Goal: Task Accomplishment & Management: Use online tool/utility

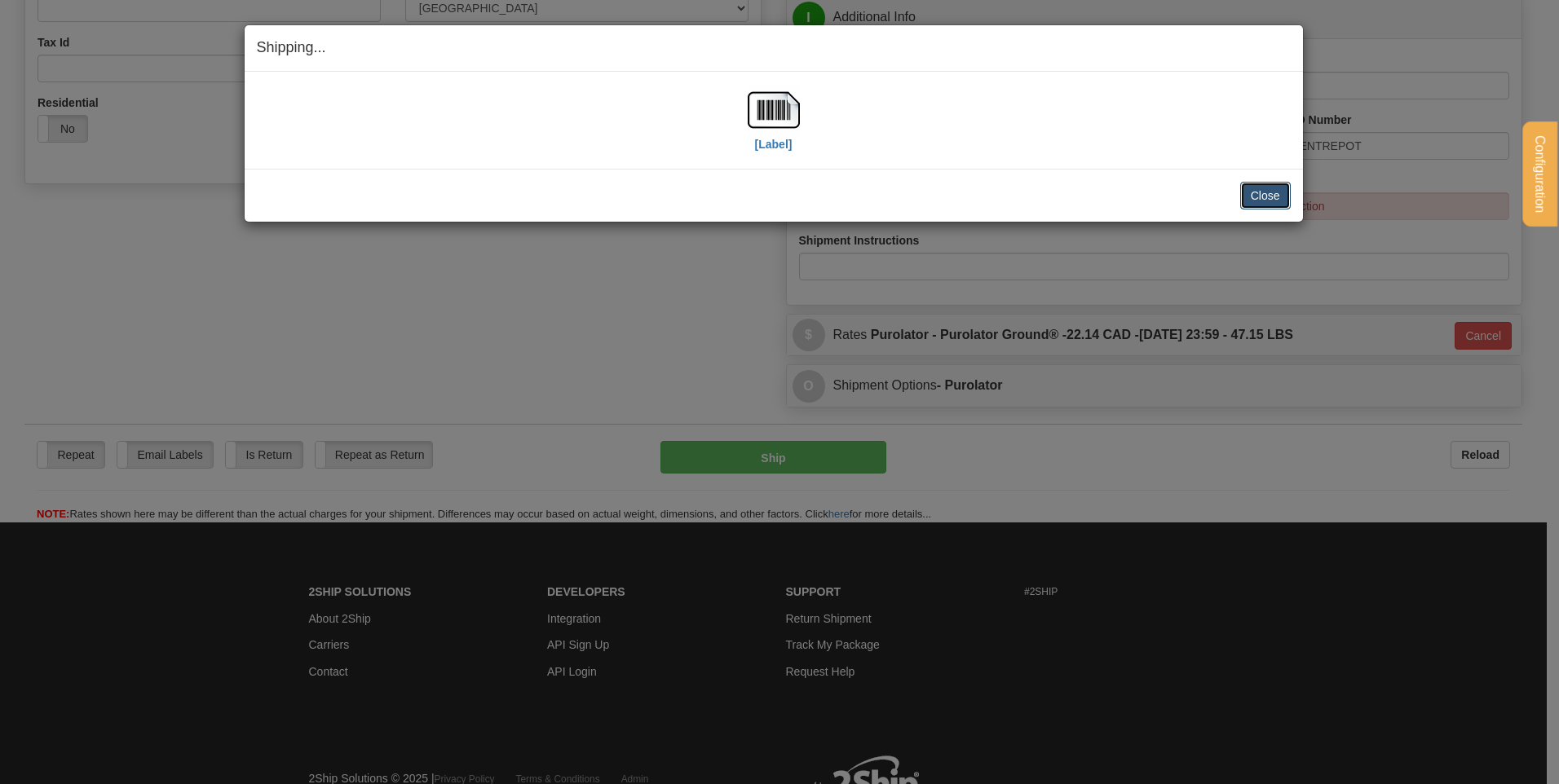
click at [1272, 205] on button "Close" at bounding box center [1265, 195] width 51 height 28
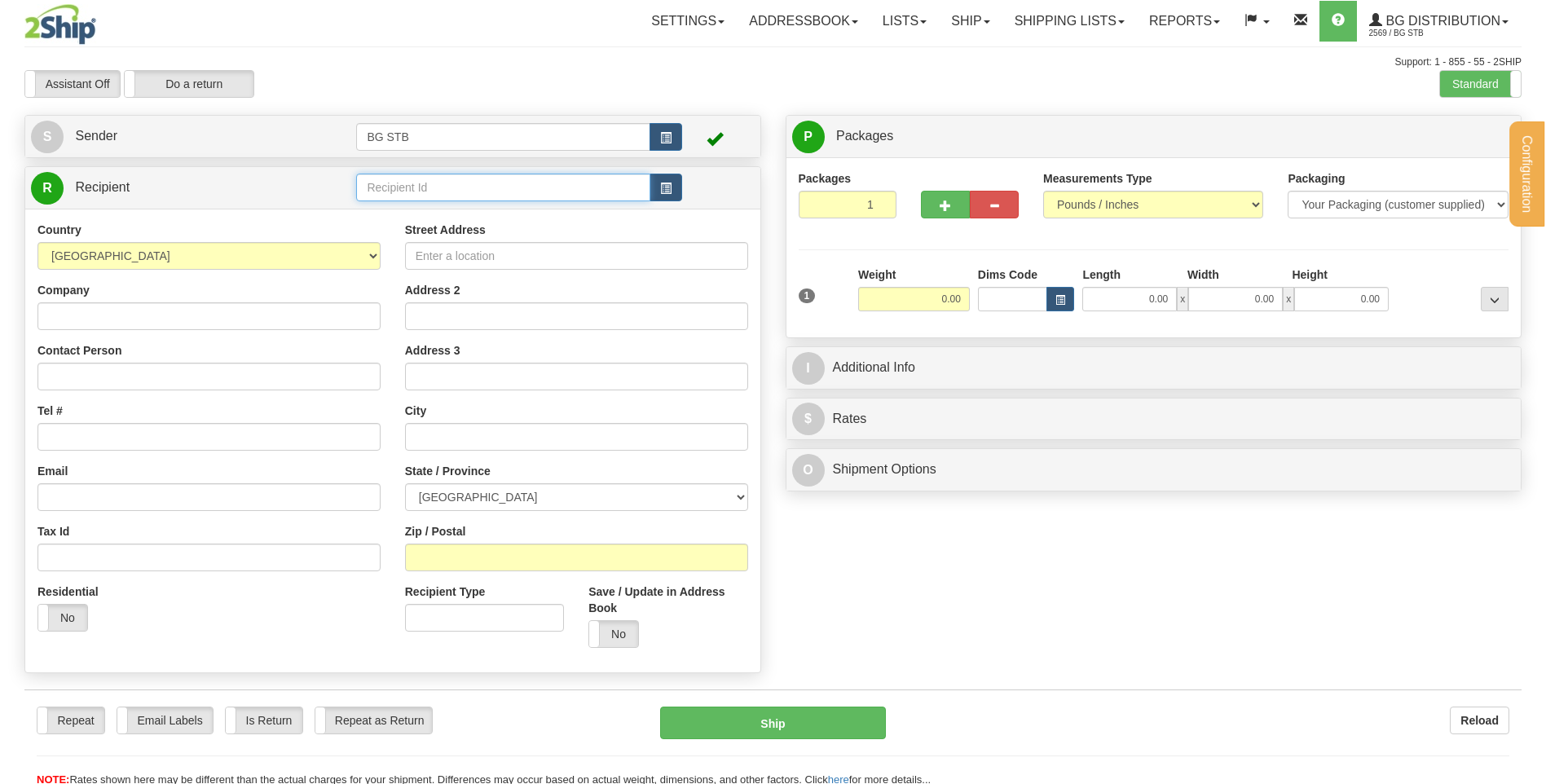
click at [467, 186] on input "text" at bounding box center [503, 187] width 294 height 28
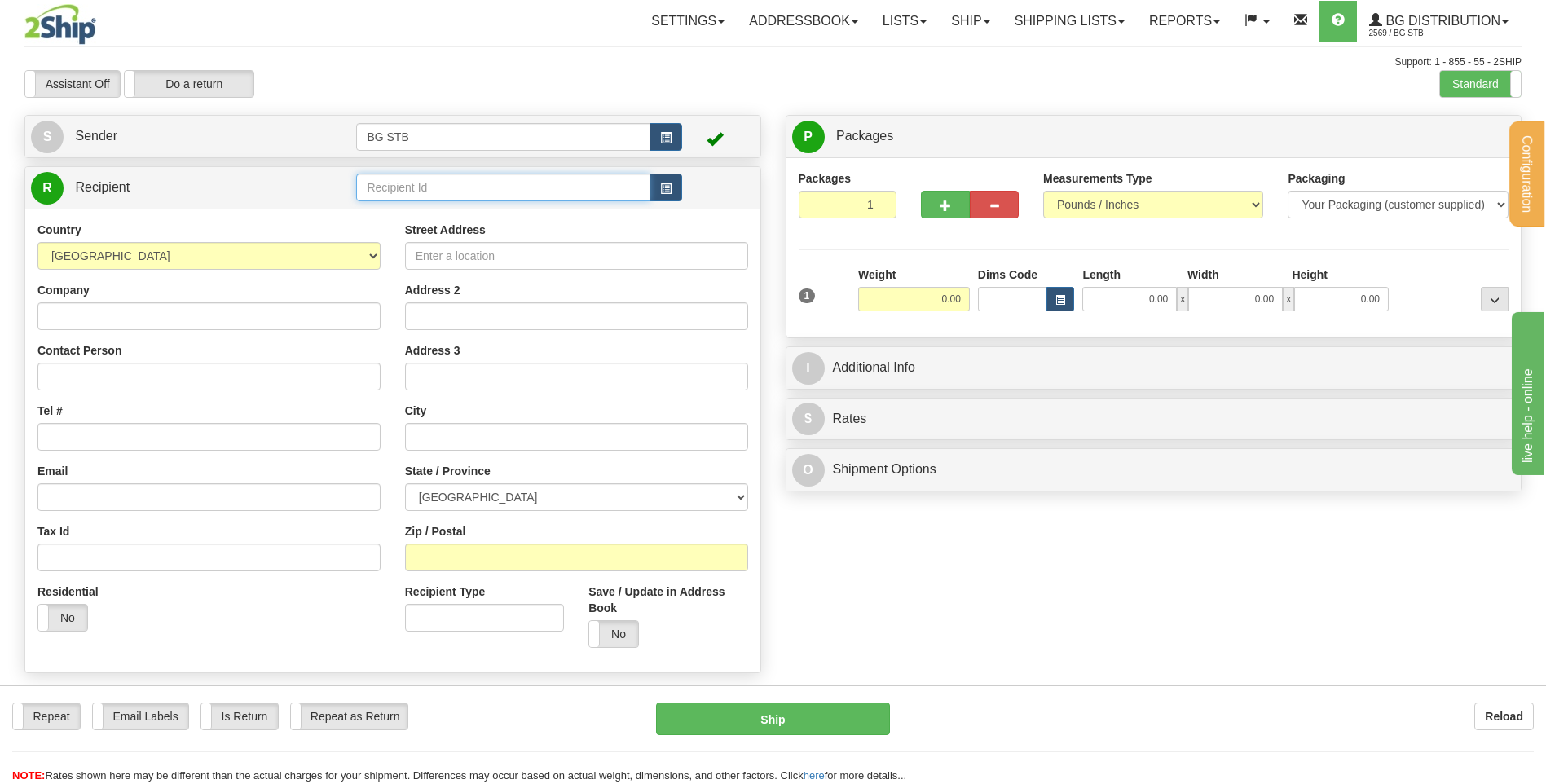
click at [464, 186] on input "text" at bounding box center [503, 187] width 294 height 28
type input "7027"
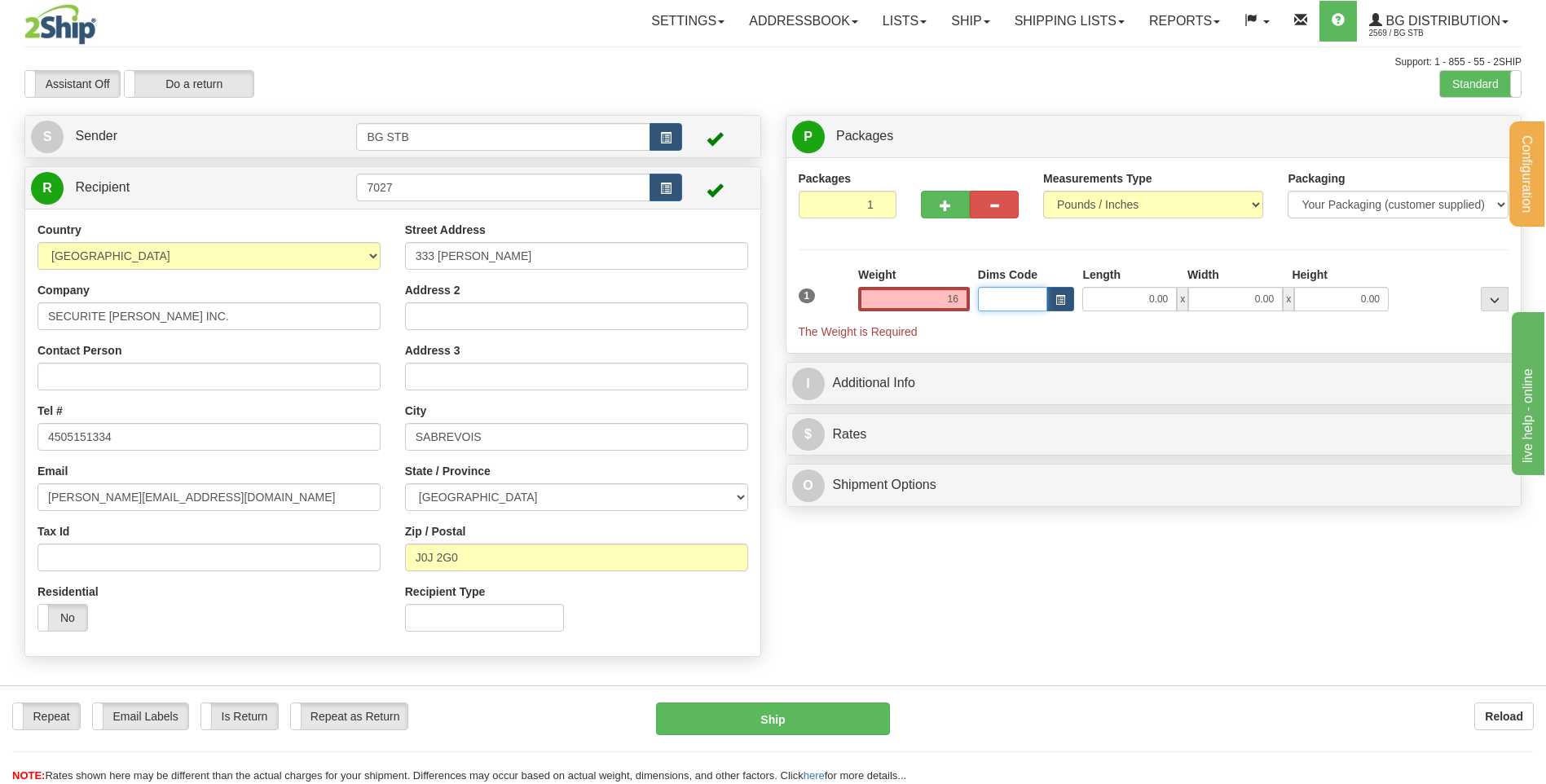
type input "16.00"
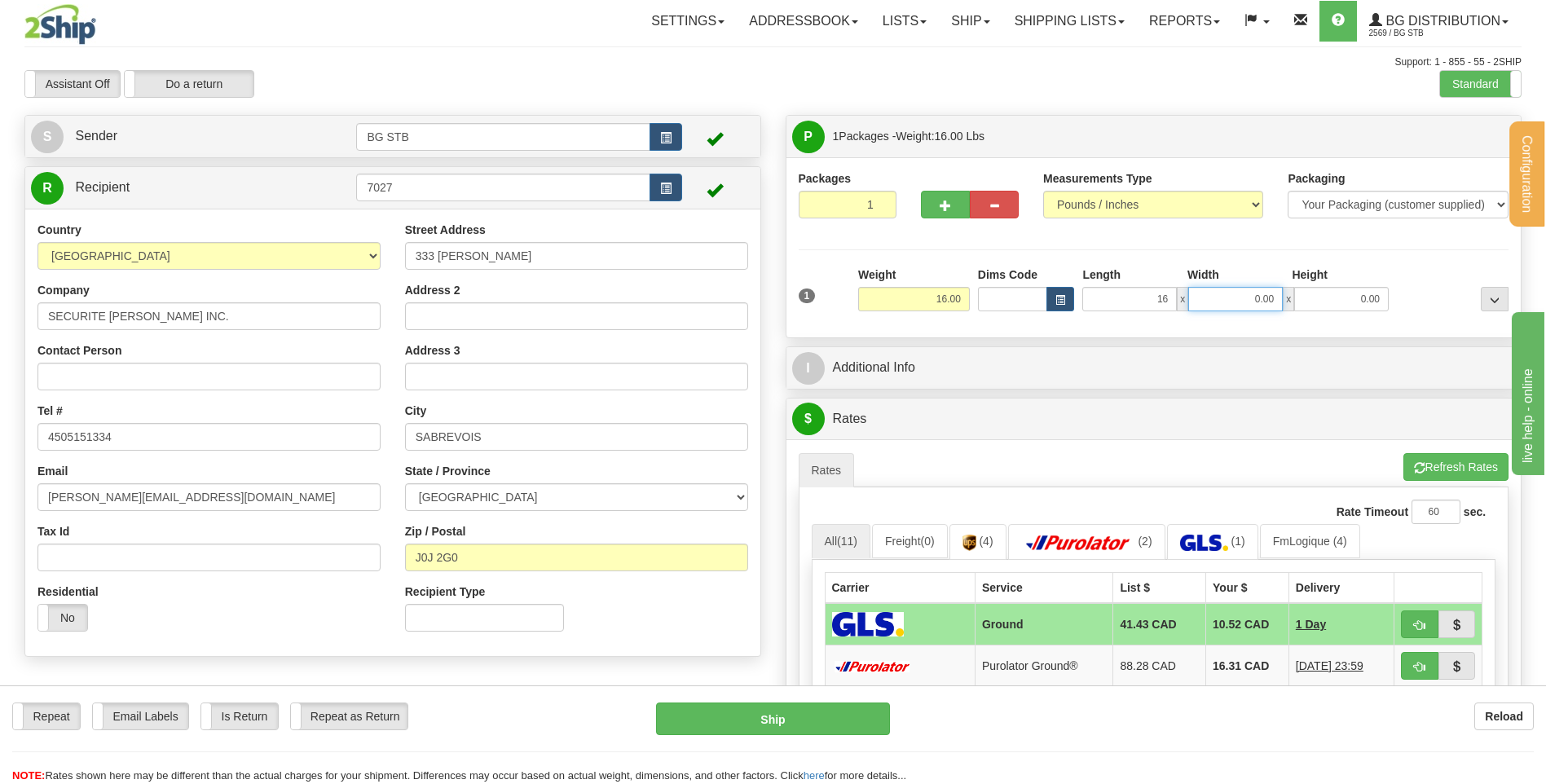
type input "16.00"
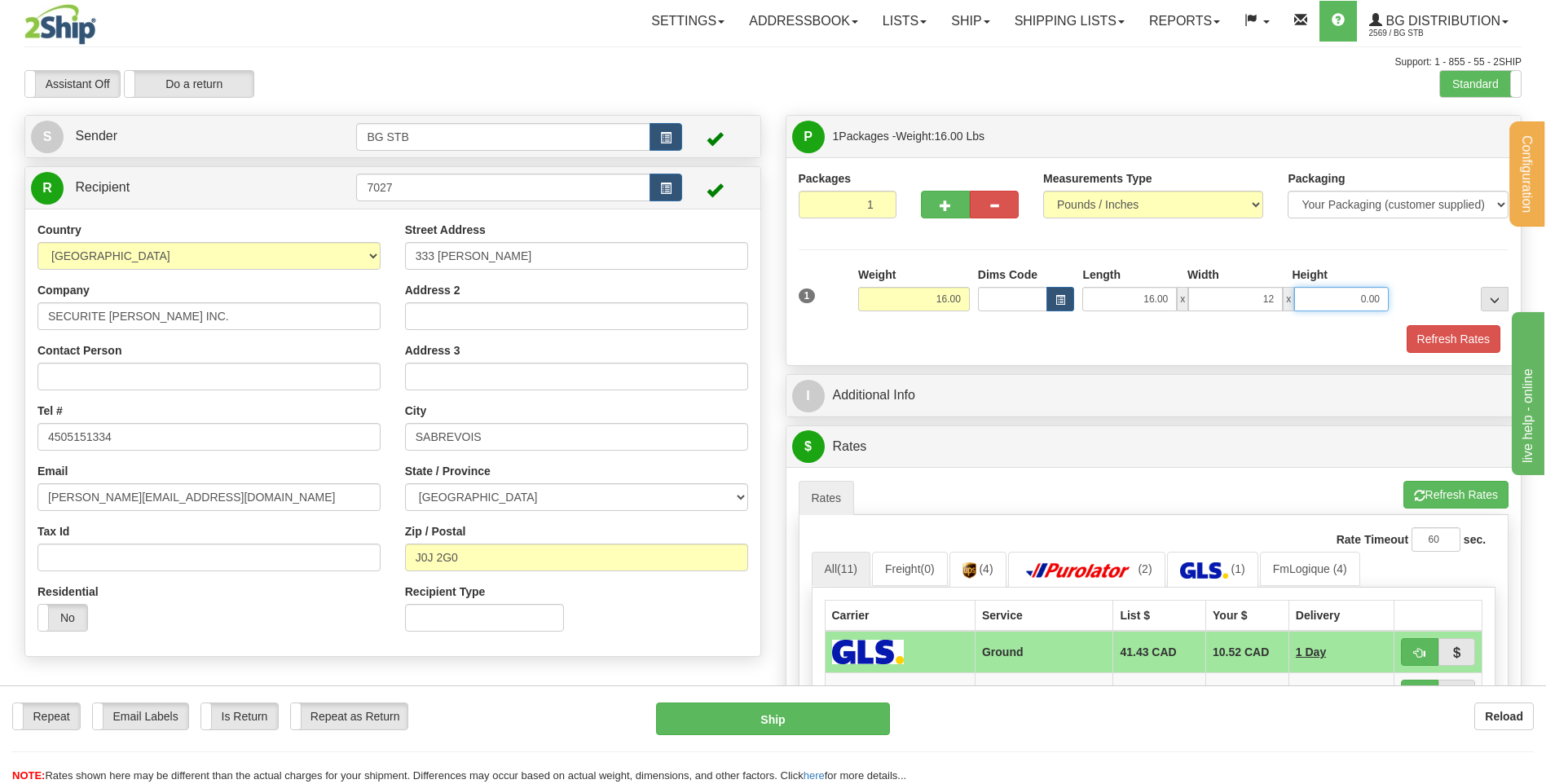
type input "12.00"
type input "6.00"
click at [938, 416] on div "I Additional Info" at bounding box center [1154, 395] width 737 height 43
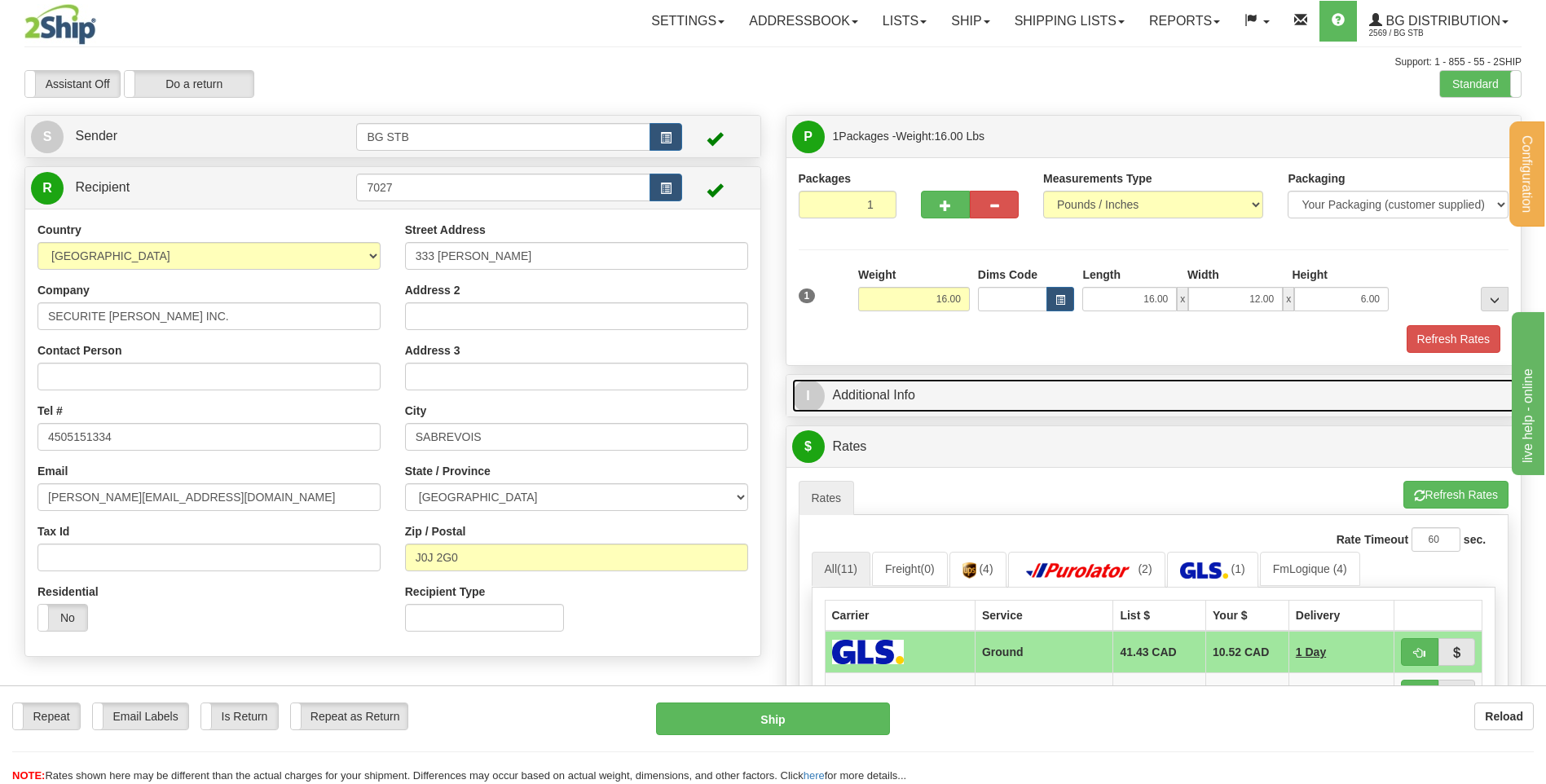
click at [929, 401] on link "I Additional Info" at bounding box center [1154, 395] width 724 height 34
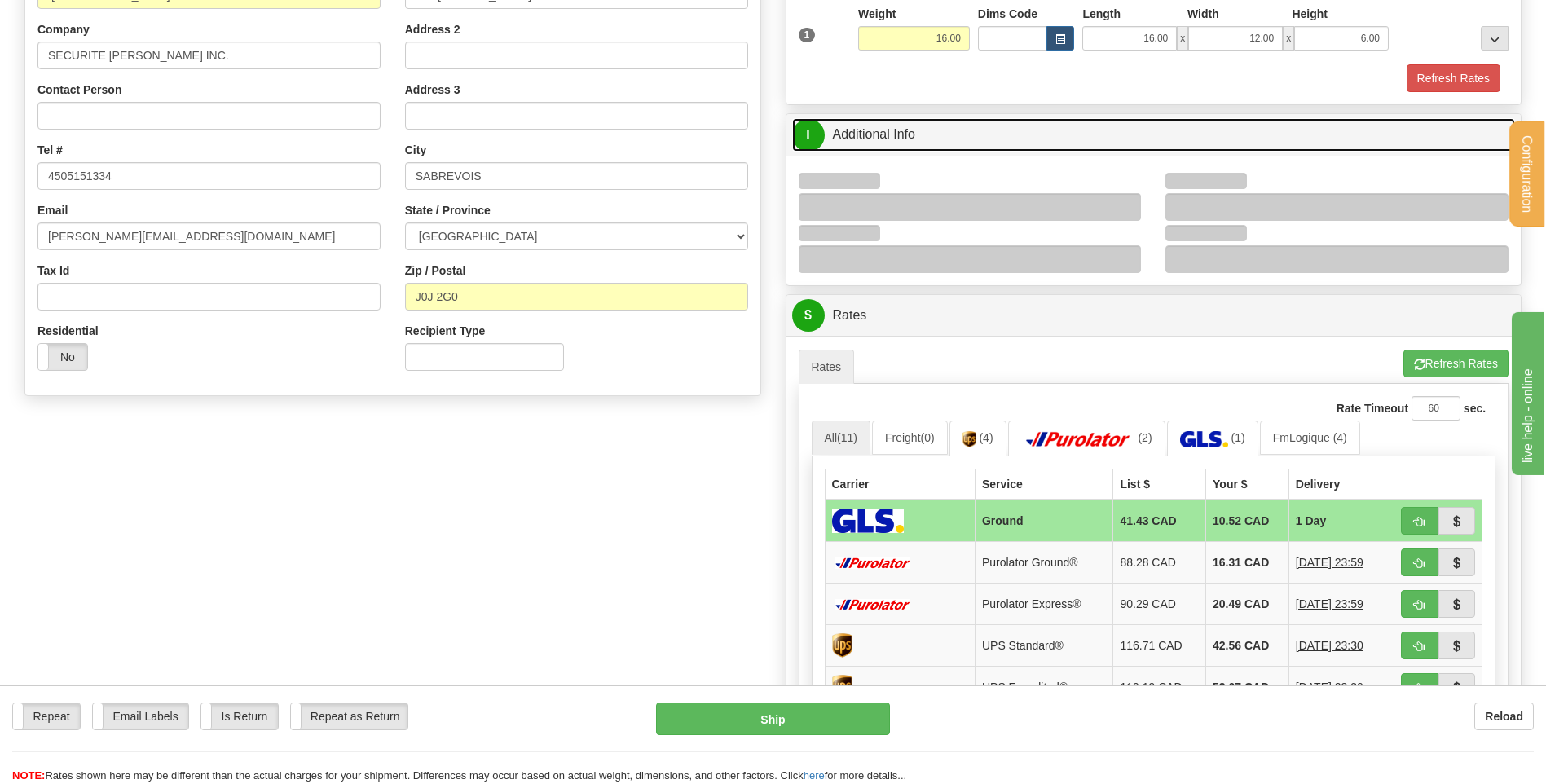
scroll to position [326, 0]
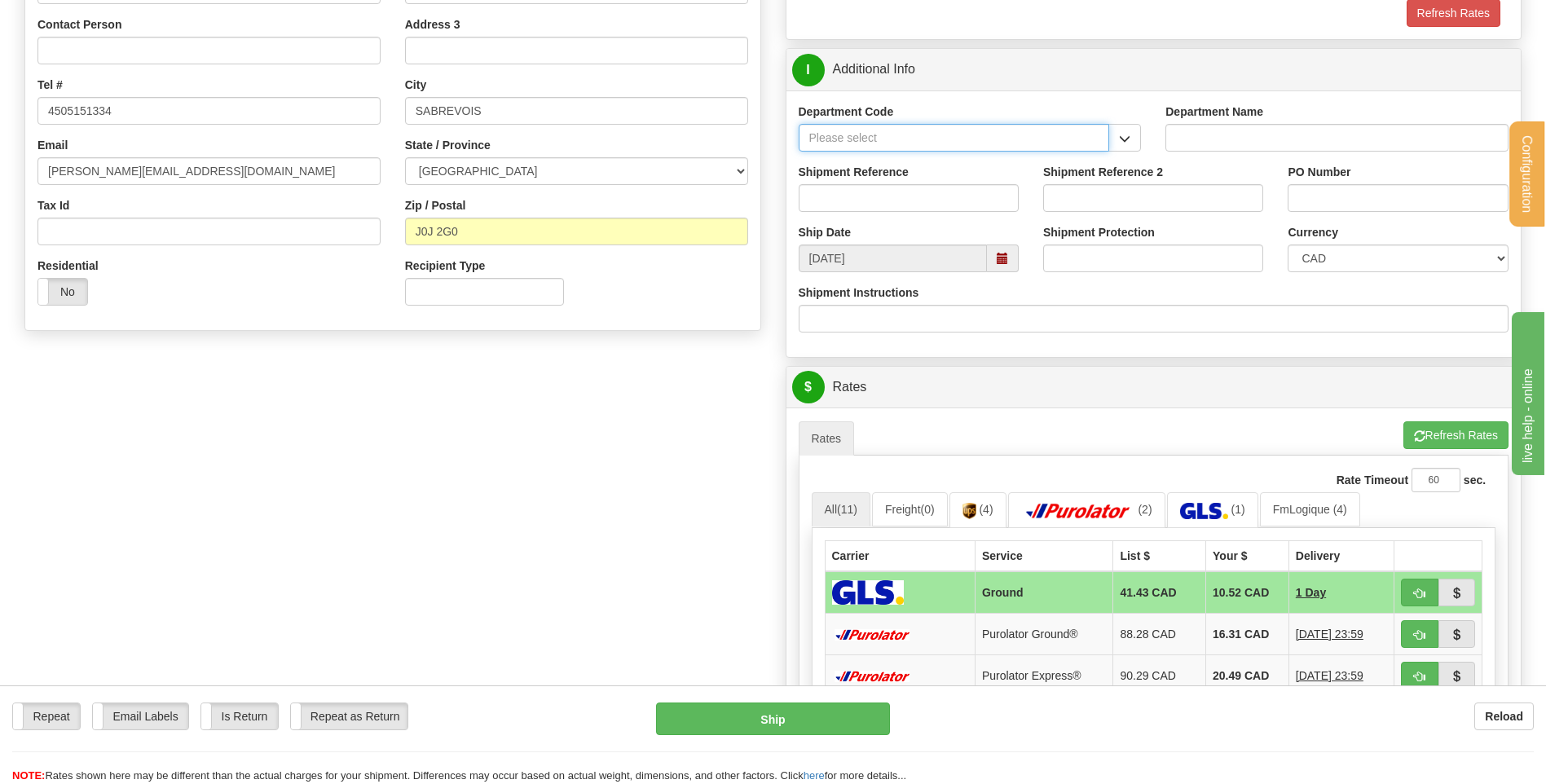
click at [1089, 138] on input "Department Code" at bounding box center [954, 137] width 311 height 28
click at [1116, 137] on button "button" at bounding box center [1125, 137] width 33 height 28
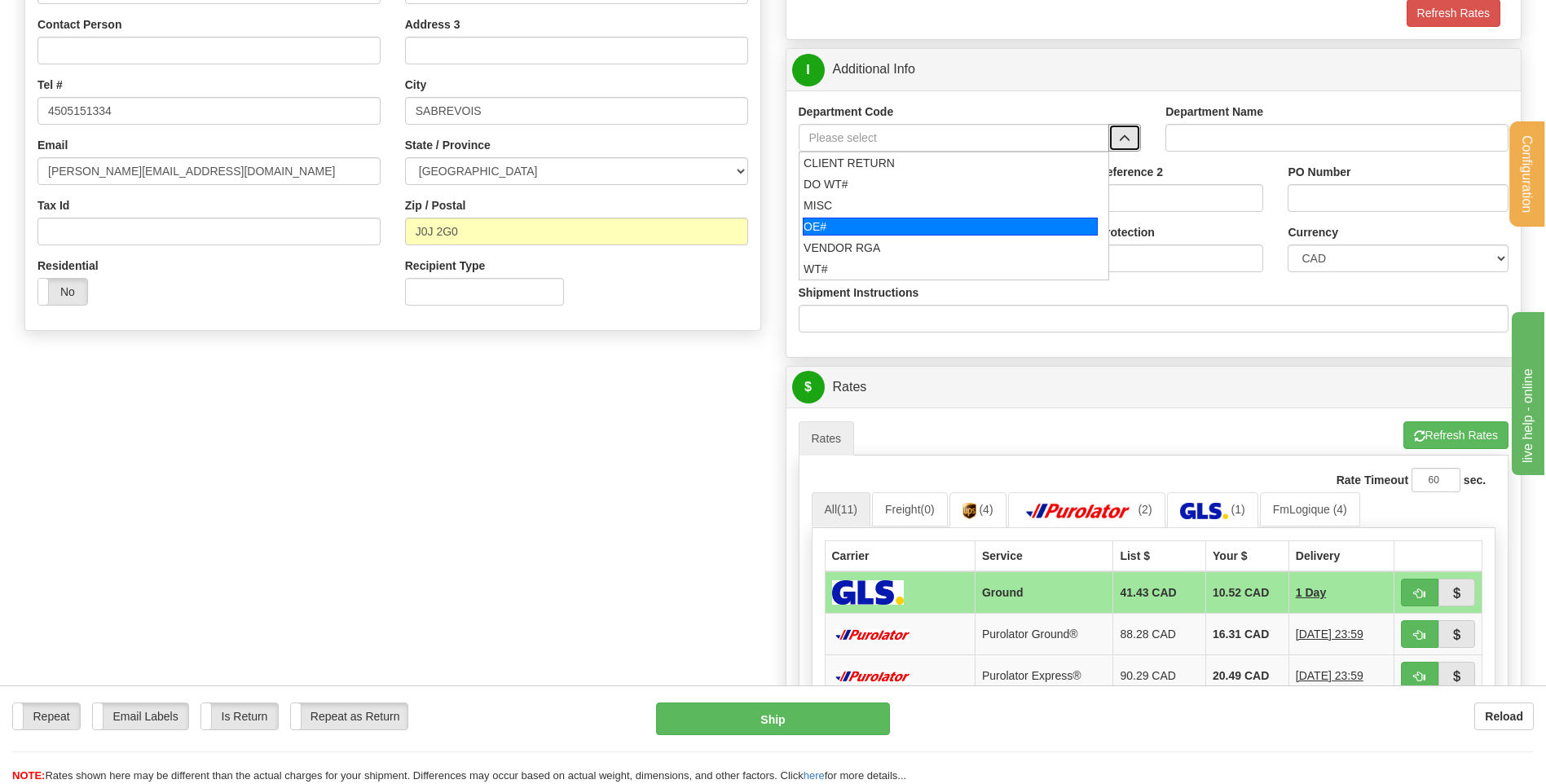
click at [878, 227] on div "OE#" at bounding box center [949, 226] width 295 height 18
type input "OE#"
type input "ORDERS"
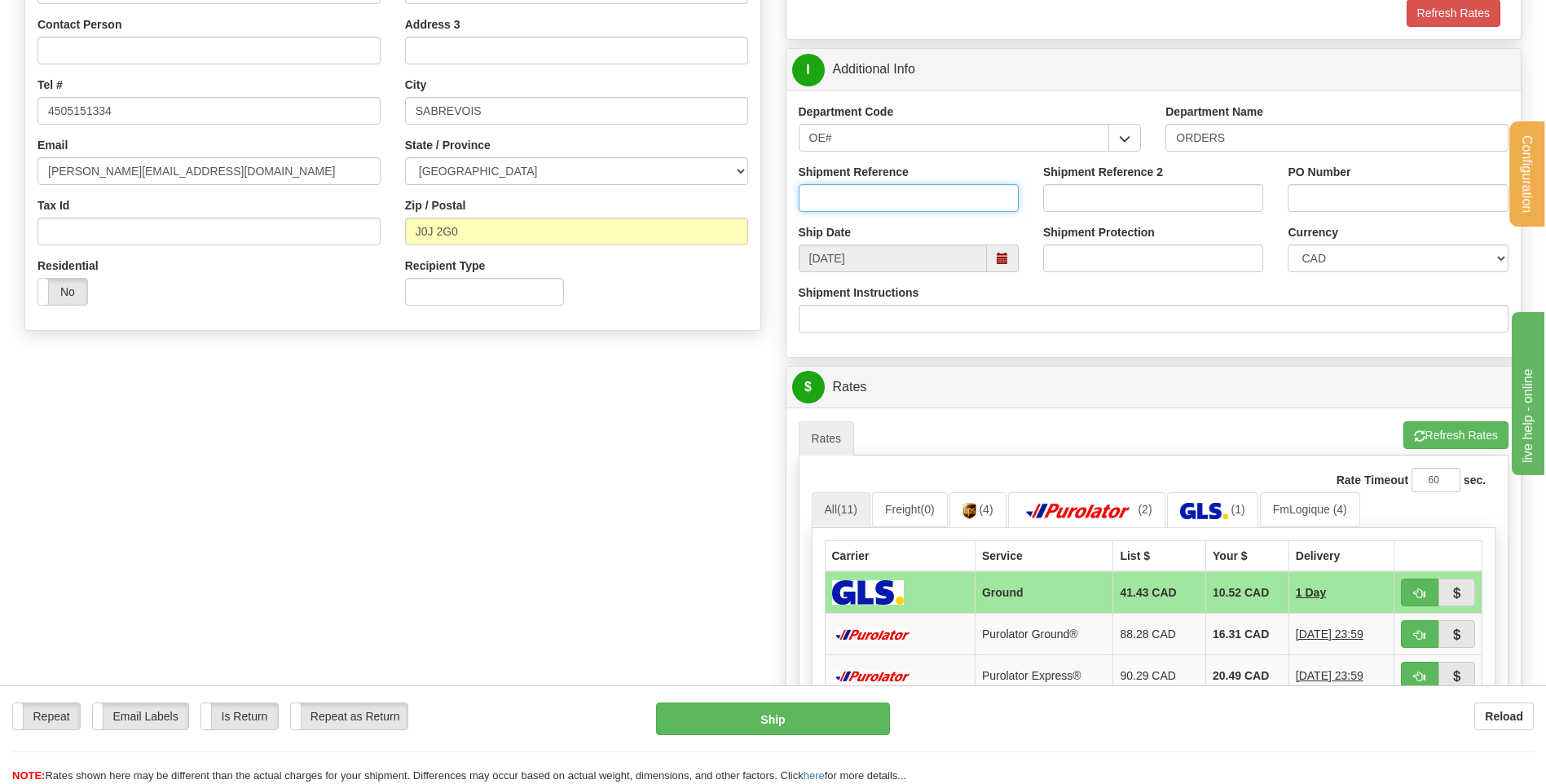
click at [878, 196] on input "Shipment Reference" at bounding box center [908, 198] width 220 height 28
type input "80004287-00"
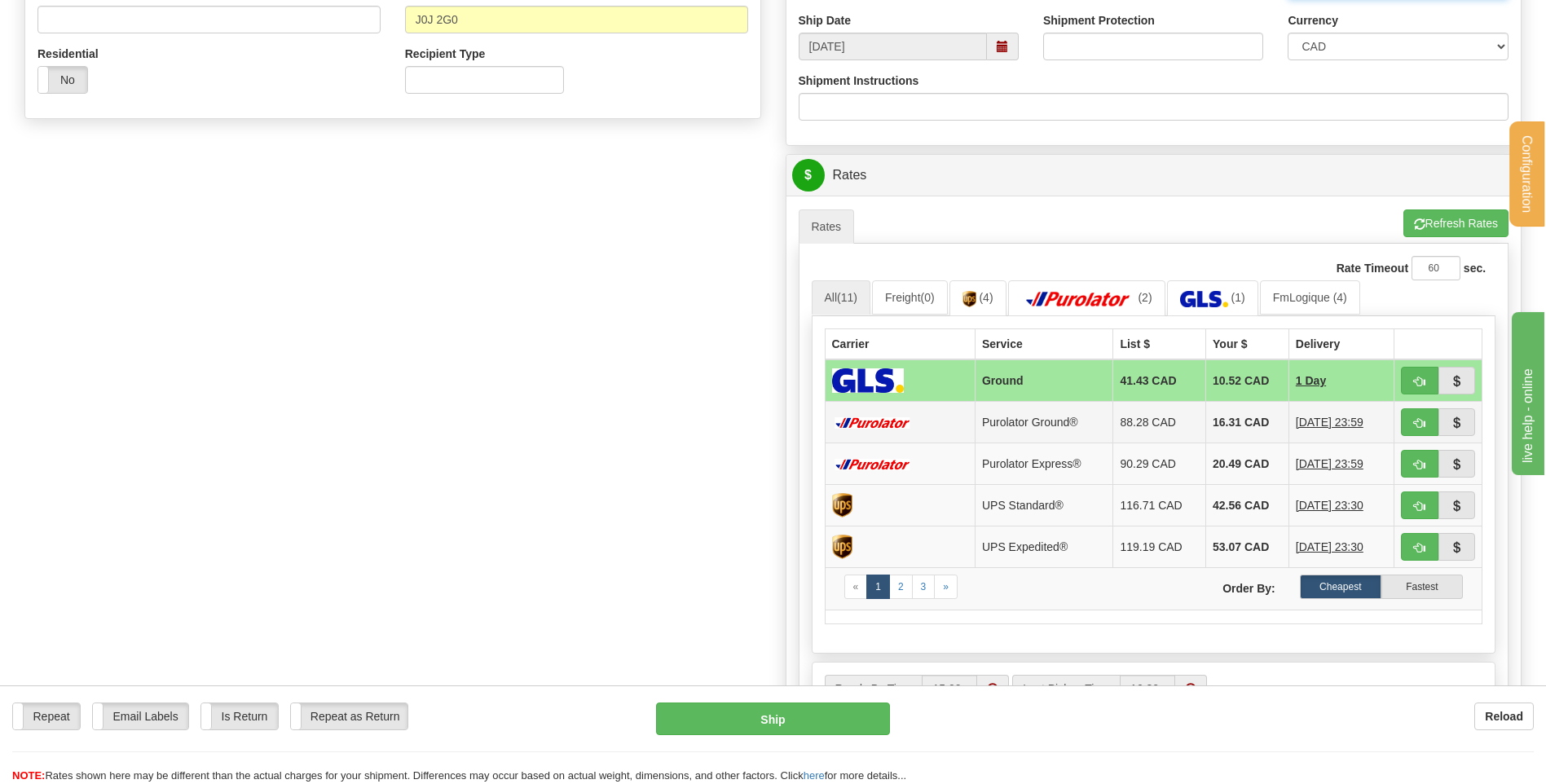
scroll to position [652, 0]
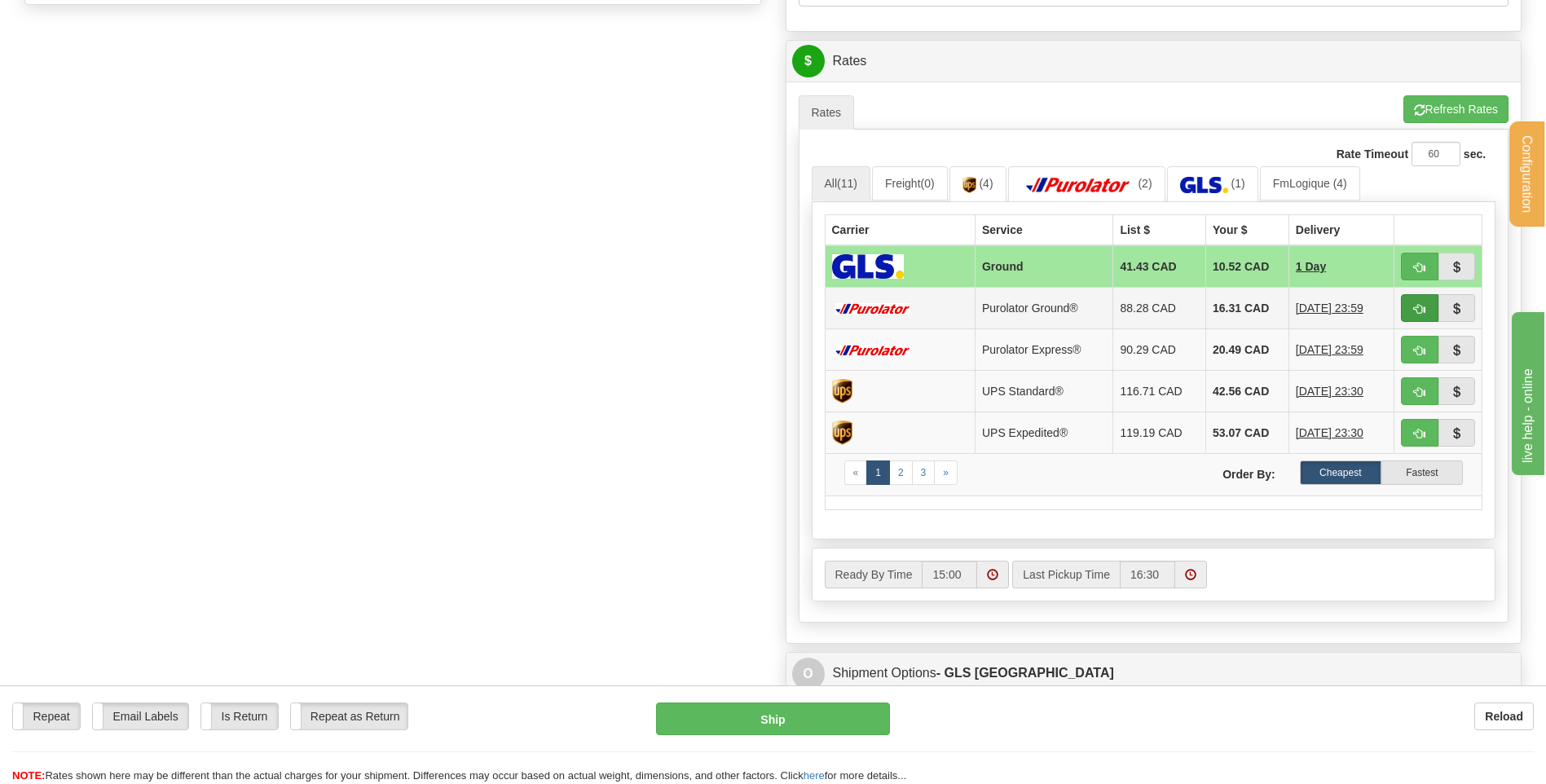
type input "AUCUN"
click at [1414, 300] on button "button" at bounding box center [1419, 308] width 37 height 28
type input "260"
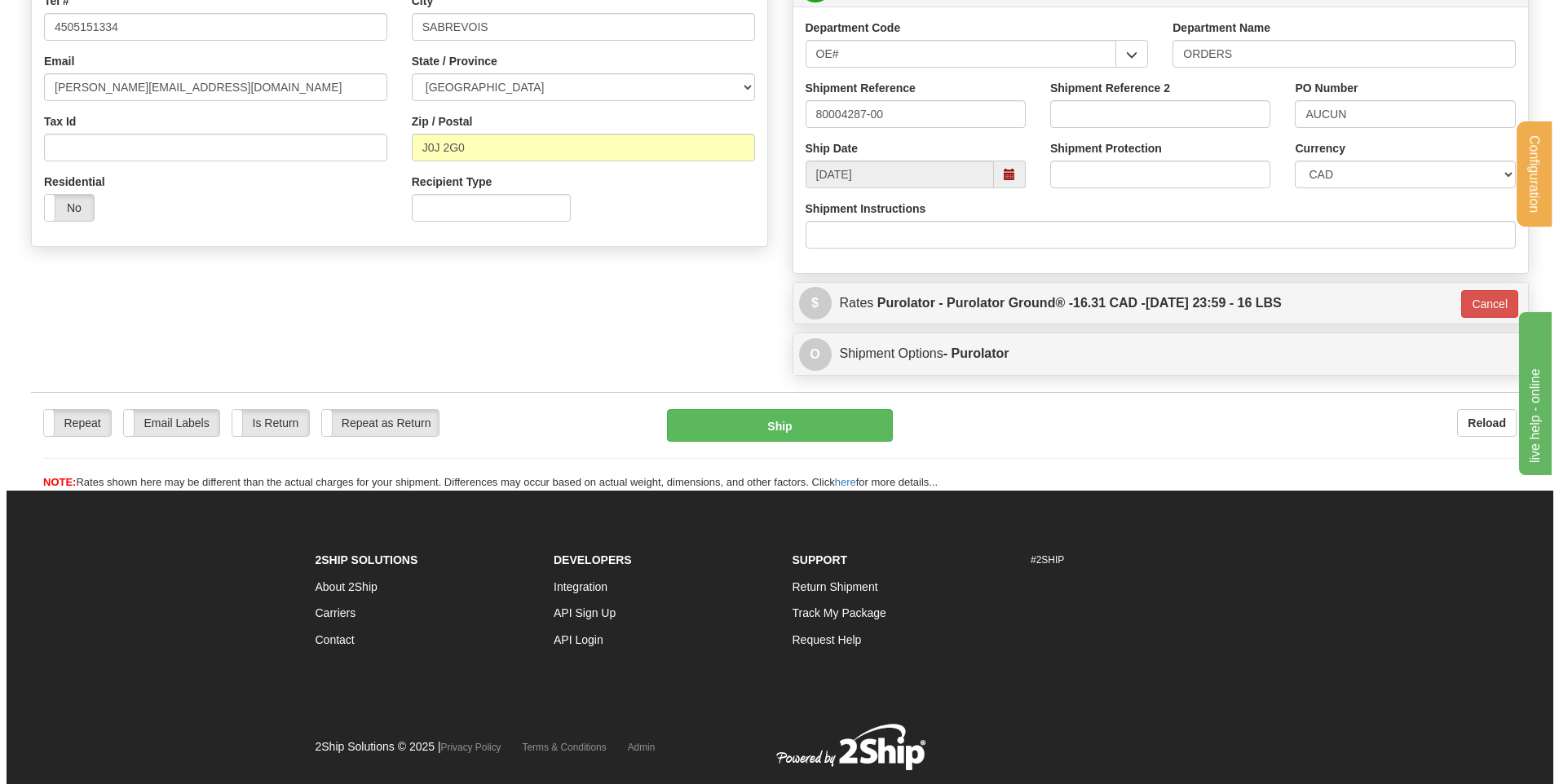
scroll to position [373, 0]
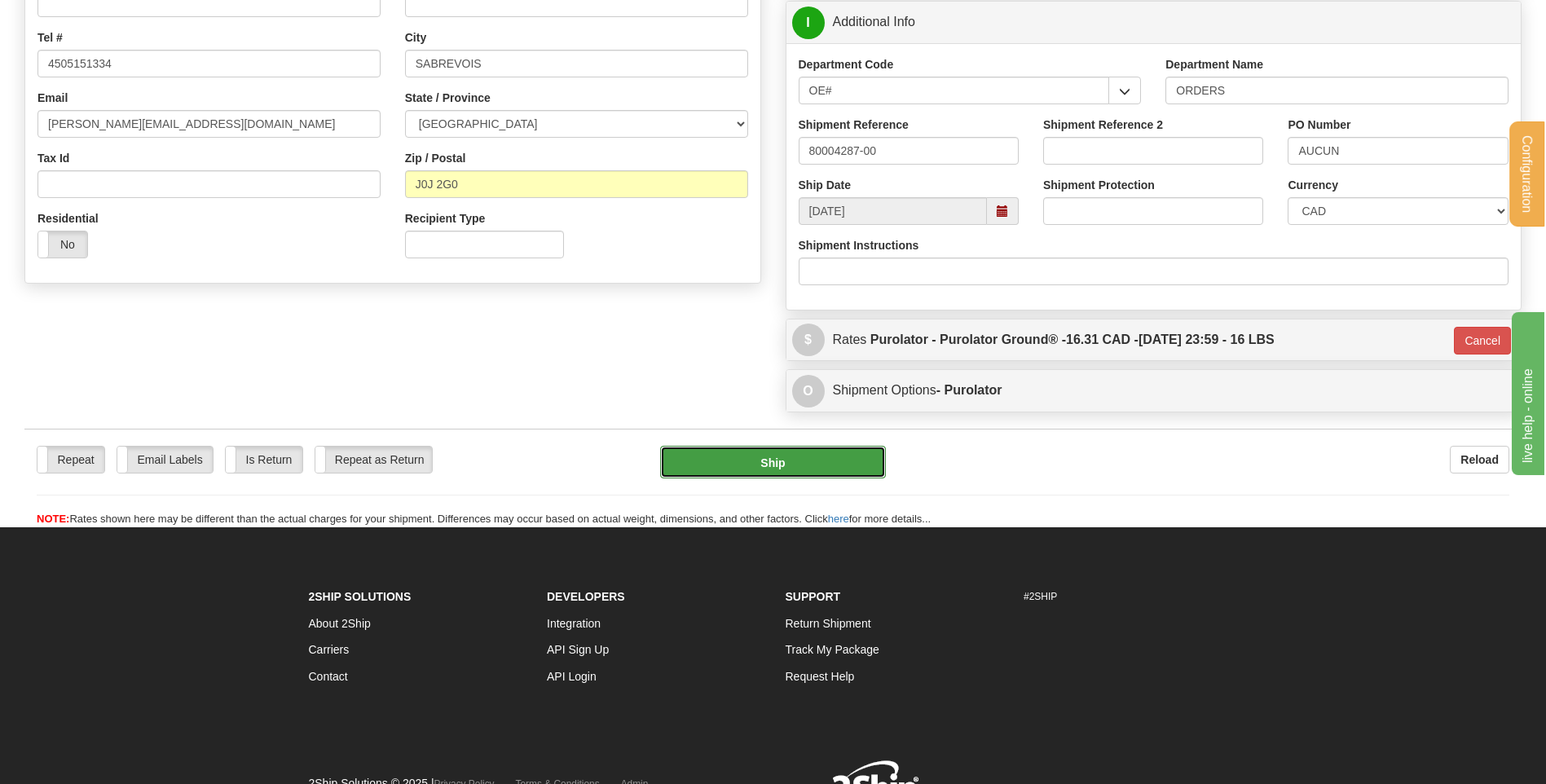
click at [820, 478] on button "Ship" at bounding box center [773, 463] width 225 height 33
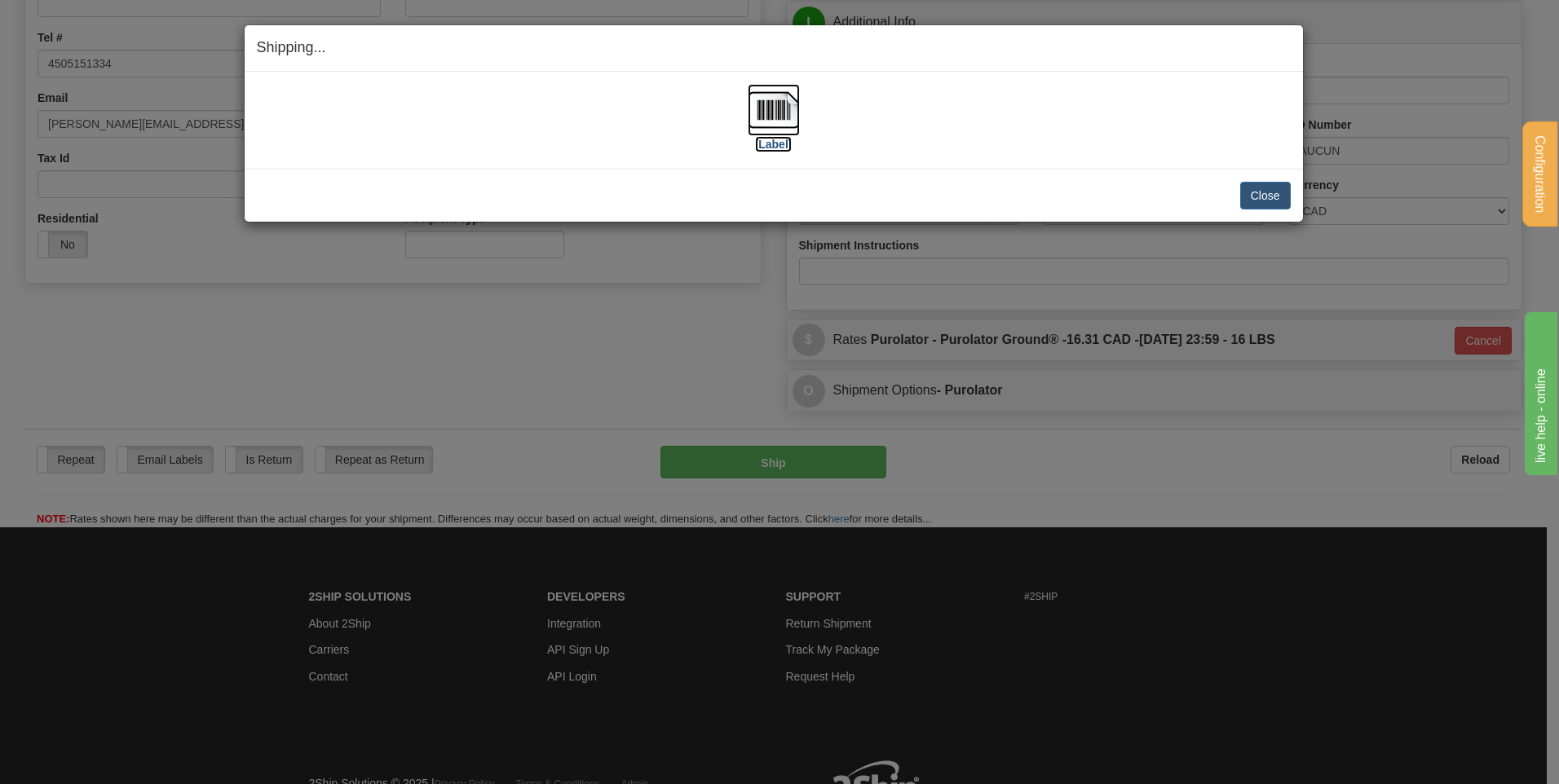
click at [791, 100] on img at bounding box center [774, 109] width 52 height 52
click at [1260, 186] on button "Close" at bounding box center [1265, 195] width 51 height 28
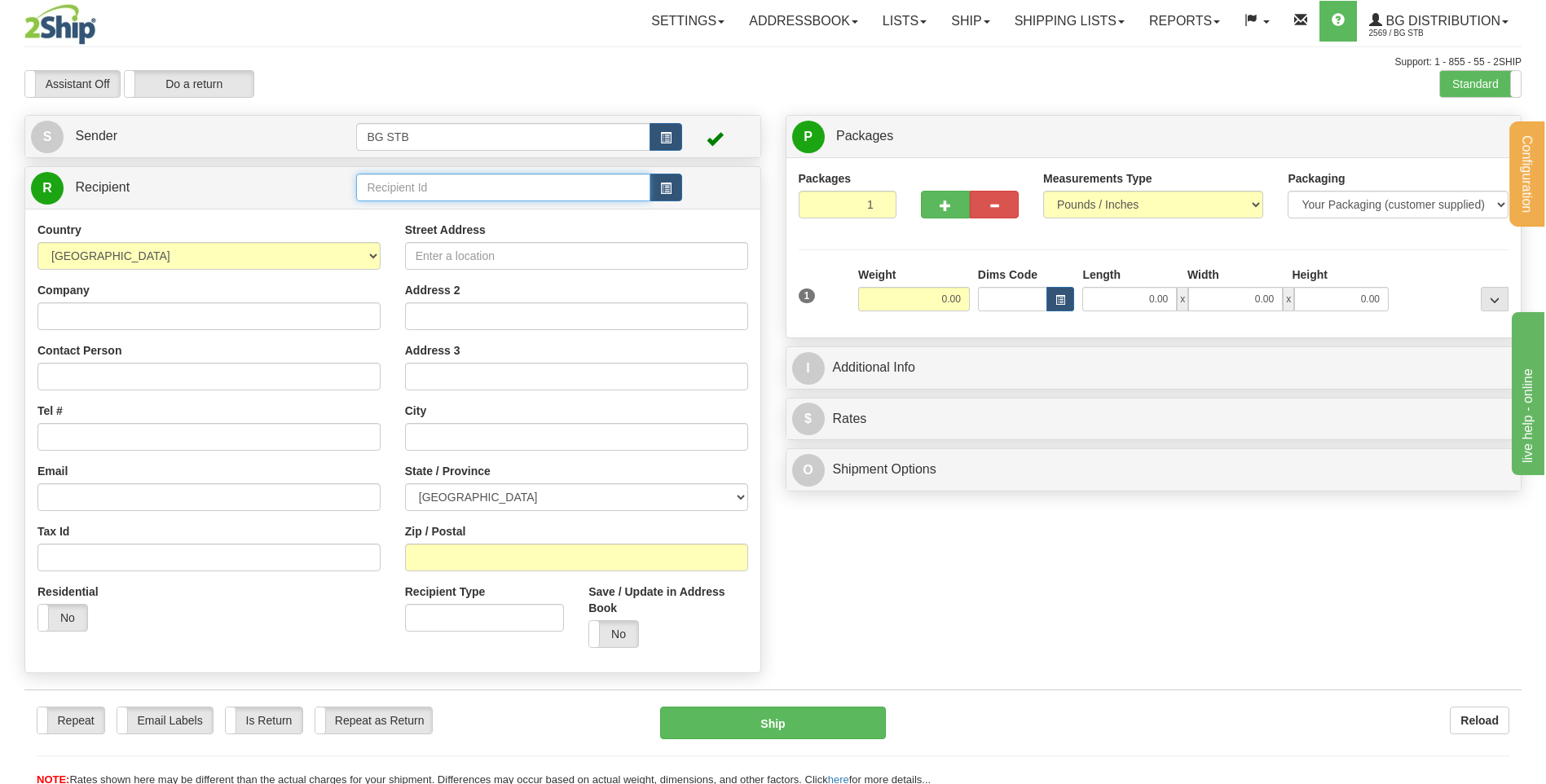
click at [440, 186] on input "text" at bounding box center [503, 187] width 294 height 28
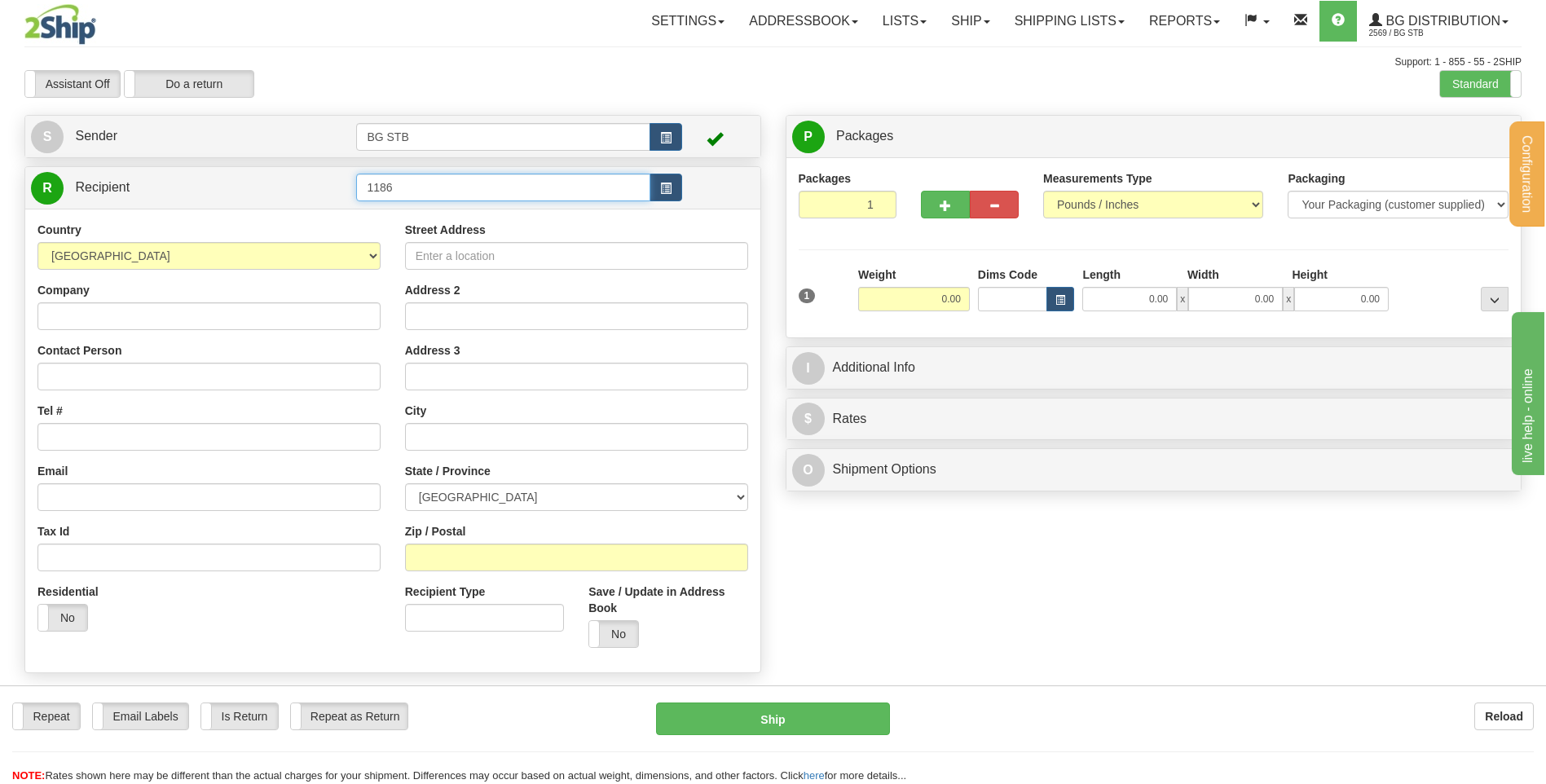
type input "1186"
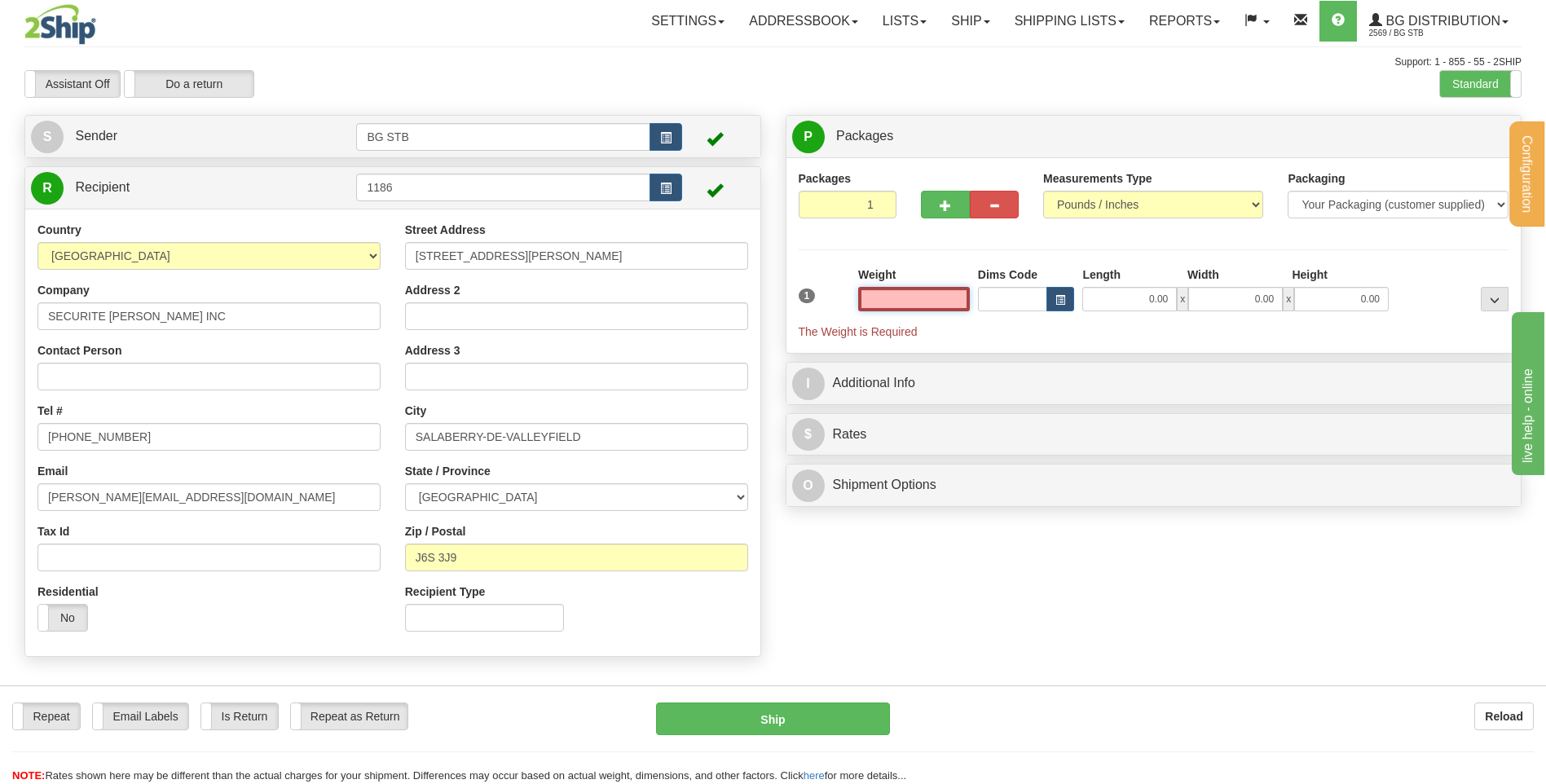
click at [872, 289] on input "text" at bounding box center [914, 298] width 111 height 24
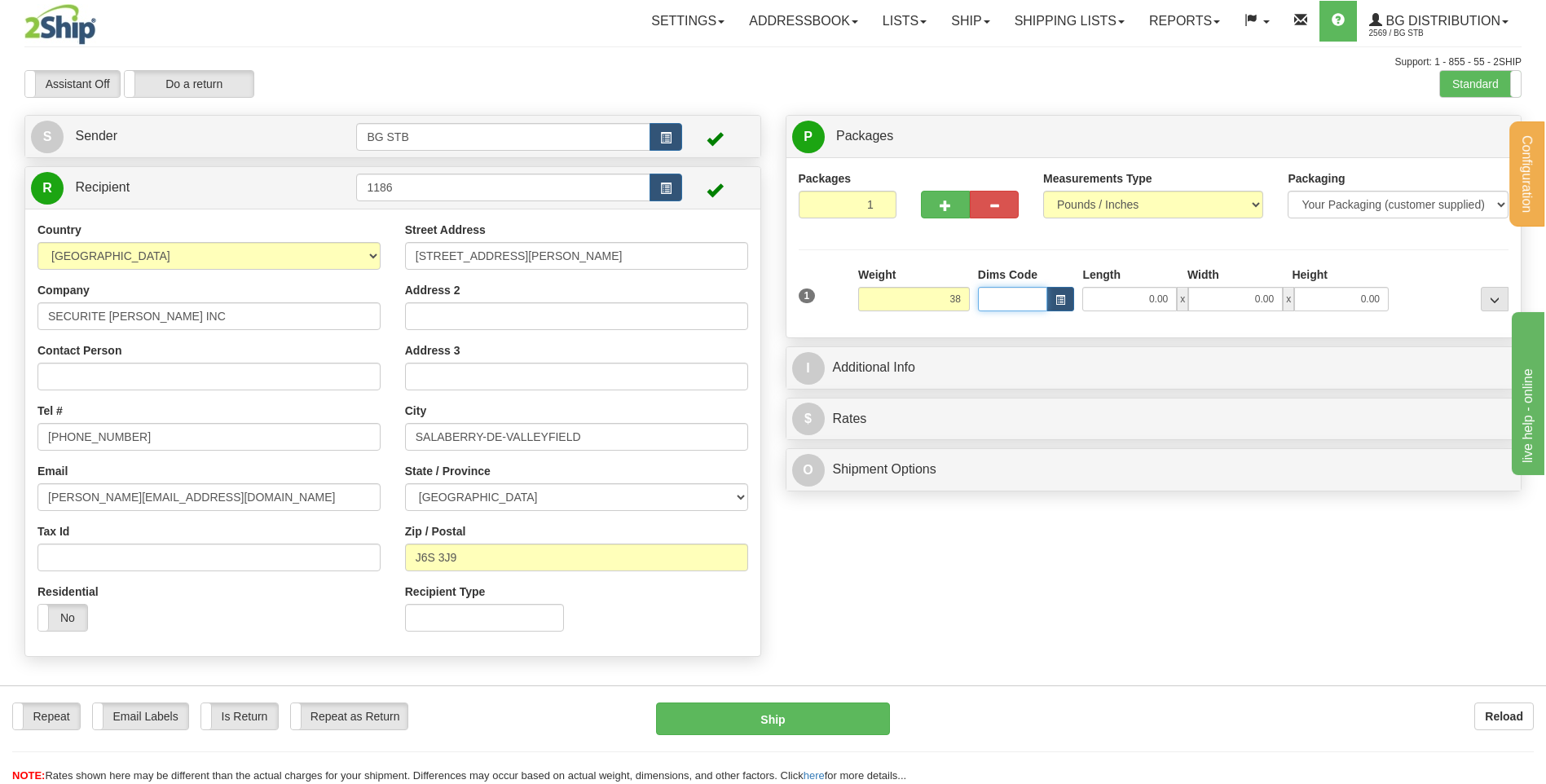
type input "38.00"
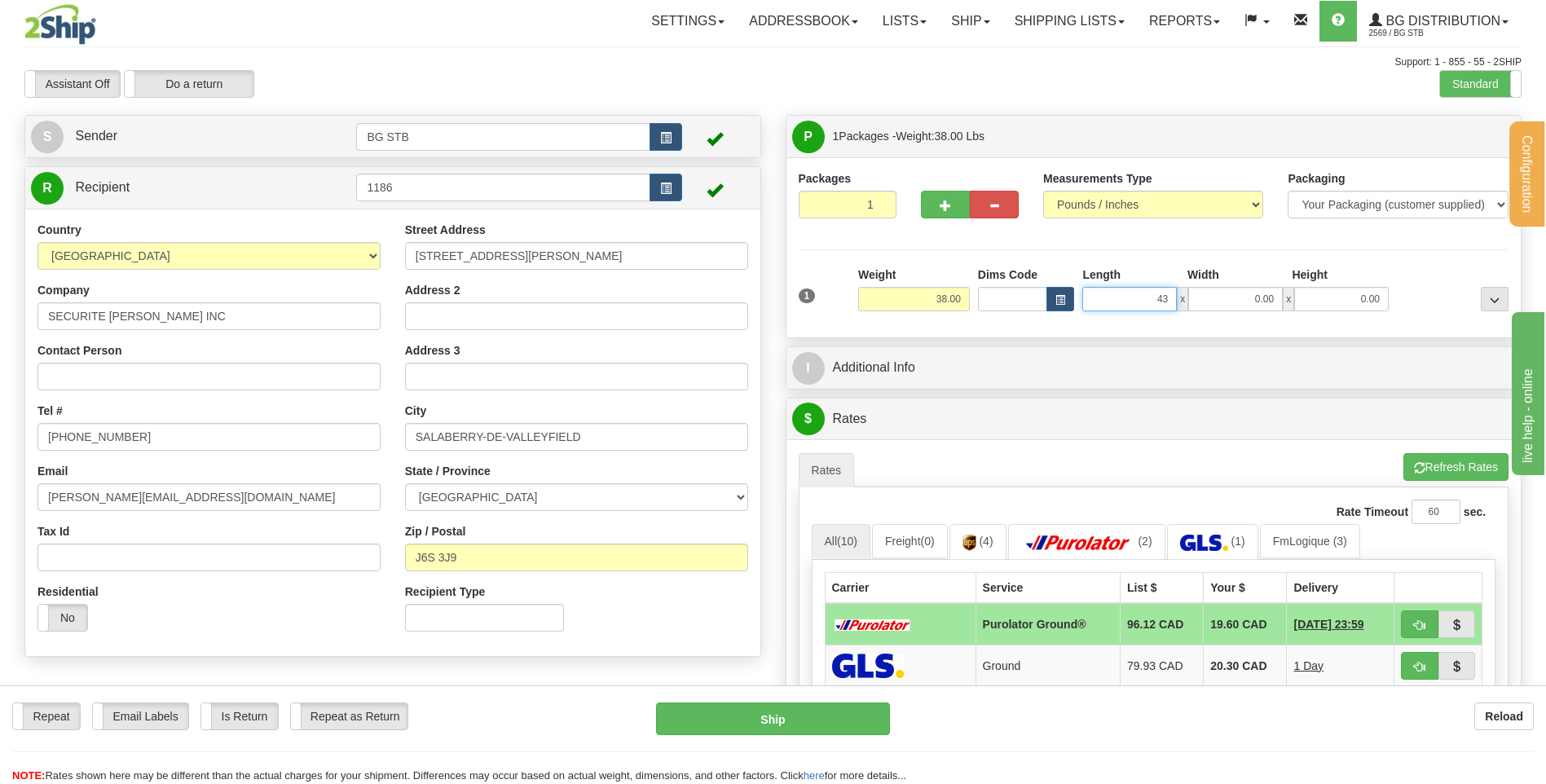
type input "43.00"
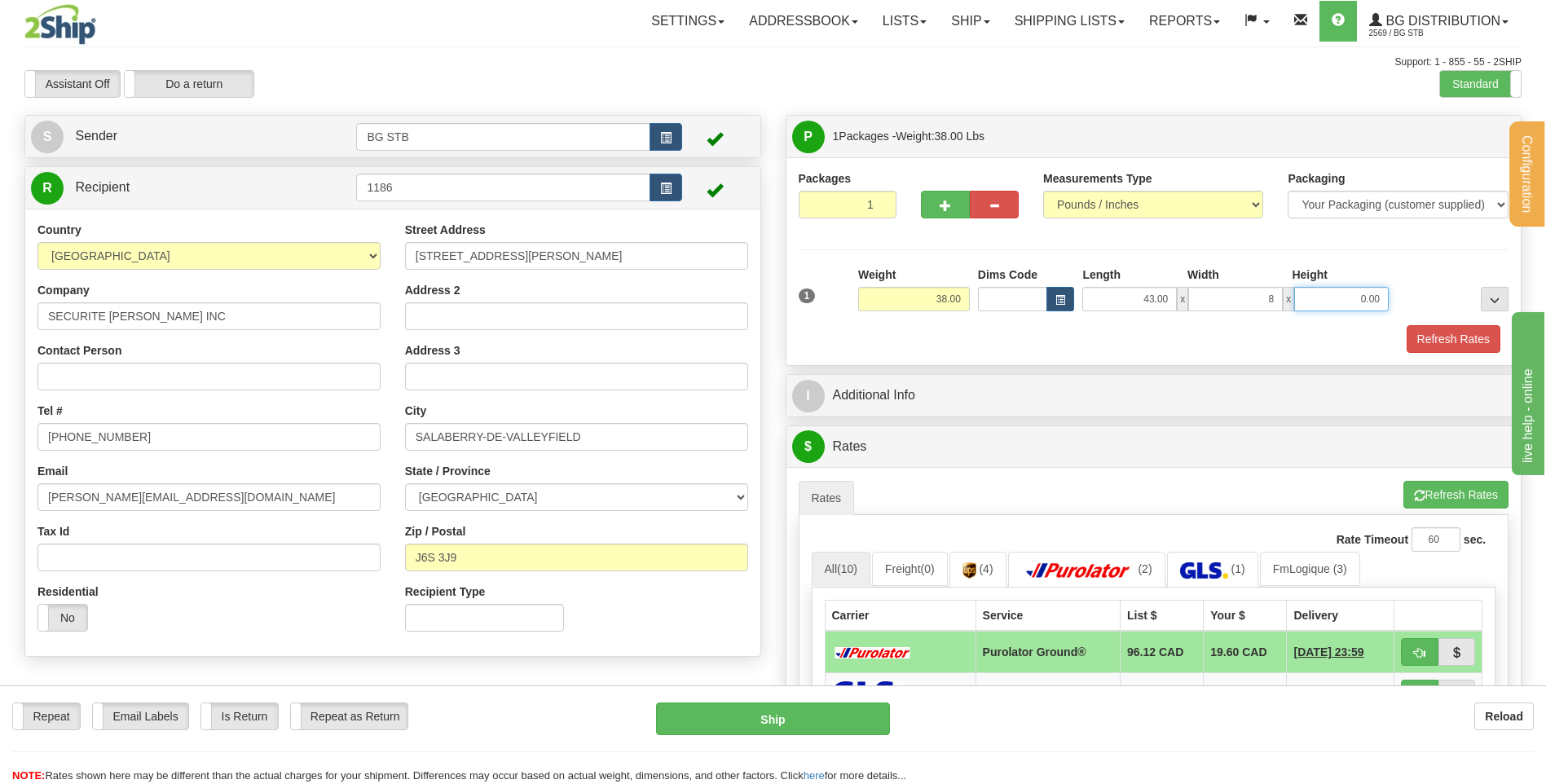
type input "8.00"
type input "7.00"
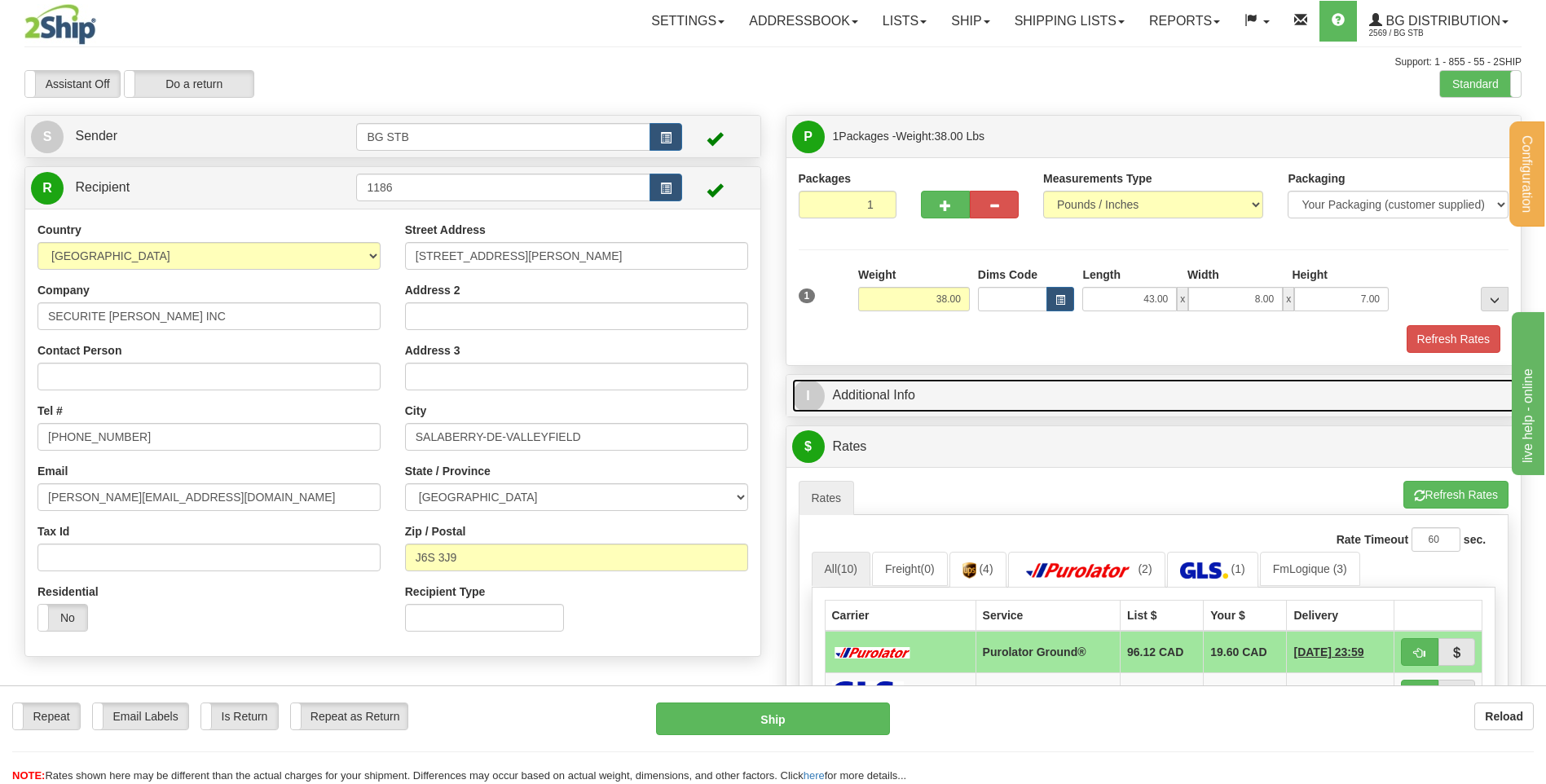
click at [1056, 388] on link "I Additional Info" at bounding box center [1154, 395] width 724 height 34
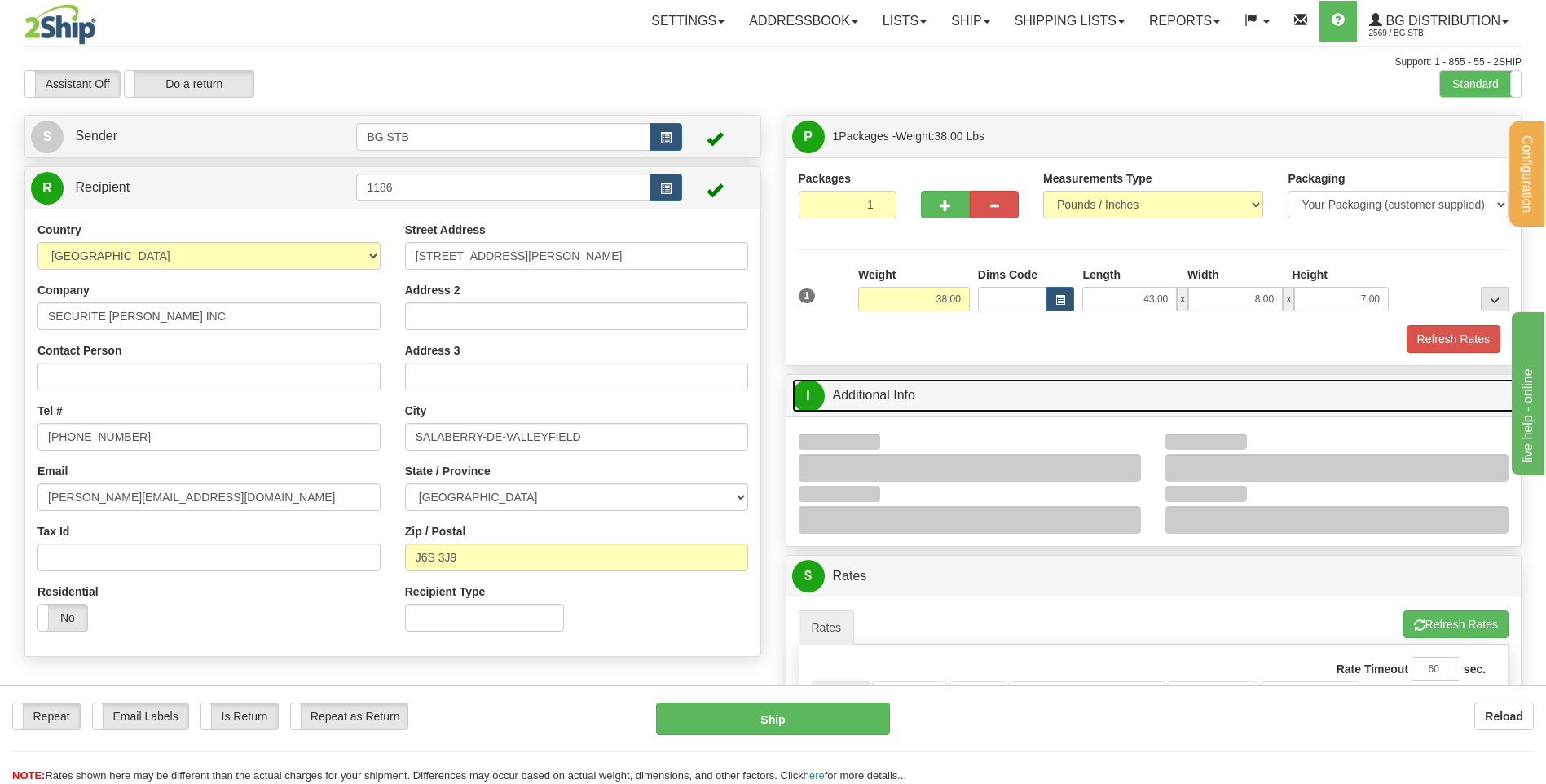
scroll to position [245, 0]
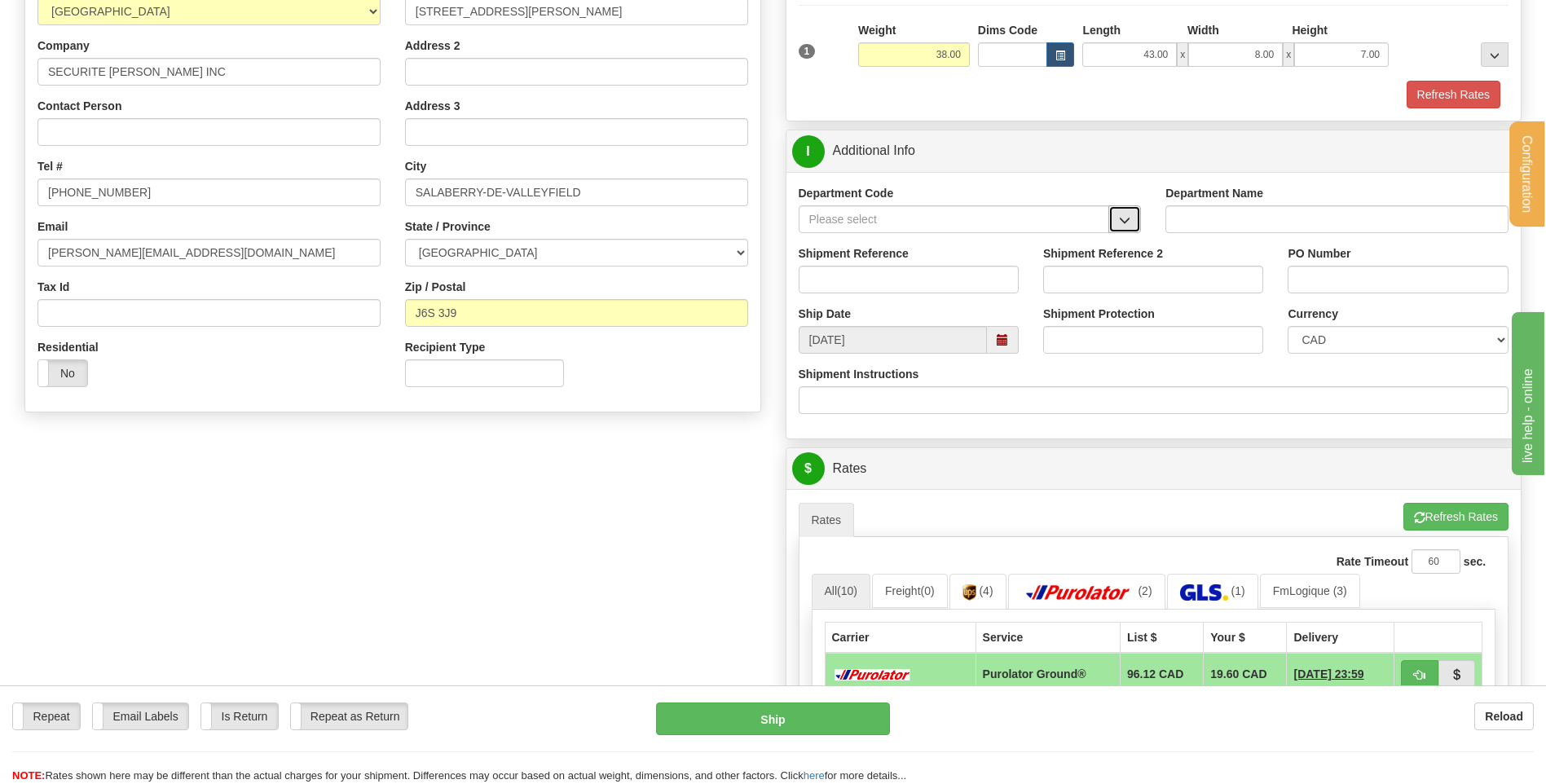
click at [1124, 229] on button "button" at bounding box center [1125, 219] width 33 height 28
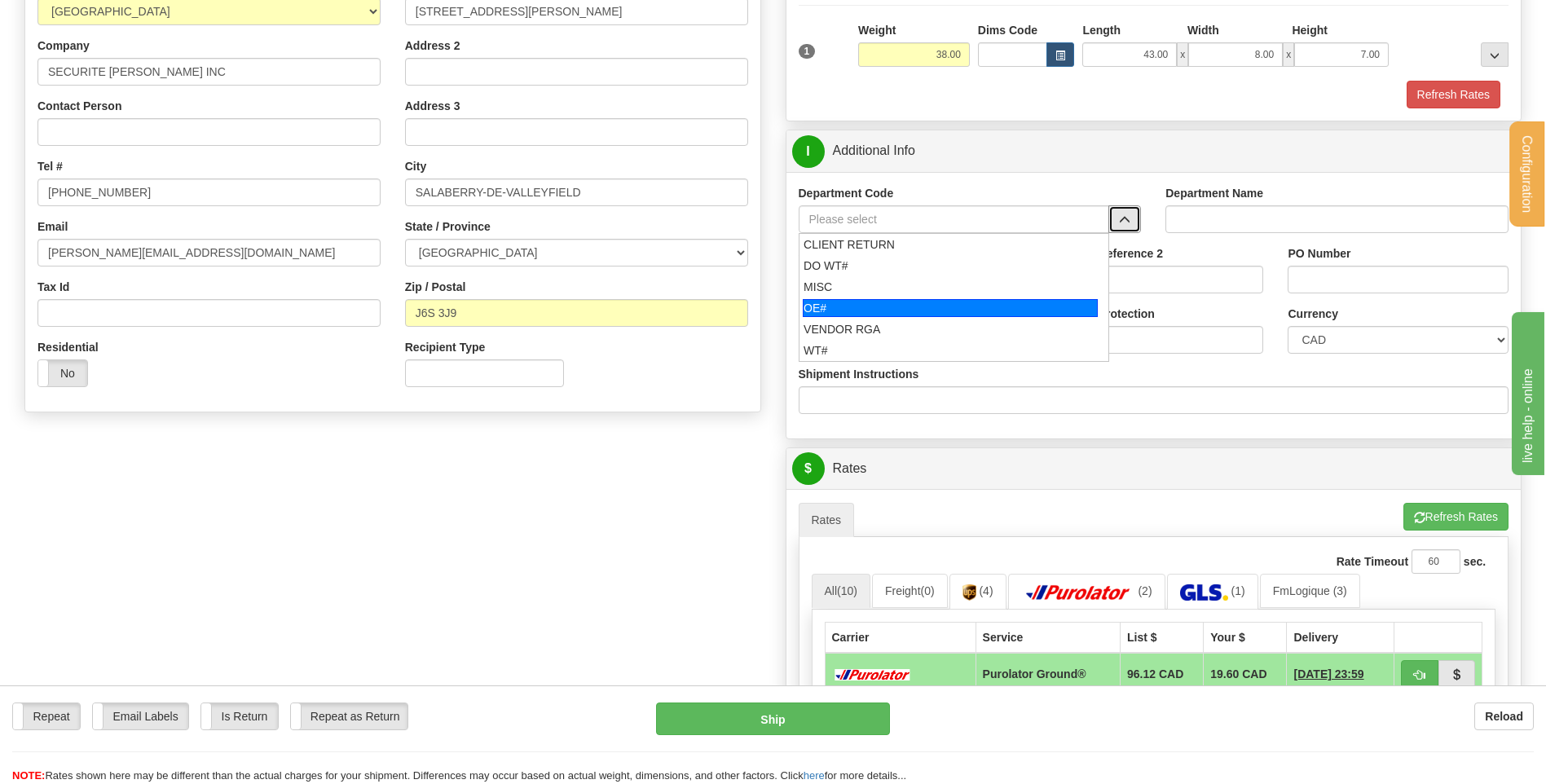
click at [939, 300] on div "OE#" at bounding box center [949, 308] width 295 height 18
type input "OE#"
type input "ORDERS"
click at [934, 278] on input "Shipment Reference" at bounding box center [908, 279] width 220 height 28
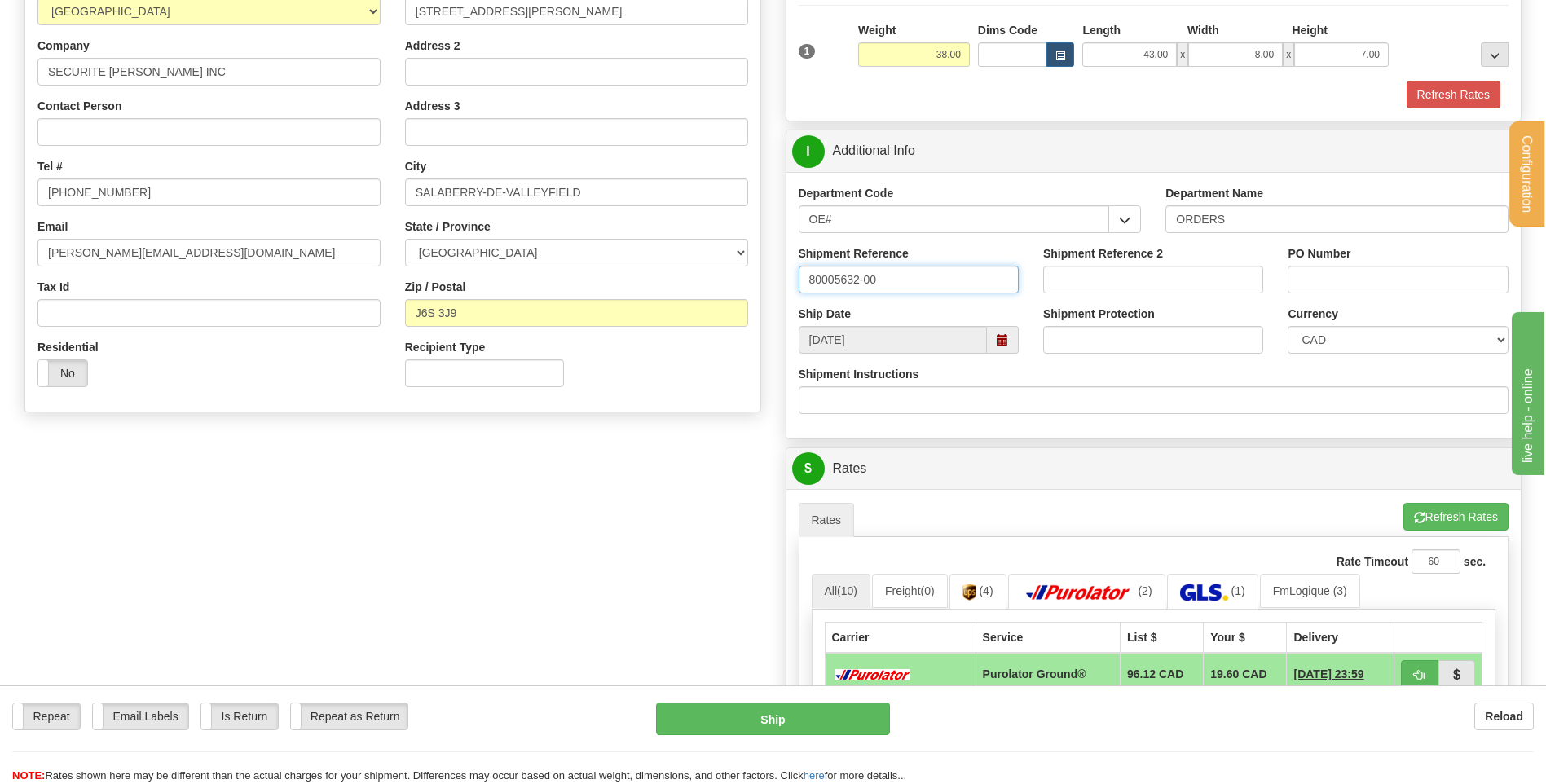
type input "80005632-00"
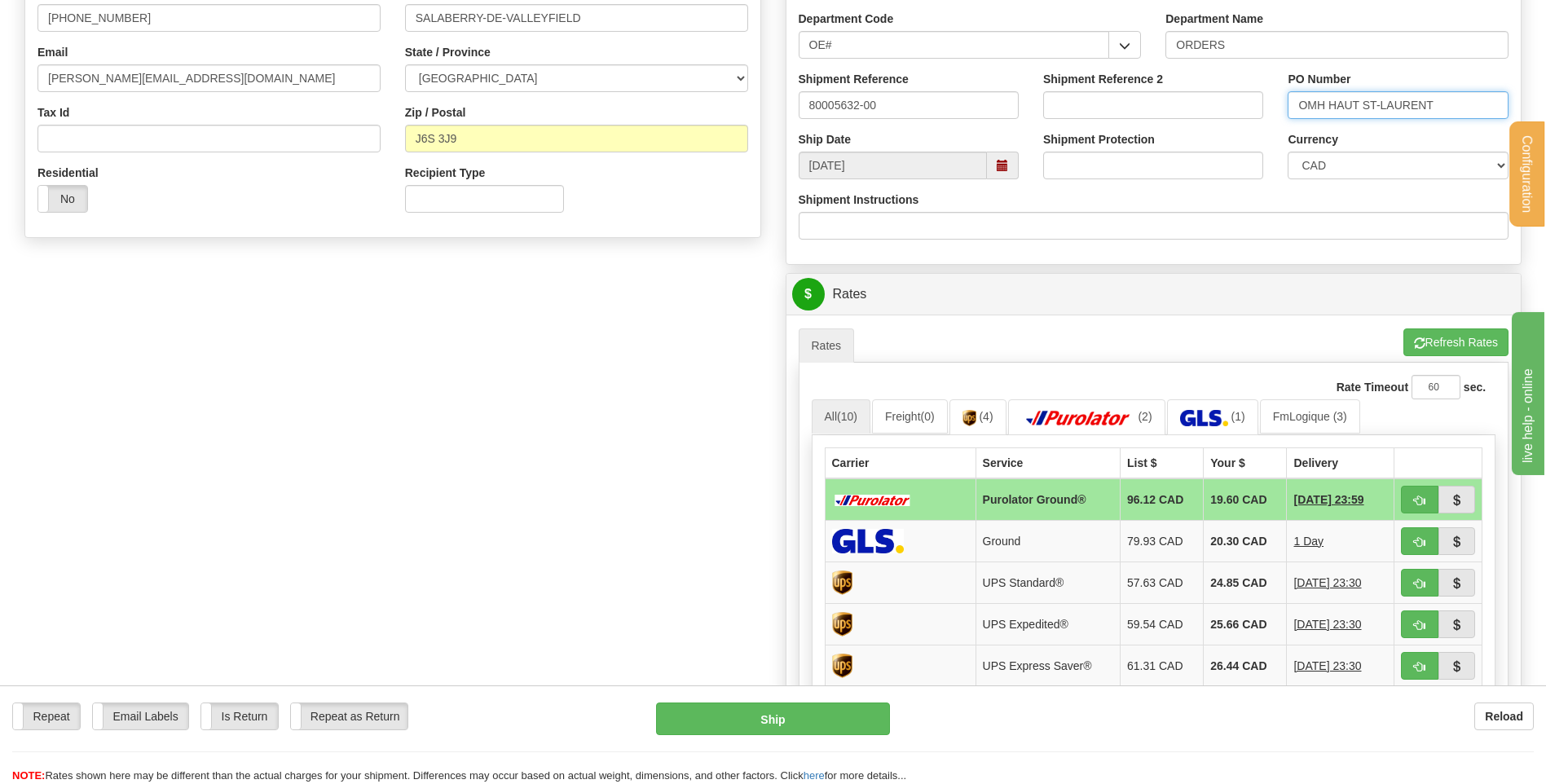
scroll to position [570, 0]
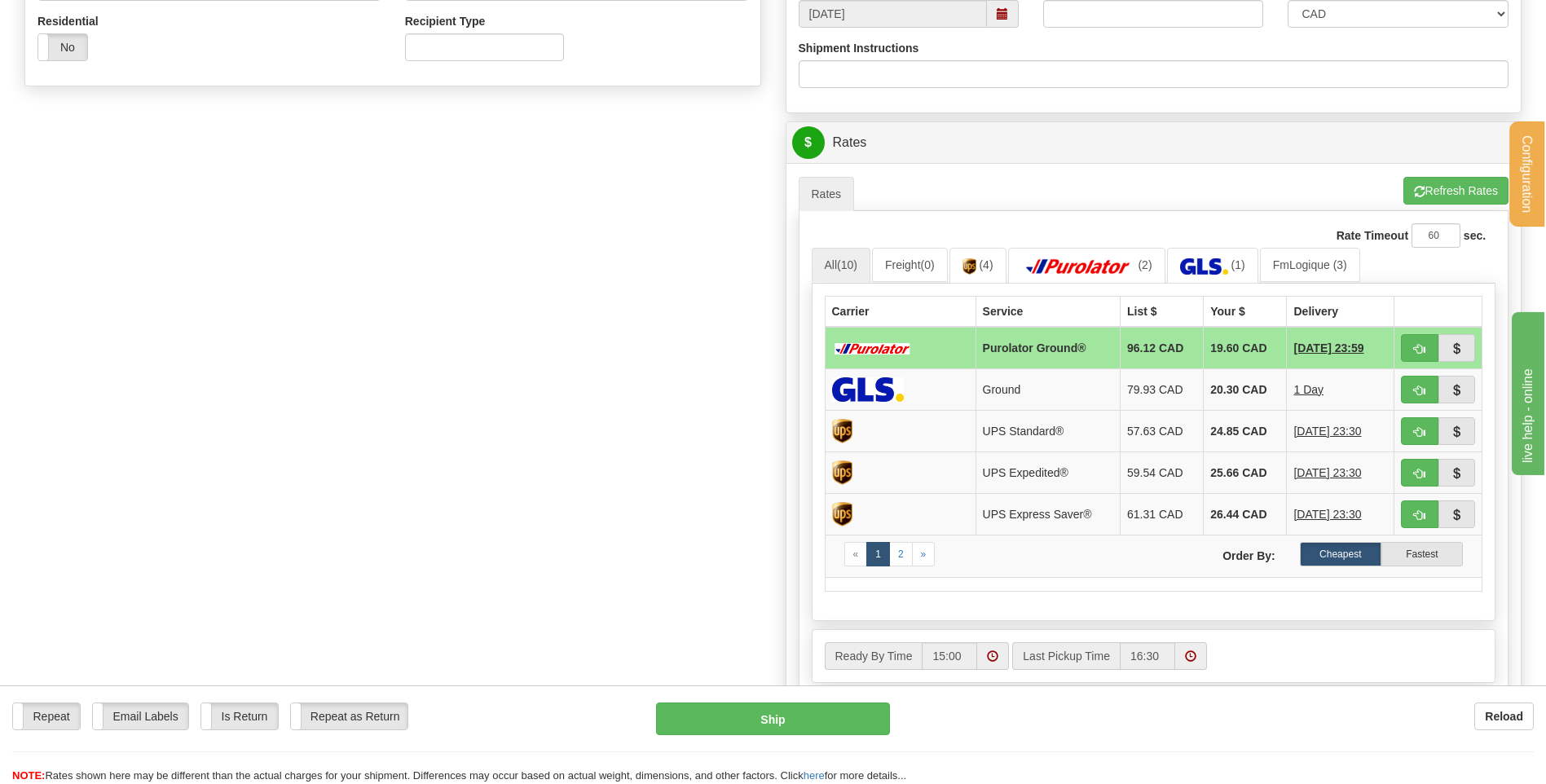
type input "OMH HAUT ST-LAURENT"
click at [1423, 349] on span "button" at bounding box center [1419, 348] width 12 height 11
type input "260"
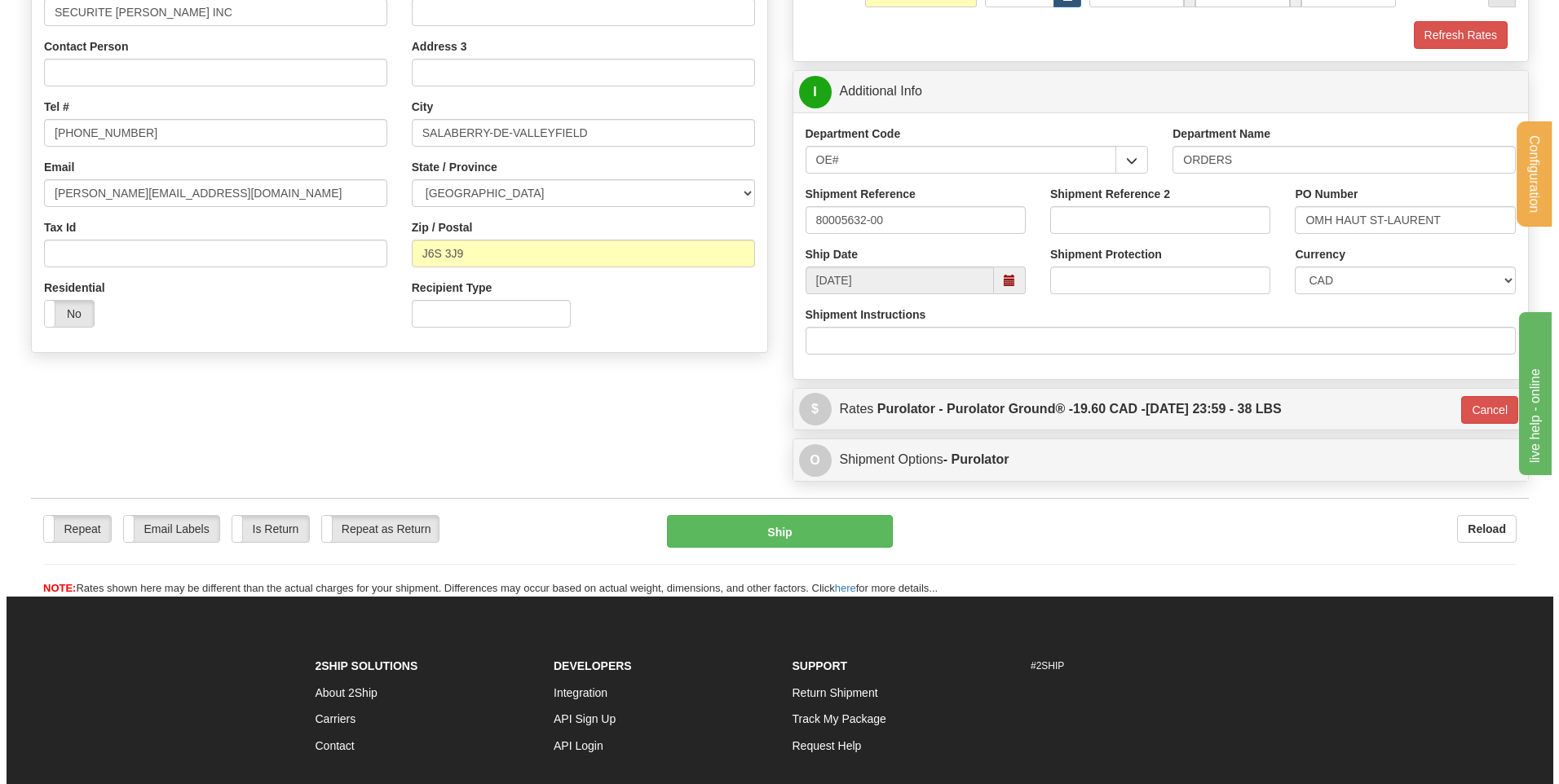
scroll to position [292, 0]
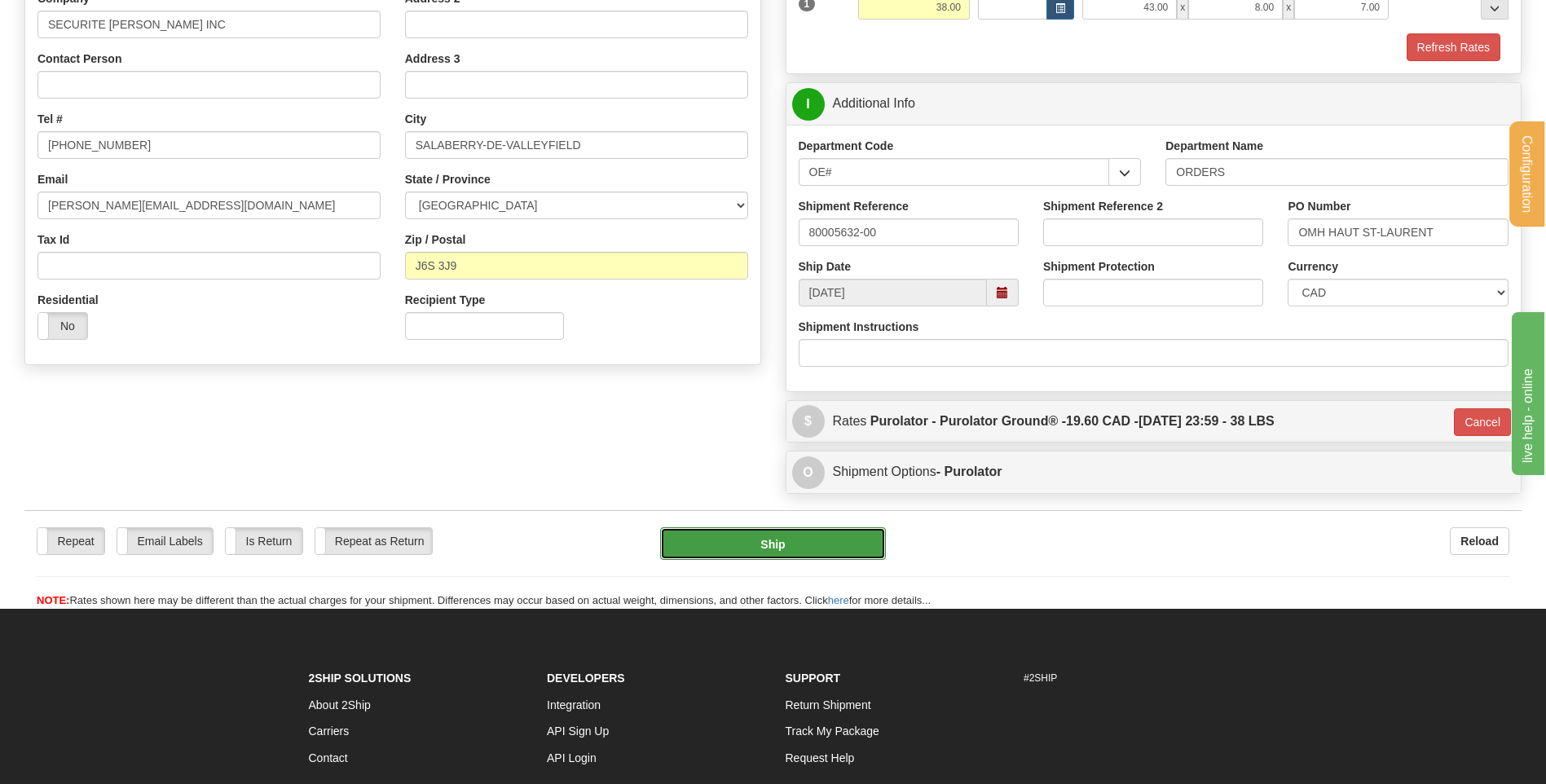
click at [784, 539] on button "Ship" at bounding box center [773, 543] width 225 height 33
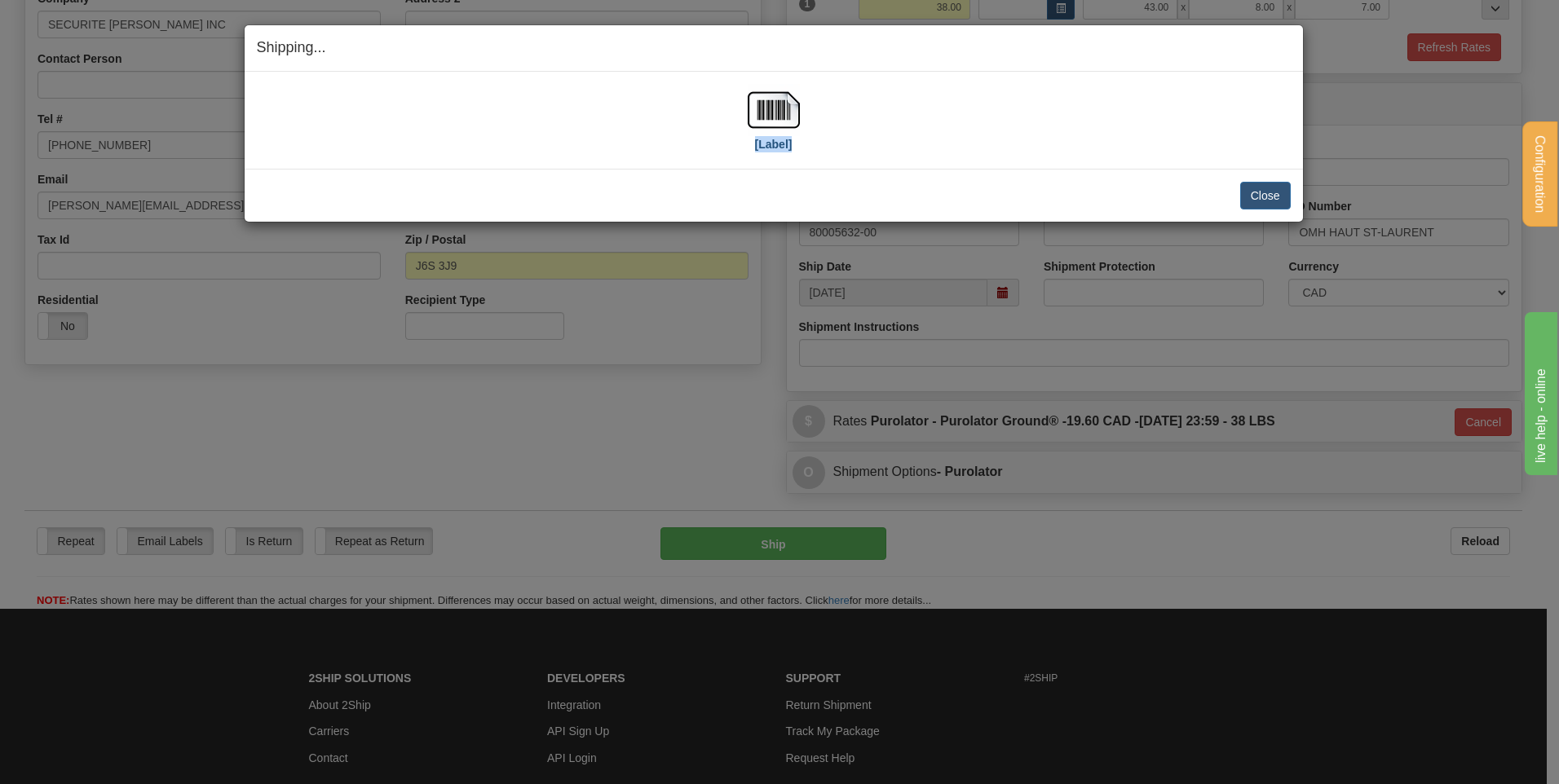
drag, startPoint x: 805, startPoint y: 90, endPoint x: 787, endPoint y: 102, distance: 21.6
click at [798, 97] on div "[Label]" at bounding box center [774, 120] width 1034 height 73
click at [785, 102] on img at bounding box center [774, 109] width 52 height 52
click at [1268, 187] on button "Close" at bounding box center [1265, 195] width 51 height 28
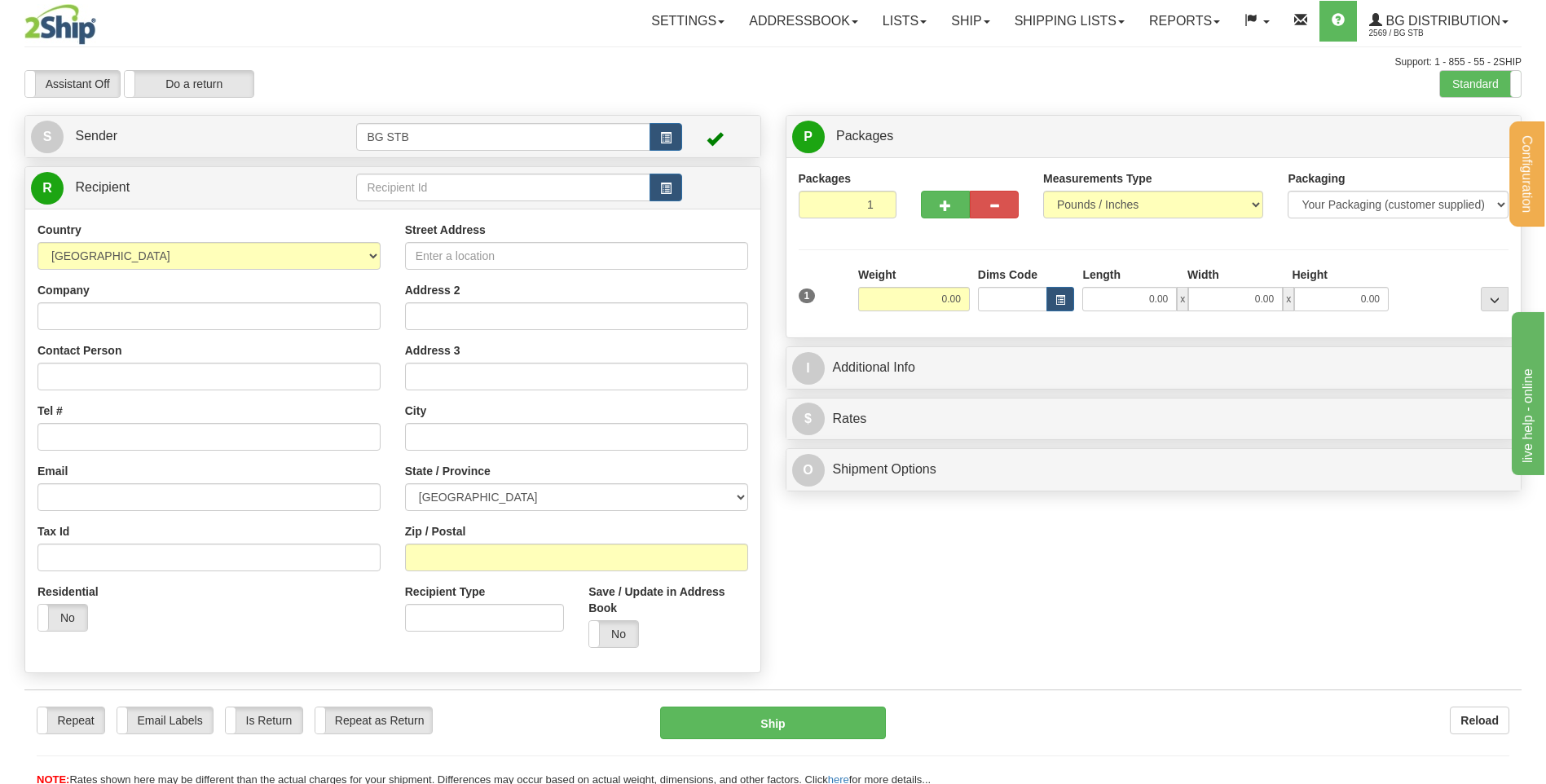
click at [554, 160] on div "Create a label for the return Create Pickup Without Label S Sender BG STB" at bounding box center [392, 398] width 761 height 566
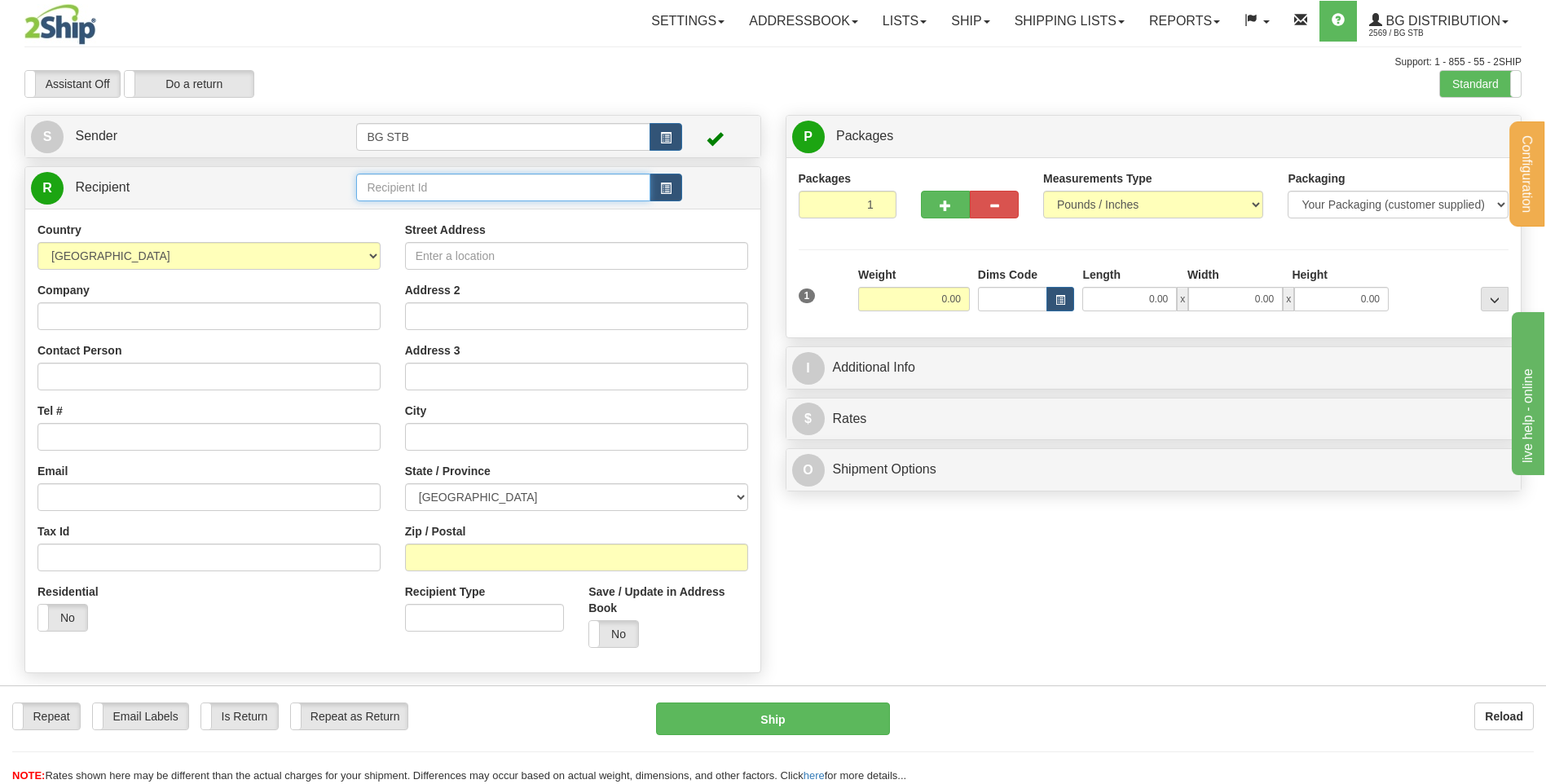
click at [553, 176] on input "text" at bounding box center [503, 187] width 294 height 28
type input "4041"
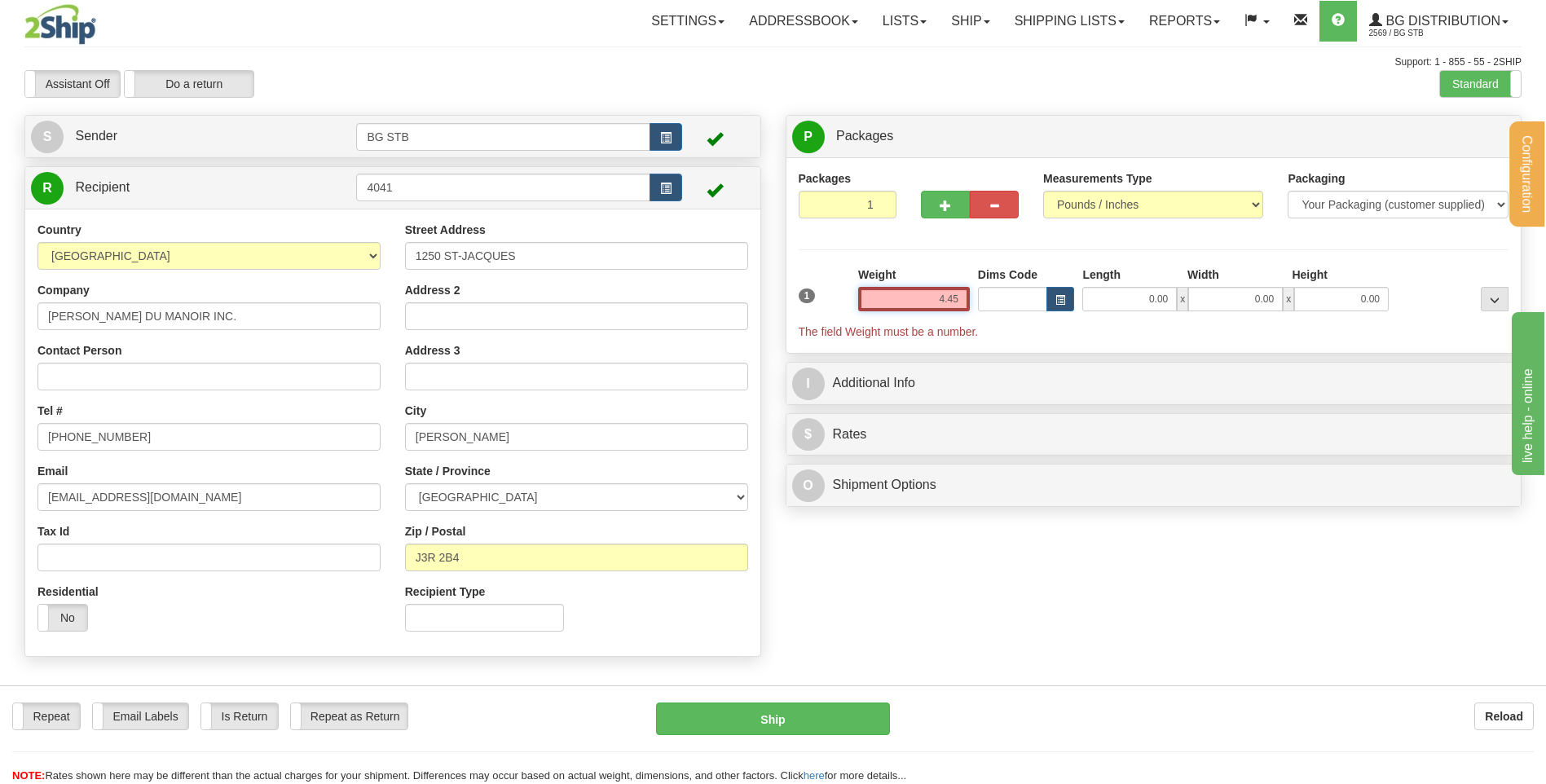
type input "4.45"
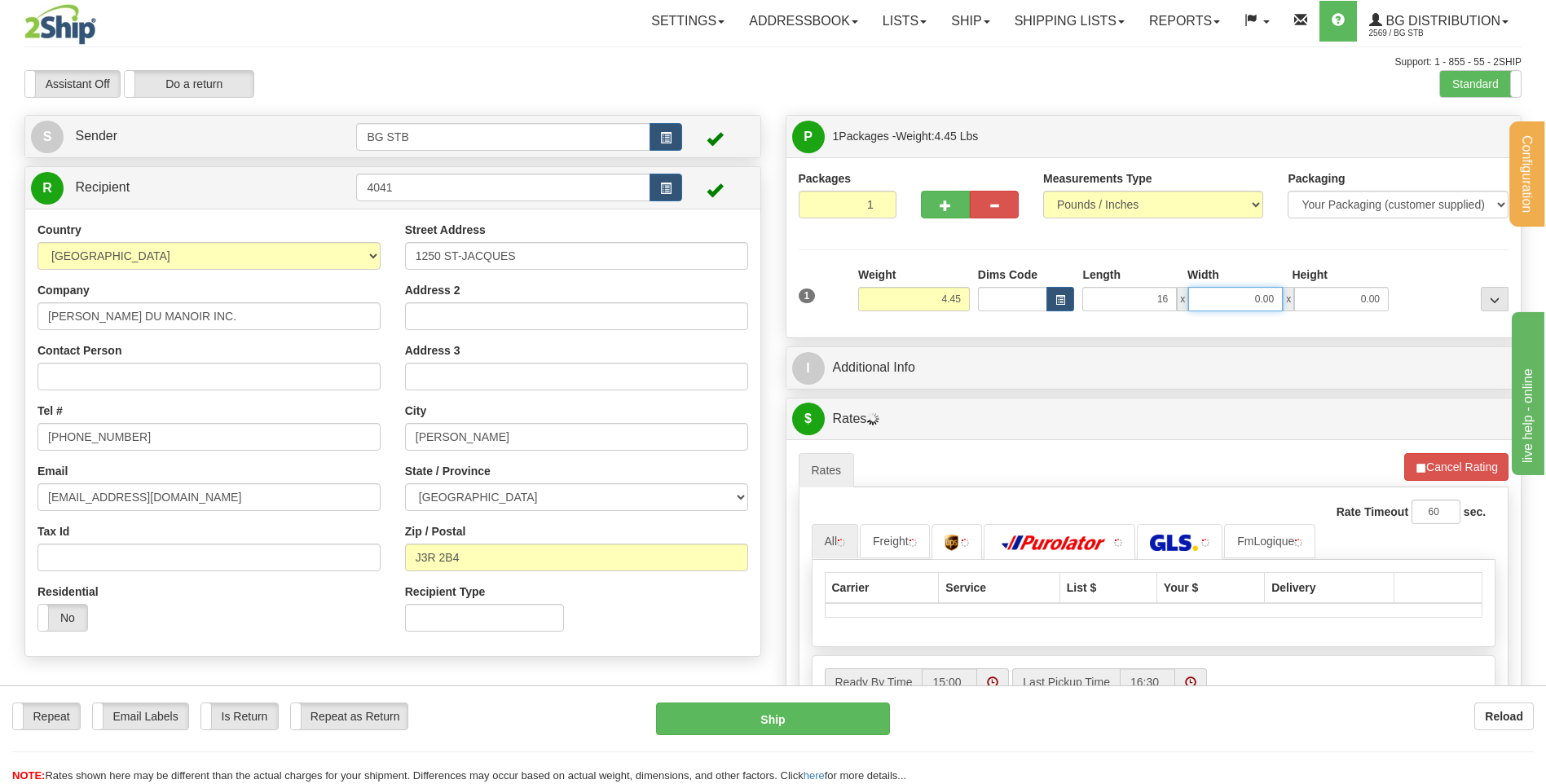
type input "16.00"
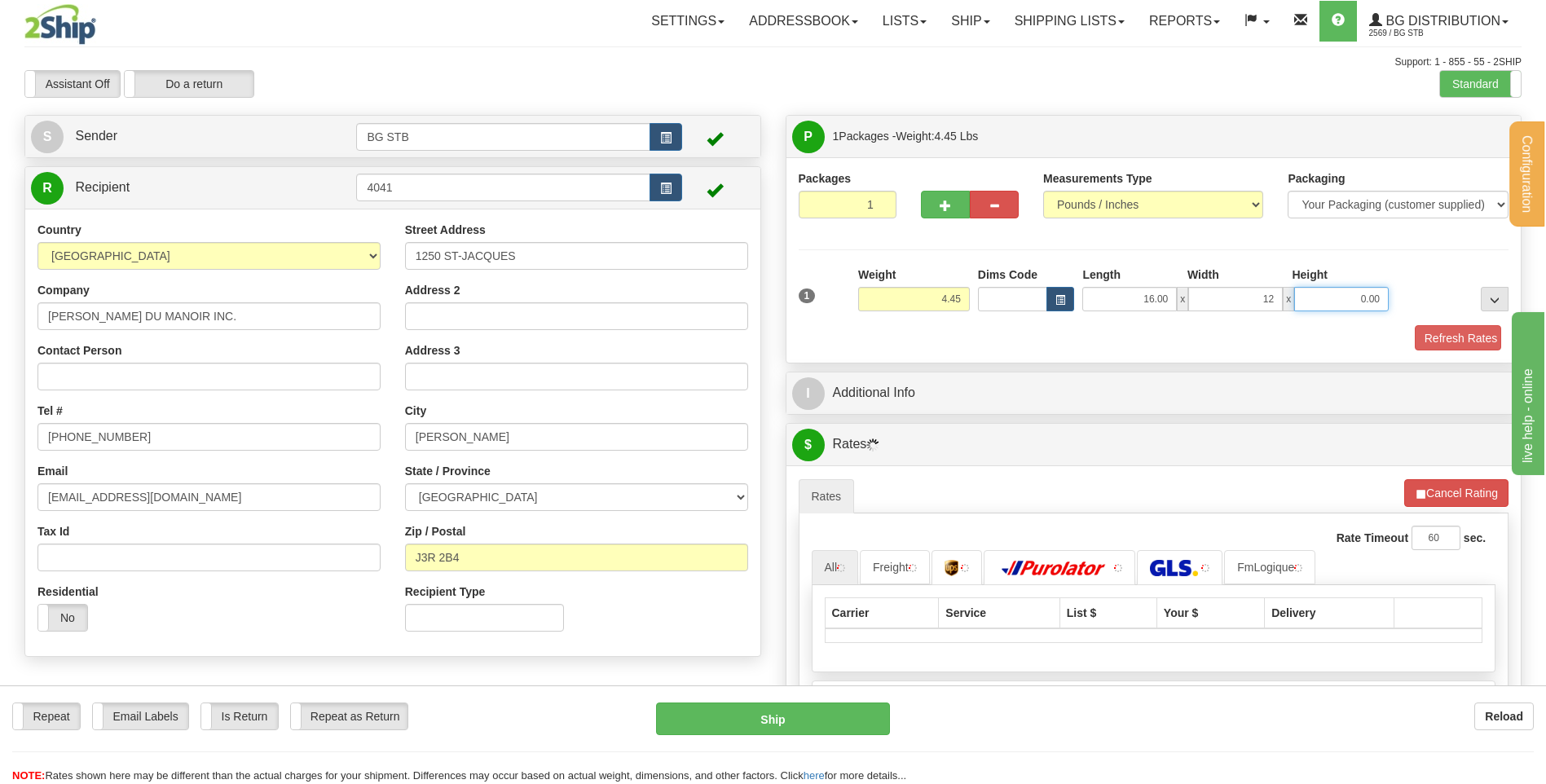
type input "12.00"
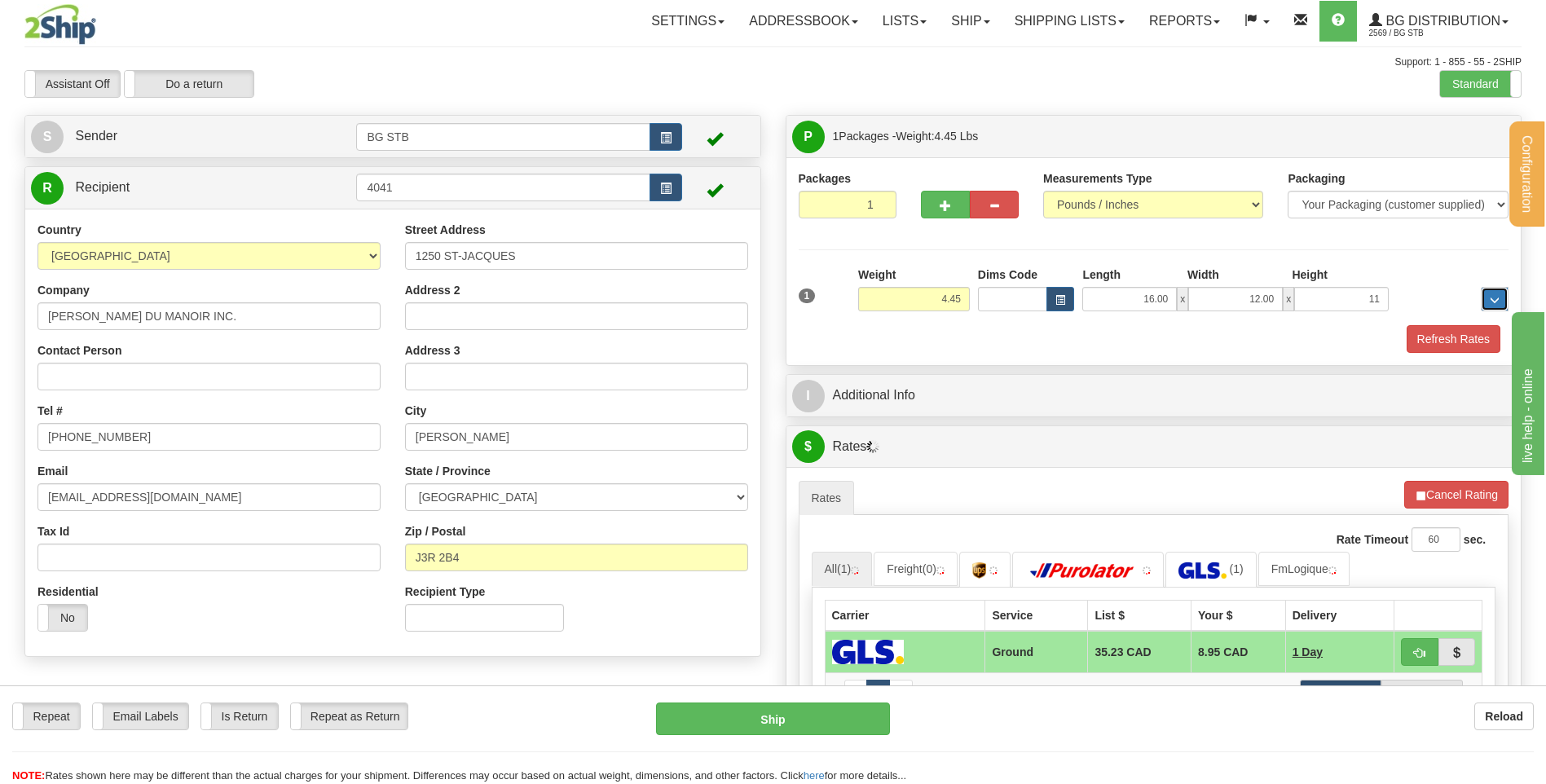
type input "11.00"
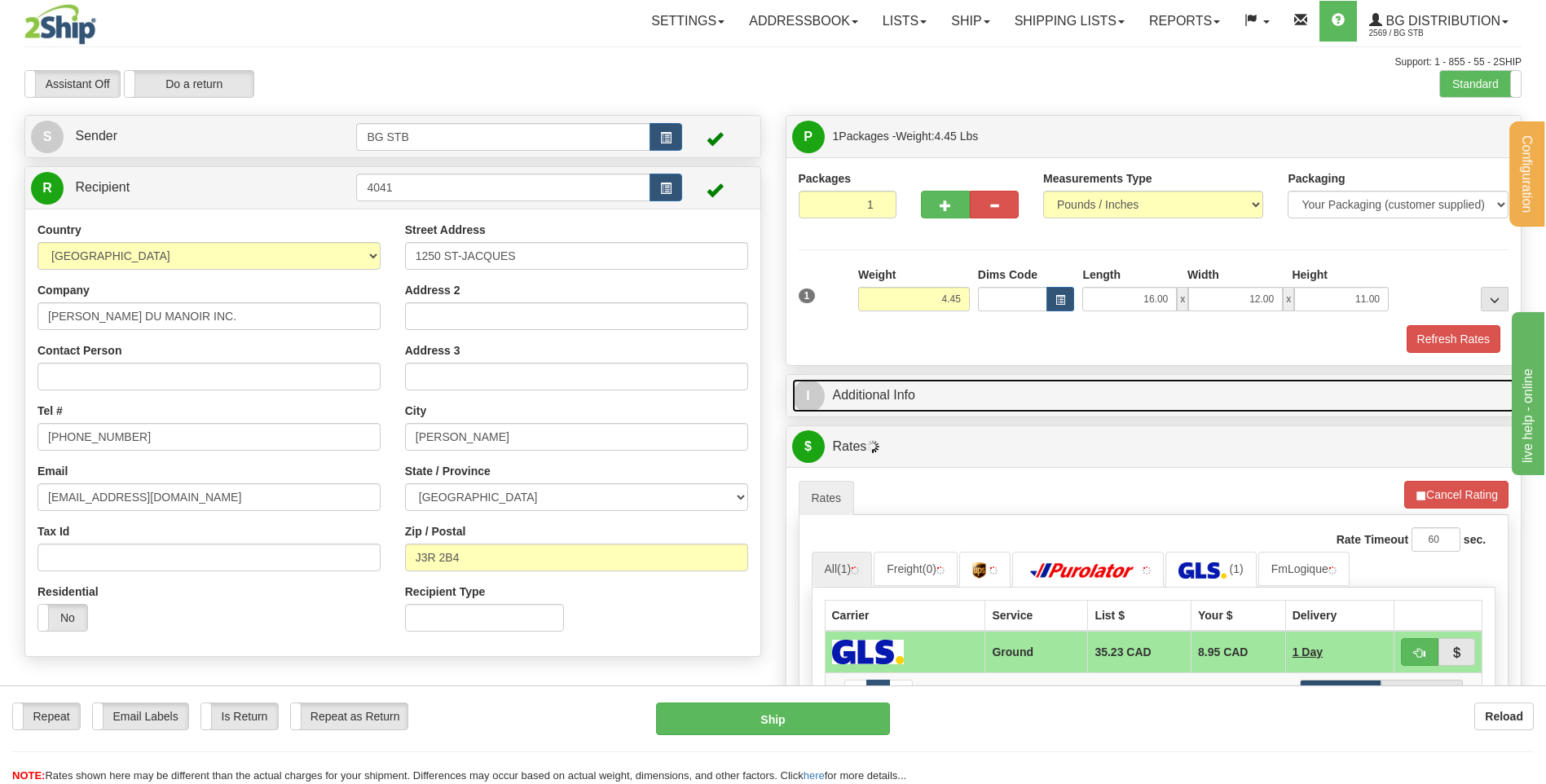
click at [936, 402] on link "I Additional Info" at bounding box center [1154, 395] width 724 height 34
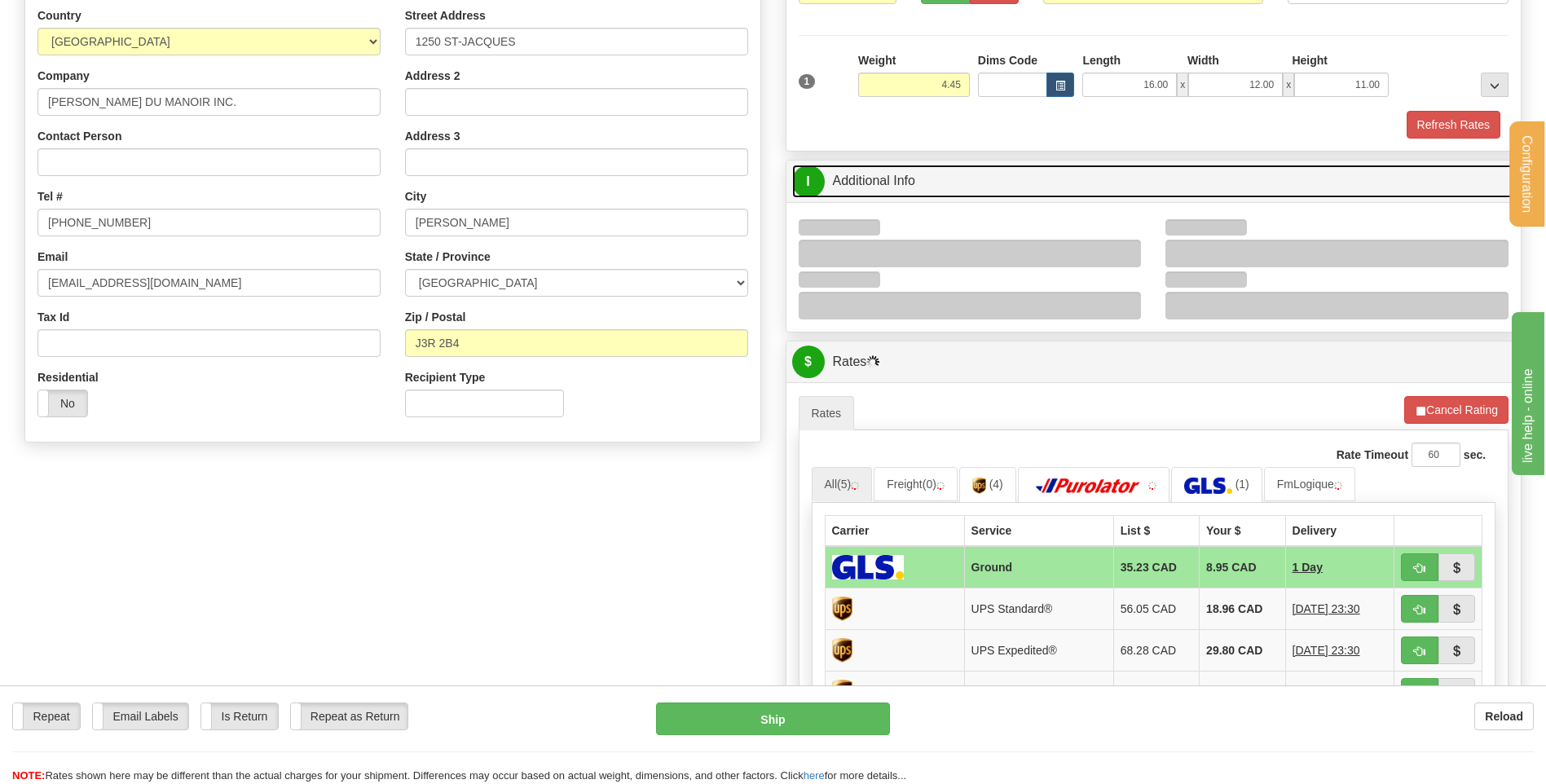
scroll to position [245, 0]
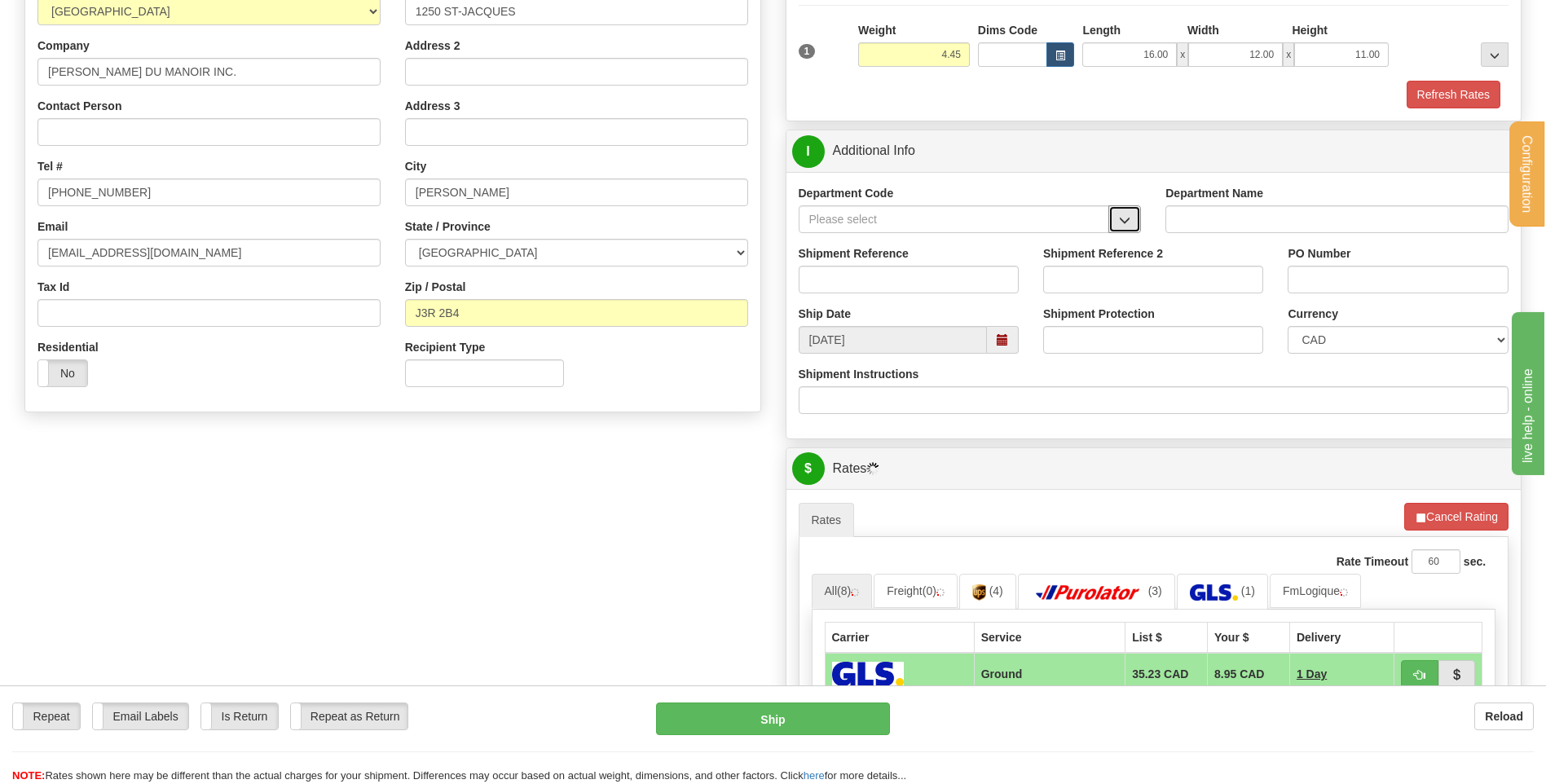
click at [1117, 215] on button "button" at bounding box center [1125, 219] width 33 height 28
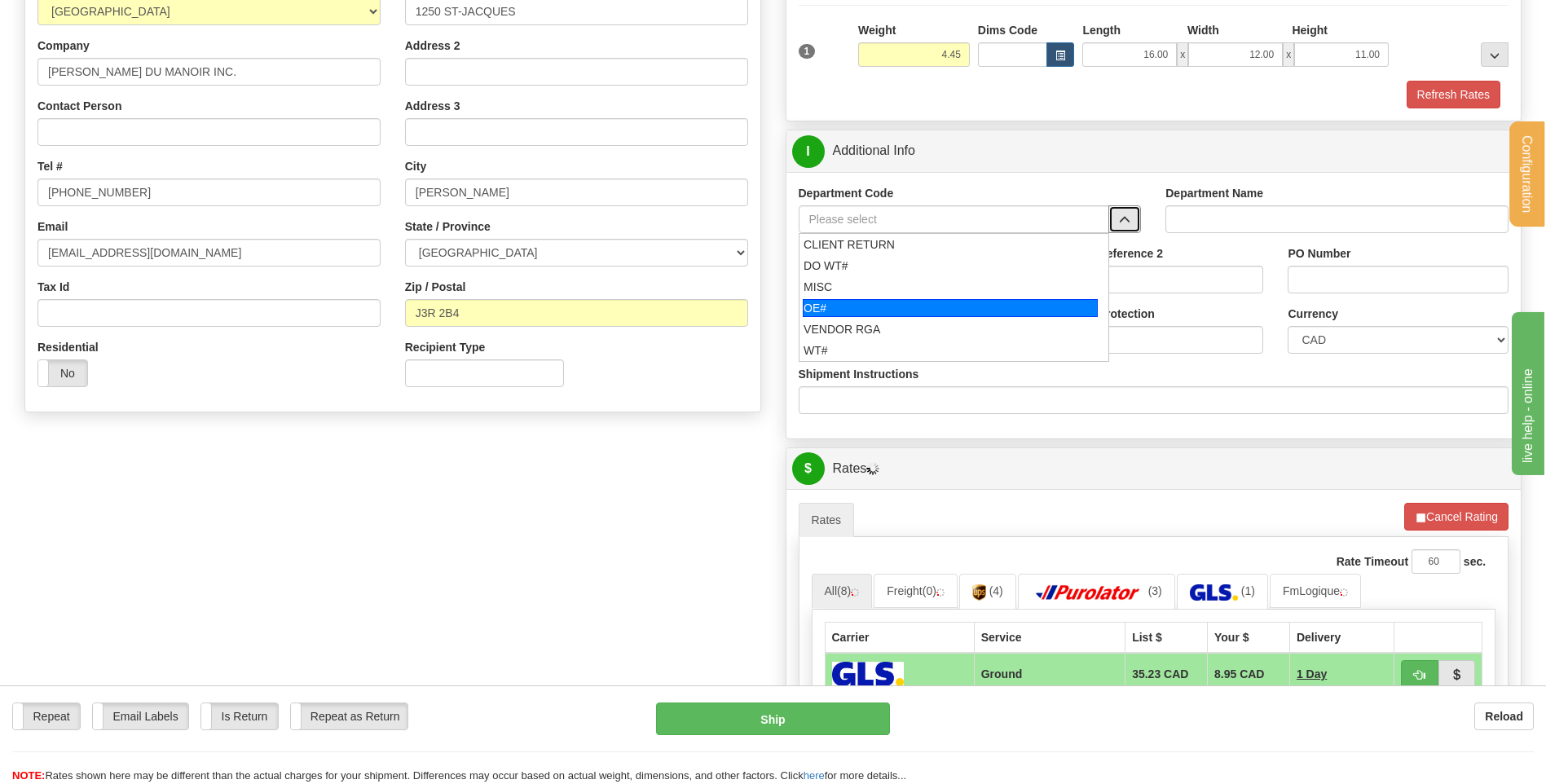
click at [868, 305] on div "OE#" at bounding box center [949, 308] width 295 height 18
type input "OE#"
type input "ORDERS"
click at [864, 279] on input "Shipment Reference" at bounding box center [908, 279] width 220 height 28
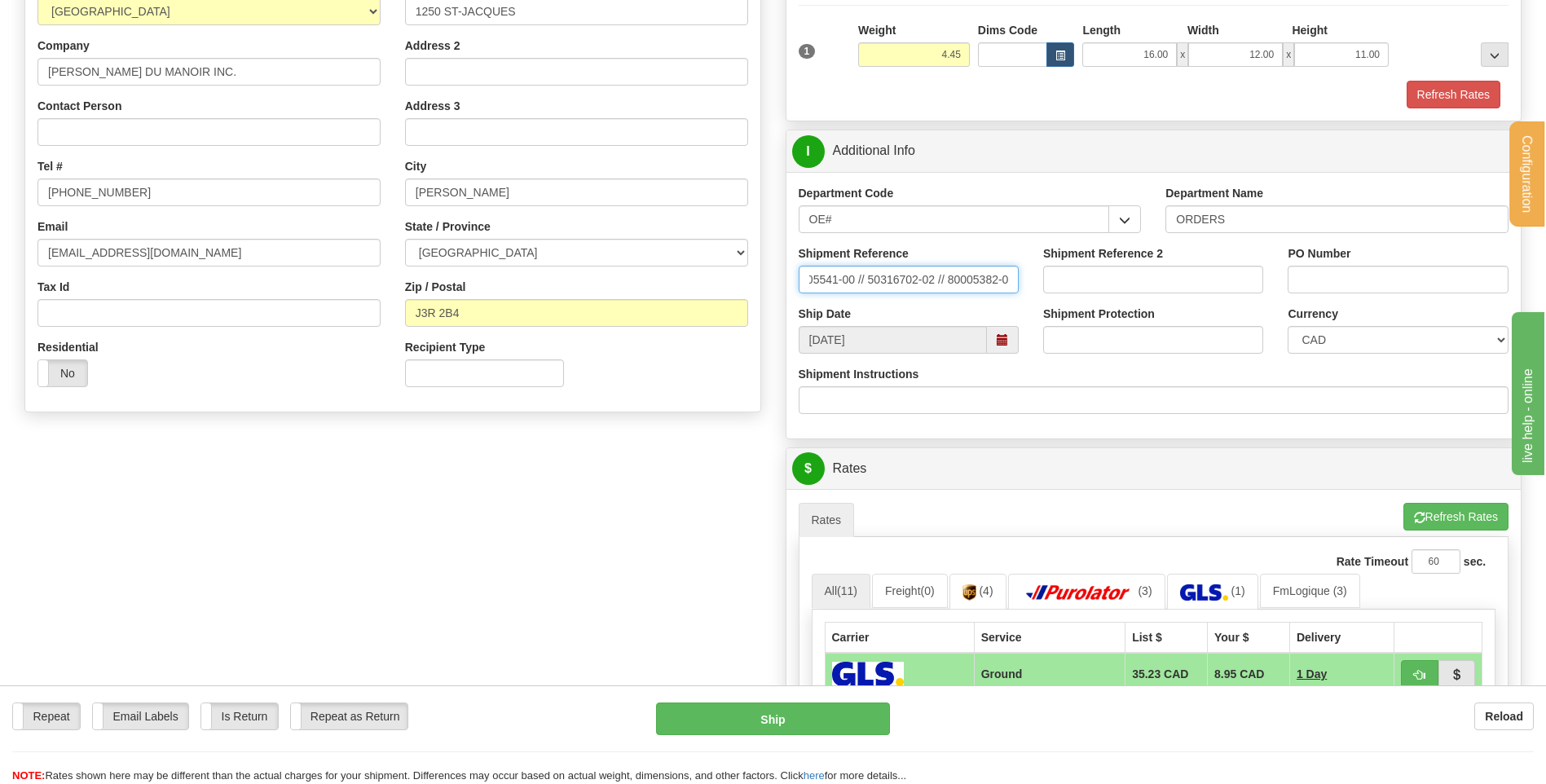
scroll to position [0, 28]
type input "80005541-00 // 50316702-02 // 80005382-00"
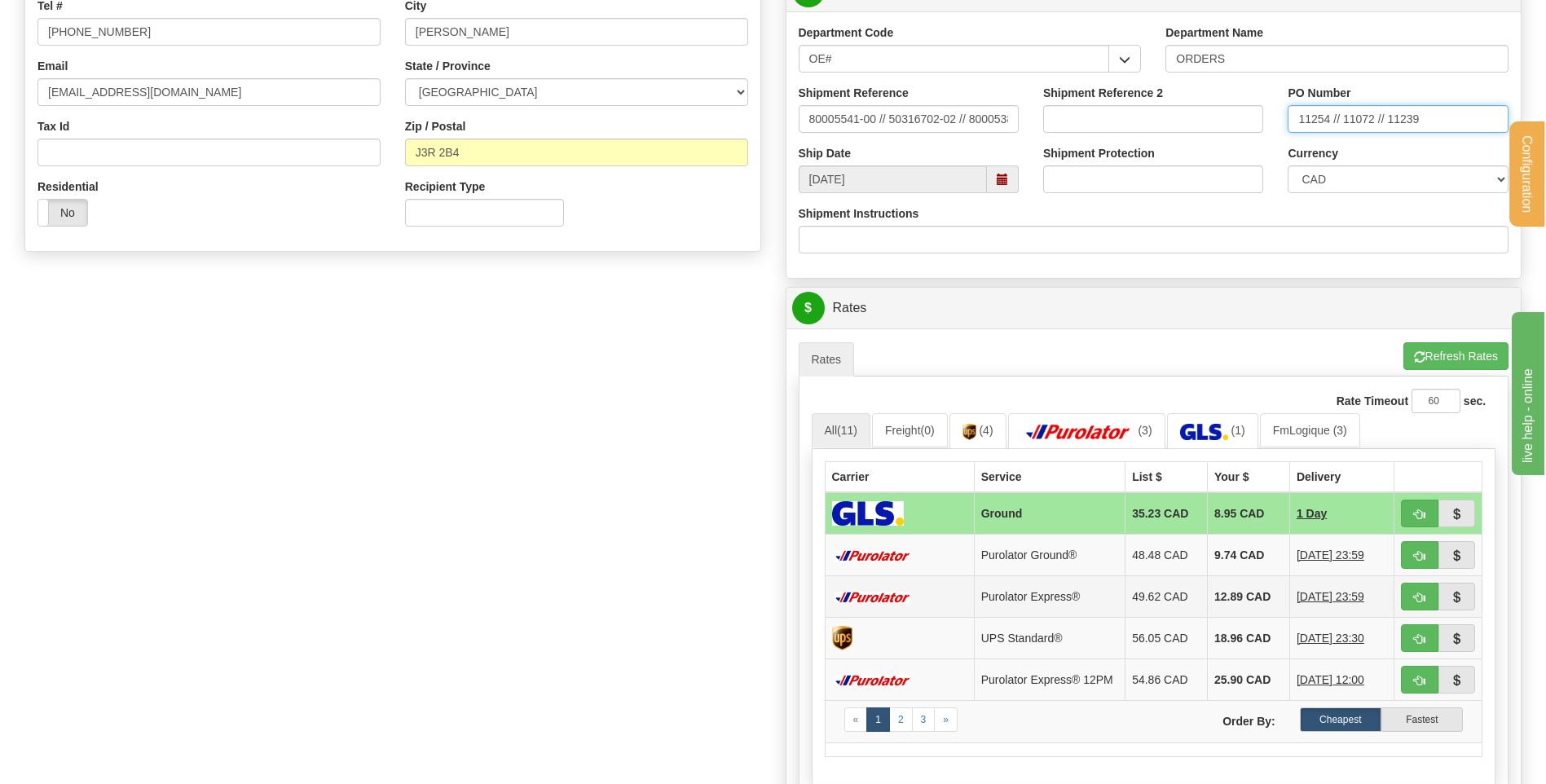
scroll to position [733, 0]
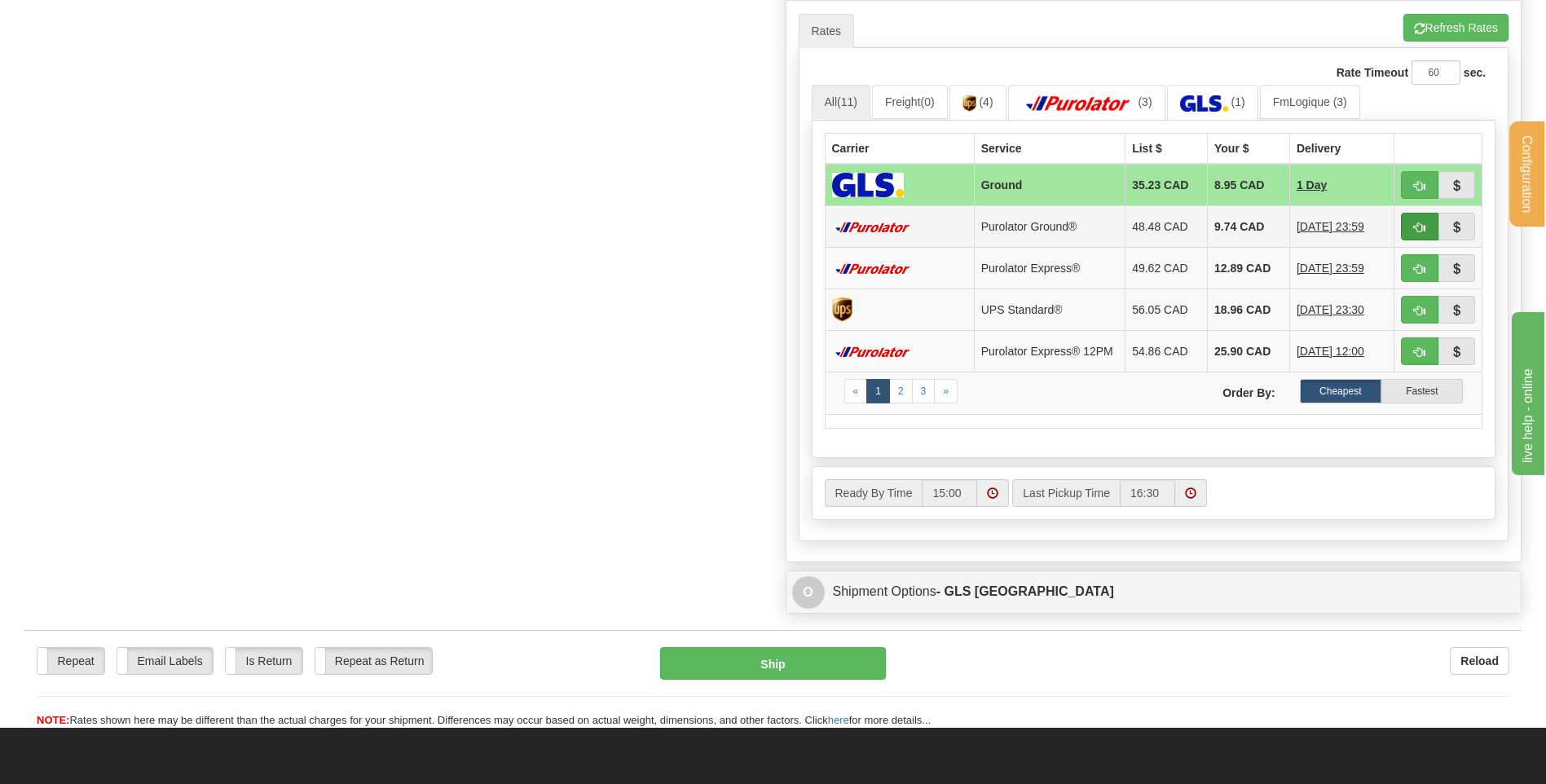
type input "11254 // 11072 // 11239"
click at [1404, 226] on button "button" at bounding box center [1419, 226] width 37 height 28
type input "260"
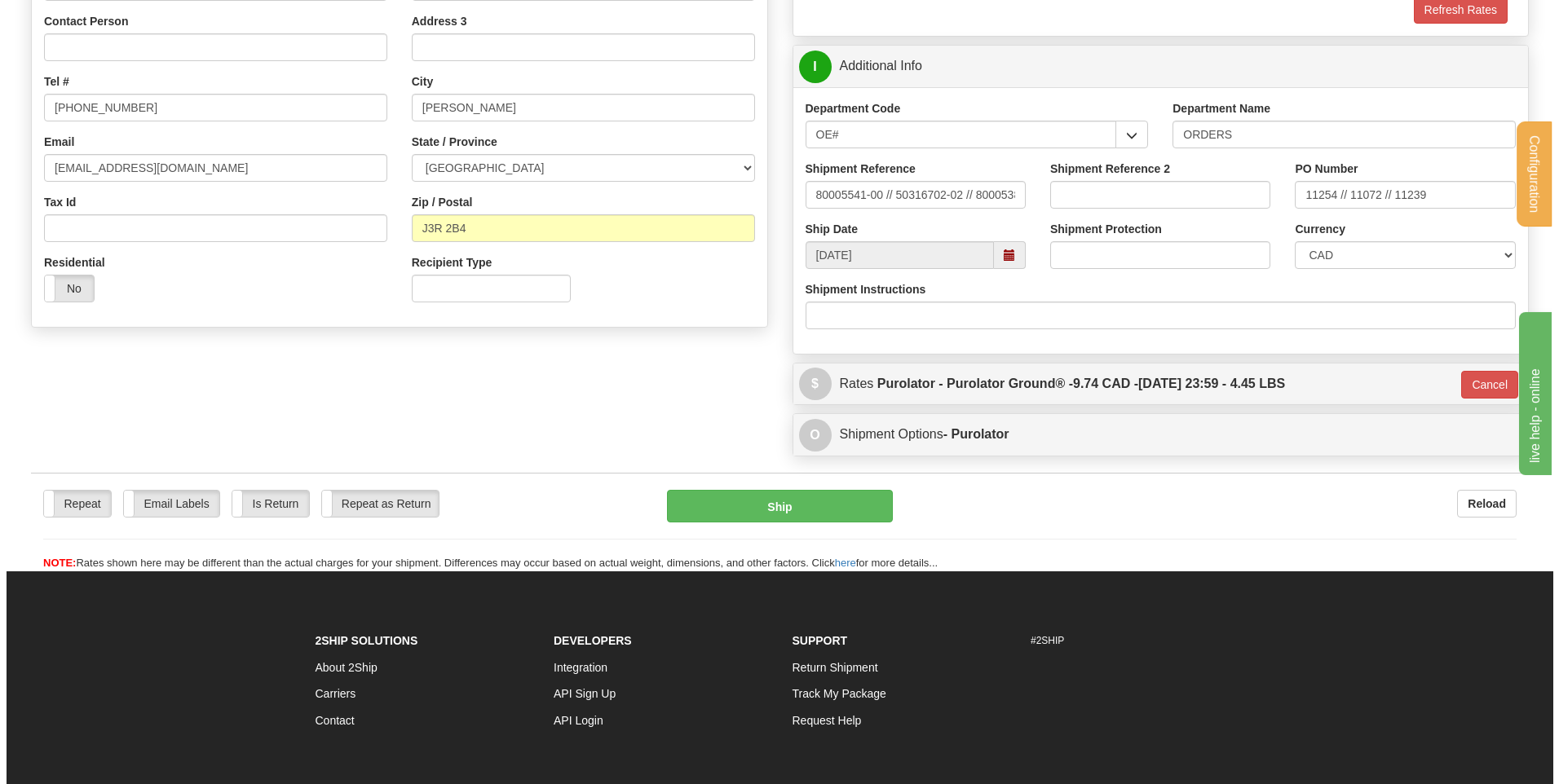
scroll to position [311, 0]
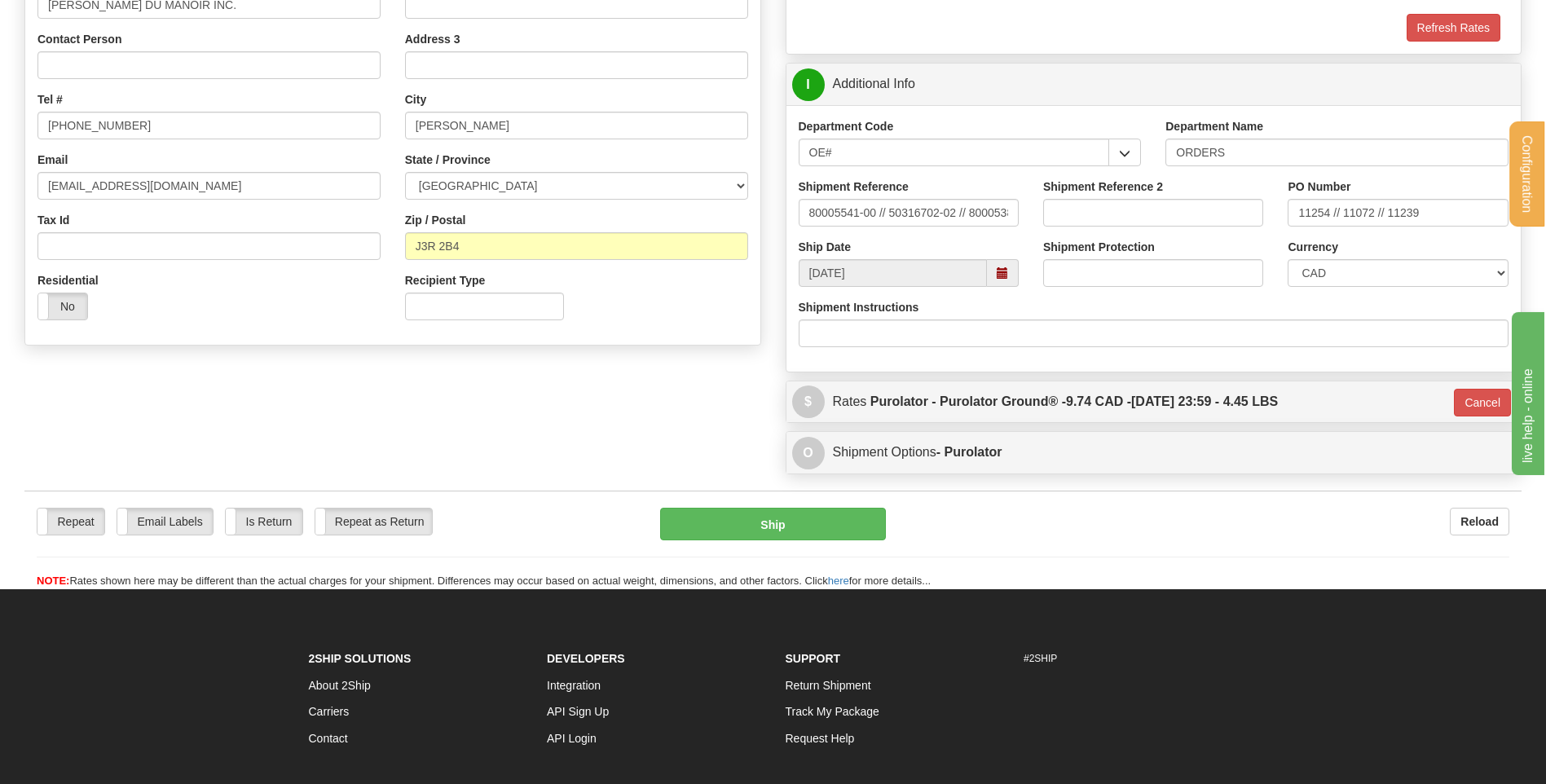
click at [727, 542] on div "Repeat Repeat Email Labels Email Labels Edit Is Return Is Return Repeat as Retu…" at bounding box center [773, 548] width 1497 height 82
click at [728, 536] on button "Ship" at bounding box center [773, 524] width 225 height 33
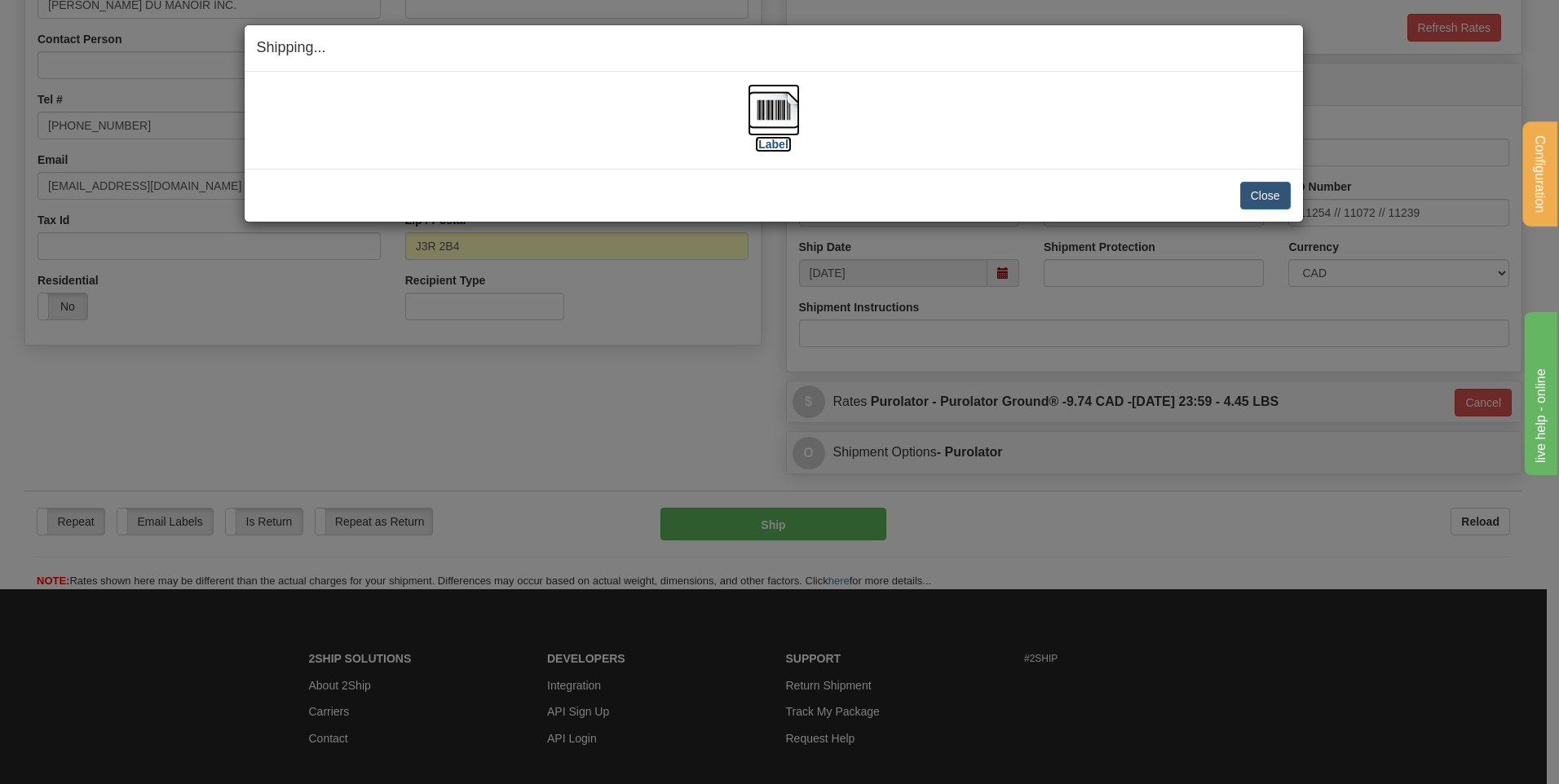
click at [771, 126] on img at bounding box center [774, 109] width 52 height 52
click at [1272, 181] on button "Close" at bounding box center [1265, 195] width 51 height 28
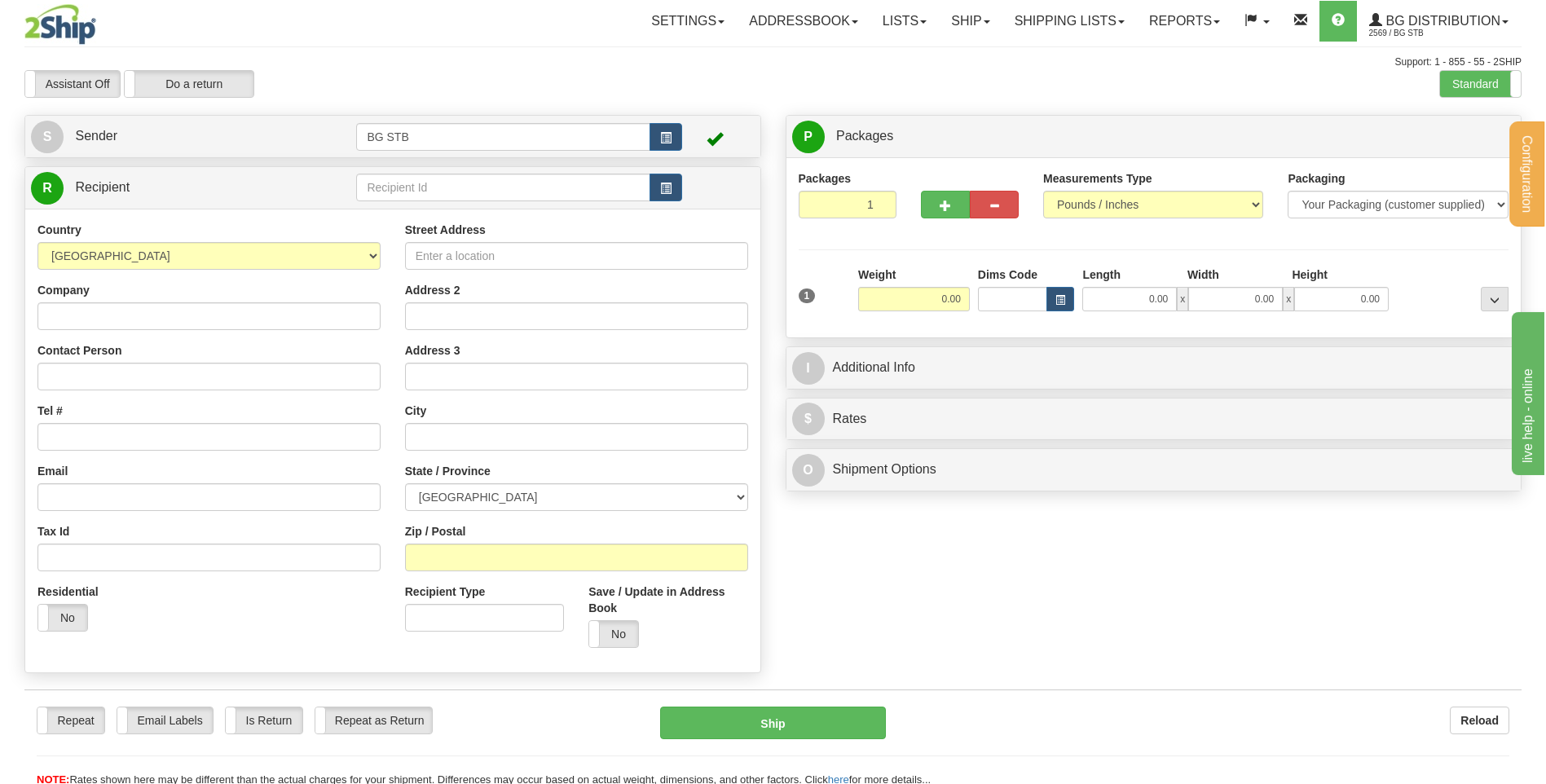
drag, startPoint x: 485, startPoint y: 162, endPoint x: 478, endPoint y: 189, distance: 27.9
click at [484, 169] on div "Create a label for the return Create Pickup Without Label S Sender BG STB" at bounding box center [392, 398] width 761 height 566
click at [478, 189] on input "text" at bounding box center [503, 187] width 294 height 28
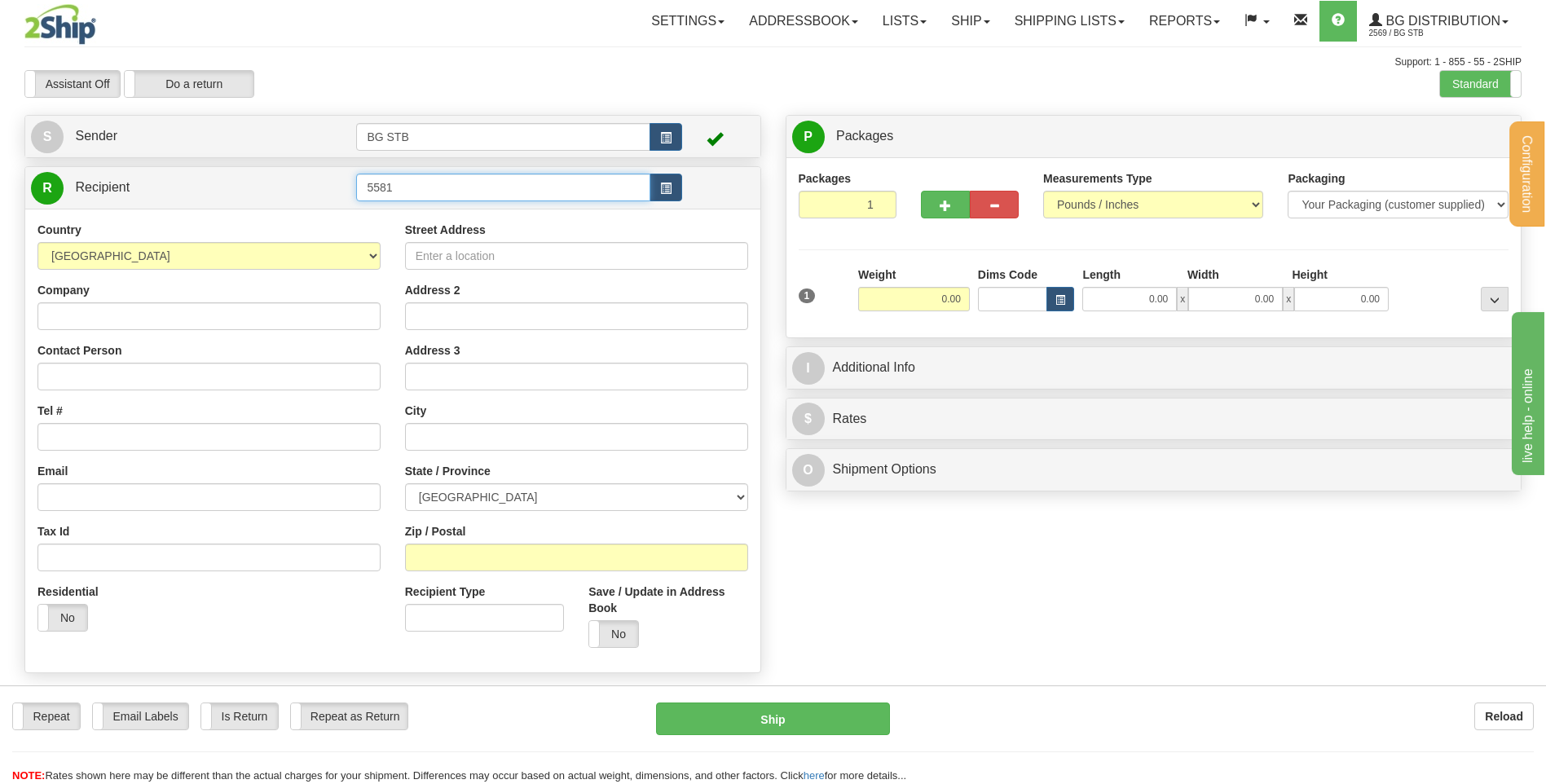
type input "5581"
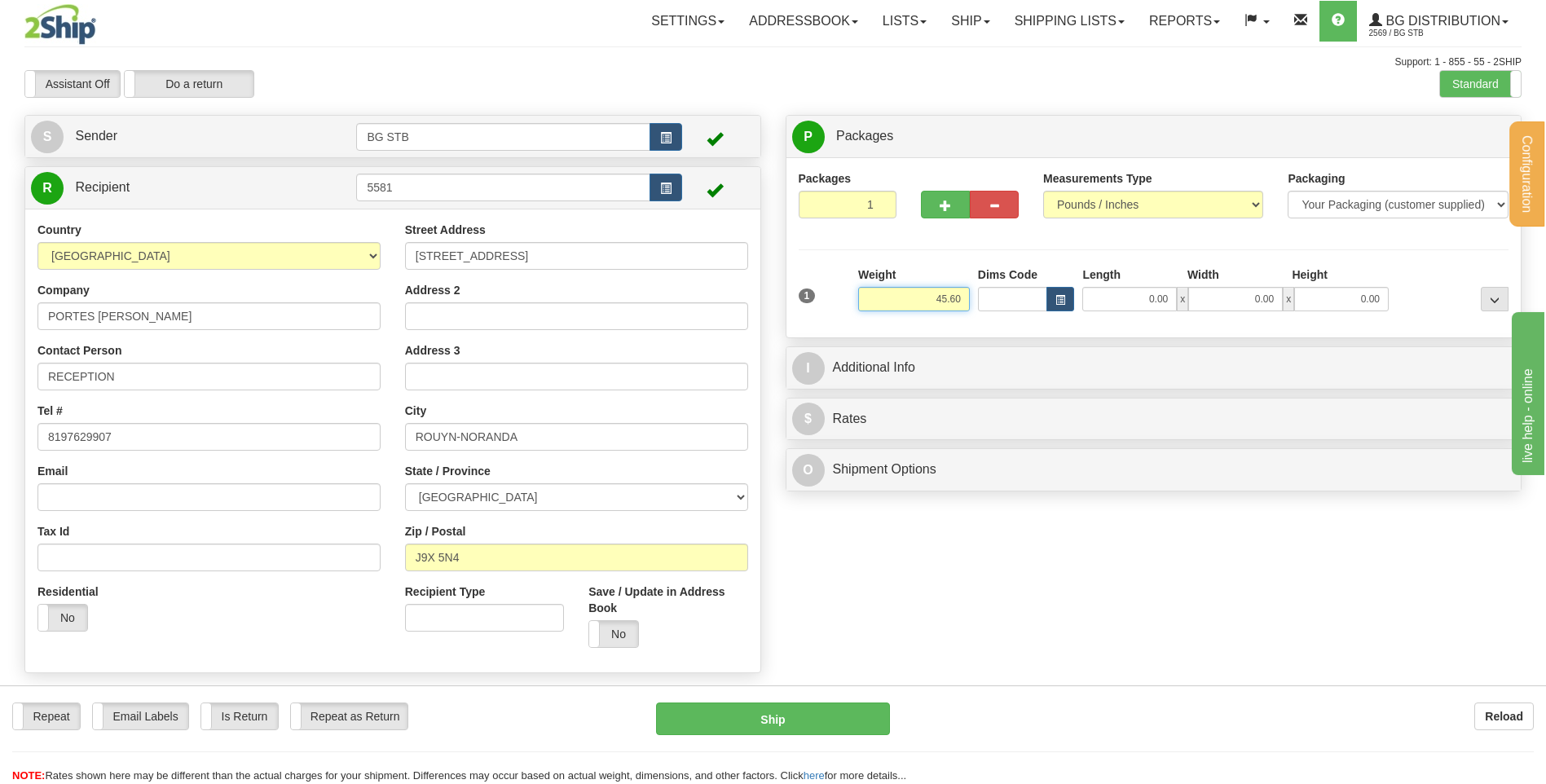
type input "45.60"
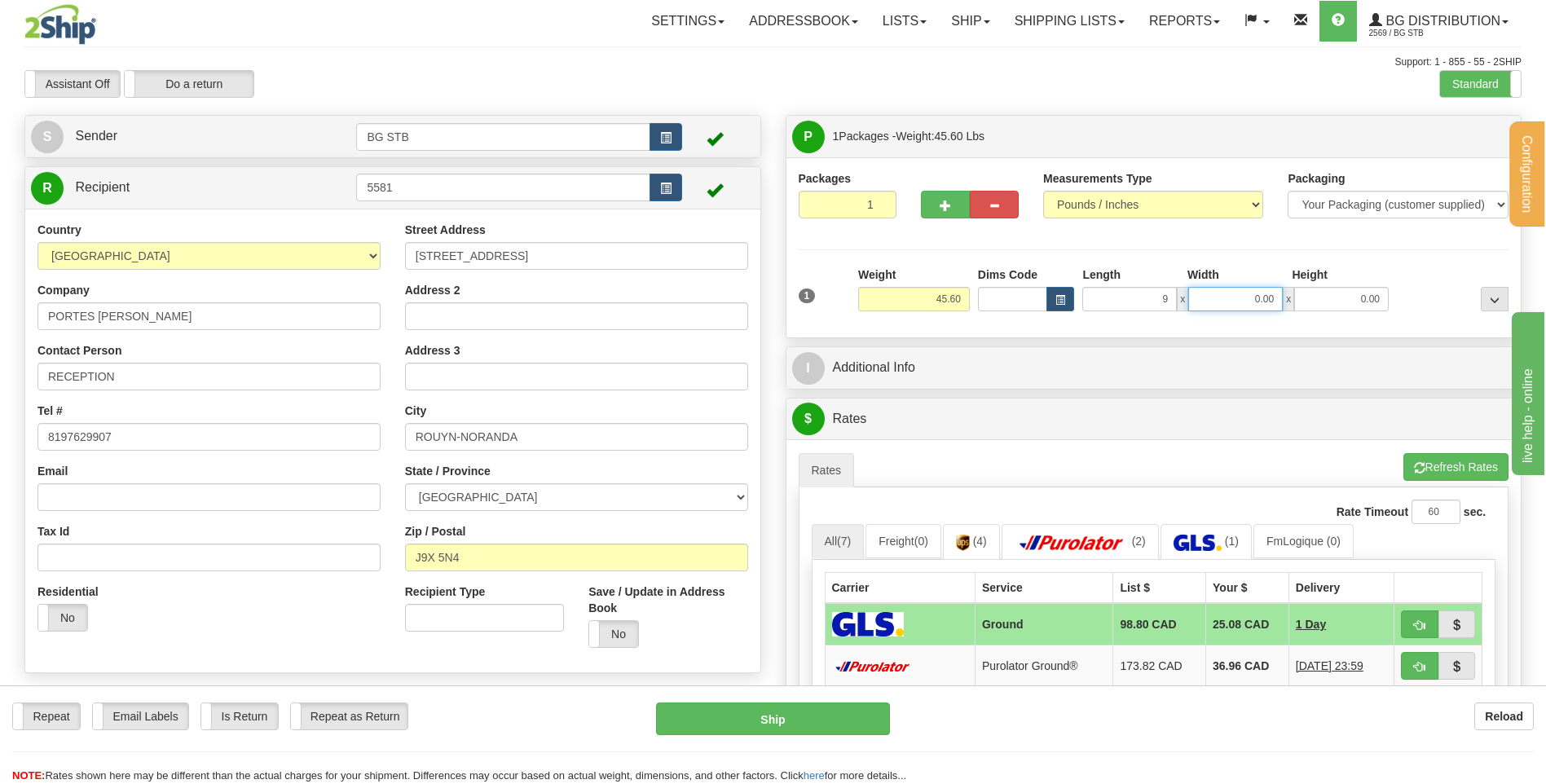
type input "9.00"
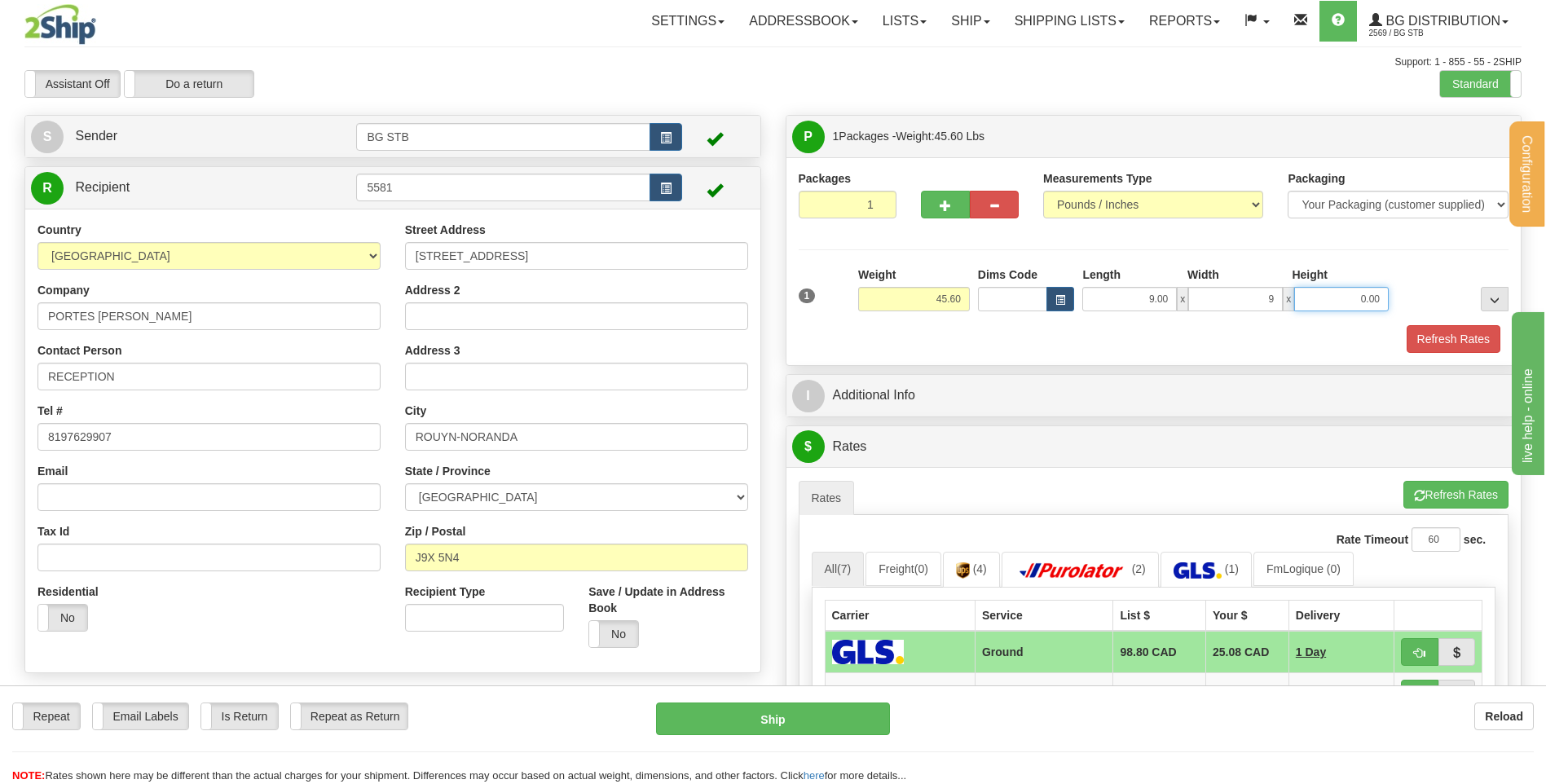
type input "9.00"
type input "14.00"
click at [960, 204] on button "button" at bounding box center [945, 204] width 49 height 28
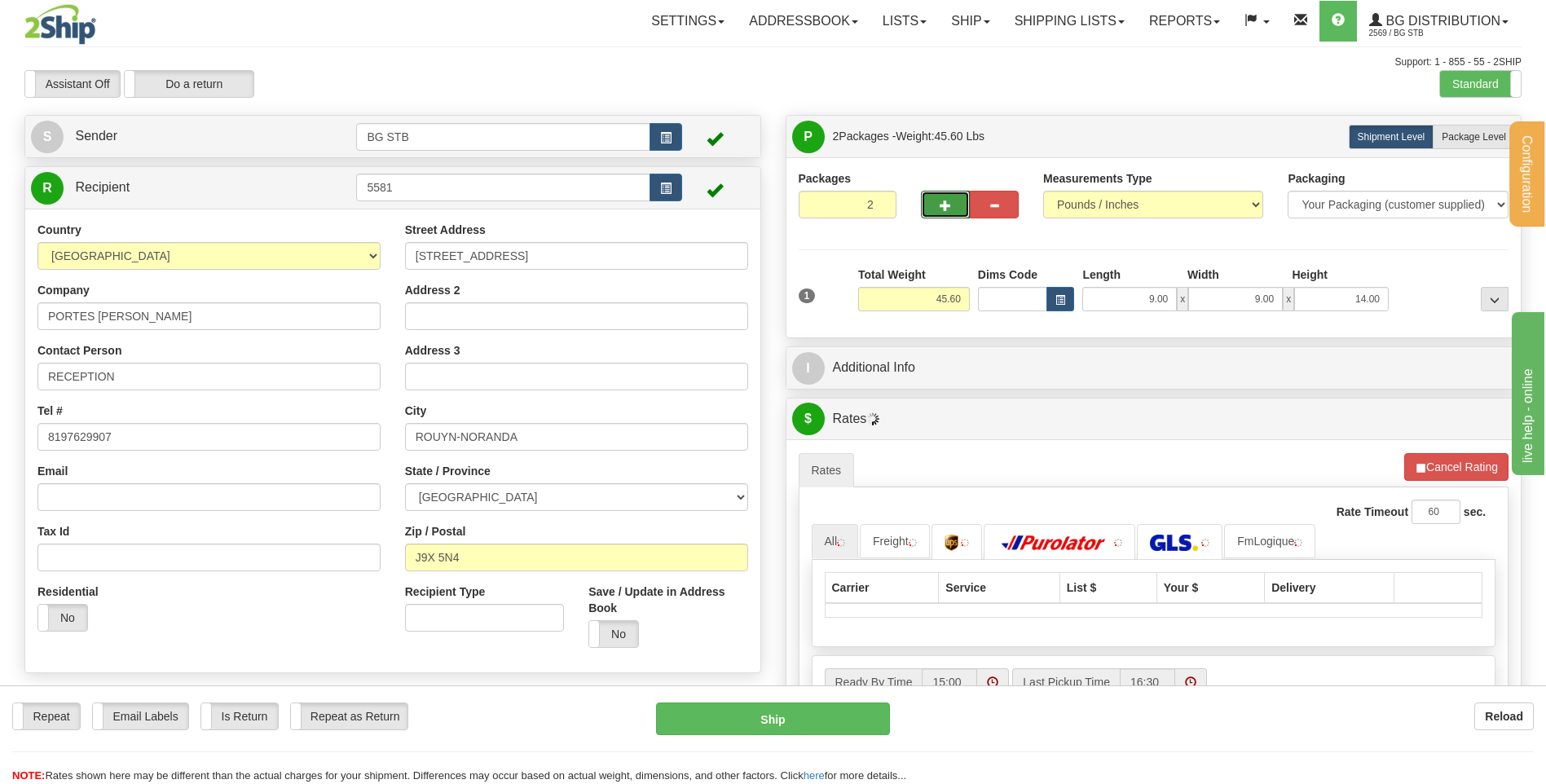
click at [953, 206] on button "button" at bounding box center [945, 204] width 49 height 28
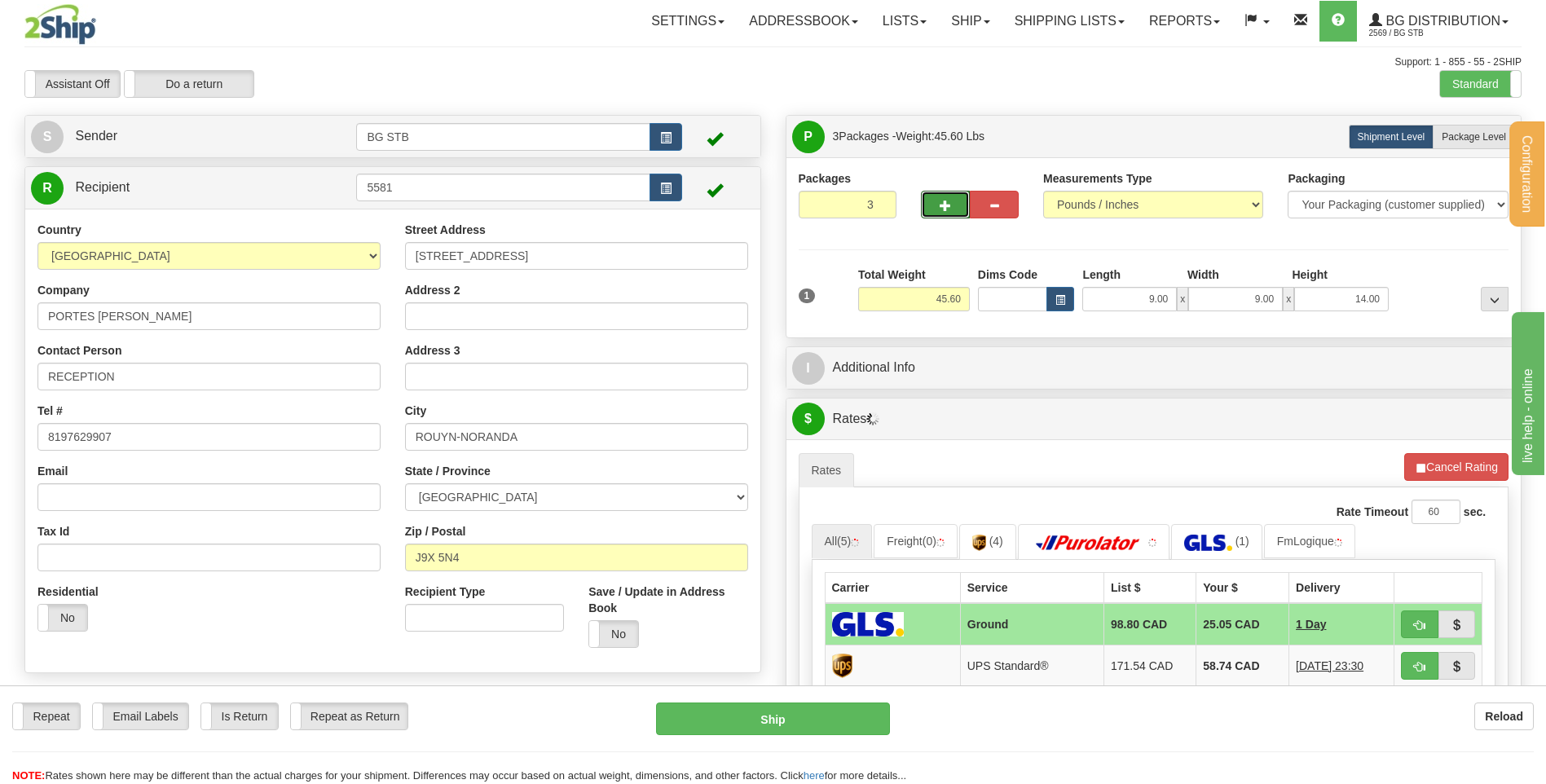
click at [947, 207] on span "button" at bounding box center [945, 205] width 12 height 11
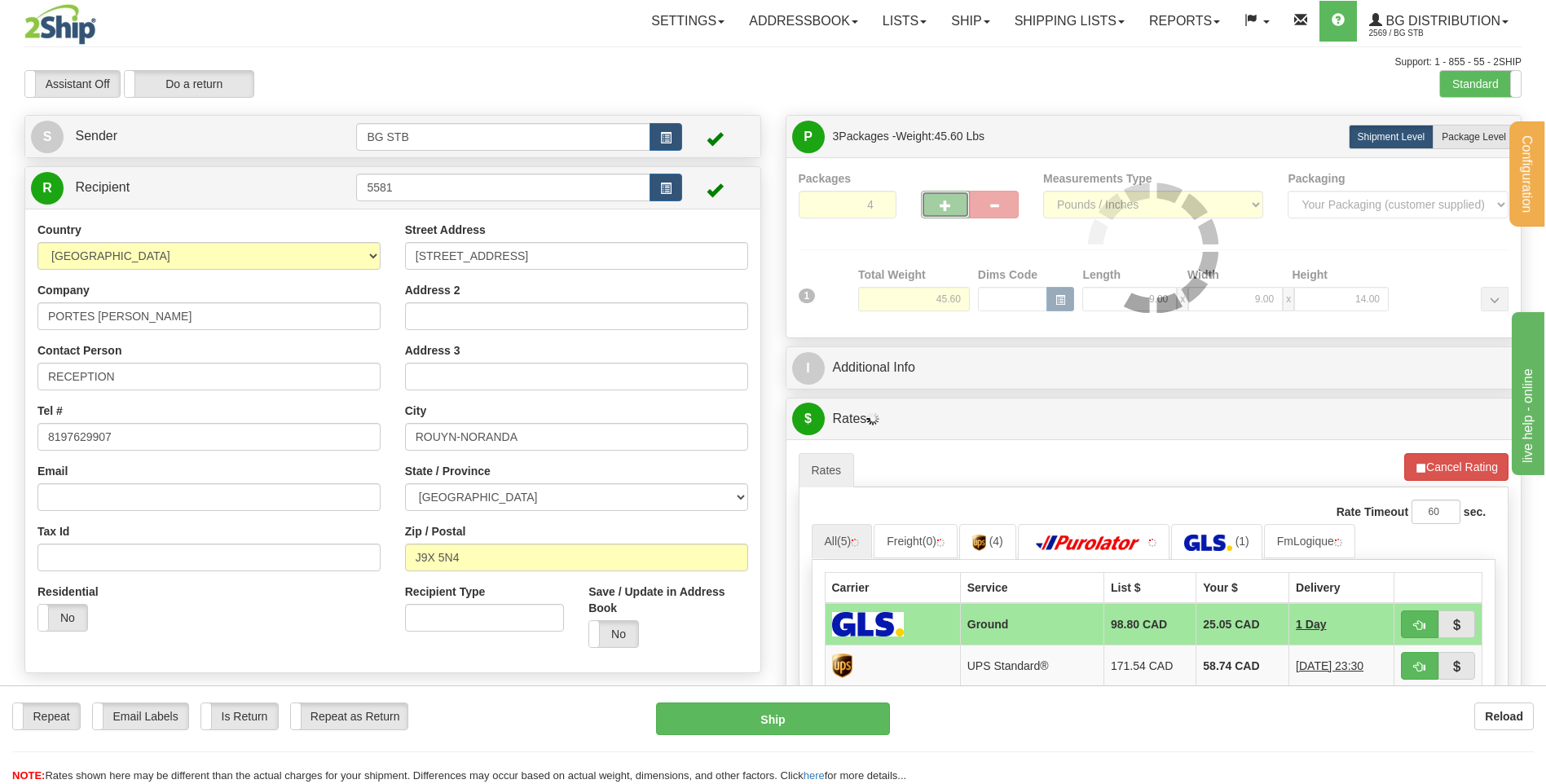
click at [943, 207] on div at bounding box center [1154, 247] width 711 height 154
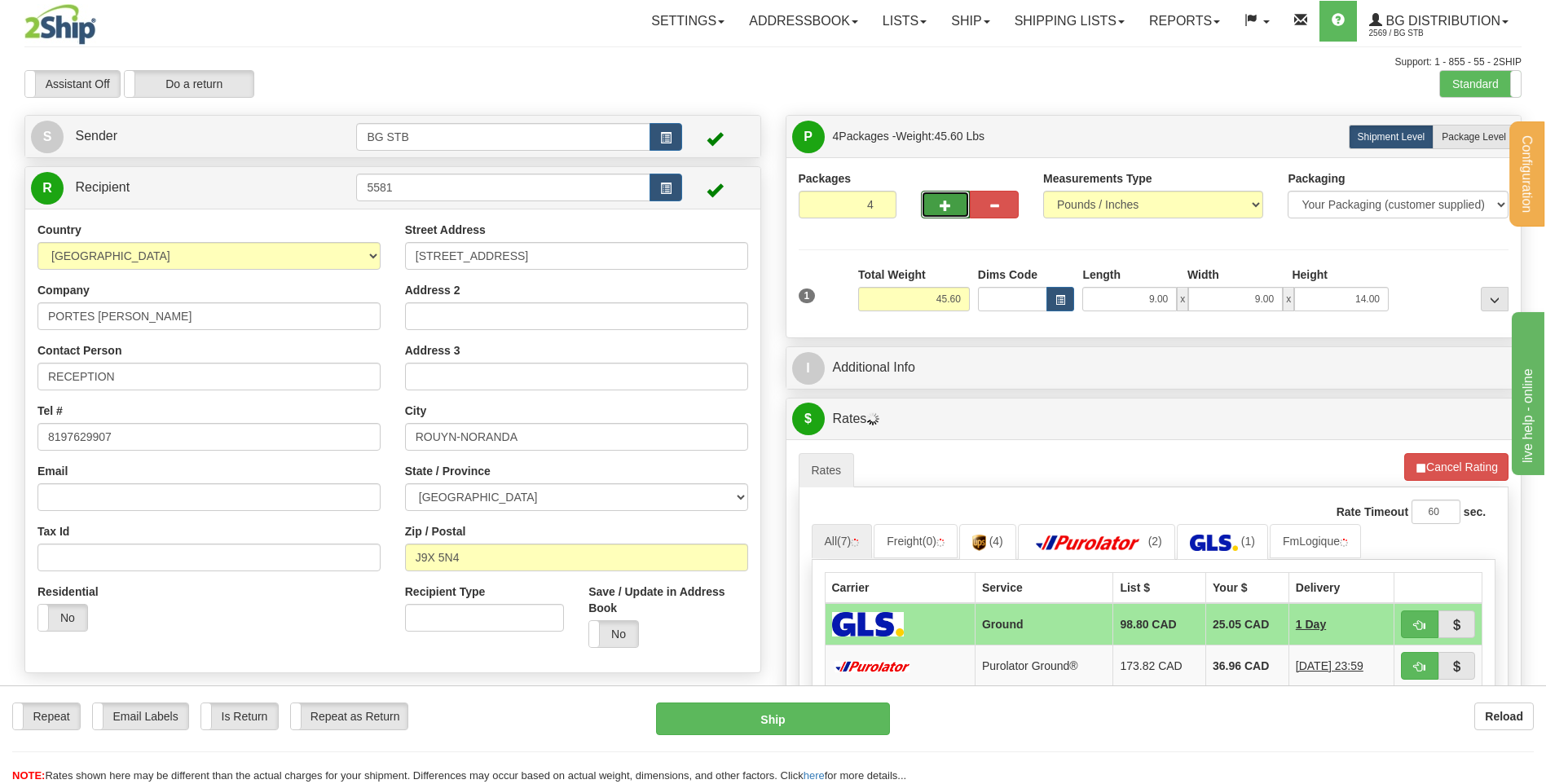
click at [943, 207] on span "button" at bounding box center [945, 205] width 12 height 11
type input "5"
click at [1452, 142] on span "Package Level" at bounding box center [1473, 137] width 64 height 12
radio input "true"
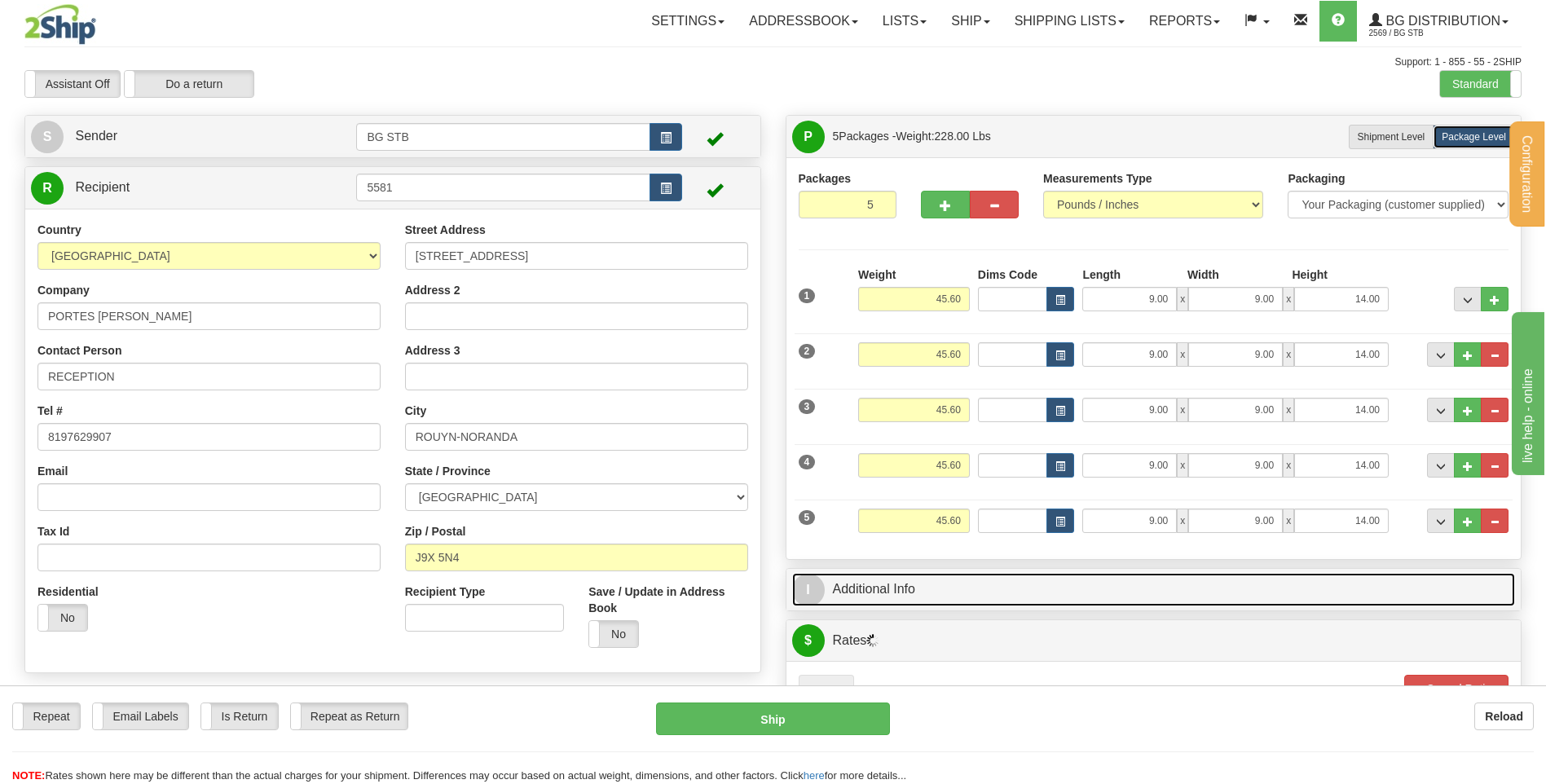
click at [943, 579] on link "I Additional Info" at bounding box center [1154, 589] width 724 height 34
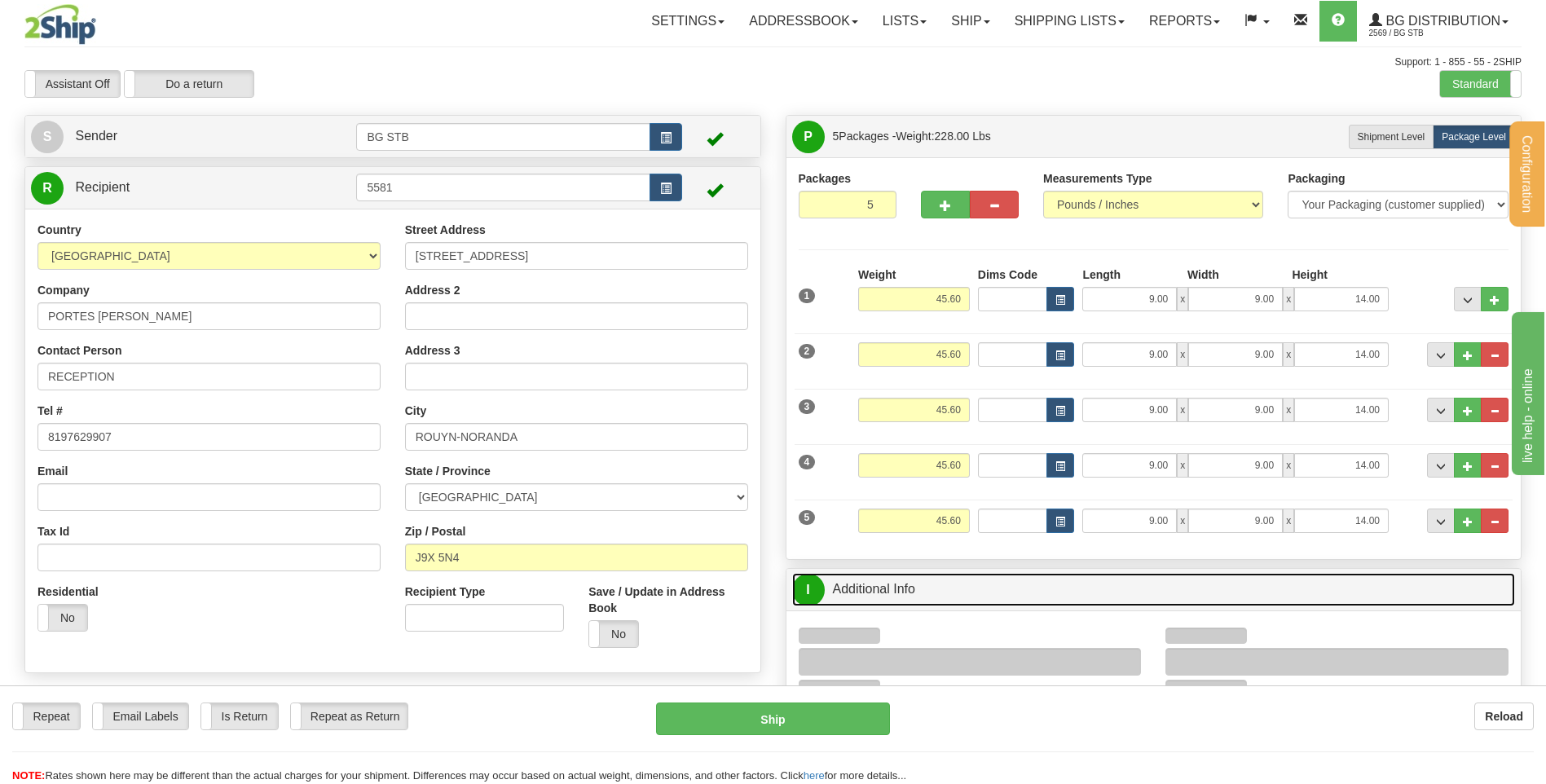
scroll to position [245, 0]
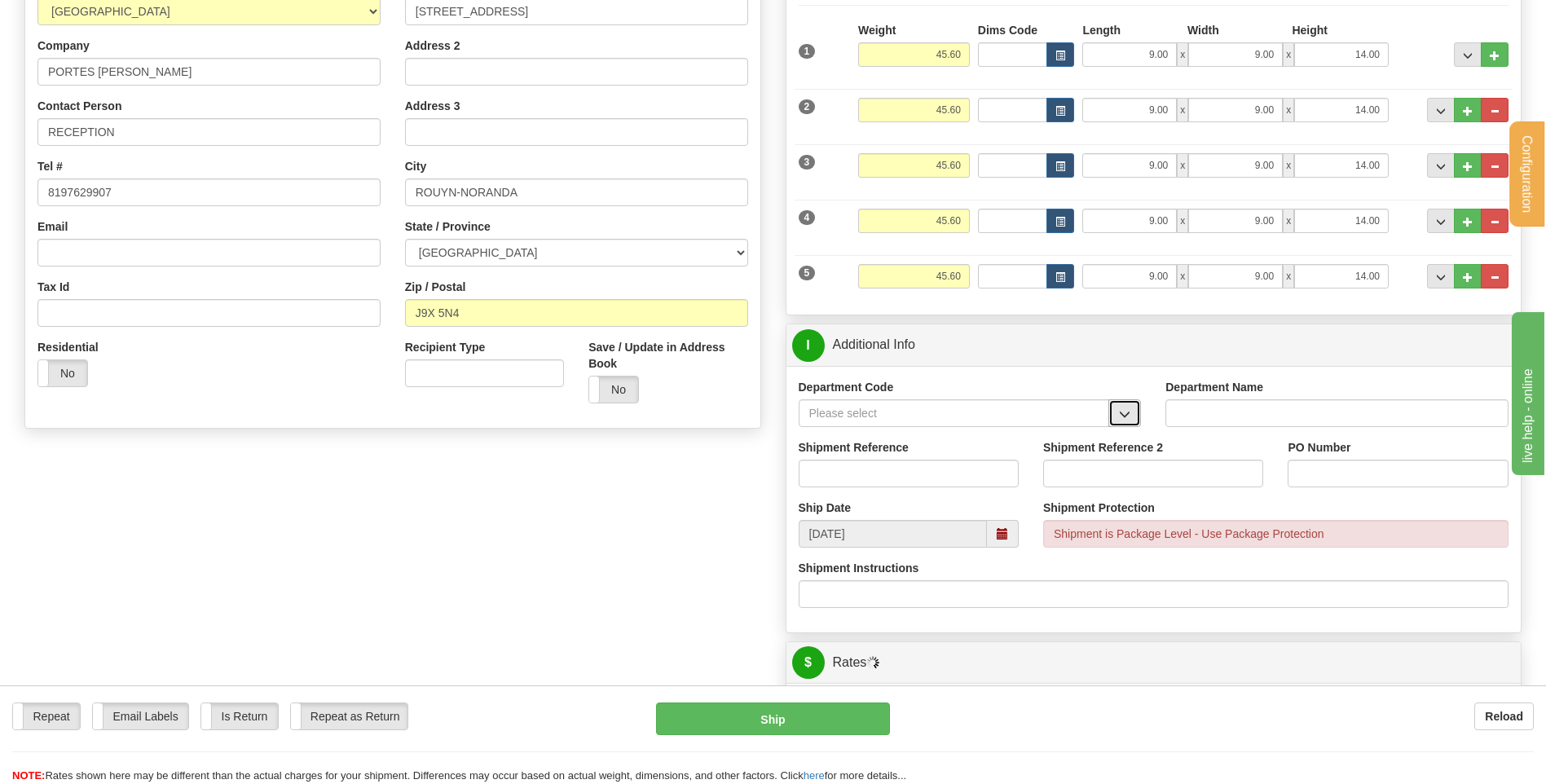
click at [1123, 416] on span "button" at bounding box center [1125, 414] width 12 height 11
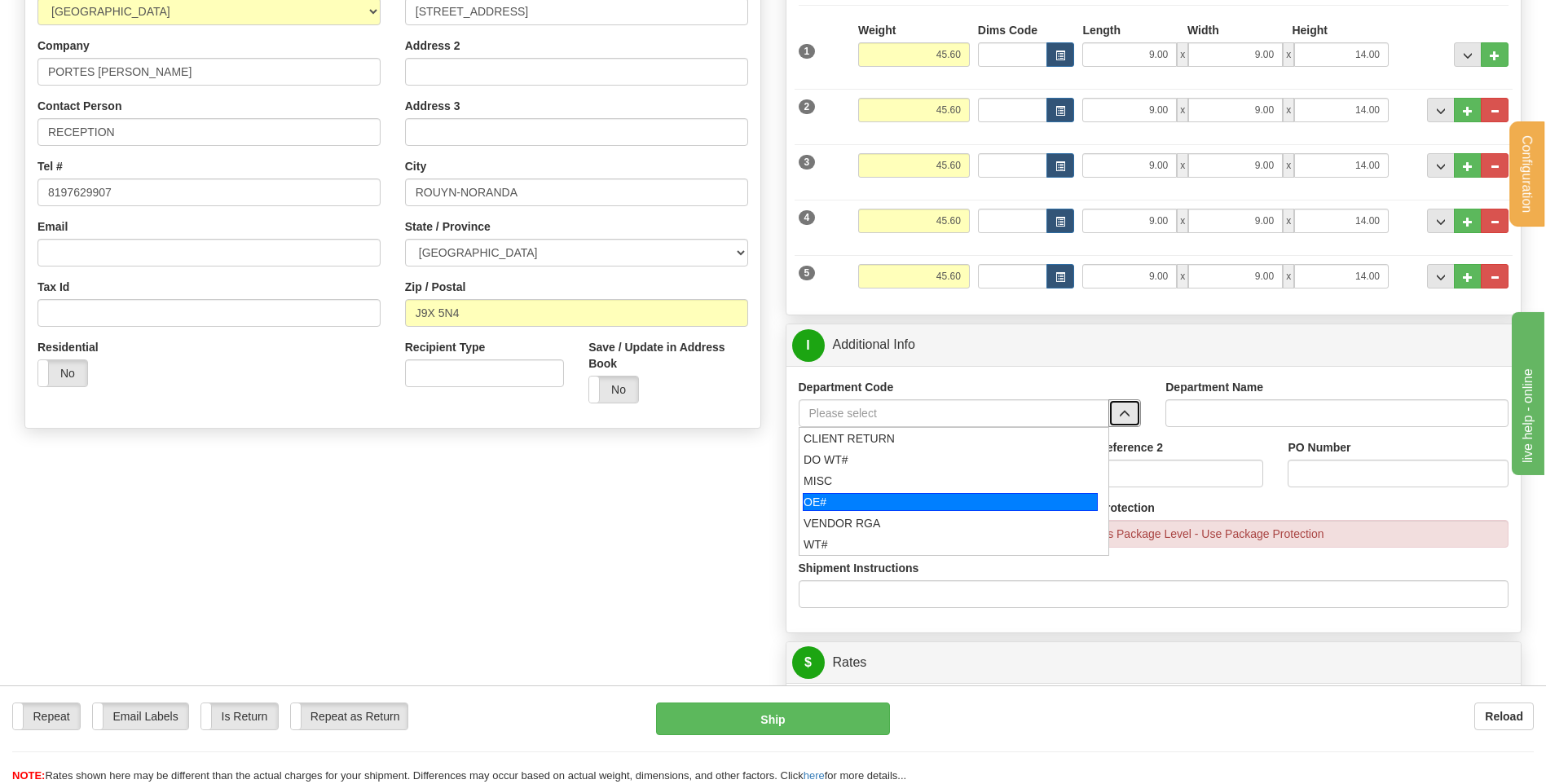
click at [927, 502] on div "OE#" at bounding box center [949, 502] width 295 height 18
type input "OE#"
type input "ORDERS"
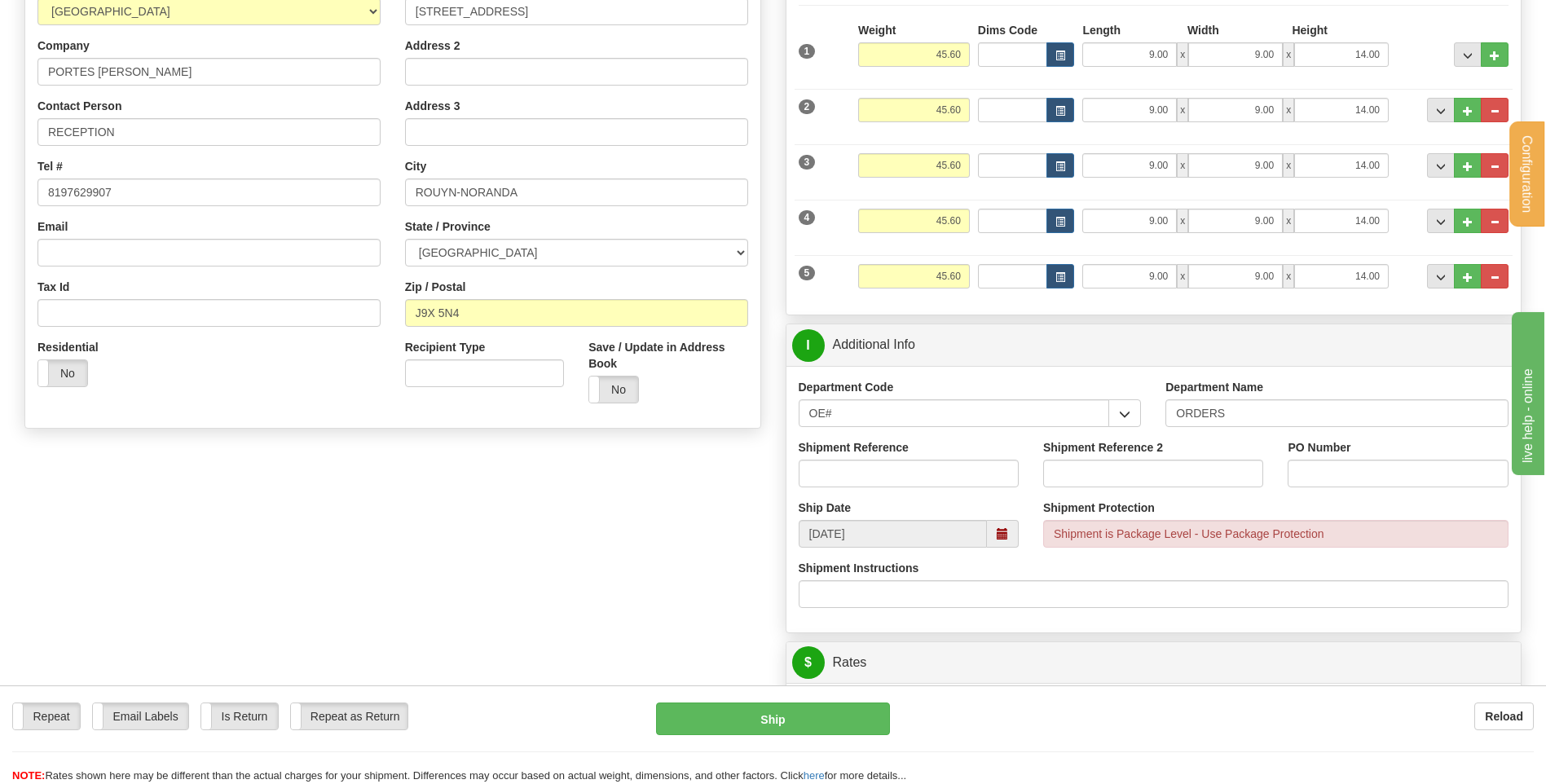
click at [924, 487] on div "Shipment Reference" at bounding box center [909, 469] width 245 height 60
click at [906, 476] on input "Shipment Reference" at bounding box center [908, 473] width 220 height 28
type input "80005628-00"
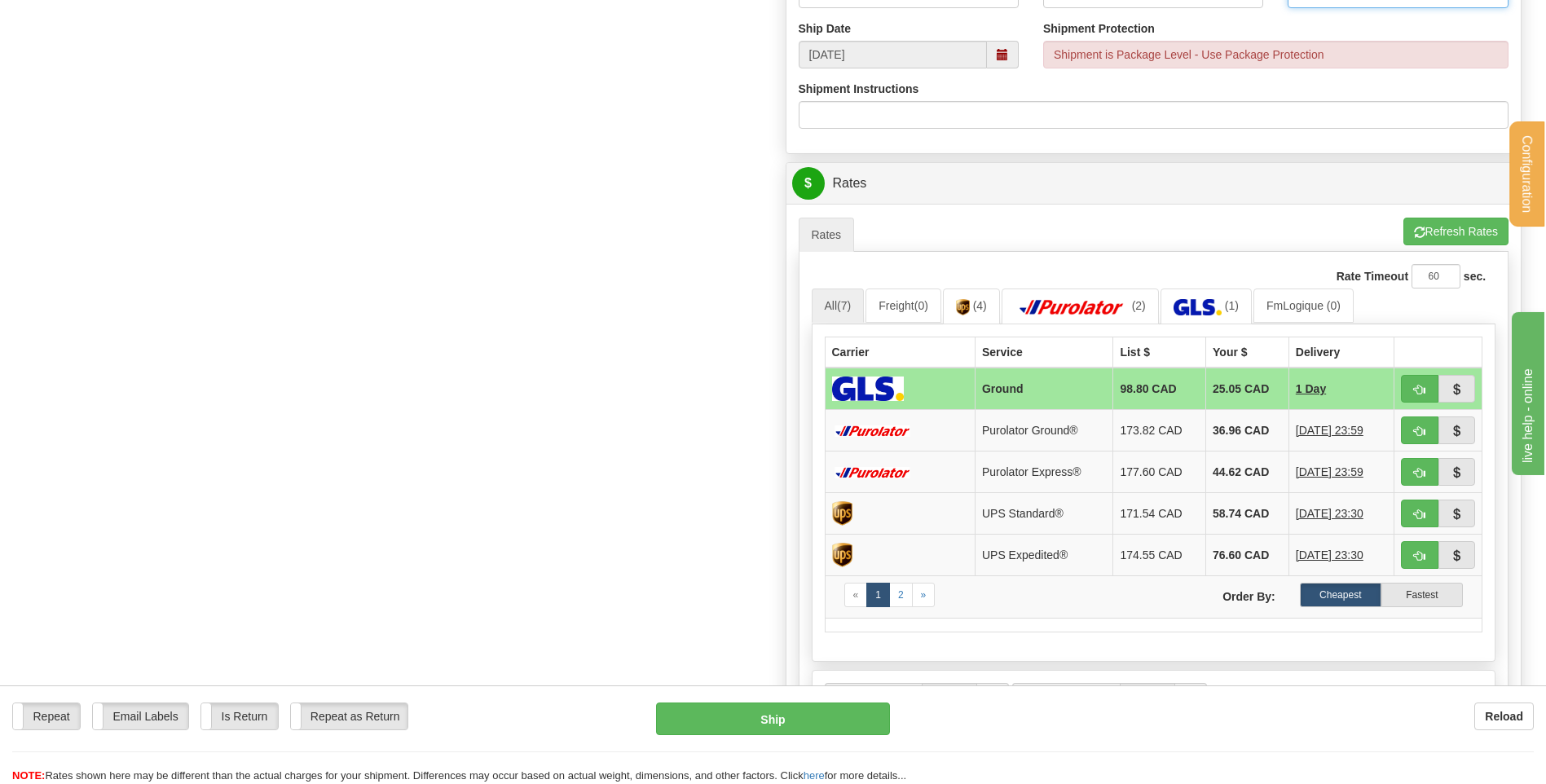
scroll to position [896, 0]
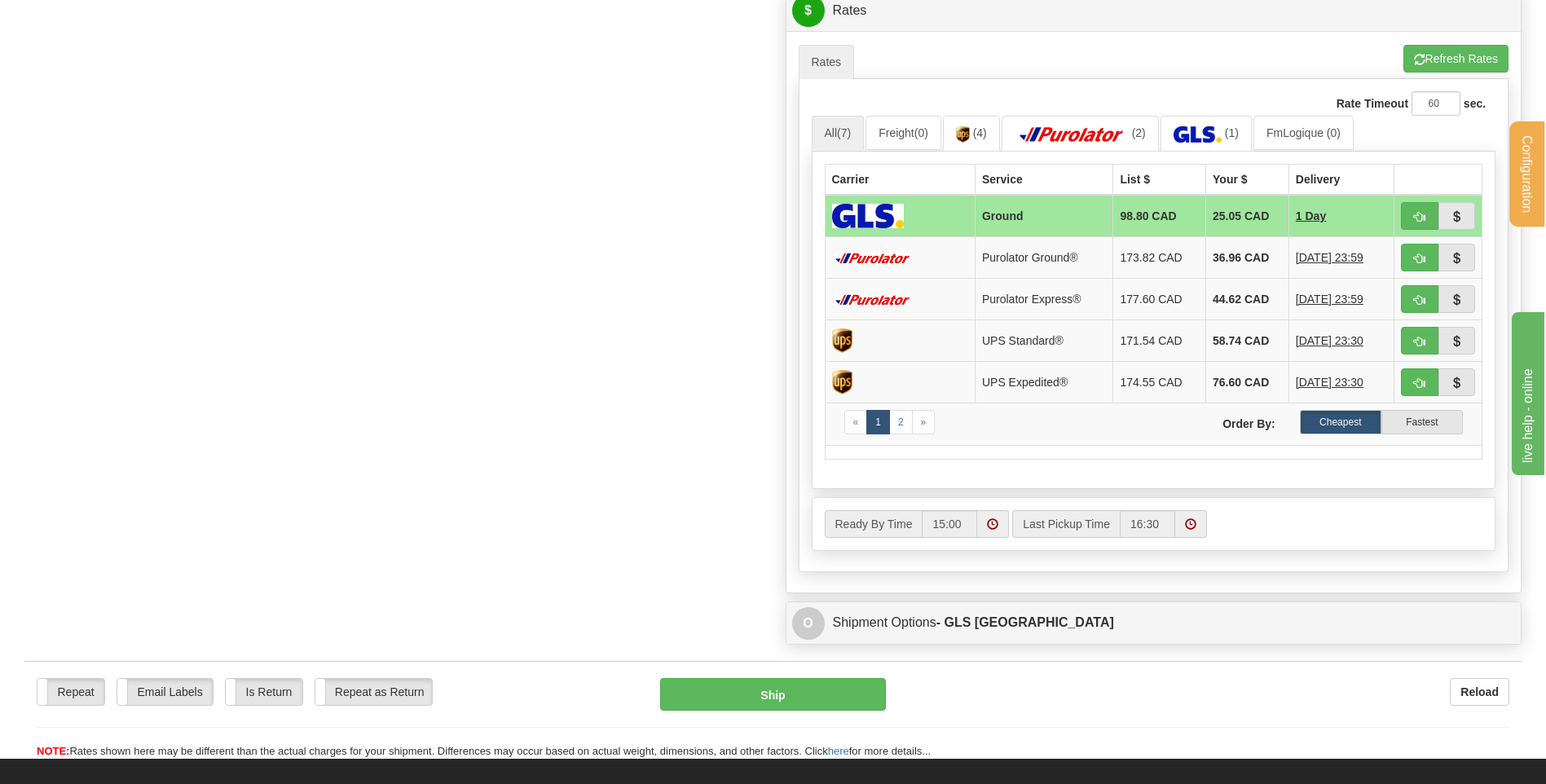
type input "23974"
click at [1451, 69] on button "Refresh Rates" at bounding box center [1456, 59] width 106 height 28
click at [1414, 218] on button "button" at bounding box center [1419, 216] width 37 height 28
click at [1418, 220] on span "button" at bounding box center [1419, 217] width 12 height 11
type input "1"
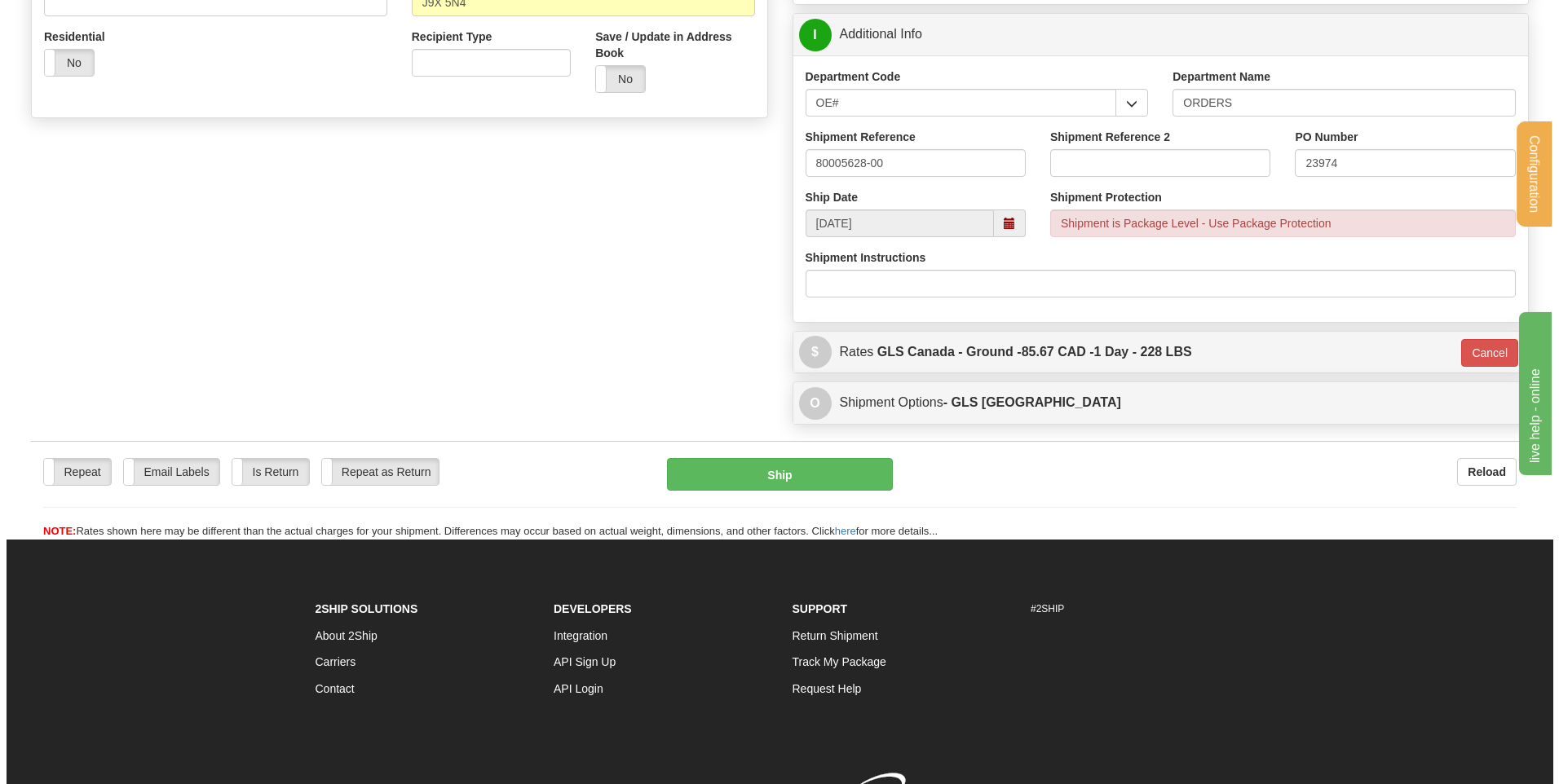
scroll to position [515, 0]
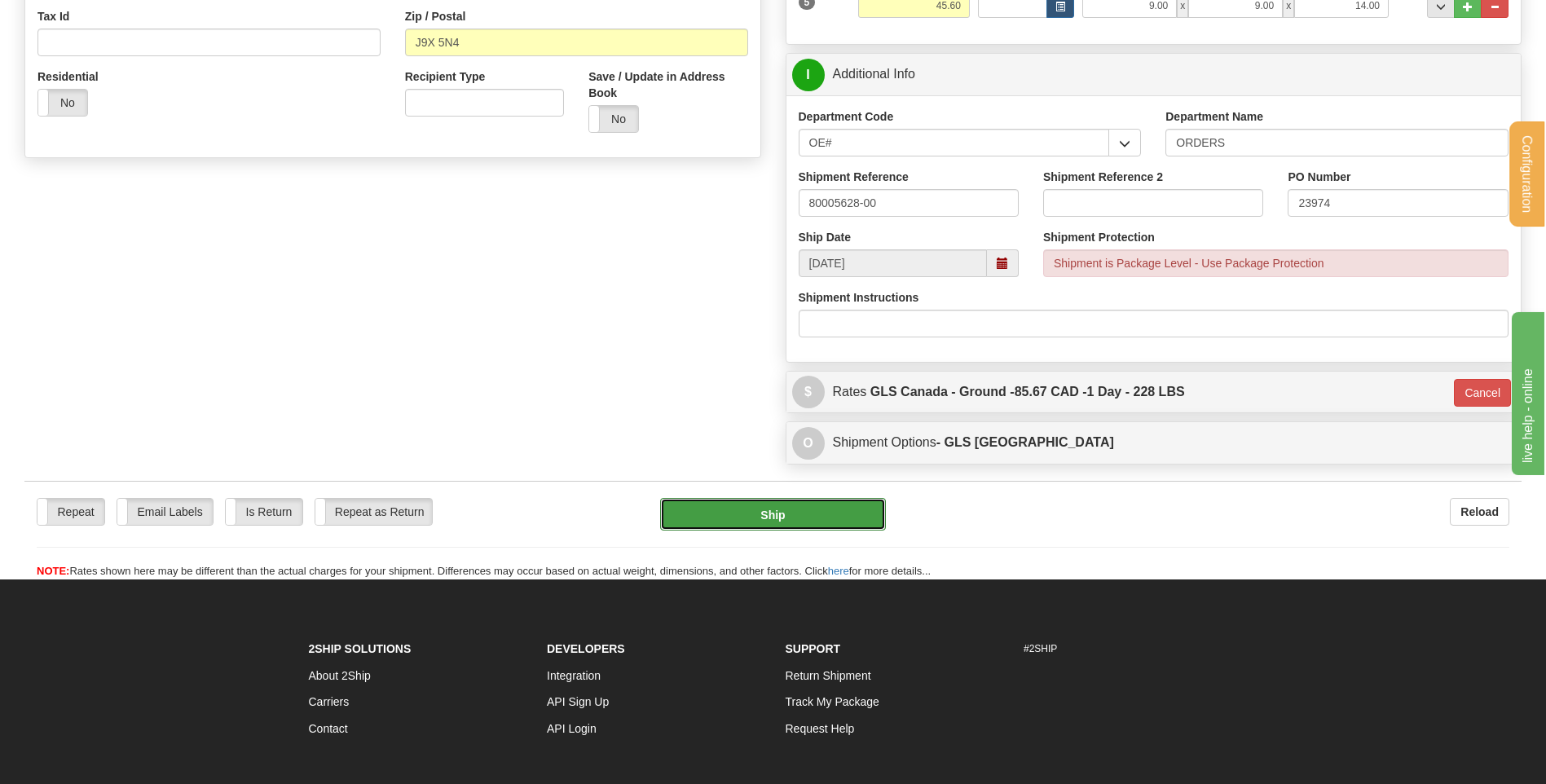
click at [802, 511] on button "Ship" at bounding box center [773, 514] width 225 height 33
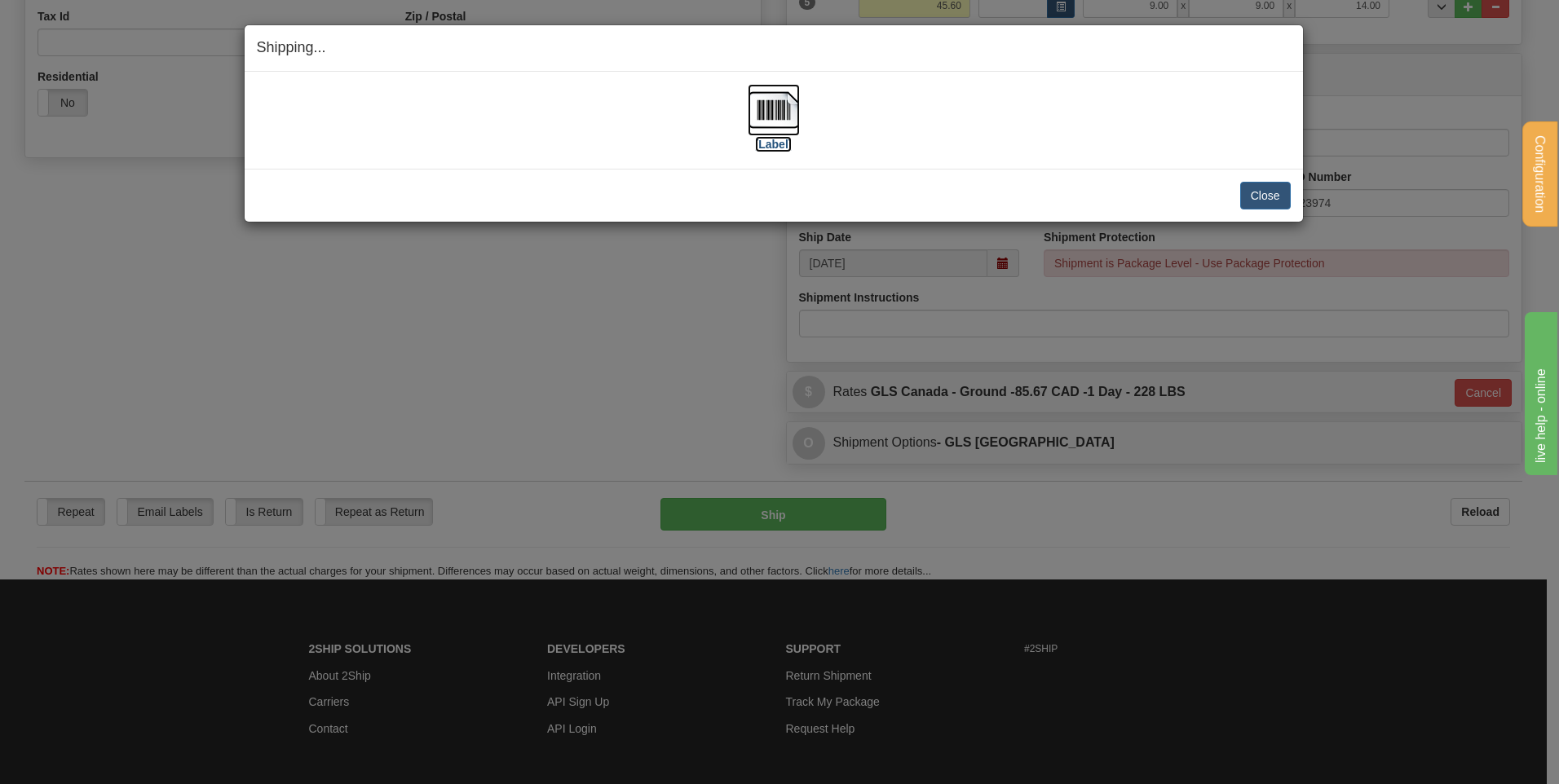
click at [781, 116] on img at bounding box center [774, 109] width 52 height 52
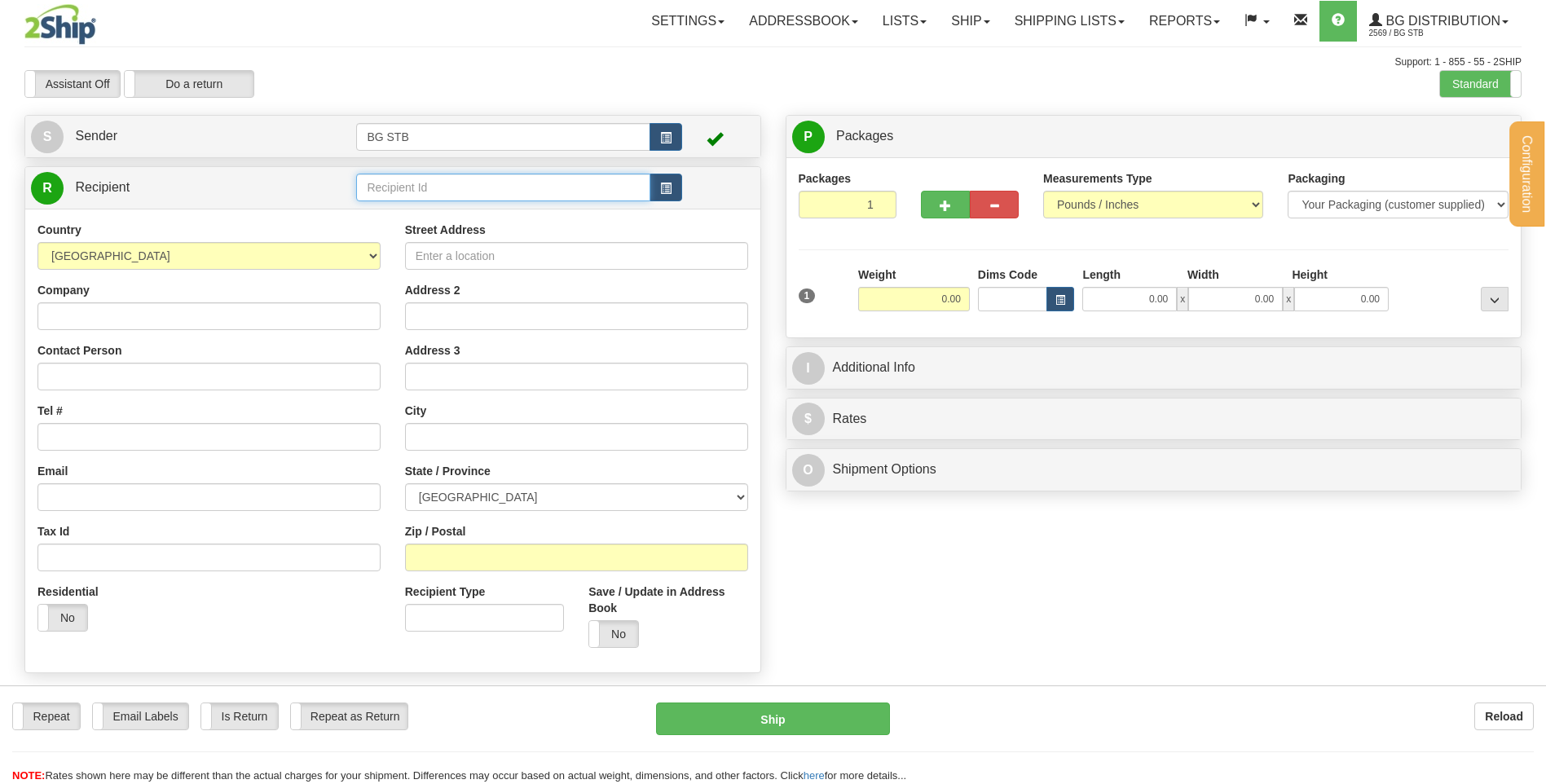
click at [419, 181] on input "text" at bounding box center [503, 187] width 294 height 28
click at [421, 187] on input "text" at bounding box center [503, 187] width 294 height 28
type input "1077"
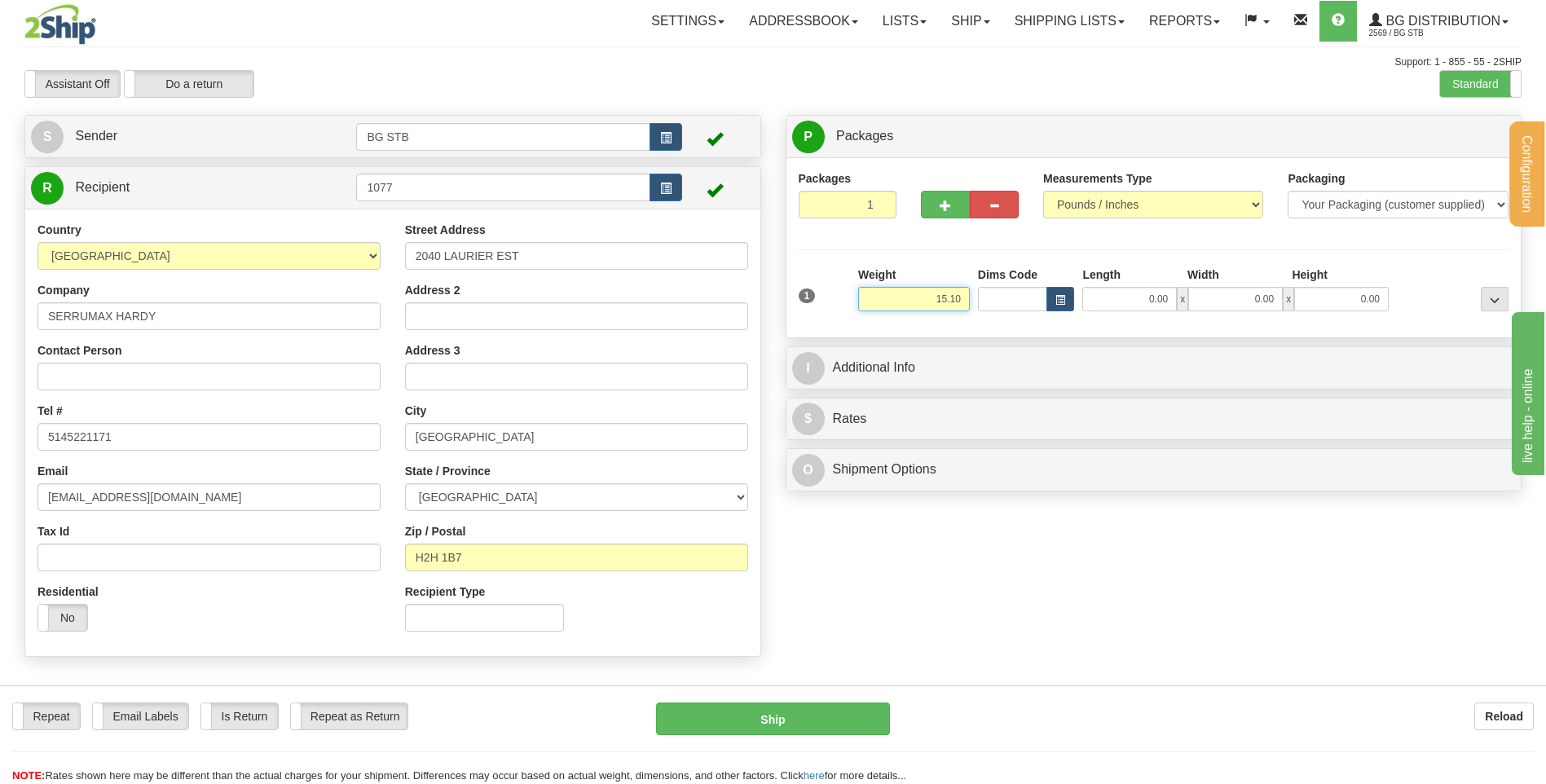
type input "15.10"
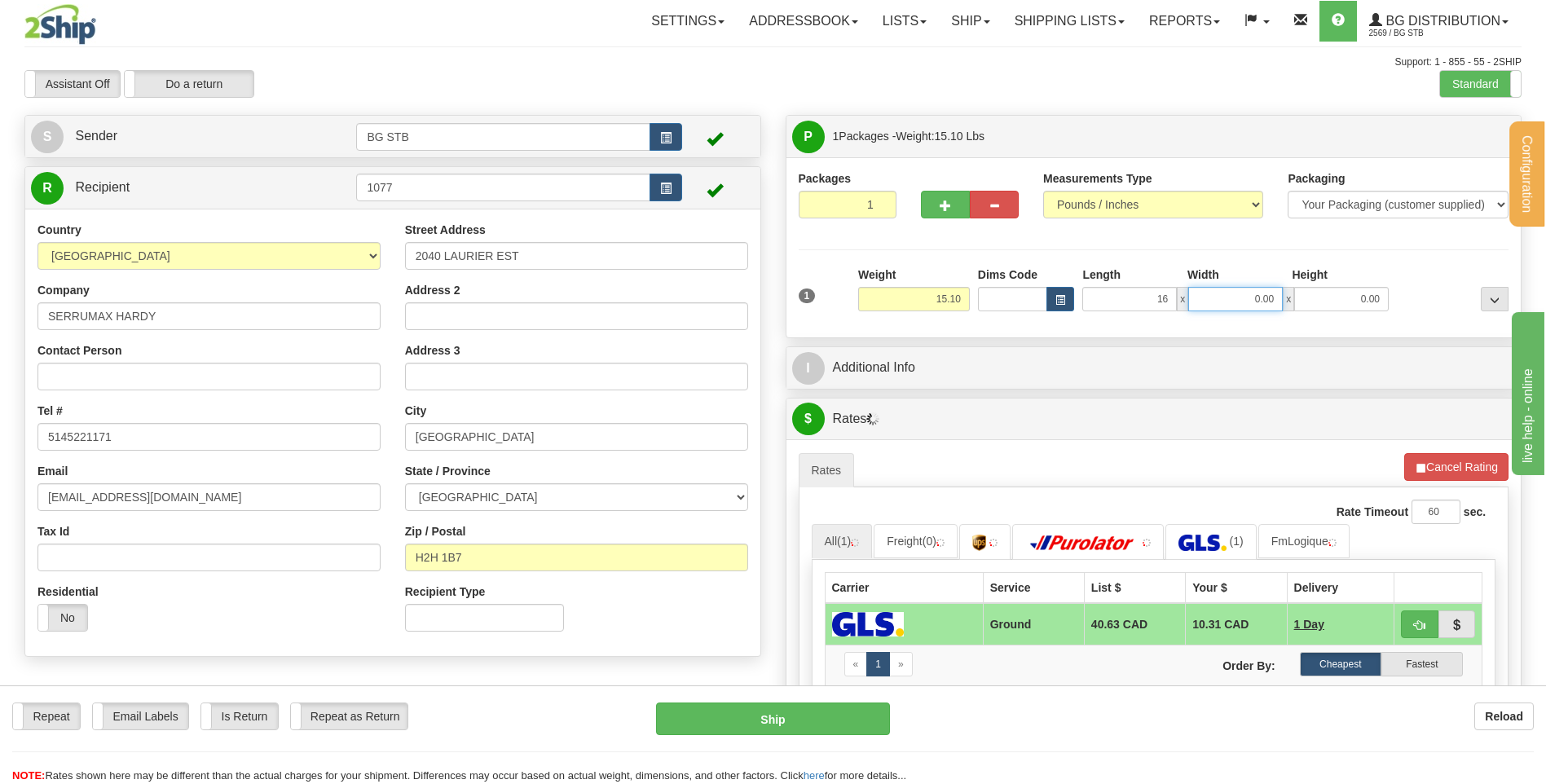
type input "16.00"
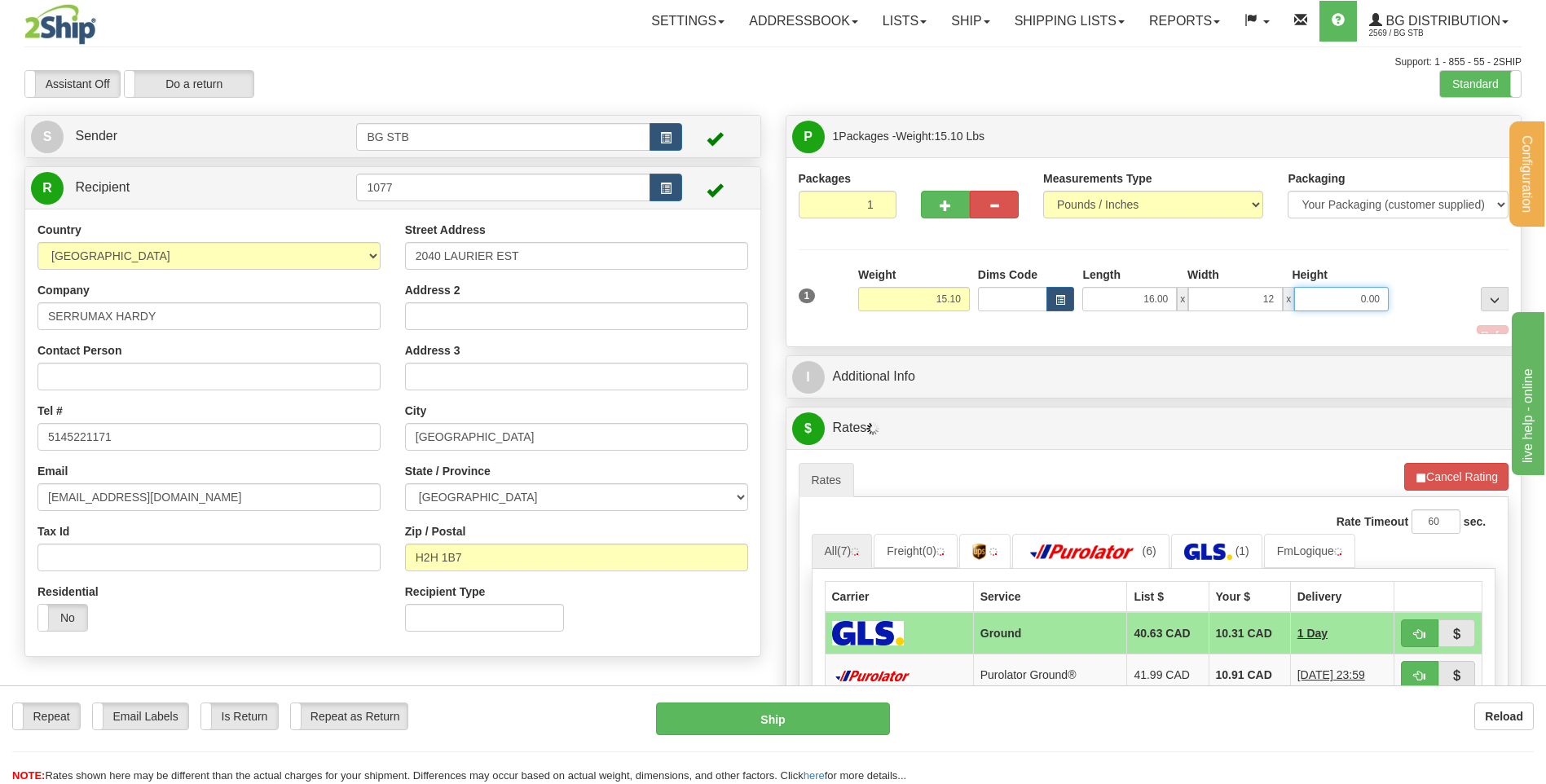
type input "12.00"
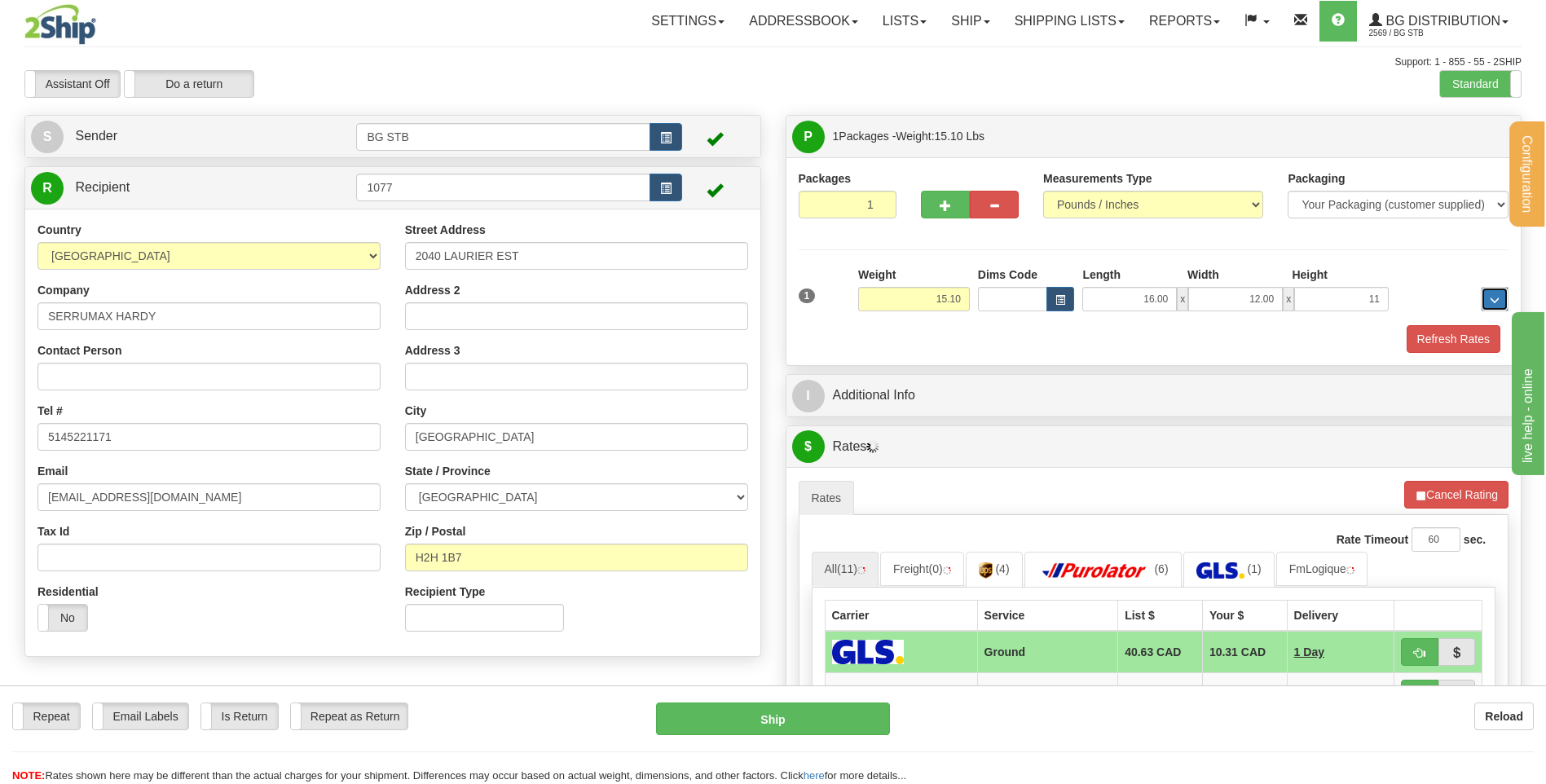
type input "11.00"
click at [938, 375] on div "I Additional Info" at bounding box center [1154, 395] width 735 height 41
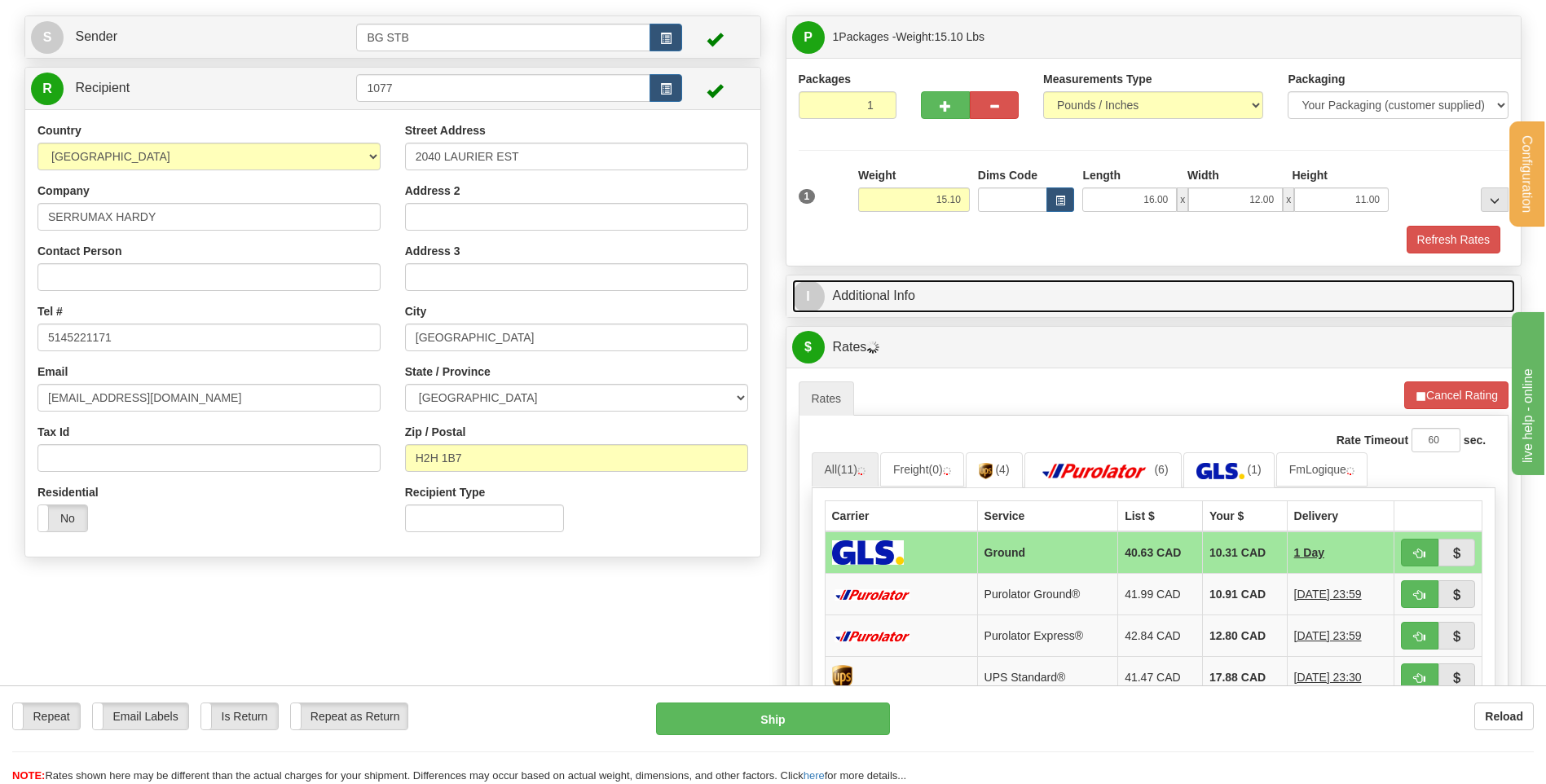
scroll to position [245, 0]
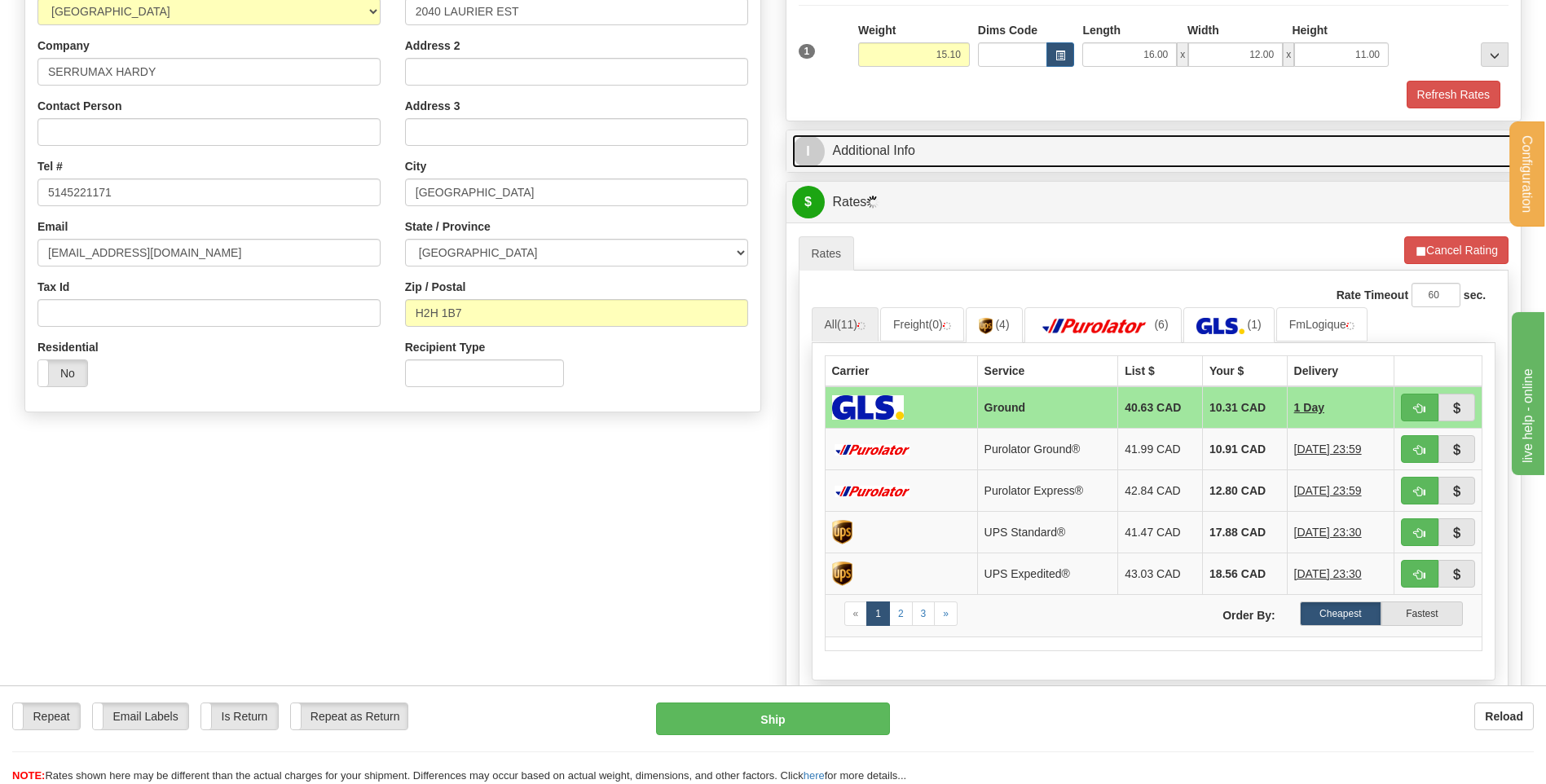
click at [960, 156] on link "I Additional Info" at bounding box center [1154, 151] width 724 height 34
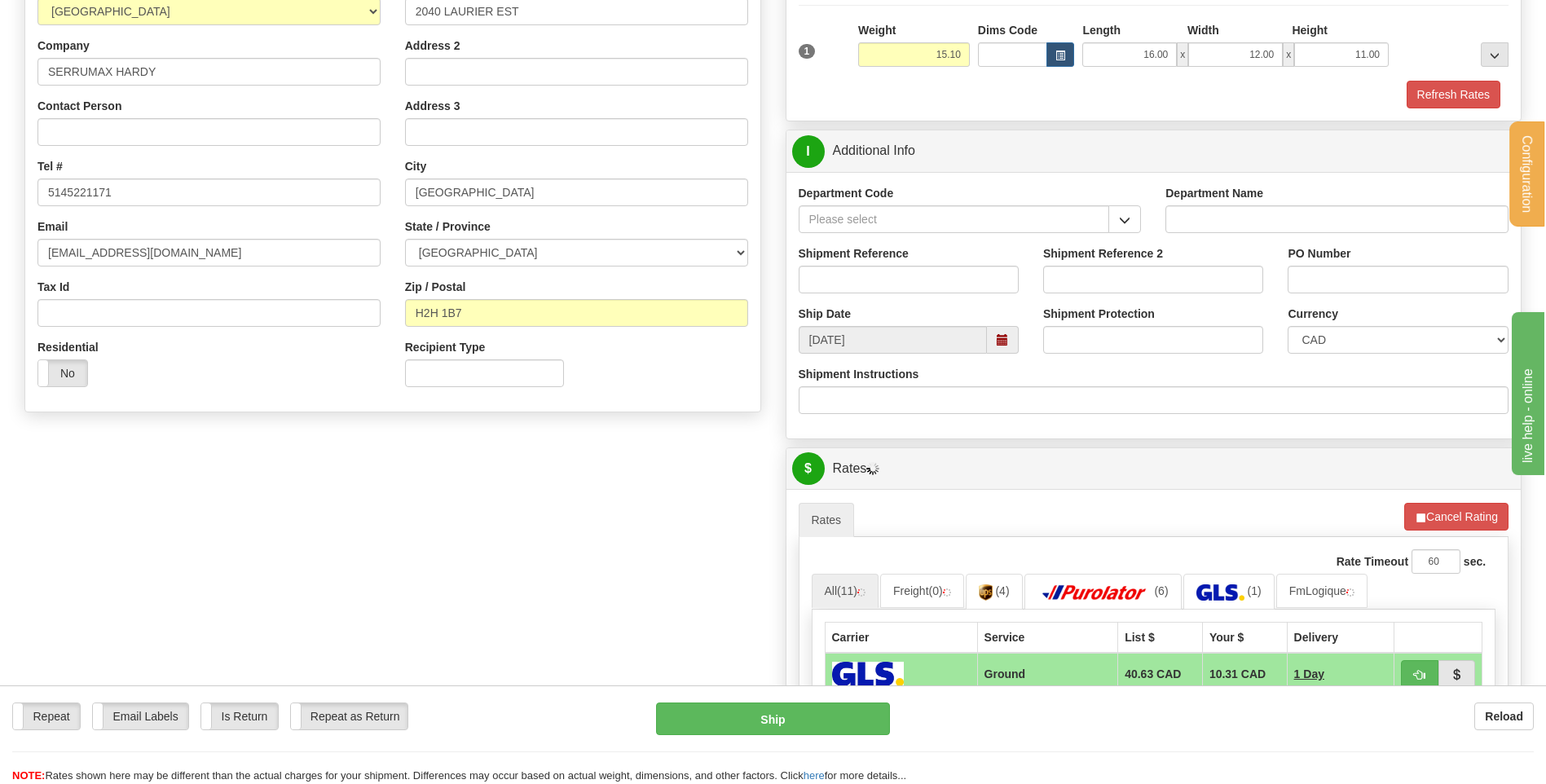
click at [1119, 217] on span "button" at bounding box center [1125, 220] width 12 height 11
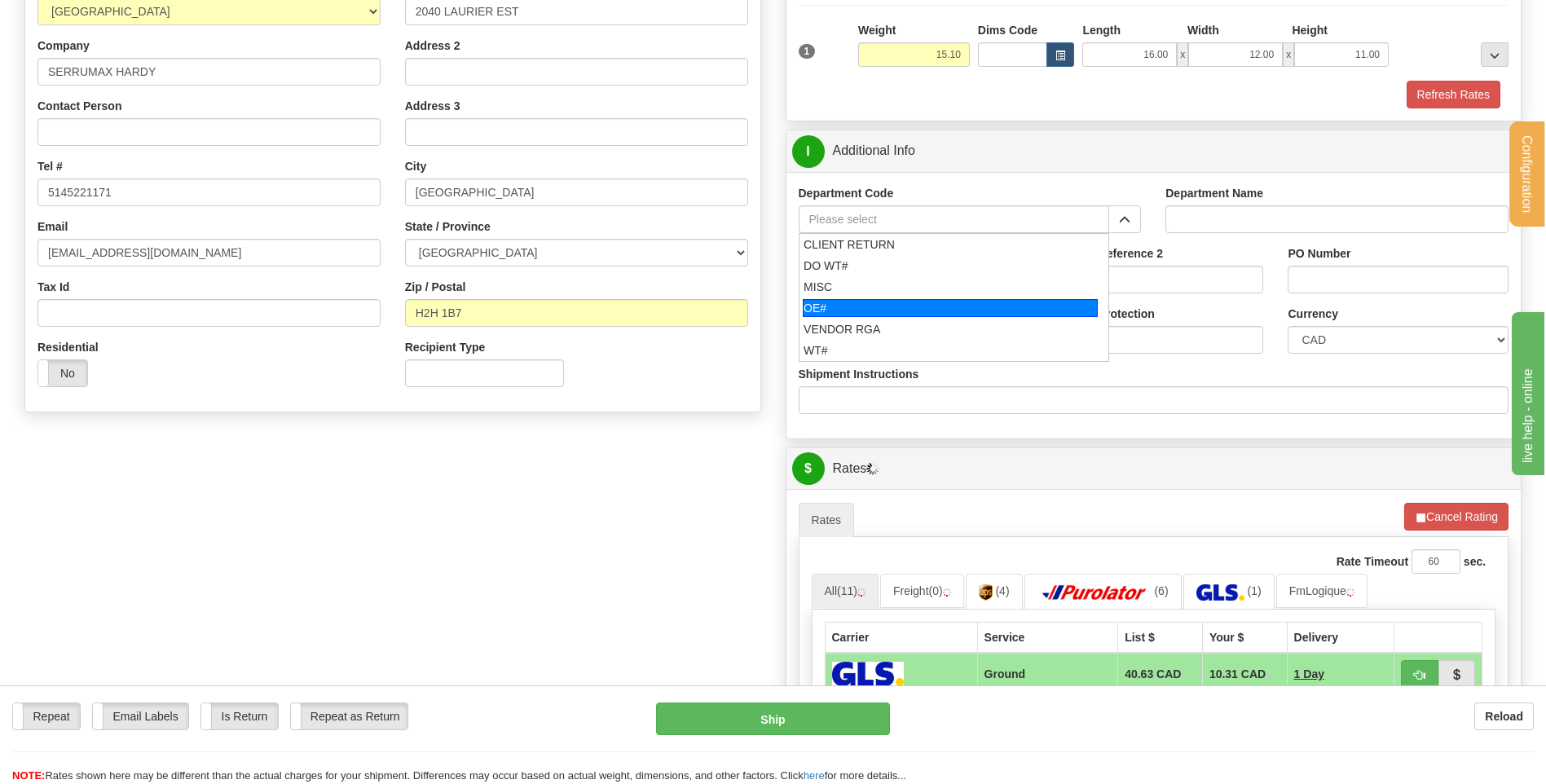
drag, startPoint x: 914, startPoint y: 305, endPoint x: 907, endPoint y: 286, distance: 20.2
click at [911, 305] on div "OE#" at bounding box center [949, 308] width 295 height 18
type input "OE#"
type input "ORDERS"
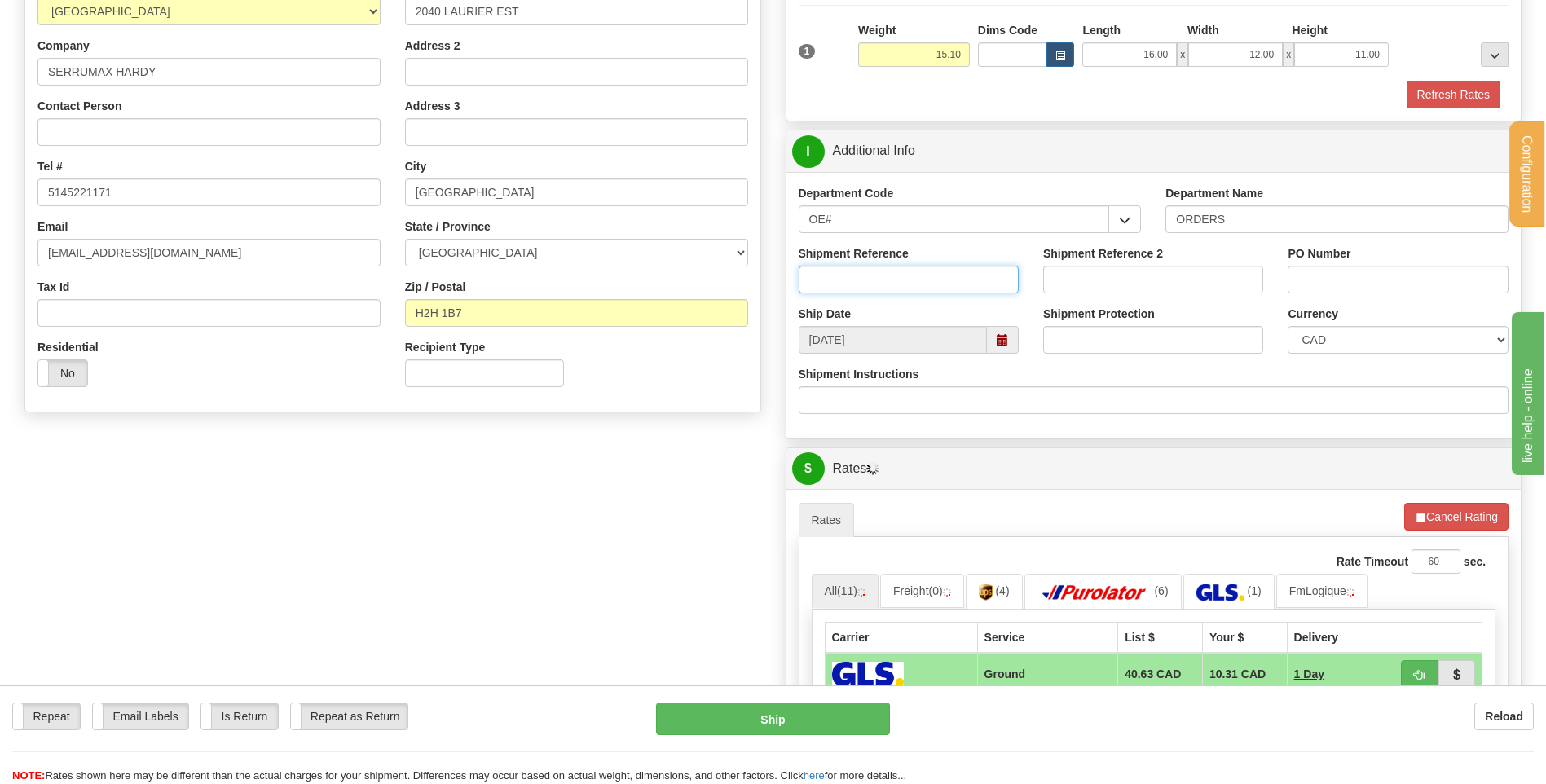
click at [906, 285] on input "Shipment Reference" at bounding box center [908, 279] width 220 height 28
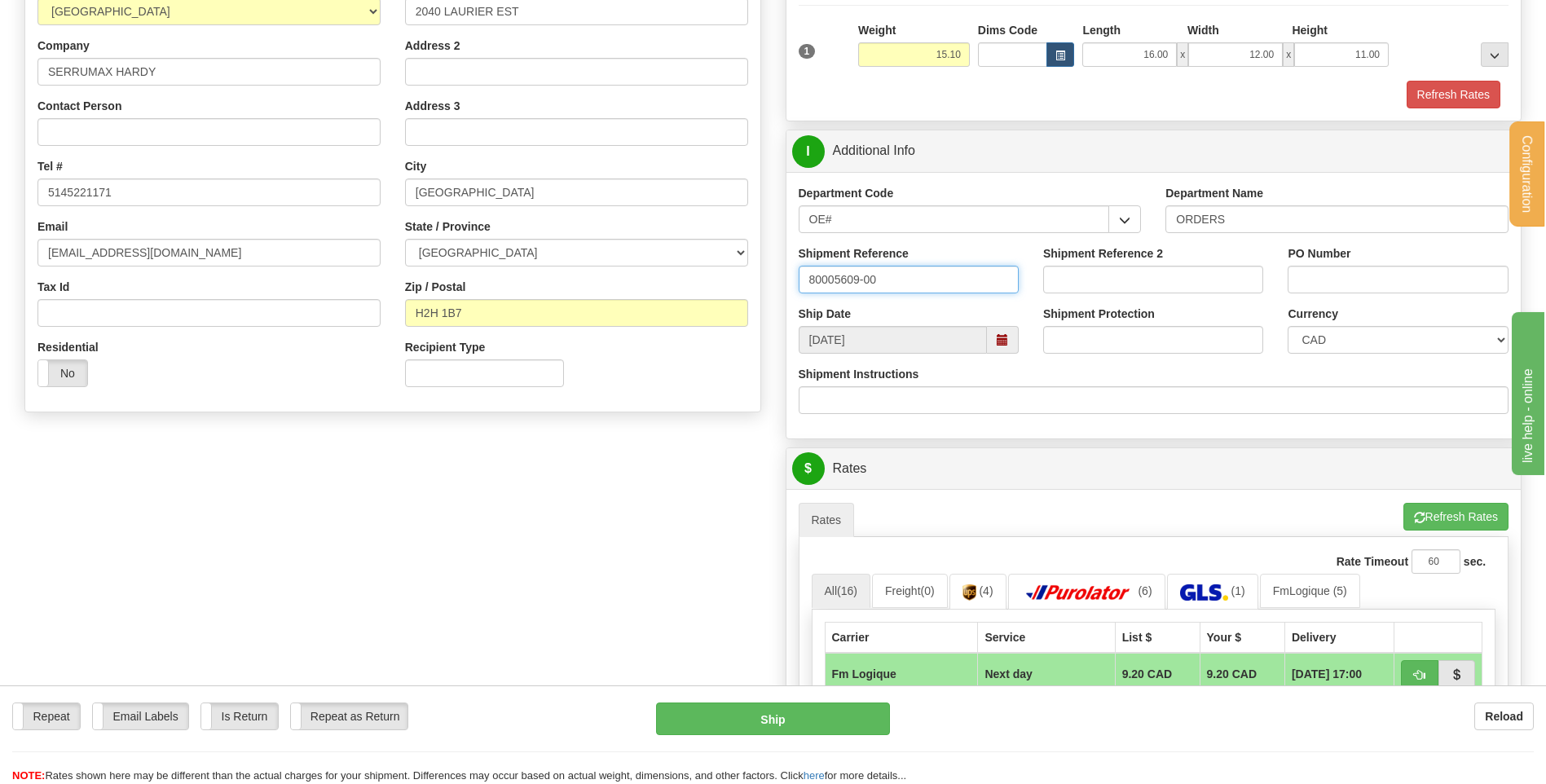
type input "80005609-00"
type input "1"
type input "i"
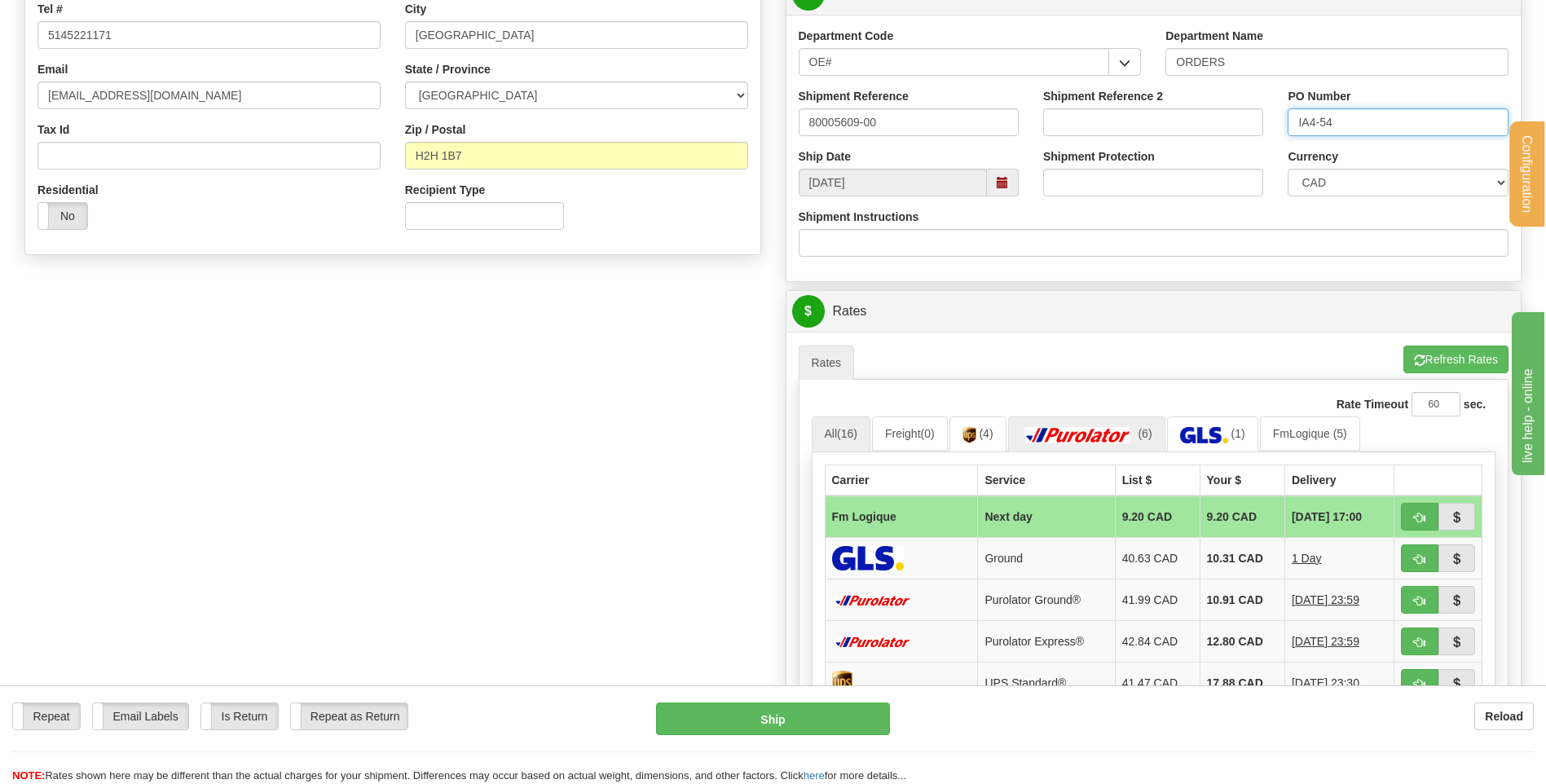
scroll to position [489, 0]
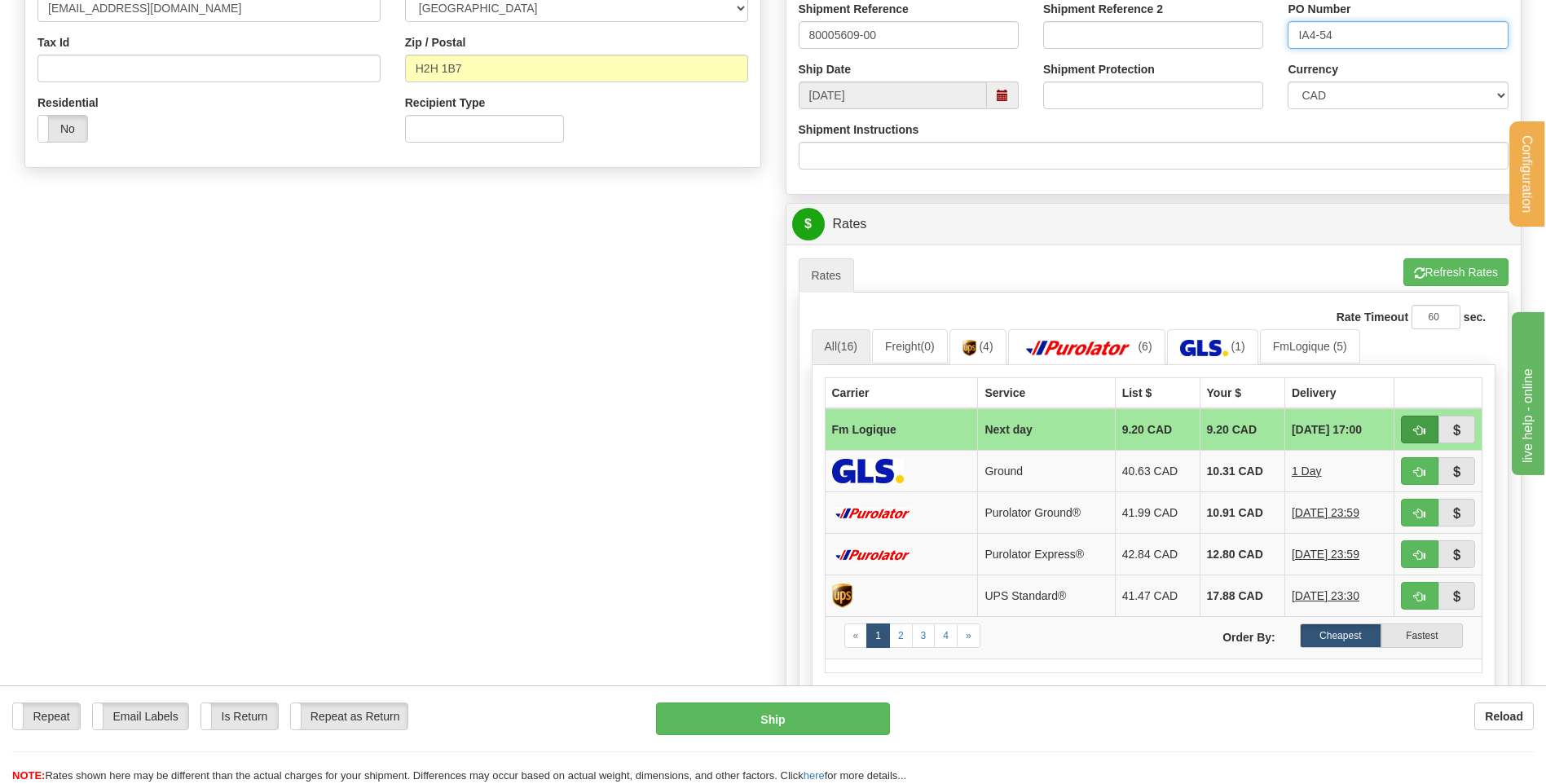
type input "IA4-54"
drag, startPoint x: 1412, startPoint y: 424, endPoint x: 1344, endPoint y: 443, distance: 70.6
click at [1412, 424] on button "button" at bounding box center [1419, 429] width 37 height 28
type input "jour"
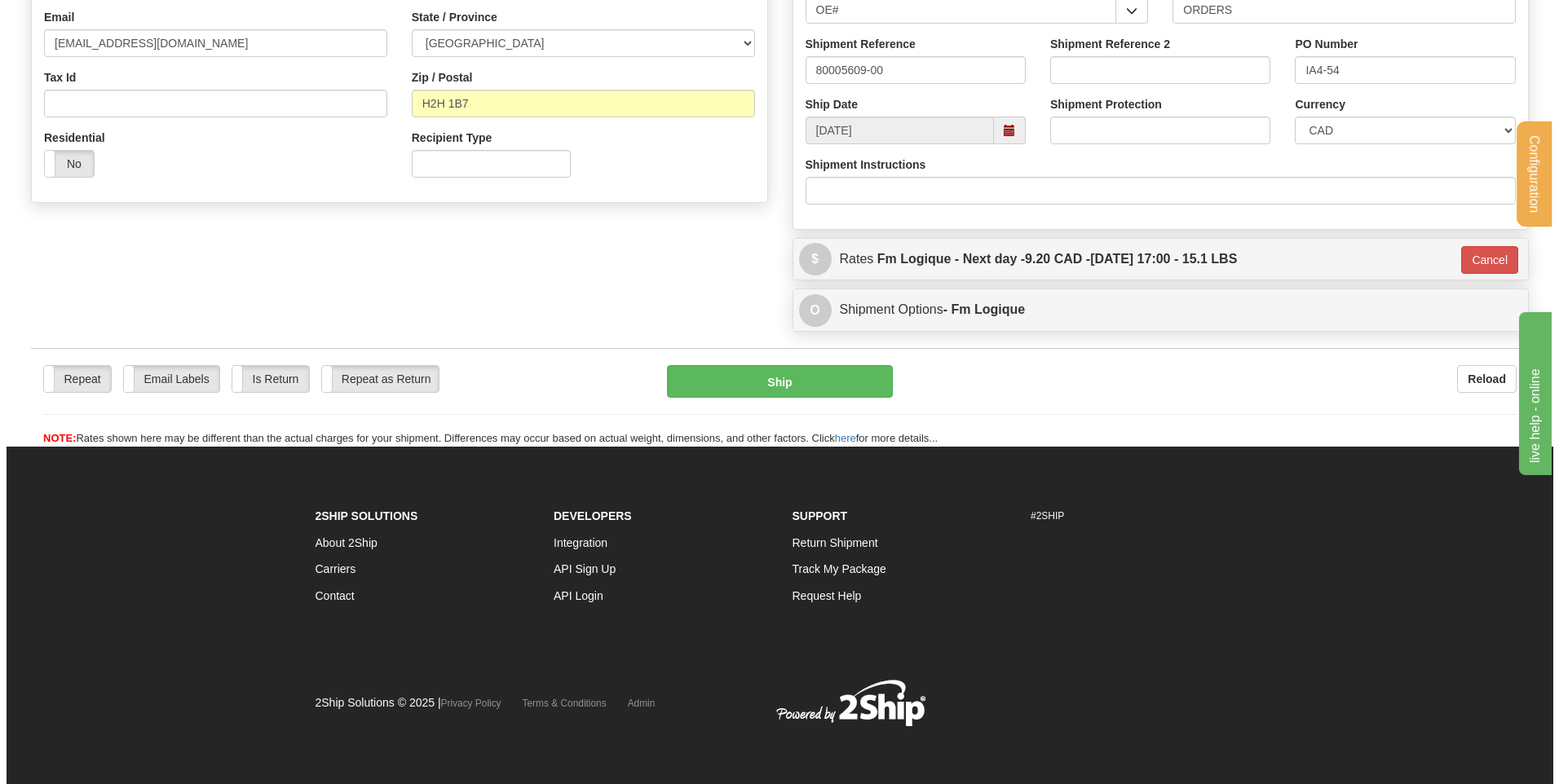
scroll to position [455, 0]
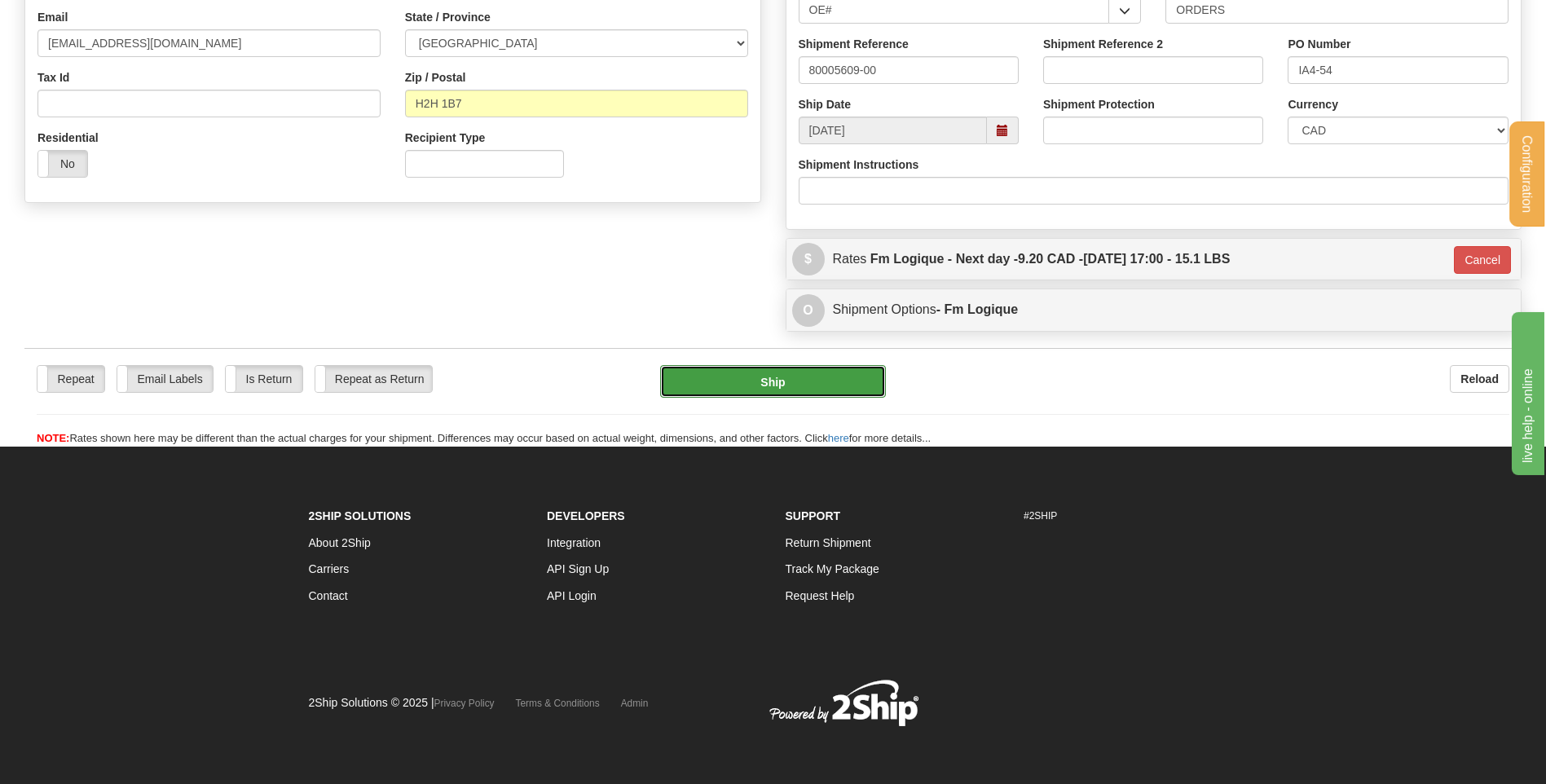
click at [748, 388] on button "Ship" at bounding box center [773, 381] width 225 height 33
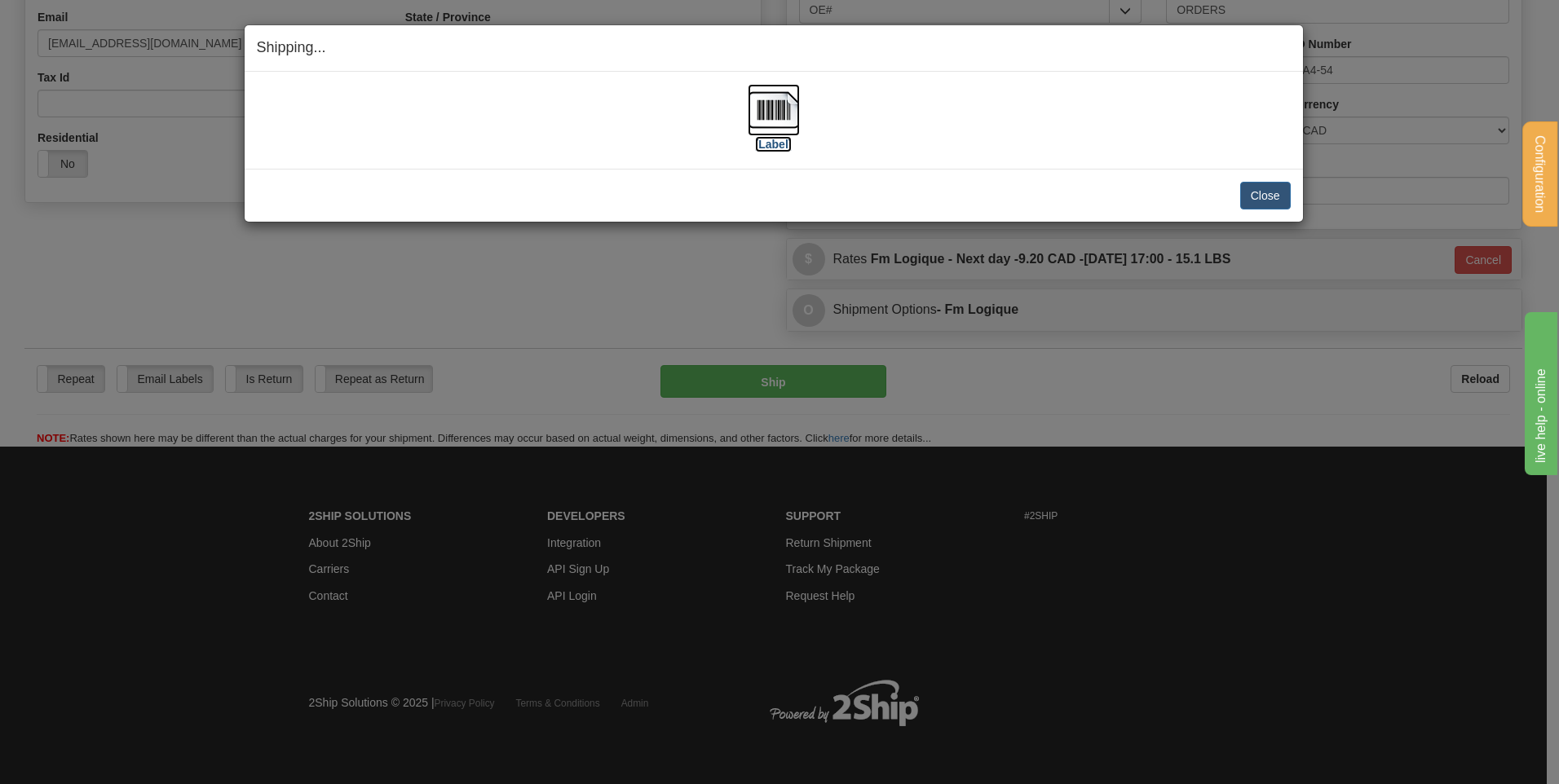
click at [759, 95] on img at bounding box center [774, 109] width 52 height 52
click at [1272, 193] on button "Close" at bounding box center [1265, 195] width 51 height 28
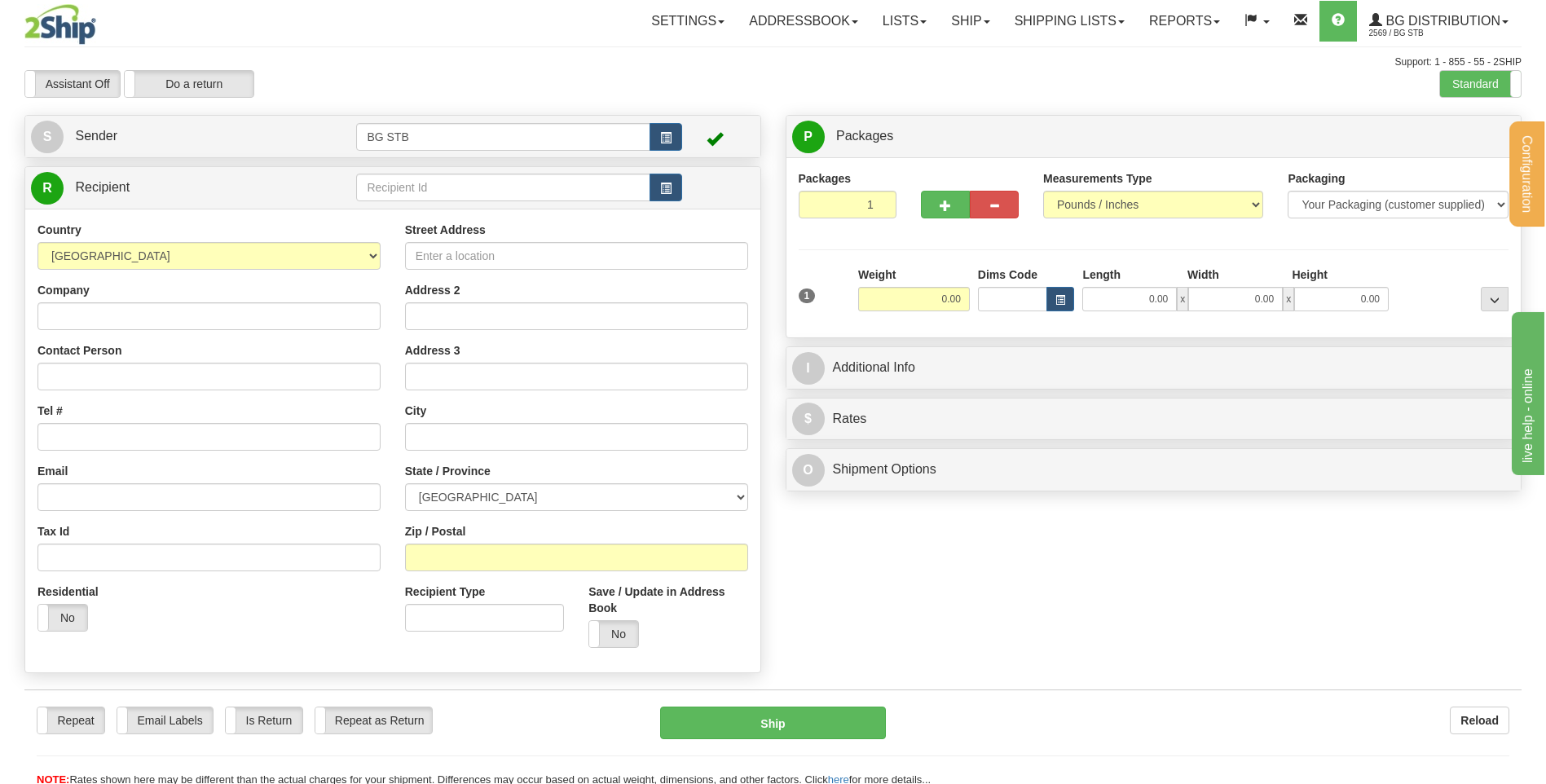
click at [381, 177] on div "R Recipient" at bounding box center [392, 187] width 735 height 41
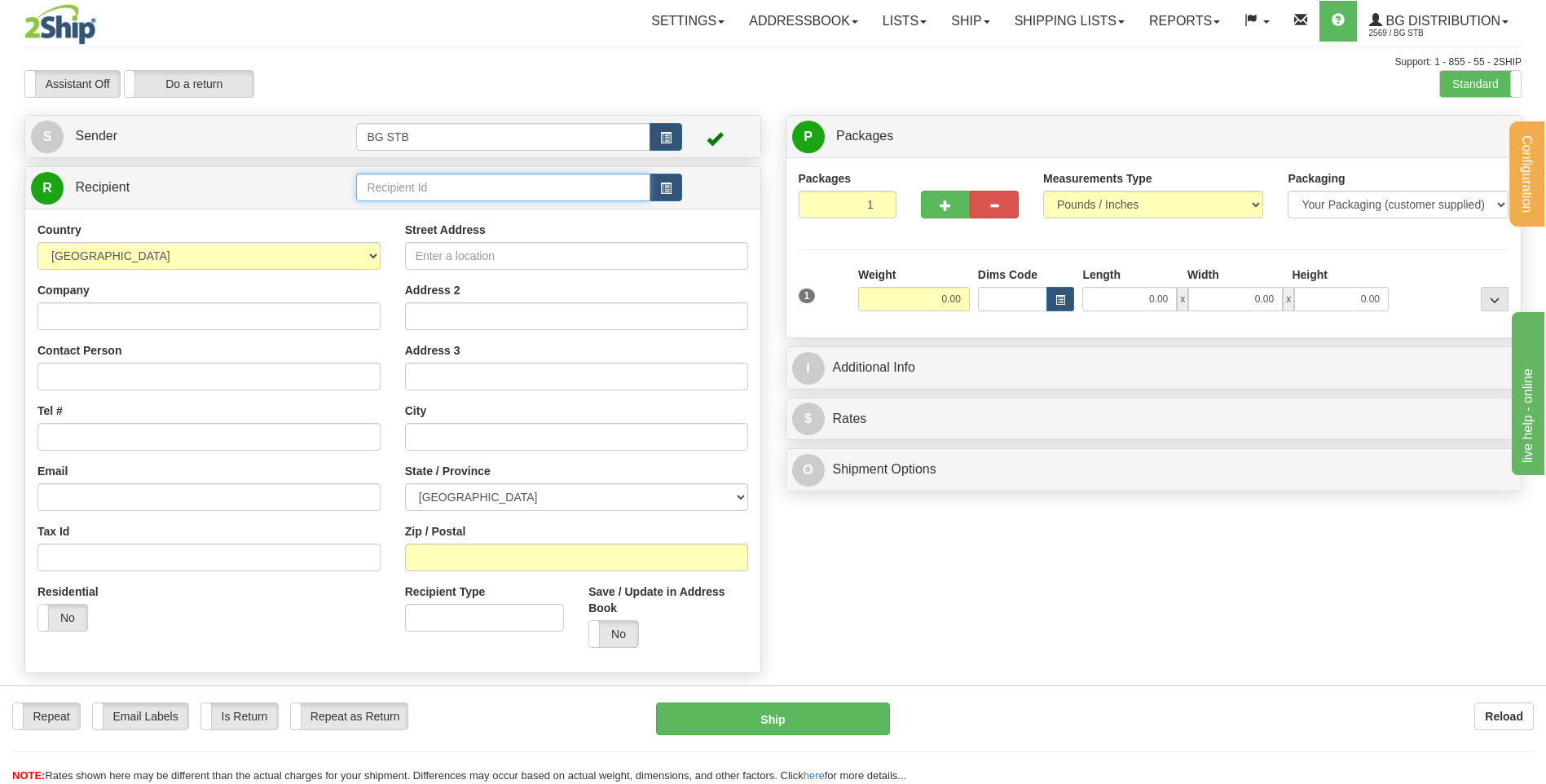
click at [384, 181] on input "text" at bounding box center [503, 187] width 294 height 28
type input "5571"
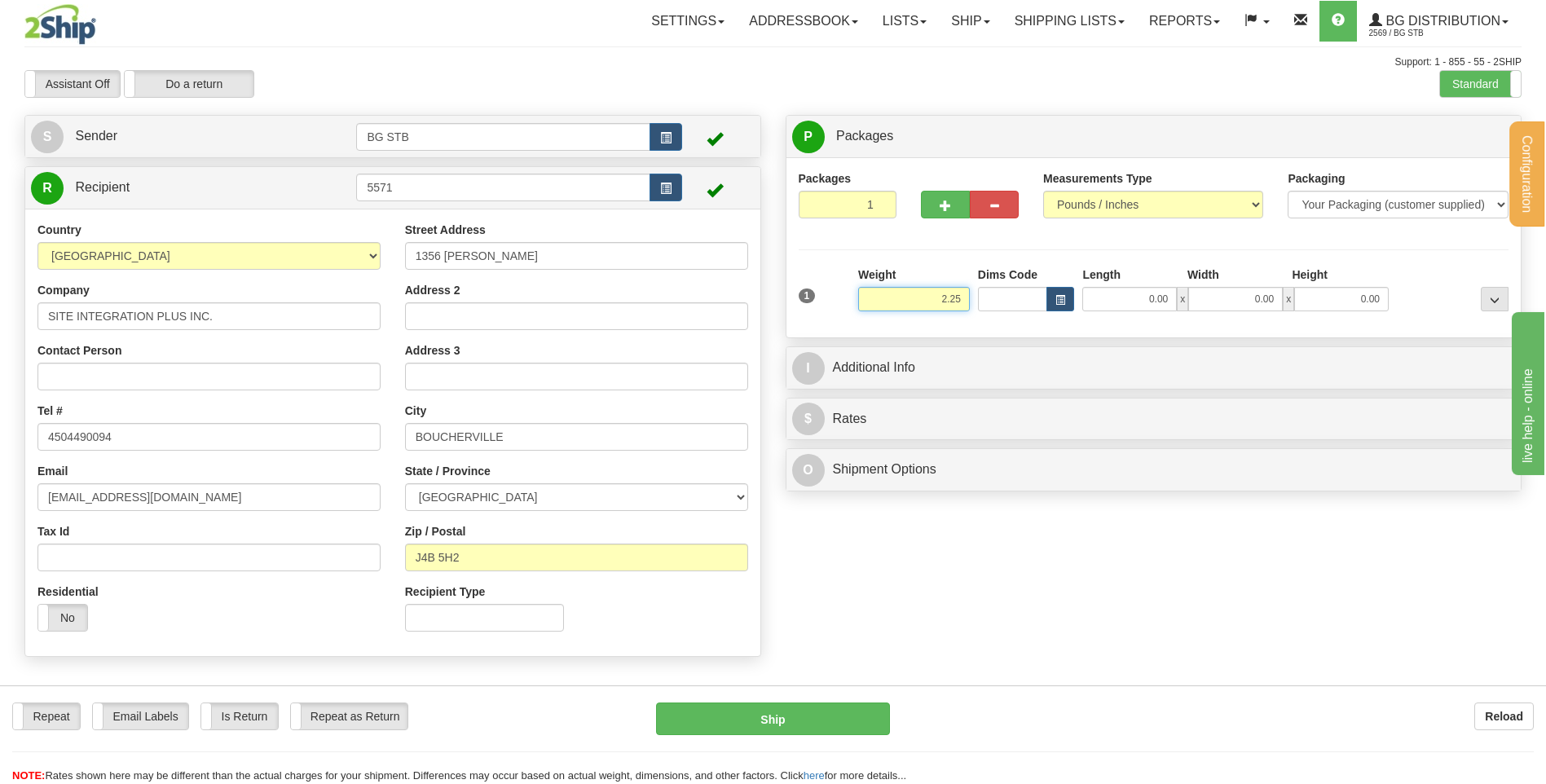
type input "2.25"
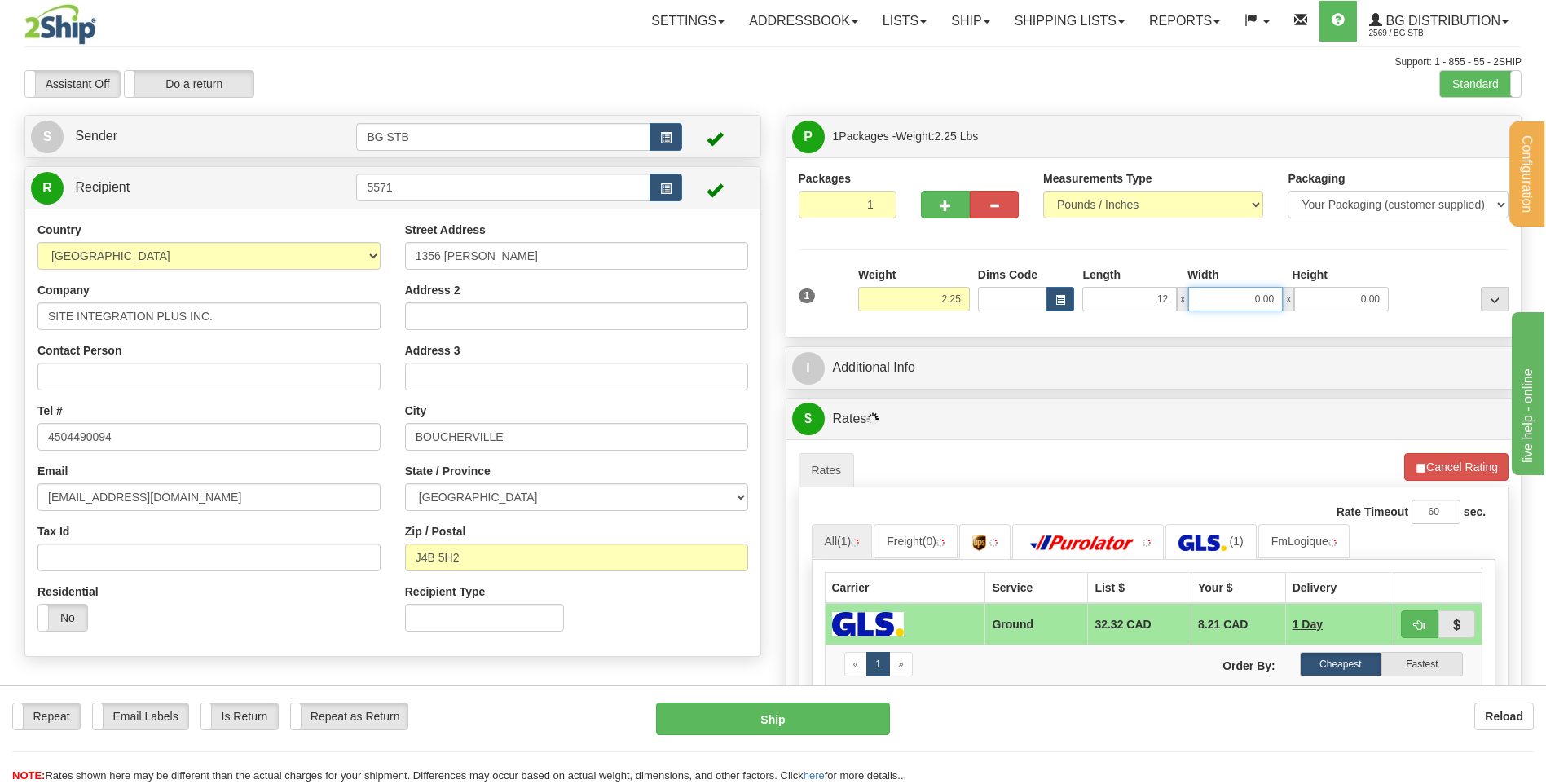
type input "12.00"
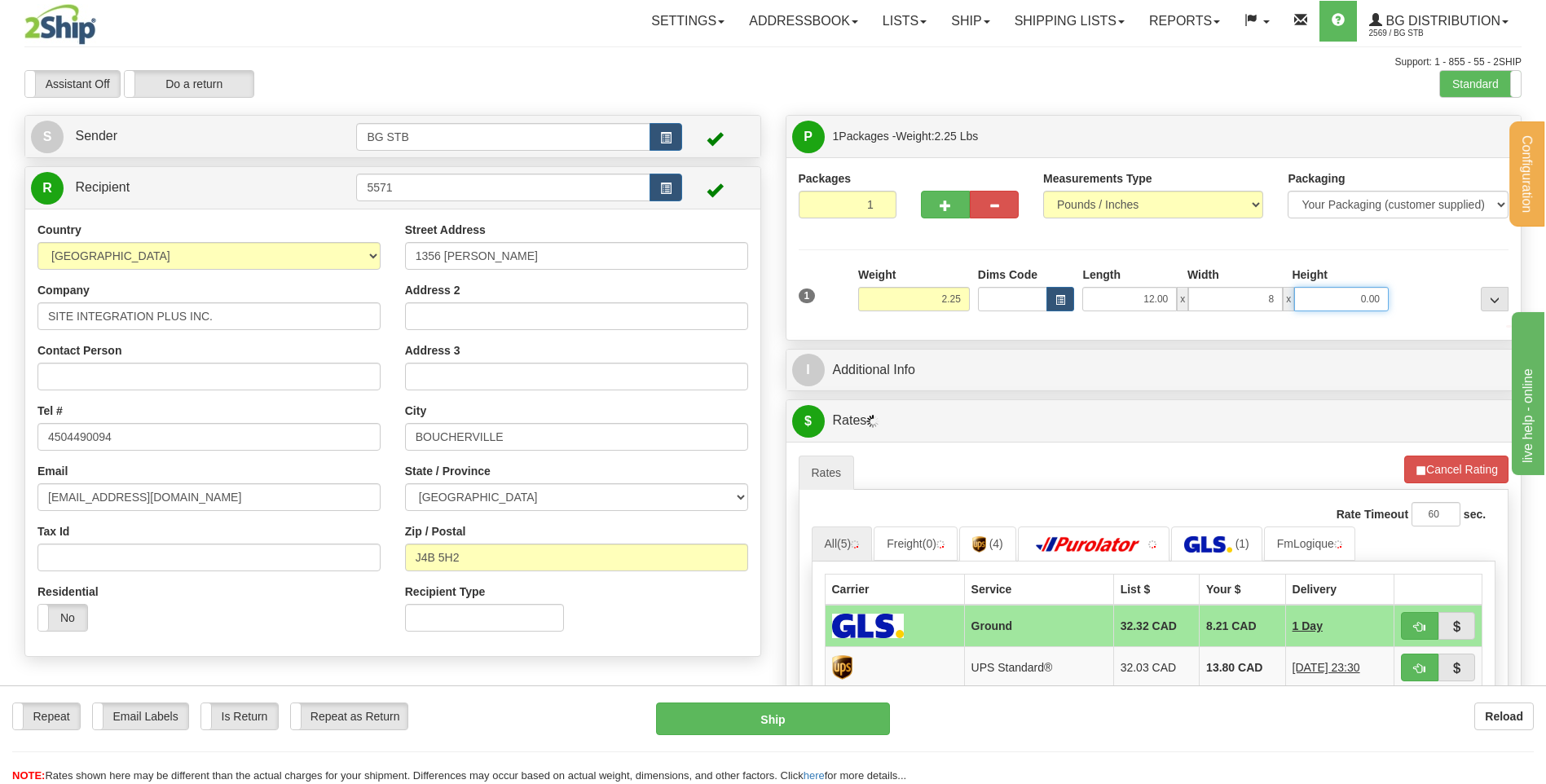
type input "8.00"
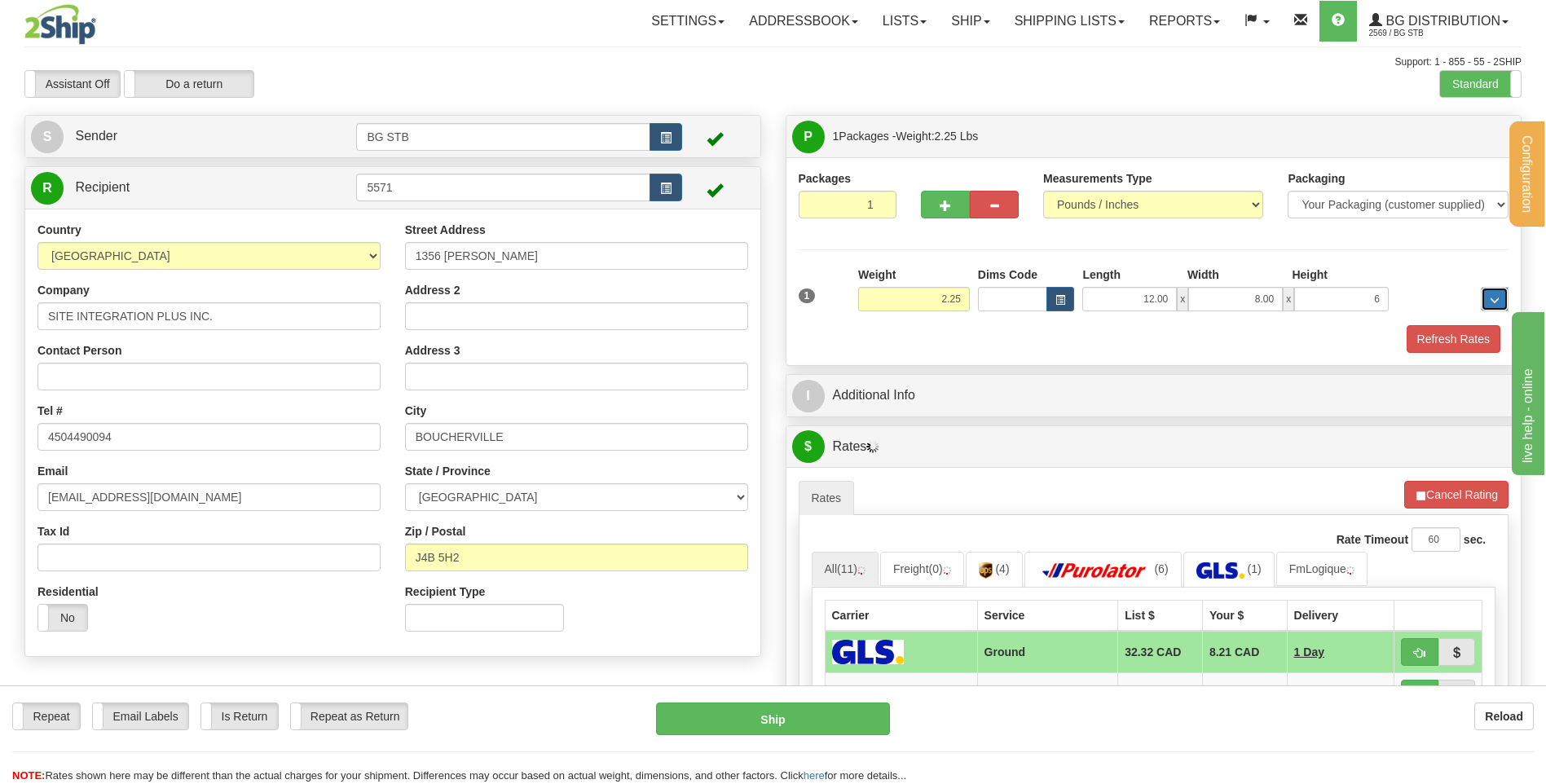
type input "6.00"
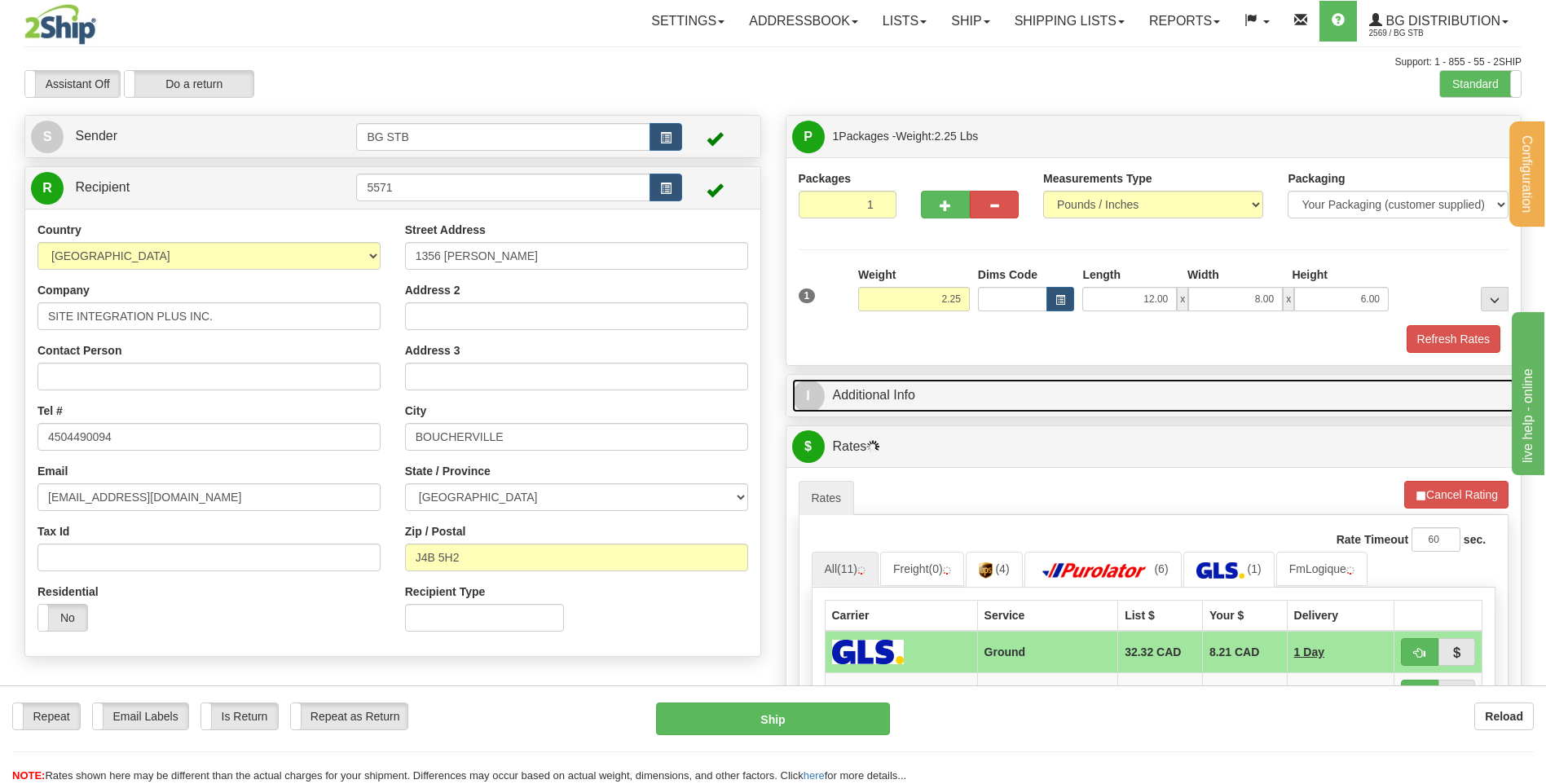
click at [878, 385] on link "I Additional Info" at bounding box center [1154, 395] width 724 height 34
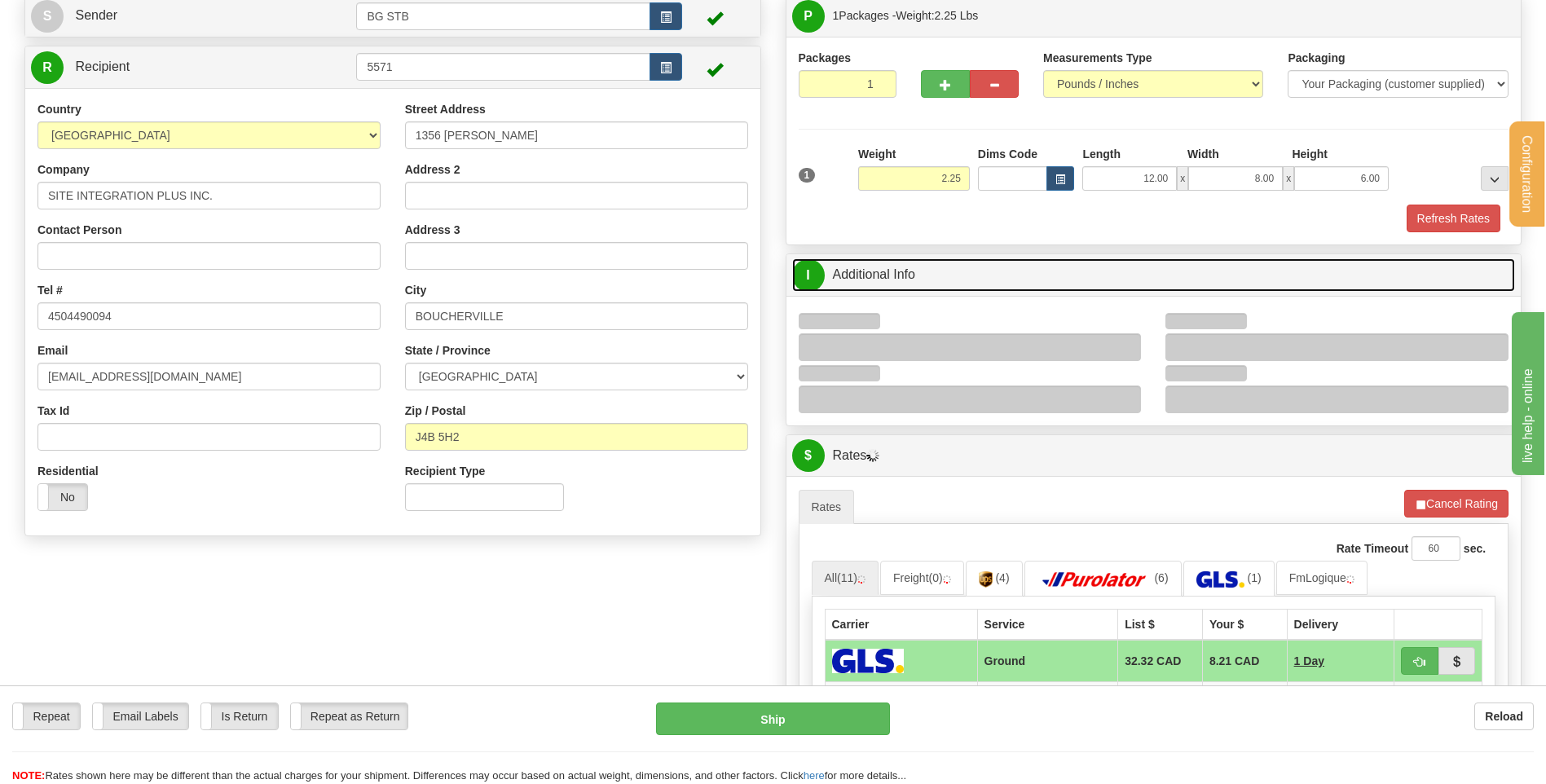
scroll to position [245, 0]
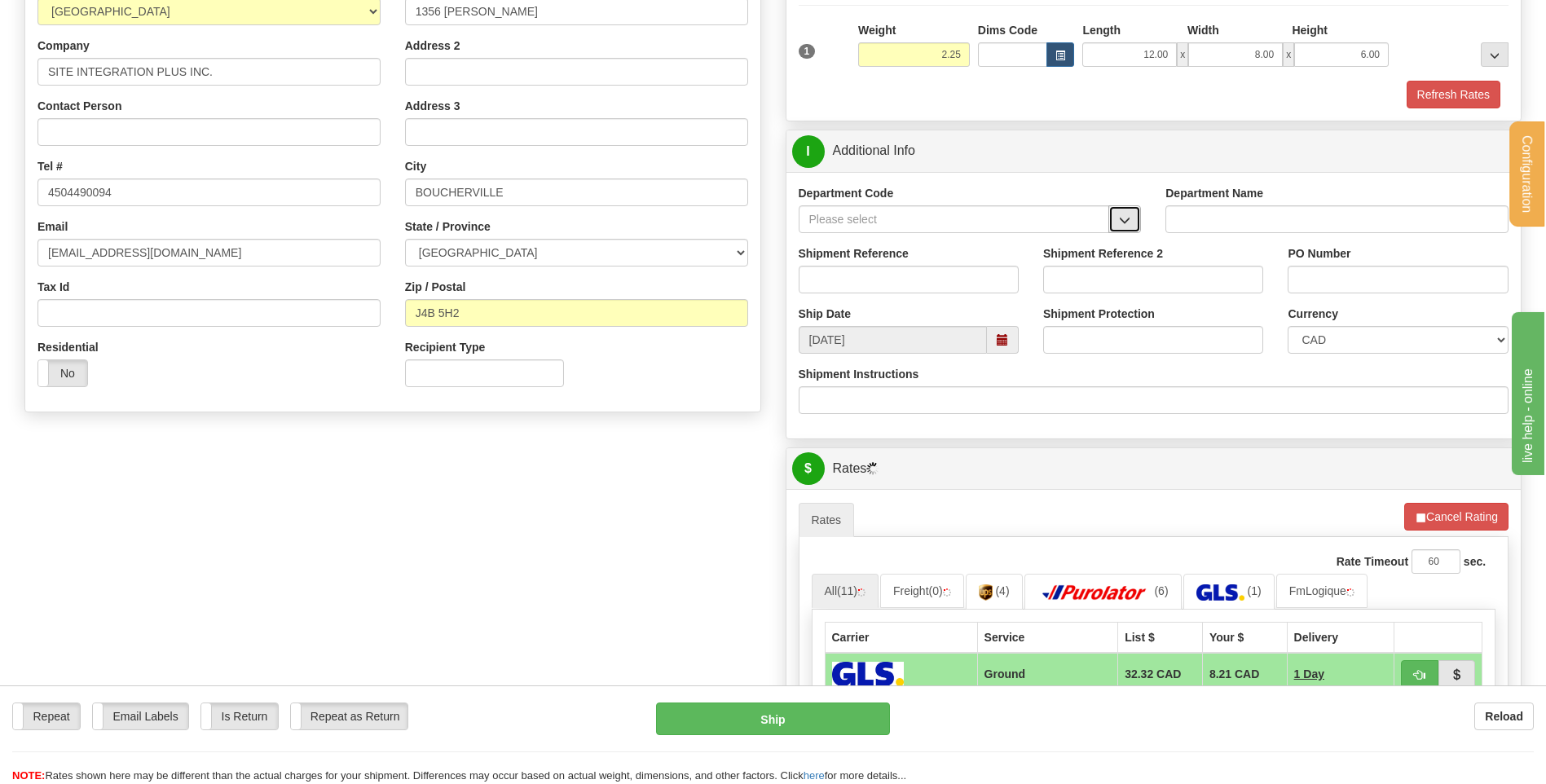
click at [1109, 215] on button "button" at bounding box center [1125, 219] width 33 height 28
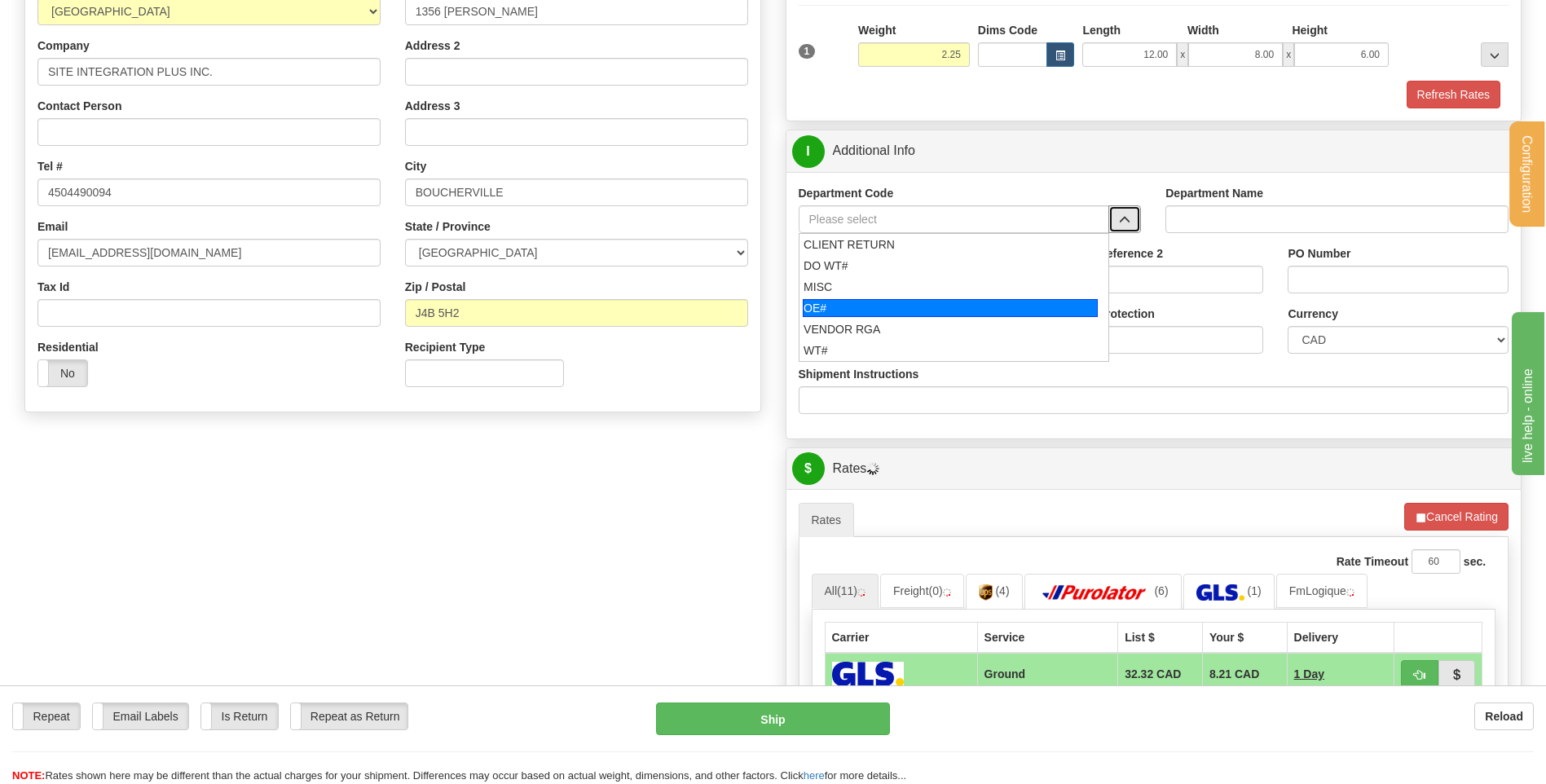
click at [937, 301] on div "OE#" at bounding box center [949, 308] width 295 height 18
type input "OE#"
type input "ORDERS"
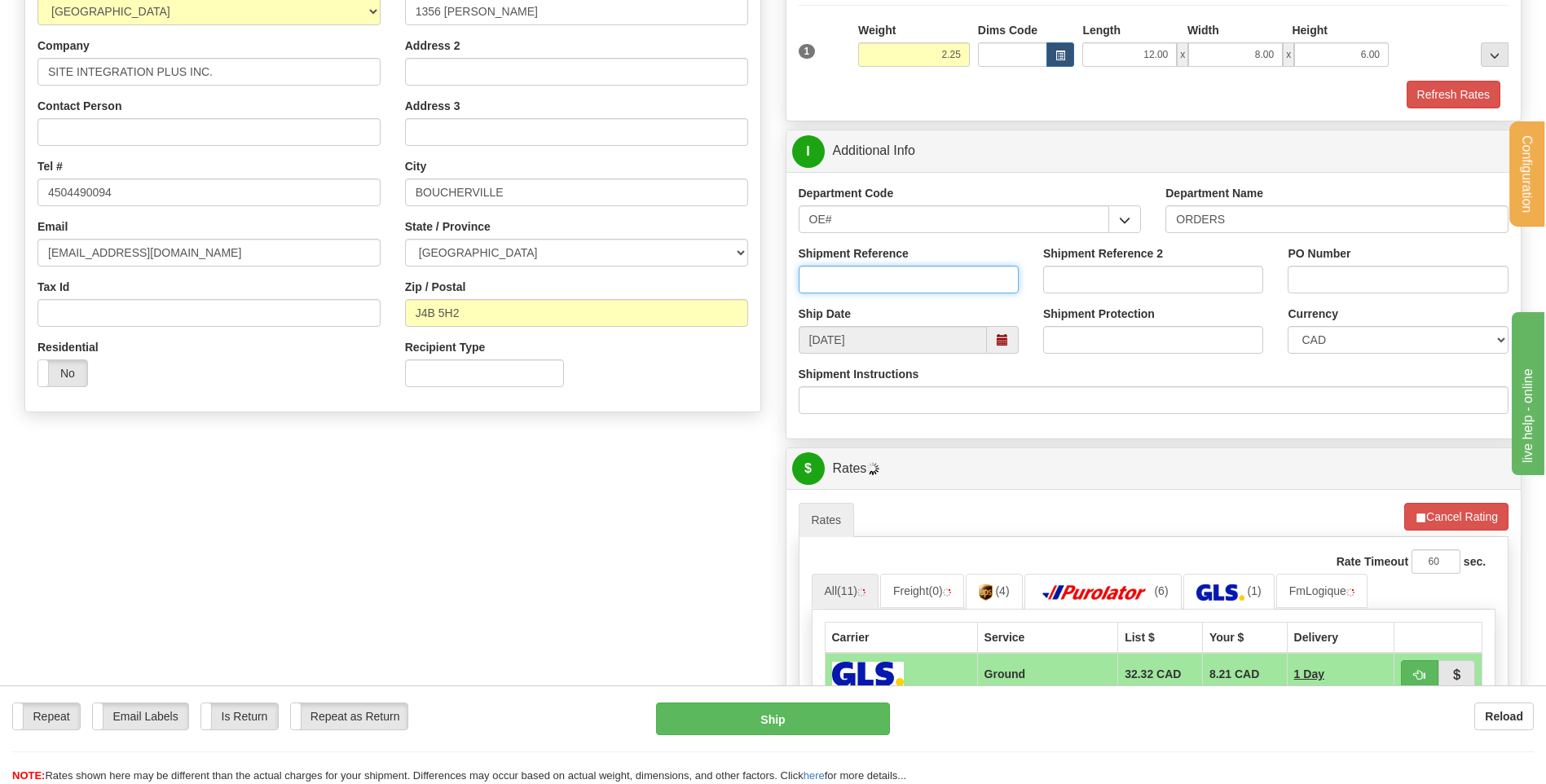
click at [934, 285] on input "Shipment Reference" at bounding box center [908, 279] width 220 height 28
type input "80005621-00"
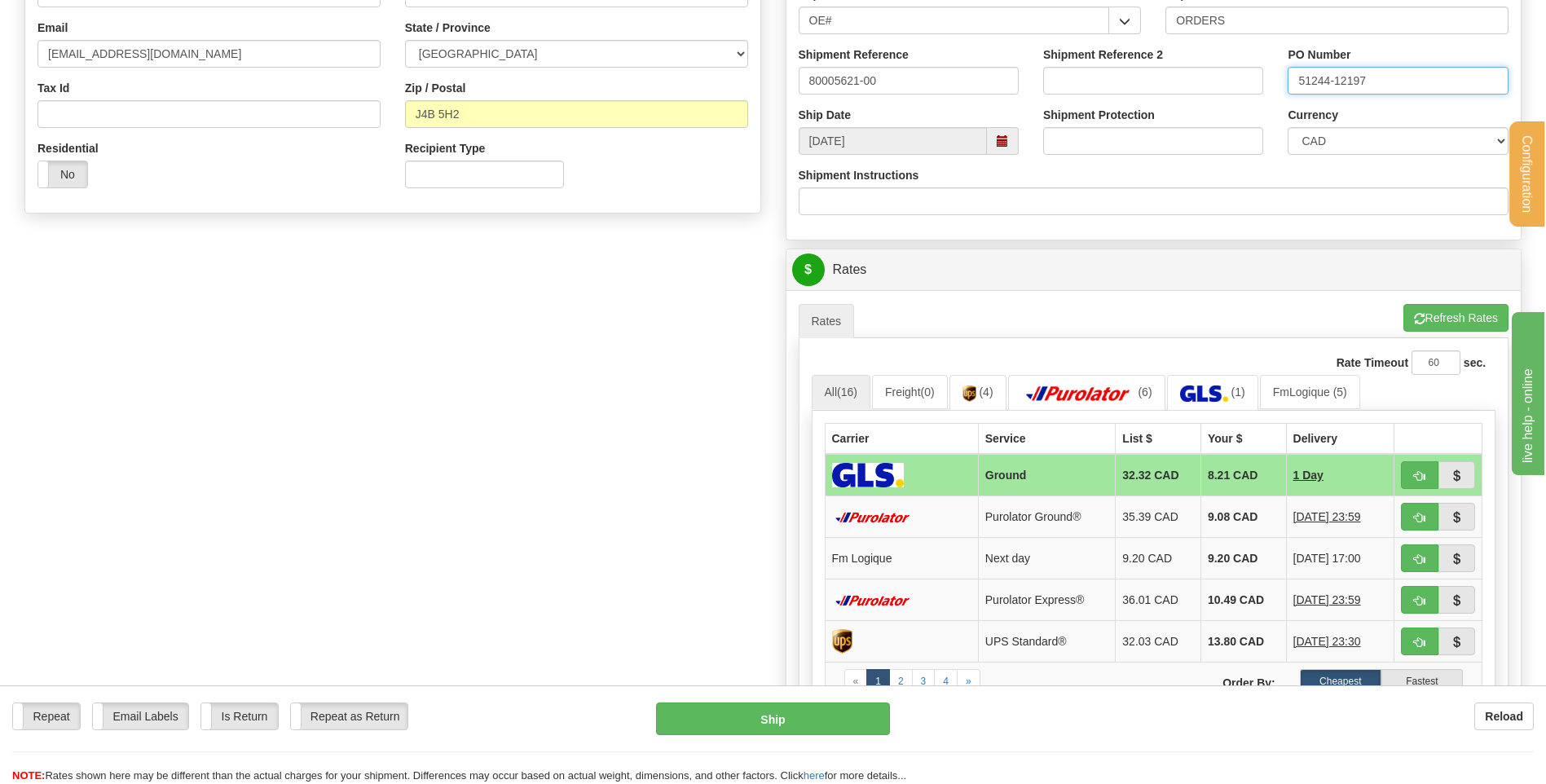
scroll to position [570, 0]
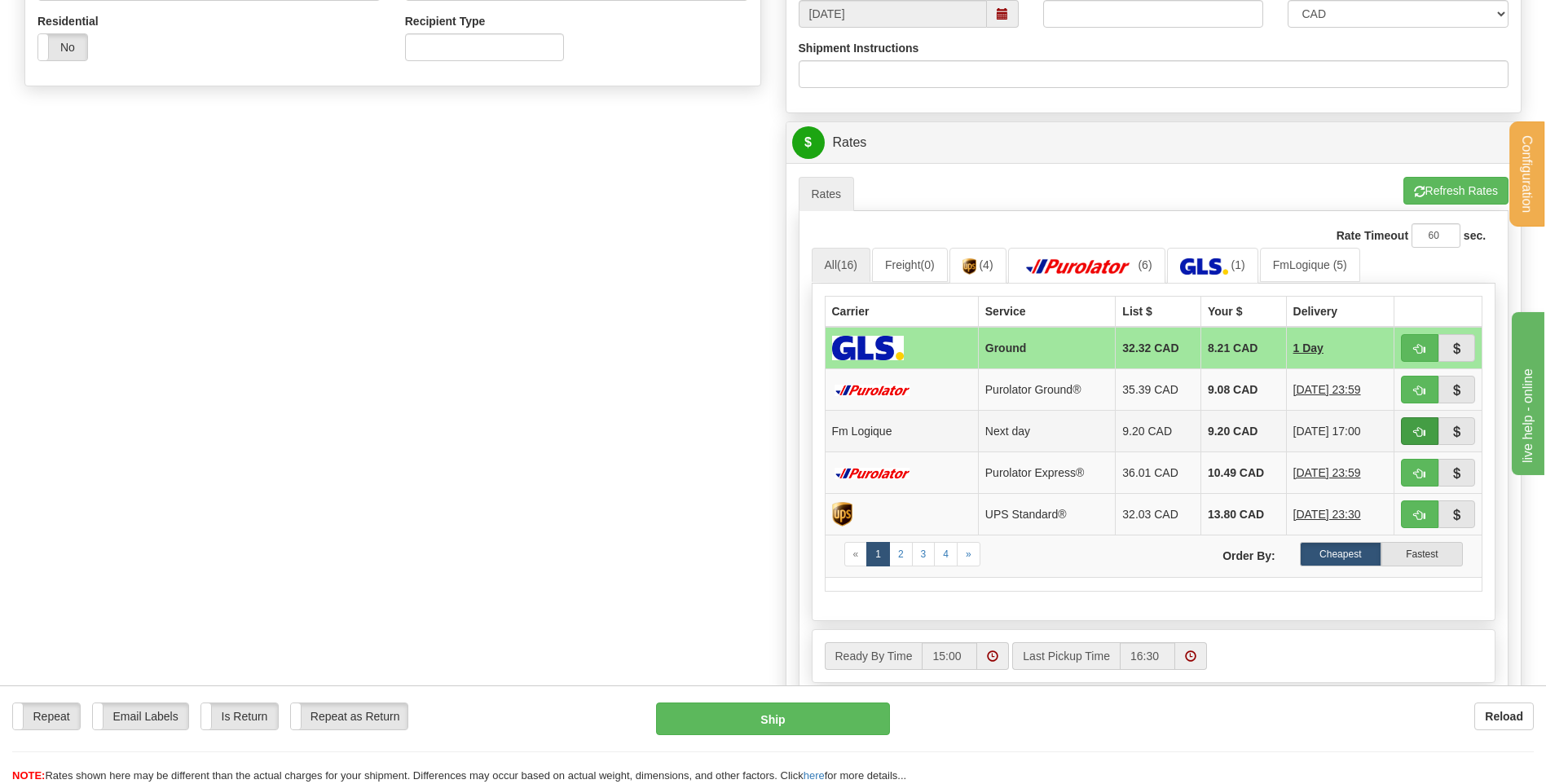
type input "51244-12197"
click at [1421, 430] on span "button" at bounding box center [1419, 432] width 12 height 11
type input "jour"
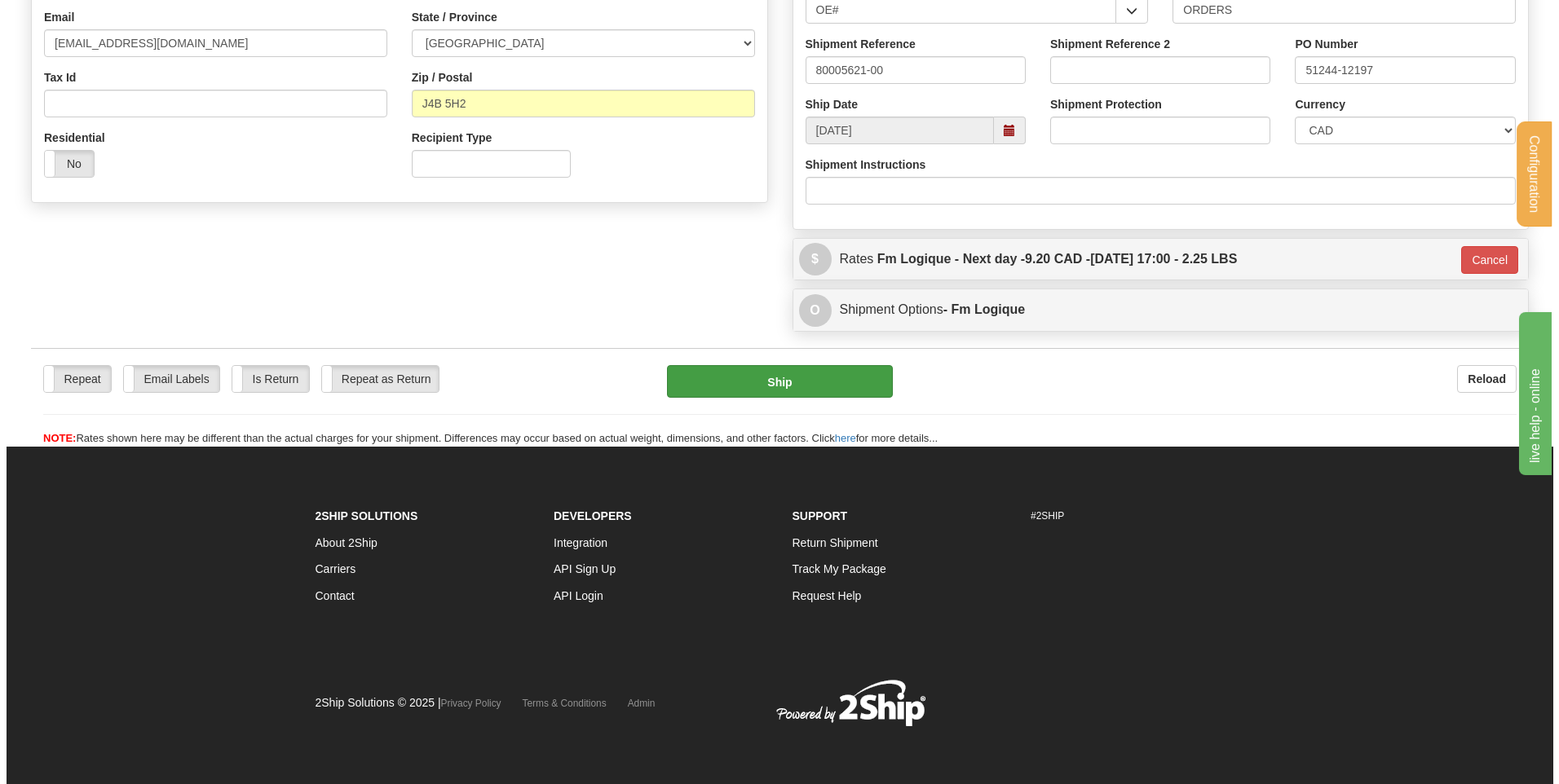
scroll to position [455, 0]
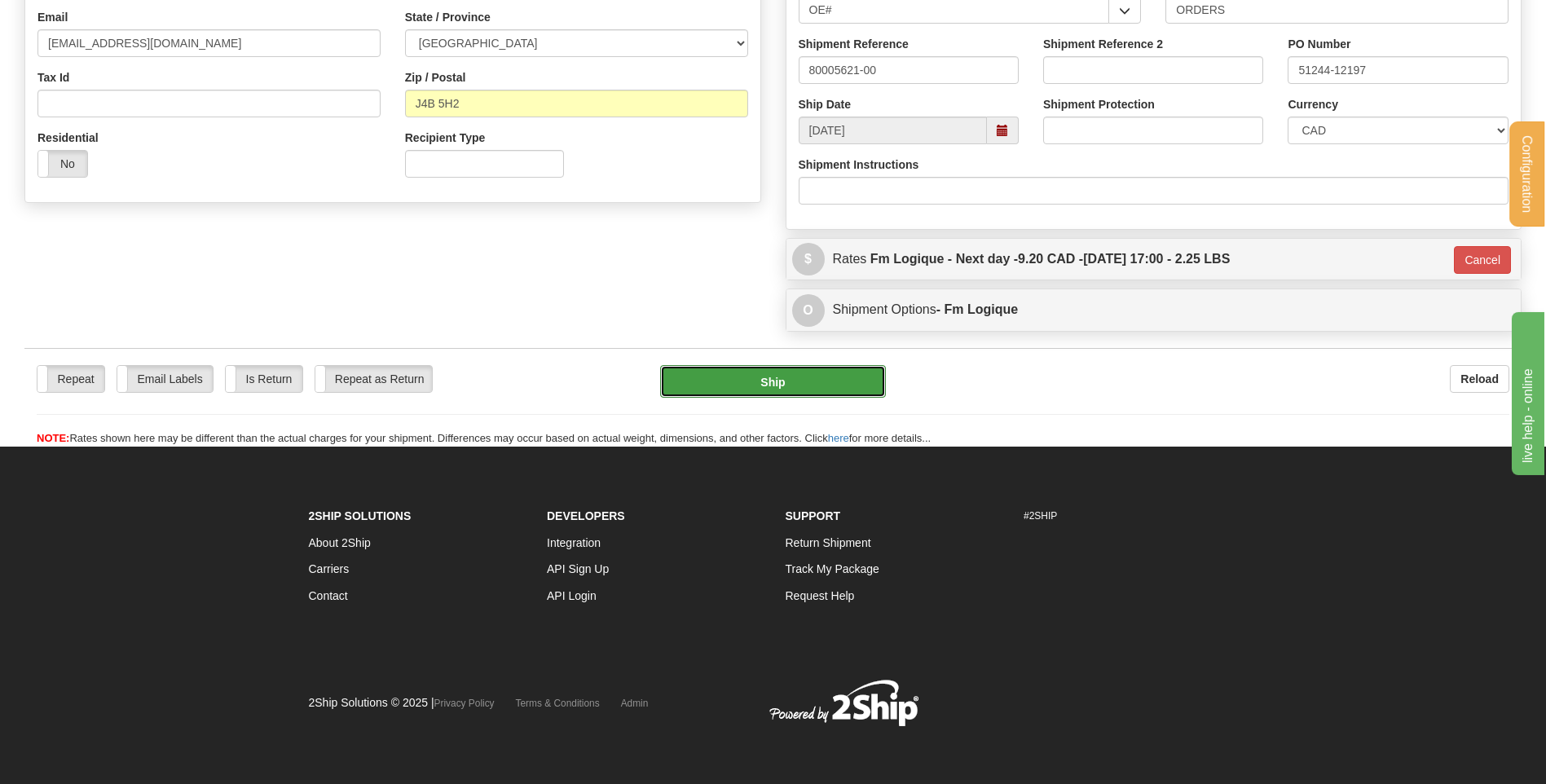
click at [817, 378] on button "Ship" at bounding box center [773, 381] width 225 height 33
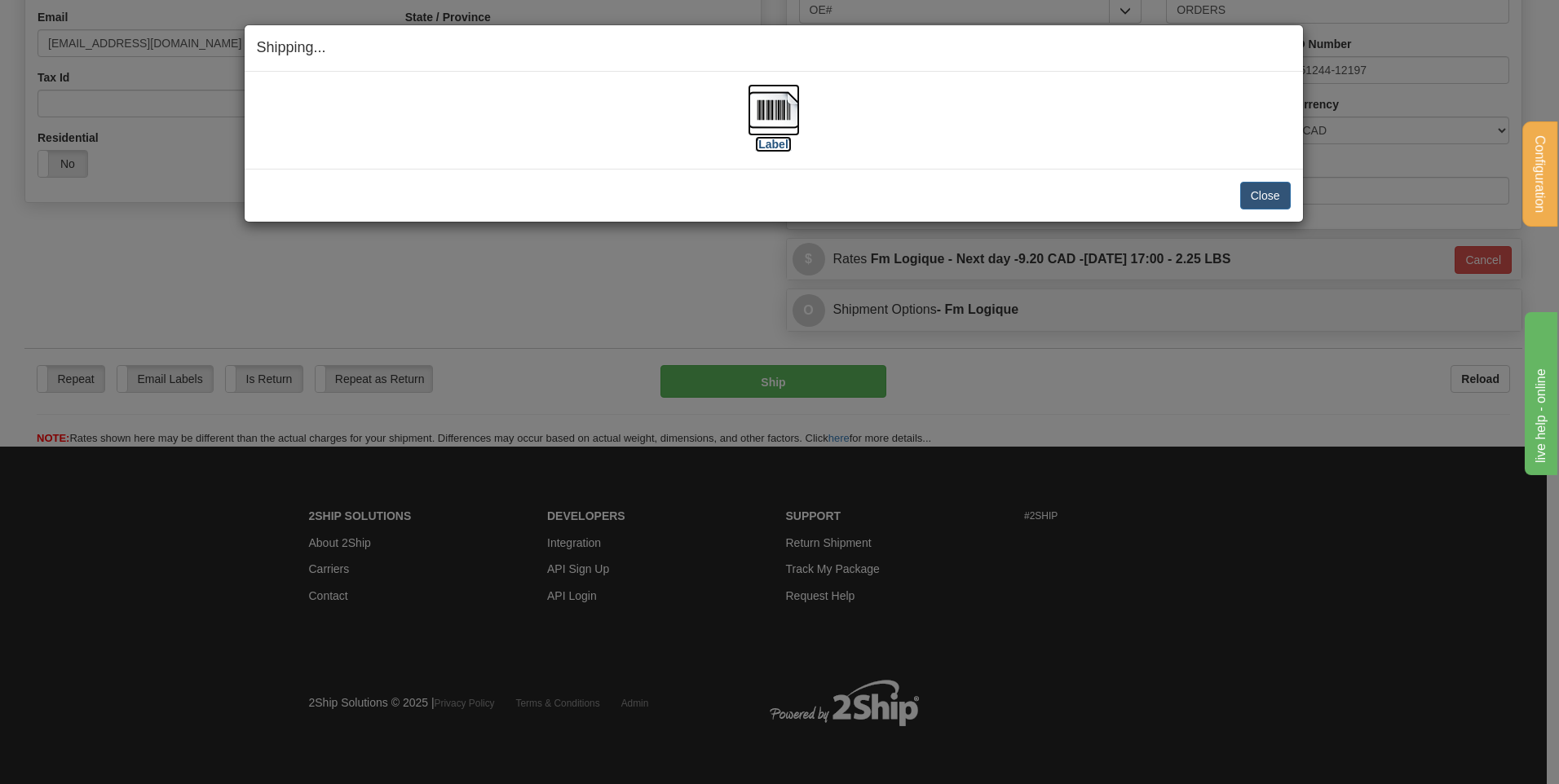
click at [774, 107] on img at bounding box center [774, 109] width 52 height 52
click at [1237, 192] on div "Close Cancel" at bounding box center [774, 195] width 1034 height 28
drag, startPoint x: 1244, startPoint y: 199, endPoint x: 1233, endPoint y: 193, distance: 12.5
click at [1246, 199] on button "Close" at bounding box center [1265, 195] width 51 height 28
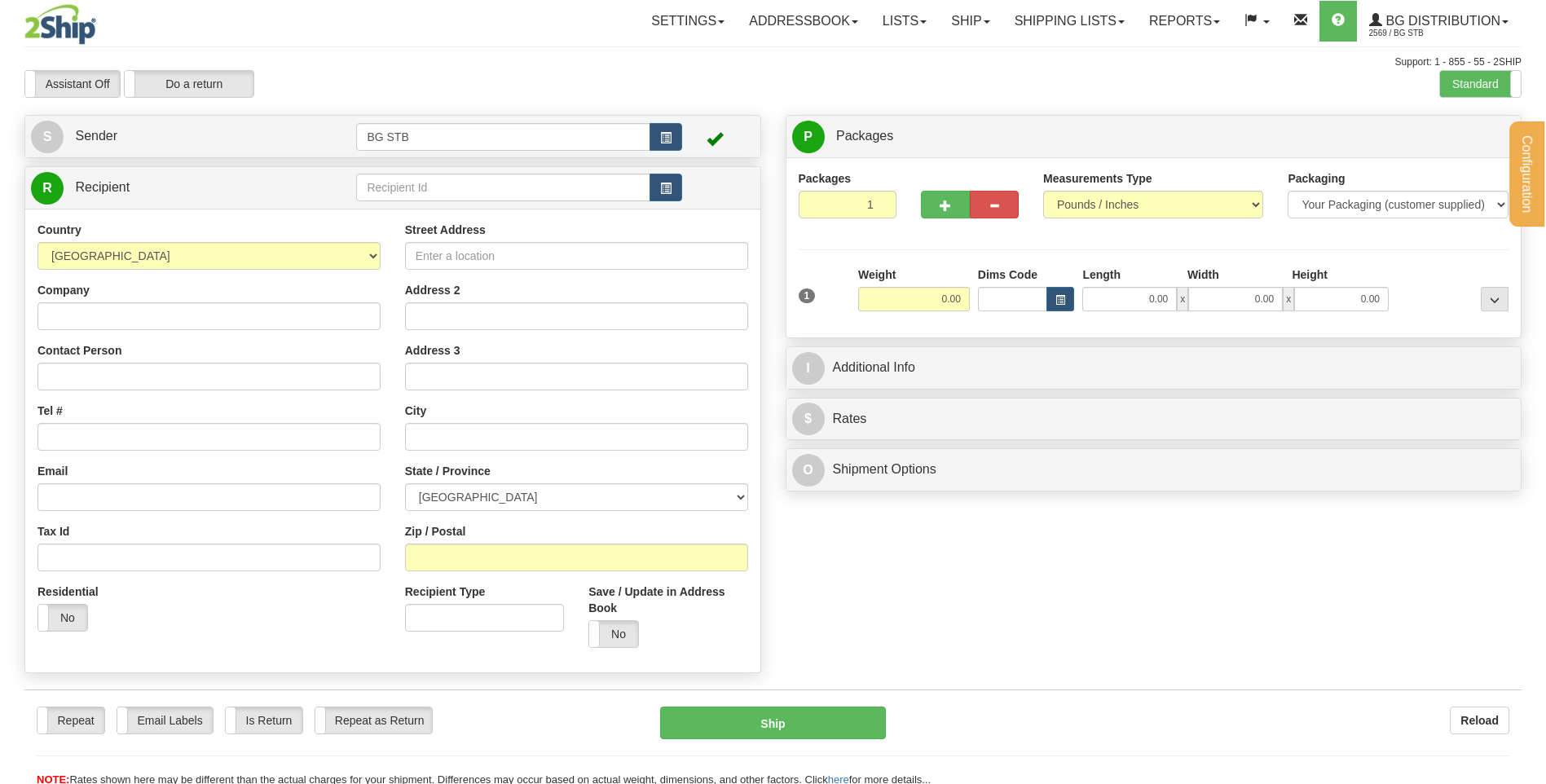
click at [432, 184] on div "Configuration My Configuration Panel Close Configure My Carriers" at bounding box center [773, 393] width 1546 height 787
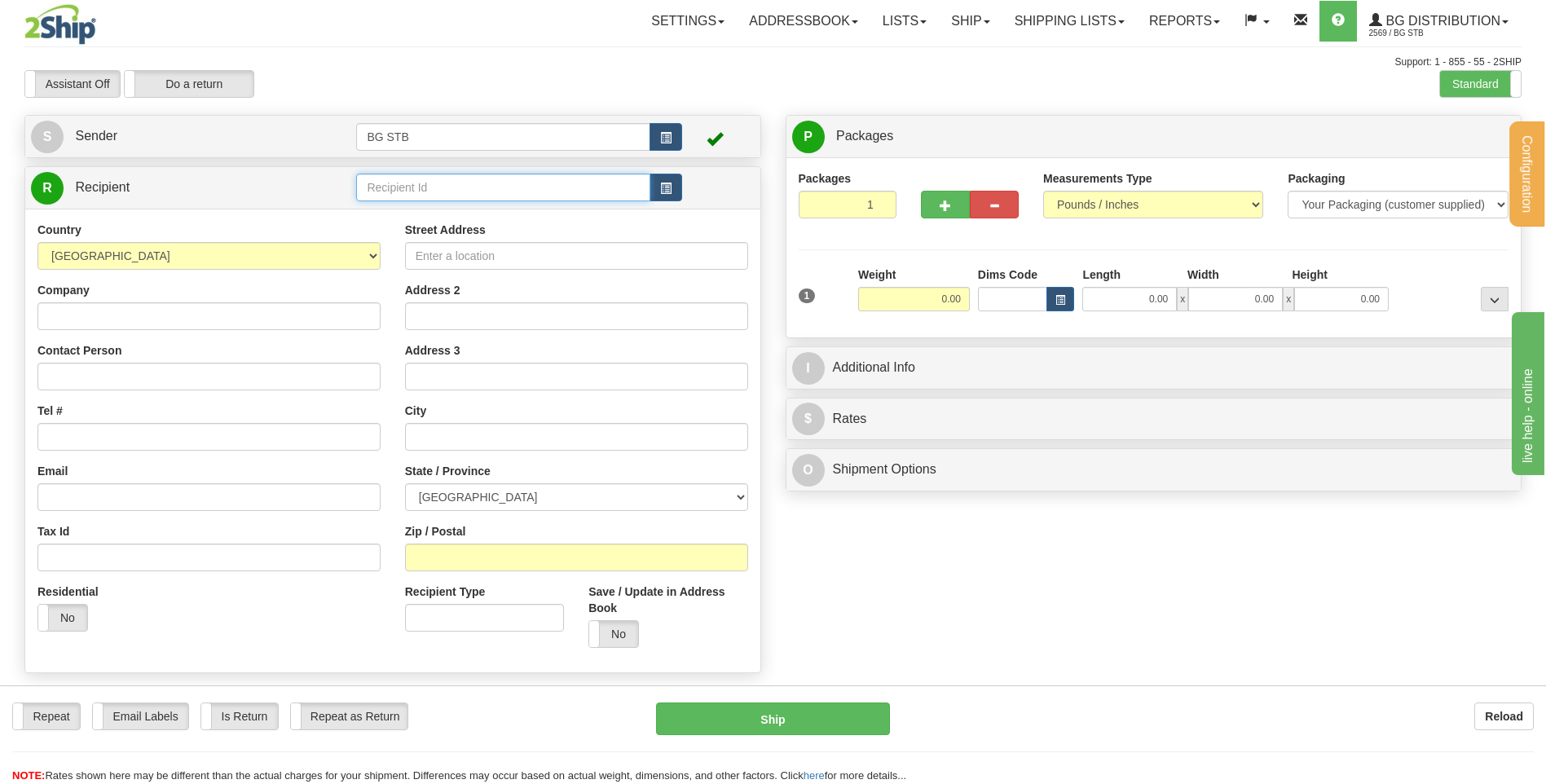
click at [420, 186] on input "text" at bounding box center [503, 187] width 294 height 28
type input "1225"
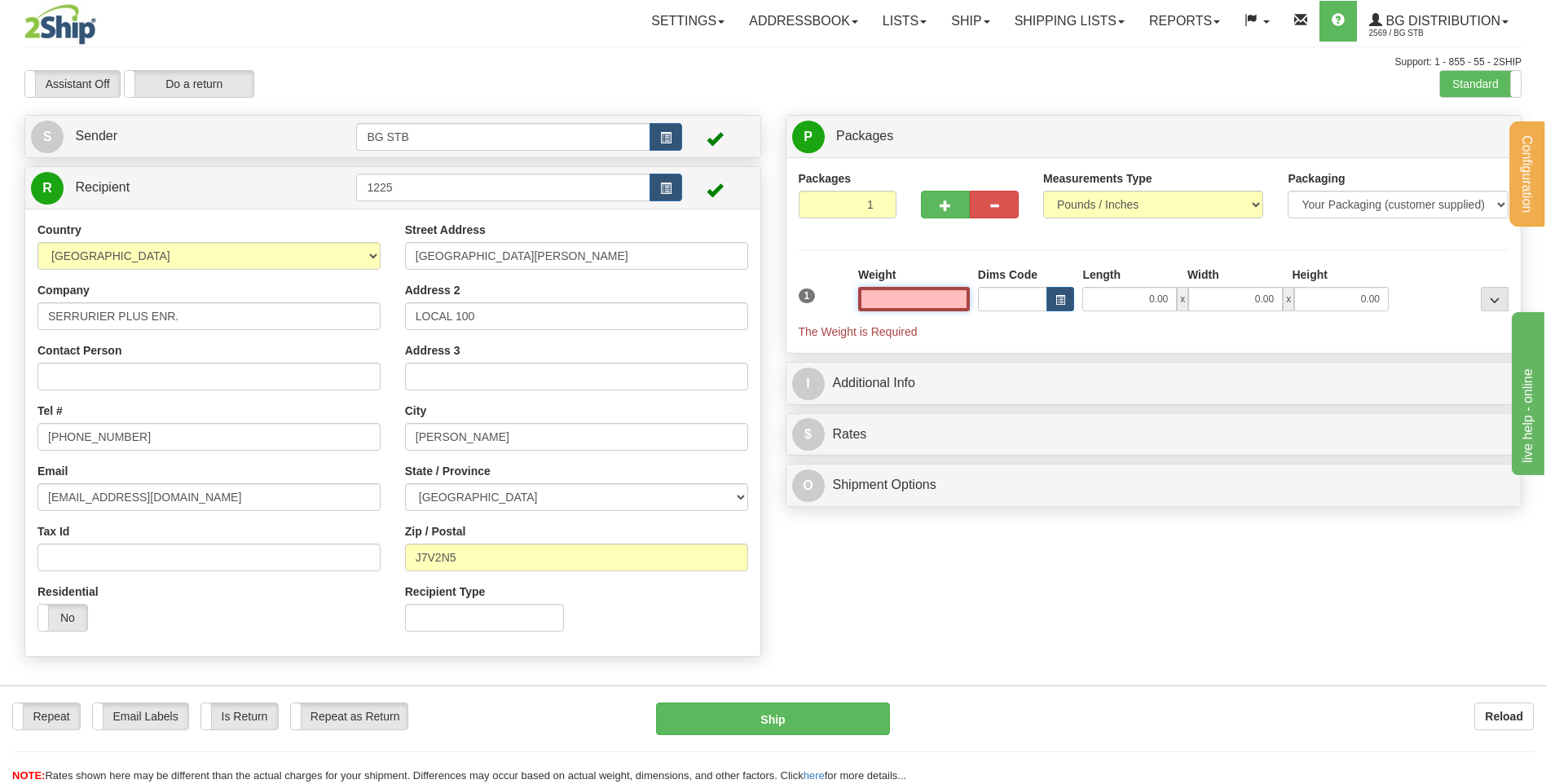
click at [897, 298] on input "text" at bounding box center [914, 298] width 111 height 24
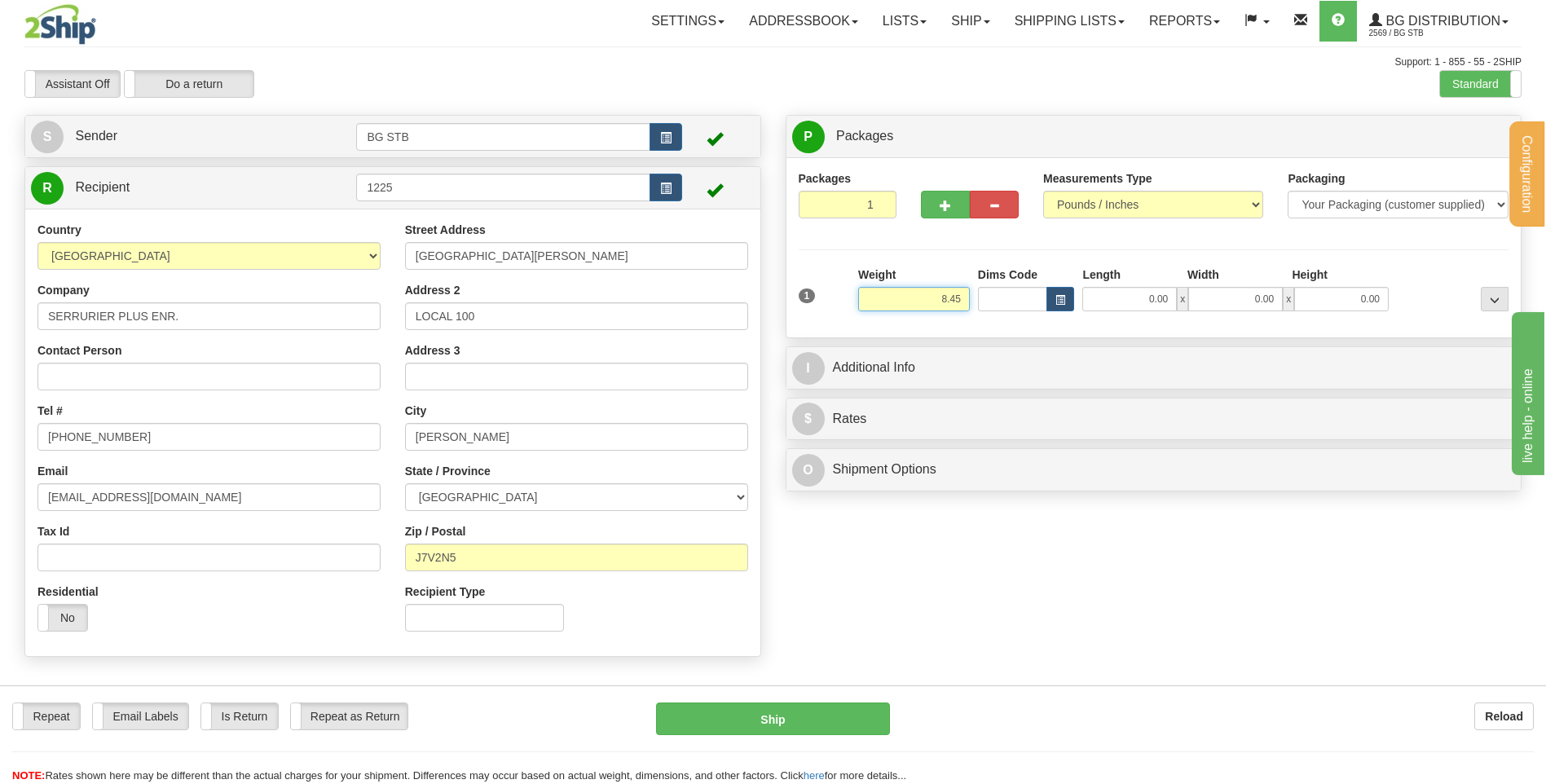
type input "8.45"
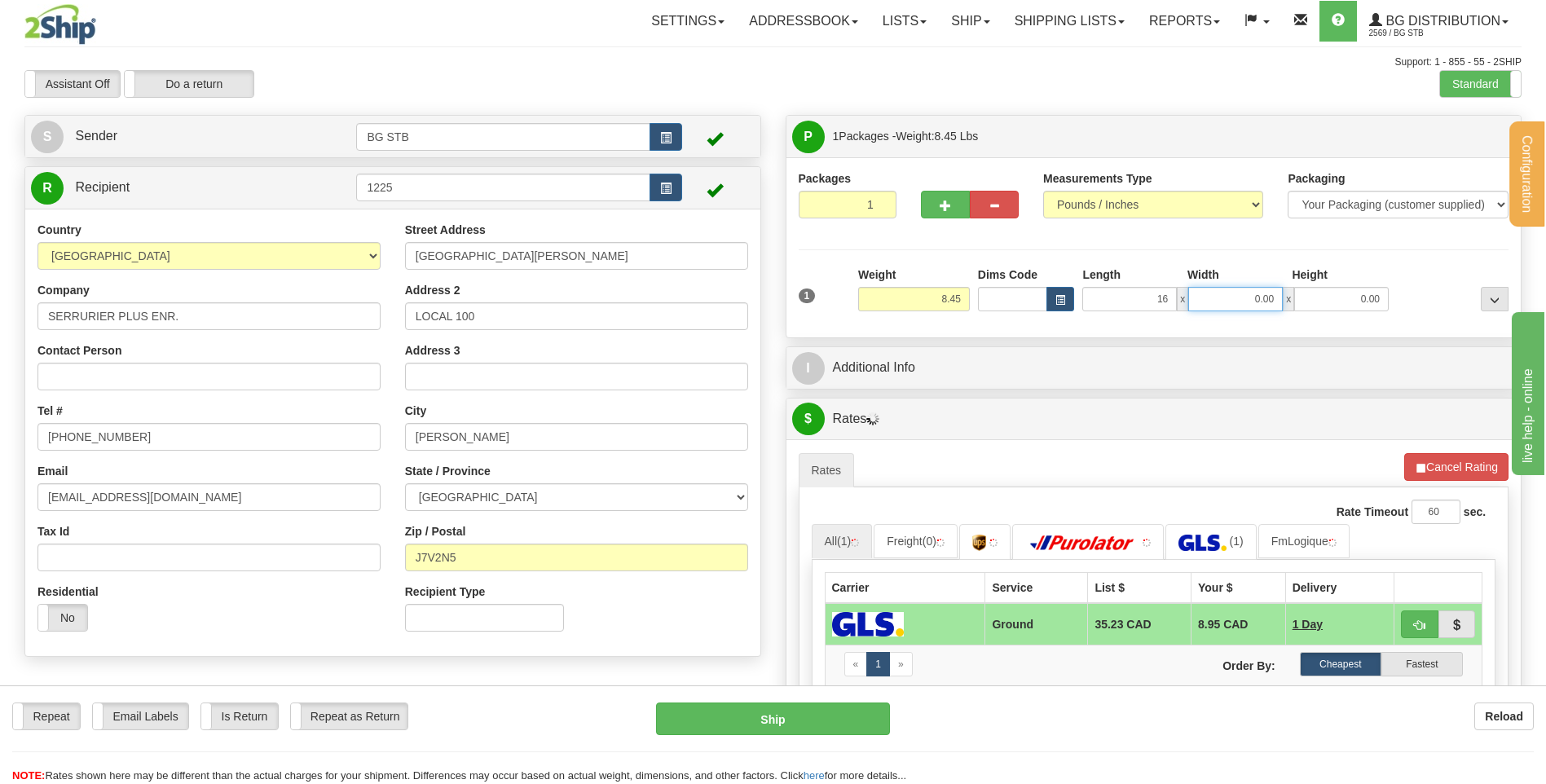
type input "16.00"
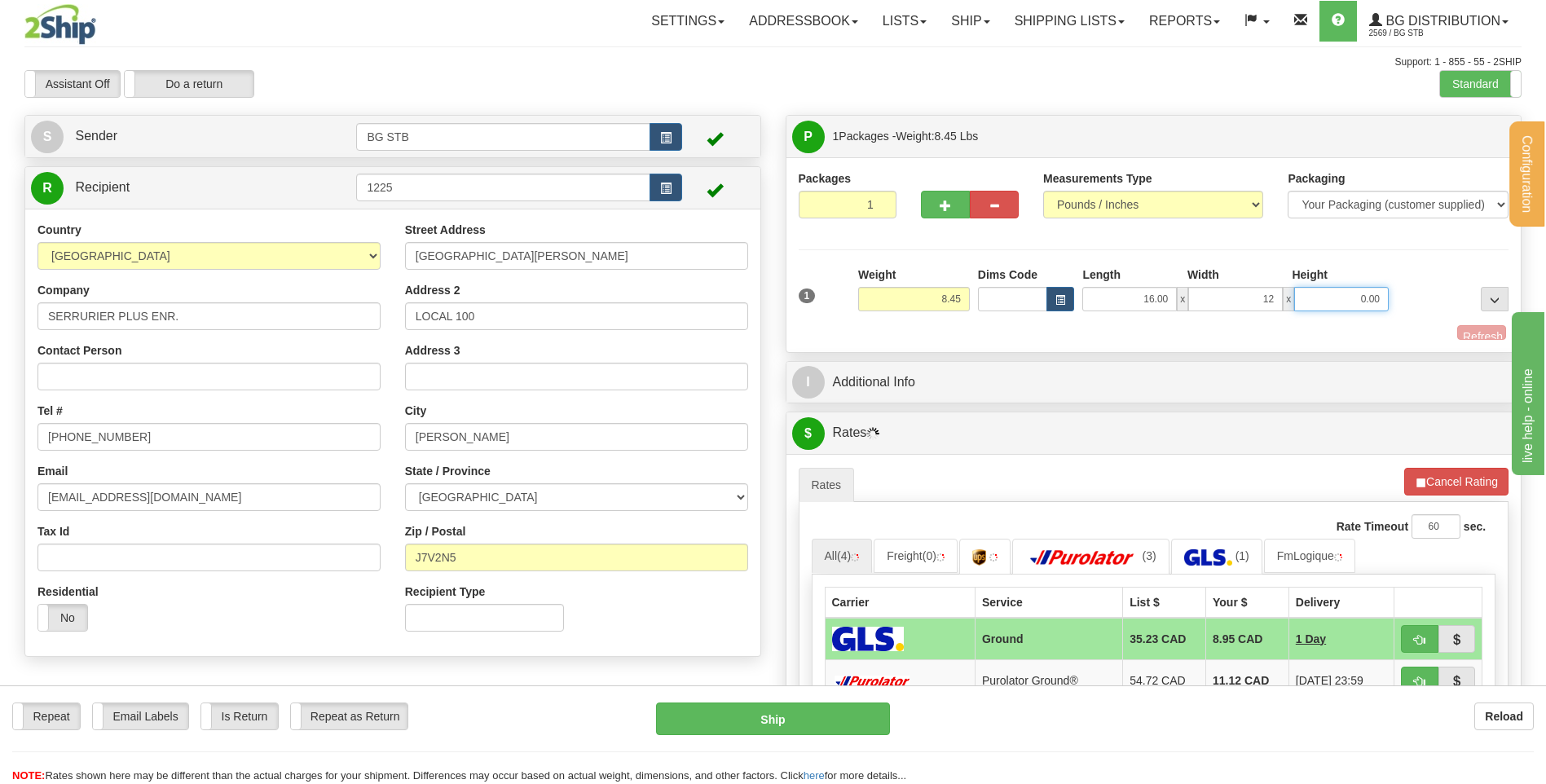
type input "12.00"
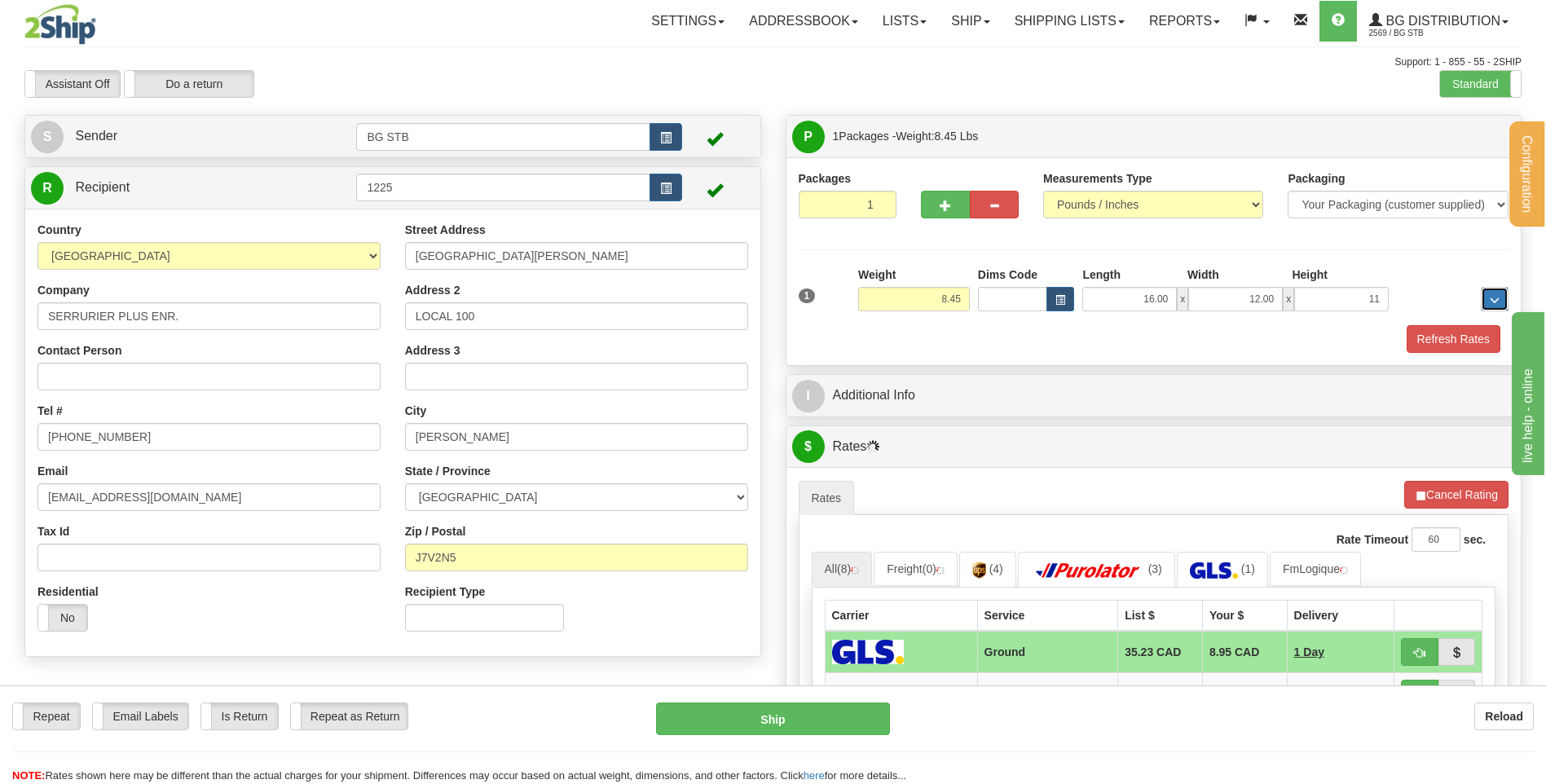
type input "11.00"
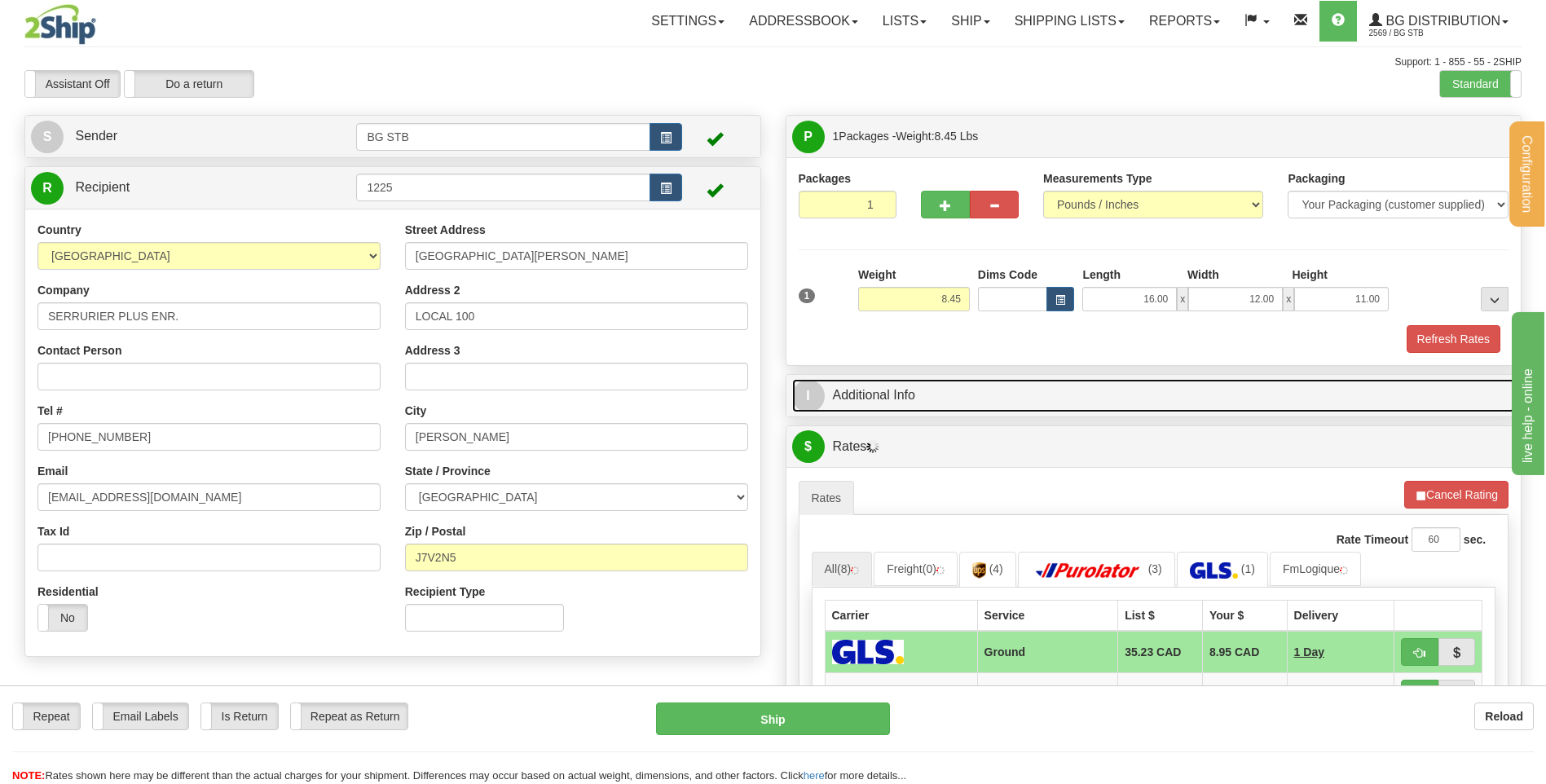
click at [955, 397] on link "I Additional Info" at bounding box center [1154, 395] width 724 height 34
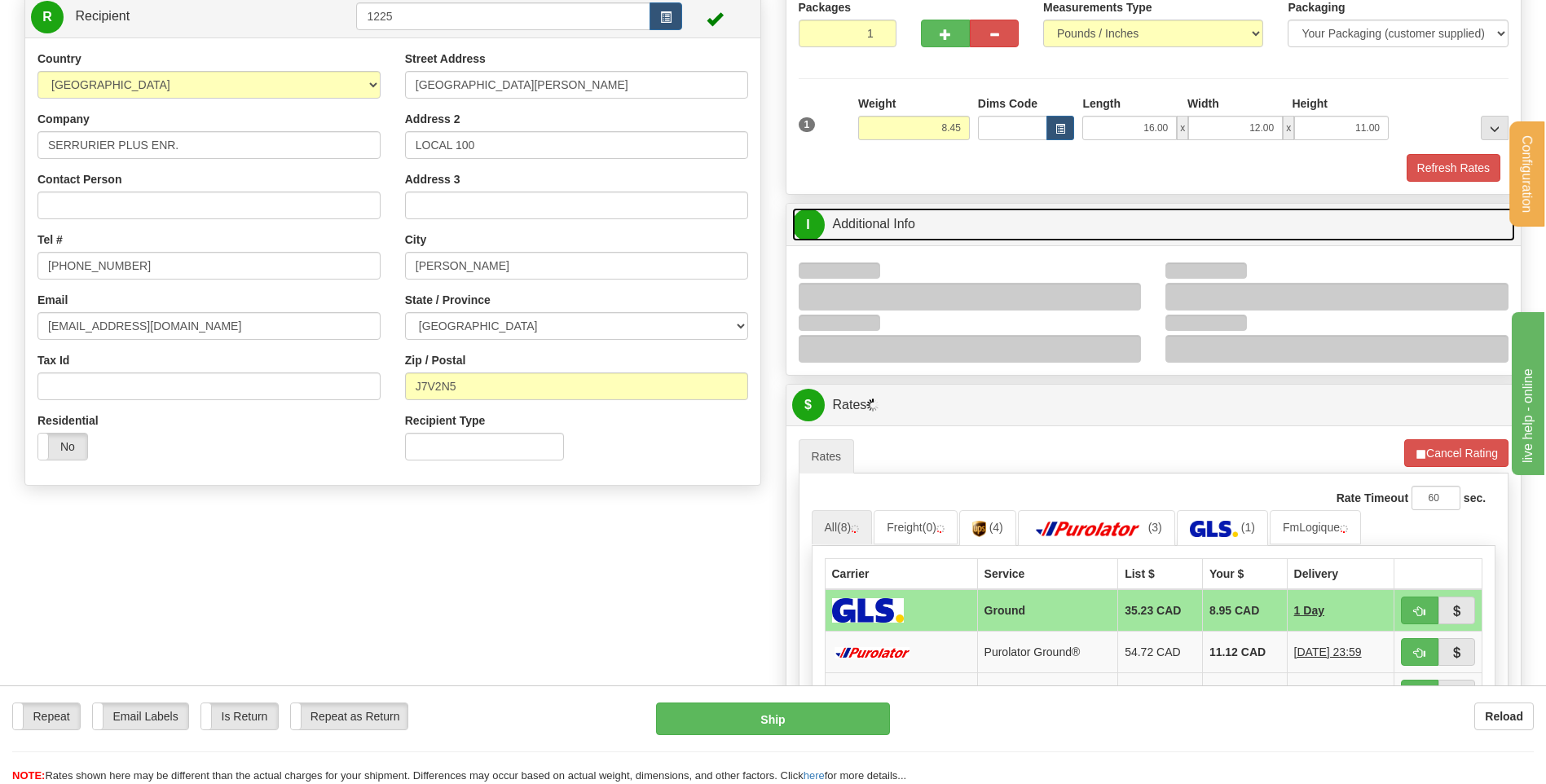
scroll to position [326, 0]
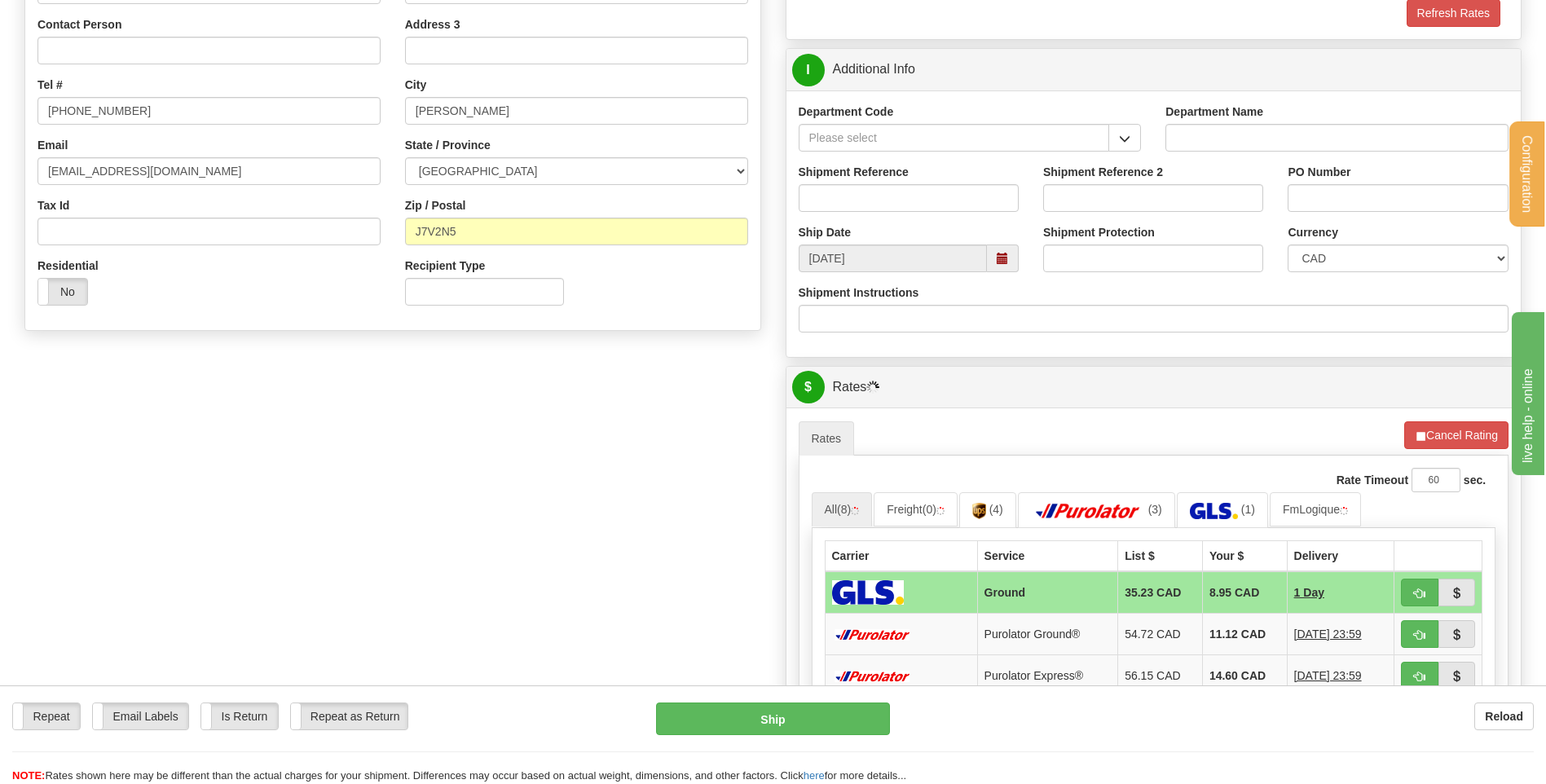
click at [1114, 129] on button "button" at bounding box center [1125, 137] width 33 height 28
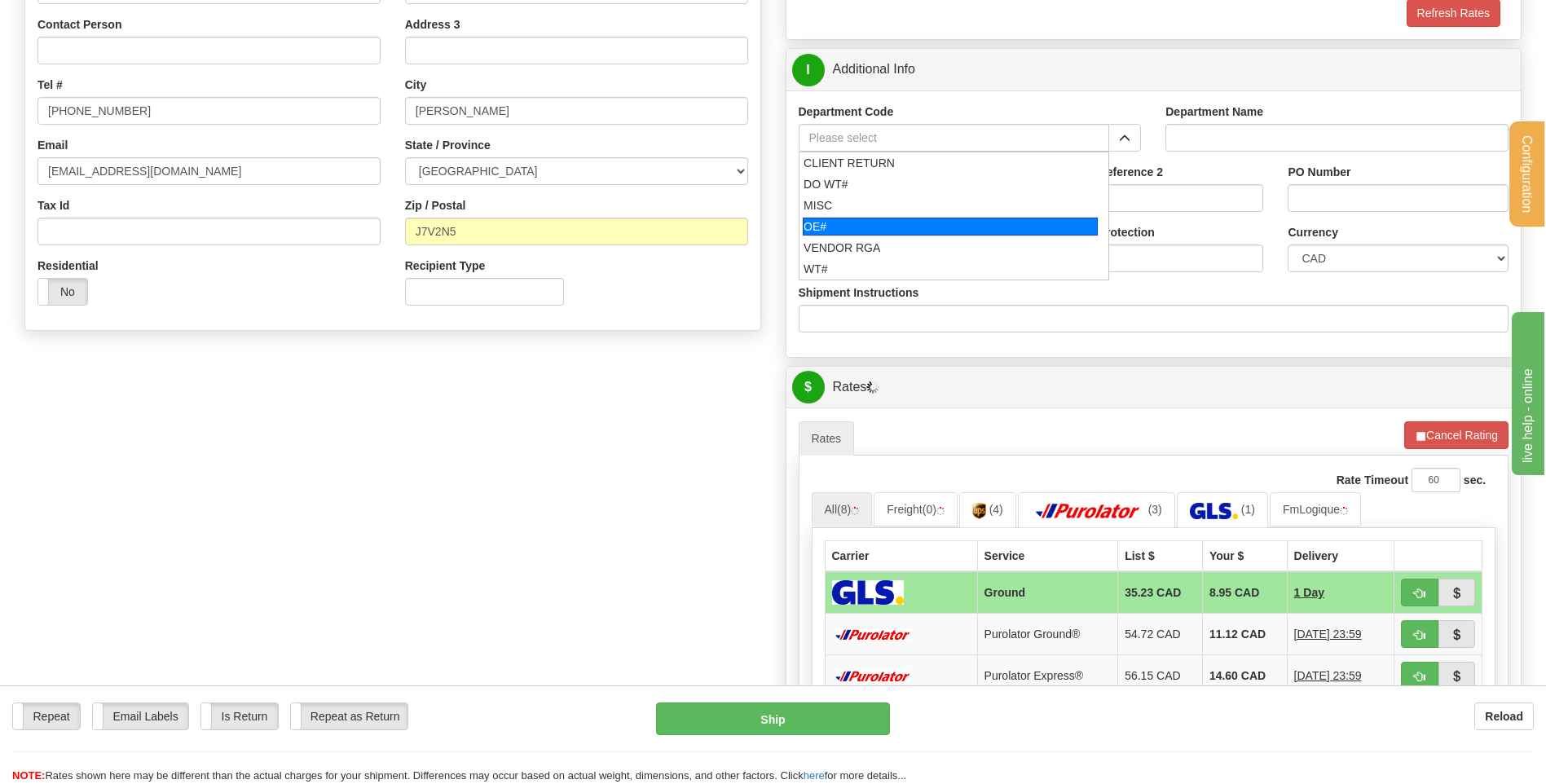
click at [933, 221] on div "OE#" at bounding box center [949, 226] width 295 height 18
type input "OE#"
type input "ORDERS"
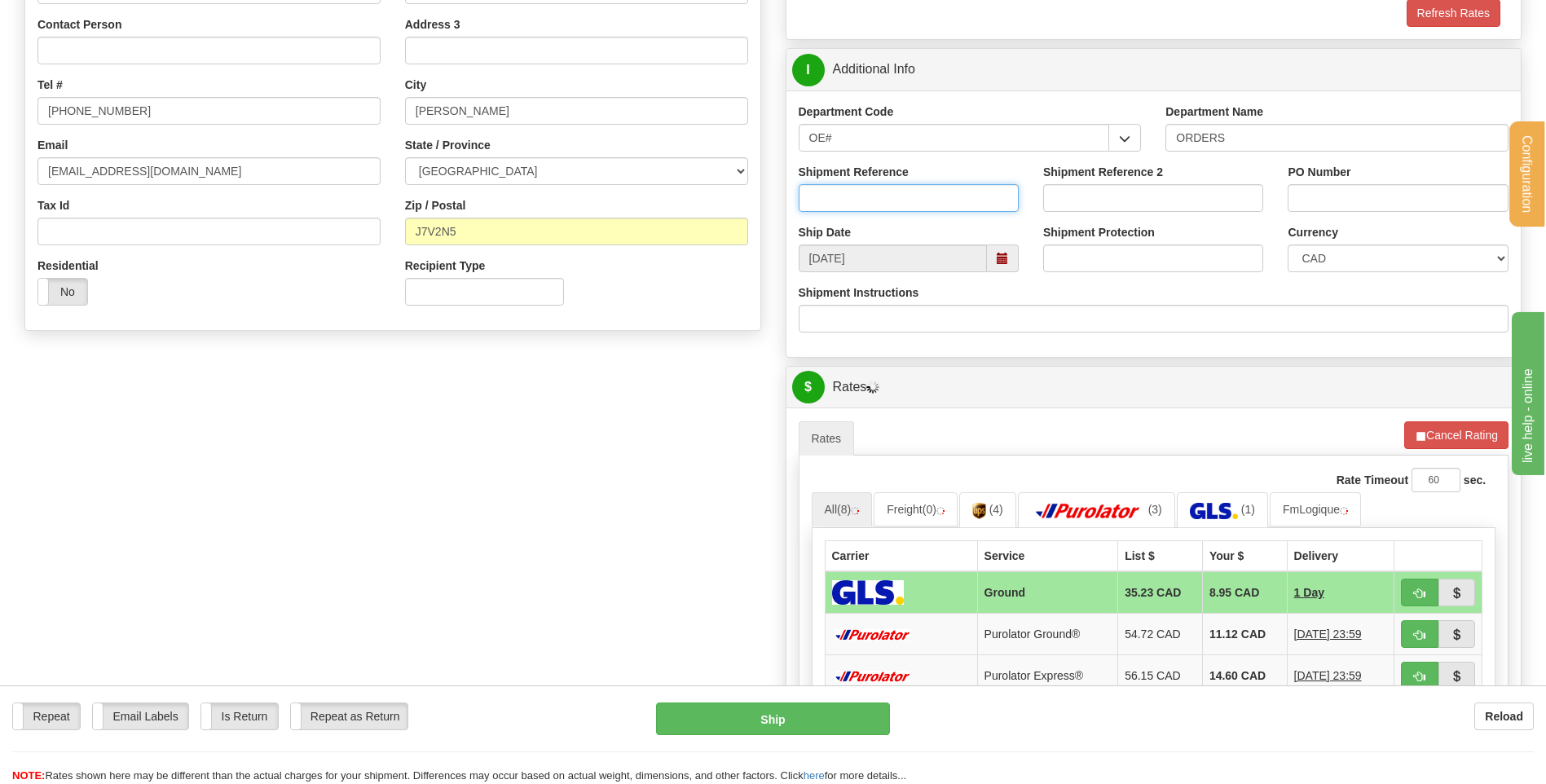
click at [925, 196] on input "Shipment Reference" at bounding box center [908, 198] width 220 height 28
type input "80005619-00"
type input "d"
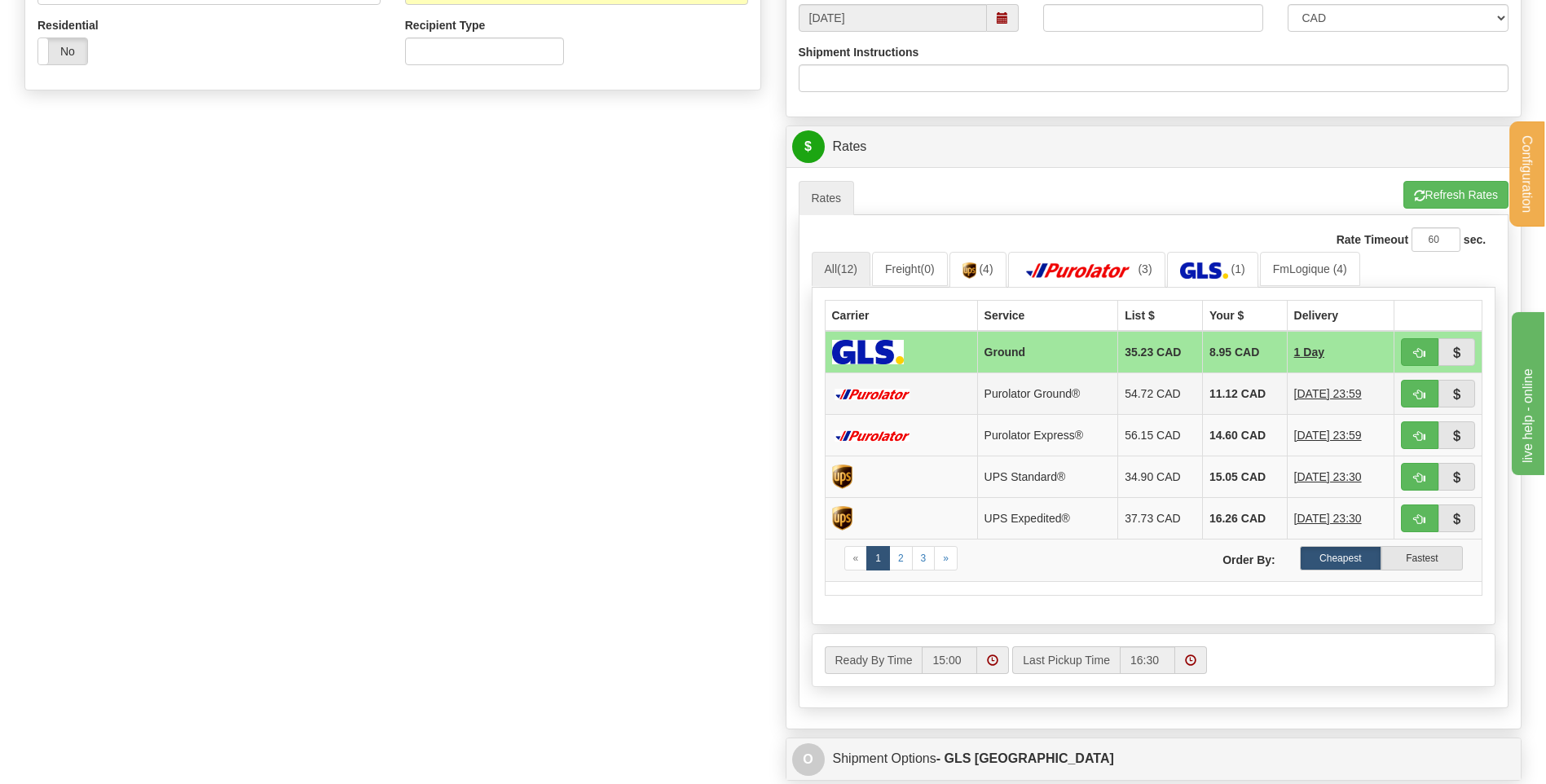
scroll to position [733, 0]
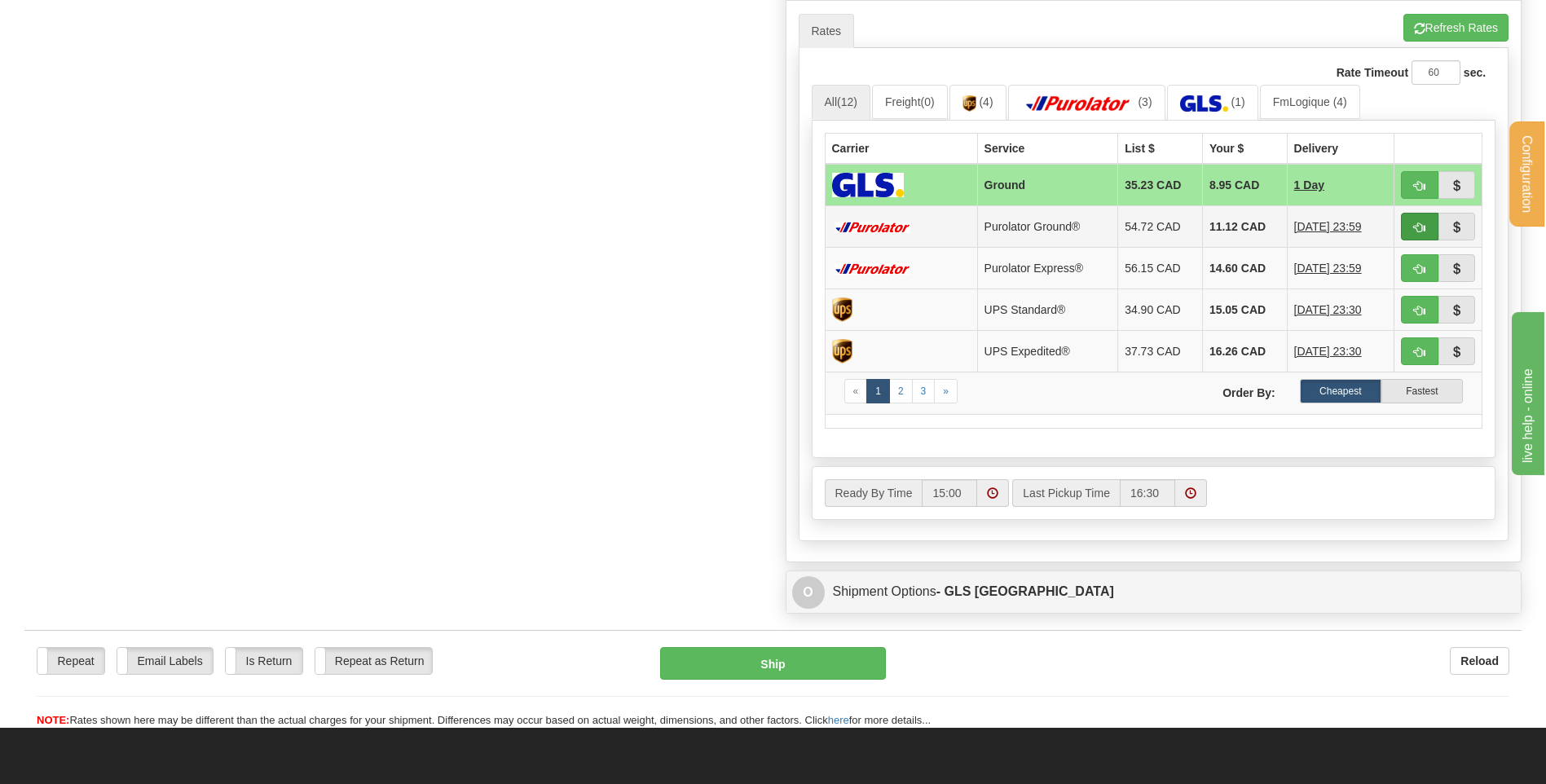
type input "DX5SEPT25"
click at [1428, 224] on button "button" at bounding box center [1419, 226] width 37 height 28
type input "260"
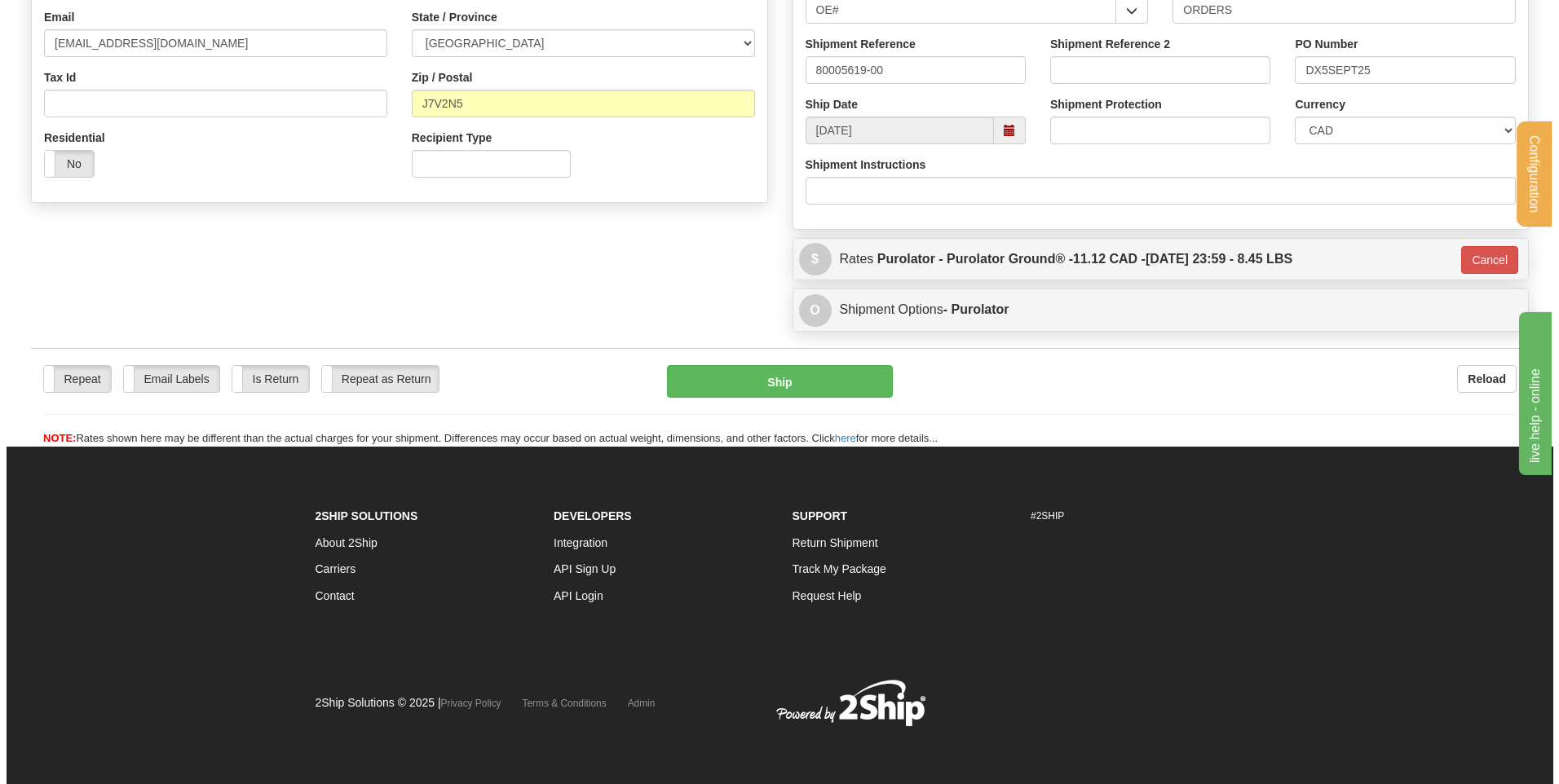
scroll to position [455, 0]
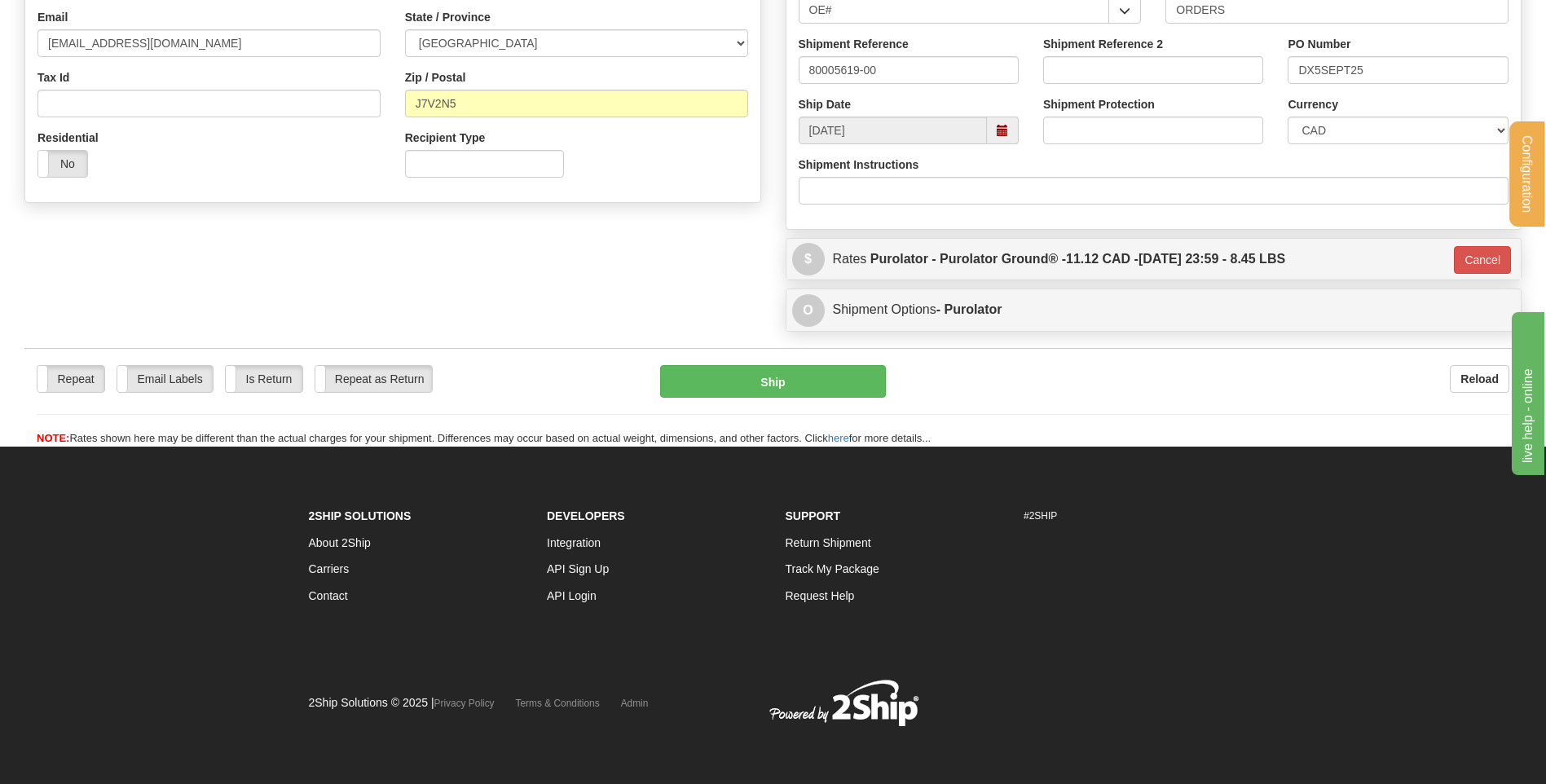
click at [772, 358] on div "Repeat Repeat Email Labels Email Labels Edit Is Return Is Return Repeat as Retu…" at bounding box center [773, 397] width 1497 height 99
click at [788, 381] on button "Ship" at bounding box center [773, 381] width 225 height 33
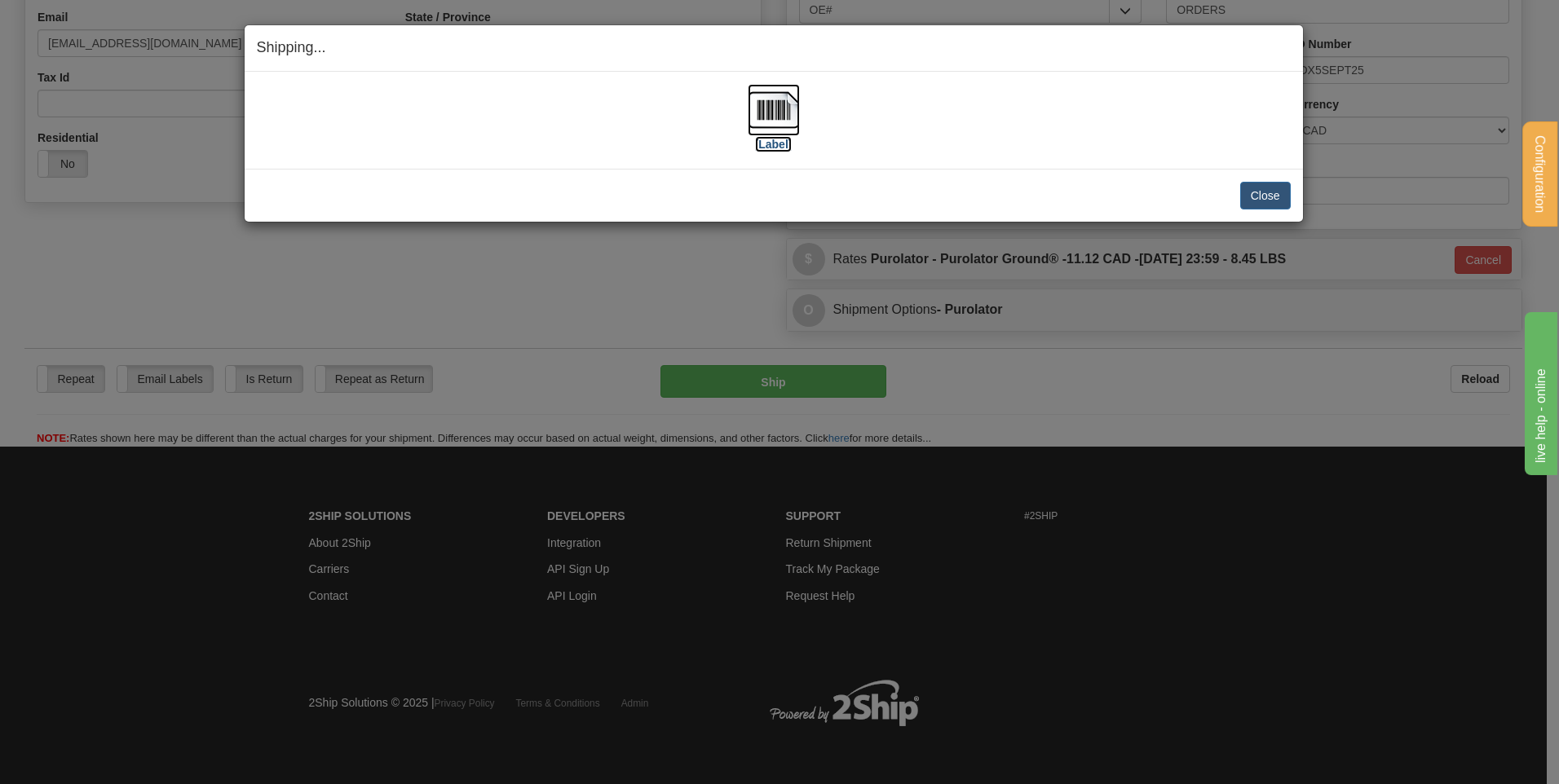
click at [796, 120] on img at bounding box center [774, 109] width 52 height 52
click at [1252, 192] on button "Close" at bounding box center [1265, 195] width 51 height 28
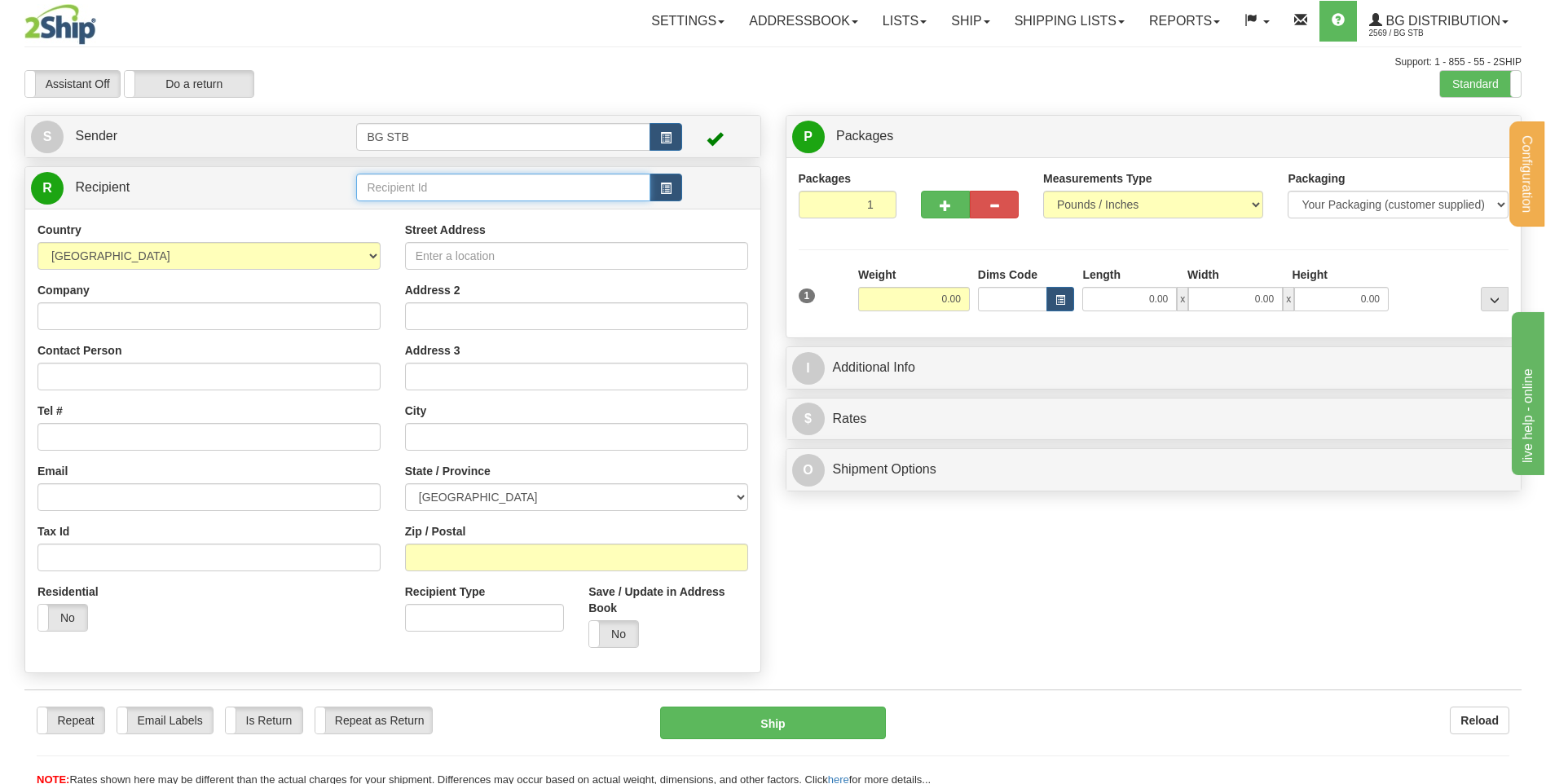
click at [473, 193] on input "text" at bounding box center [503, 187] width 294 height 28
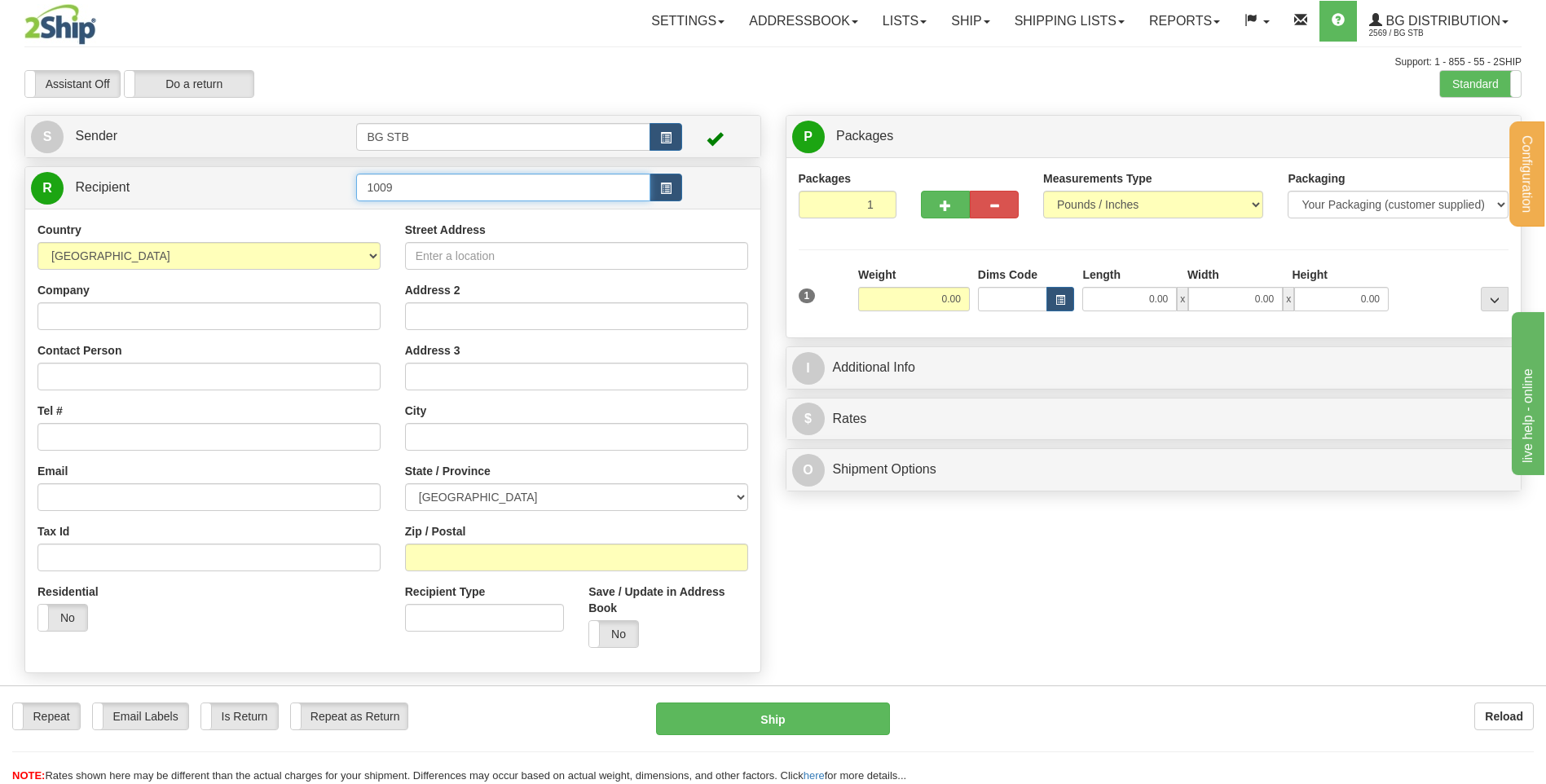
type input "1009"
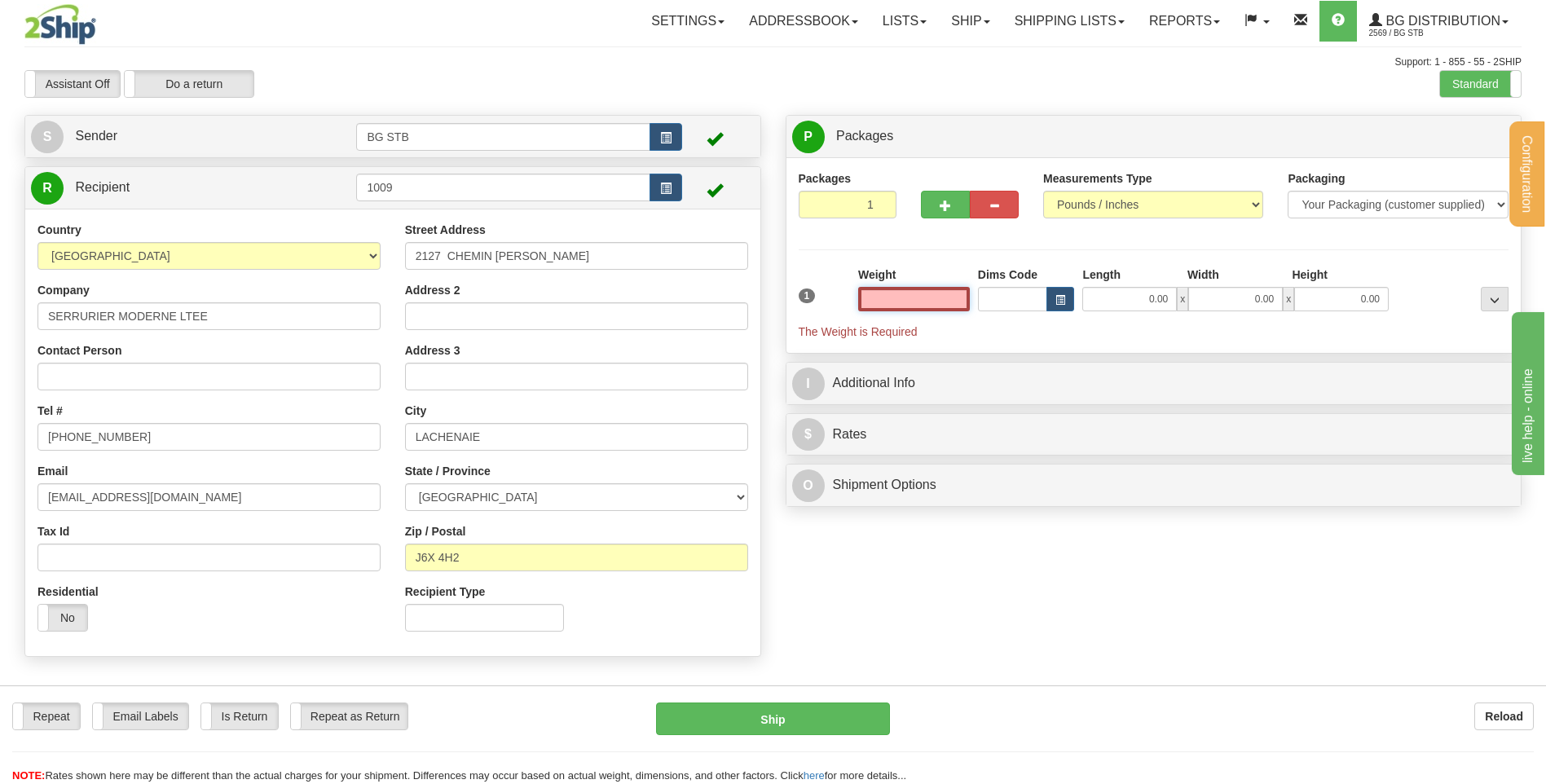
type input "4"
type input "5.00"
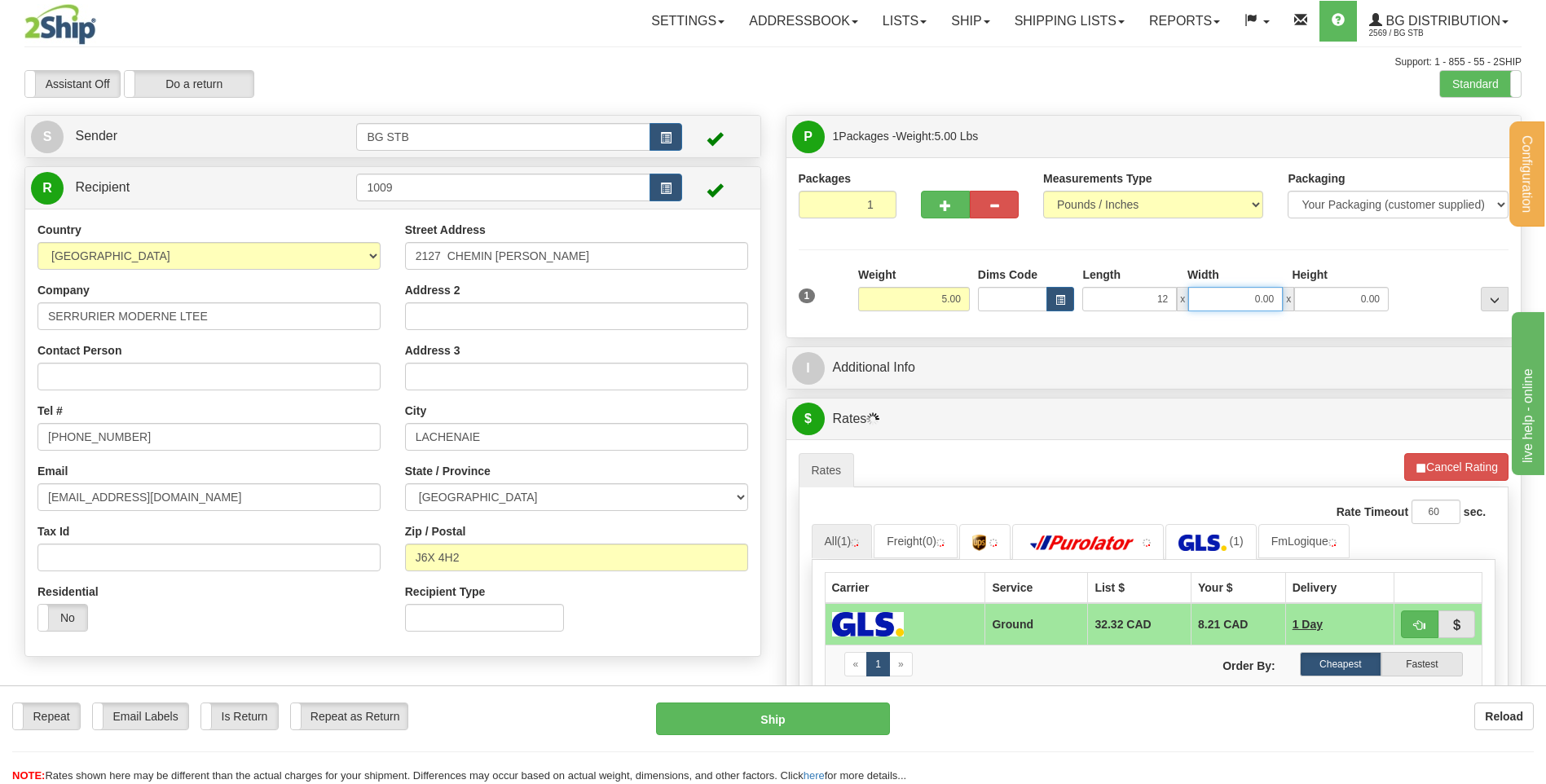
type input "12.00"
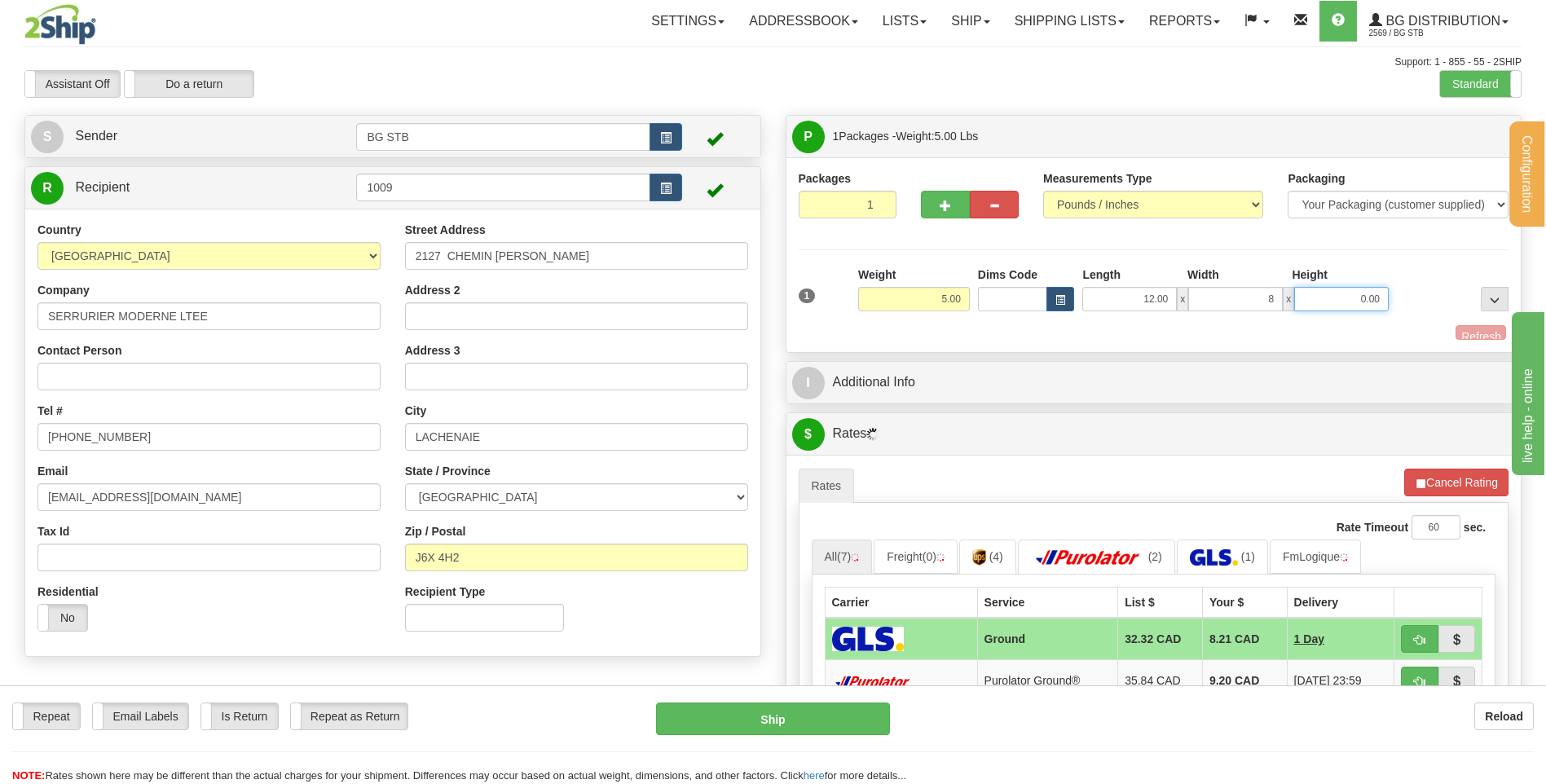
type input "8.00"
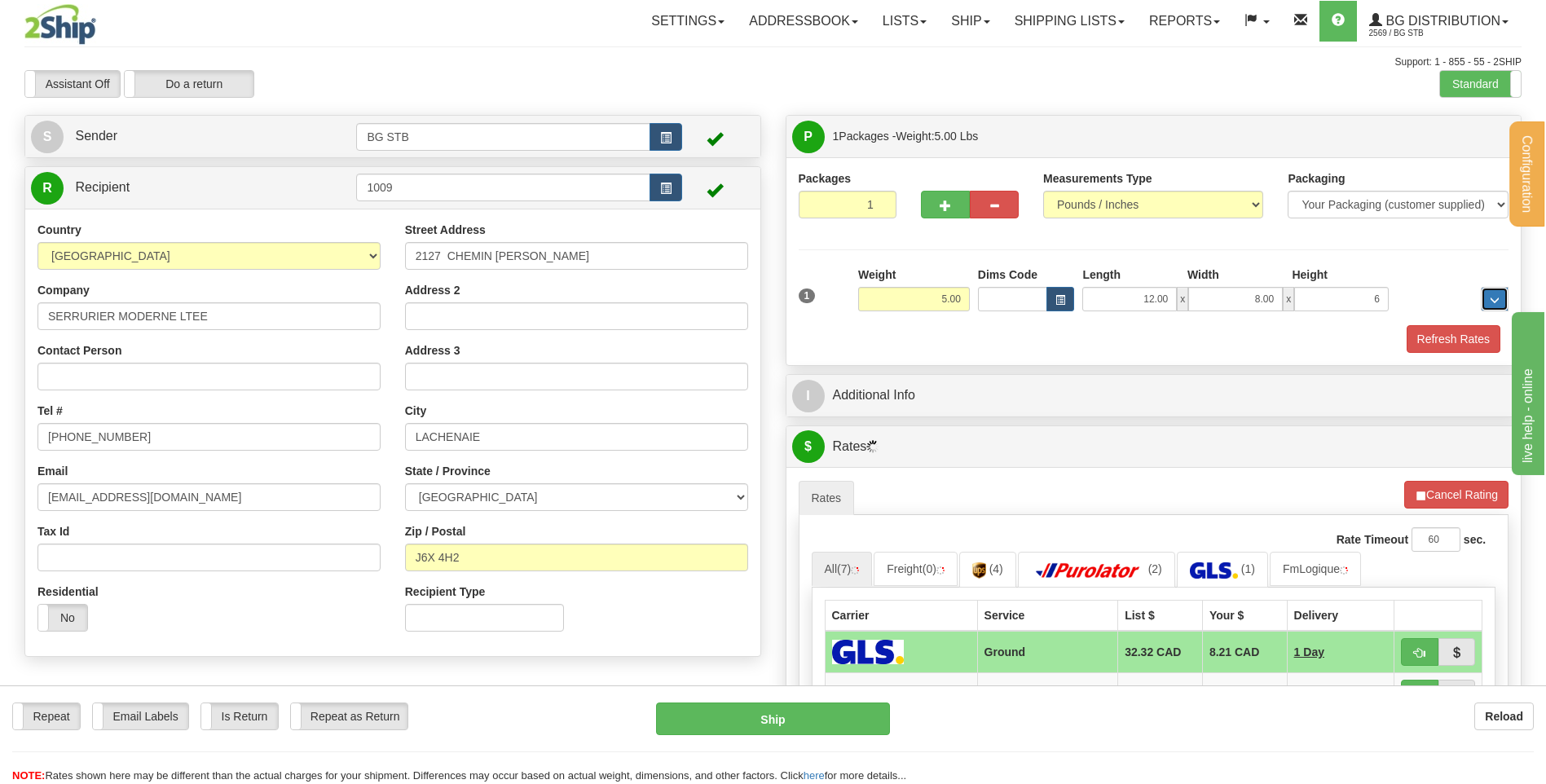
type input "6.00"
click at [930, 413] on div "I Additional Info" at bounding box center [1154, 395] width 735 height 41
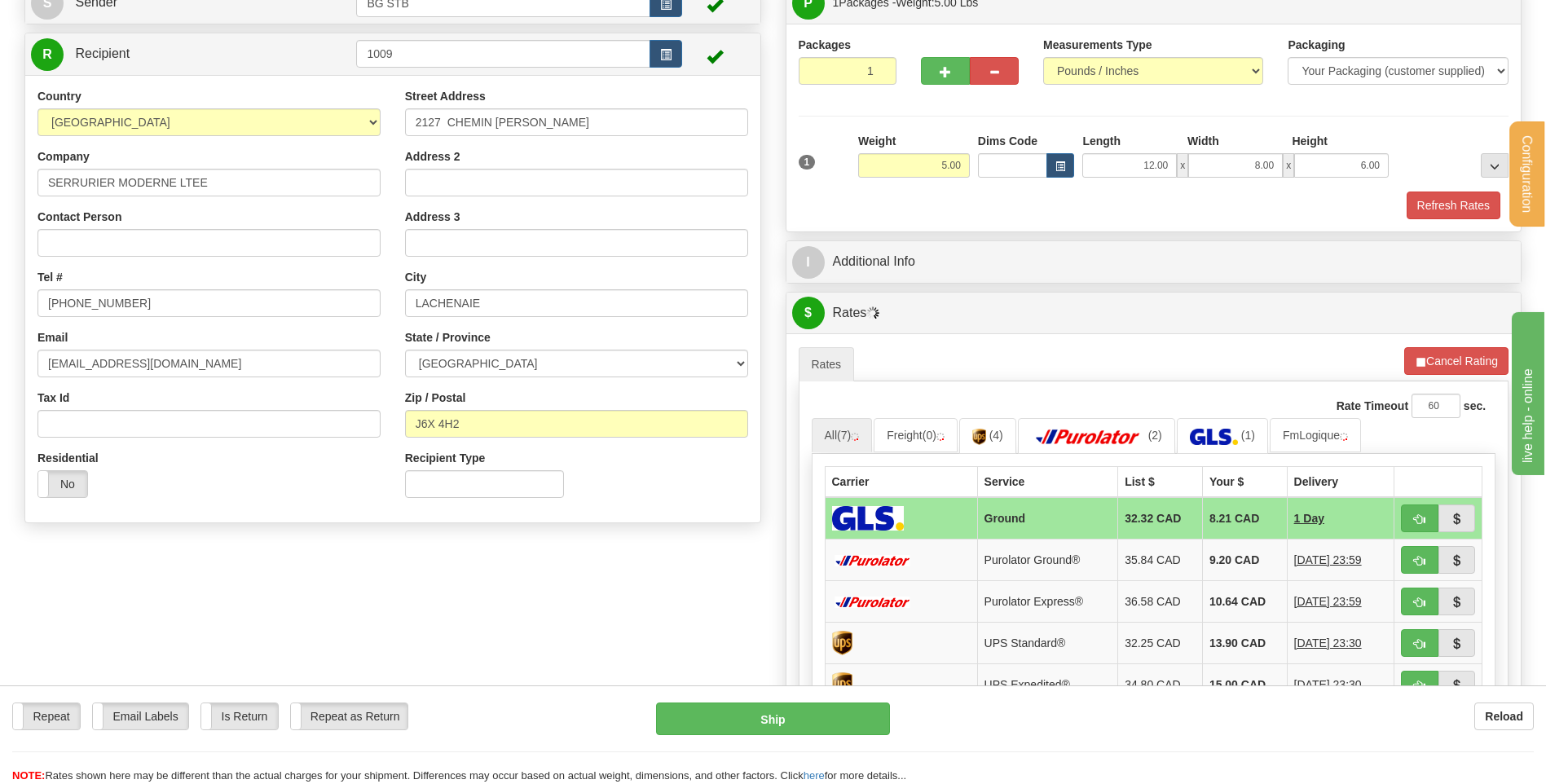
scroll to position [163, 0]
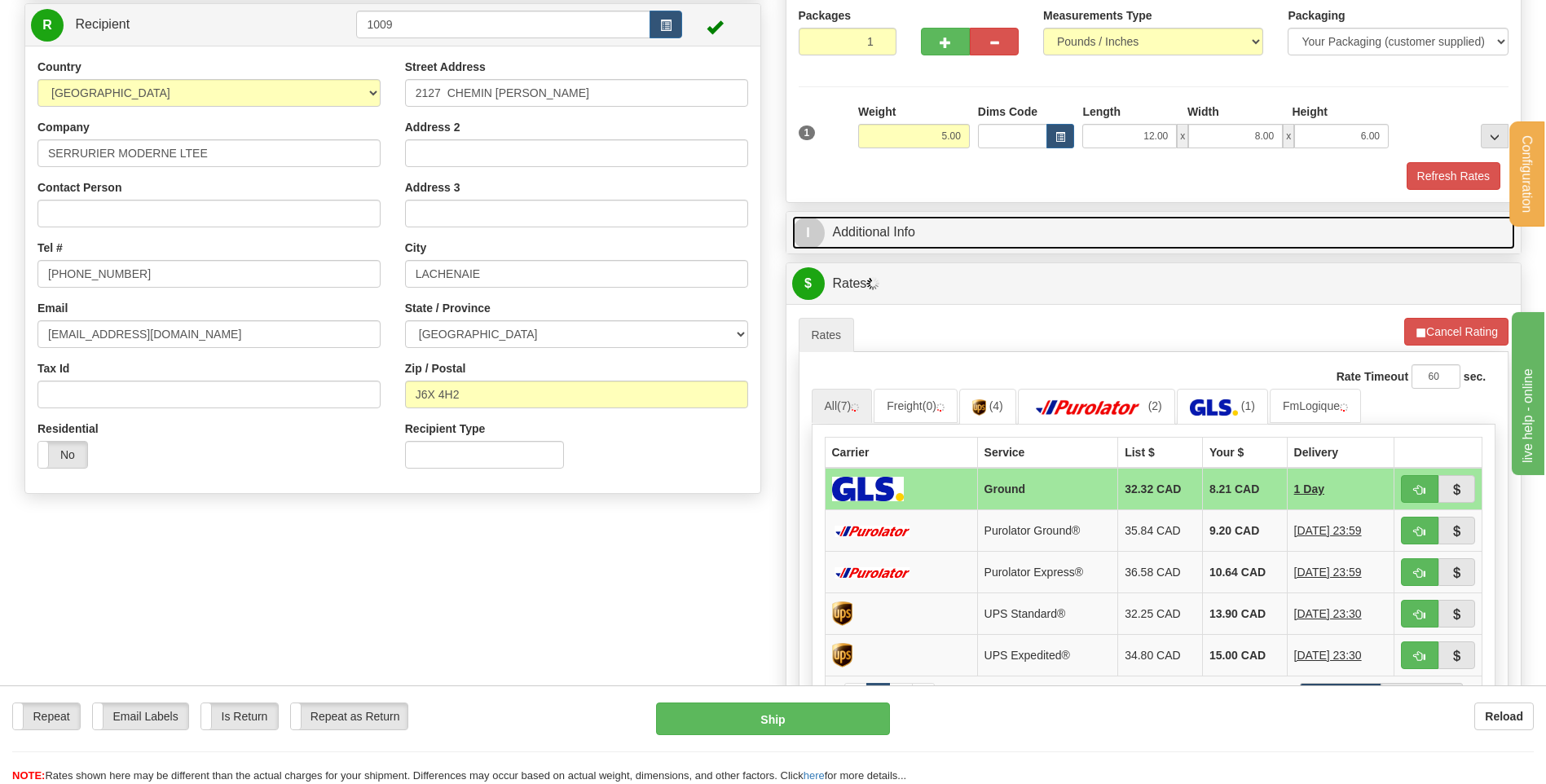
click at [1075, 221] on link "I Additional Info" at bounding box center [1154, 232] width 724 height 34
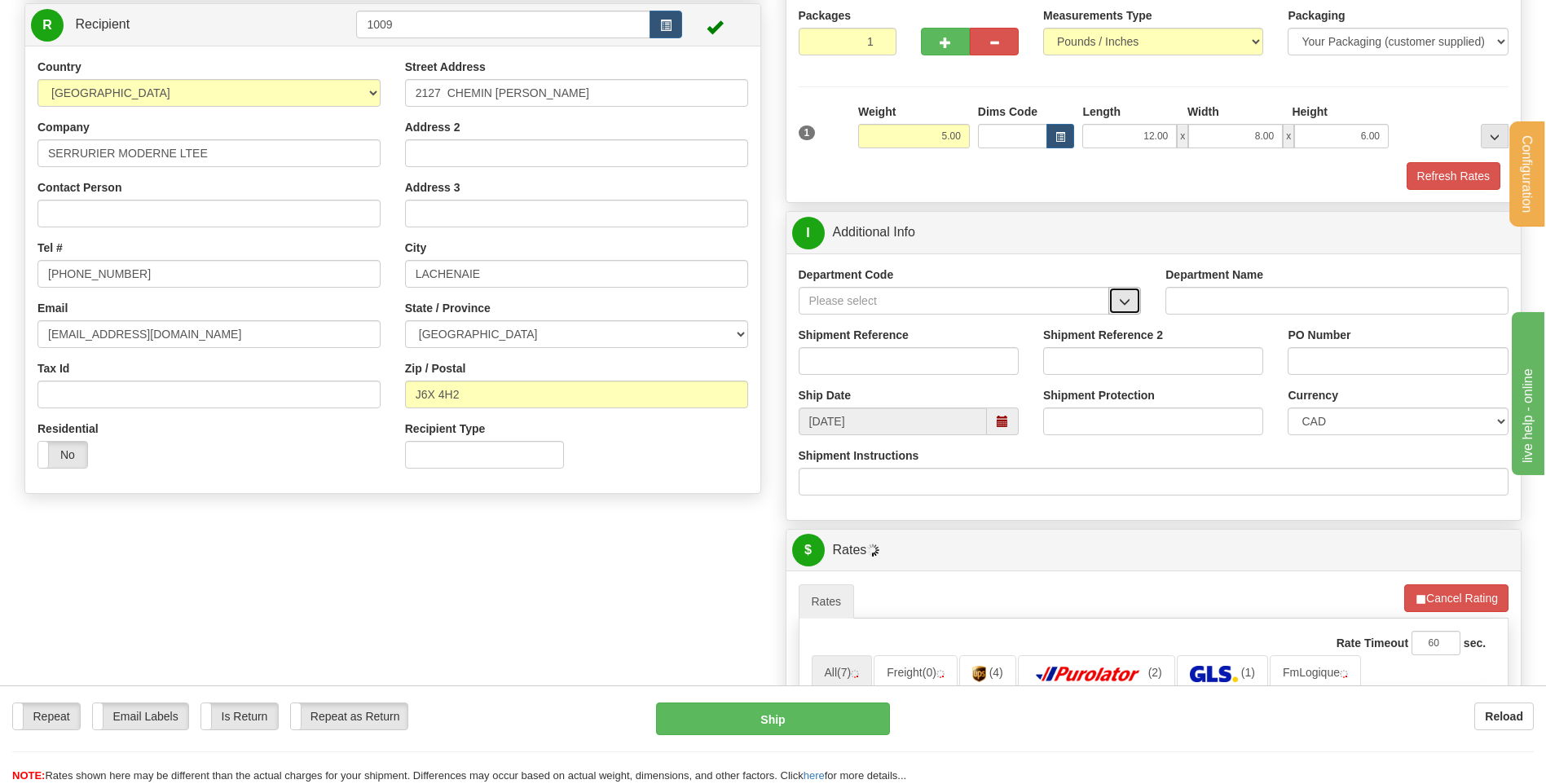
click at [1124, 305] on span "button" at bounding box center [1125, 301] width 12 height 11
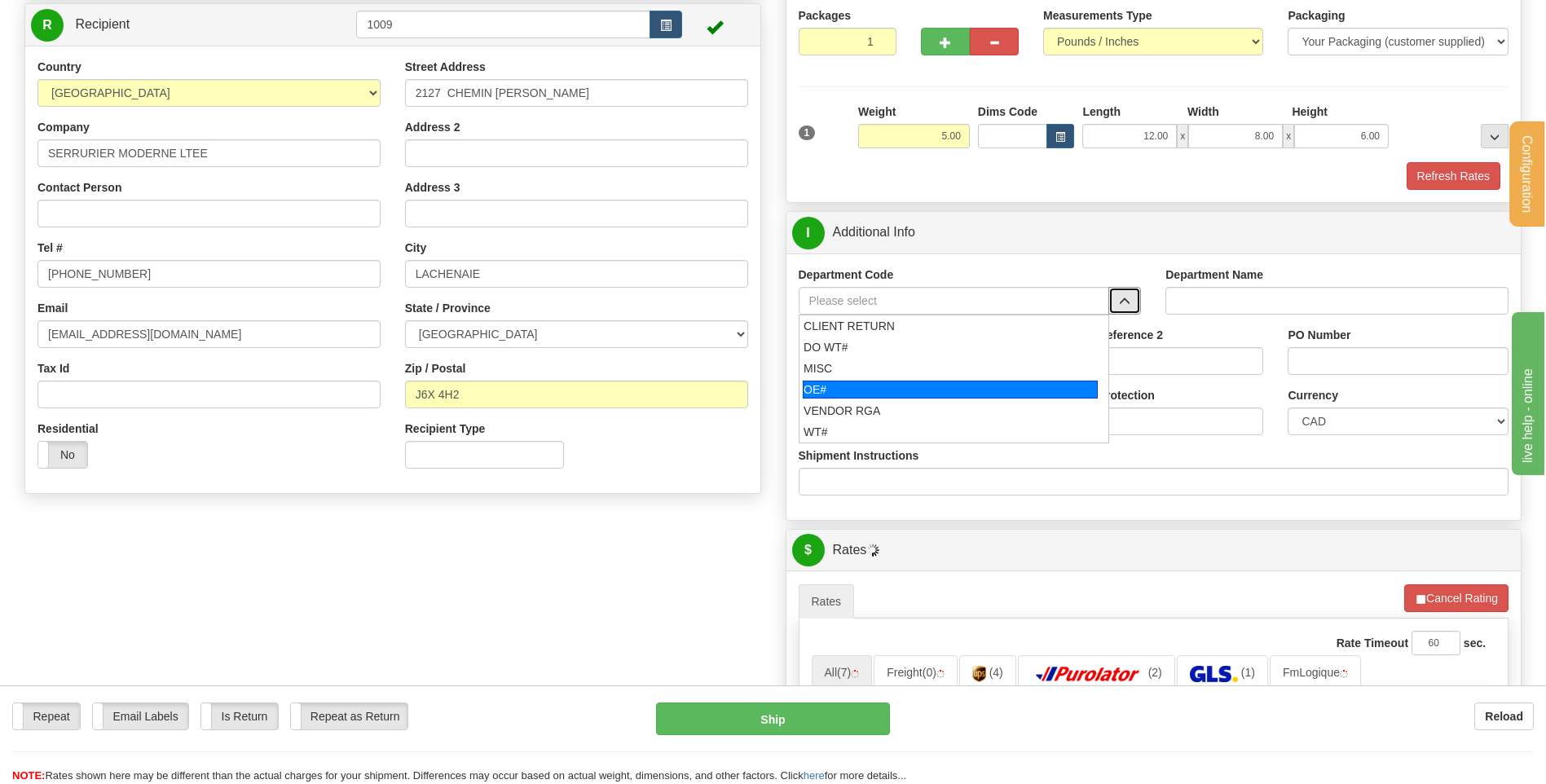
click at [916, 382] on div "OE#" at bounding box center [949, 390] width 295 height 18
type input "OE#"
type input "ORDERS"
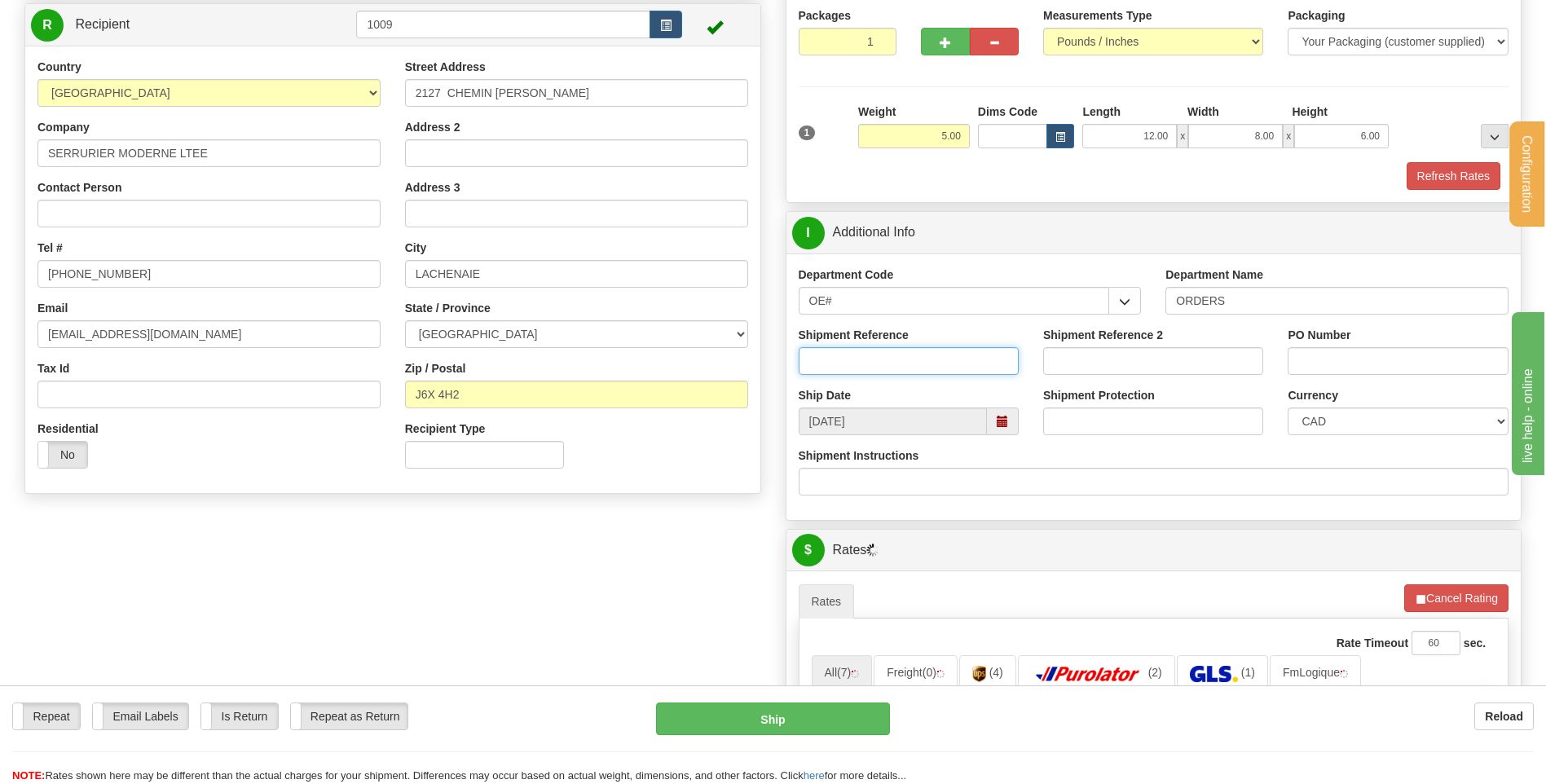
click at [909, 361] on input "Shipment Reference" at bounding box center [908, 361] width 220 height 28
type input "80005623-00"
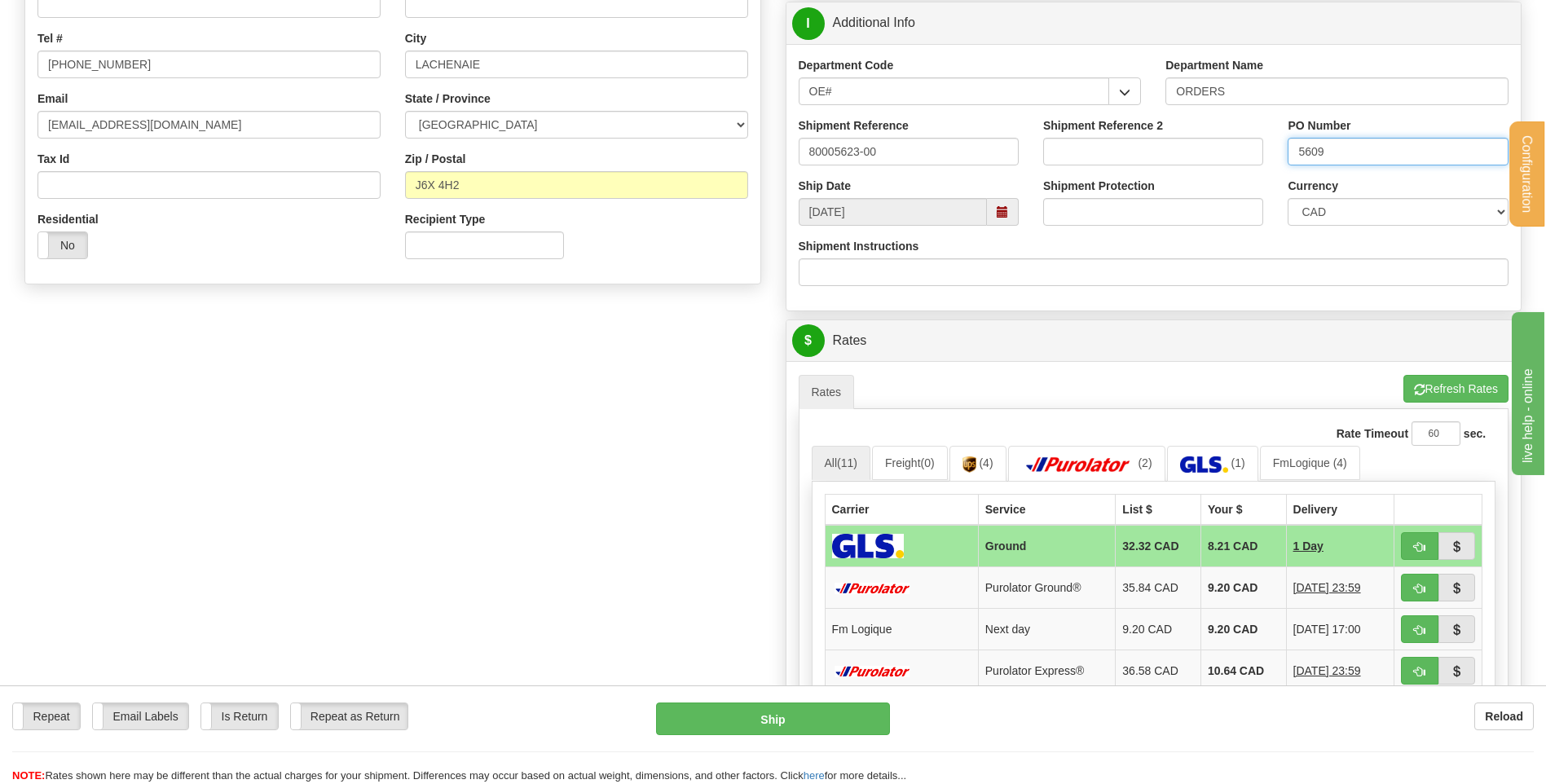
scroll to position [489, 0]
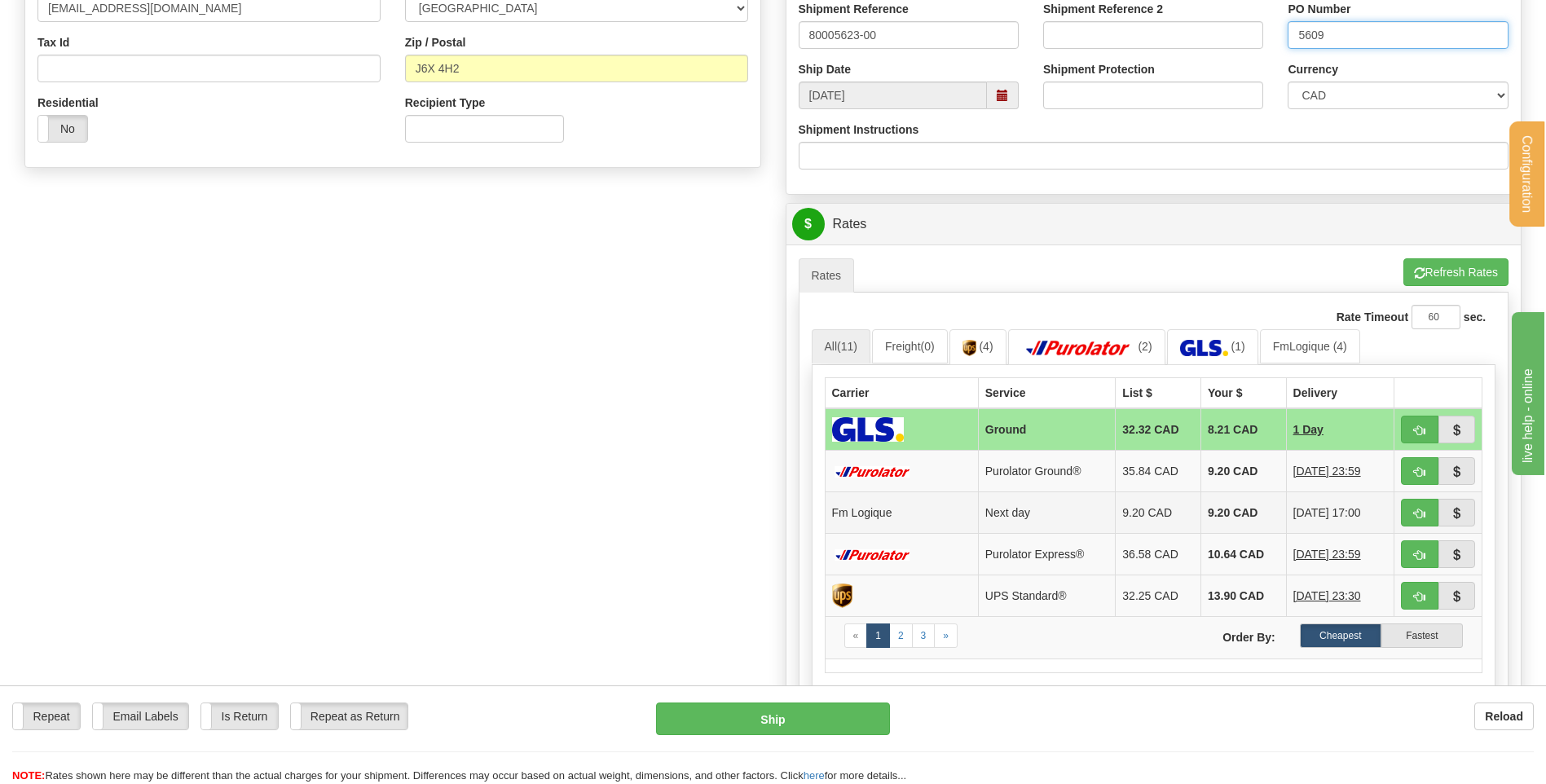
type input "5609"
click at [1414, 513] on button "button" at bounding box center [1419, 512] width 37 height 28
type input "jour"
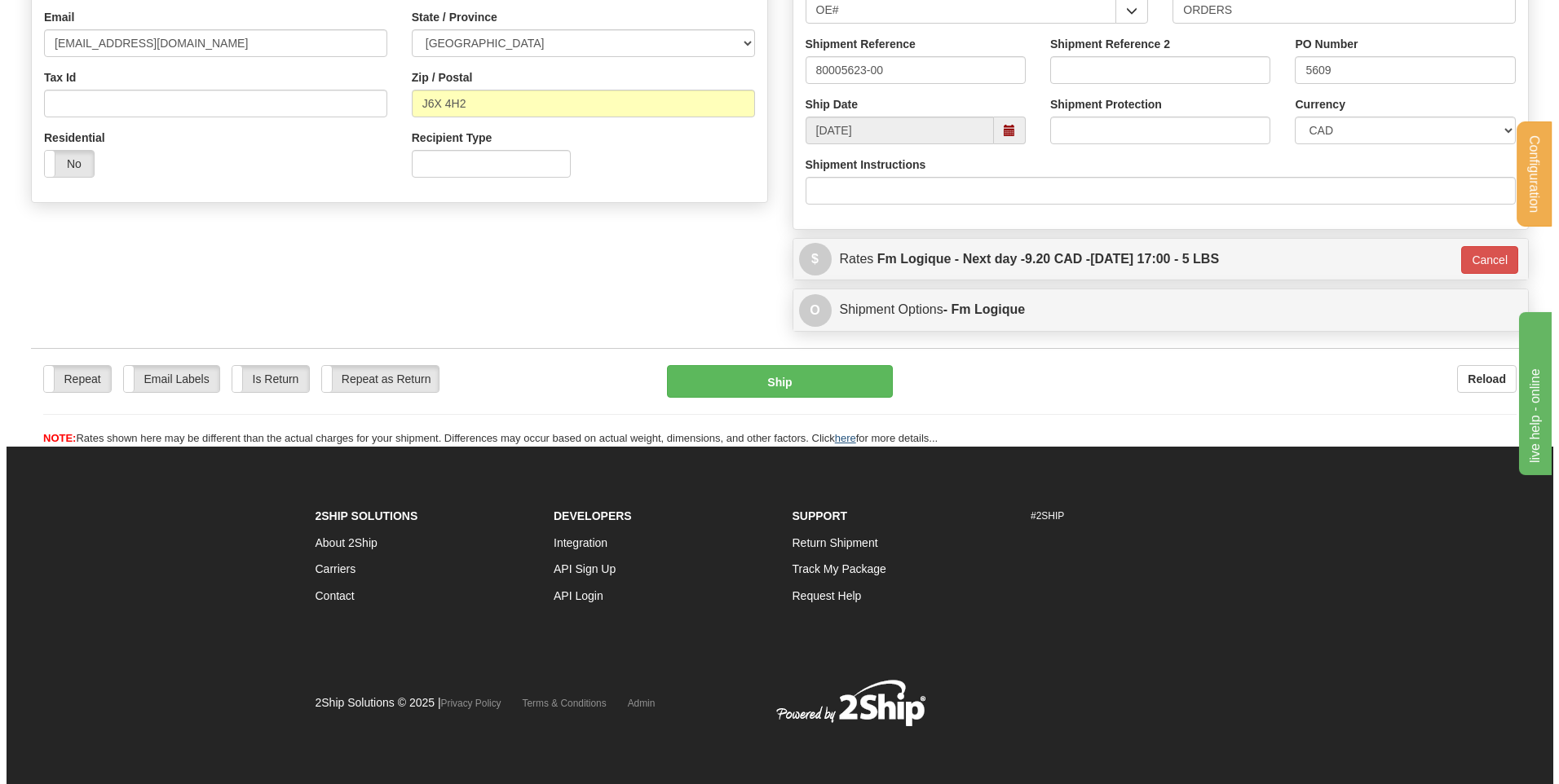
scroll to position [455, 0]
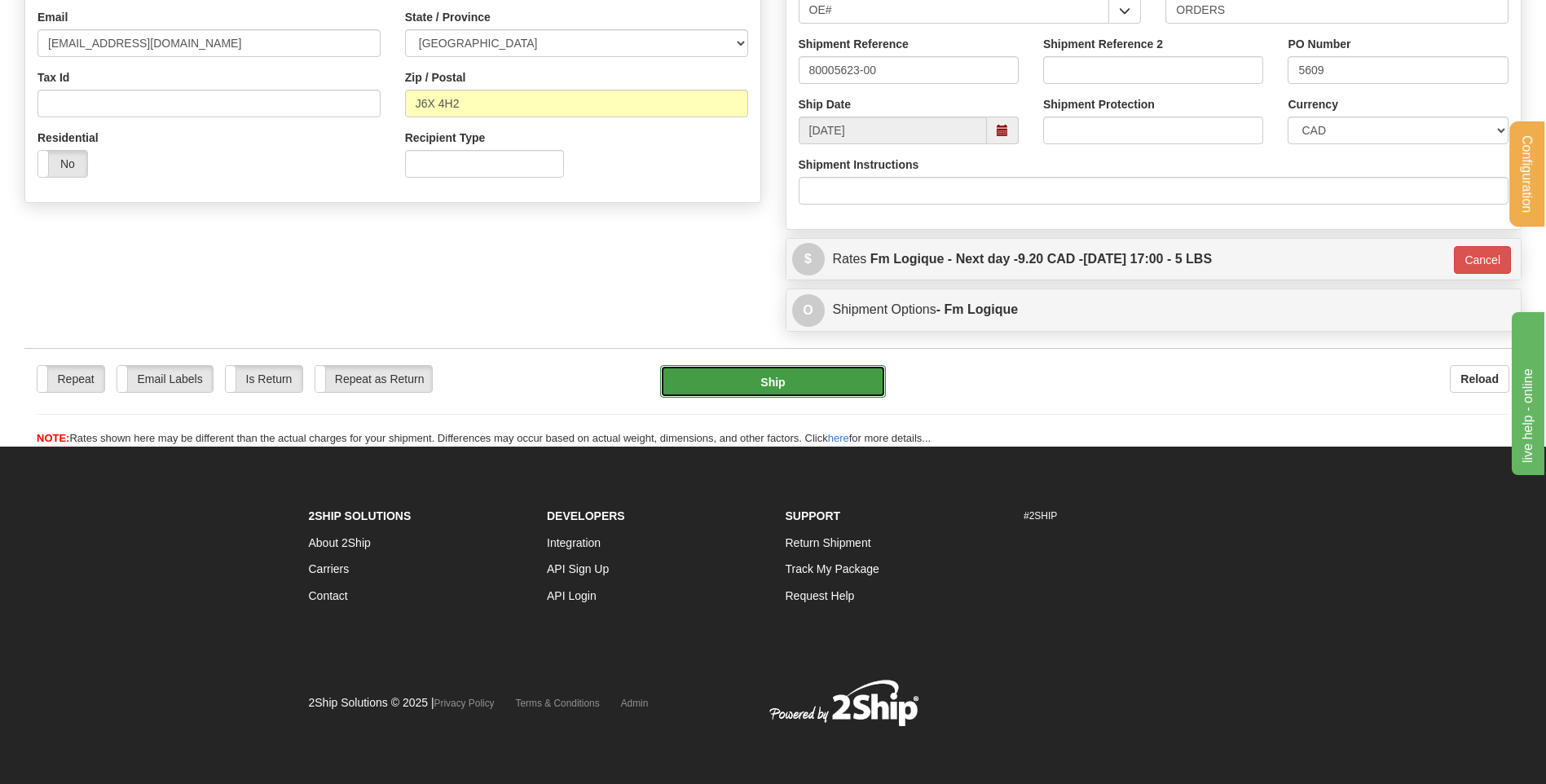
click at [819, 392] on button "Ship" at bounding box center [773, 381] width 225 height 33
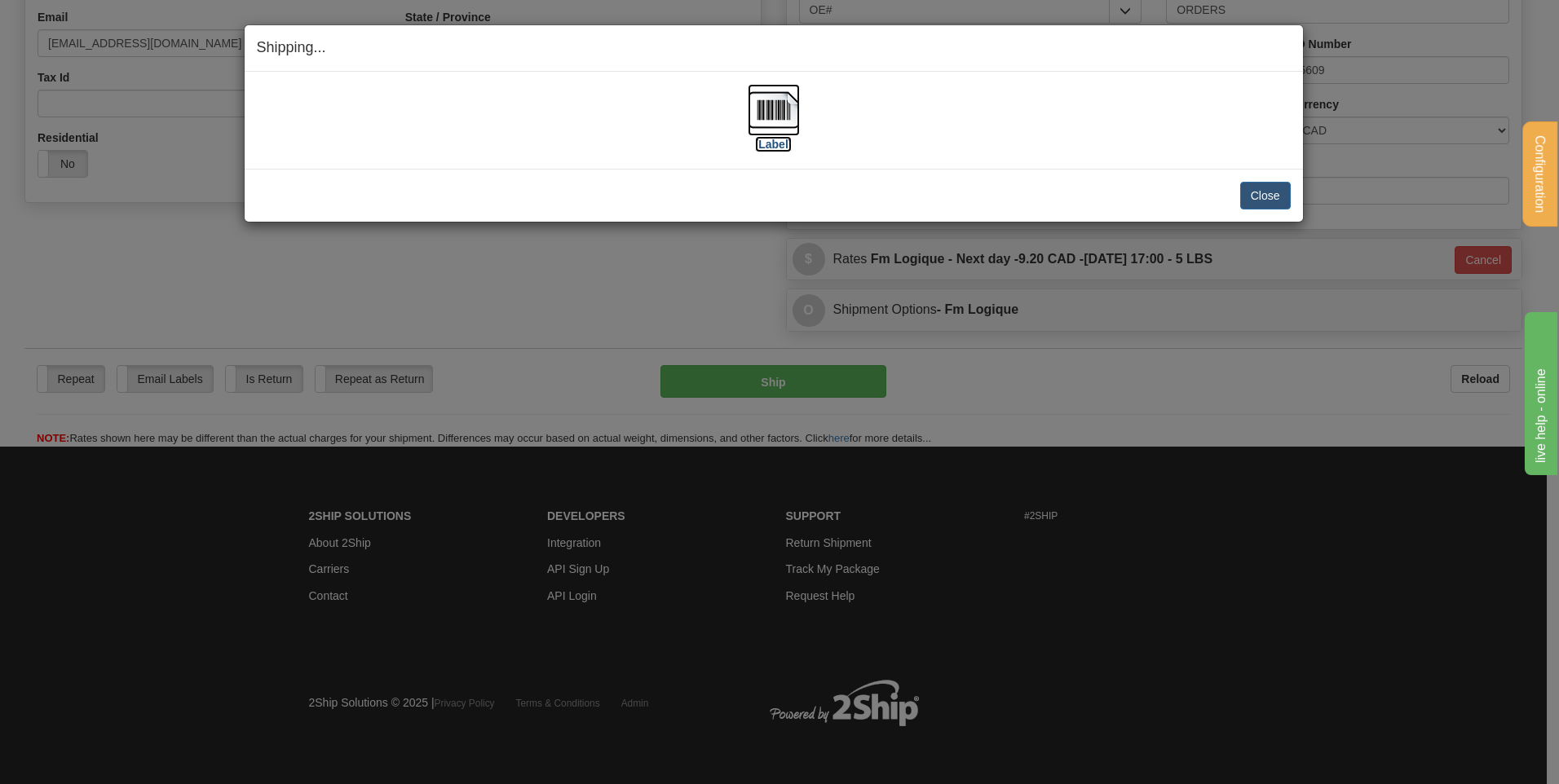
click at [797, 115] on img at bounding box center [774, 109] width 52 height 52
drag, startPoint x: 1282, startPoint y: 186, endPoint x: 1275, endPoint y: 192, distance: 9.2
click at [1276, 192] on button "Close" at bounding box center [1265, 195] width 51 height 28
click at [1274, 192] on button "Close" at bounding box center [1265, 195] width 51 height 28
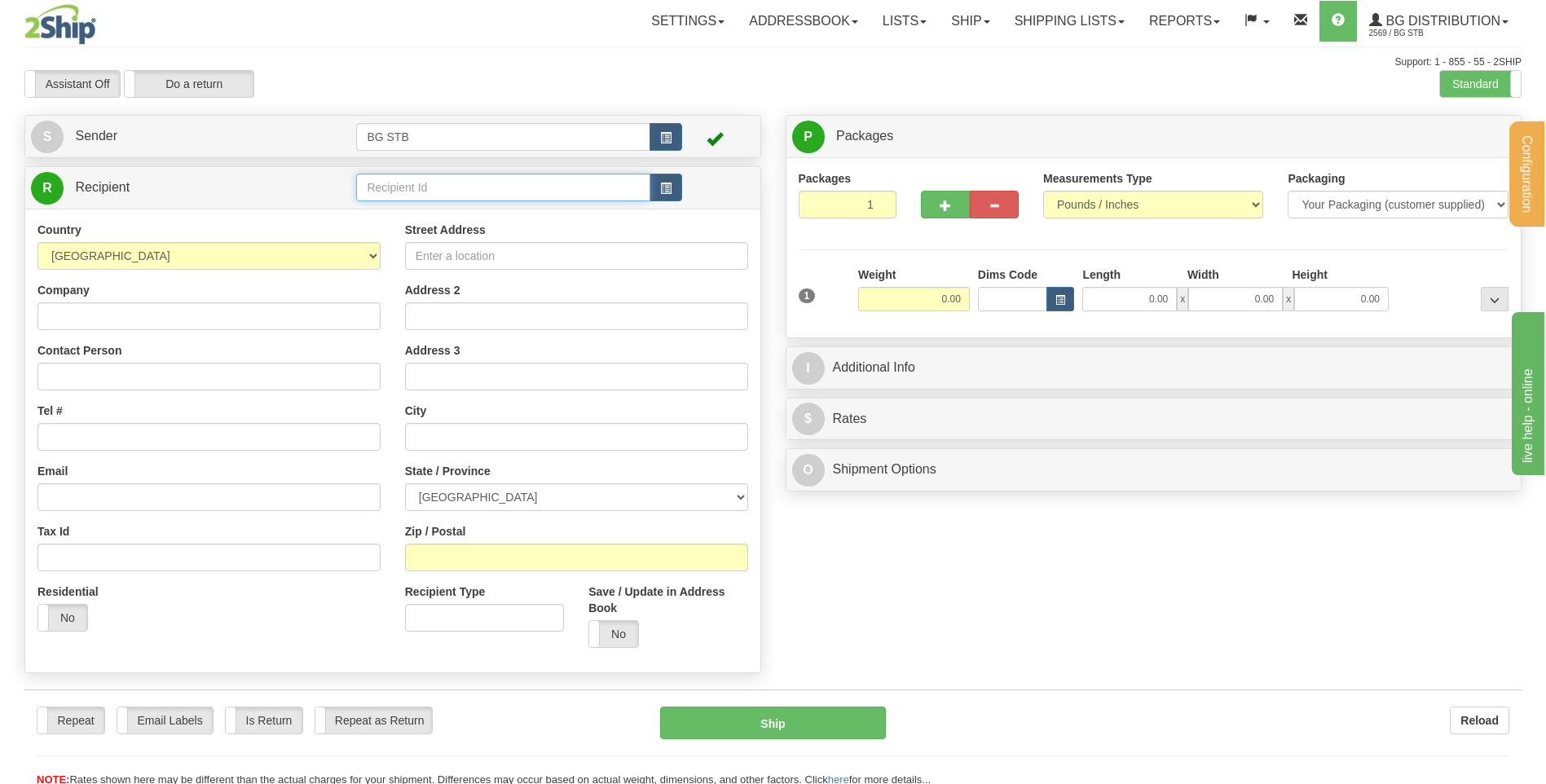
click at [394, 190] on input "text" at bounding box center [503, 187] width 294 height 28
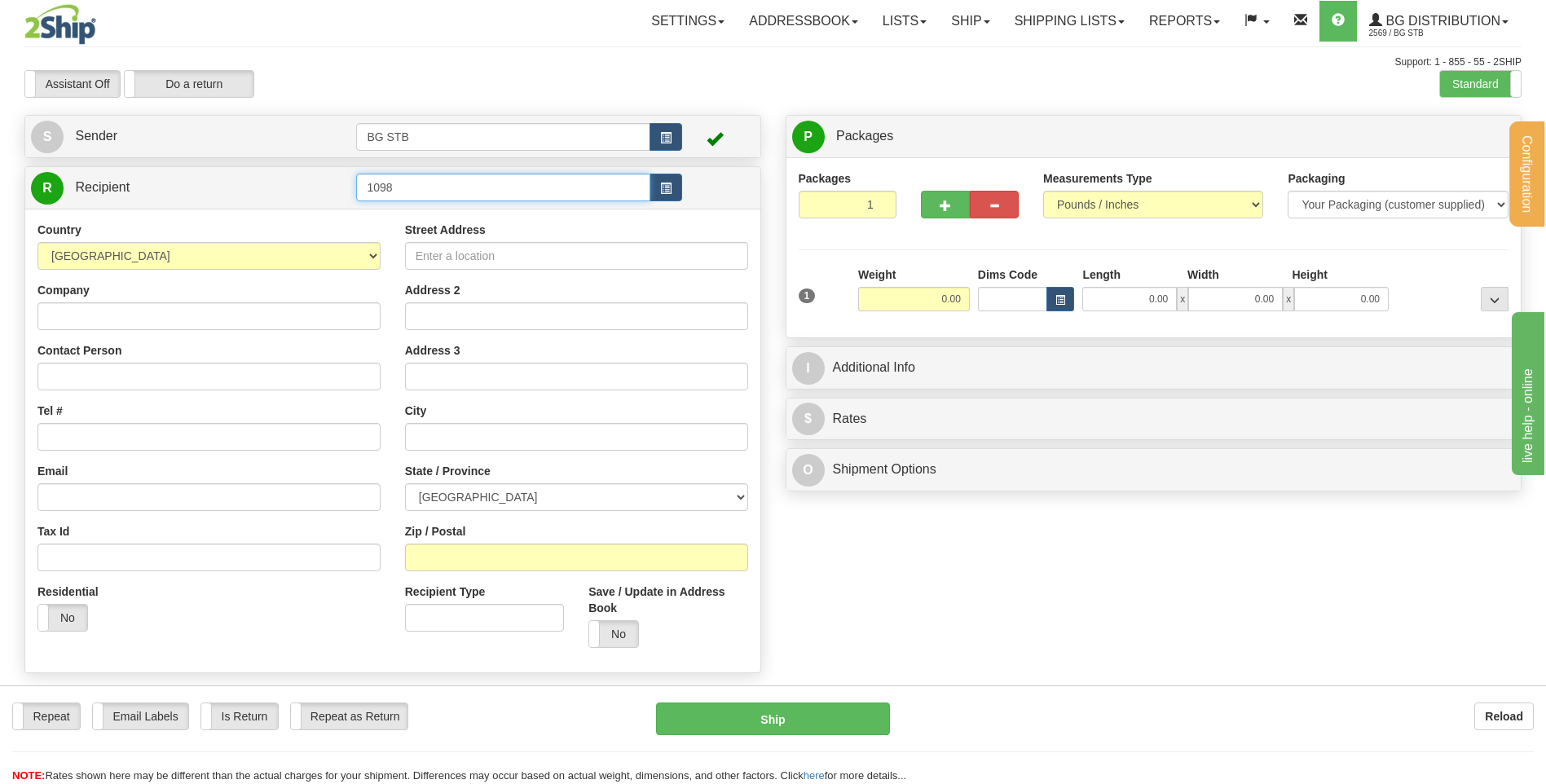
type input "1098"
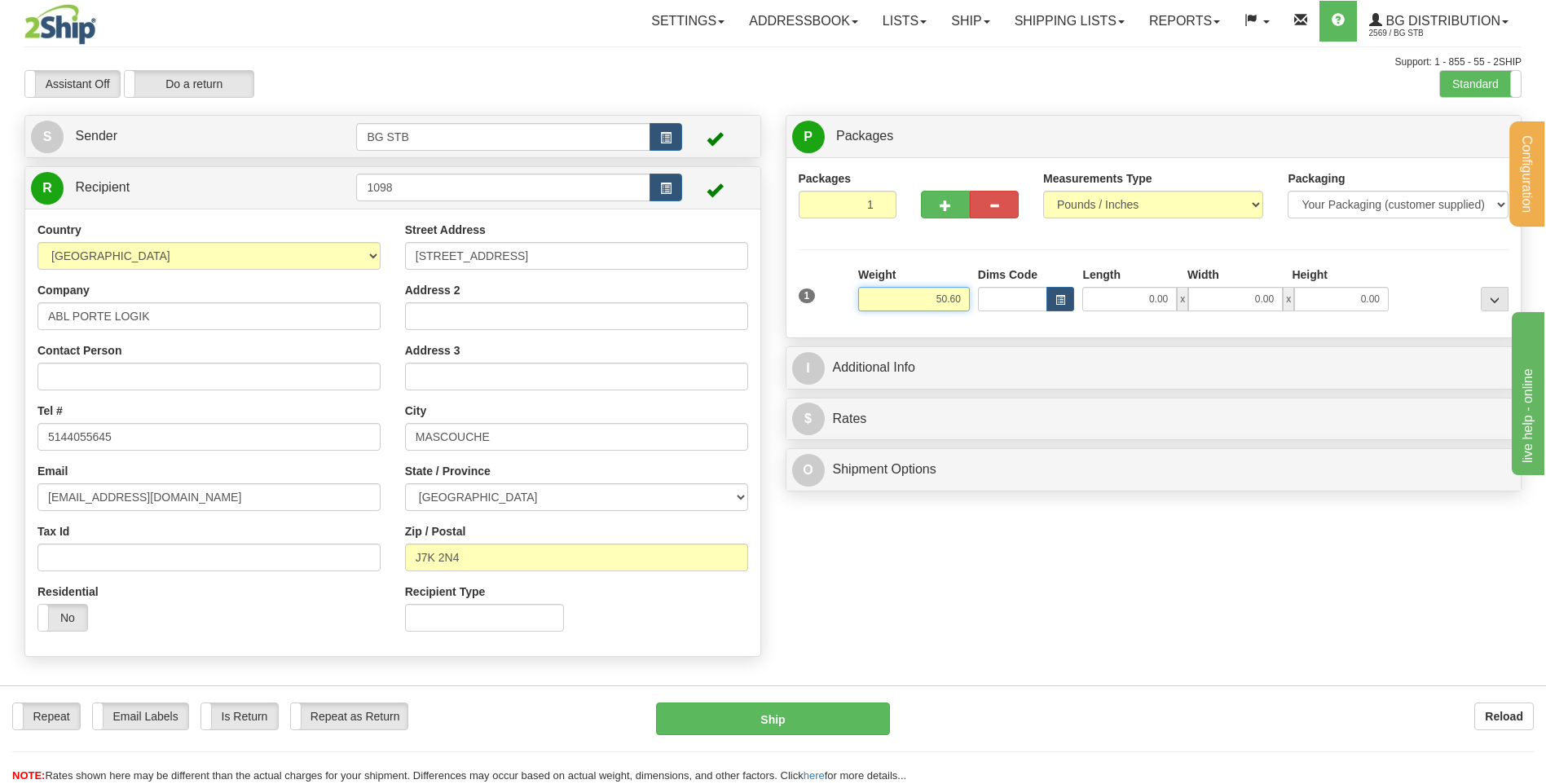
type input "50.60"
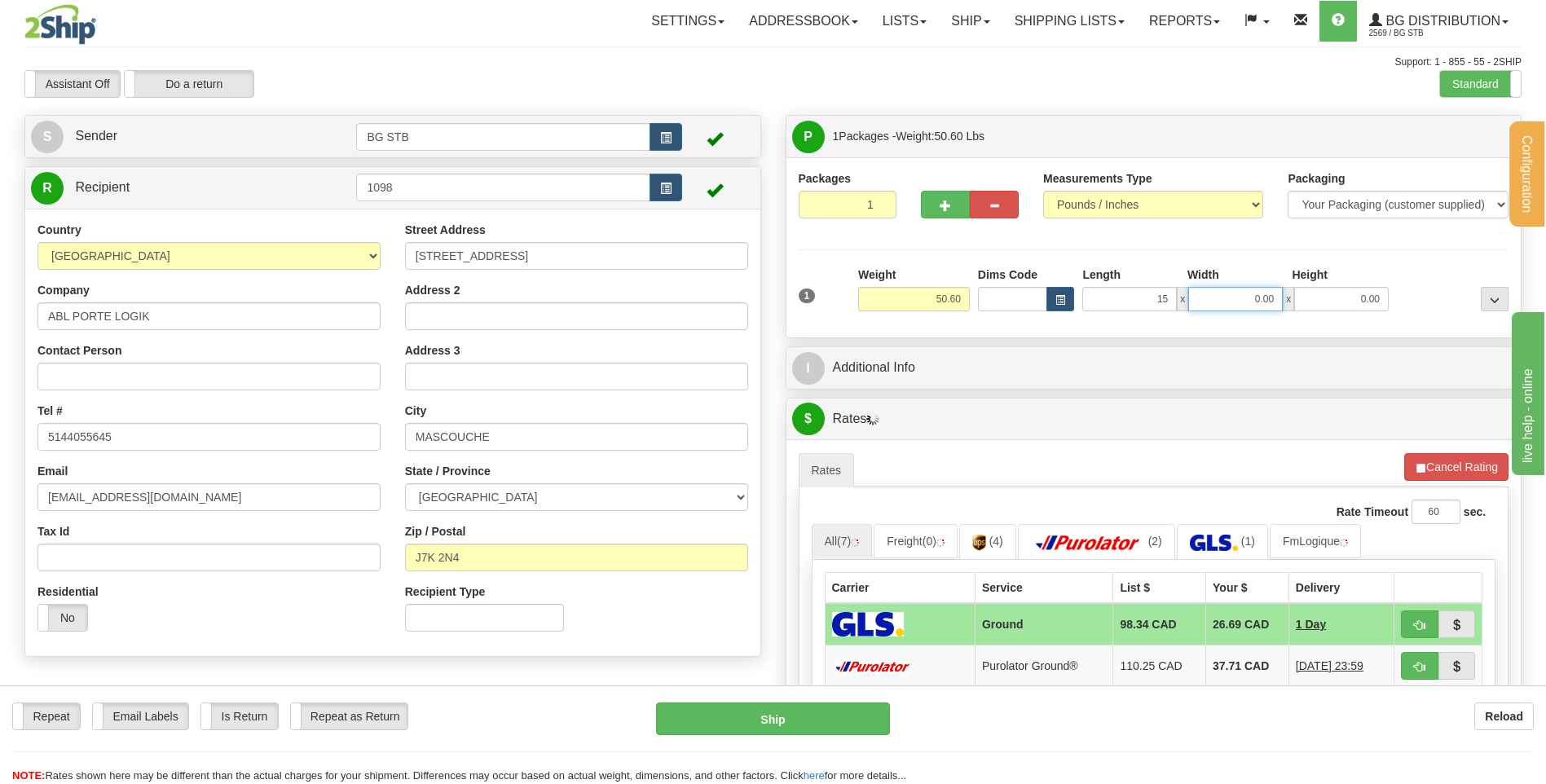
type input "15.00"
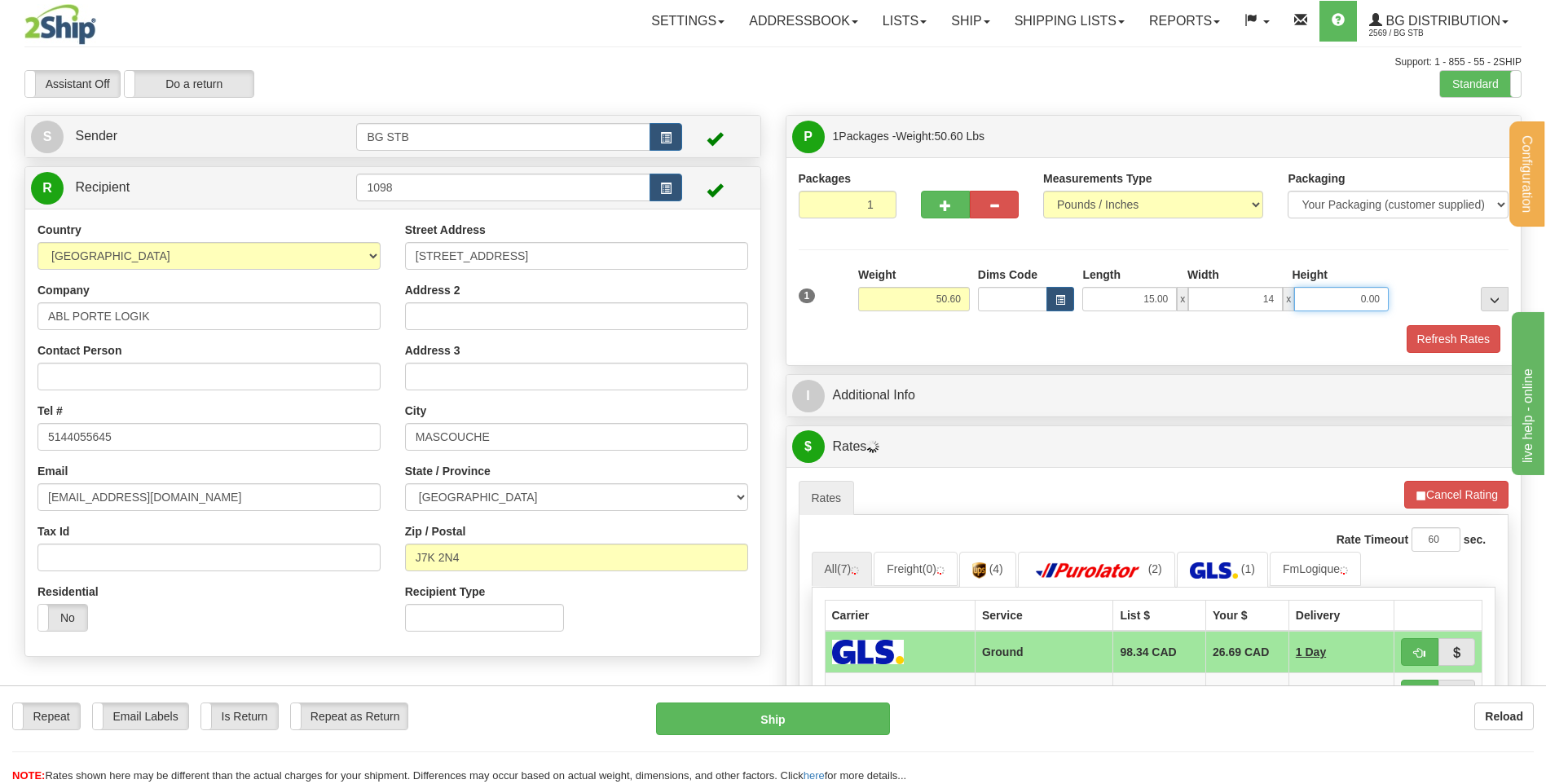
type input "14.00"
type input "8.00"
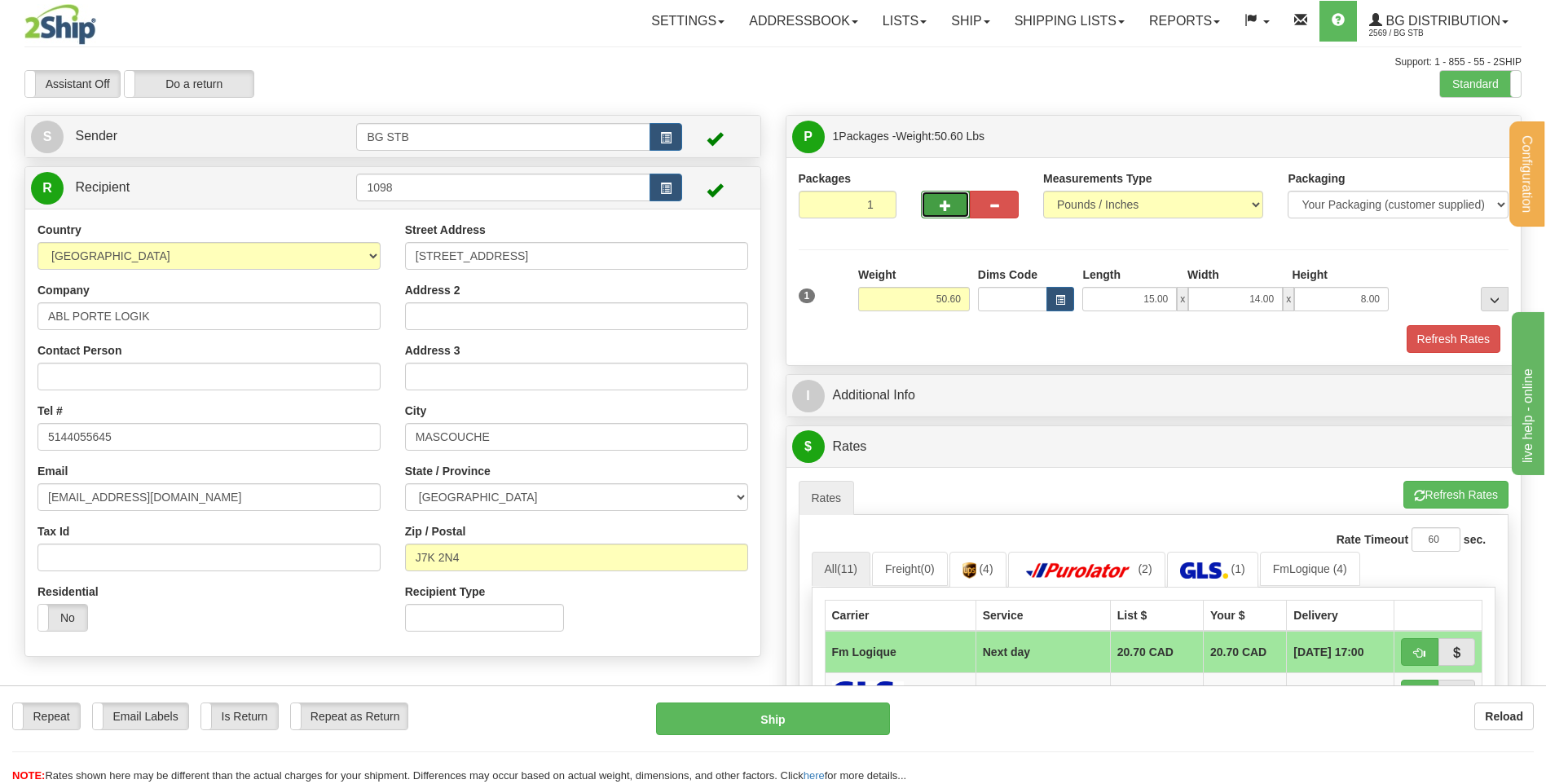
click at [951, 207] on button "button" at bounding box center [945, 204] width 49 height 28
type input "2"
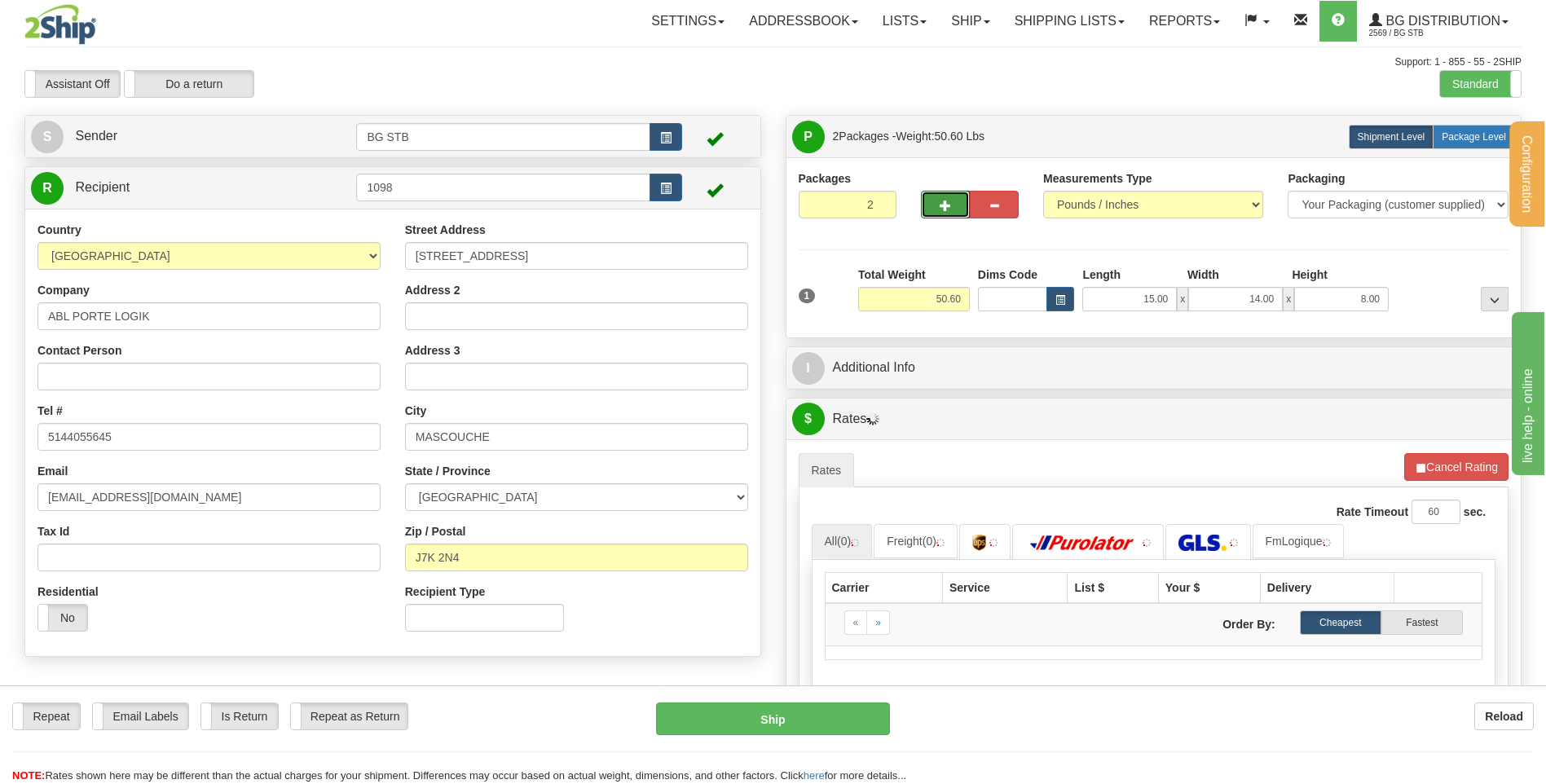
click at [1446, 132] on span "Package Level" at bounding box center [1473, 137] width 64 height 12
radio input "true"
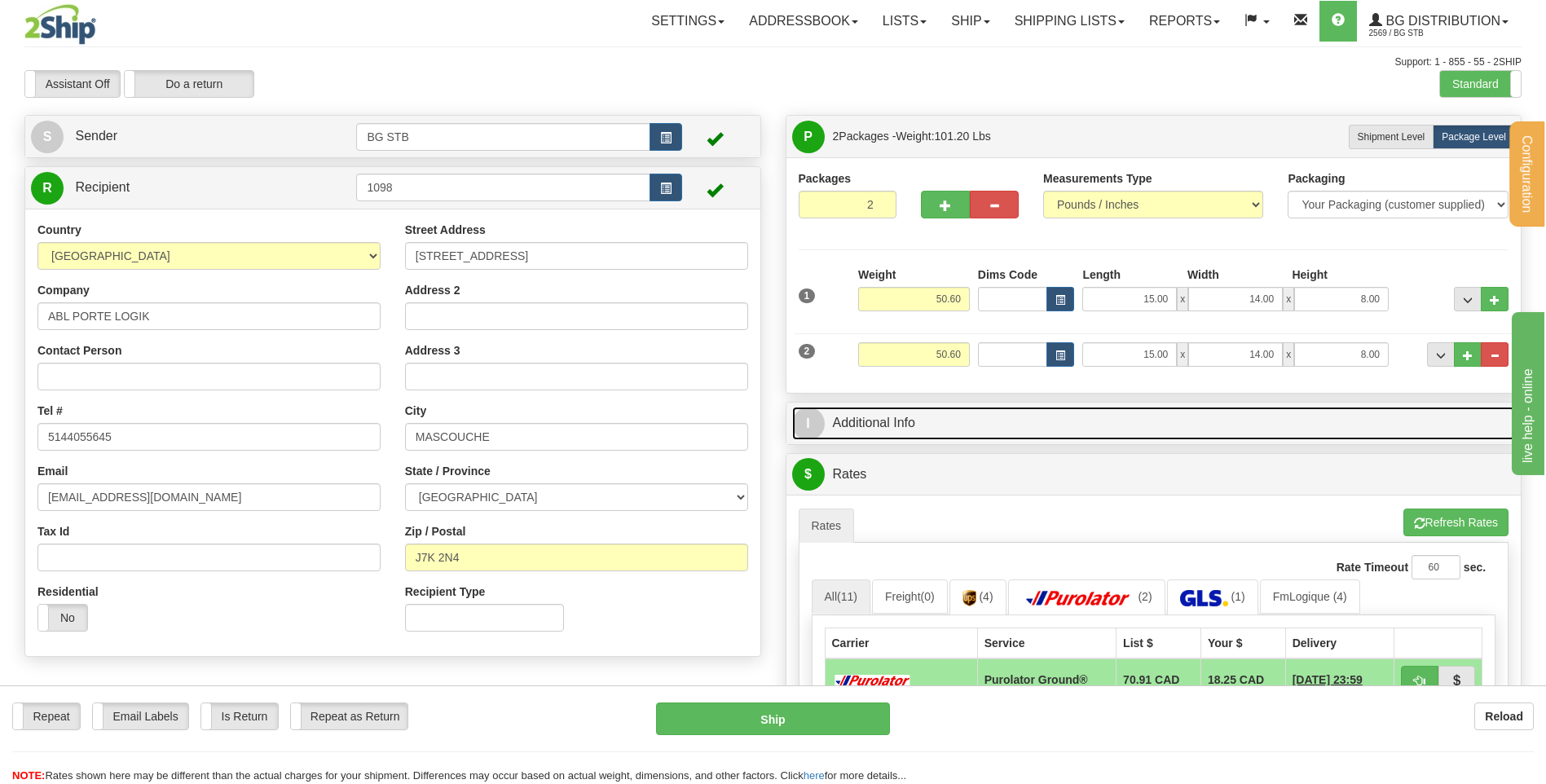
click at [882, 408] on link "I Additional Info" at bounding box center [1154, 423] width 724 height 34
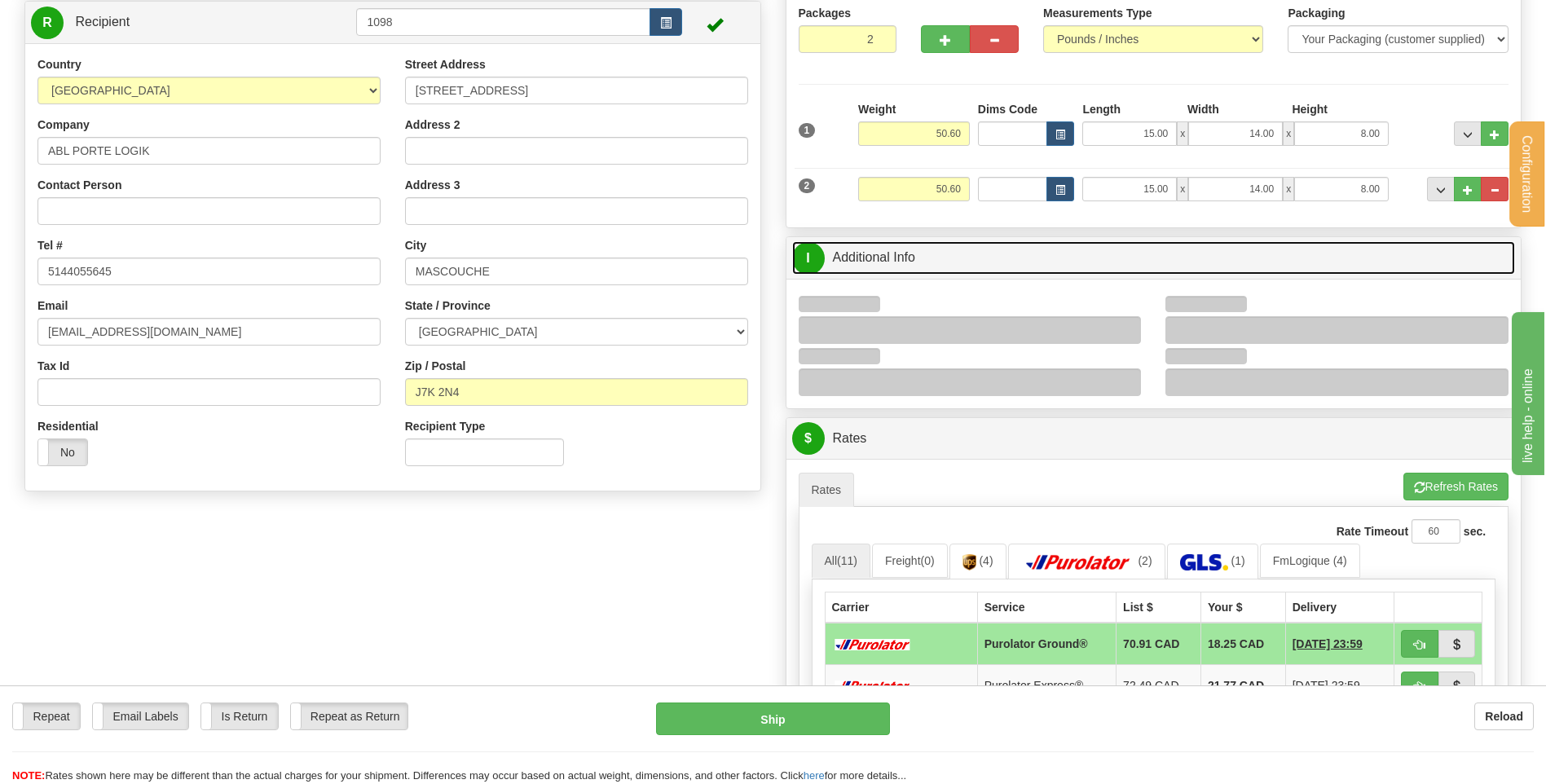
scroll to position [326, 0]
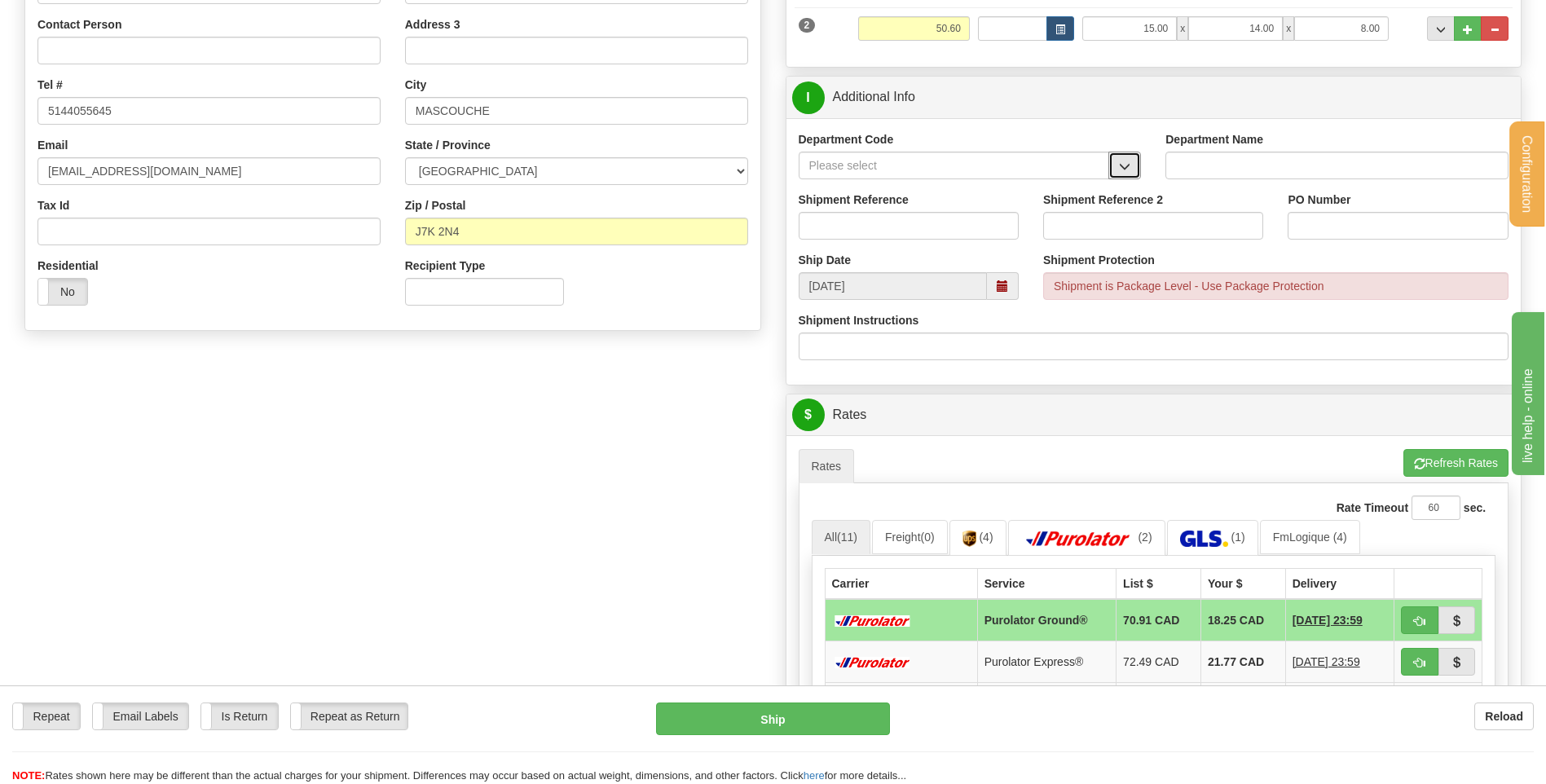
drag, startPoint x: 1132, startPoint y: 167, endPoint x: 1095, endPoint y: 177, distance: 38.3
click at [1132, 167] on button "button" at bounding box center [1125, 165] width 33 height 28
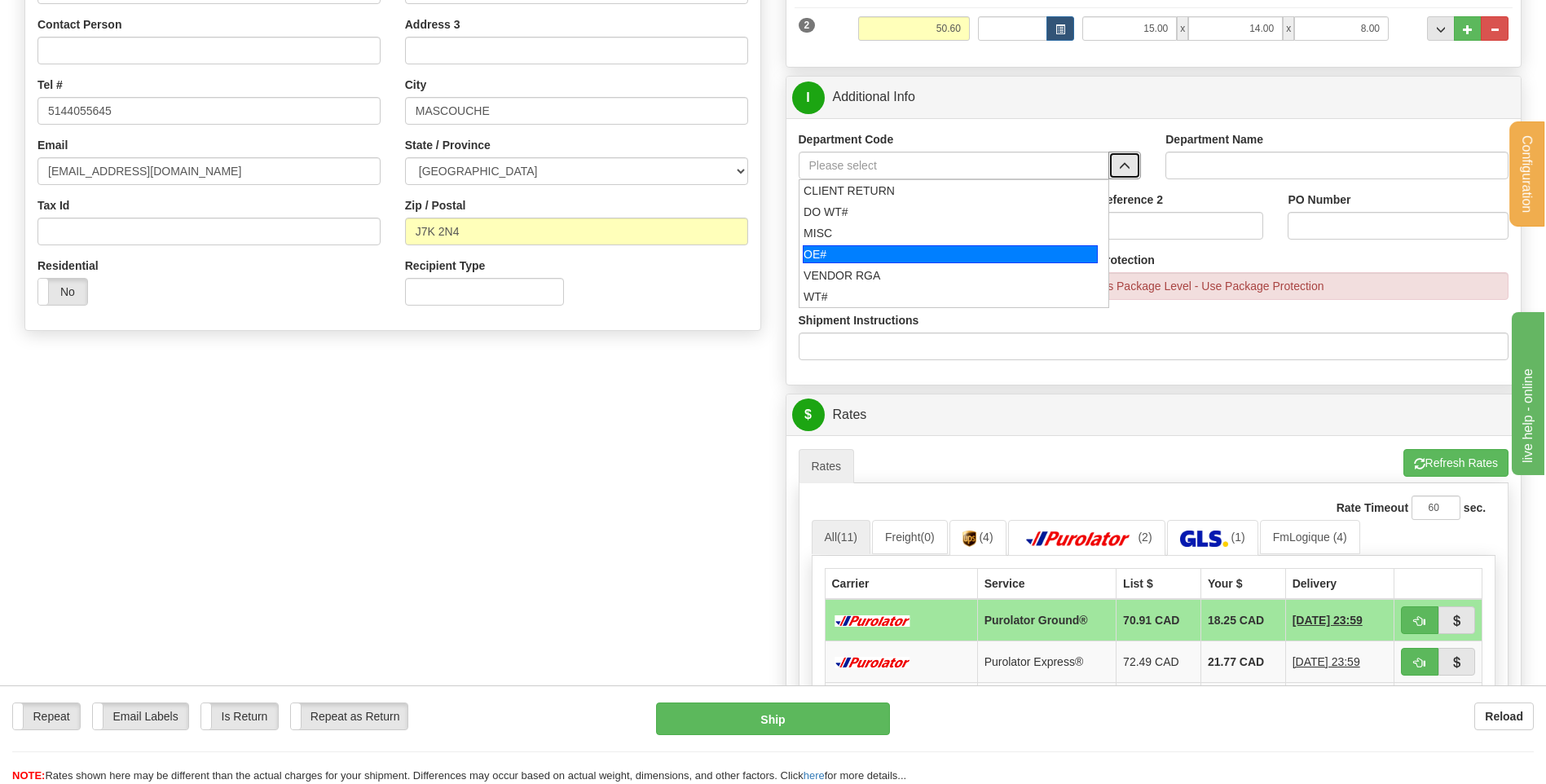
drag, startPoint x: 919, startPoint y: 251, endPoint x: 912, endPoint y: 241, distance: 12.2
click at [917, 251] on div "OE#" at bounding box center [949, 254] width 295 height 18
type input "OE#"
type input "ORDERS"
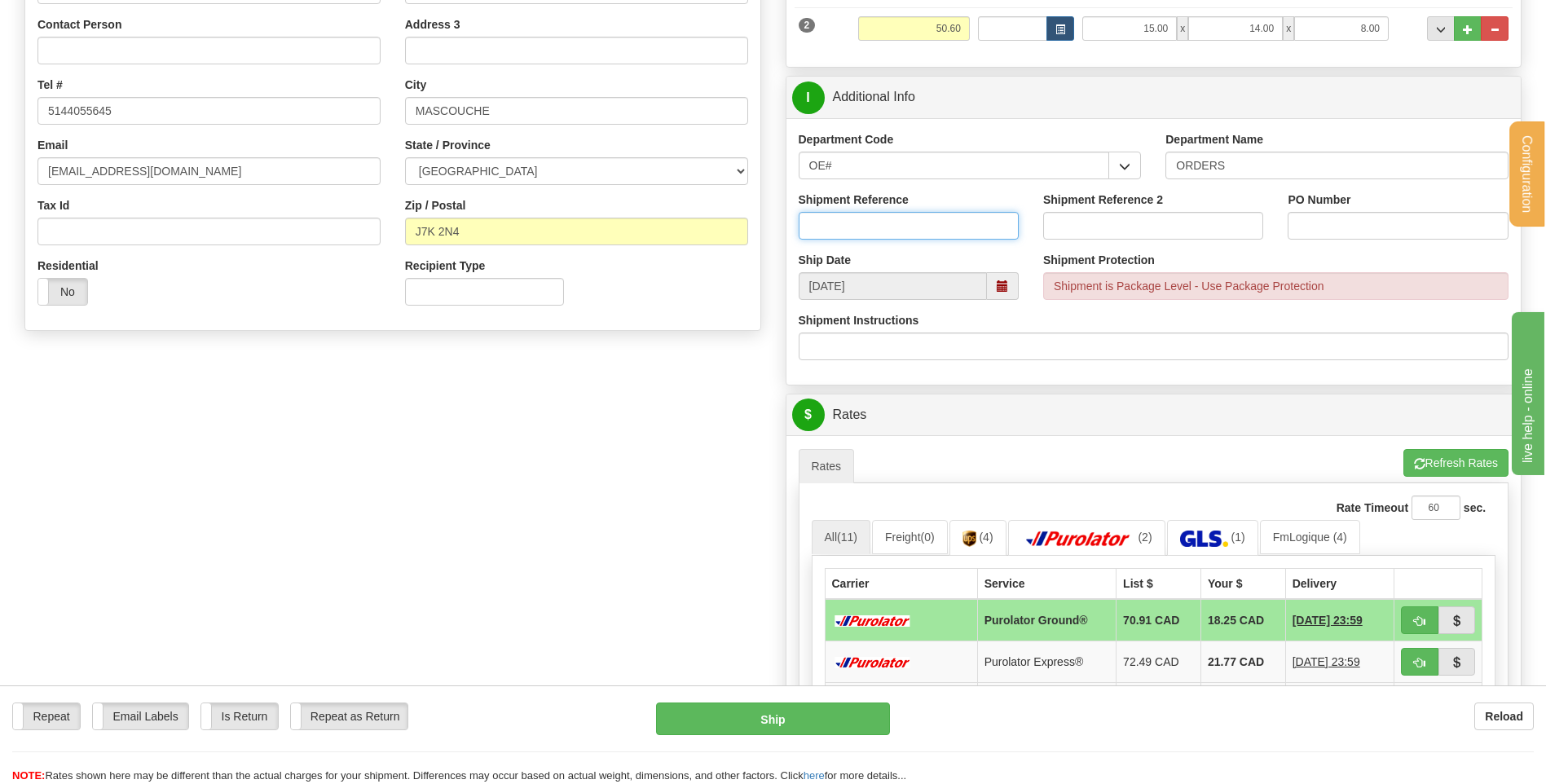
click at [911, 233] on input "Shipment Reference" at bounding box center [908, 226] width 220 height 28
click at [903, 235] on input "80005630-+0" at bounding box center [908, 226] width 220 height 28
drag, startPoint x: 889, startPoint y: 231, endPoint x: 864, endPoint y: 225, distance: 25.7
click at [864, 225] on input "80005630-+0" at bounding box center [908, 226] width 220 height 28
type input "80005630-00"
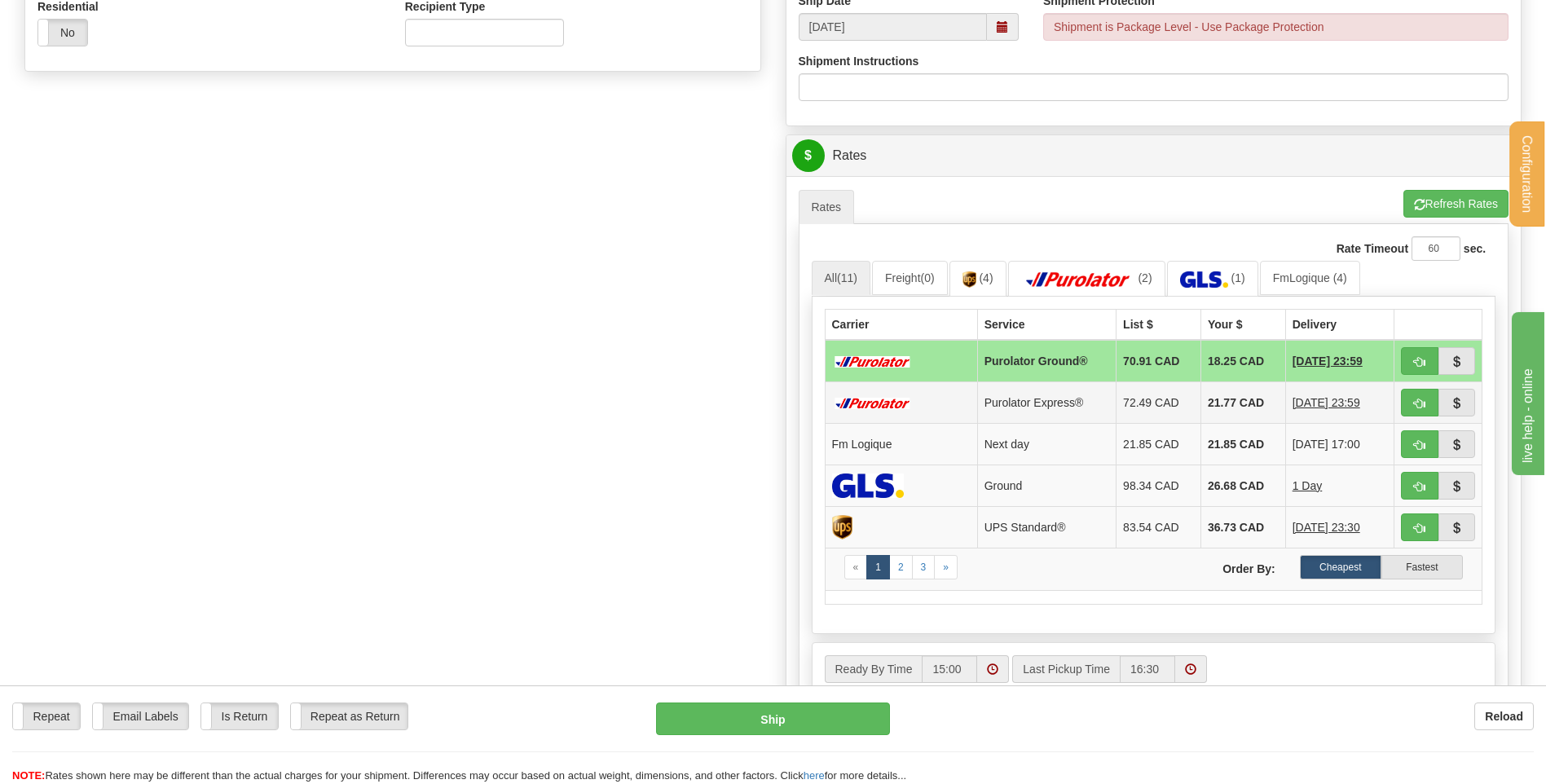
scroll to position [733, 0]
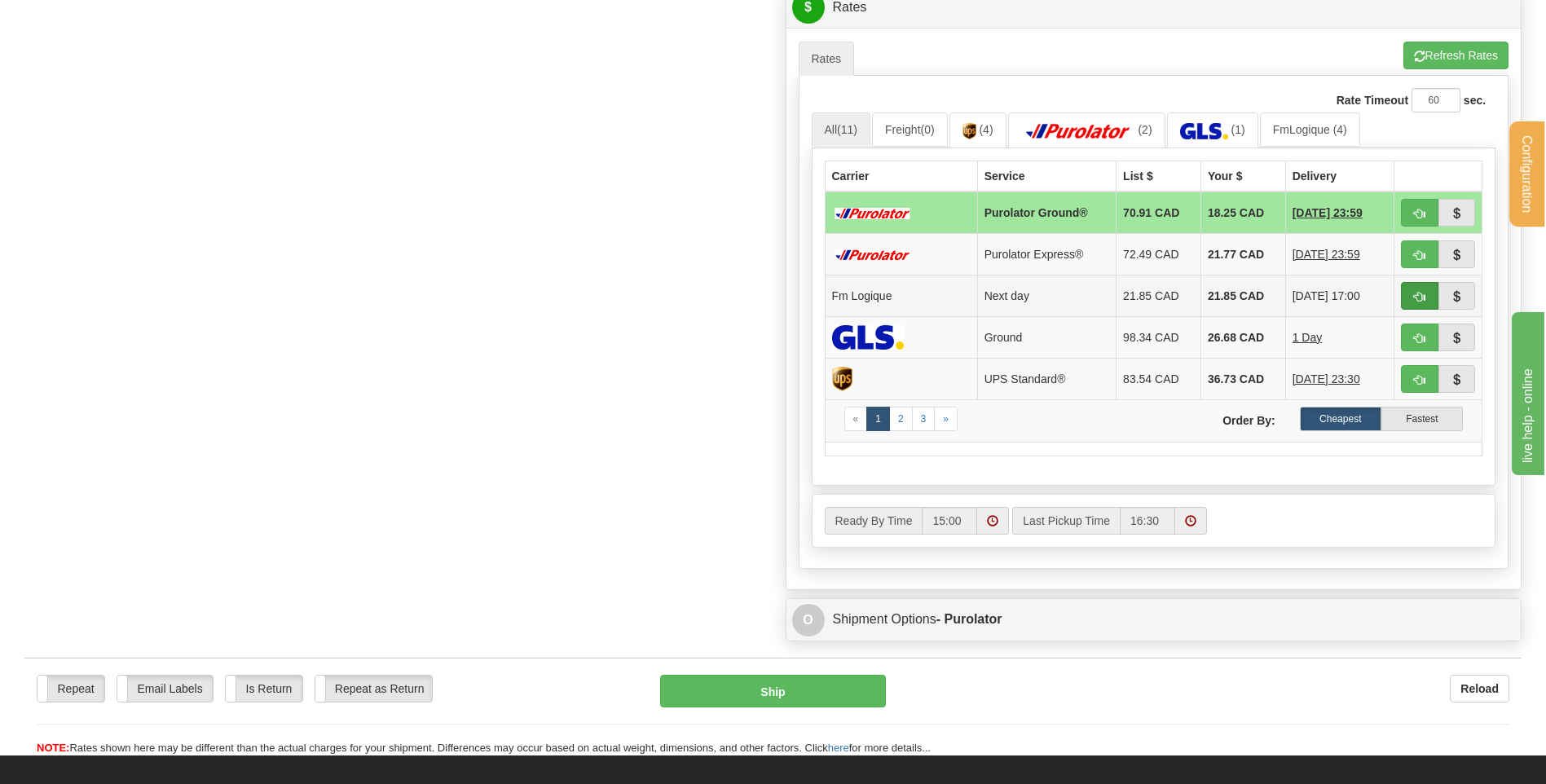
type input "PO-00427"
click at [1412, 300] on button "button" at bounding box center [1419, 296] width 37 height 28
type input "jour"
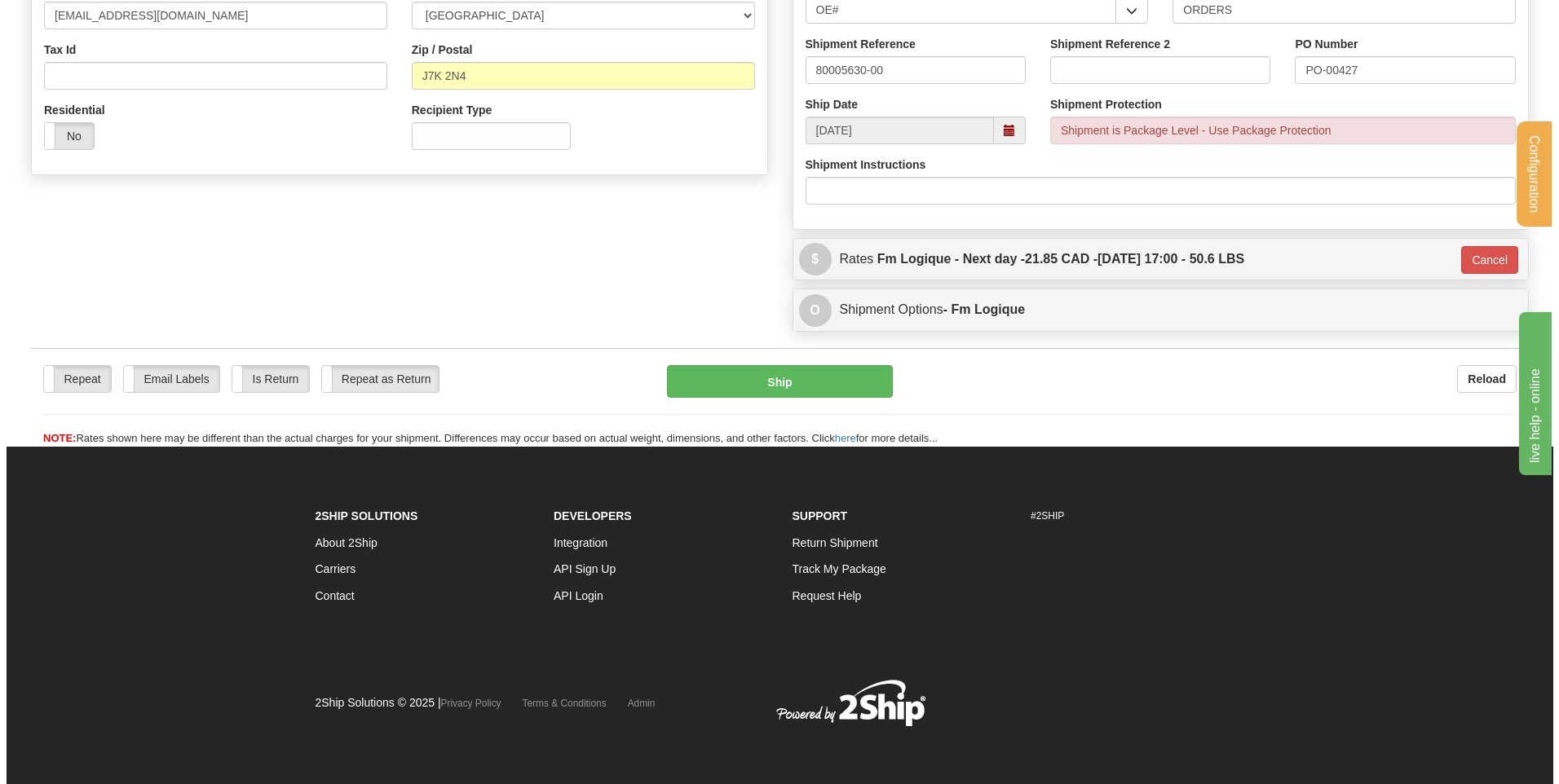
scroll to position [483, 0]
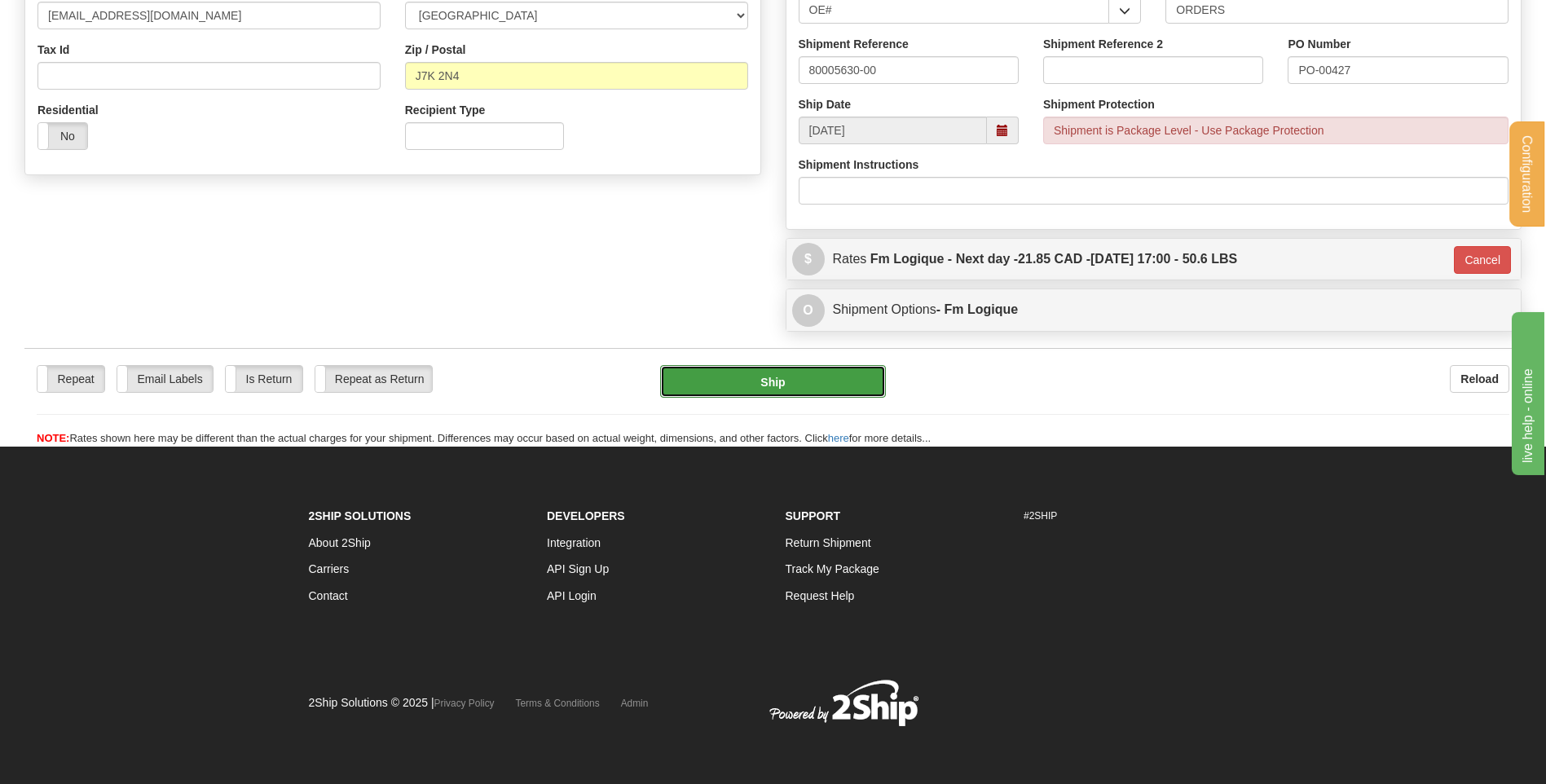
click at [716, 388] on button "Ship" at bounding box center [773, 381] width 225 height 33
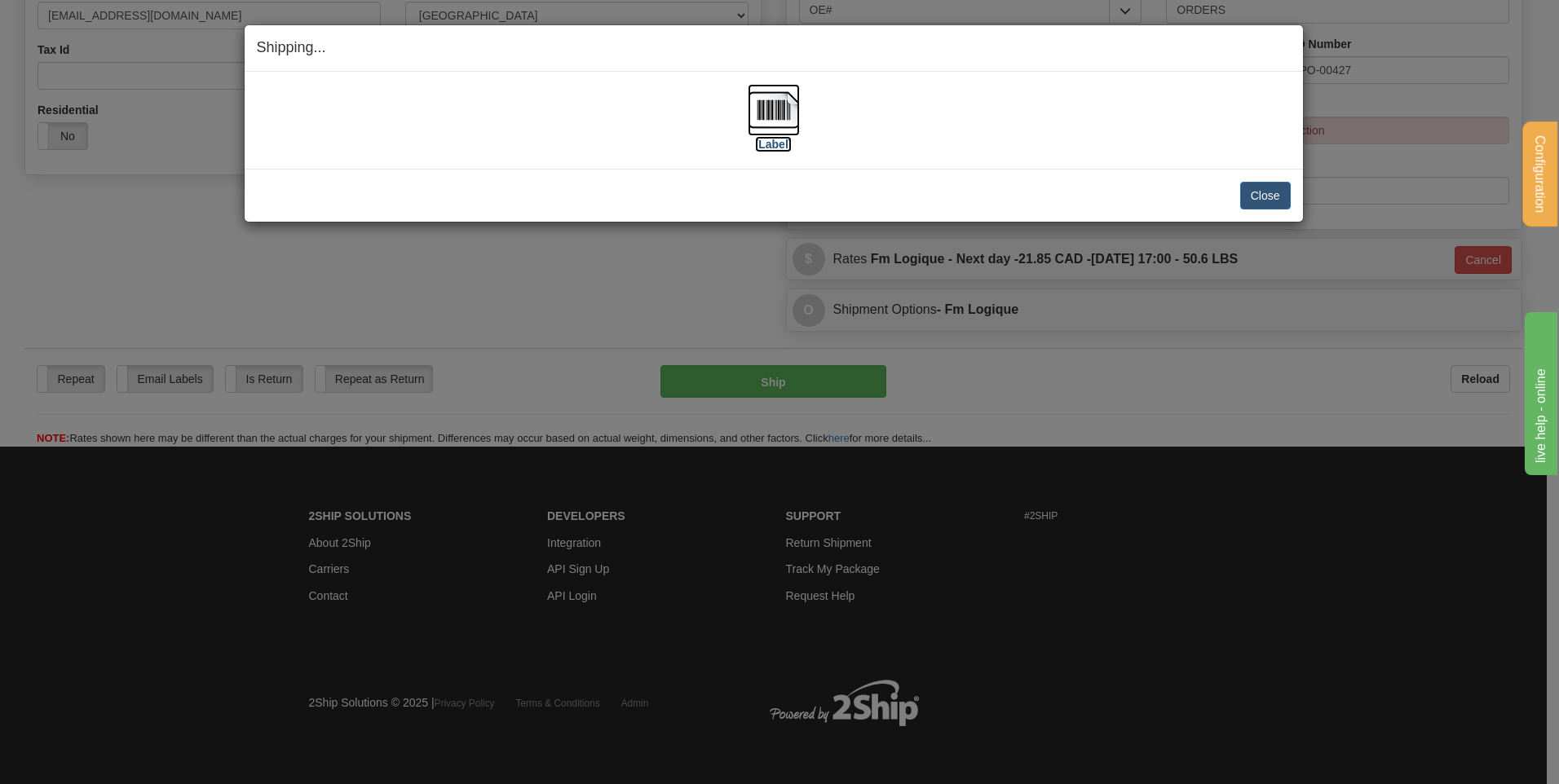
click at [759, 103] on img at bounding box center [774, 109] width 52 height 52
click at [1253, 187] on button "Close" at bounding box center [1265, 195] width 51 height 28
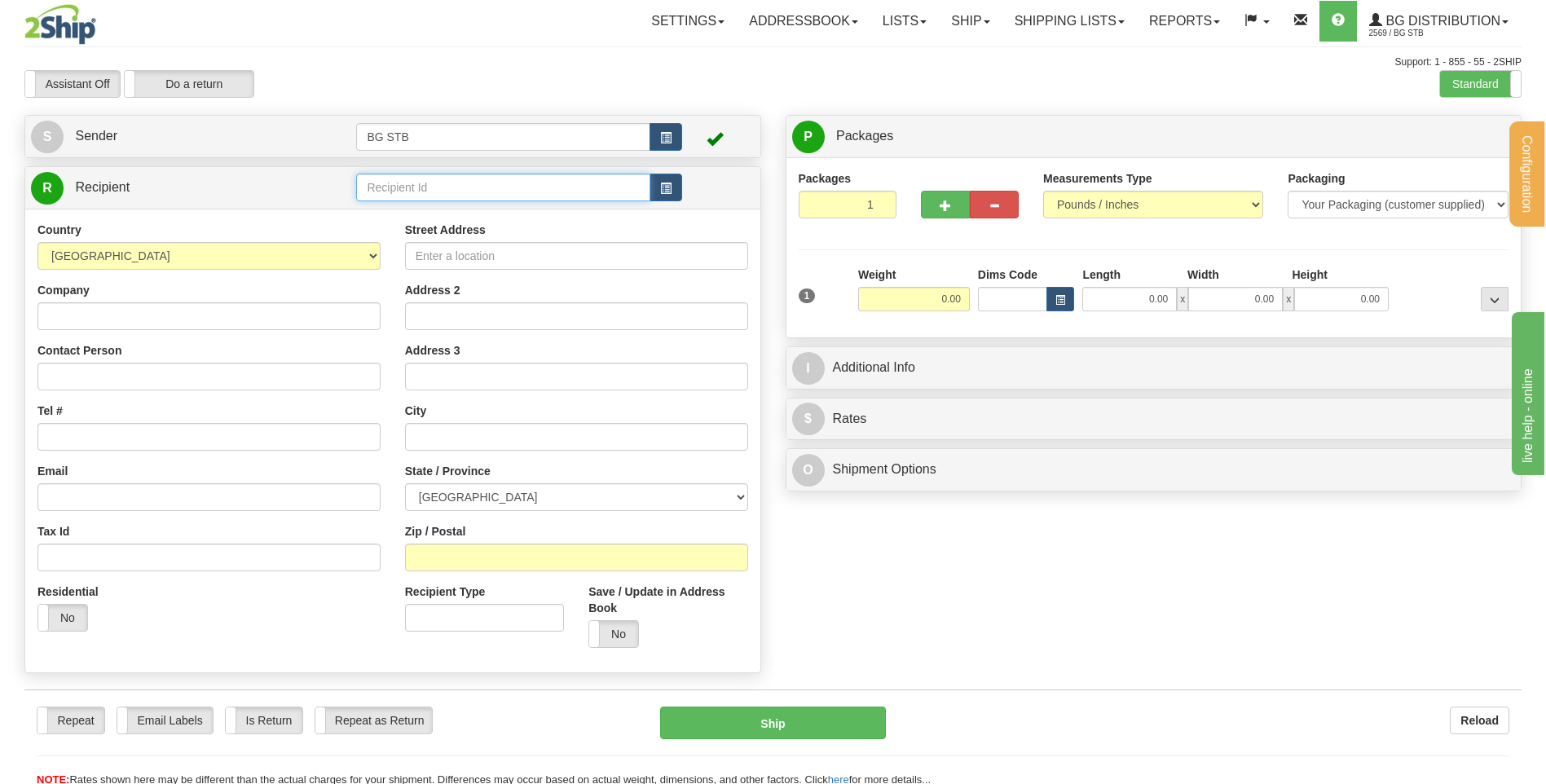
click at [380, 194] on input "text" at bounding box center [503, 187] width 294 height 28
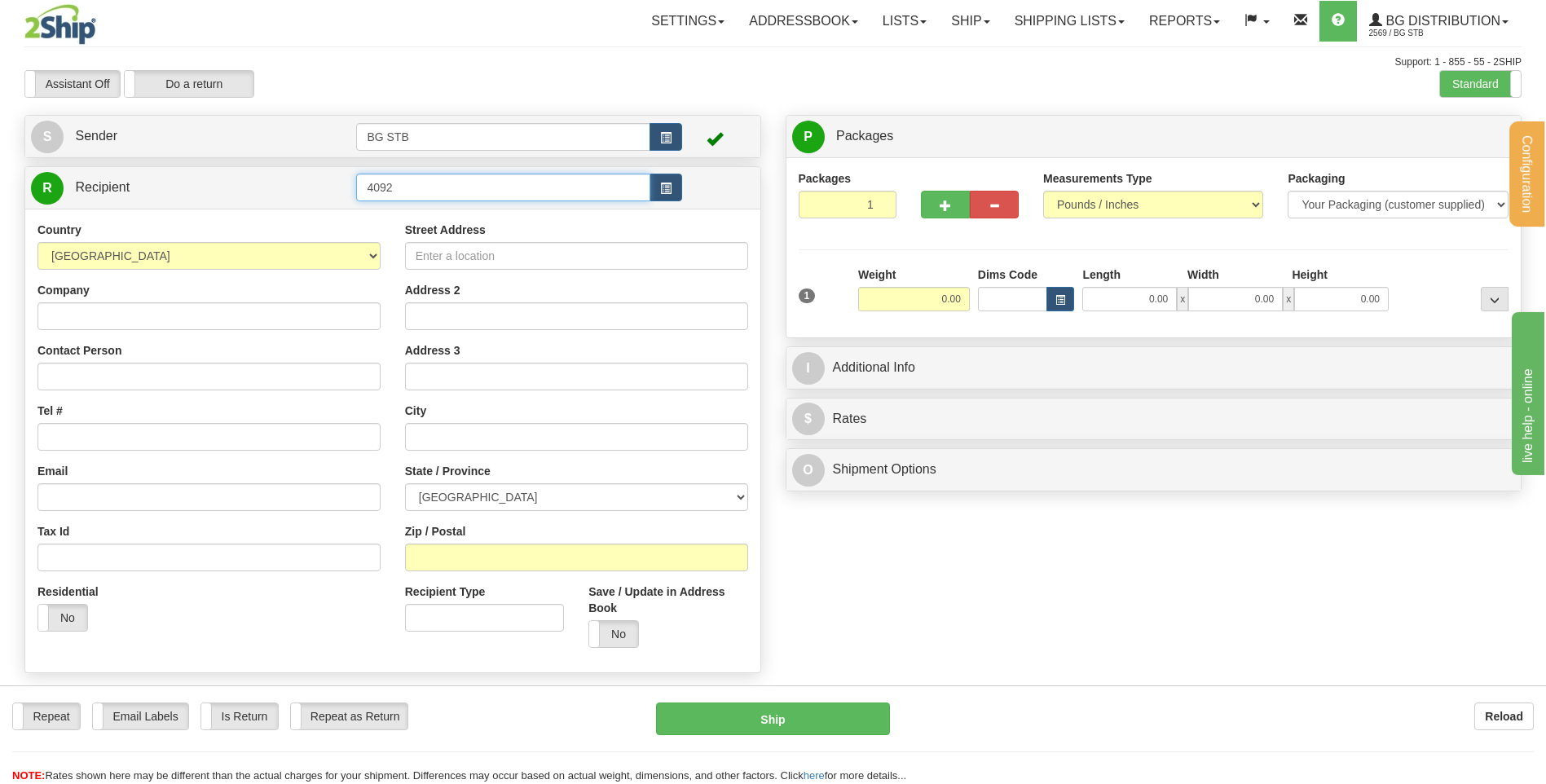
type input "4092"
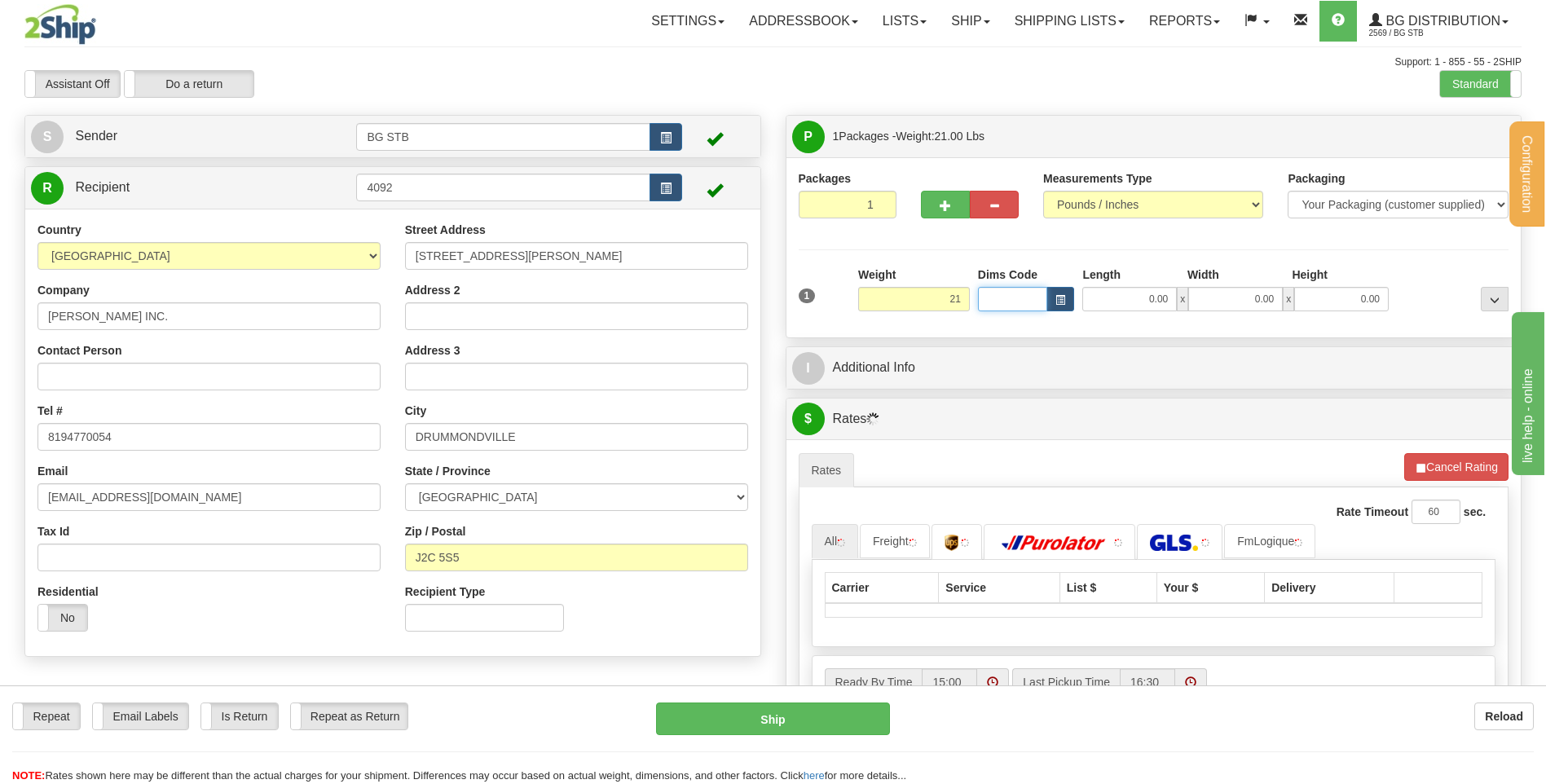
type input "21.00"
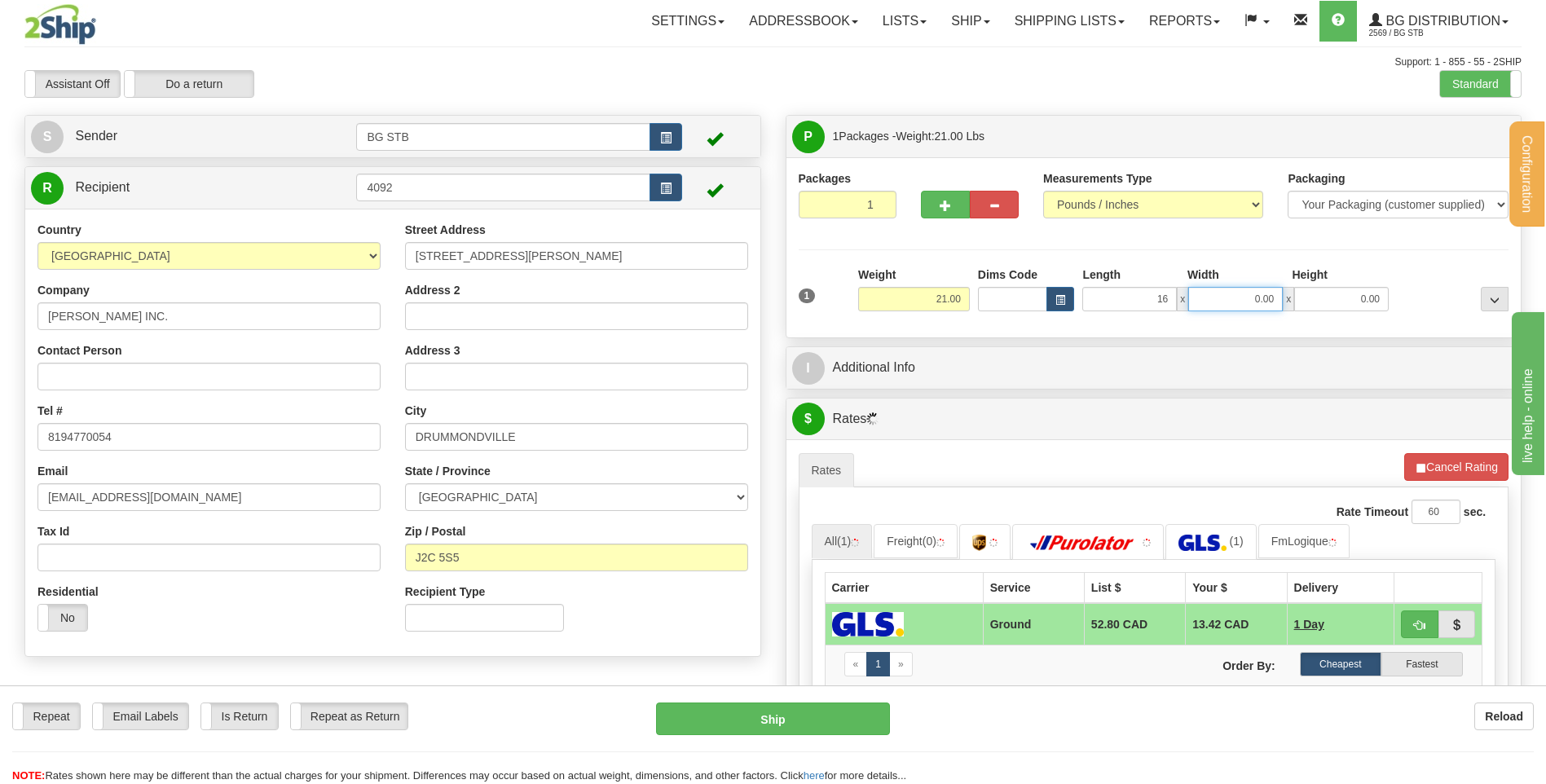
type input "16.00"
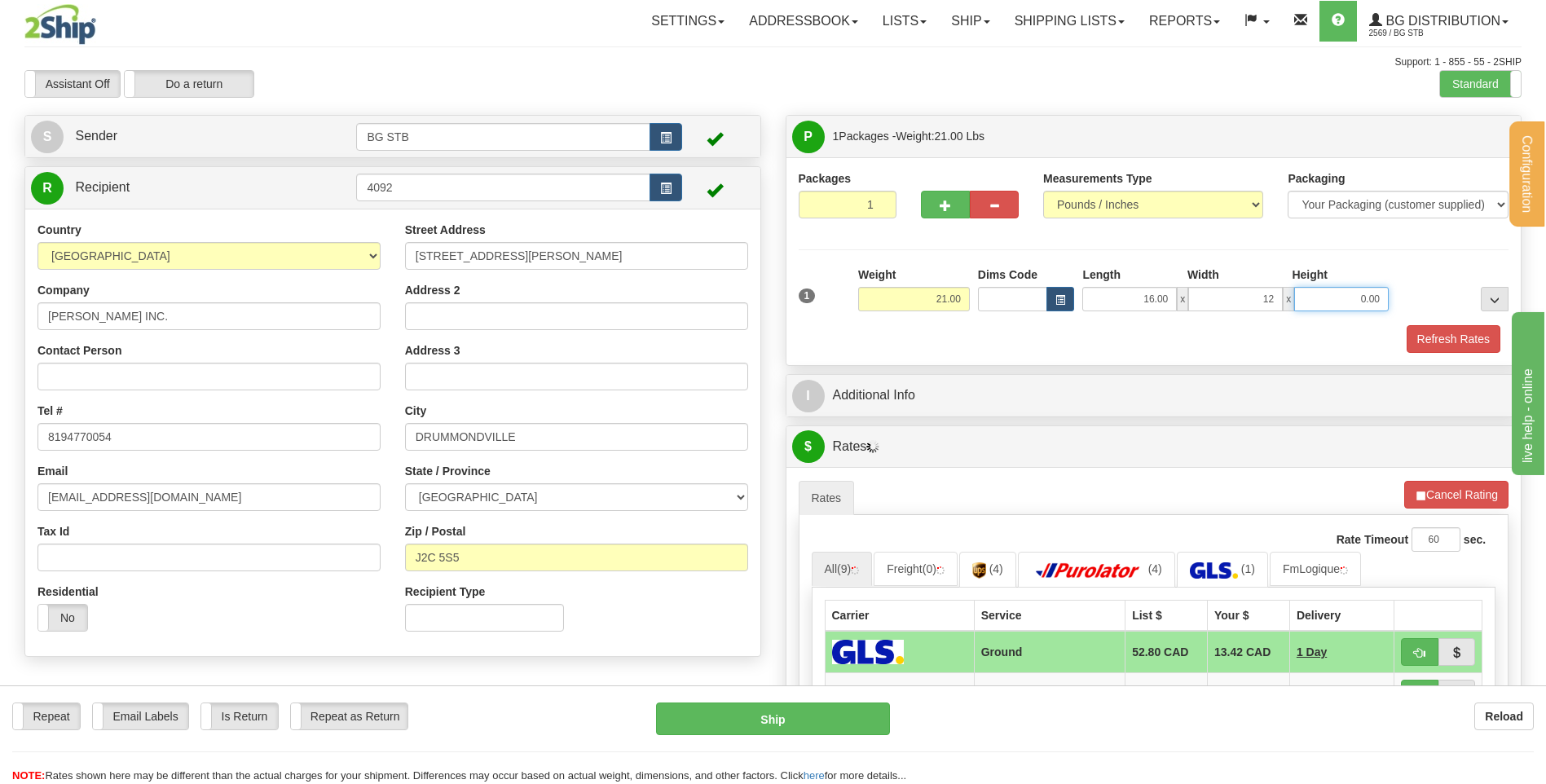
type input "12.00"
type input "11.00"
click at [947, 218] on button "button" at bounding box center [945, 204] width 49 height 28
type input "2"
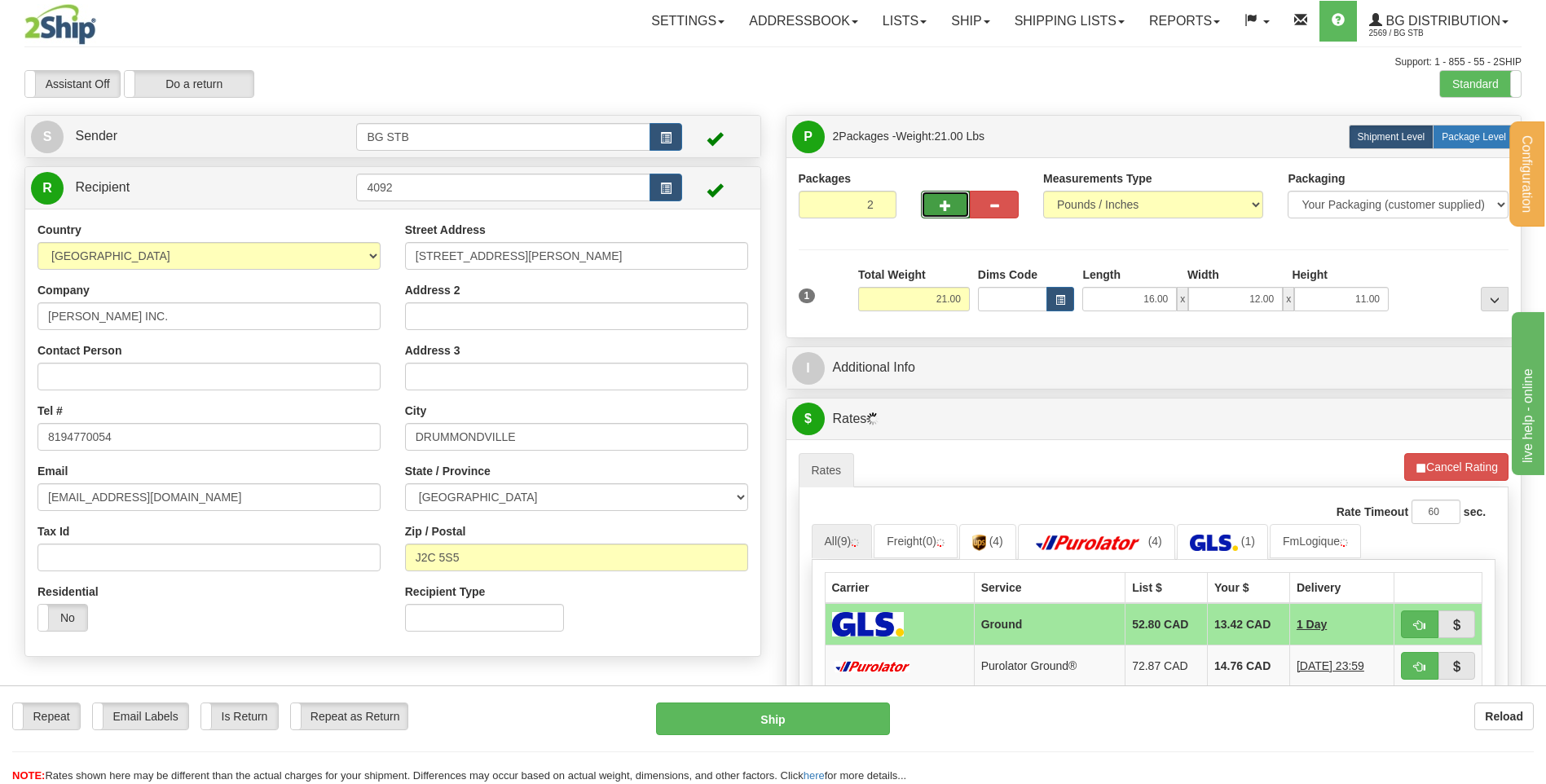
click at [1473, 127] on label "Package Level Pack.." at bounding box center [1474, 136] width 83 height 24
radio input "true"
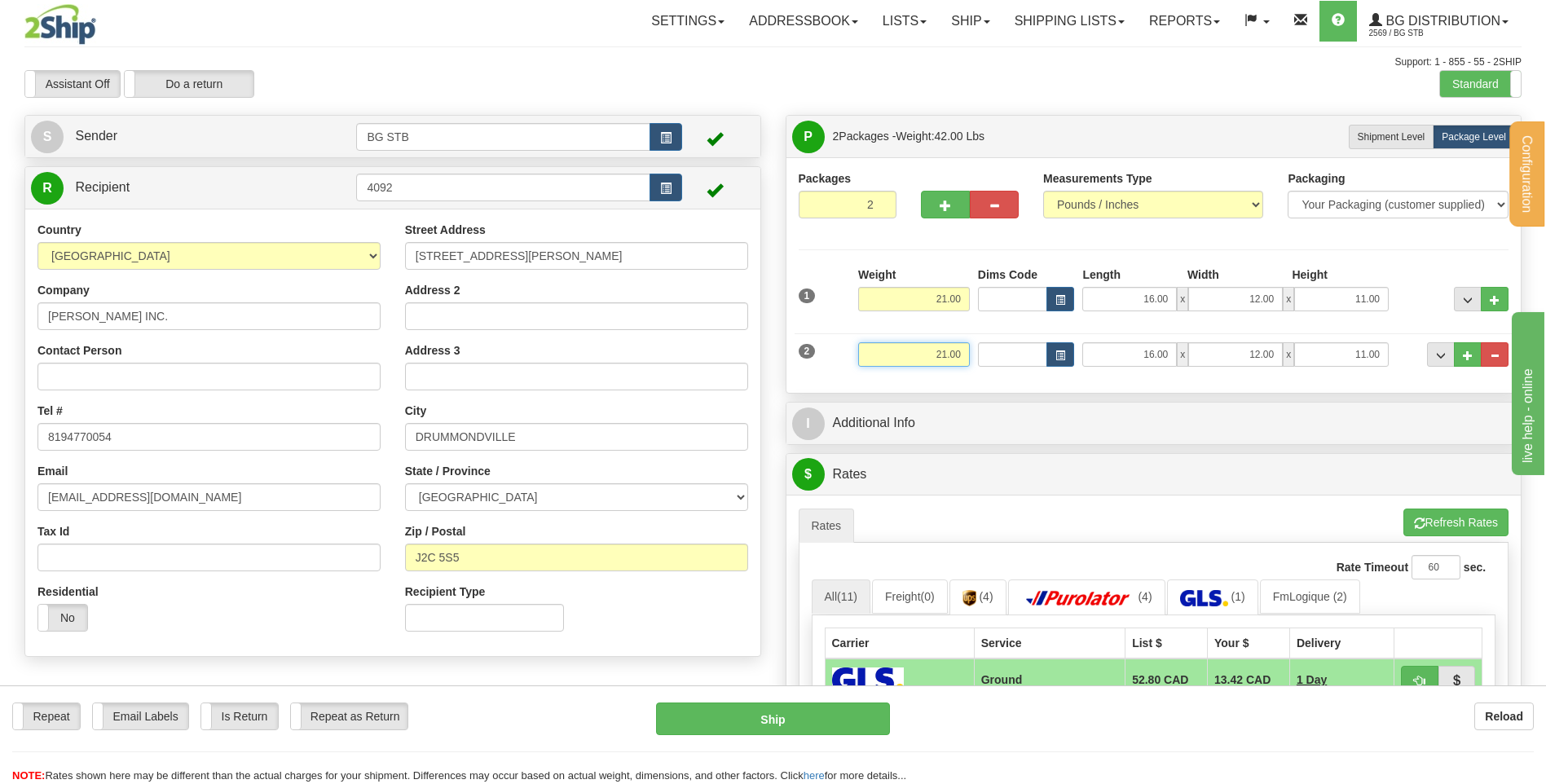
drag, startPoint x: 924, startPoint y: 355, endPoint x: 1058, endPoint y: 319, distance: 138.8
click at [1046, 335] on div "2 Weight 21.00 Dims Code Length Width Height" at bounding box center [1154, 352] width 719 height 55
type input "5"
type input "41.00"
type input "11.00"
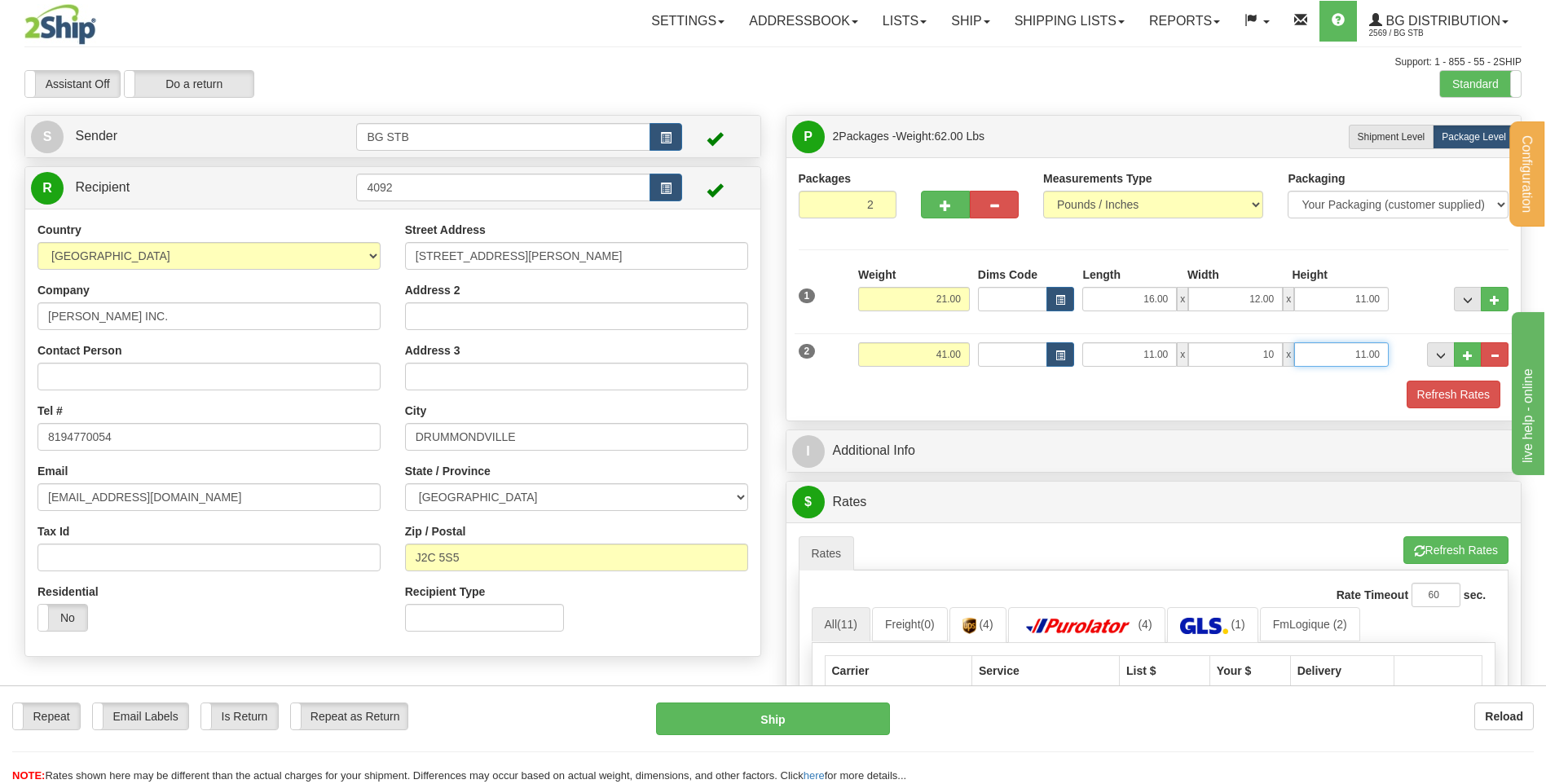
type input "10.00"
type input "14.00"
click at [931, 208] on button "button" at bounding box center [945, 204] width 49 height 28
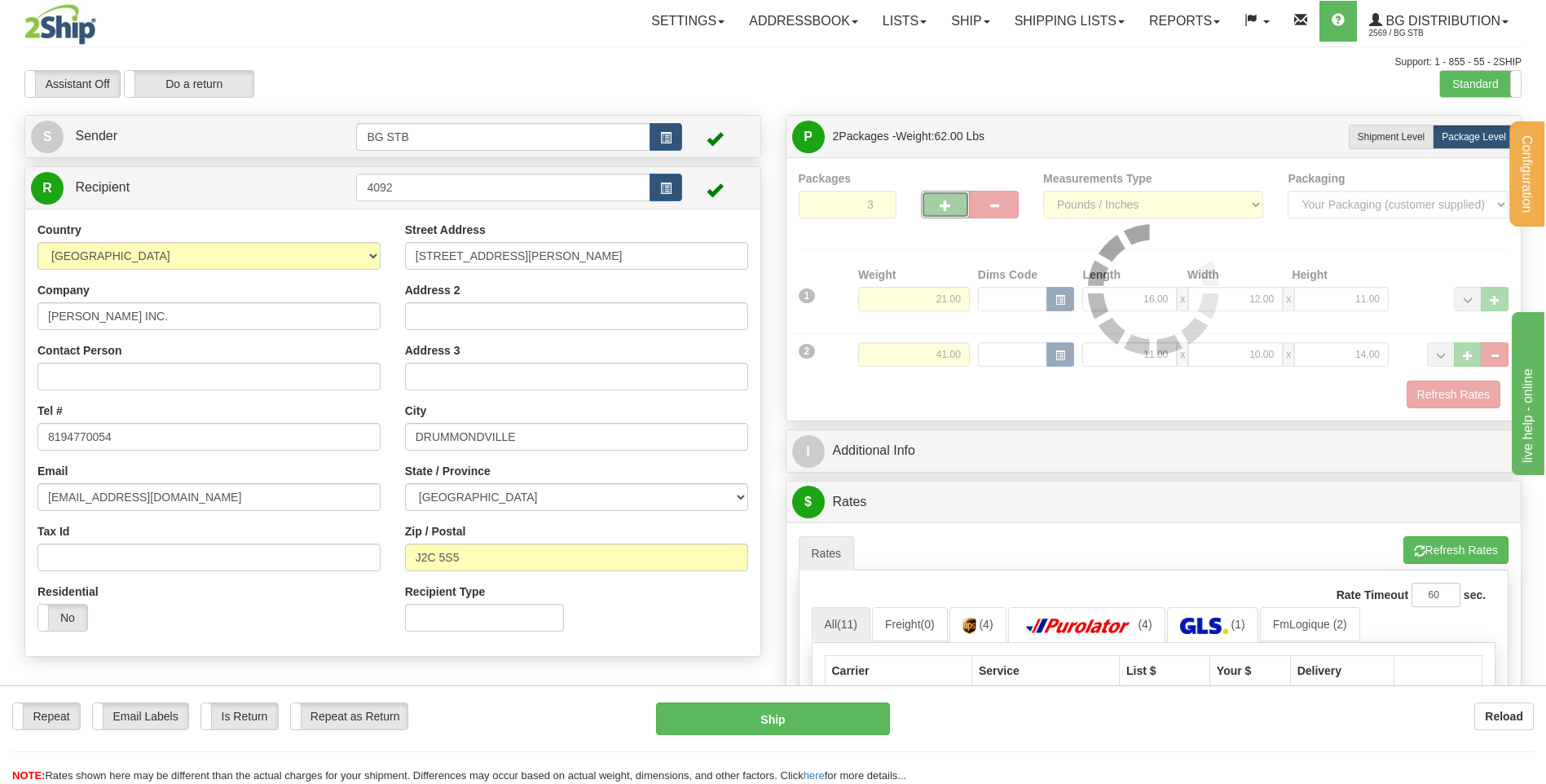
click at [935, 204] on div at bounding box center [1154, 289] width 711 height 238
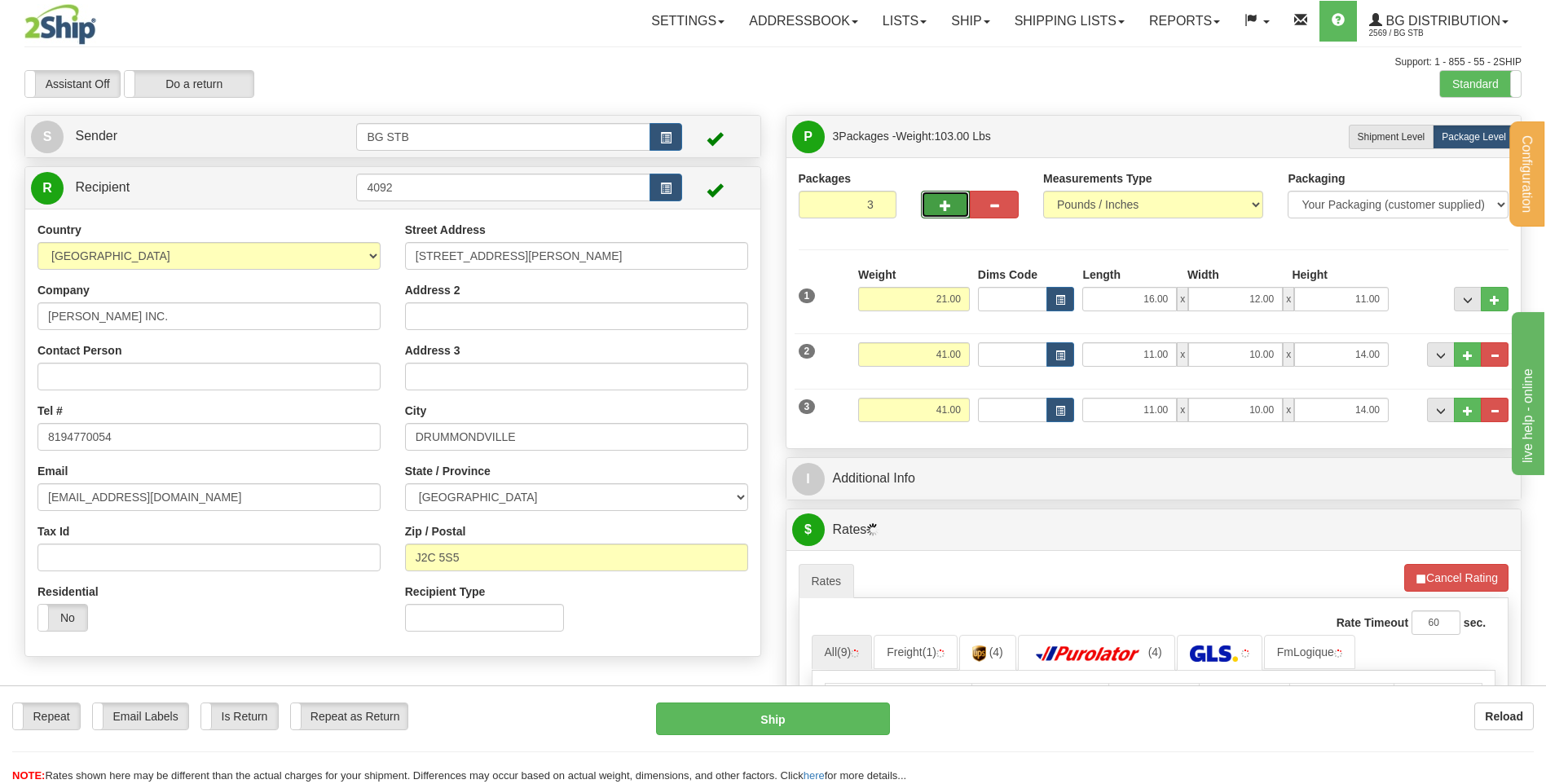
click at [946, 215] on button "button" at bounding box center [945, 204] width 49 height 28
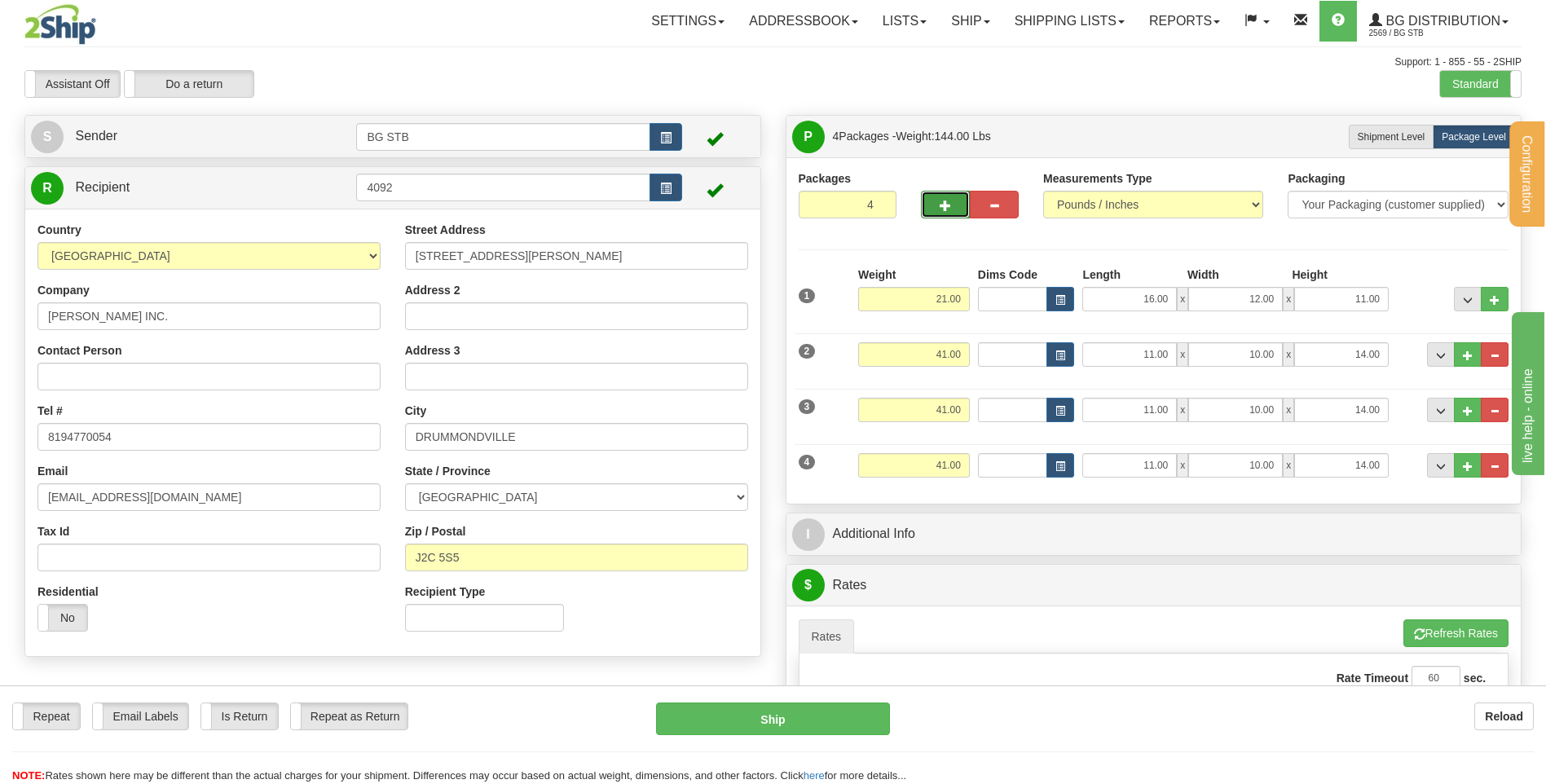
click at [929, 208] on button "button" at bounding box center [945, 204] width 49 height 28
type input "5"
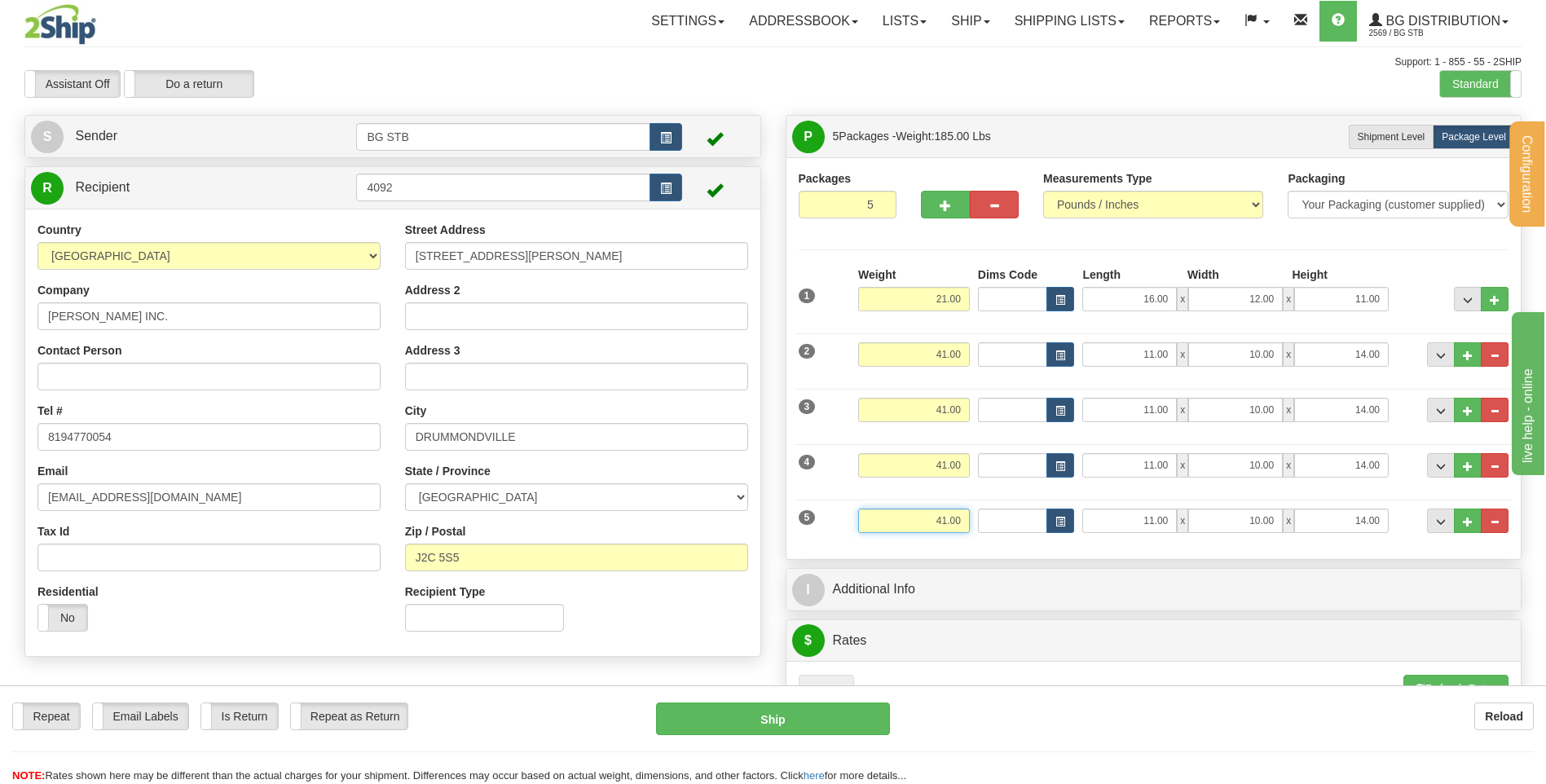
drag, startPoint x: 911, startPoint y: 522, endPoint x: 1077, endPoint y: 508, distance: 166.6
click at [1035, 508] on div "5 Weight 41.00 Dims Code Length Width Height" at bounding box center [1154, 518] width 719 height 55
type input "2.65"
type input "61.00"
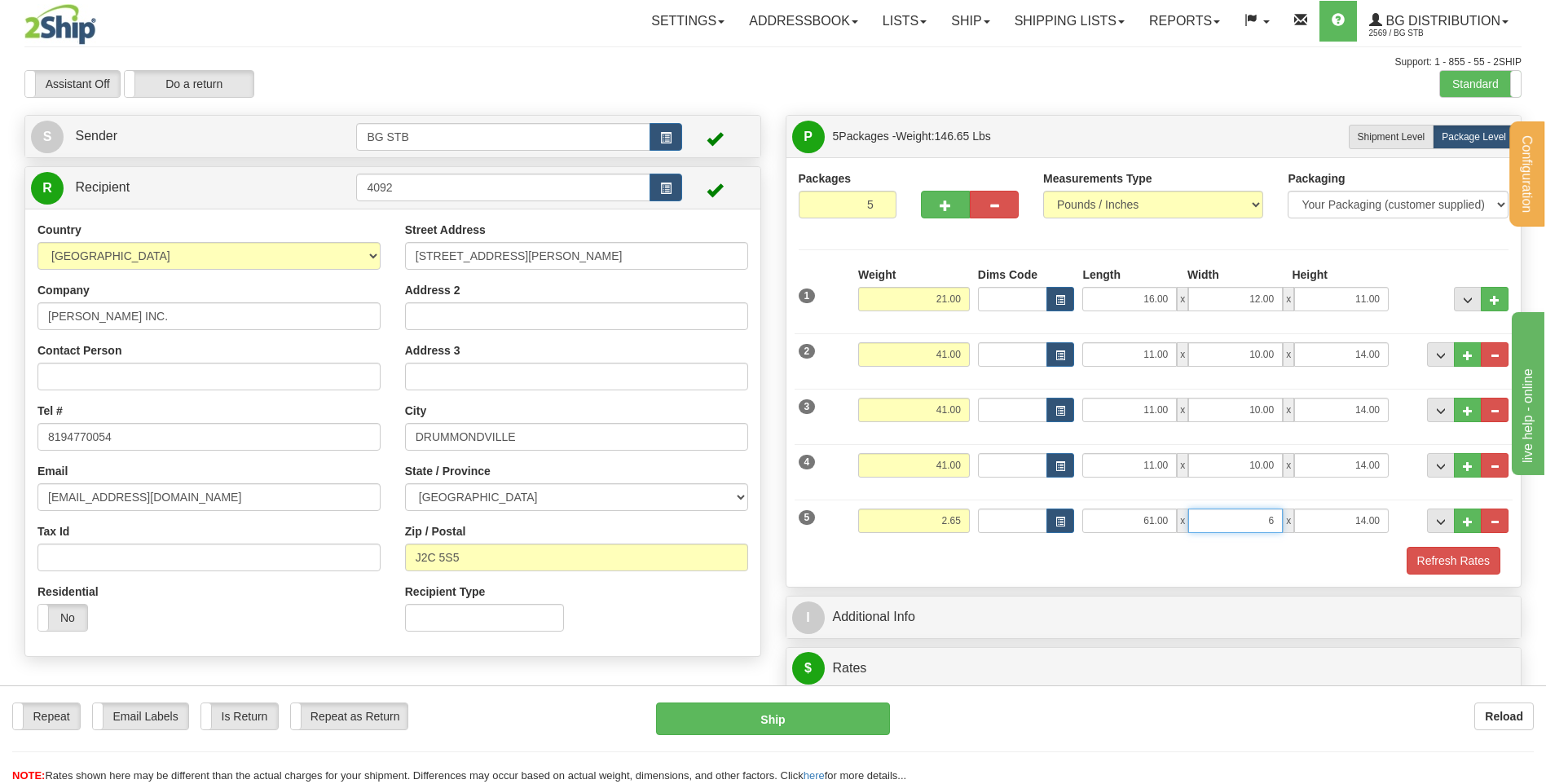
type input "6.00"
type input "4.00"
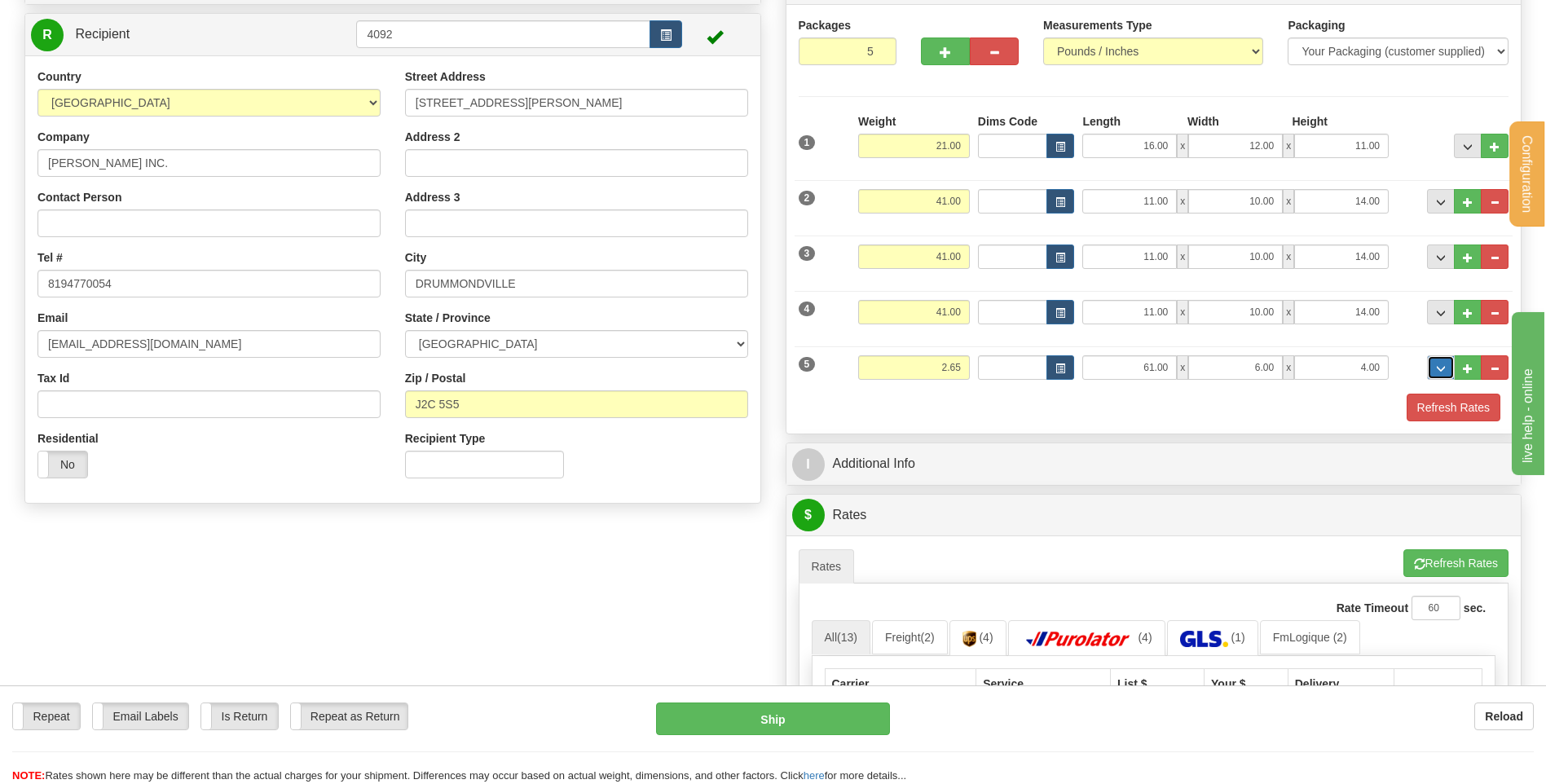
scroll to position [326, 0]
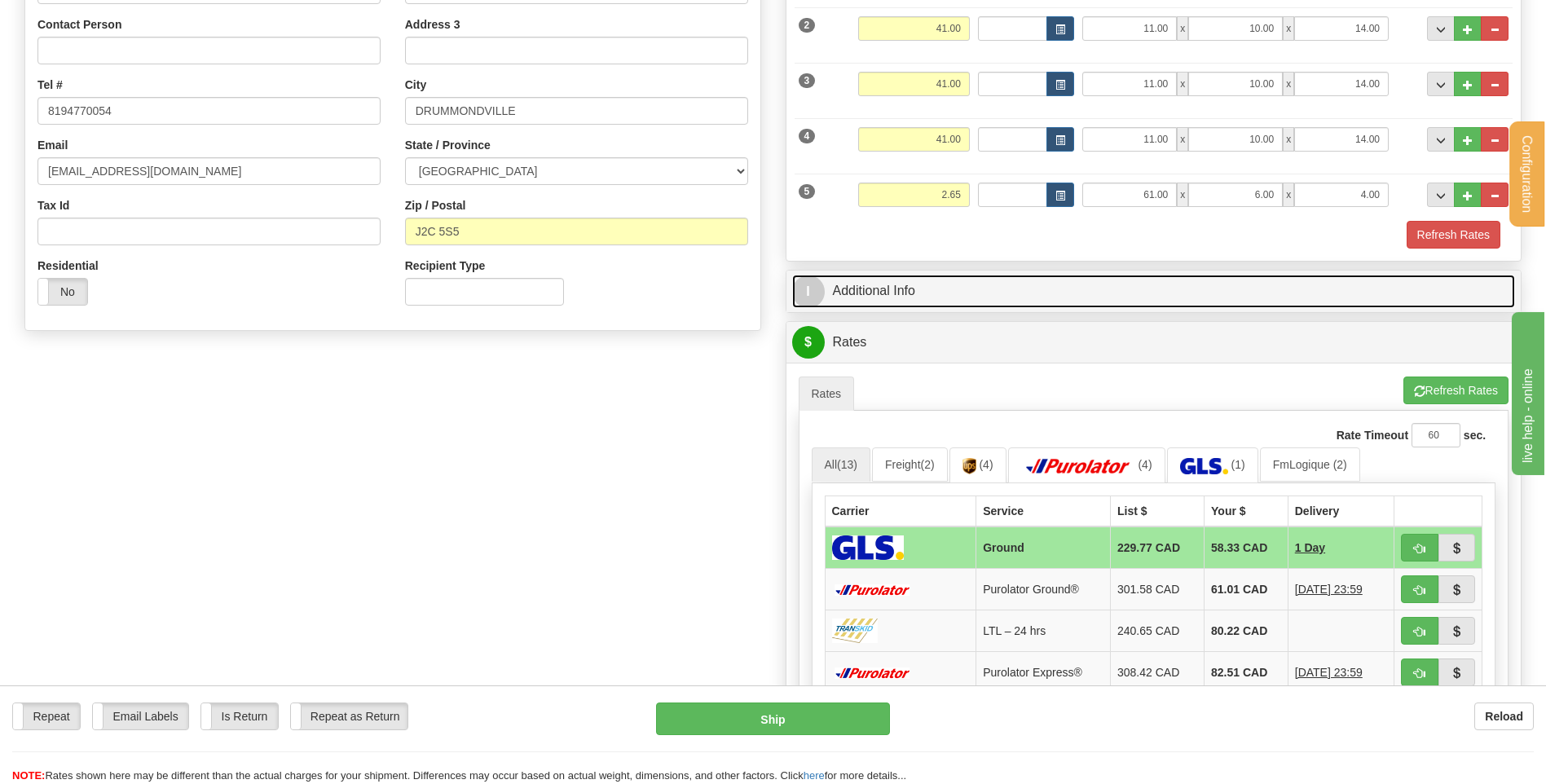
click at [911, 292] on link "I Additional Info" at bounding box center [1154, 291] width 724 height 34
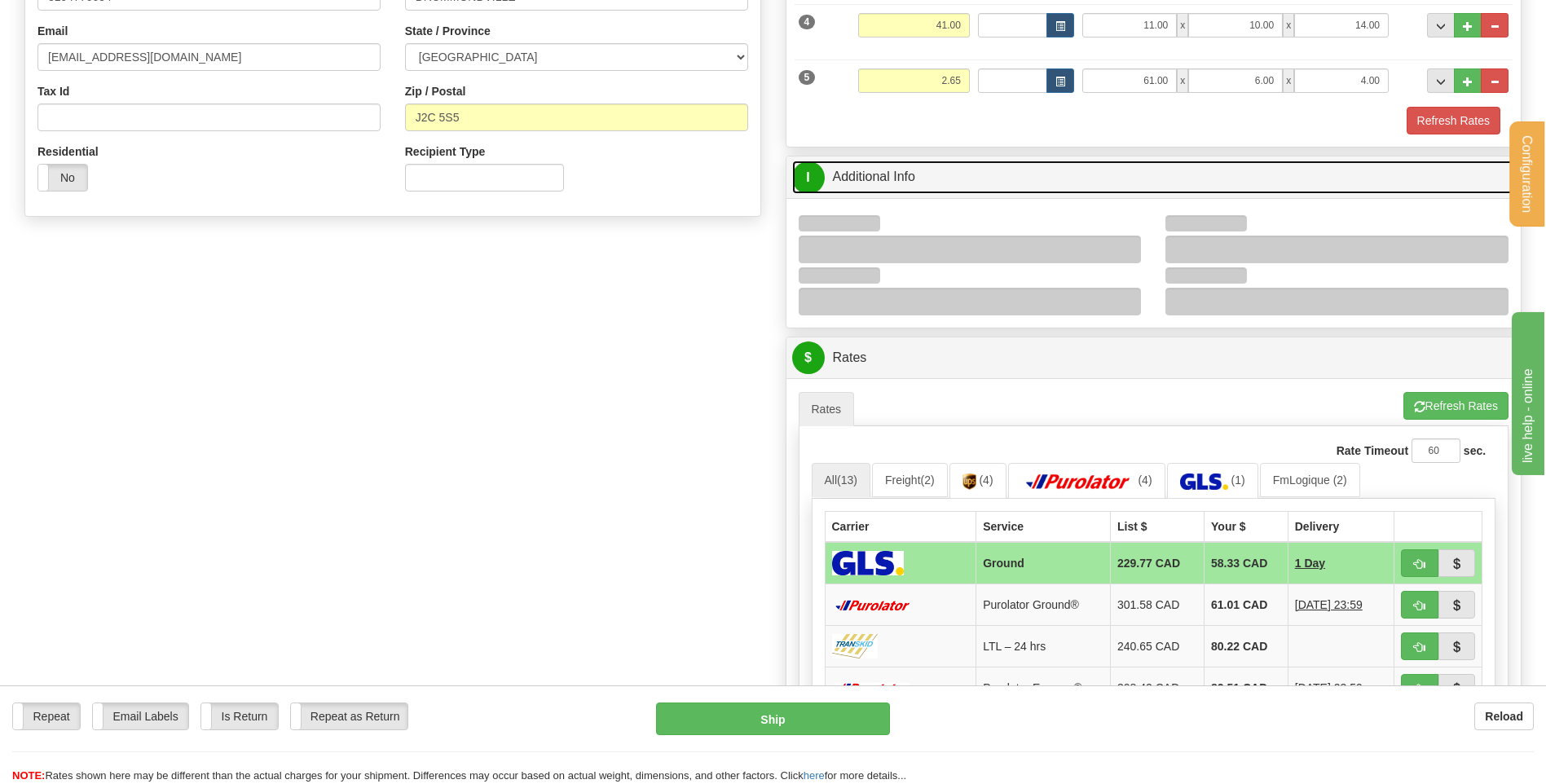
scroll to position [570, 0]
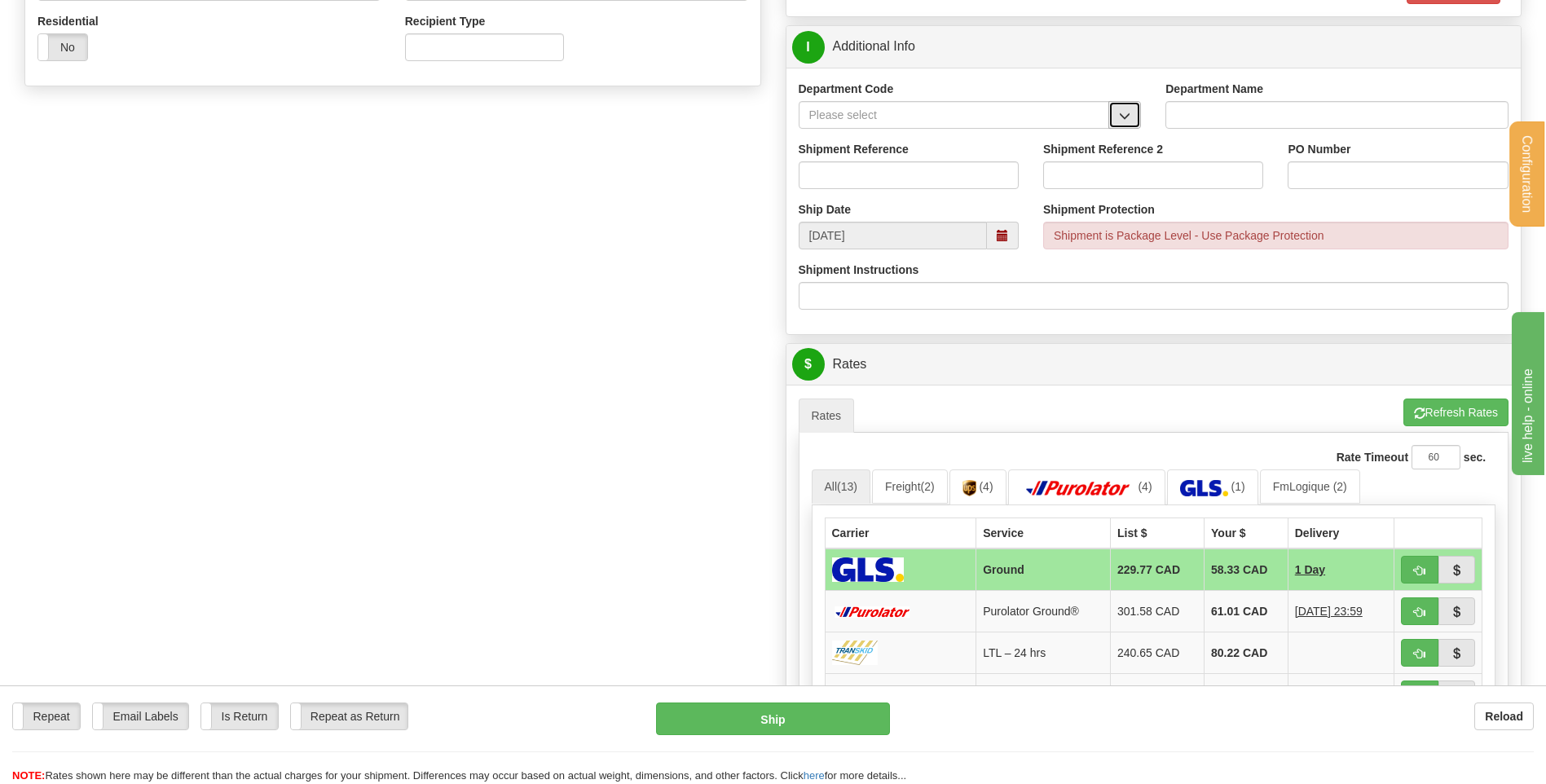
drag, startPoint x: 1116, startPoint y: 100, endPoint x: 1116, endPoint y: 110, distance: 10.0
click at [1116, 101] on button "button" at bounding box center [1125, 114] width 33 height 28
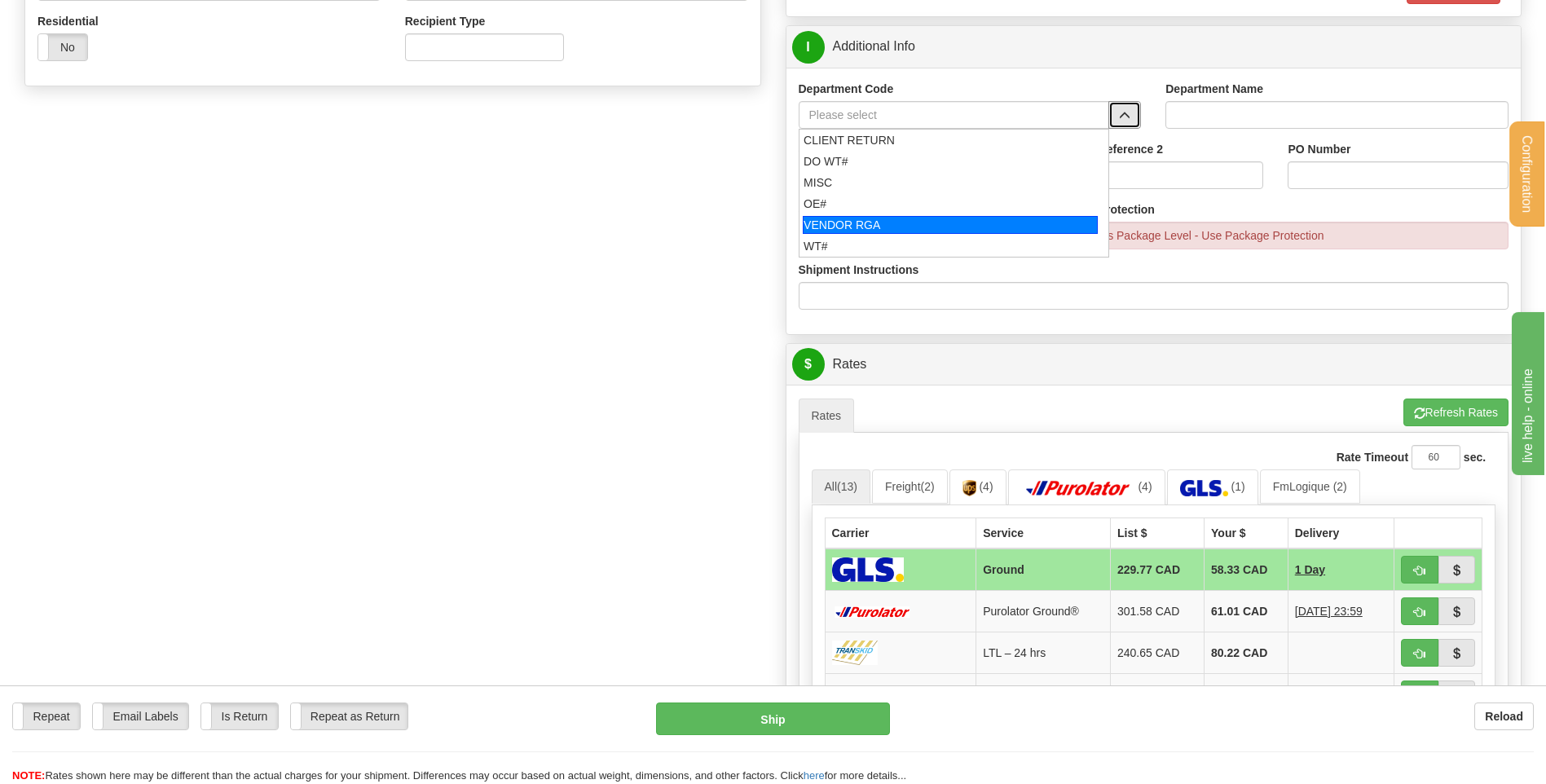
click at [837, 202] on div "OE#" at bounding box center [950, 203] width 294 height 16
type input "OE#"
type input "ORDERS"
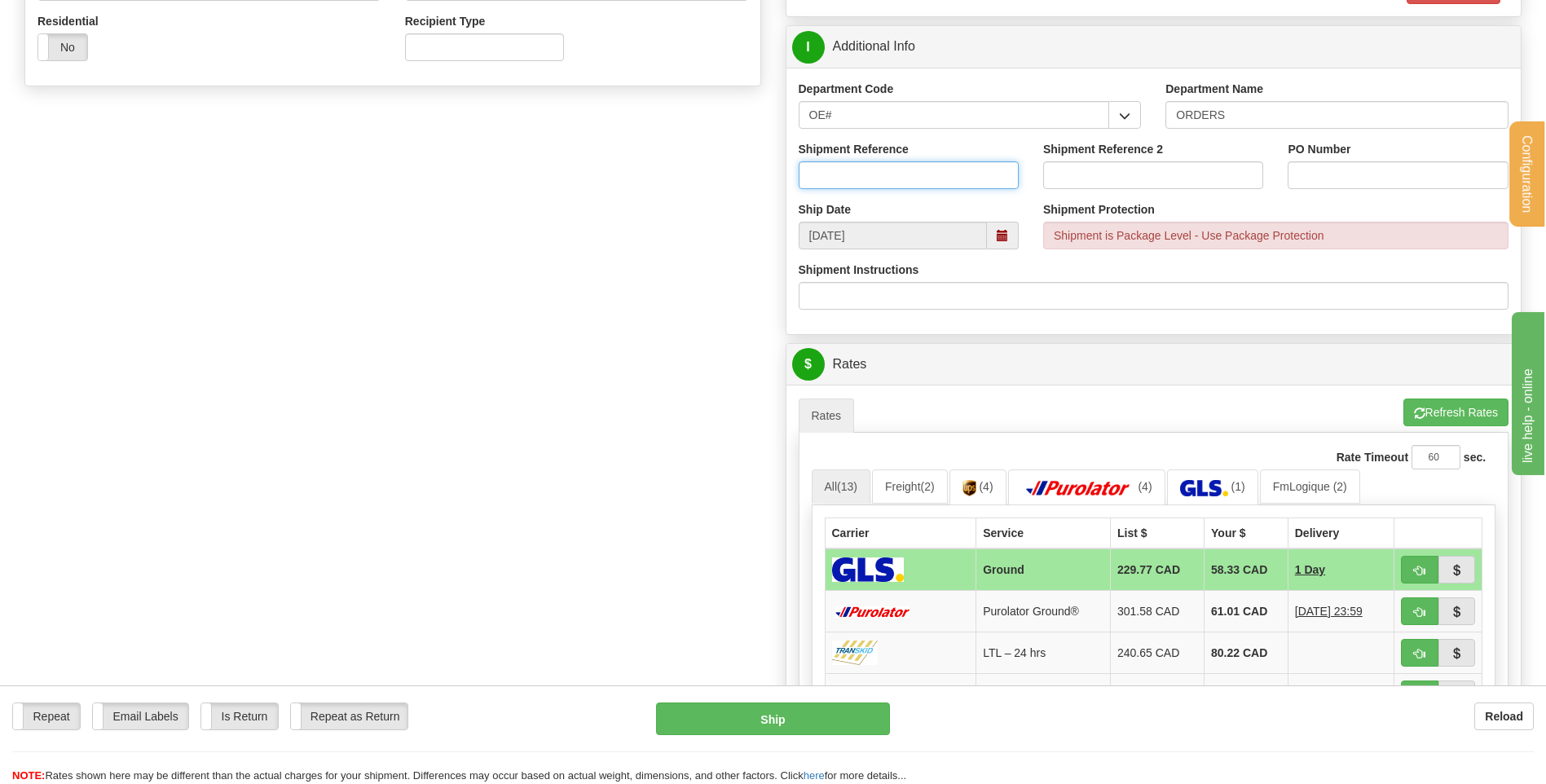
click at [844, 181] on input "Shipment Reference" at bounding box center [908, 175] width 220 height 28
type input "5"
type input "80005604-00 // 80005630-00"
click at [1331, 172] on input "PO Number" at bounding box center [1397, 175] width 220 height 28
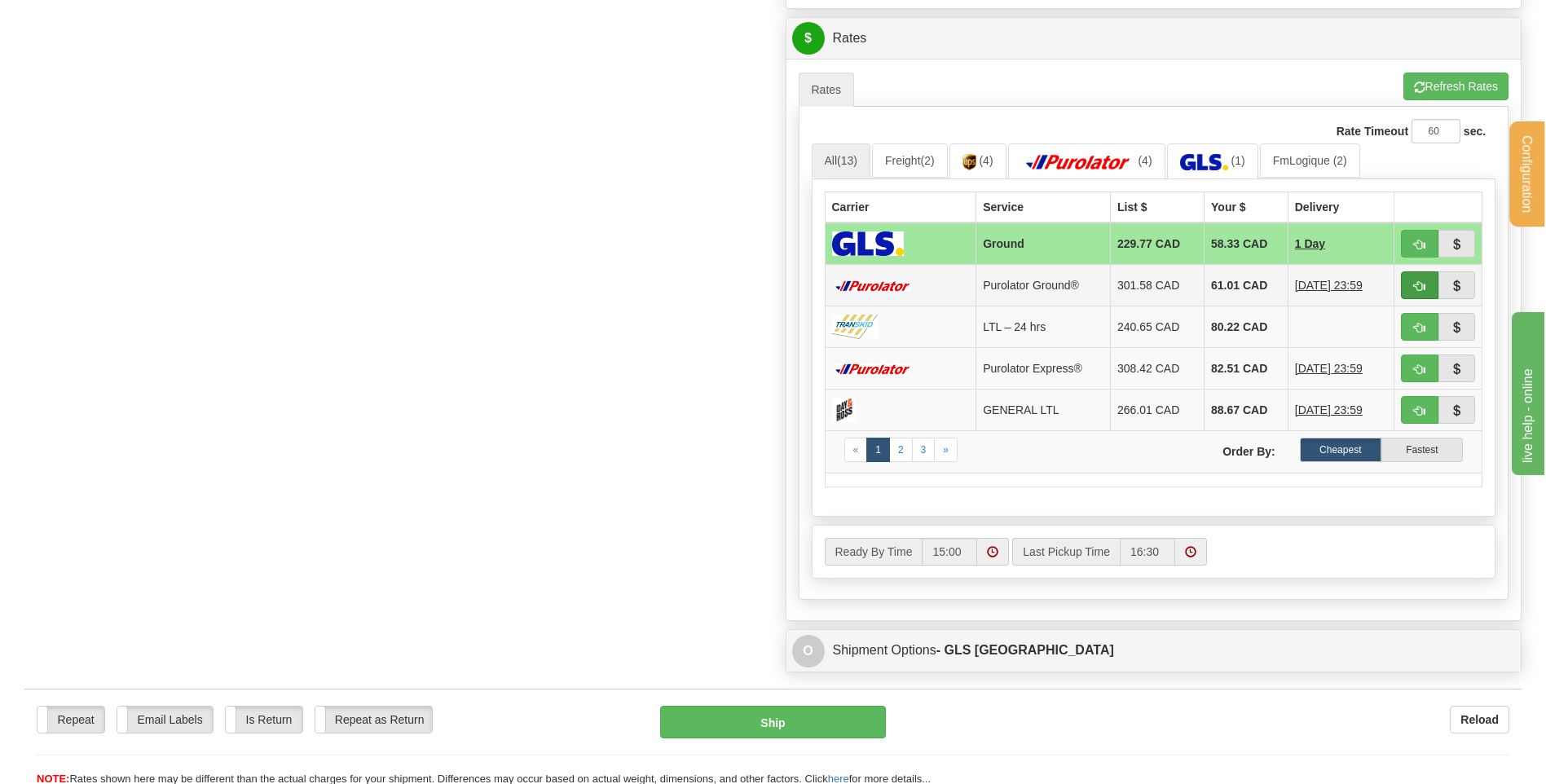
type input "92219 // PO-00427"
drag, startPoint x: 1415, startPoint y: 272, endPoint x: 1097, endPoint y: 297, distance: 319.0
click at [1415, 272] on button "button" at bounding box center [1419, 285] width 37 height 28
type input "260"
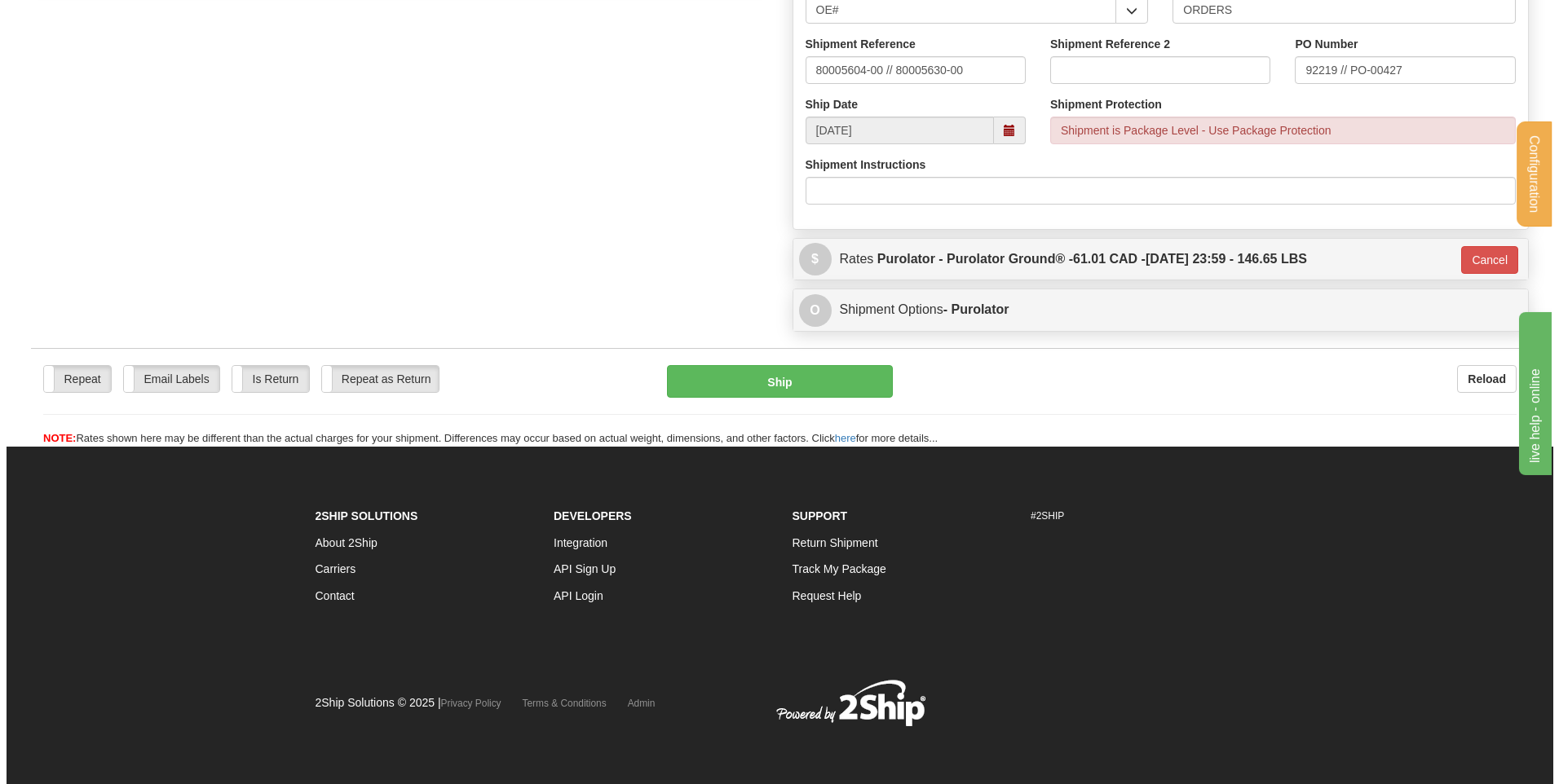
scroll to position [677, 0]
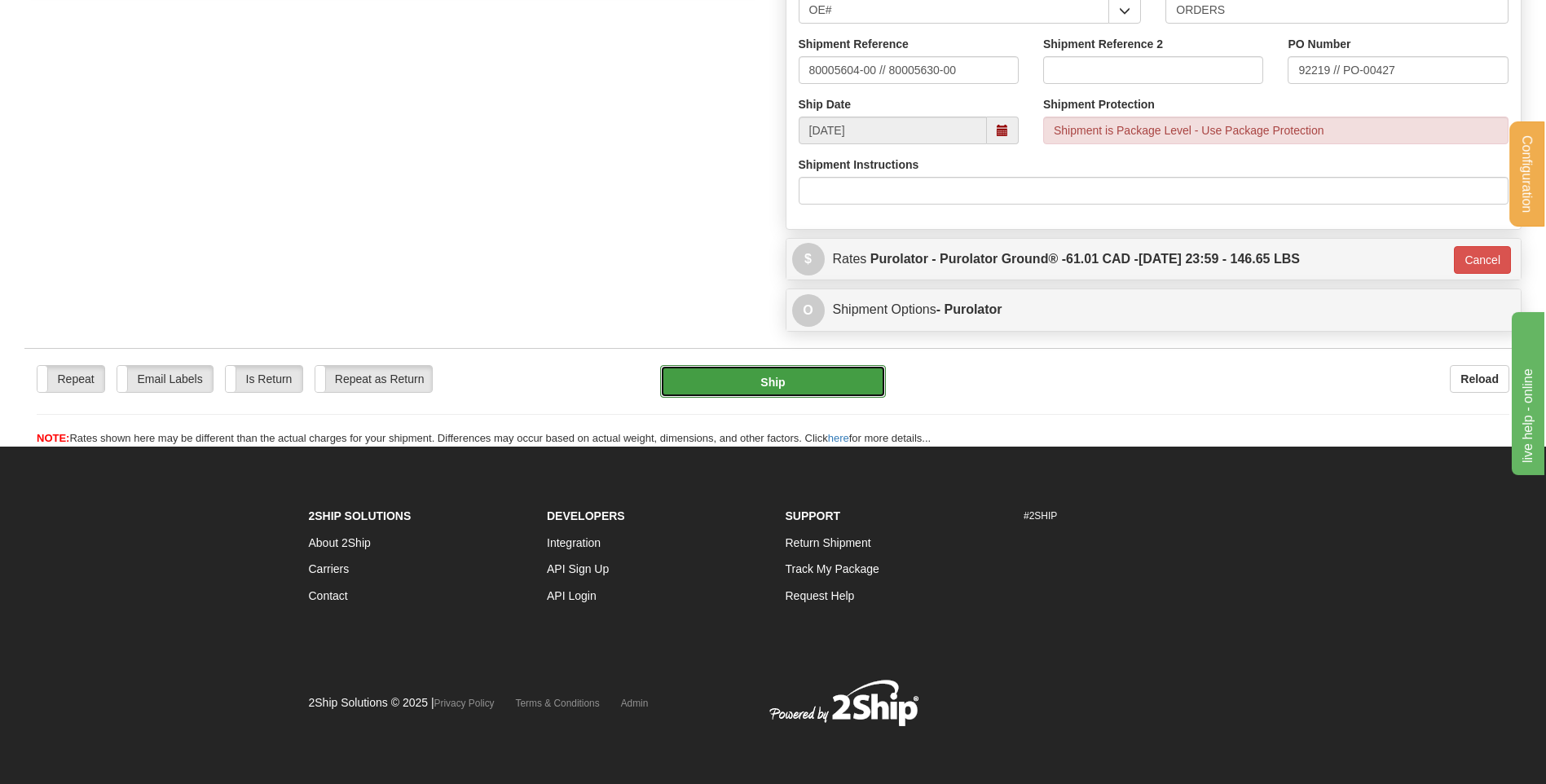
click at [750, 373] on button "Ship" at bounding box center [773, 381] width 225 height 33
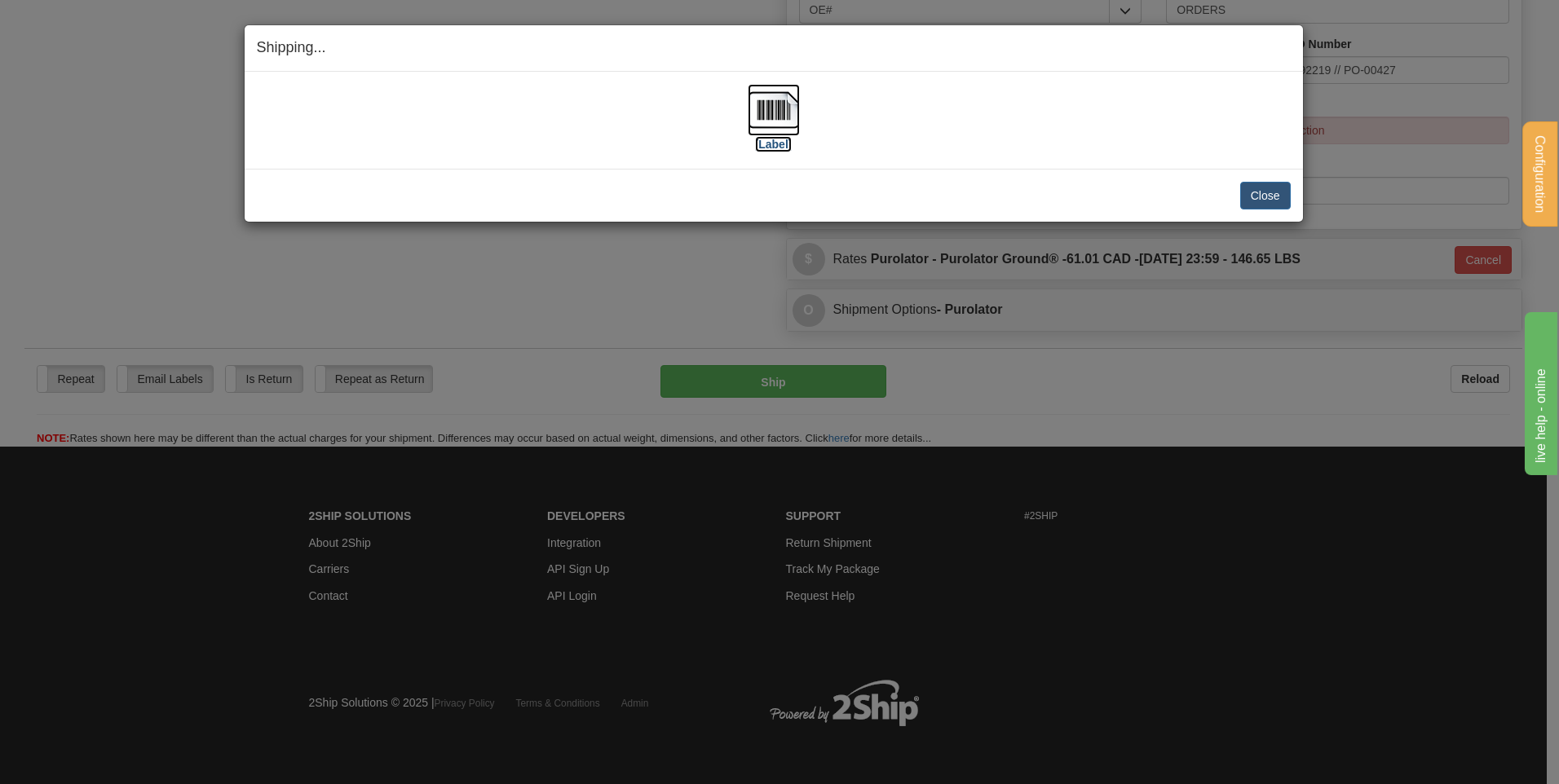
click at [777, 95] on img at bounding box center [774, 109] width 52 height 52
click at [1248, 191] on button "Close" at bounding box center [1265, 195] width 51 height 28
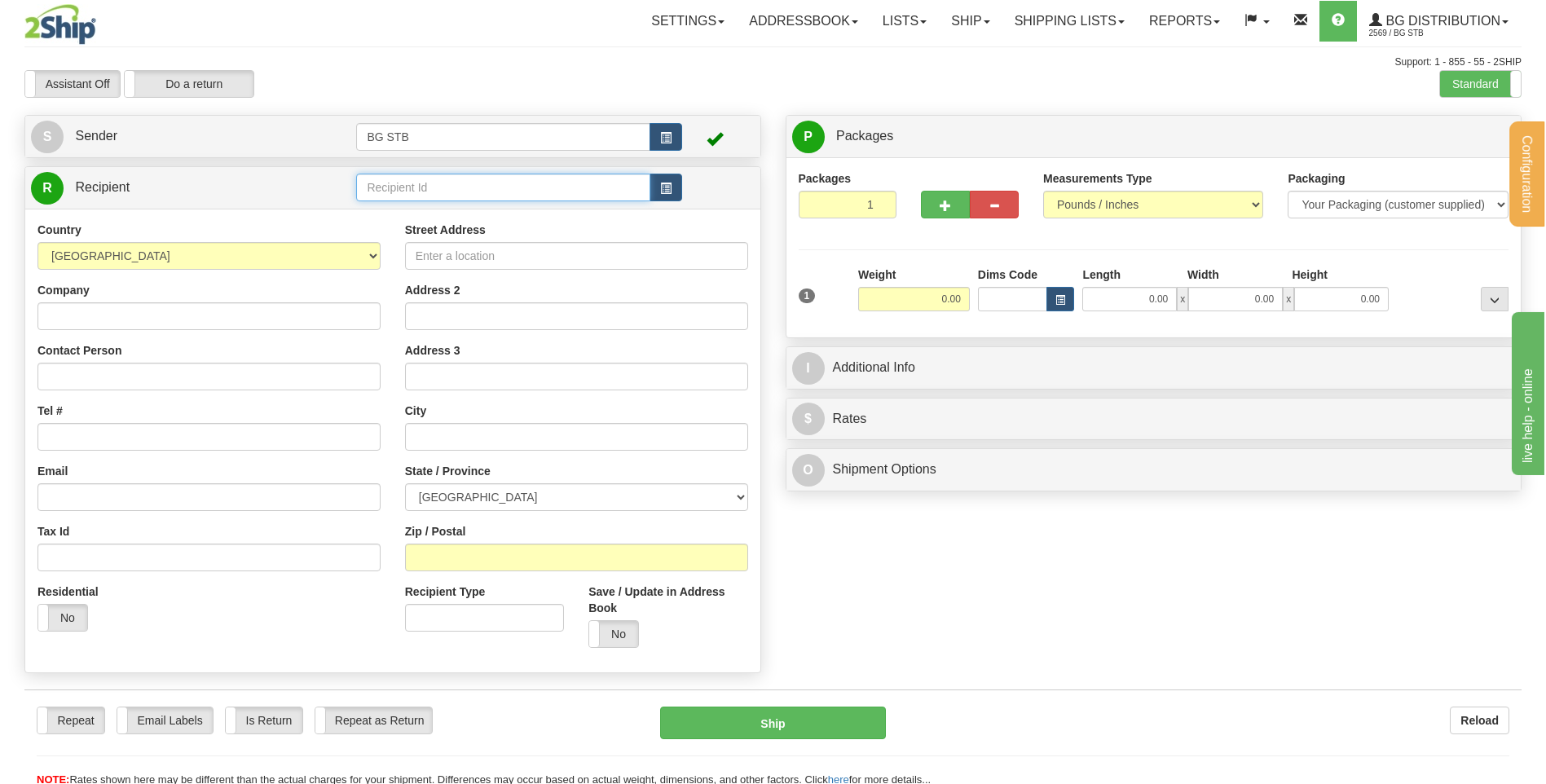
click at [375, 179] on input "text" at bounding box center [503, 187] width 294 height 28
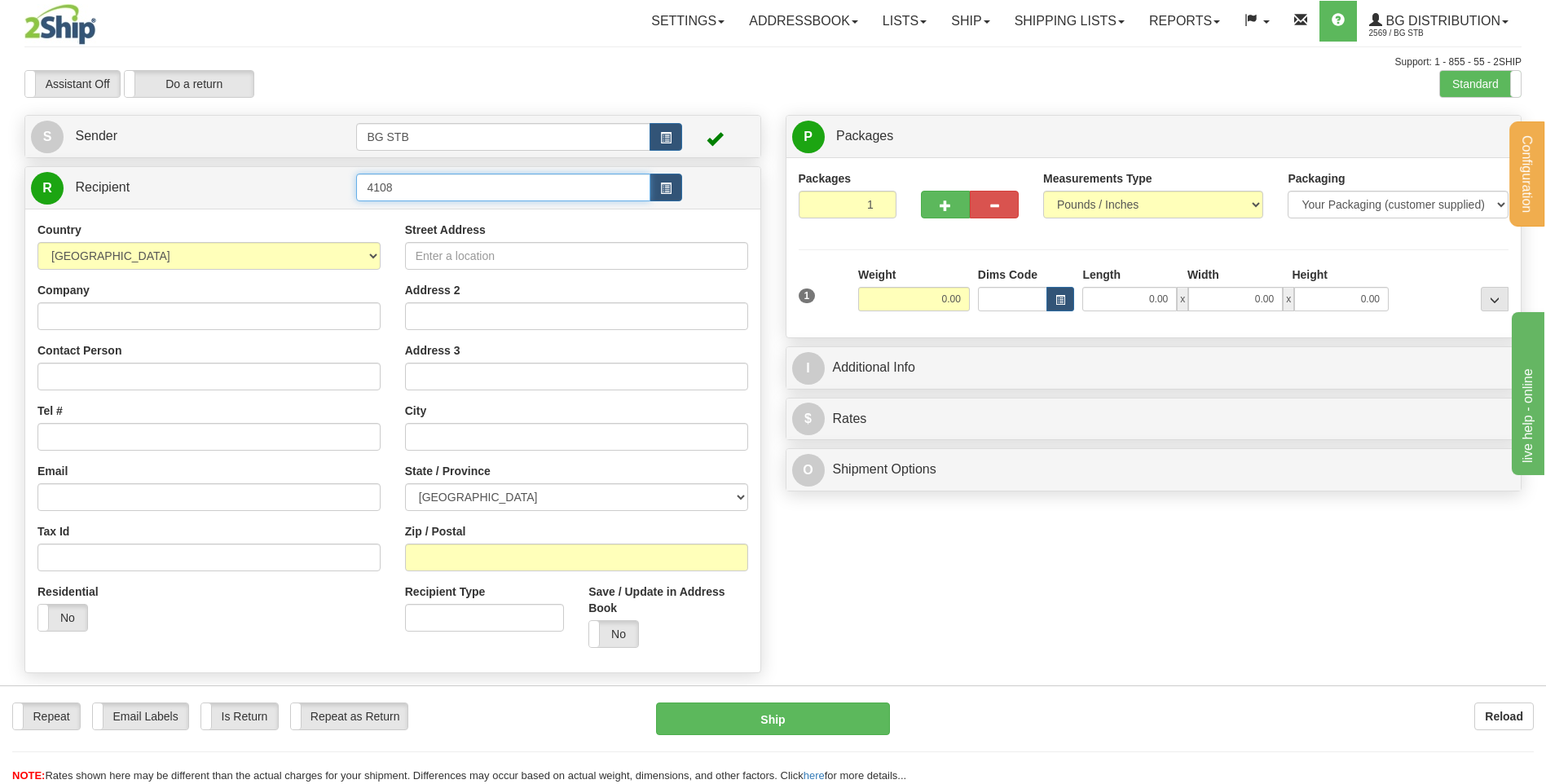
type input "4108"
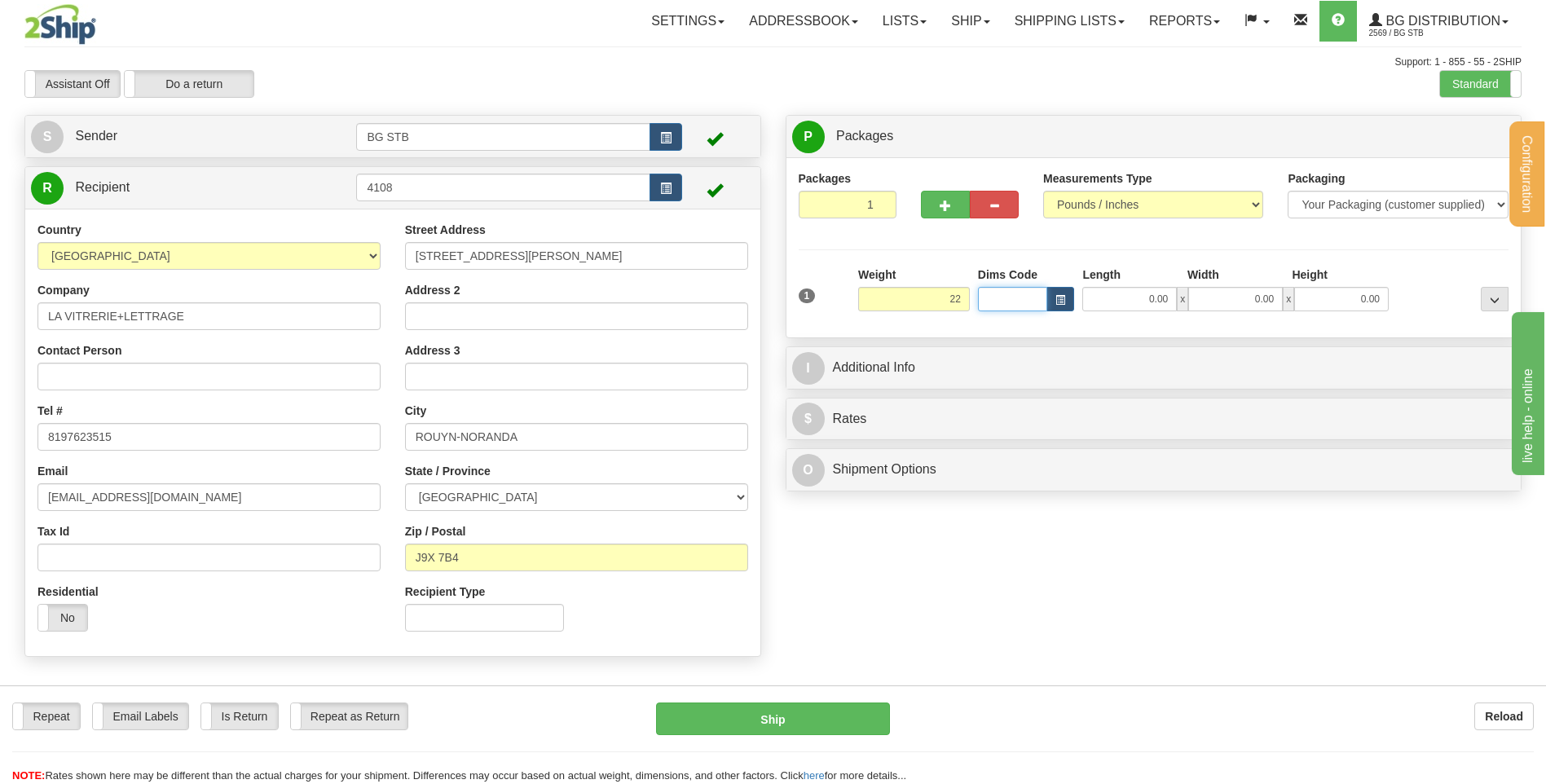
type input "22.00"
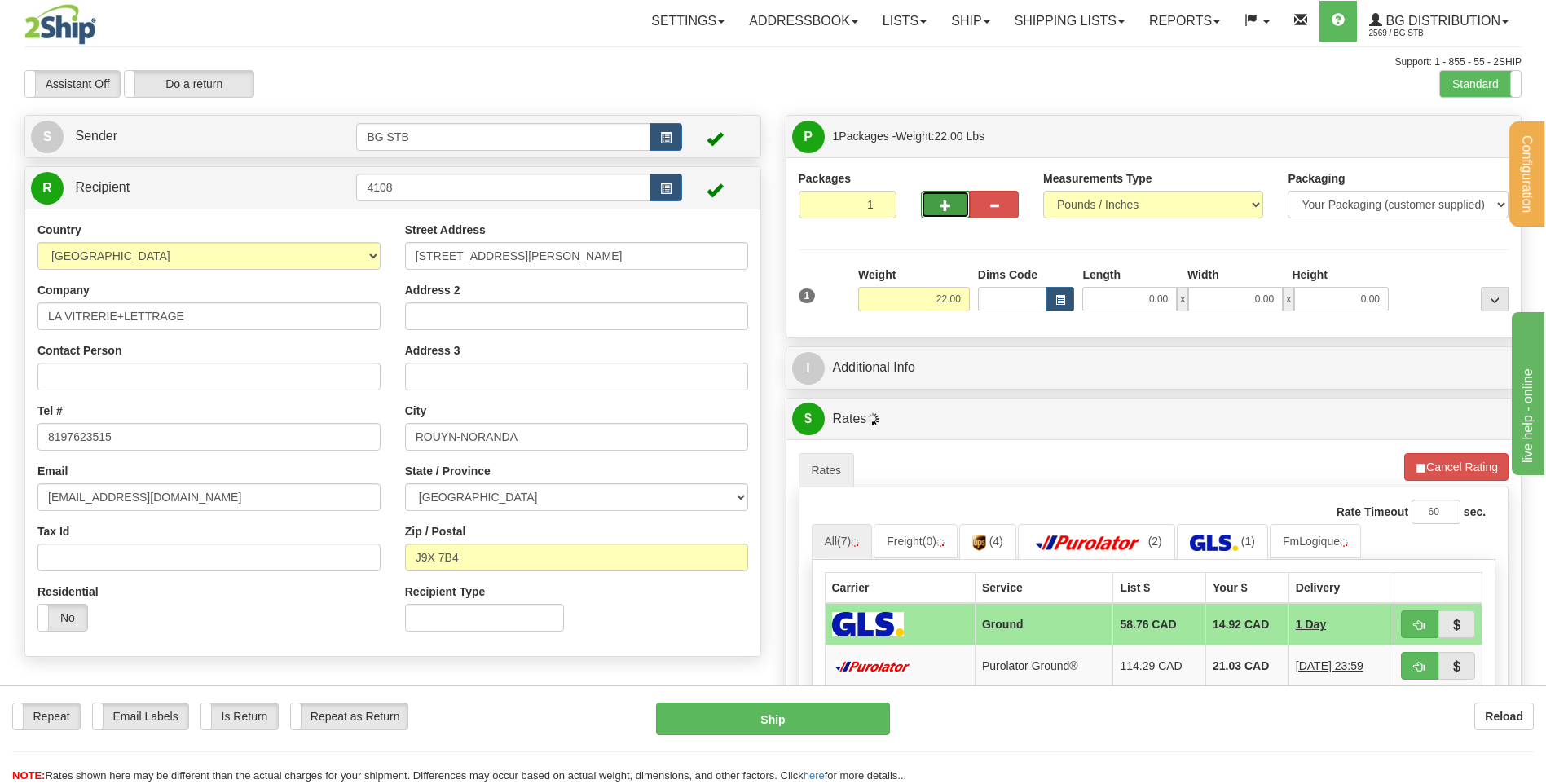
click at [935, 200] on button "button" at bounding box center [945, 204] width 49 height 28
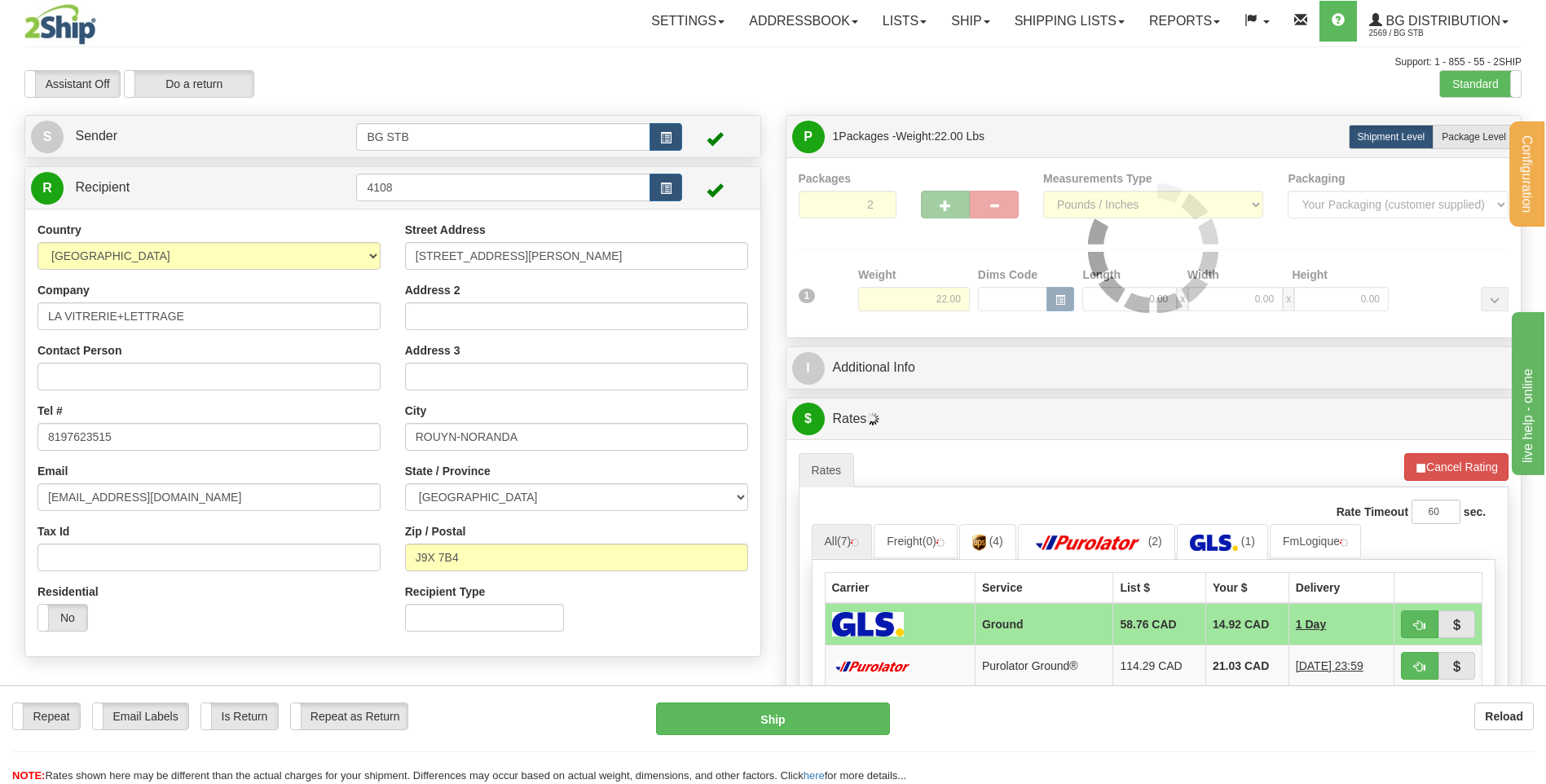
click at [935, 200] on div at bounding box center [1154, 247] width 711 height 154
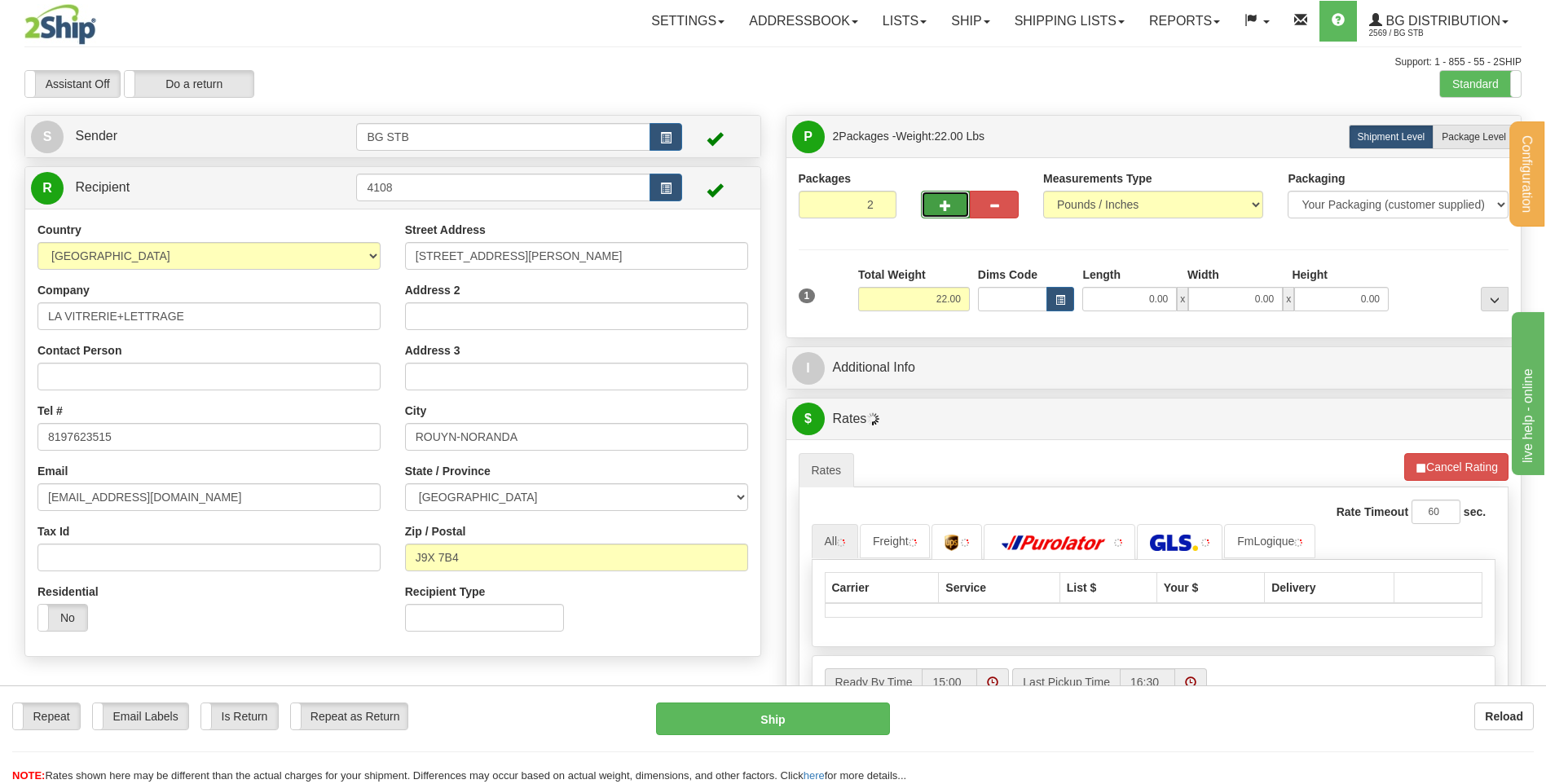
click at [935, 202] on button "button" at bounding box center [945, 204] width 49 height 28
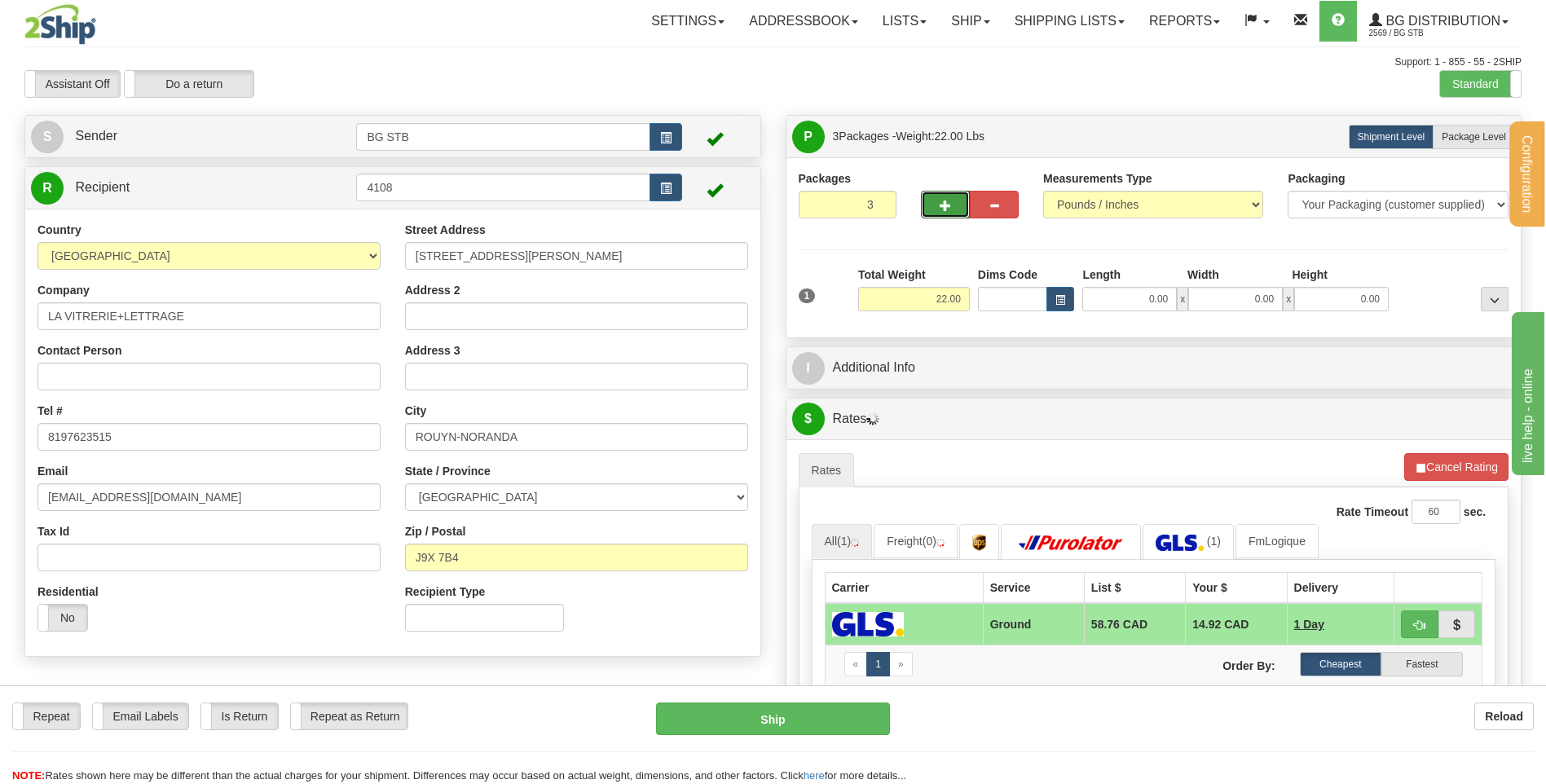
click at [939, 209] on span "button" at bounding box center [945, 205] width 12 height 11
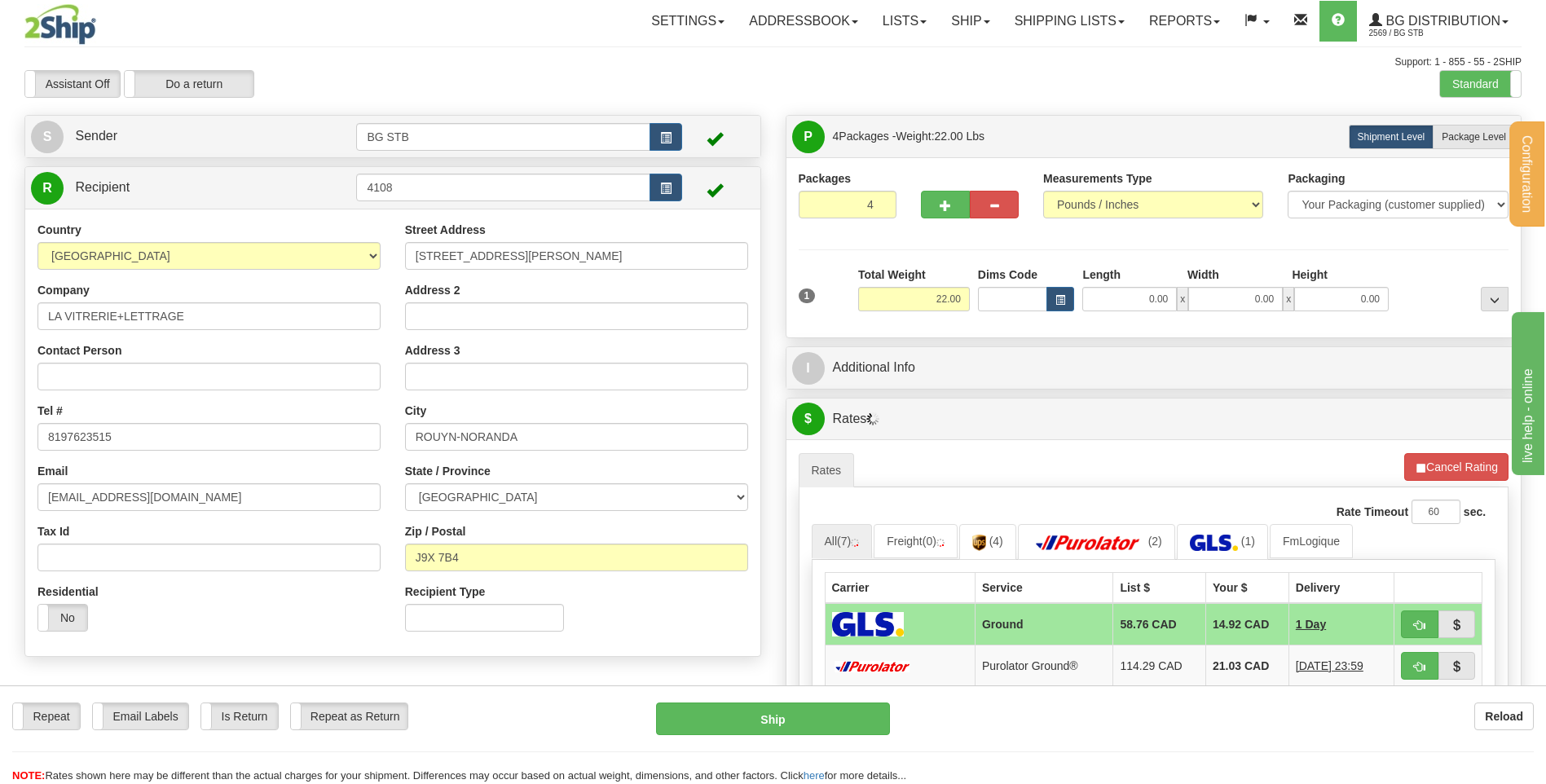
click at [939, 209] on div "Packages 4 1 Measurements Type" at bounding box center [1154, 247] width 711 height 154
click at [941, 209] on span "button" at bounding box center [945, 205] width 12 height 11
type input "5"
click at [1136, 307] on input "0.00" at bounding box center [1130, 298] width 95 height 24
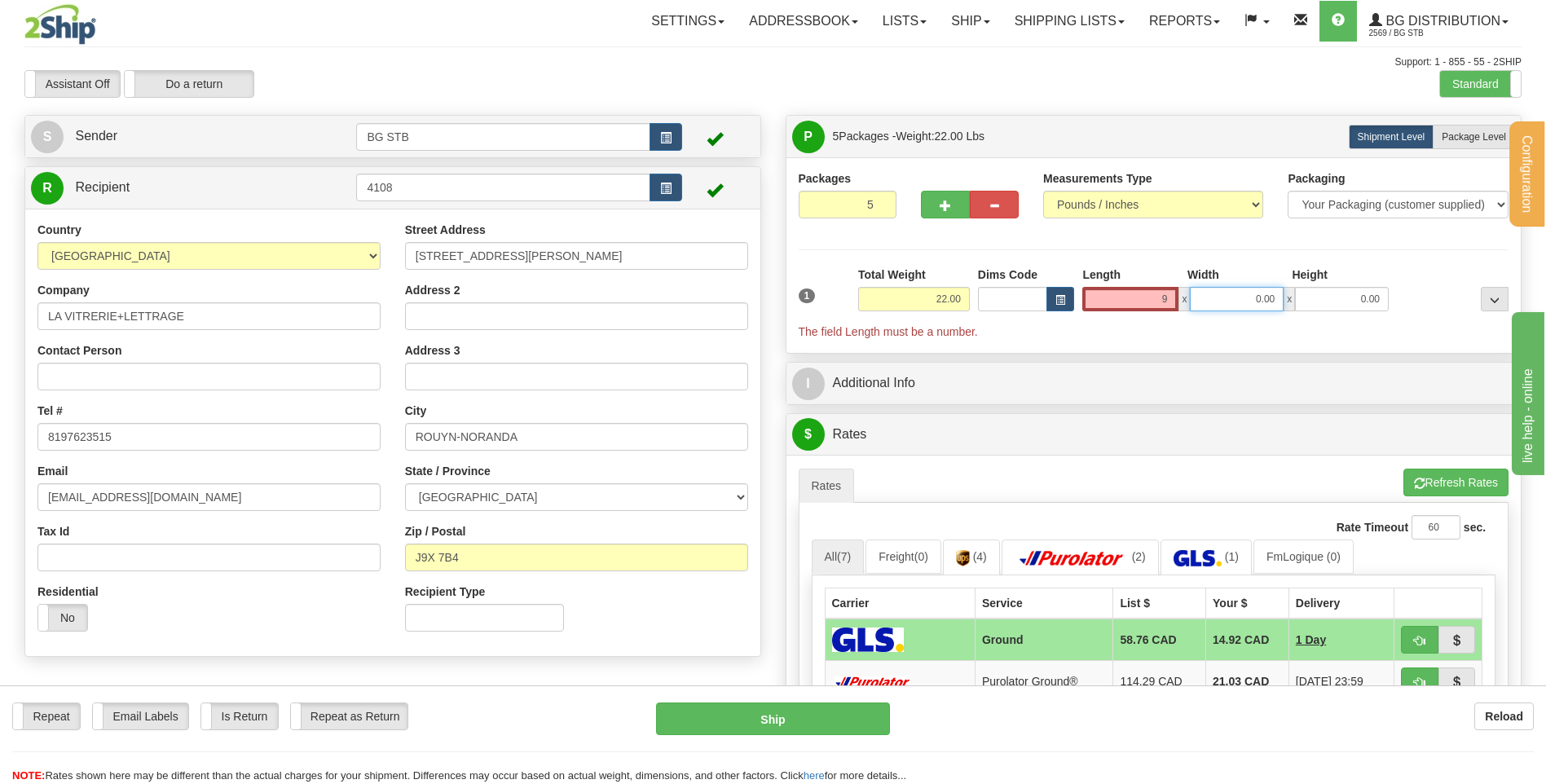
type input "9.00"
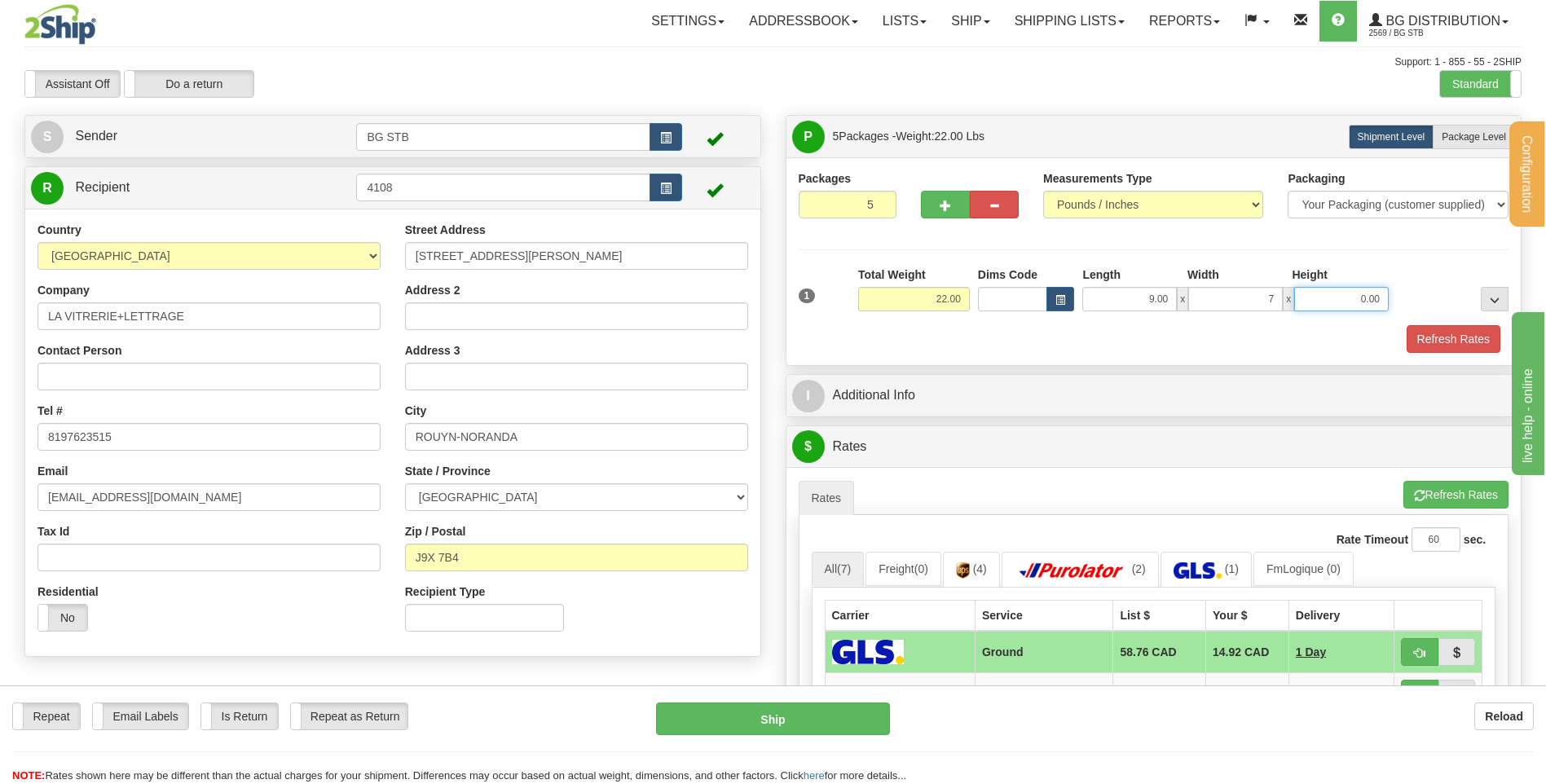
type input "7.00"
type input "16.00"
click at [1441, 135] on label "Package Level Pack.." at bounding box center [1474, 136] width 83 height 24
radio input "true"
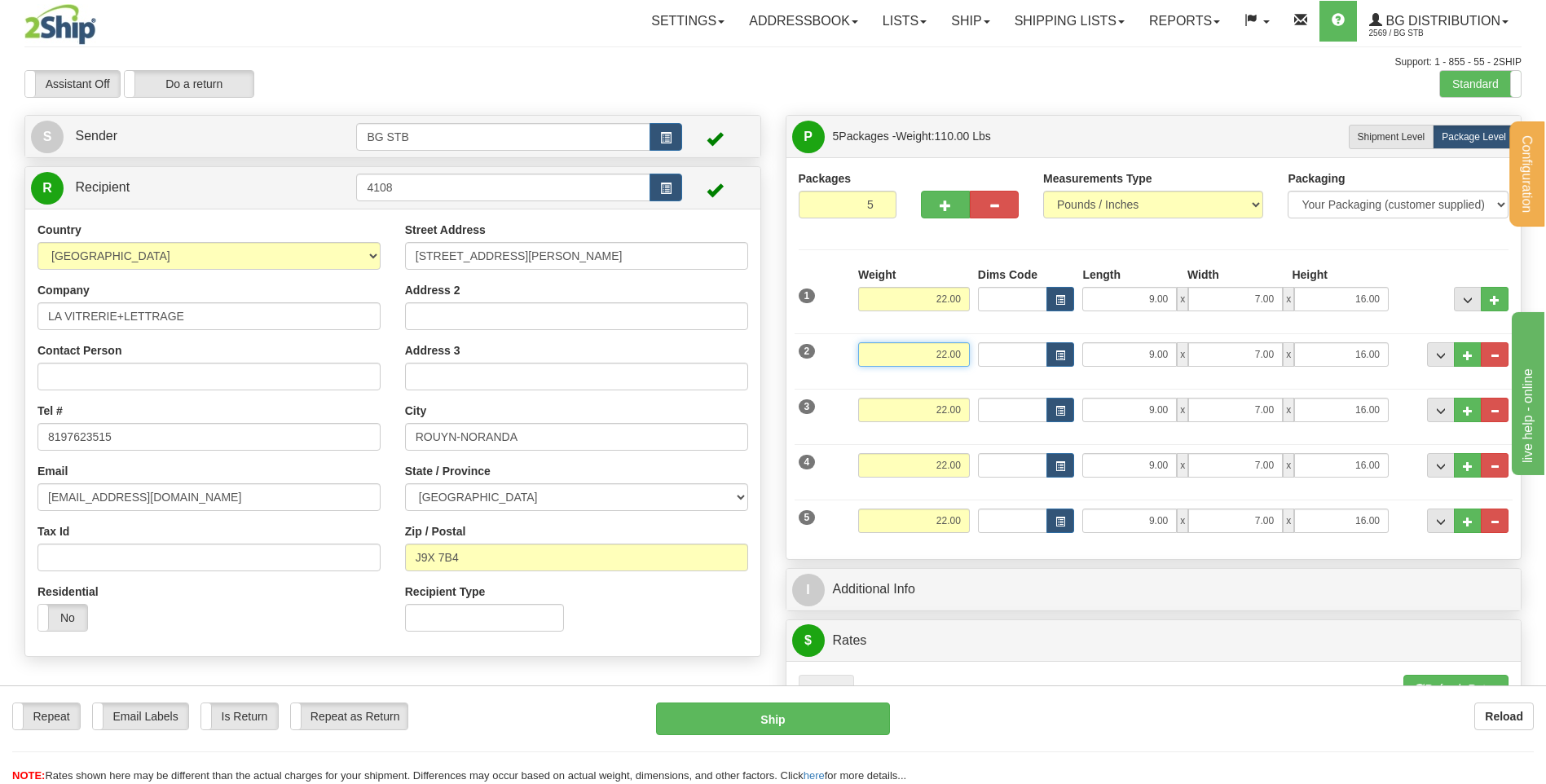
drag, startPoint x: 934, startPoint y: 362, endPoint x: 1021, endPoint y: 359, distance: 87.1
click at [1003, 357] on div "2 Weight 22.00 Dims Code Length Width Height" at bounding box center [1154, 352] width 719 height 55
type input "46.00"
type input "9.00"
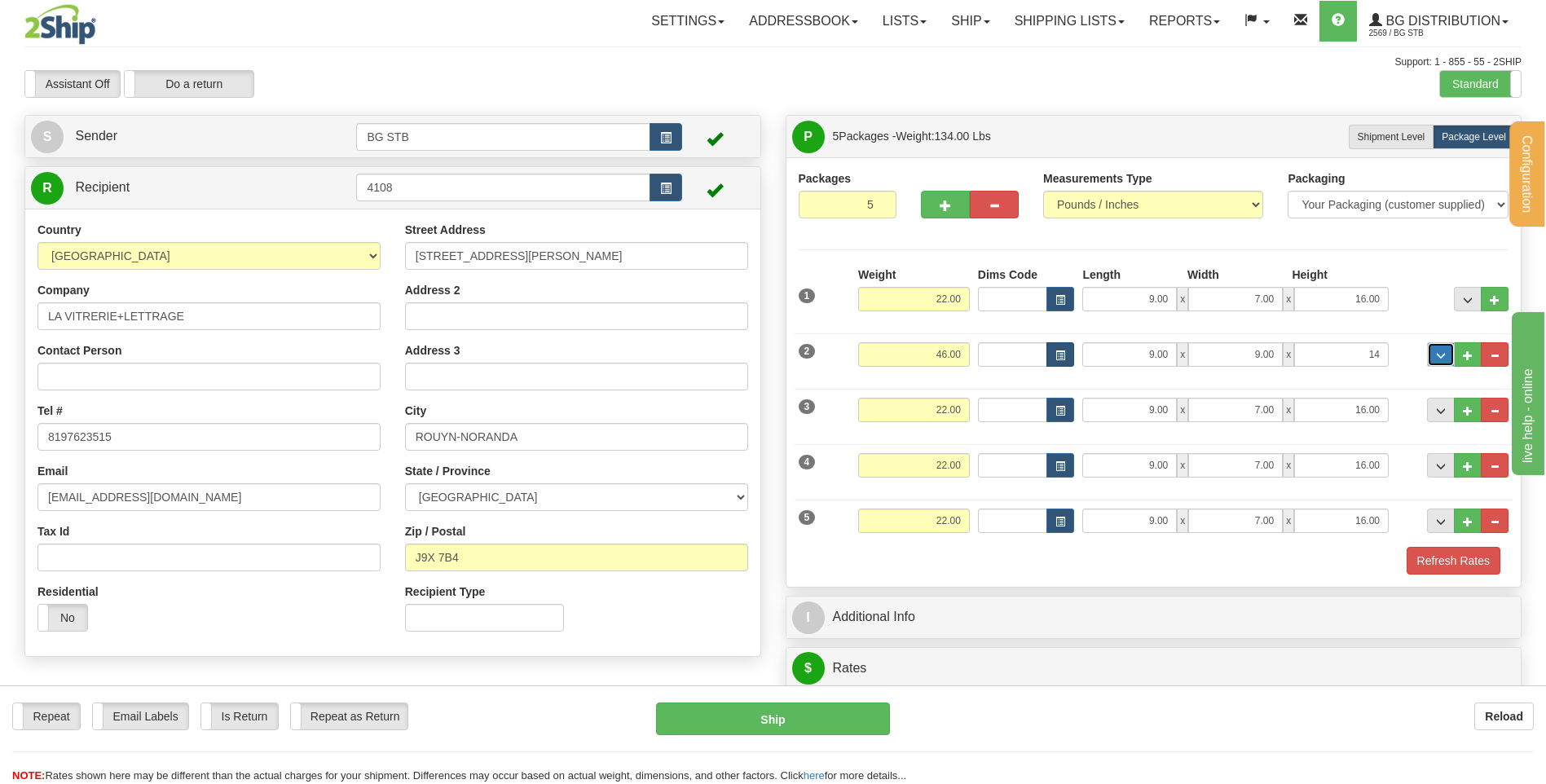
type input "14.00"
drag, startPoint x: 1132, startPoint y: 408, endPoint x: 1203, endPoint y: 398, distance: 71.7
click at [1203, 398] on div "9.00 x 7.00 x 16.00" at bounding box center [1235, 409] width 306 height 24
type input "12.00"
type input "9.00"
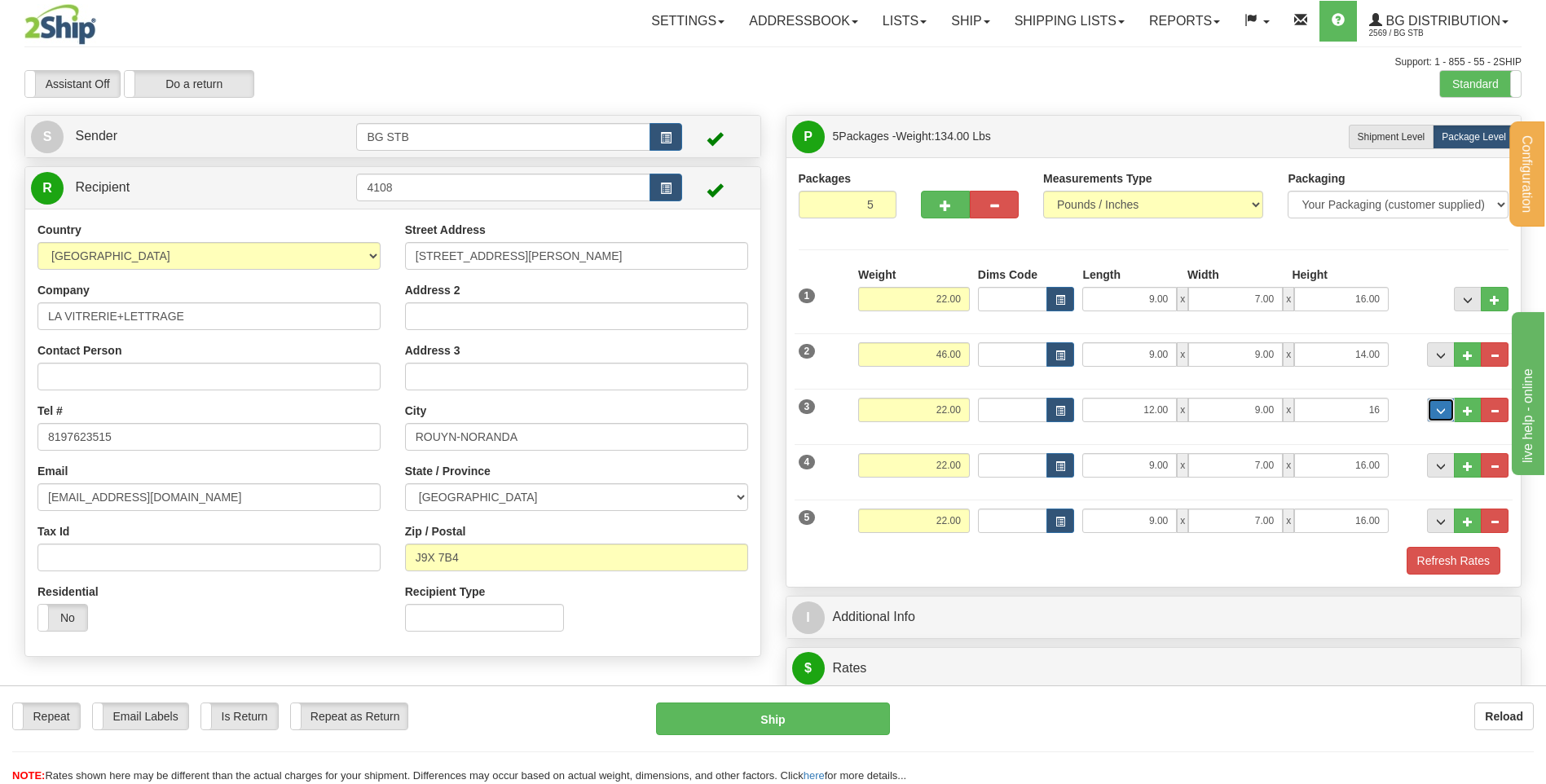
type input "16.00"
drag, startPoint x: 1136, startPoint y: 463, endPoint x: 1410, endPoint y: 424, distance: 276.8
click at [1360, 436] on div "4 Weight 22.00 Dims Code Length Width Height" at bounding box center [1154, 463] width 719 height 55
type input "12.00"
type input "9.00"
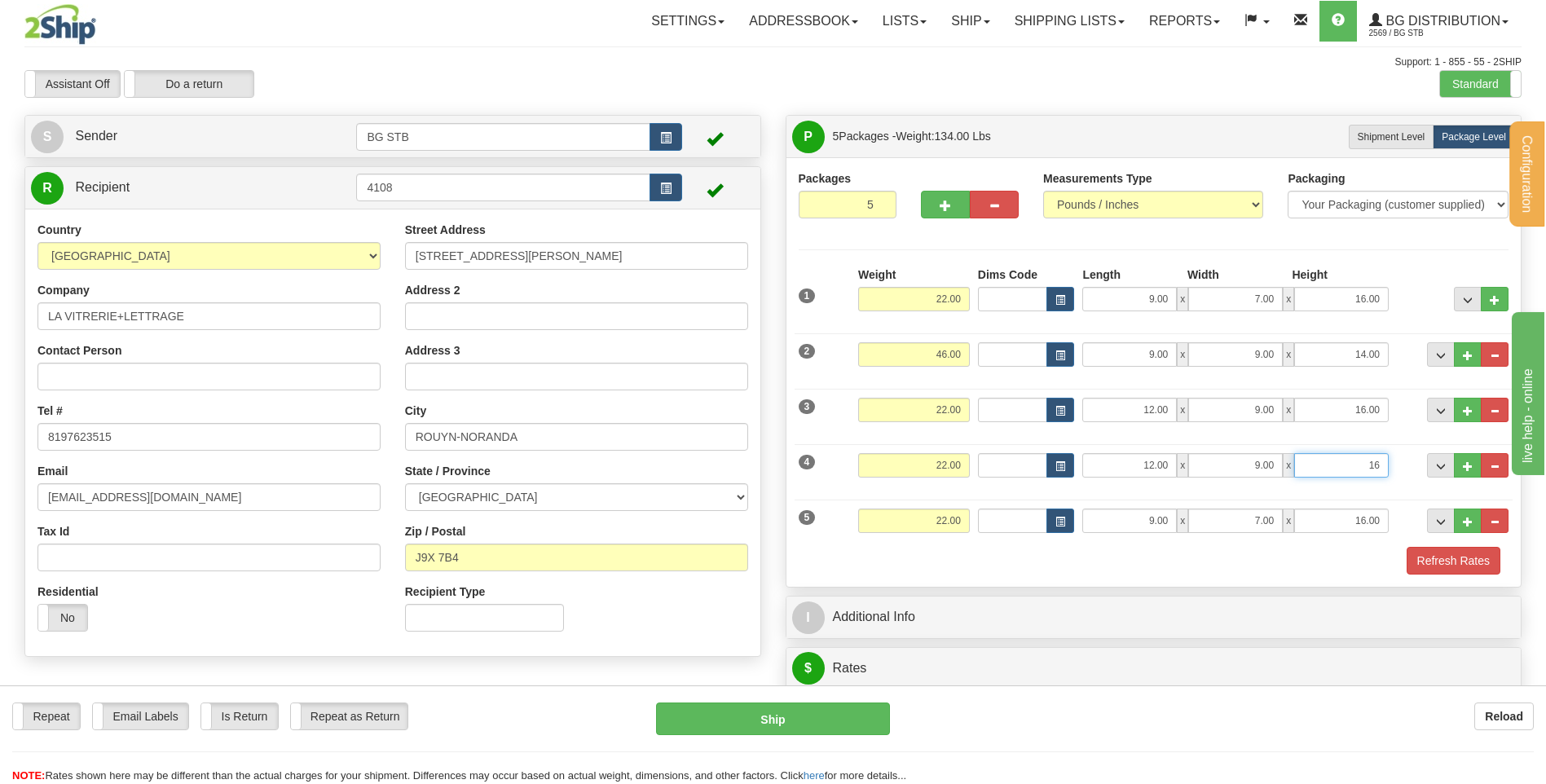
type input "16.00"
drag, startPoint x: 928, startPoint y: 408, endPoint x: 1057, endPoint y: 397, distance: 129.5
click at [1029, 399] on div "3 Weight 22.00 Dims Code Length Width Height" at bounding box center [1154, 408] width 719 height 55
type input "51.00"
drag, startPoint x: 916, startPoint y: 465, endPoint x: 1160, endPoint y: 459, distance: 244.1
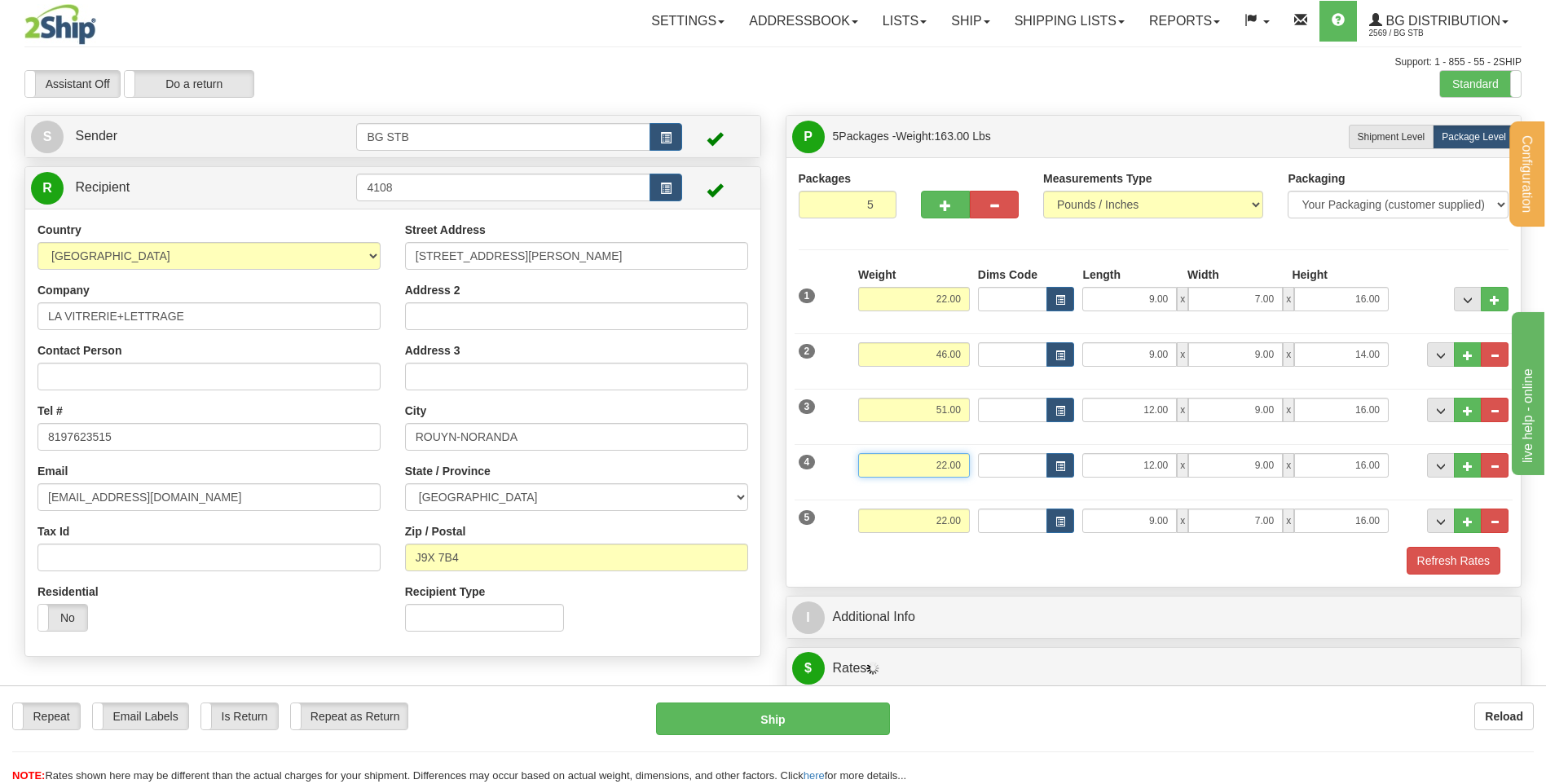
click at [1094, 465] on div "4 Weight 22.00 Dims Code Length Width Height" at bounding box center [1154, 463] width 719 height 55
drag, startPoint x: 919, startPoint y: 467, endPoint x: 1067, endPoint y: 469, distance: 148.0
click at [1037, 470] on div "4 Weight 51.30 Dims Code Length Width Height" at bounding box center [1154, 463] width 719 height 55
type input "51.00"
drag, startPoint x: 925, startPoint y: 521, endPoint x: 1022, endPoint y: 518, distance: 97.0
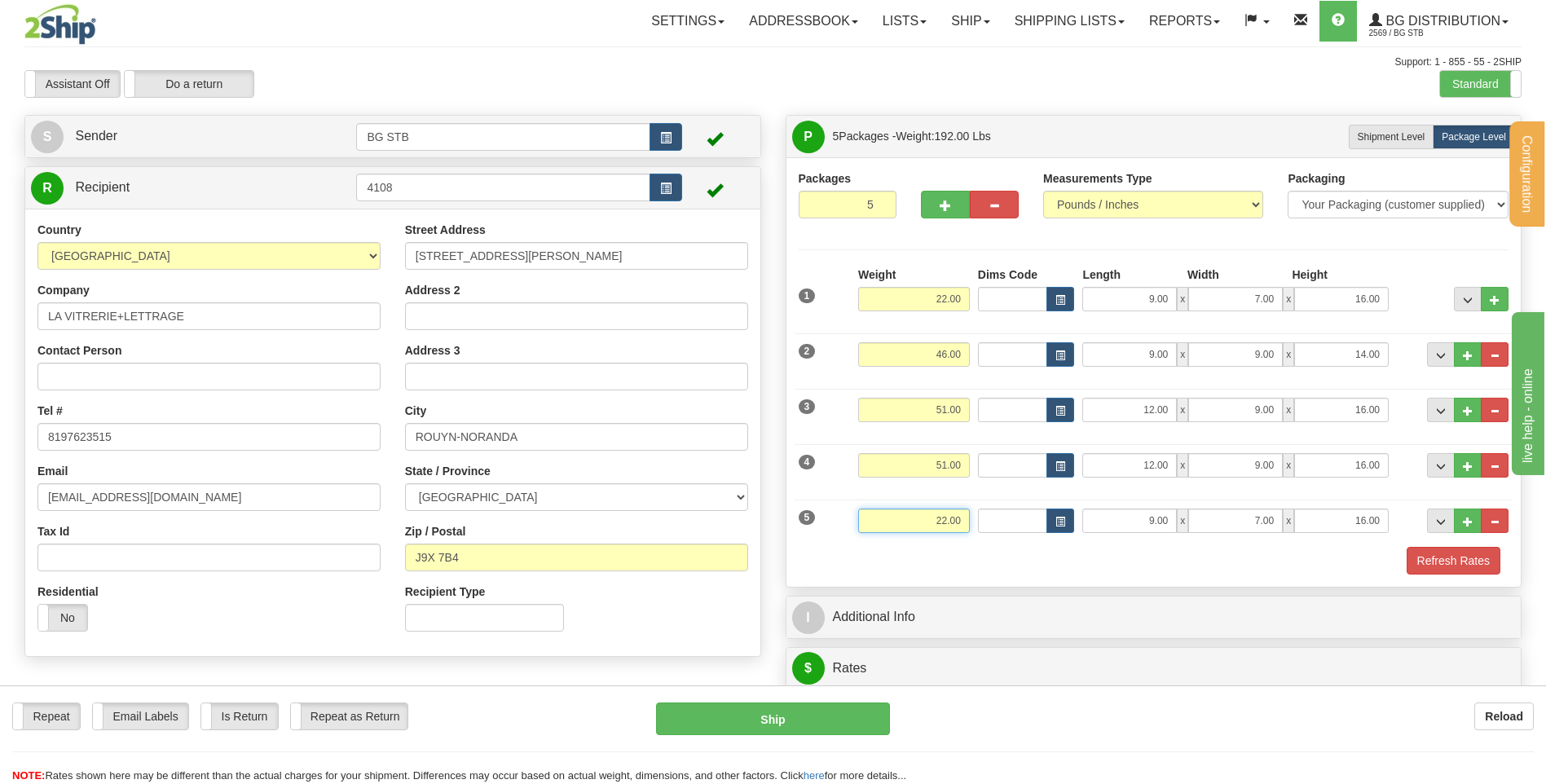
click at [1019, 518] on div "5 Weight 22.00 Dims Code Length Width Height" at bounding box center [1154, 518] width 719 height 55
type input "52.00"
type input "12.00"
type input "9.00"
type input "16.00"
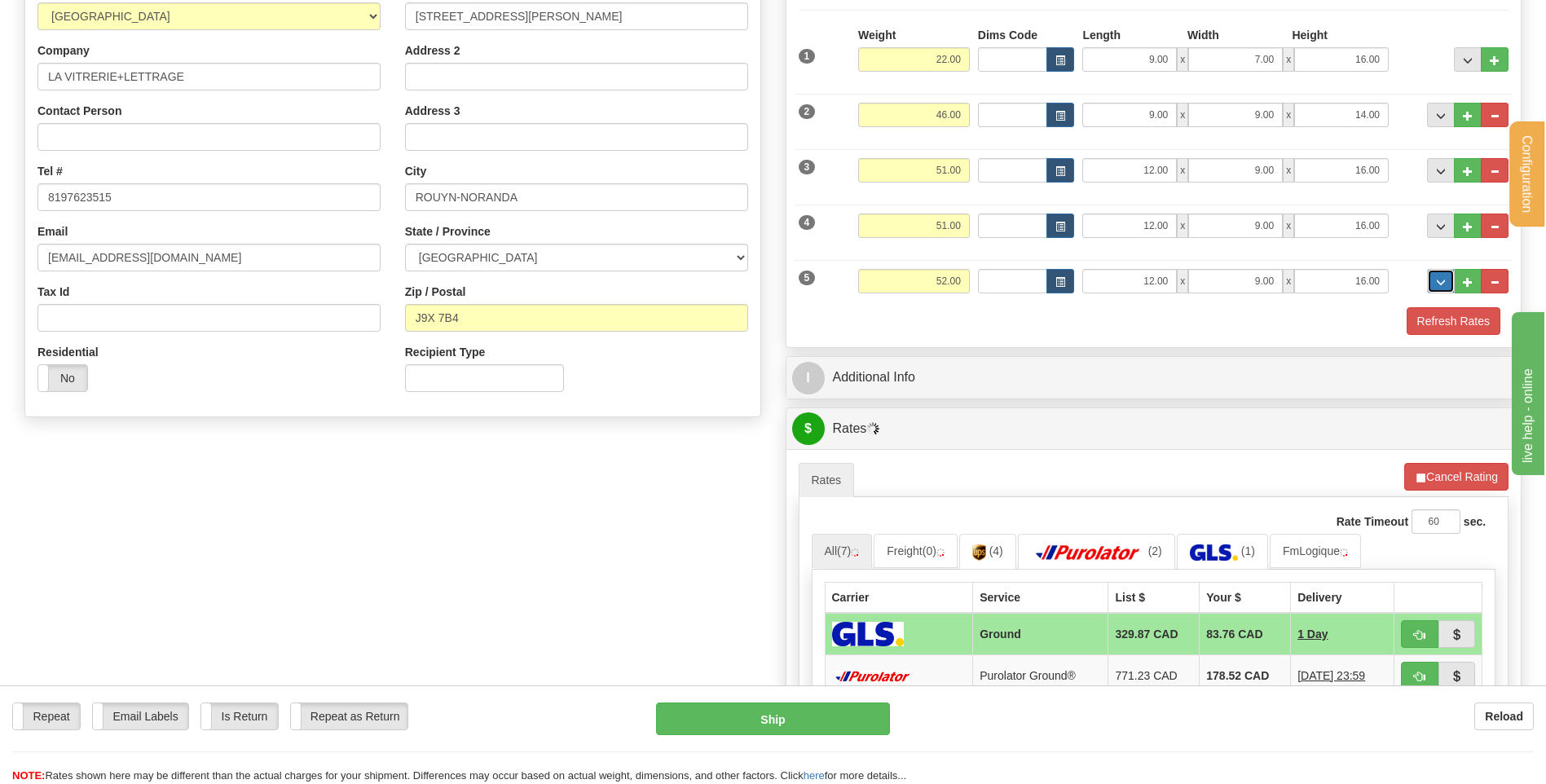
scroll to position [408, 0]
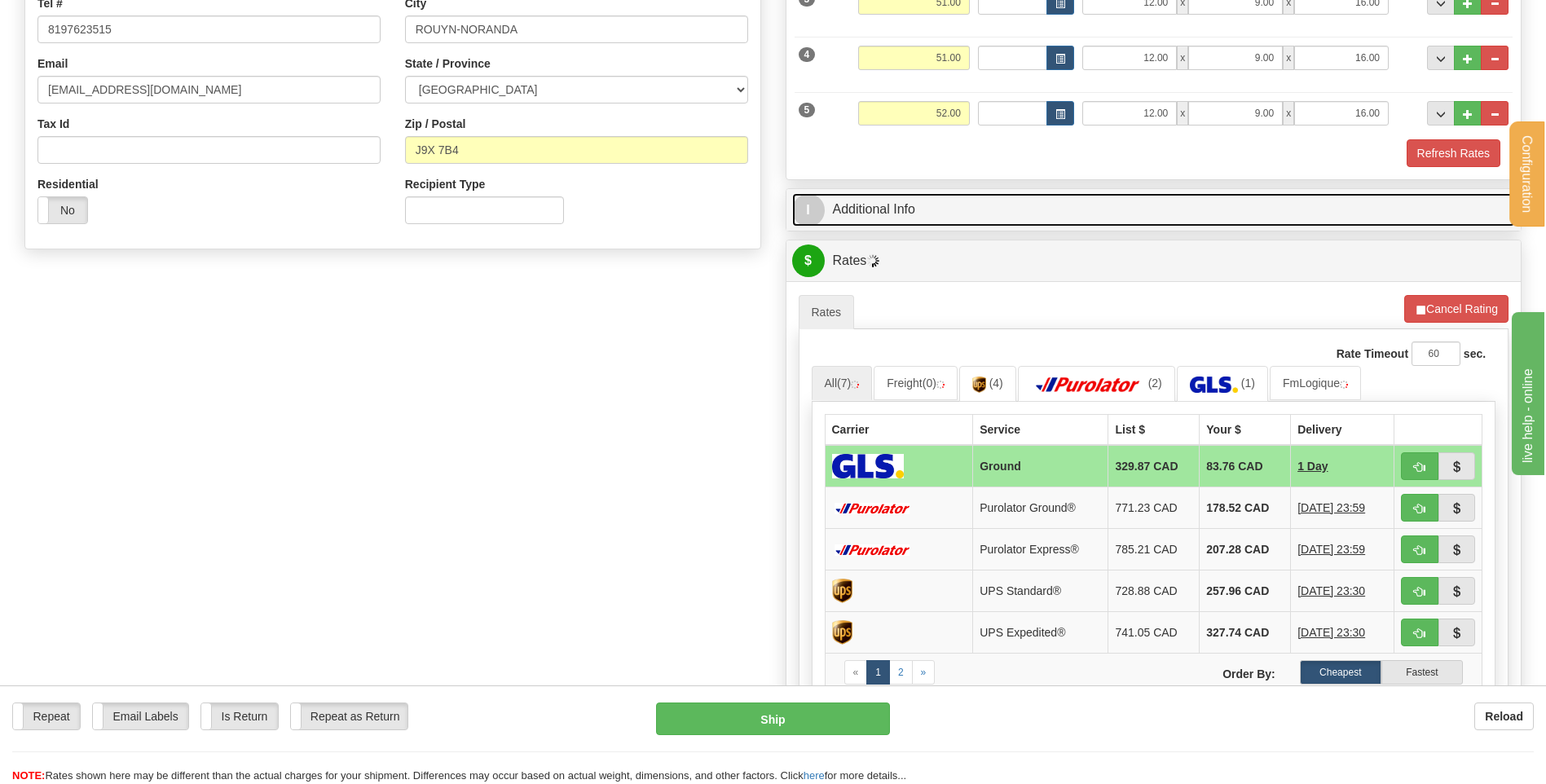
click at [1000, 217] on link "I Additional Info" at bounding box center [1154, 209] width 724 height 34
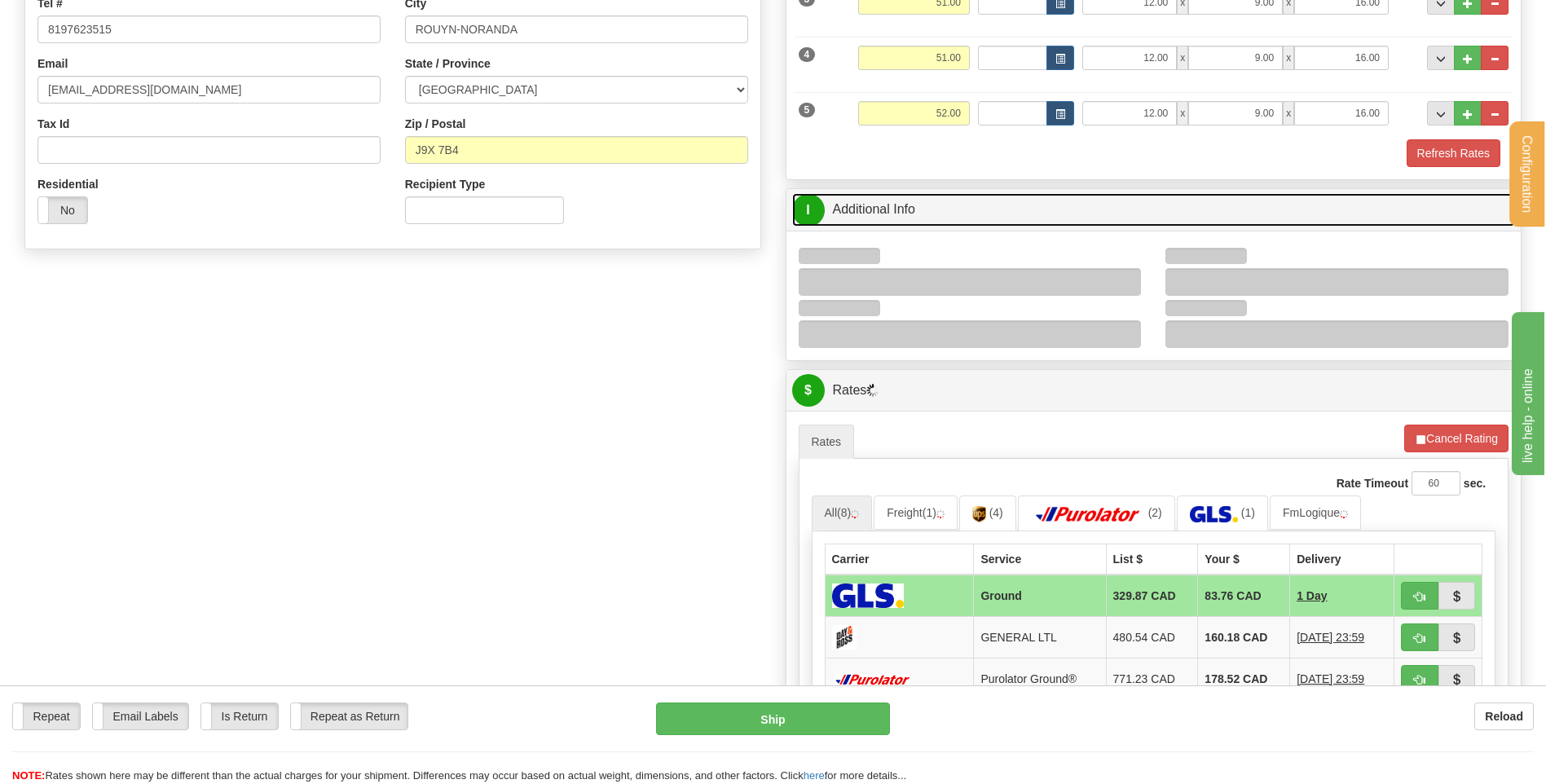
scroll to position [489, 0]
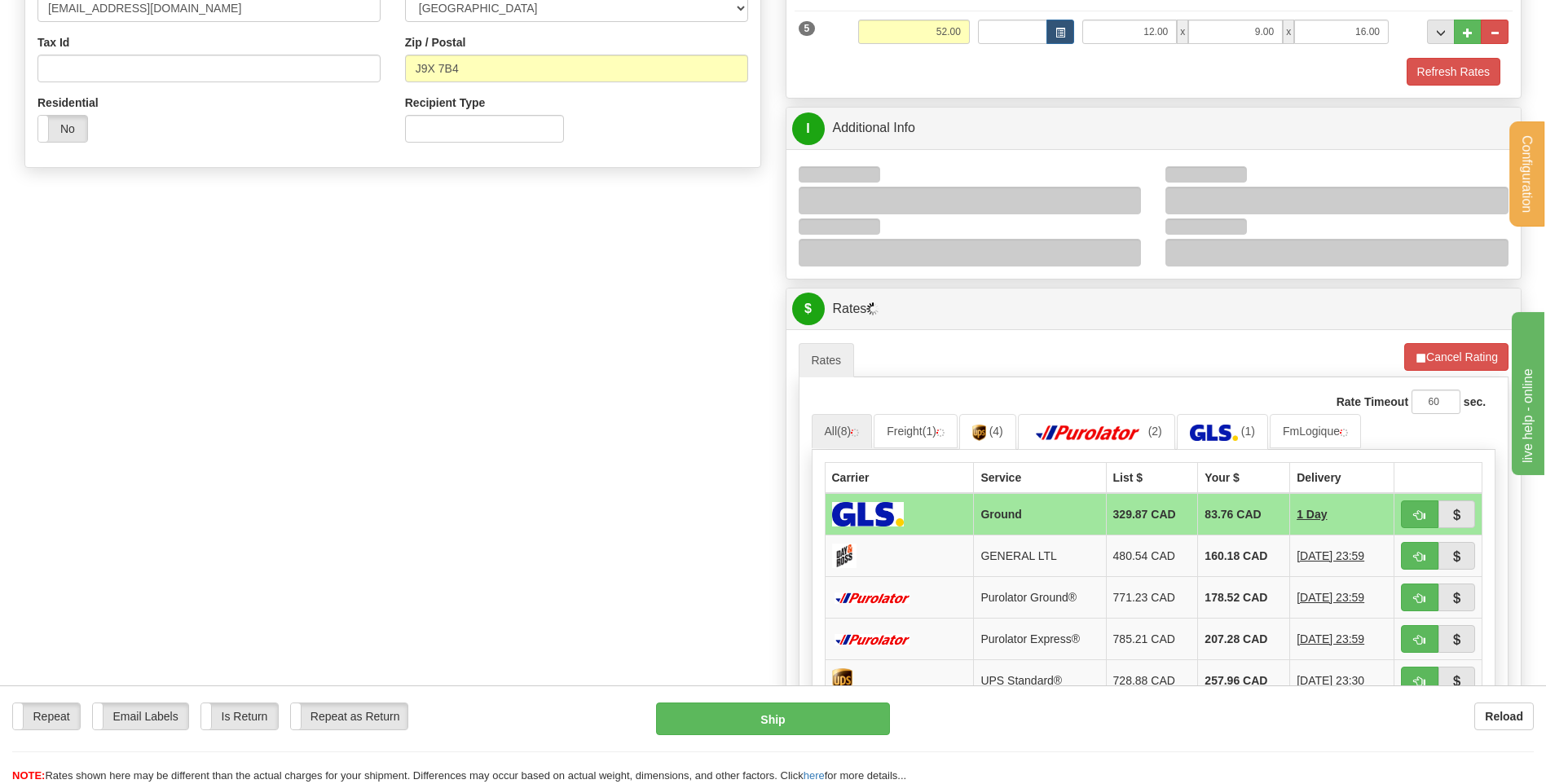
click at [1133, 187] on div at bounding box center [970, 200] width 344 height 28
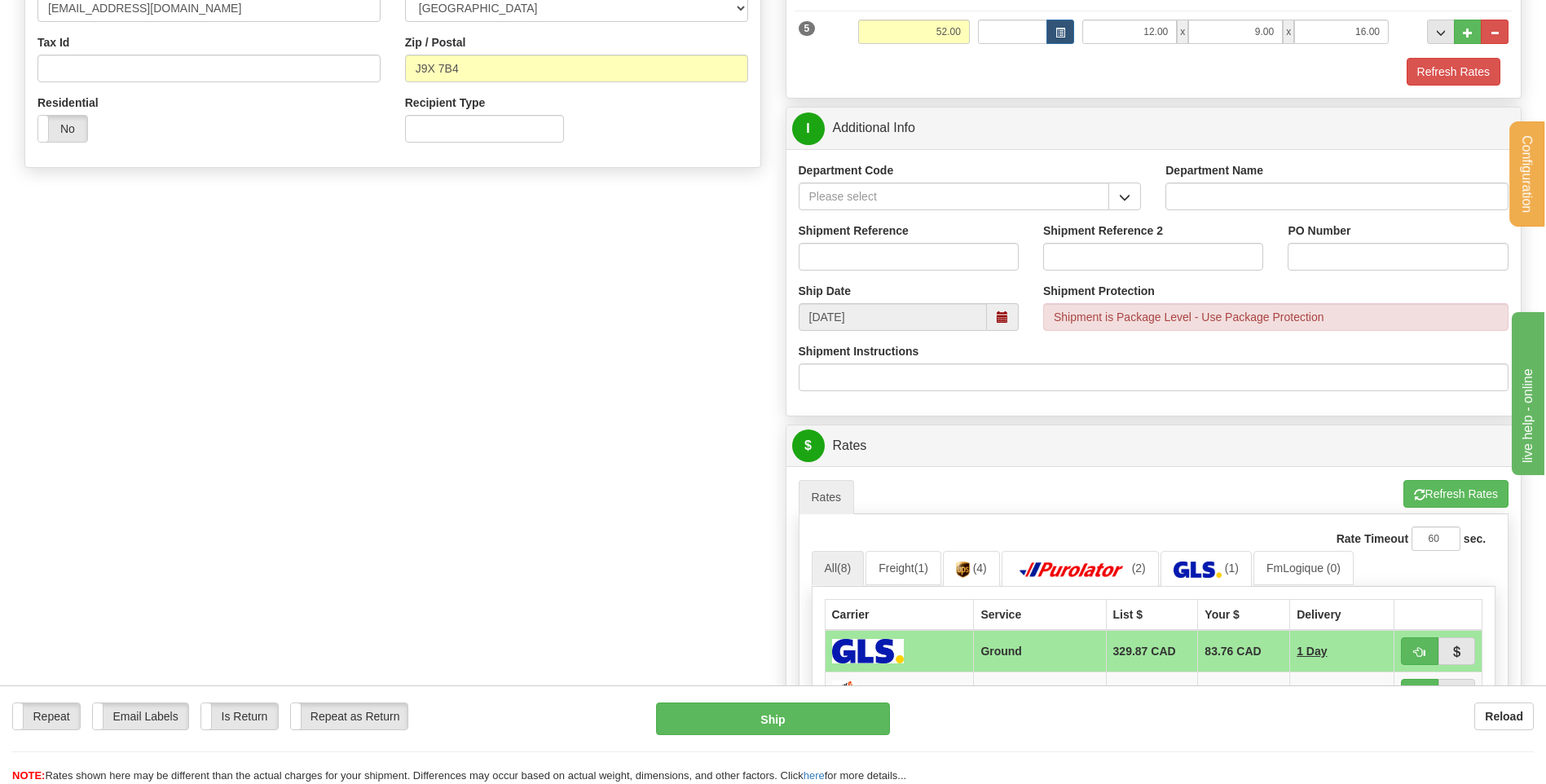
click at [1122, 198] on span "button" at bounding box center [1125, 197] width 12 height 11
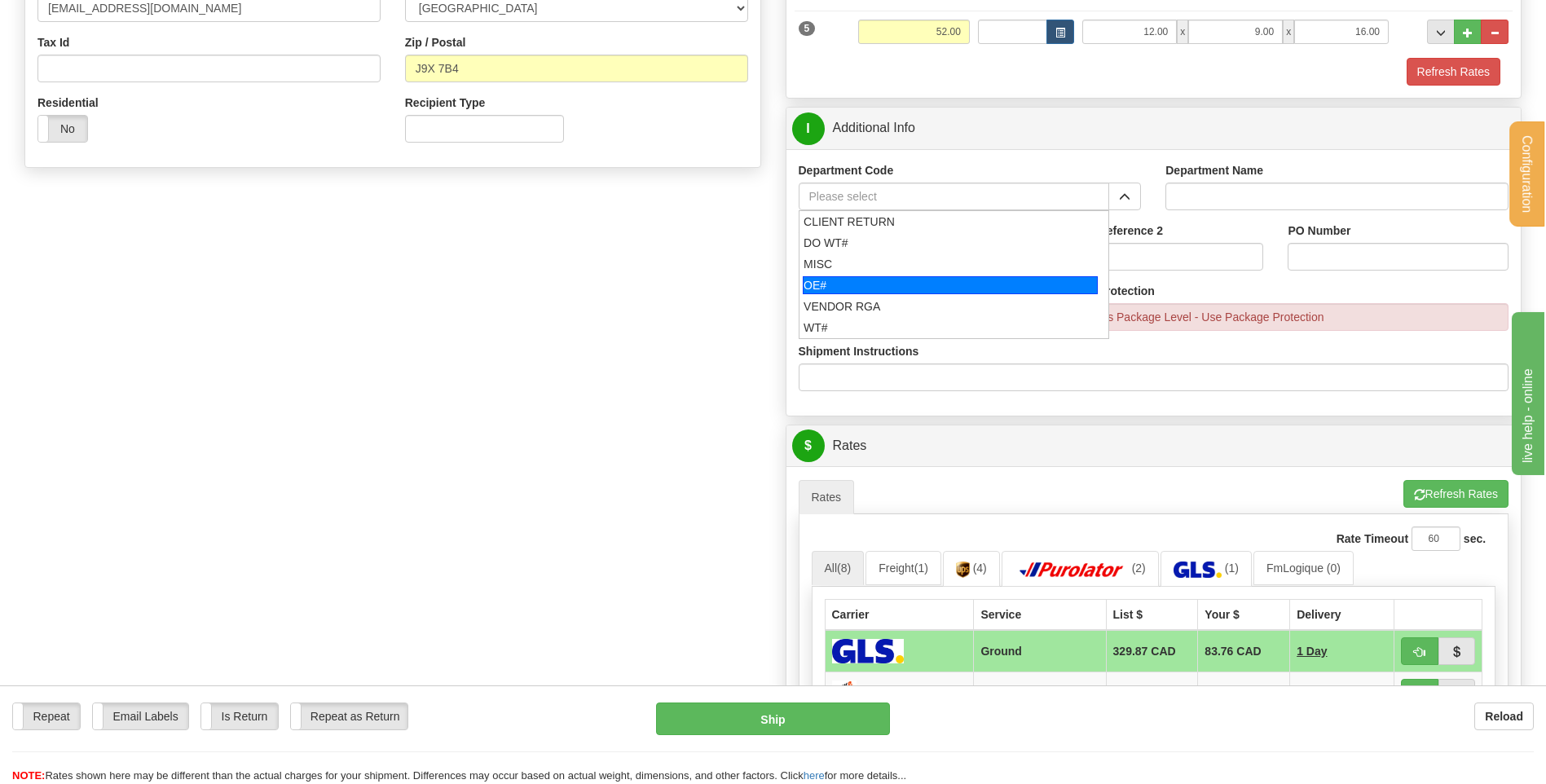
click at [857, 289] on div "OE#" at bounding box center [949, 285] width 295 height 18
type input "OE#"
type input "ORDERS"
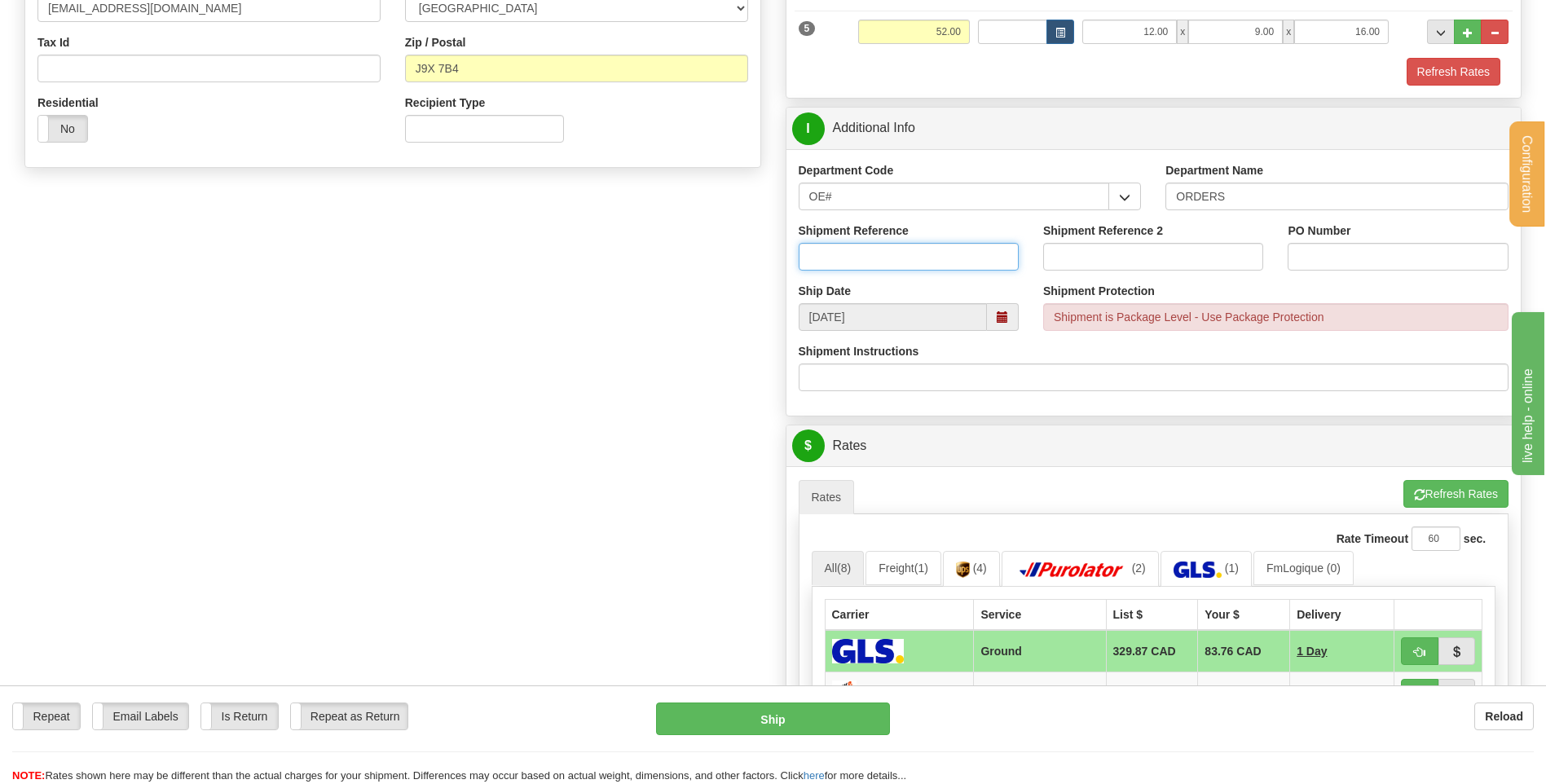
click at [859, 259] on input "Shipment Reference" at bounding box center [908, 256] width 220 height 28
type input "80005606-00"
type input "41737"
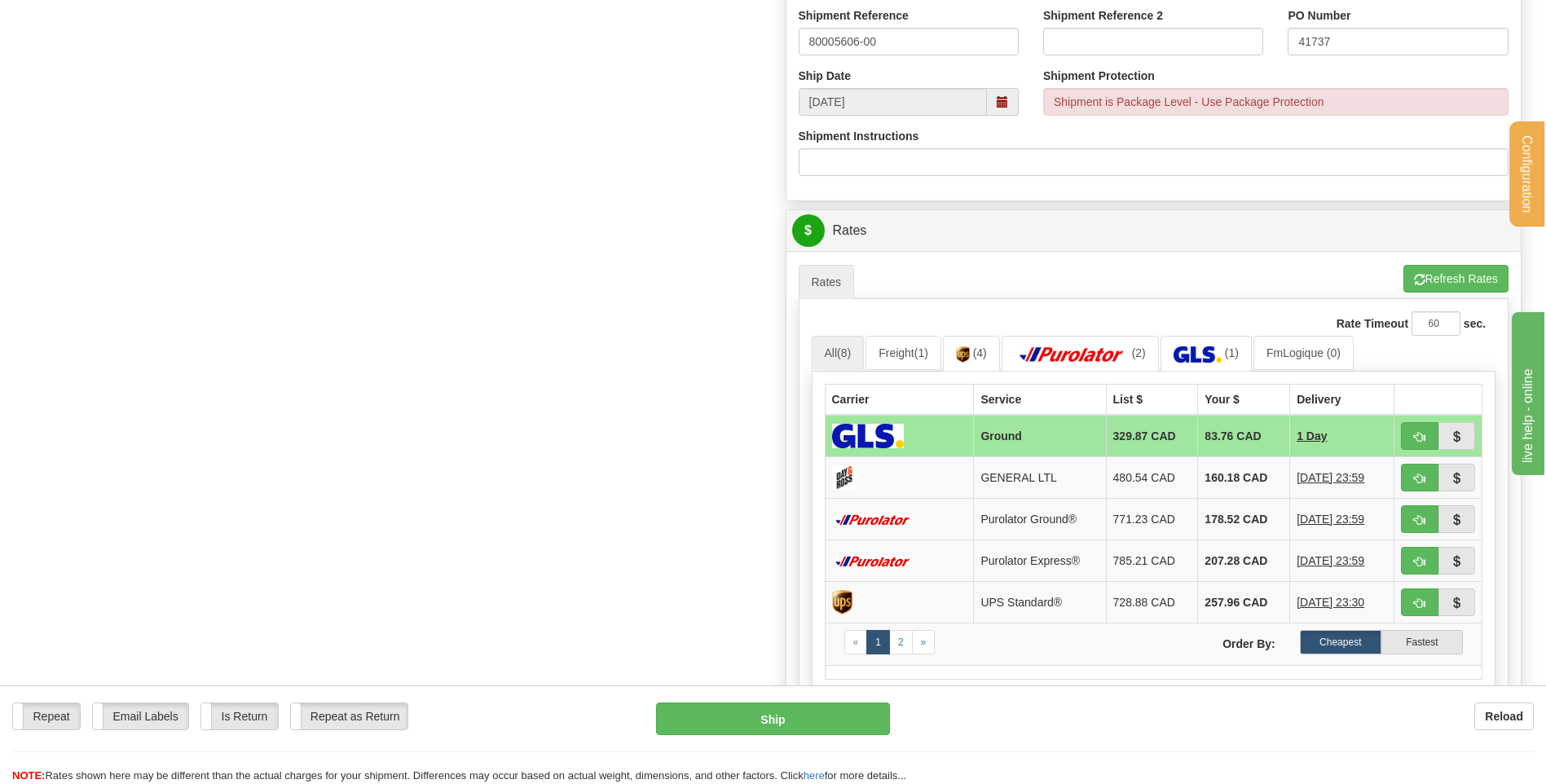
scroll to position [733, 0]
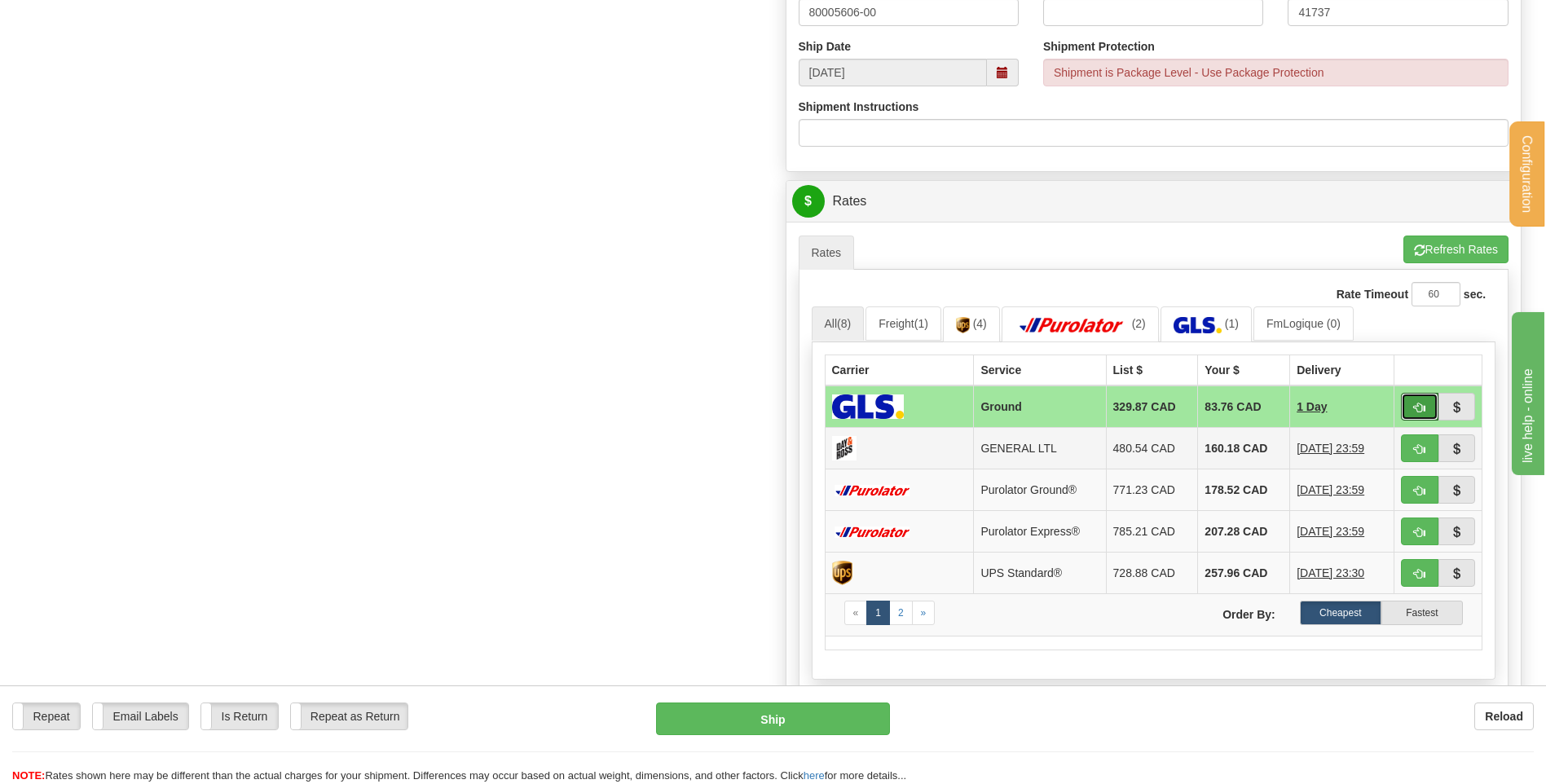
drag, startPoint x: 1413, startPoint y: 405, endPoint x: 1213, endPoint y: 436, distance: 202.4
click at [1413, 405] on button "button" at bounding box center [1419, 406] width 37 height 28
type input "1"
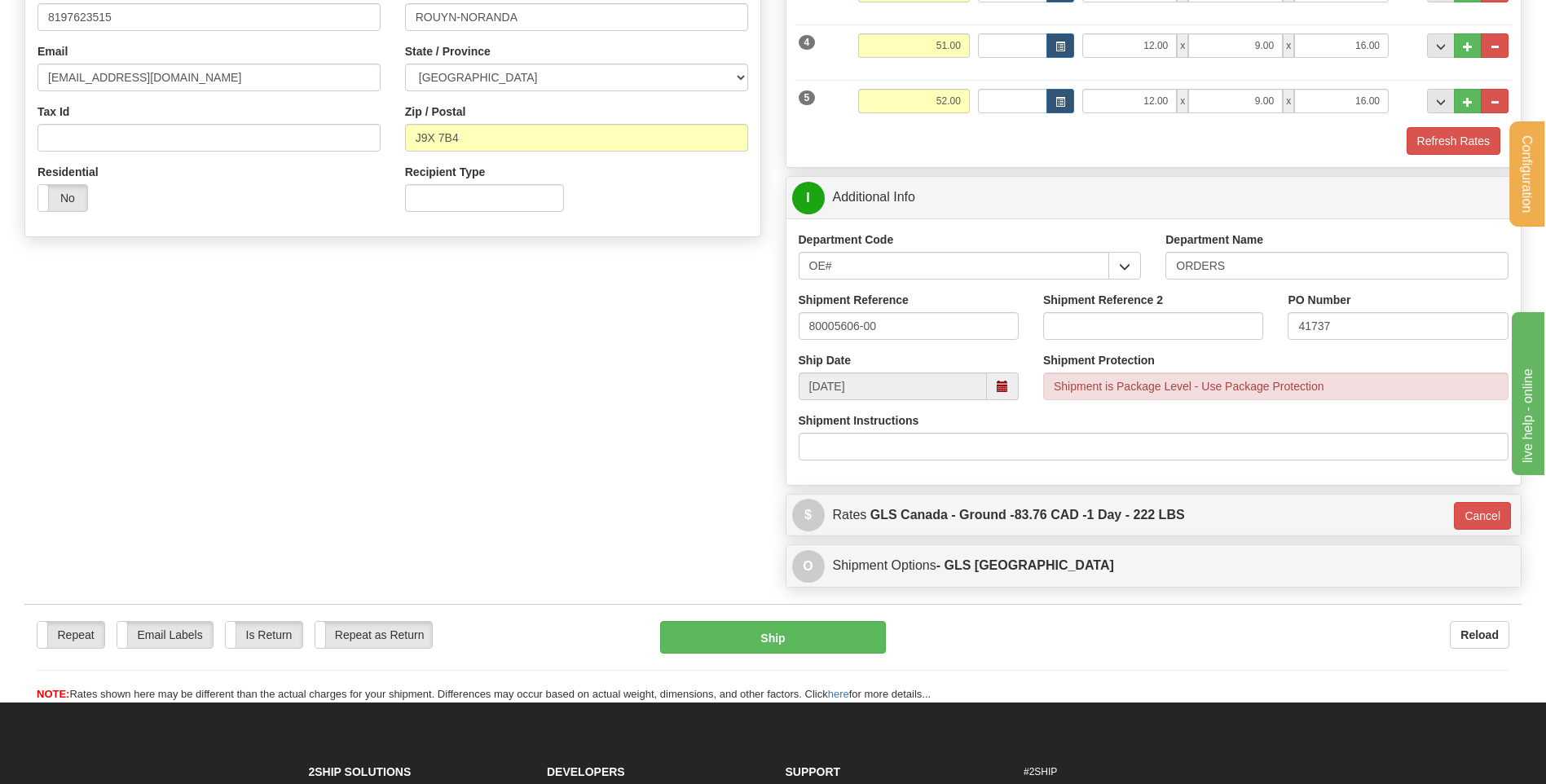
scroll to position [408, 0]
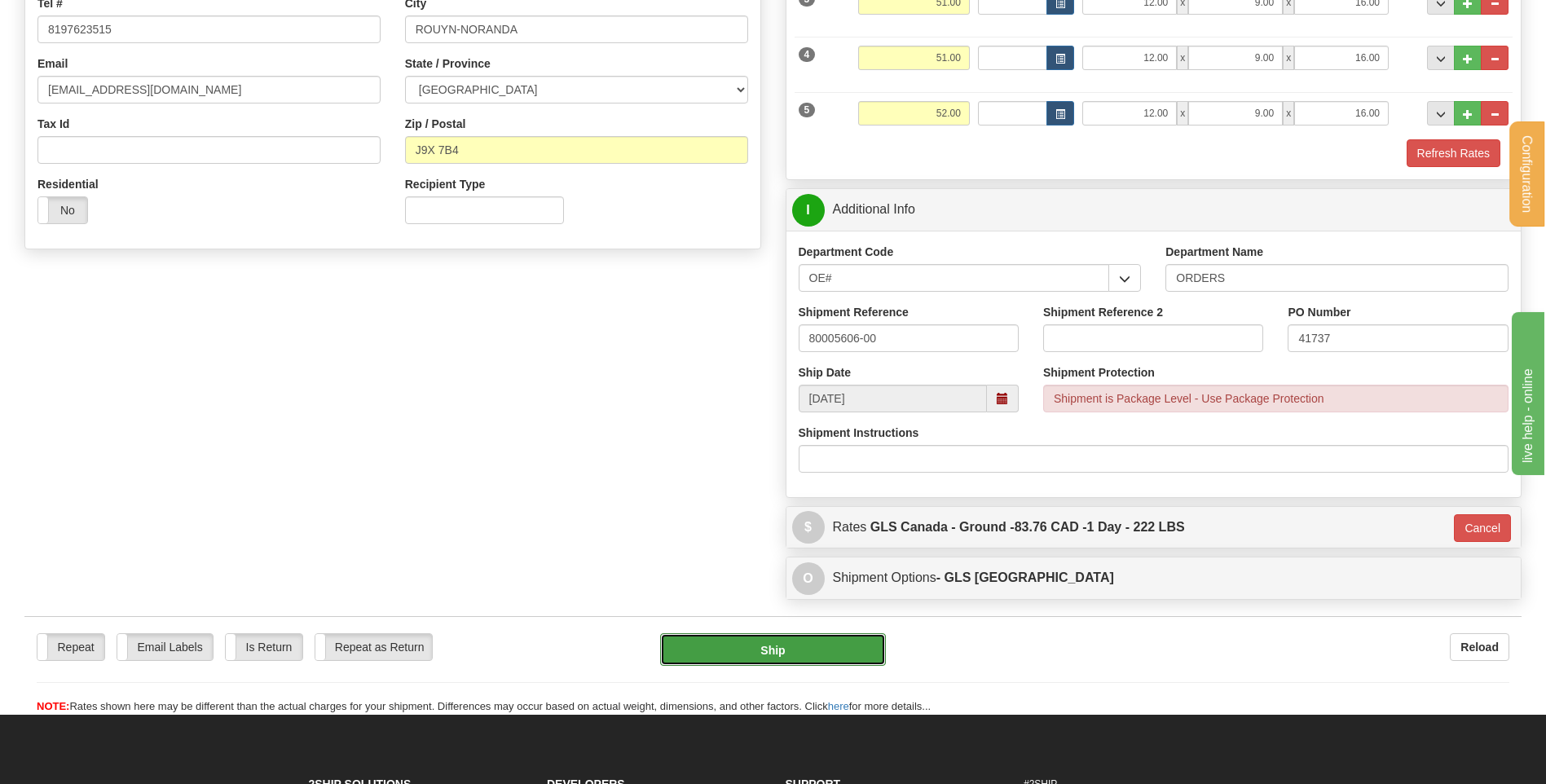
click at [852, 649] on button "Ship" at bounding box center [773, 650] width 225 height 33
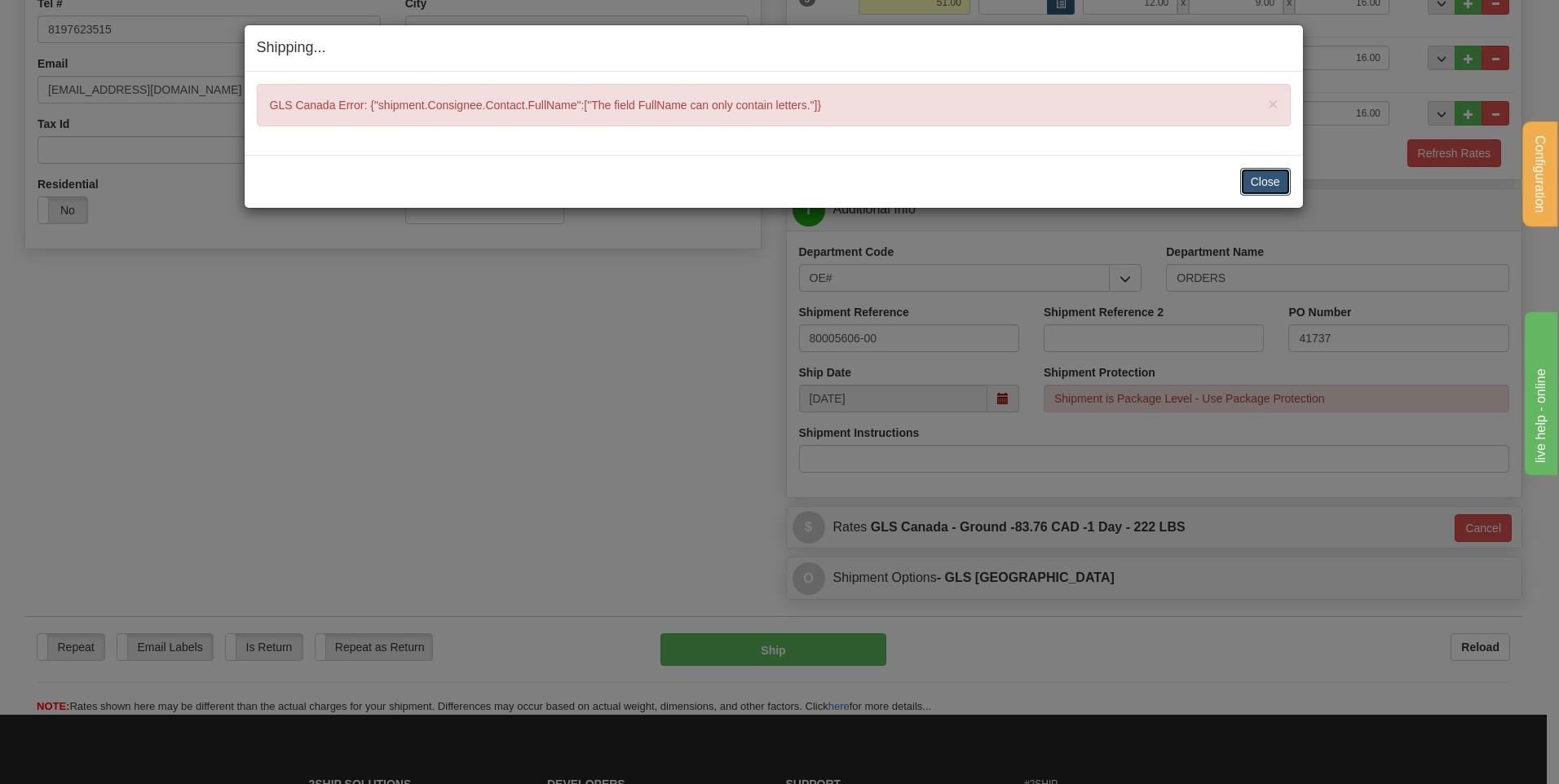
click at [1252, 186] on button "Close" at bounding box center [1265, 181] width 51 height 28
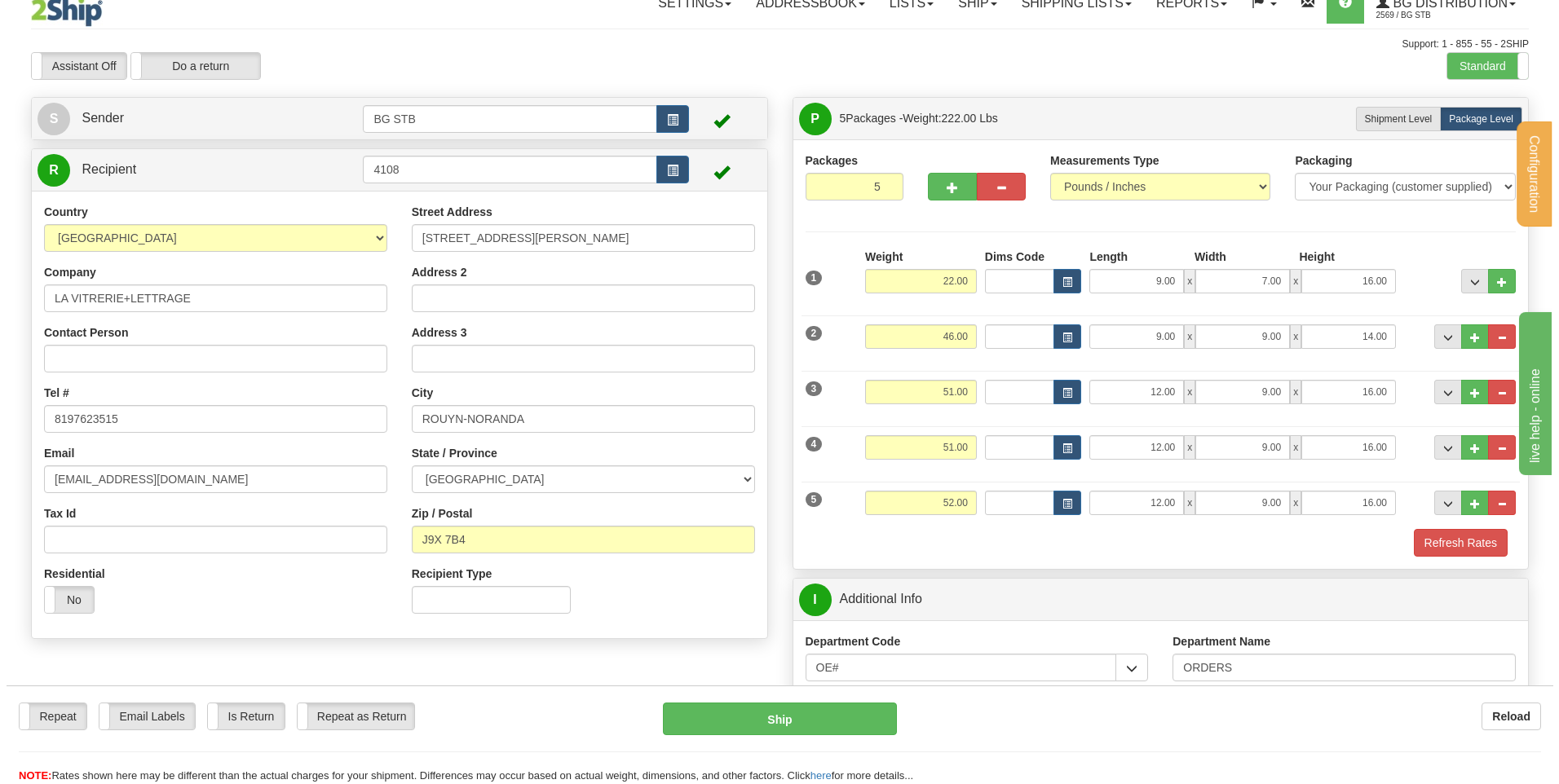
scroll to position [0, 0]
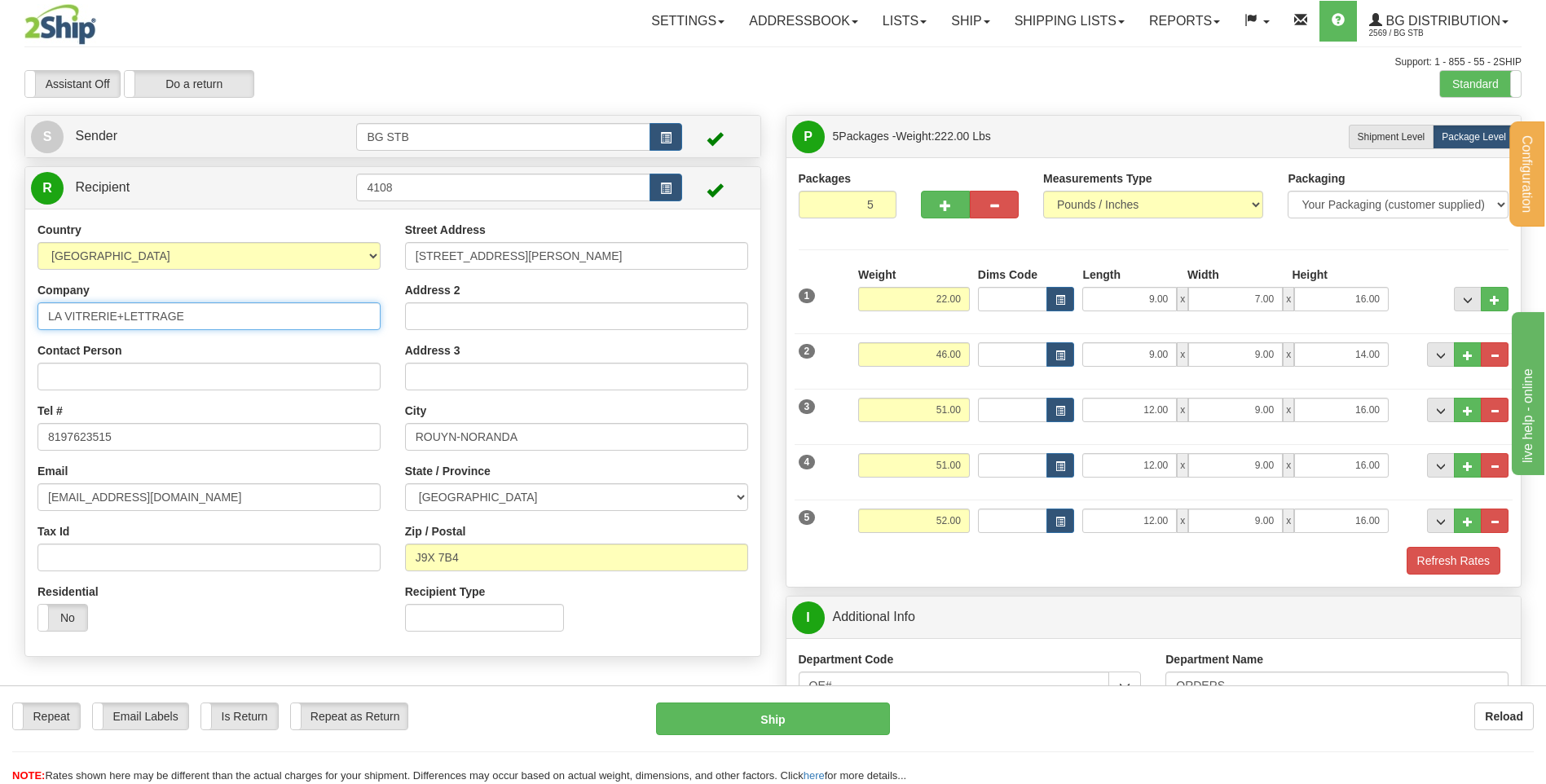
click at [117, 312] on input "LA VITRERIE+LETTRAGE" at bounding box center [209, 316] width 344 height 28
type input "LA VITRERIEetLETTRAGE"
click at [806, 700] on div "Repeat Repeat Email Labels Email Labels Edit Is Return Is Return Repeat as Retu…" at bounding box center [773, 734] width 1546 height 99
click at [809, 711] on button "Ship" at bounding box center [773, 719] width 233 height 33
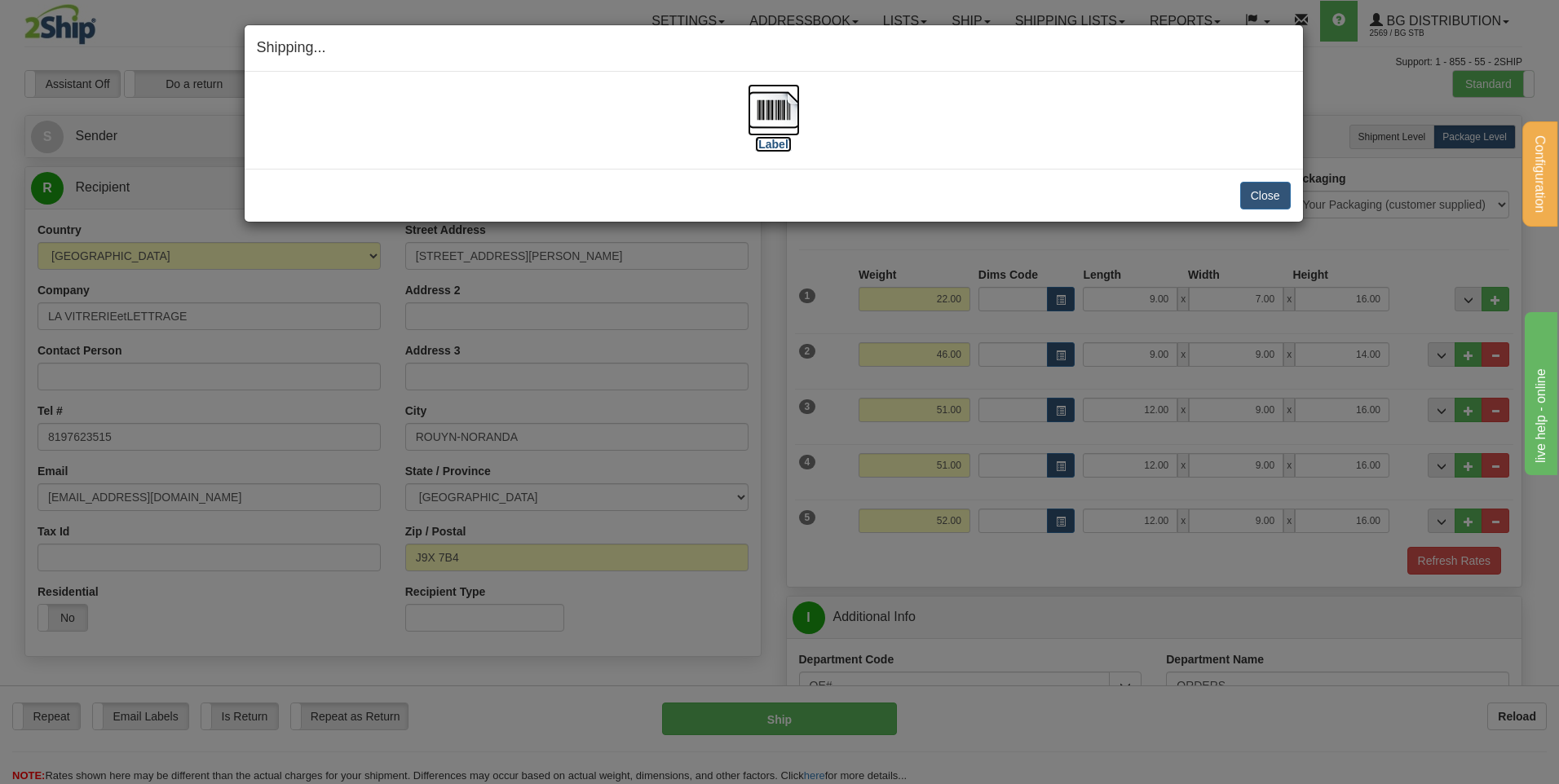
click at [777, 127] on img at bounding box center [774, 109] width 52 height 52
click at [1236, 196] on div "Close Cancel" at bounding box center [774, 195] width 1034 height 28
click at [1262, 196] on button "Close" at bounding box center [1265, 195] width 51 height 28
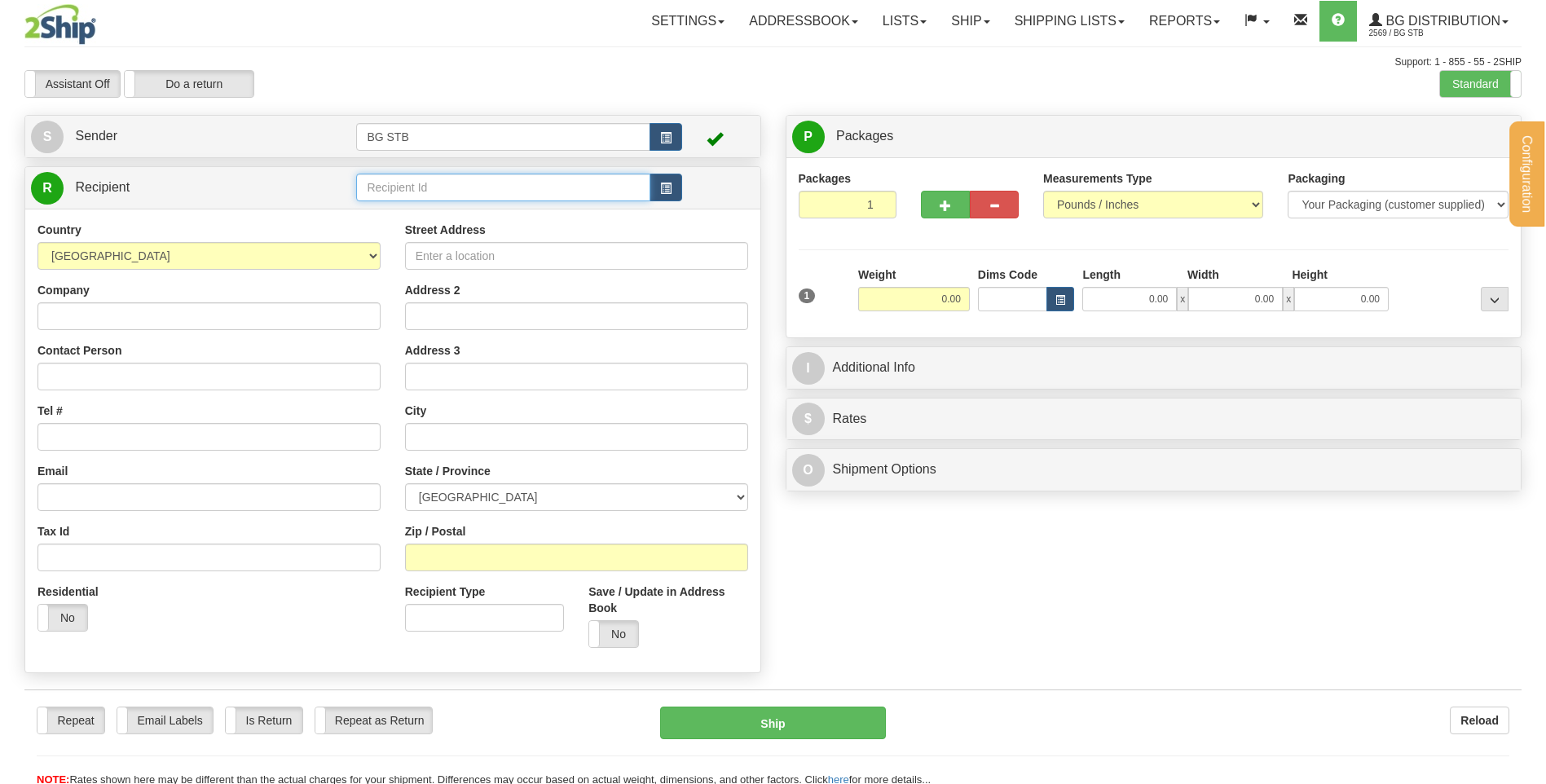
click at [388, 186] on input "text" at bounding box center [503, 187] width 294 height 28
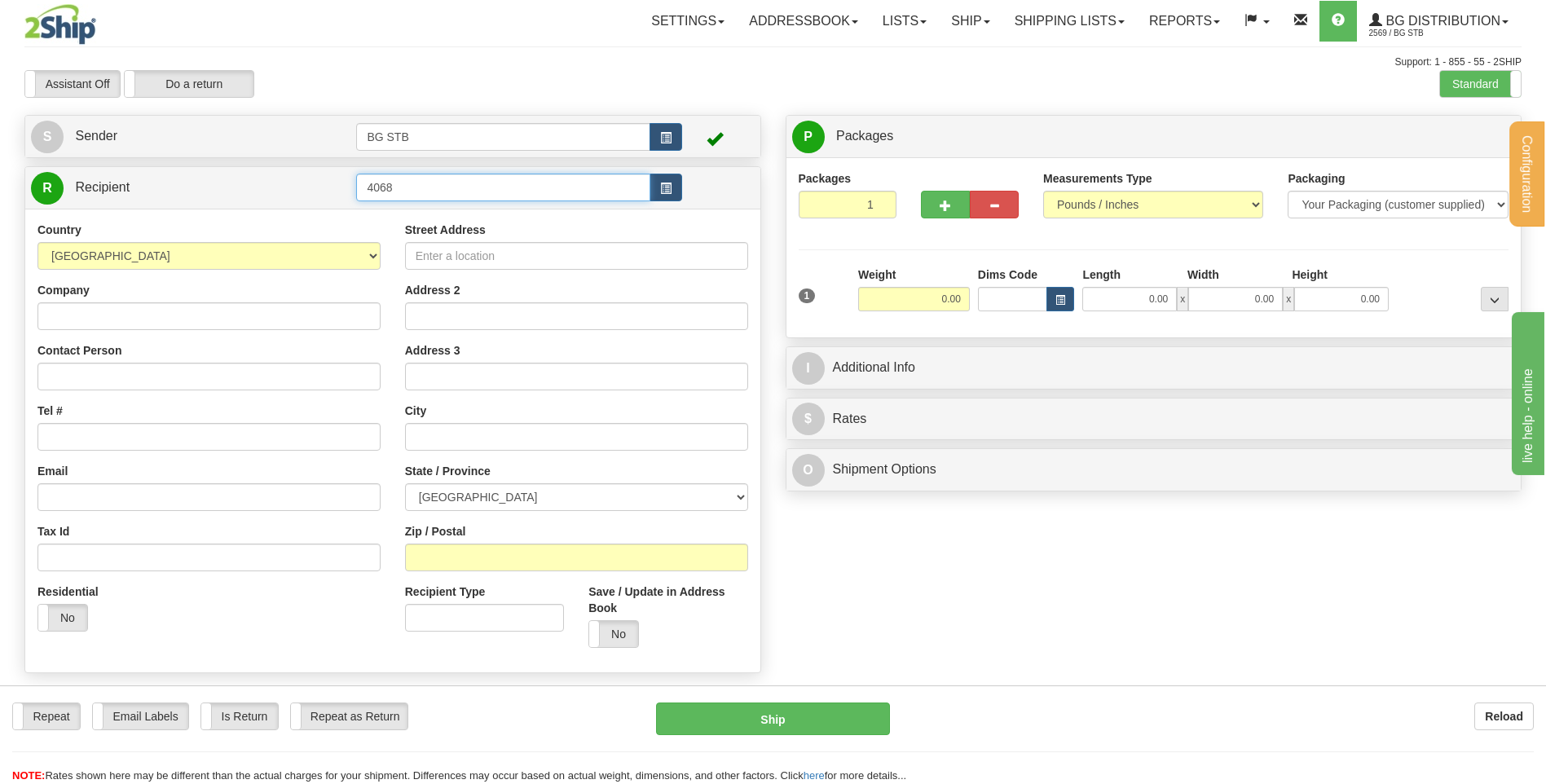
type input "4068"
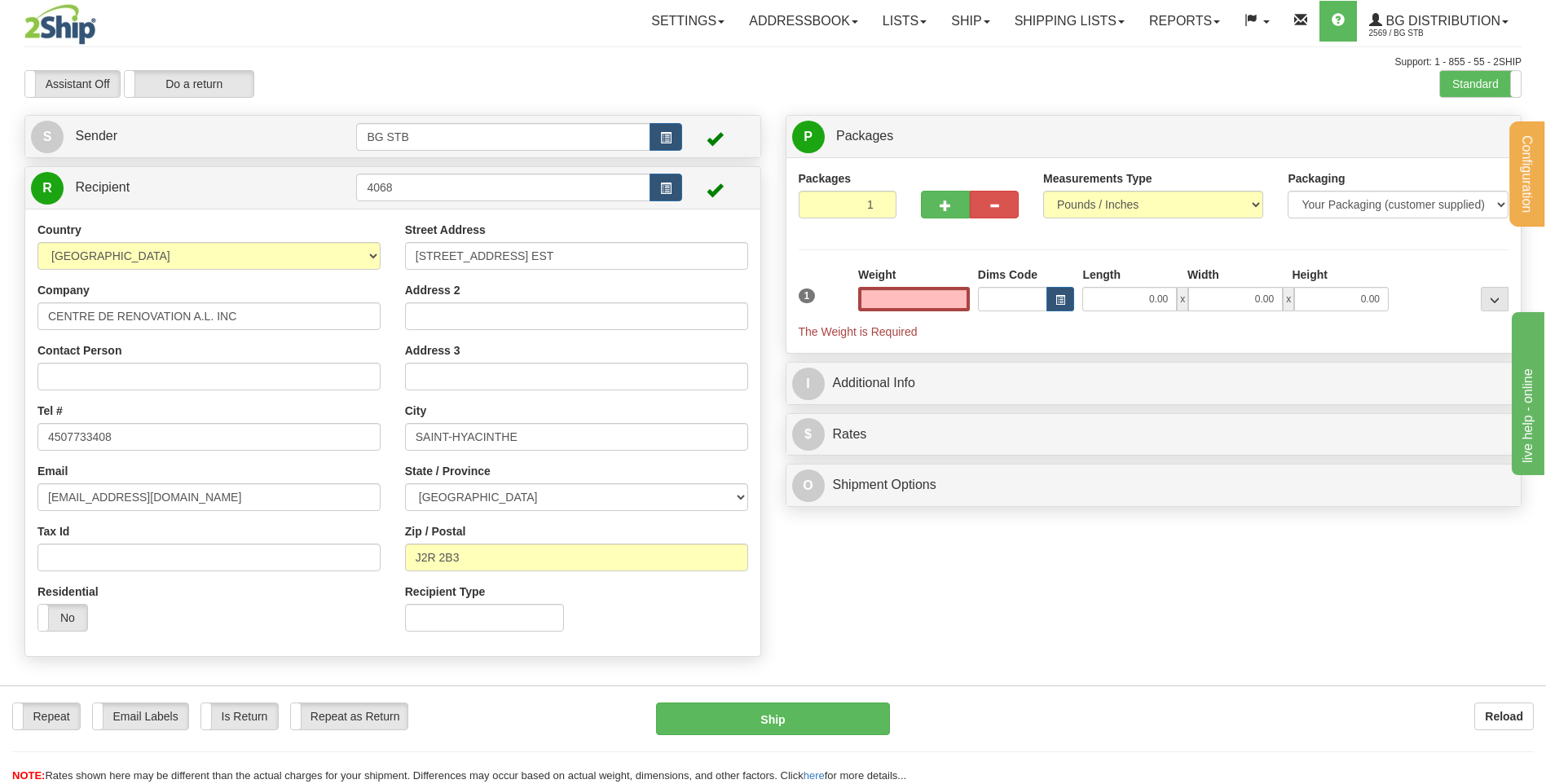
type input "0.00"
click at [1132, 285] on div "Length" at bounding box center [1131, 276] width 106 height 20
click at [1137, 295] on input "0.00" at bounding box center [1130, 298] width 95 height 24
type input "36.00"
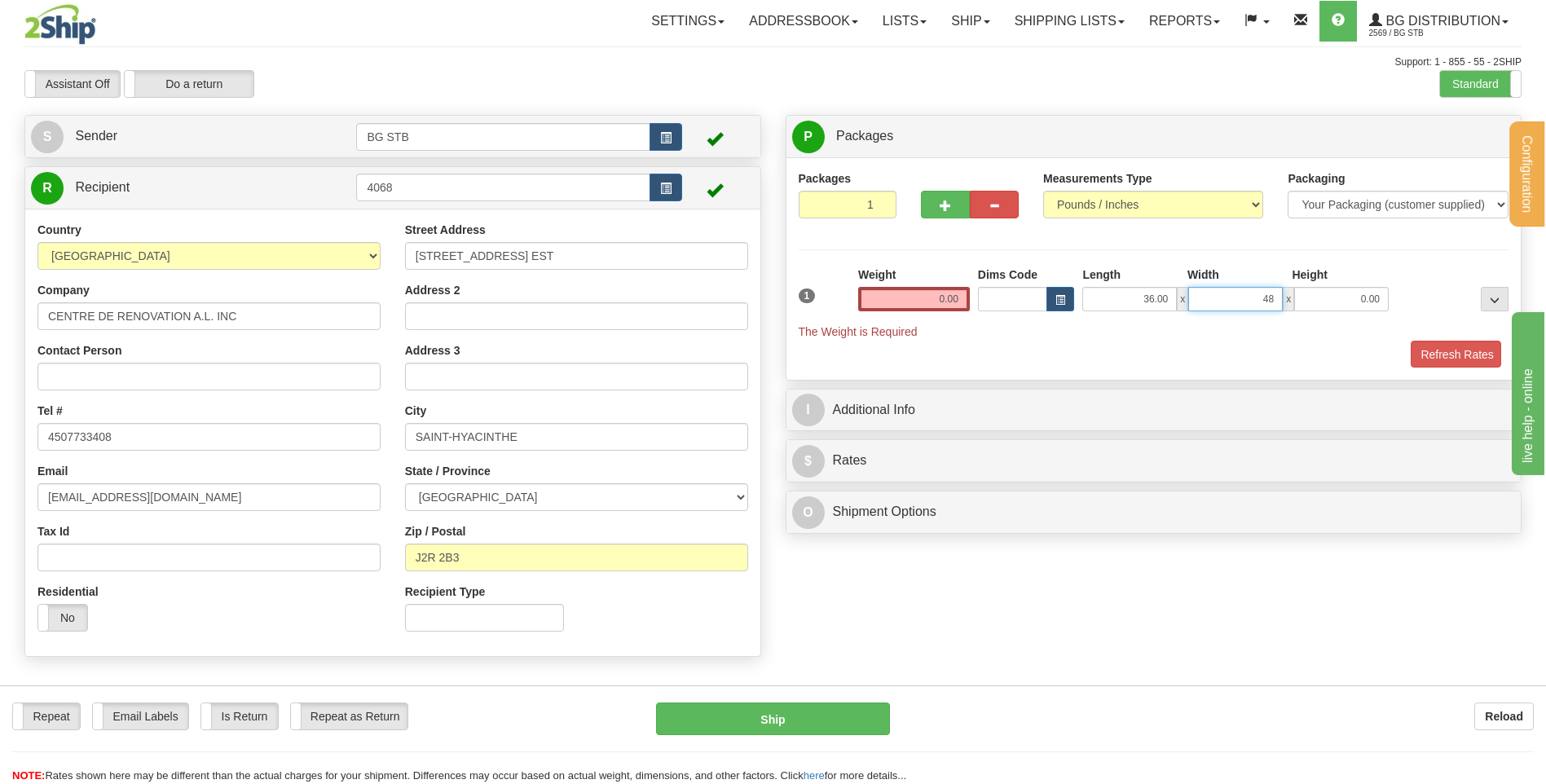
type input "48.00"
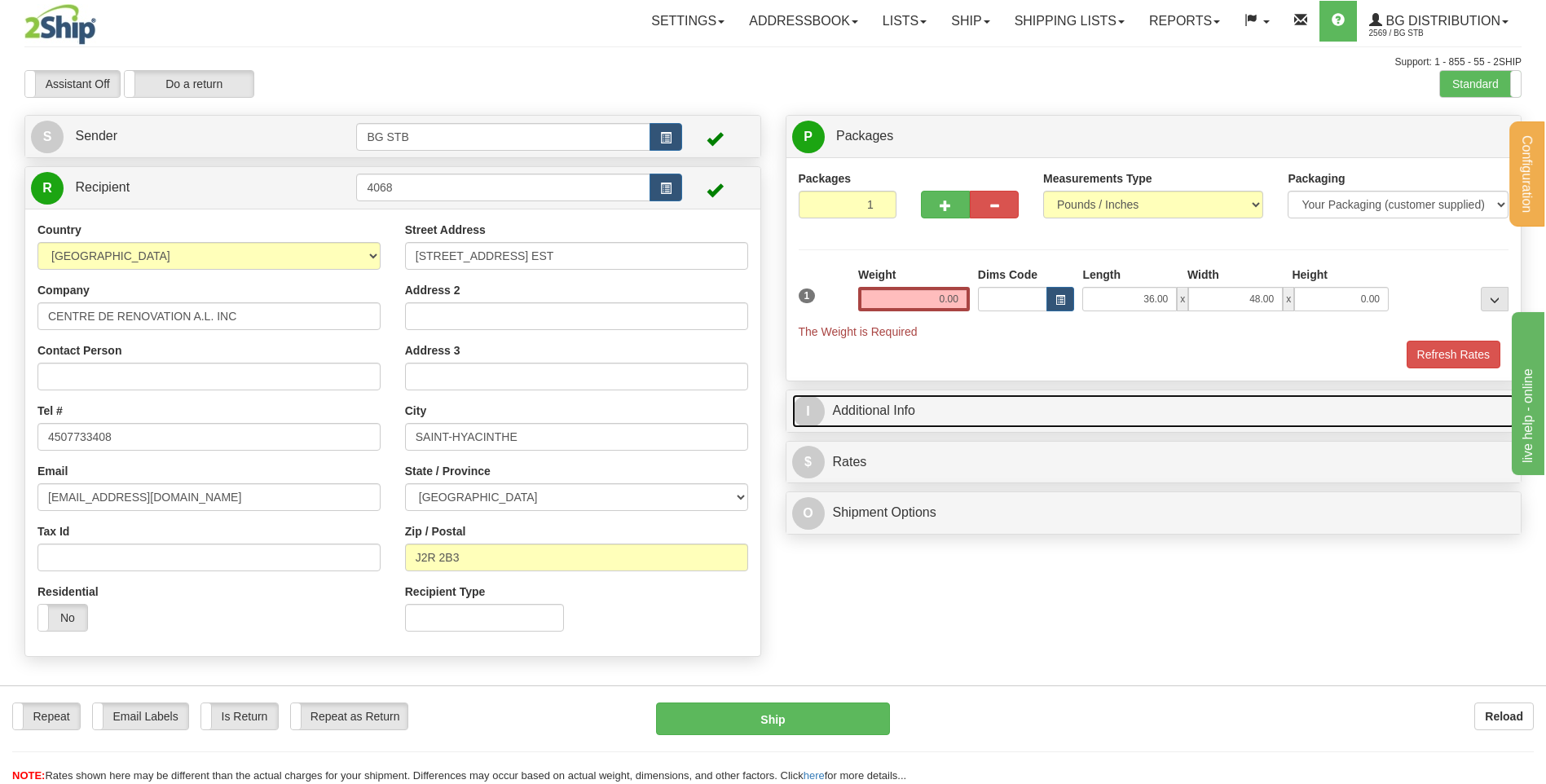
click at [898, 400] on link "I Additional Info" at bounding box center [1154, 411] width 724 height 34
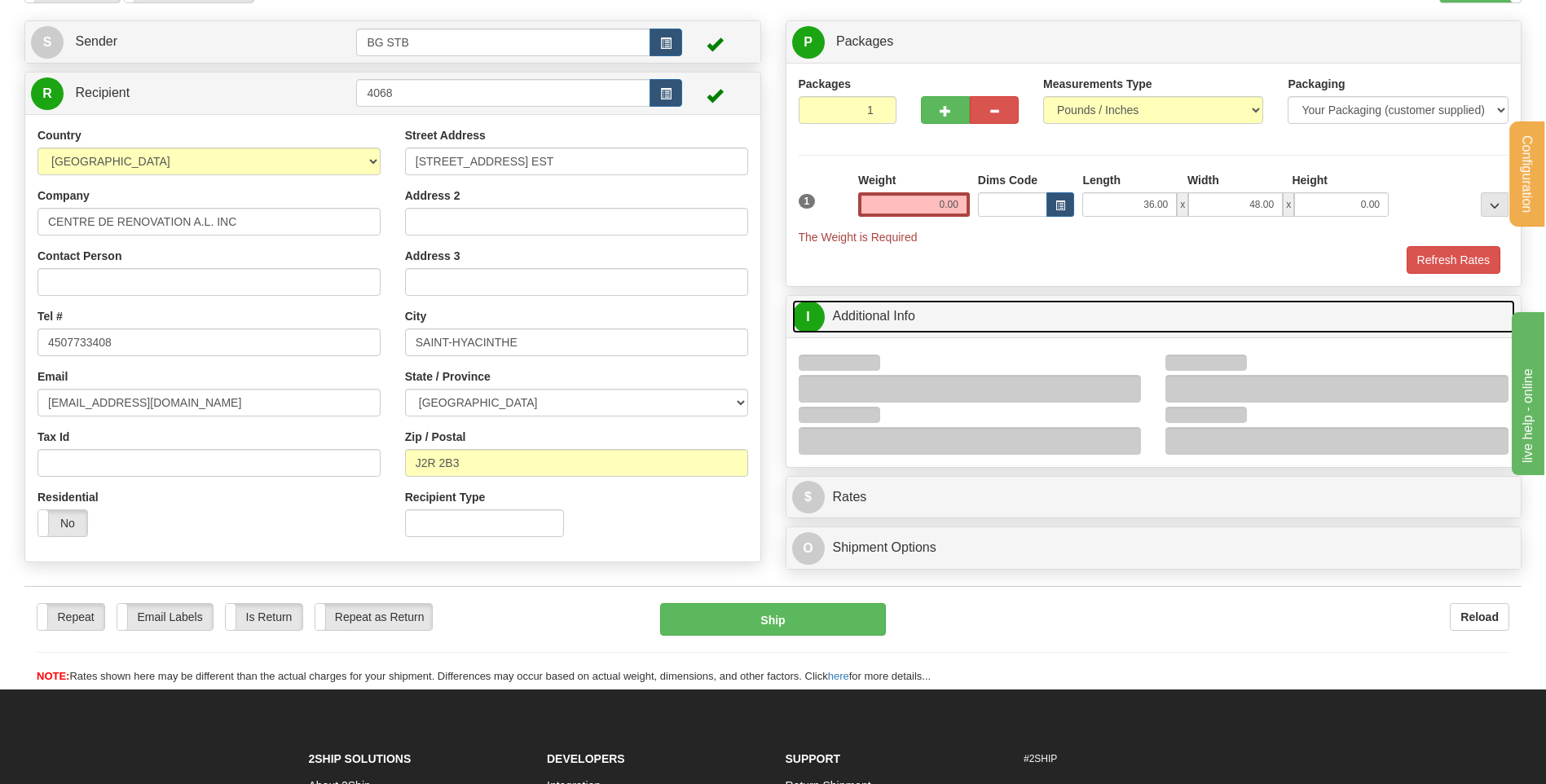
scroll to position [163, 0]
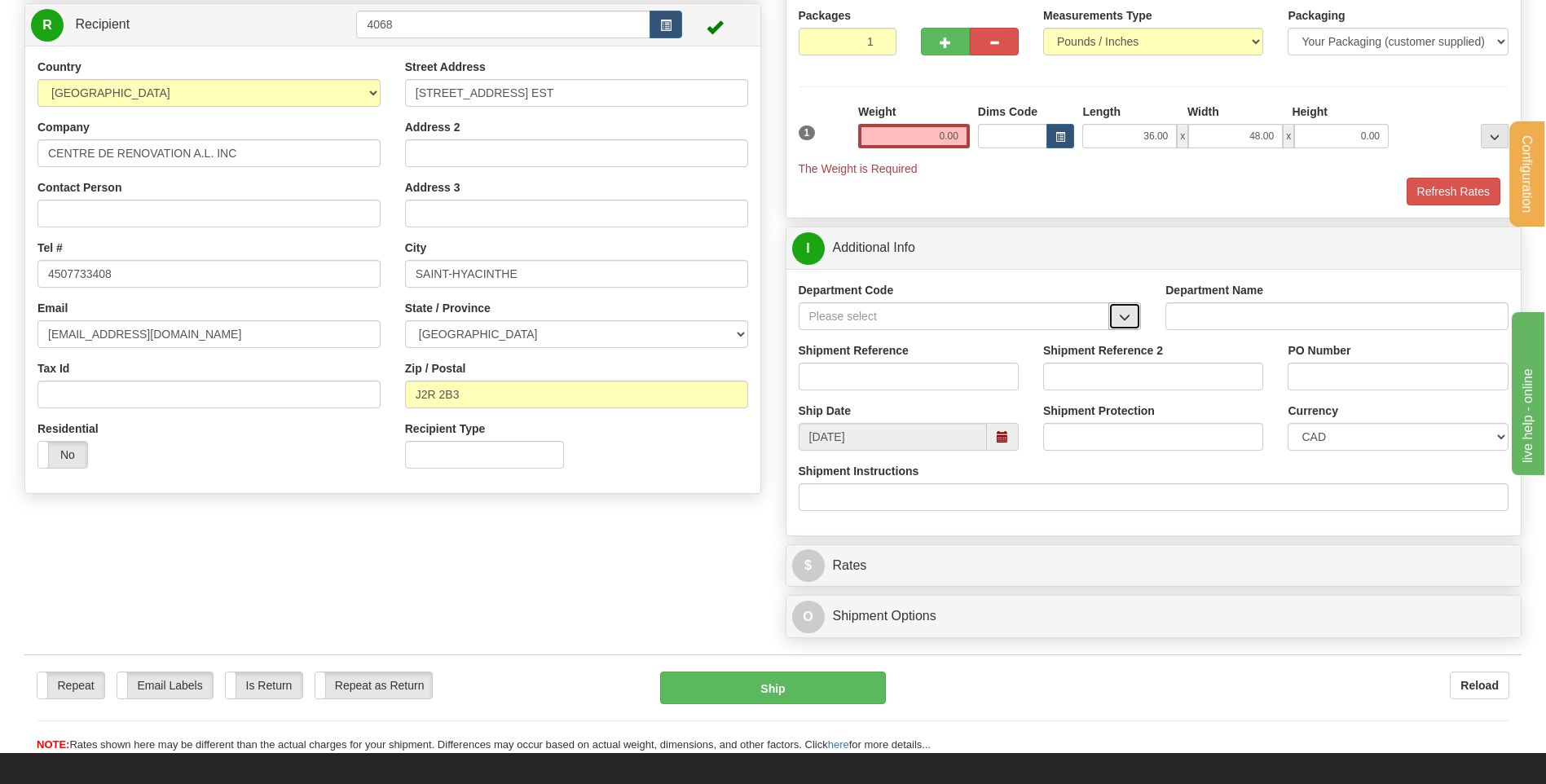
click at [1116, 321] on button "button" at bounding box center [1125, 316] width 33 height 28
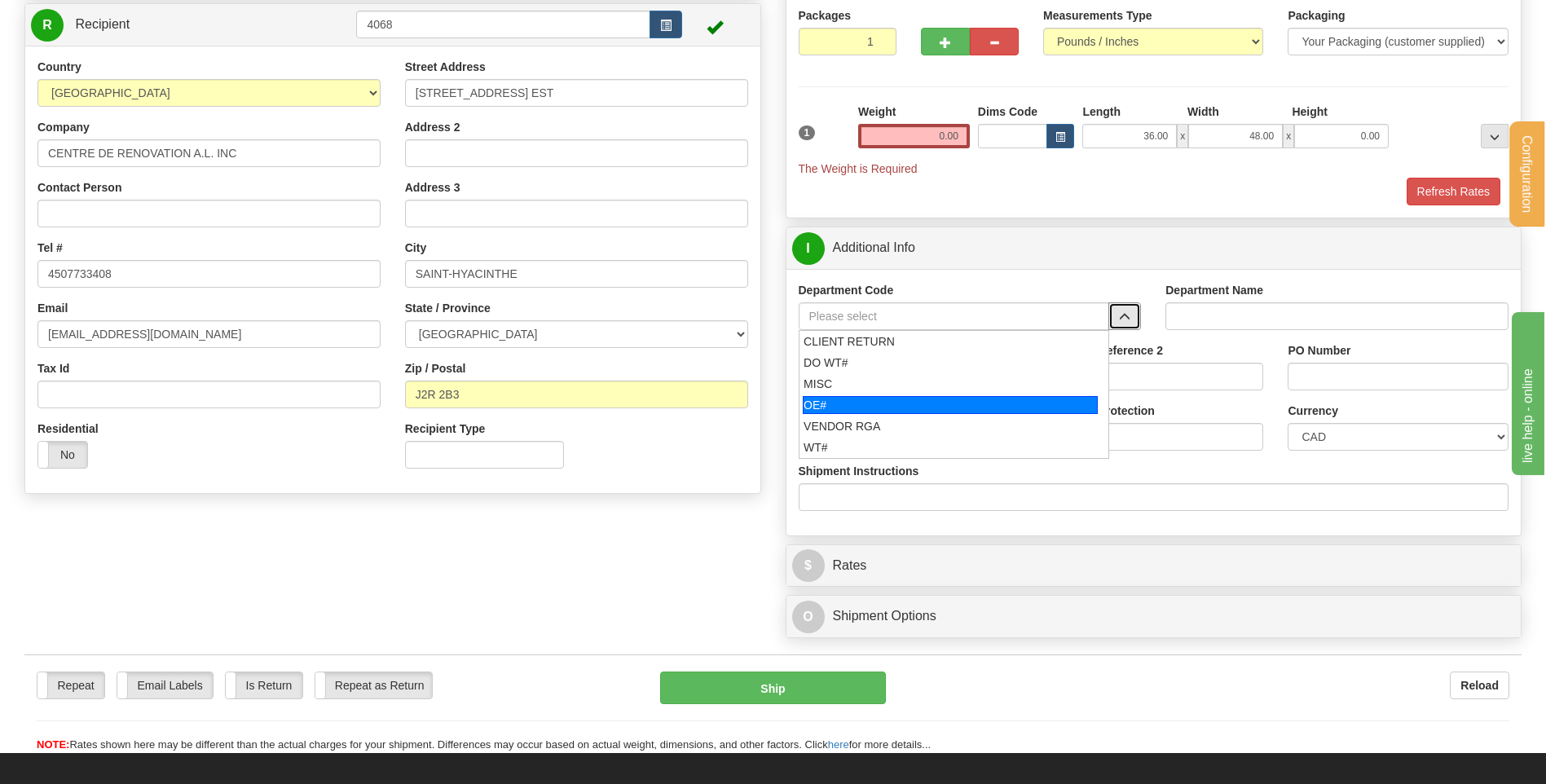
click at [905, 408] on div "OE#" at bounding box center [949, 405] width 295 height 18
type input "OE#"
type input "ORDERS"
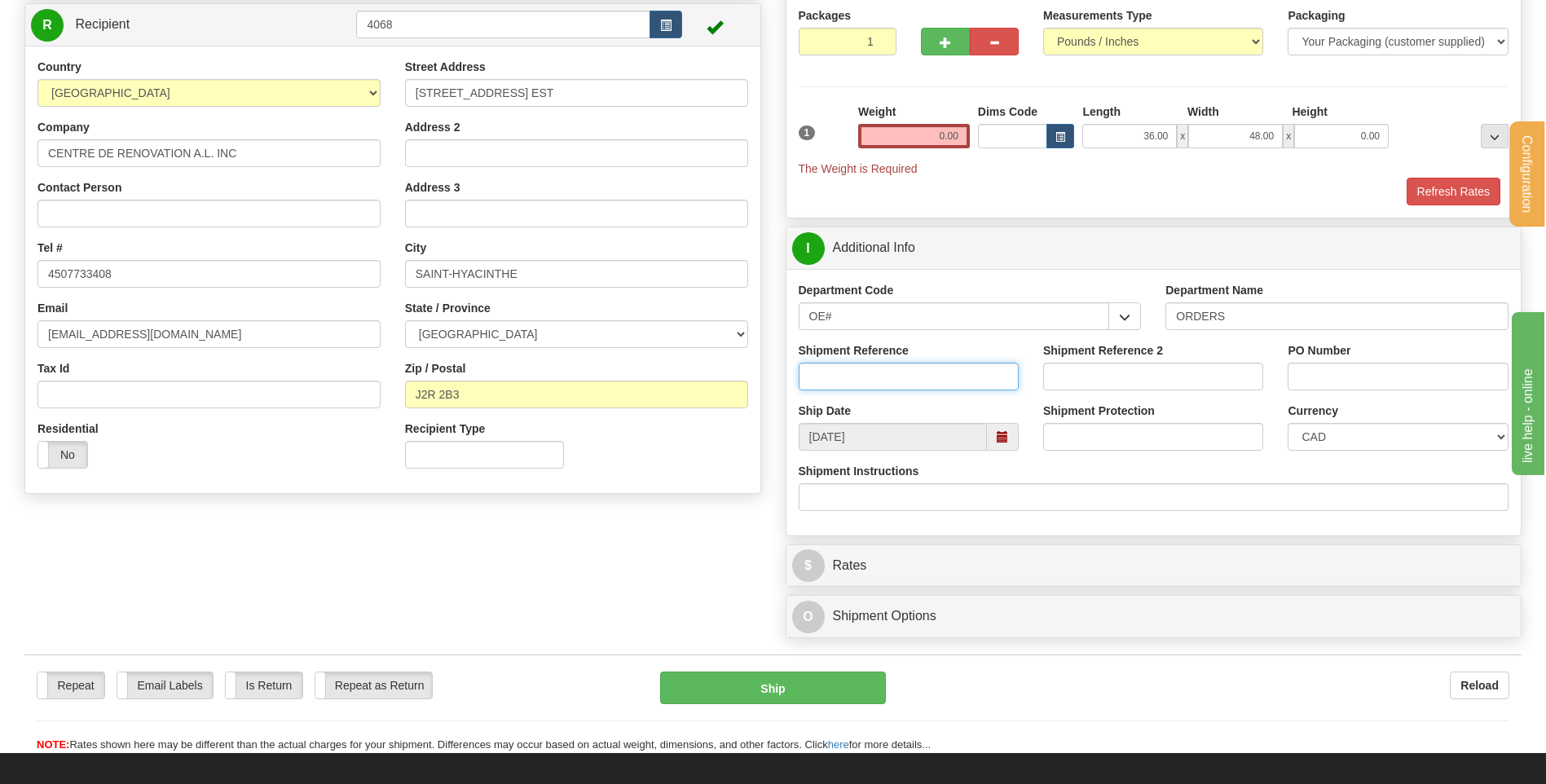
click at [899, 373] on input "Shipment Reference" at bounding box center [908, 376] width 220 height 28
type input "80005645-00 // 80005607-00 / 80004627-01"
click at [1309, 378] on input "PO Number" at bounding box center [1397, 376] width 220 height 28
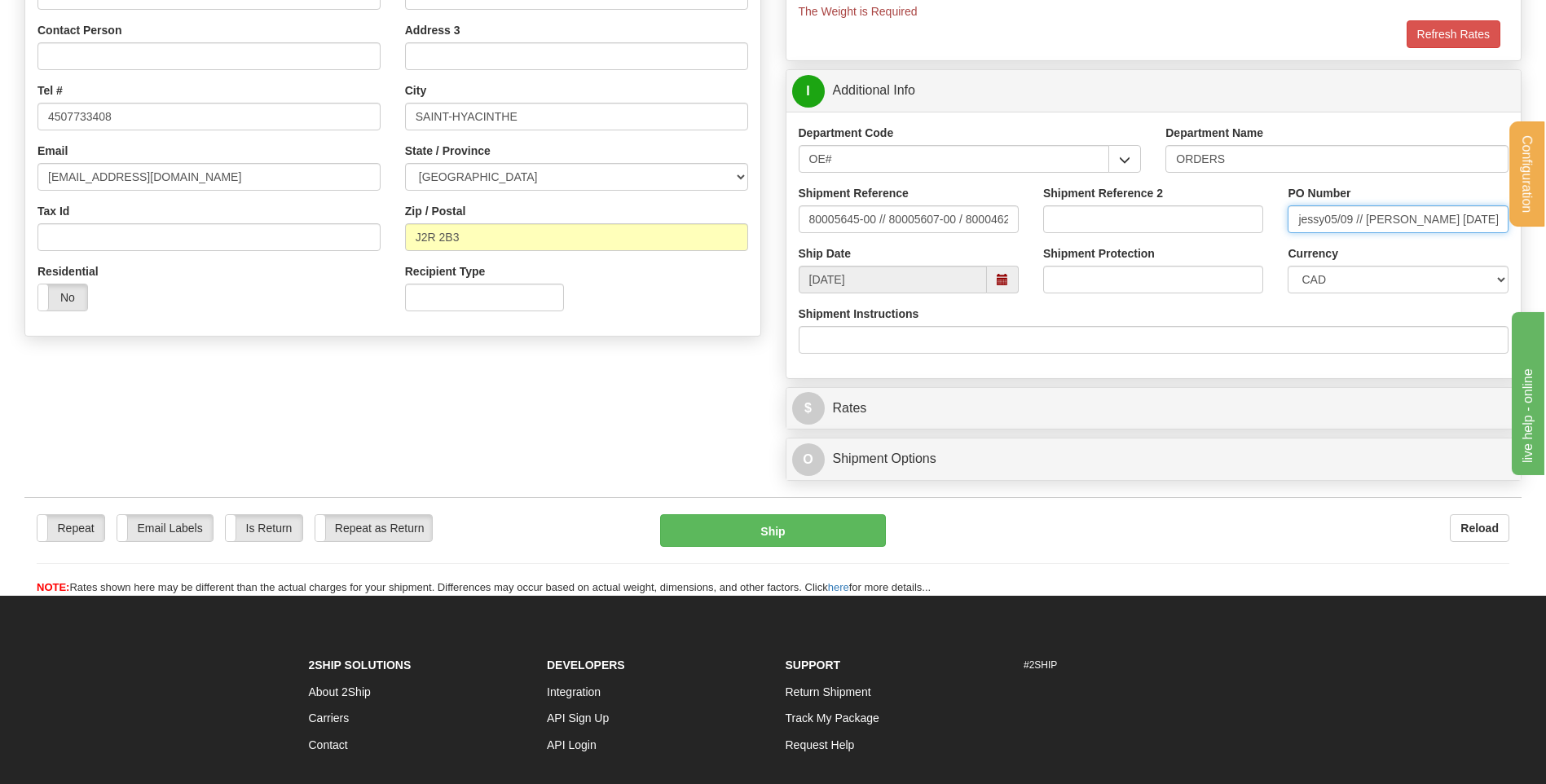
scroll to position [144, 0]
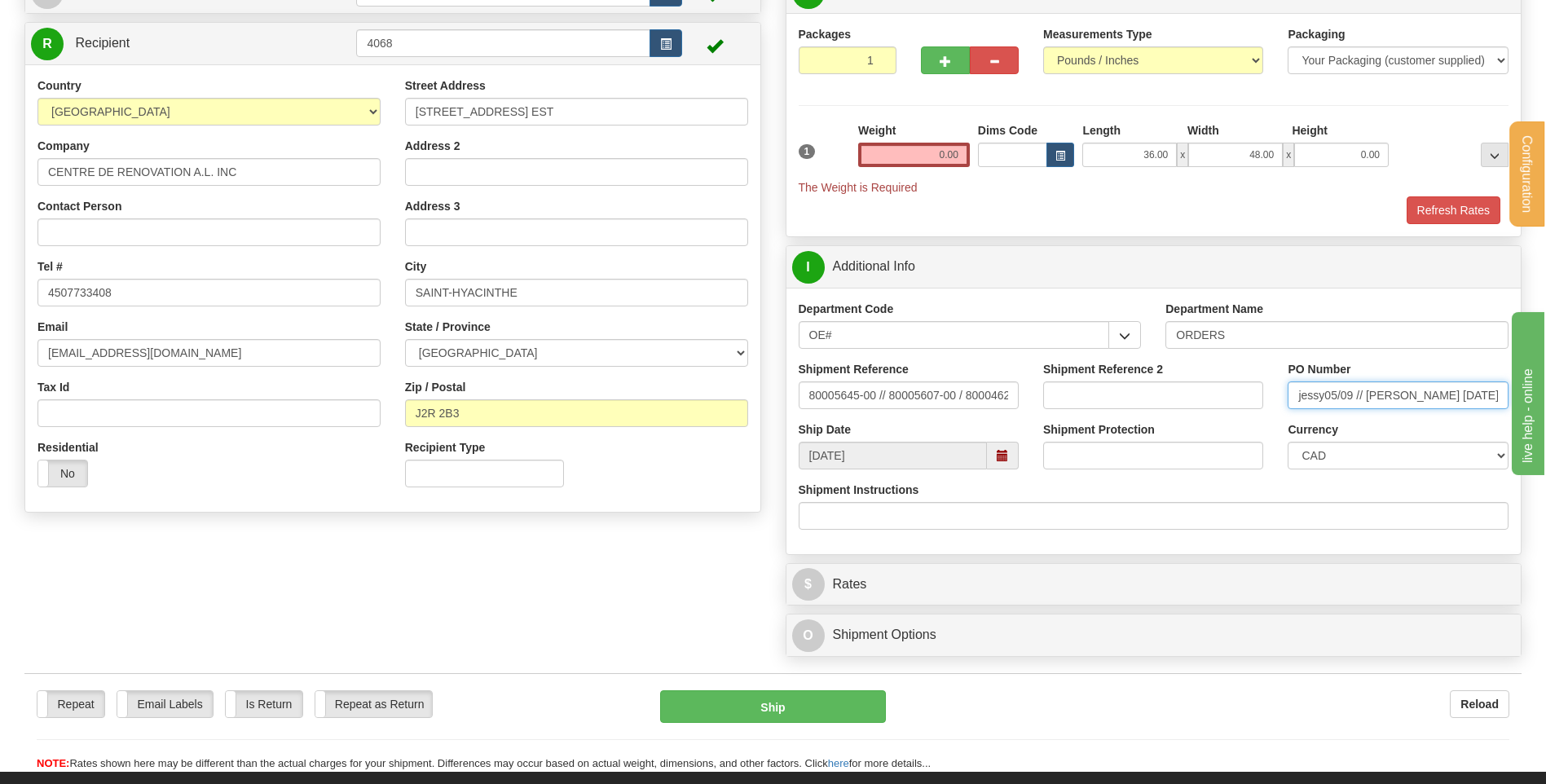
type input "jessy05/09 // [PERSON_NAME] [DATE]"
click at [927, 148] on input "0.00" at bounding box center [914, 154] width 111 height 24
drag, startPoint x: 934, startPoint y: 152, endPoint x: 1058, endPoint y: 159, distance: 124.2
click at [999, 154] on div "1 Weight 0.00 Dims Code x x" at bounding box center [1154, 158] width 719 height 73
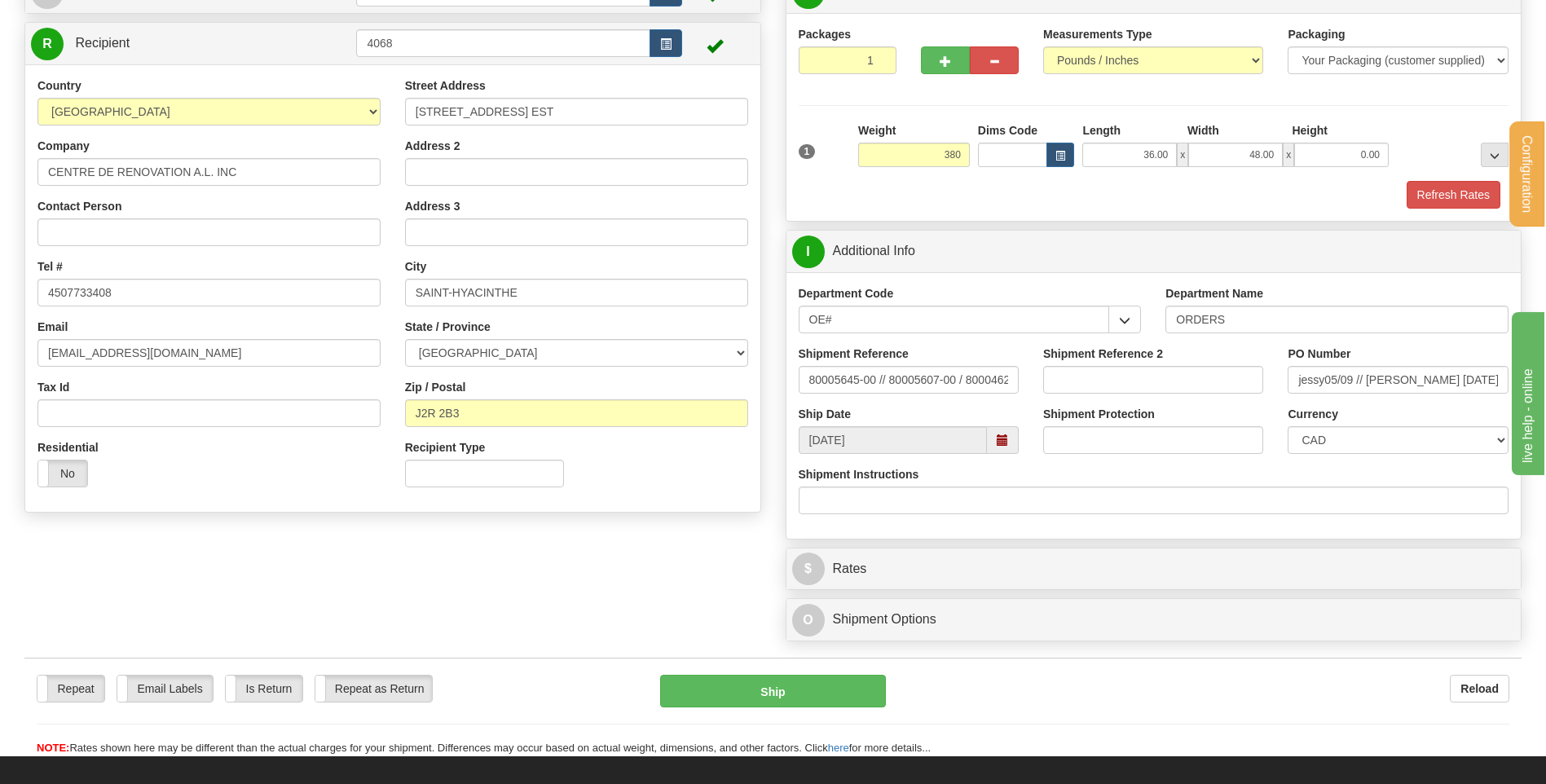
click at [951, 181] on div "Refresh Rates" at bounding box center [1154, 195] width 719 height 28
type input "380.00"
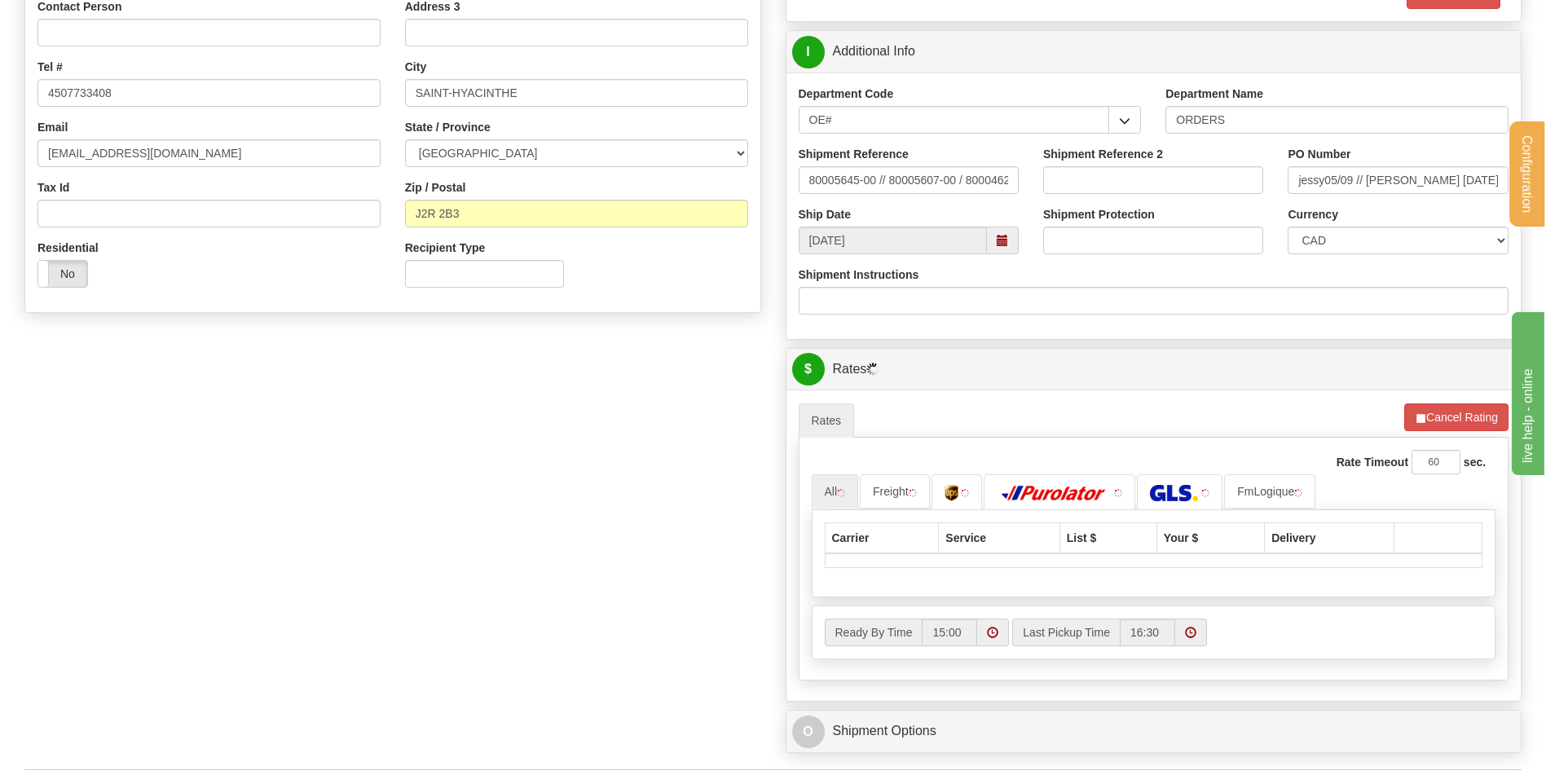
scroll to position [552, 0]
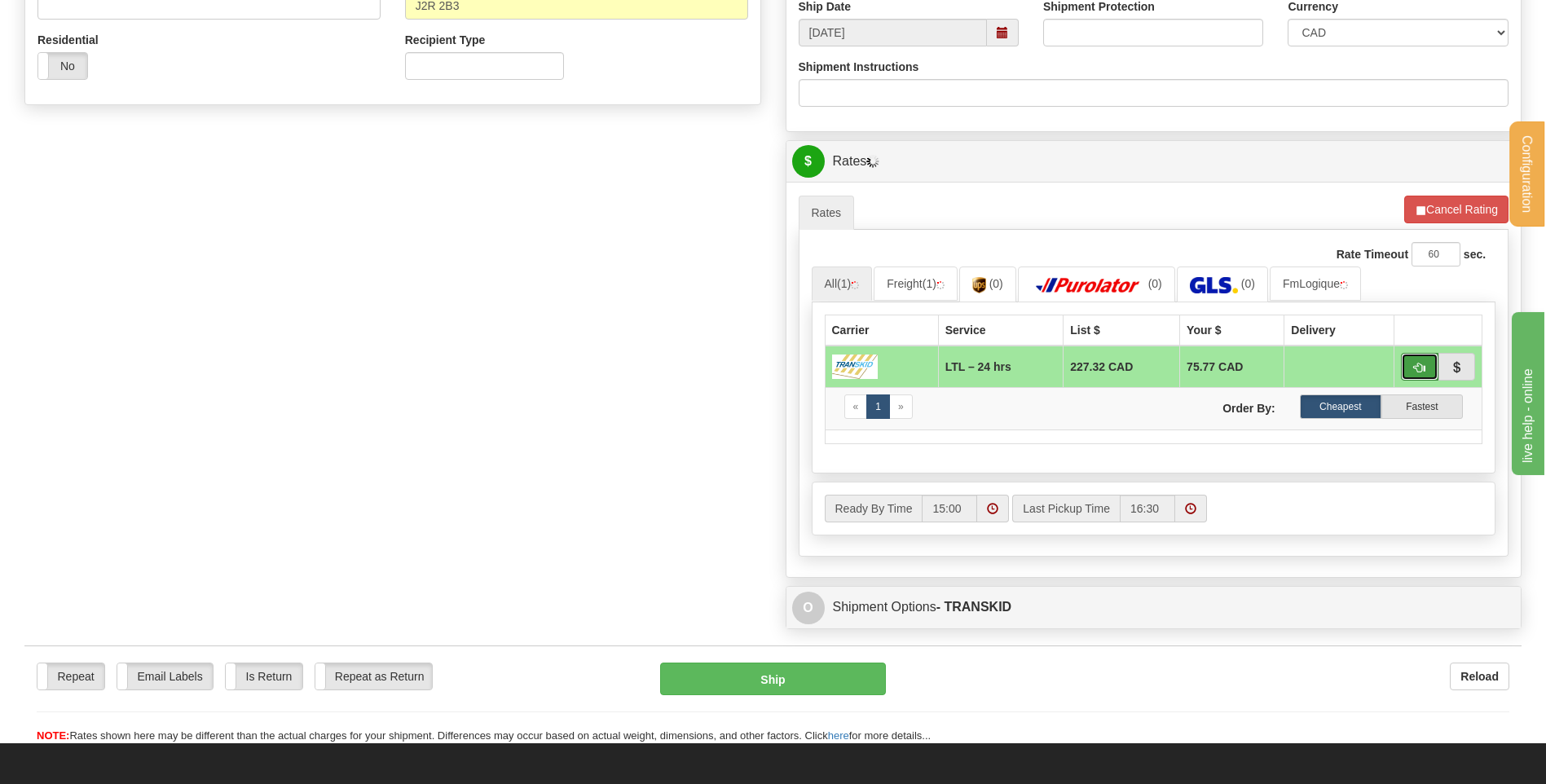
click at [1424, 365] on span "button" at bounding box center [1419, 368] width 12 height 11
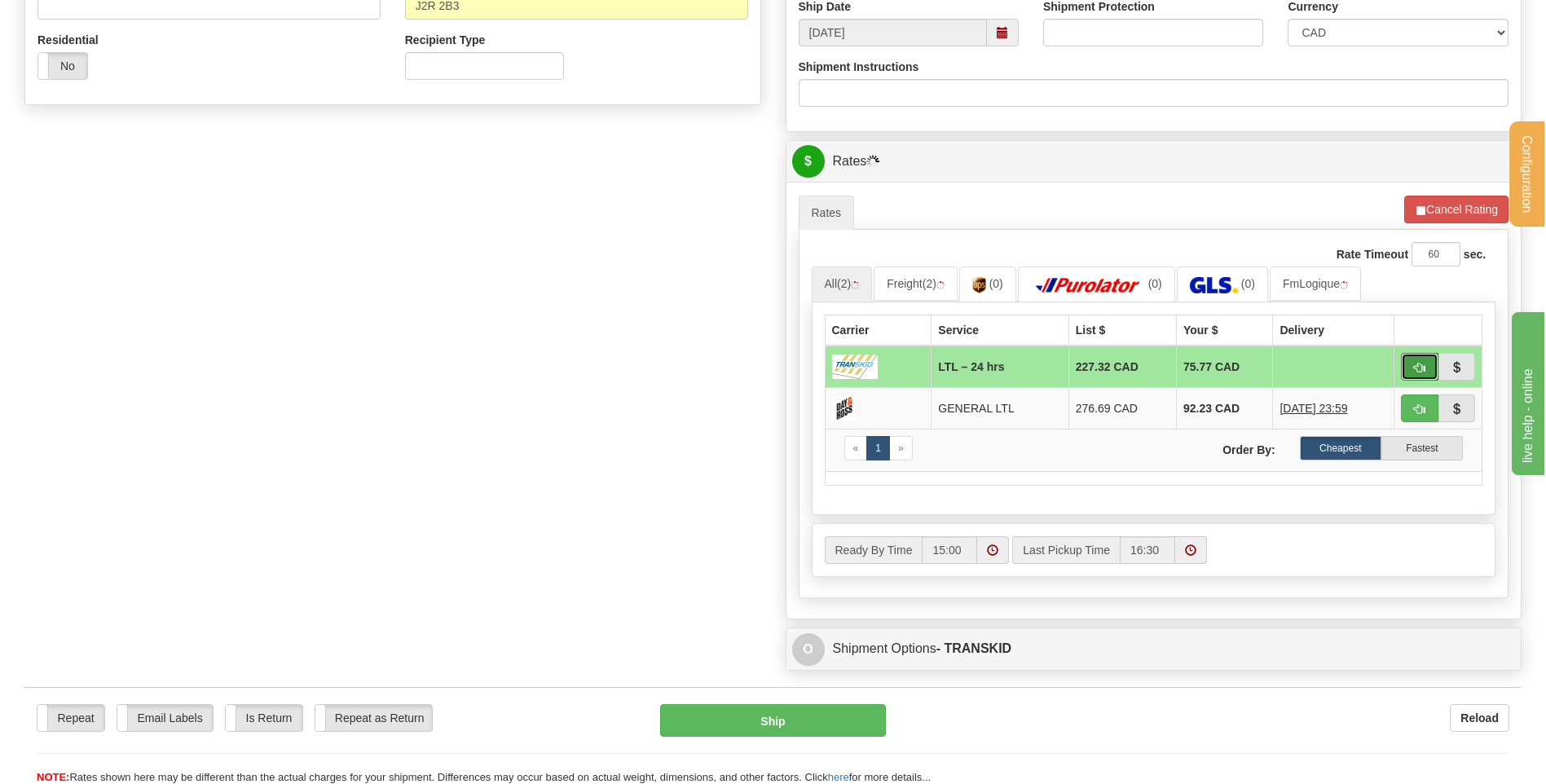
click at [1416, 365] on span "button" at bounding box center [1419, 368] width 12 height 11
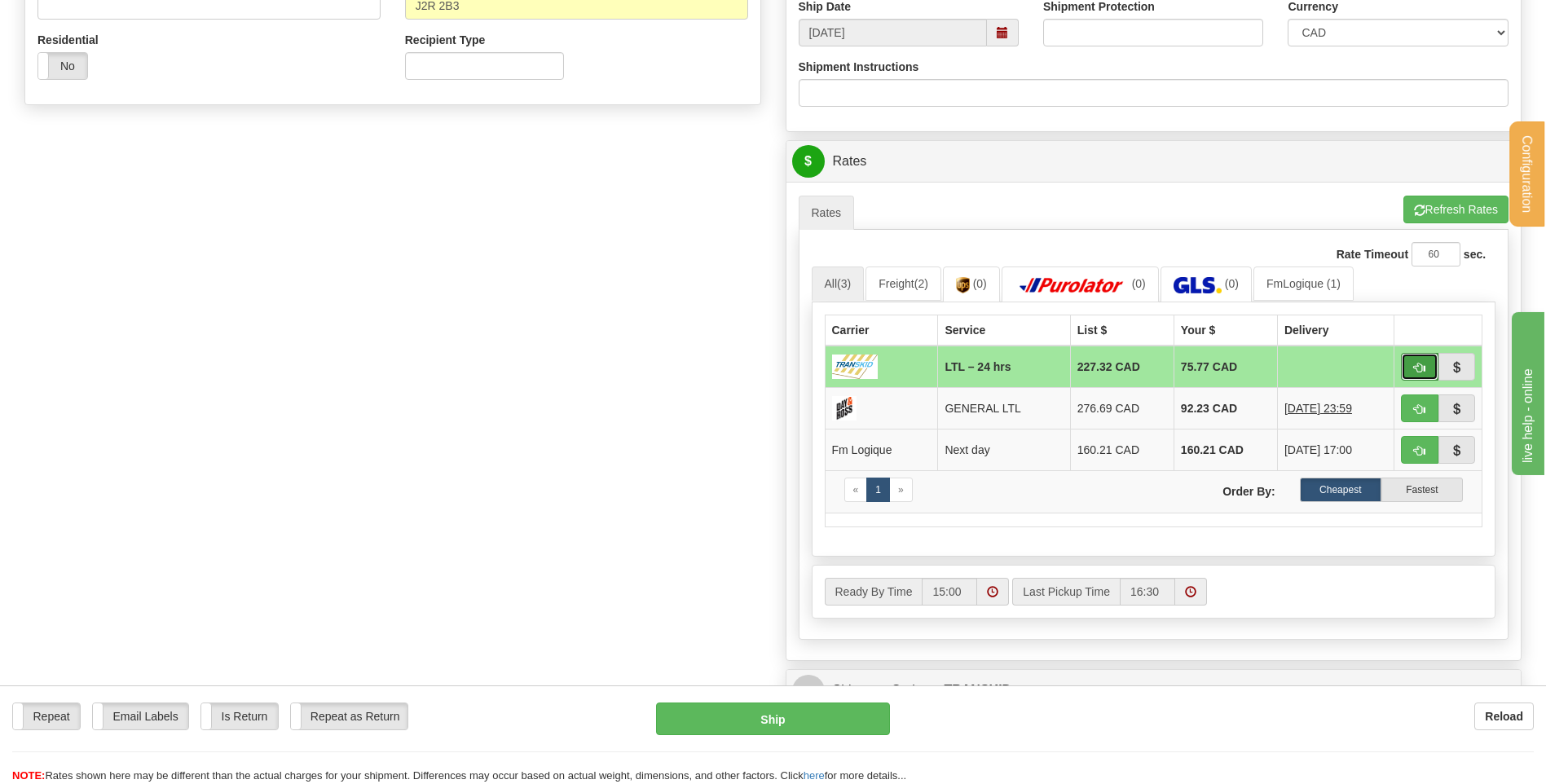
click at [1421, 368] on span "button" at bounding box center [1419, 368] width 12 height 11
type input "24 hrs"
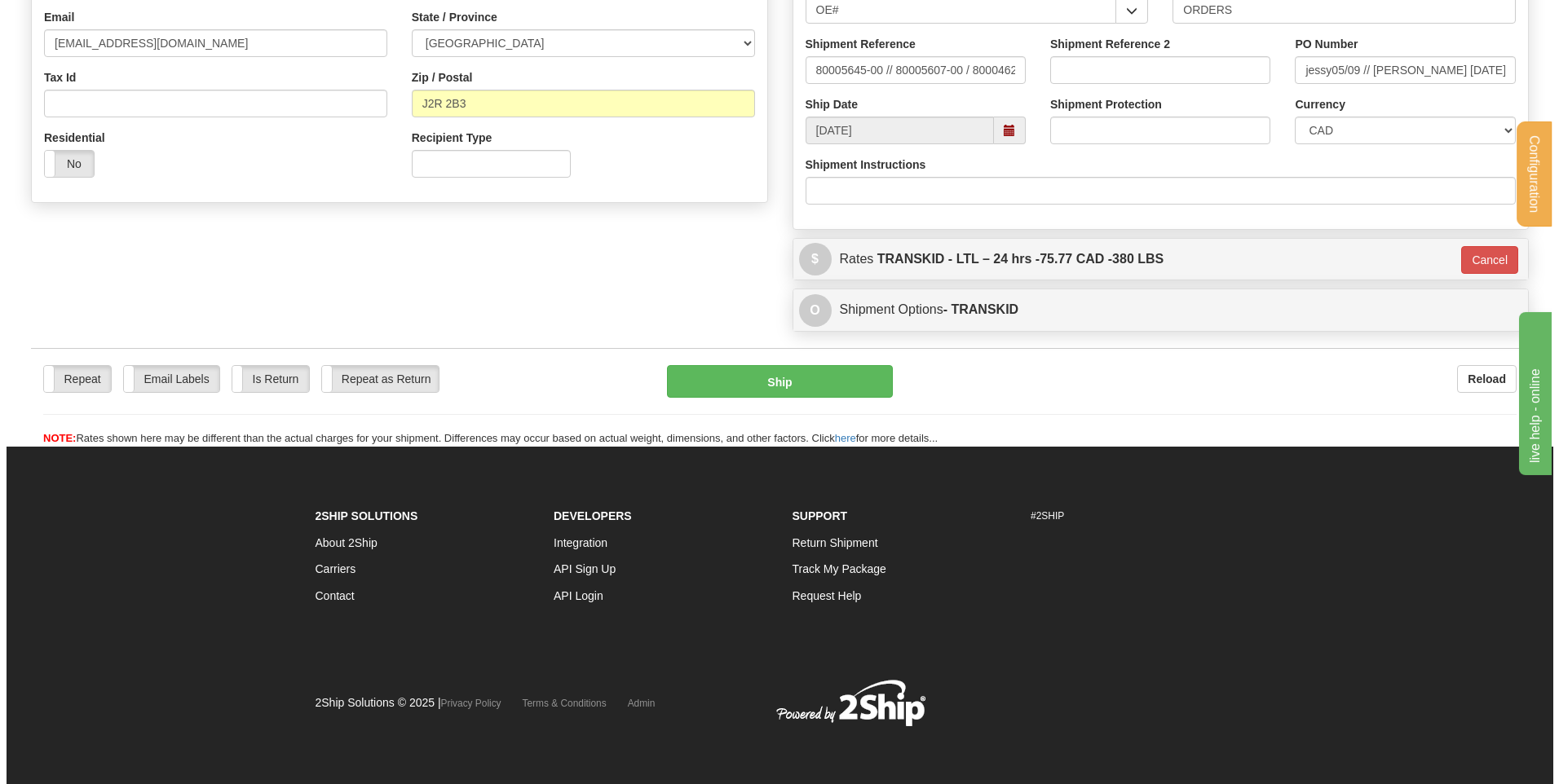
scroll to position [455, 0]
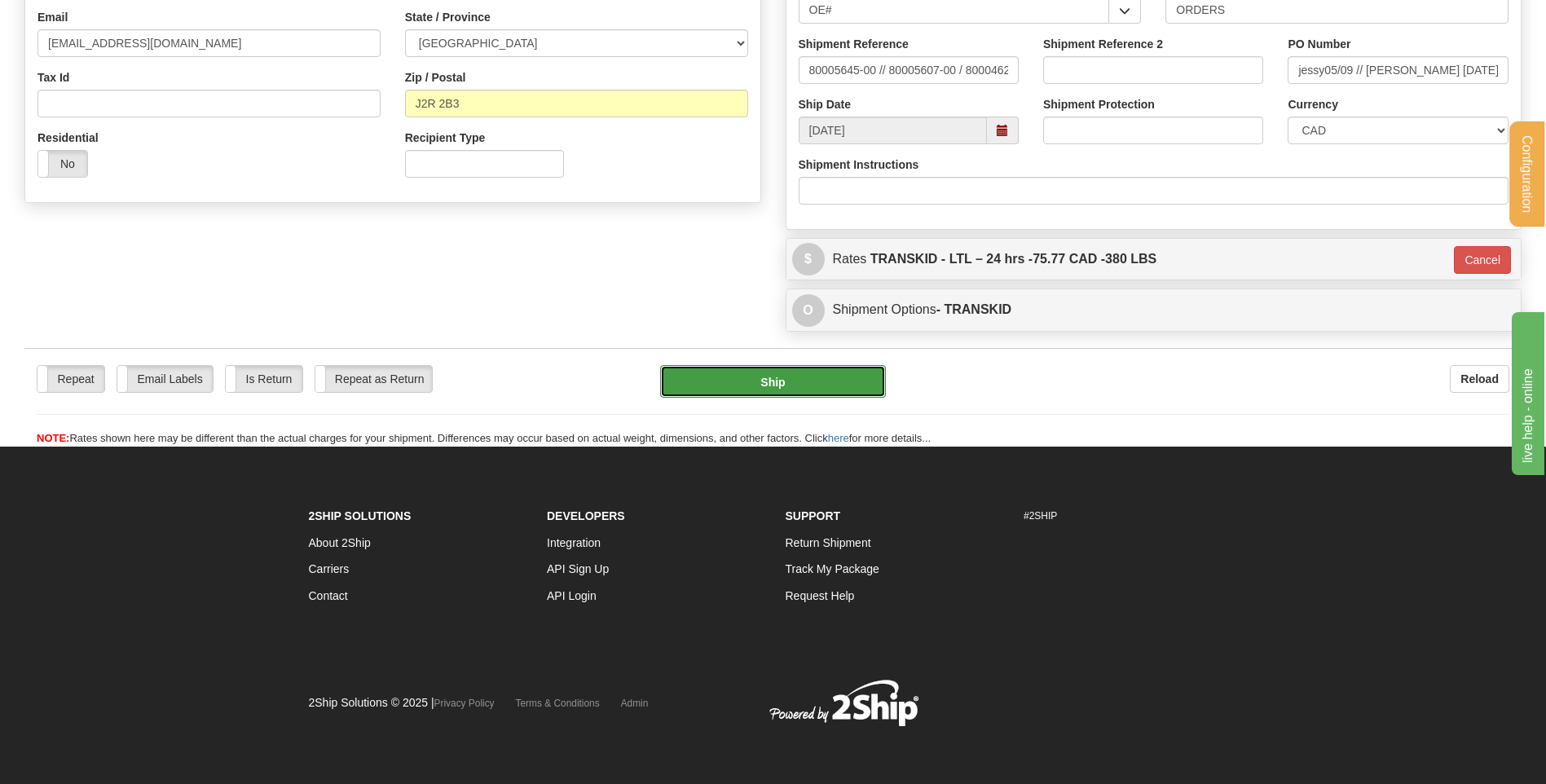
click at [777, 378] on button "Ship" at bounding box center [773, 381] width 225 height 33
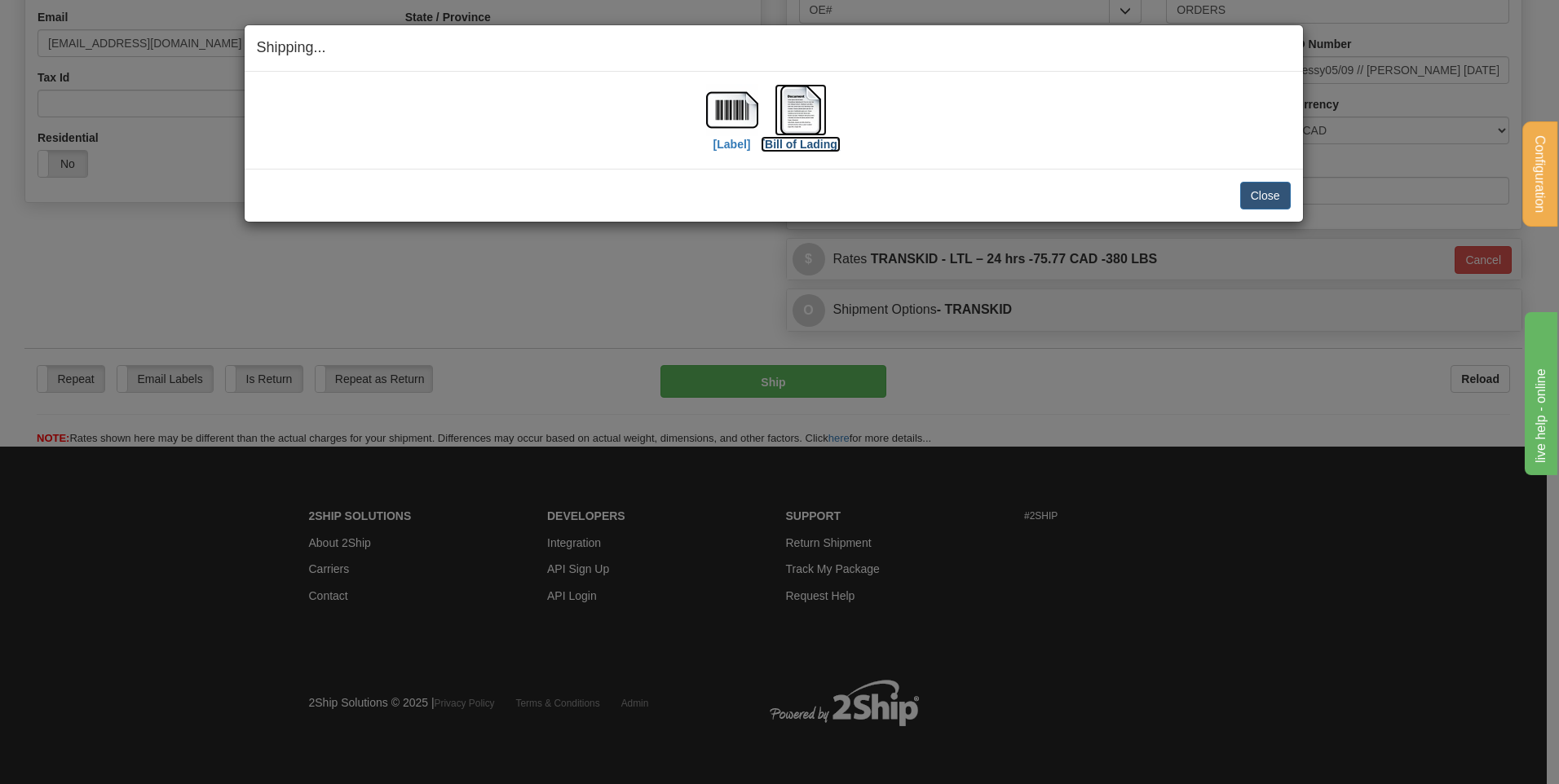
click at [811, 92] on img at bounding box center [801, 109] width 52 height 52
click at [1246, 191] on button "Close" at bounding box center [1265, 195] width 51 height 28
drag, startPoint x: 1277, startPoint y: 198, endPoint x: 1169, endPoint y: 207, distance: 108.4
click at [1277, 197] on button "Close" at bounding box center [1265, 195] width 51 height 28
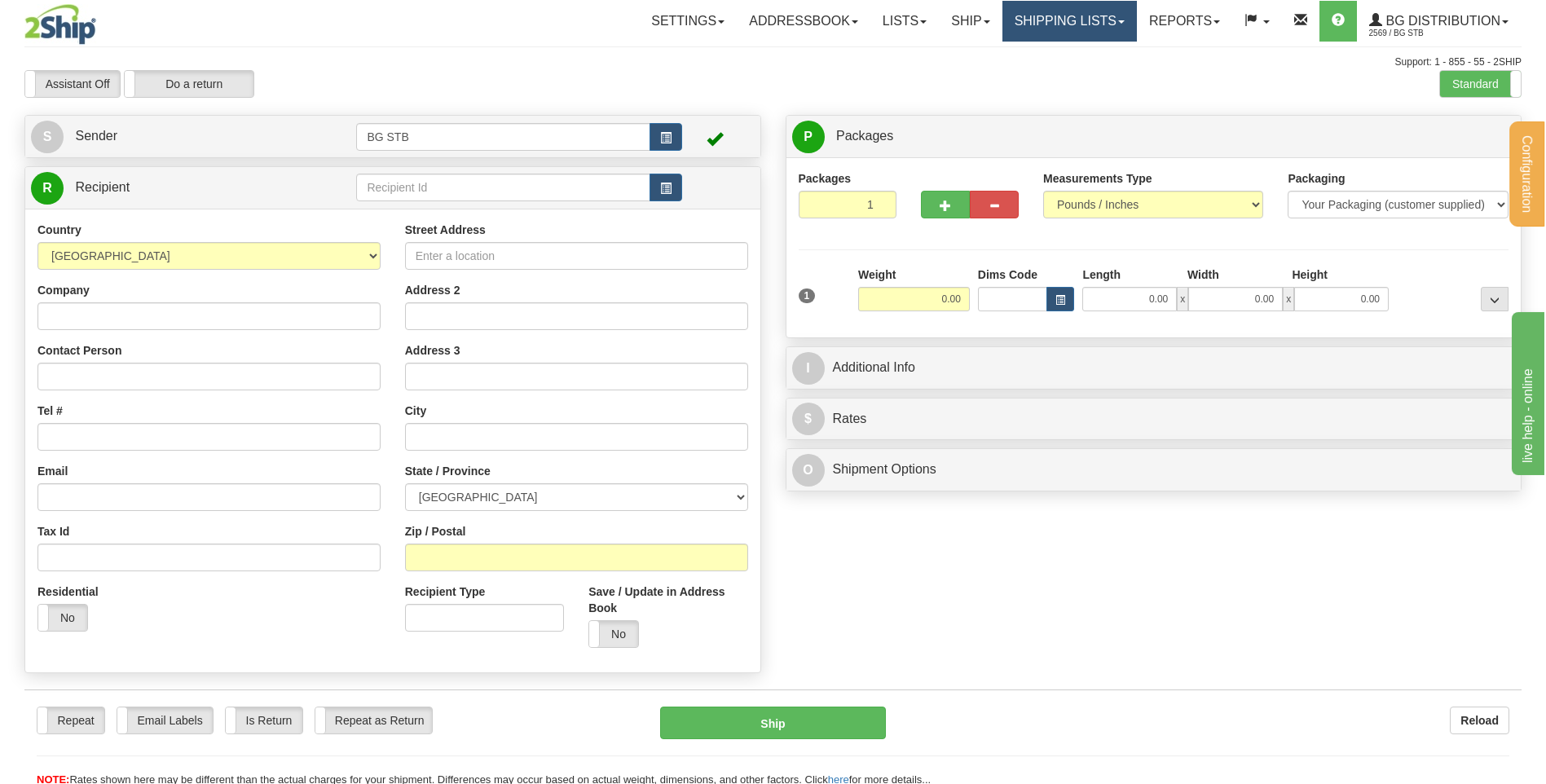
drag, startPoint x: 1082, startPoint y: 28, endPoint x: 1073, endPoint y: 36, distance: 12.0
click at [1082, 28] on link "Shipping lists" at bounding box center [1070, 21] width 134 height 40
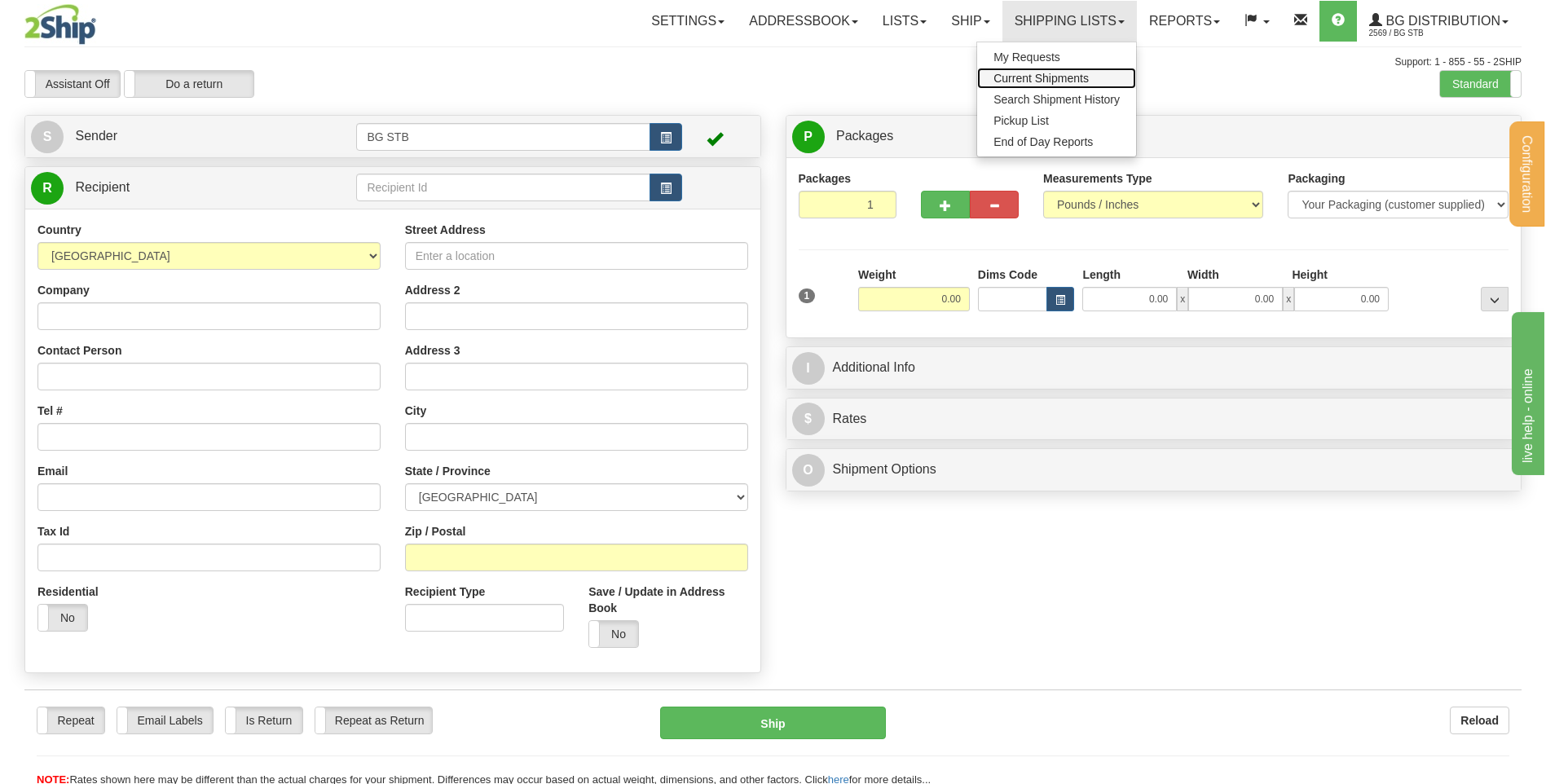
click at [1045, 82] on span "Current Shipments" at bounding box center [1040, 79] width 95 height 13
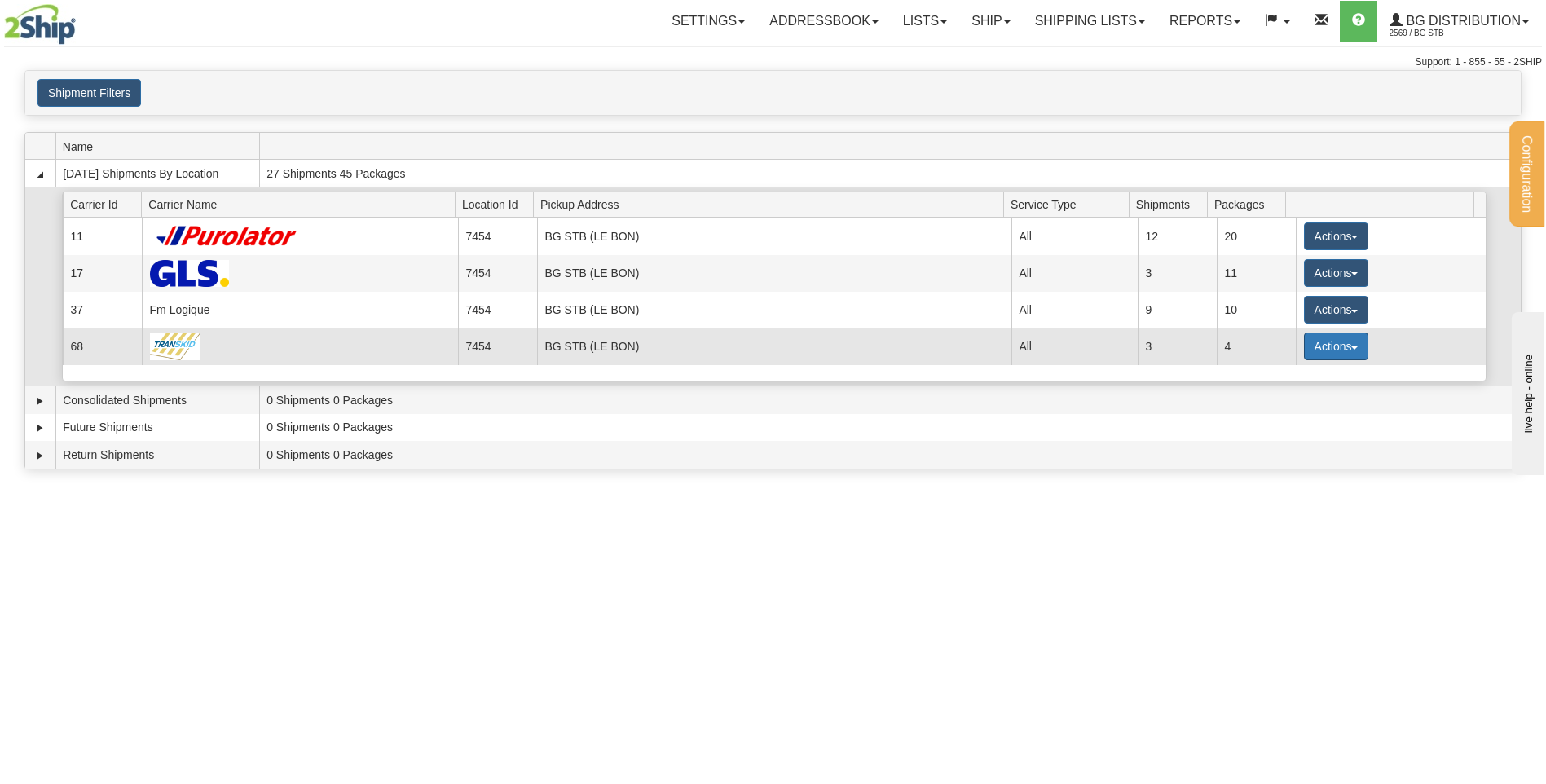
click at [1325, 344] on button "Actions" at bounding box center [1337, 345] width 65 height 28
click at [1268, 368] on link "Details" at bounding box center [1302, 377] width 131 height 21
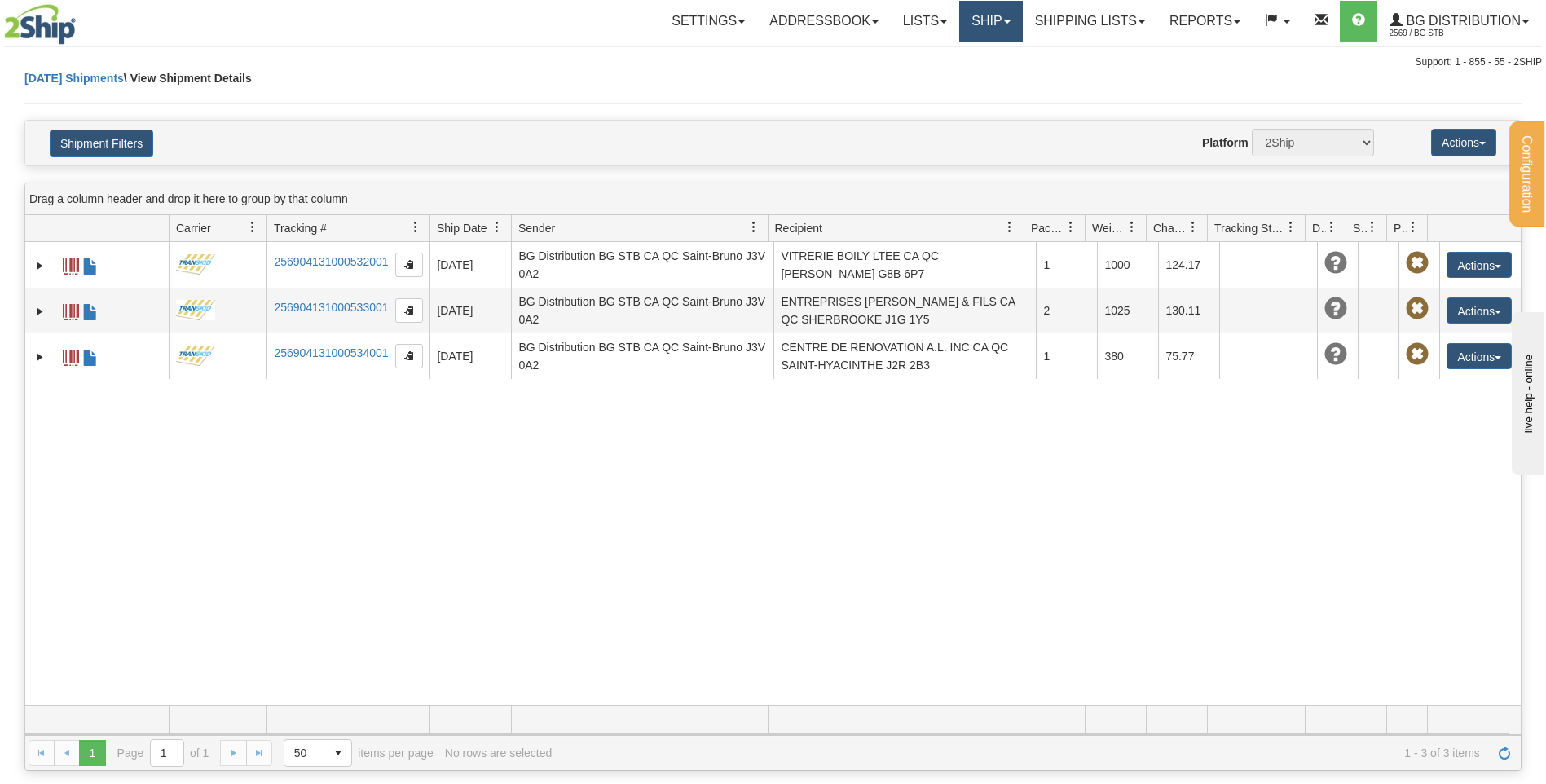
click at [970, 14] on link "Ship" at bounding box center [990, 21] width 62 height 40
click at [973, 58] on link "Ship Screen" at bounding box center [958, 57] width 129 height 21
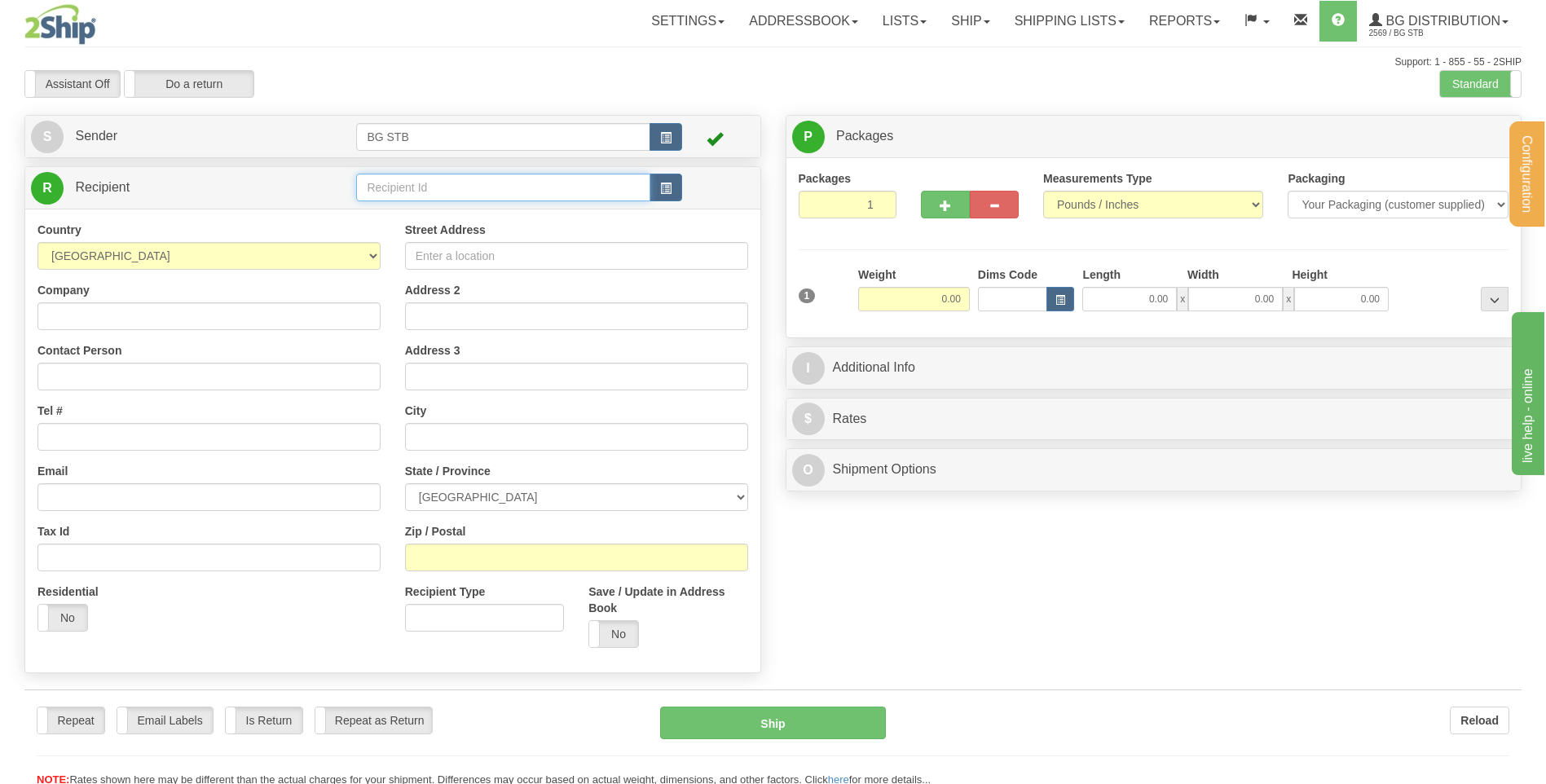
click at [376, 189] on input "text" at bounding box center [503, 187] width 294 height 28
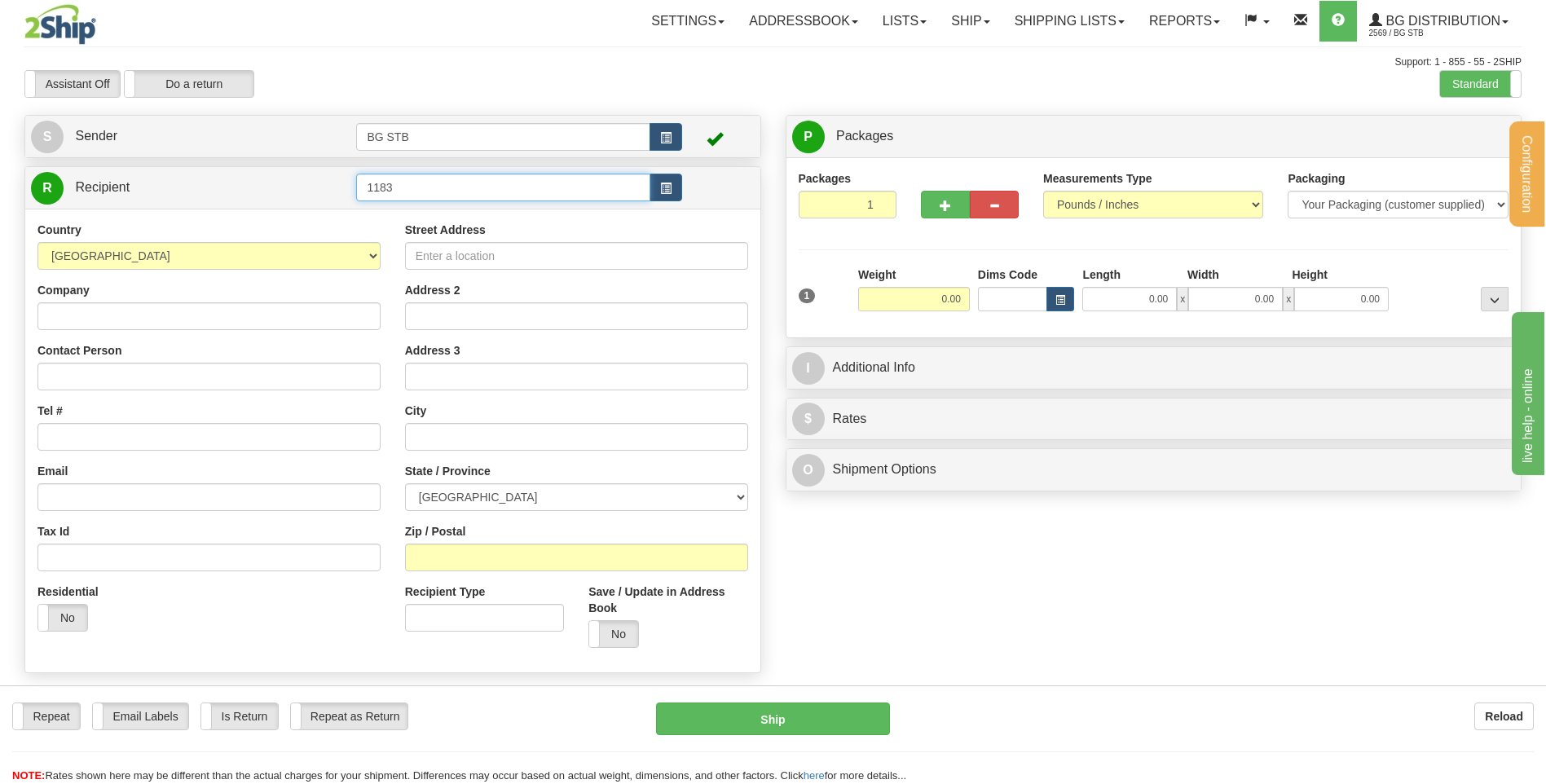
type input "1183"
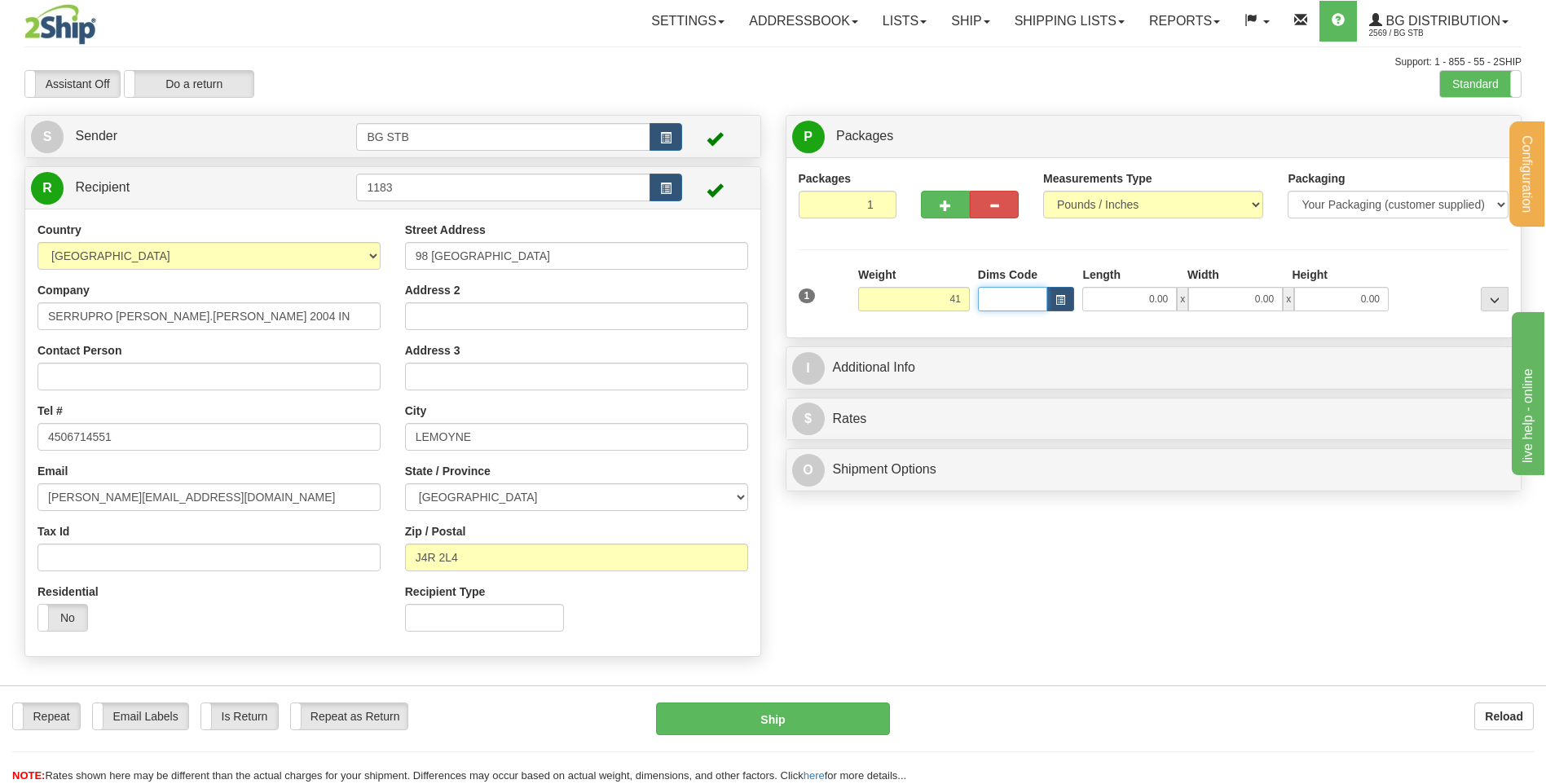
type input "41.00"
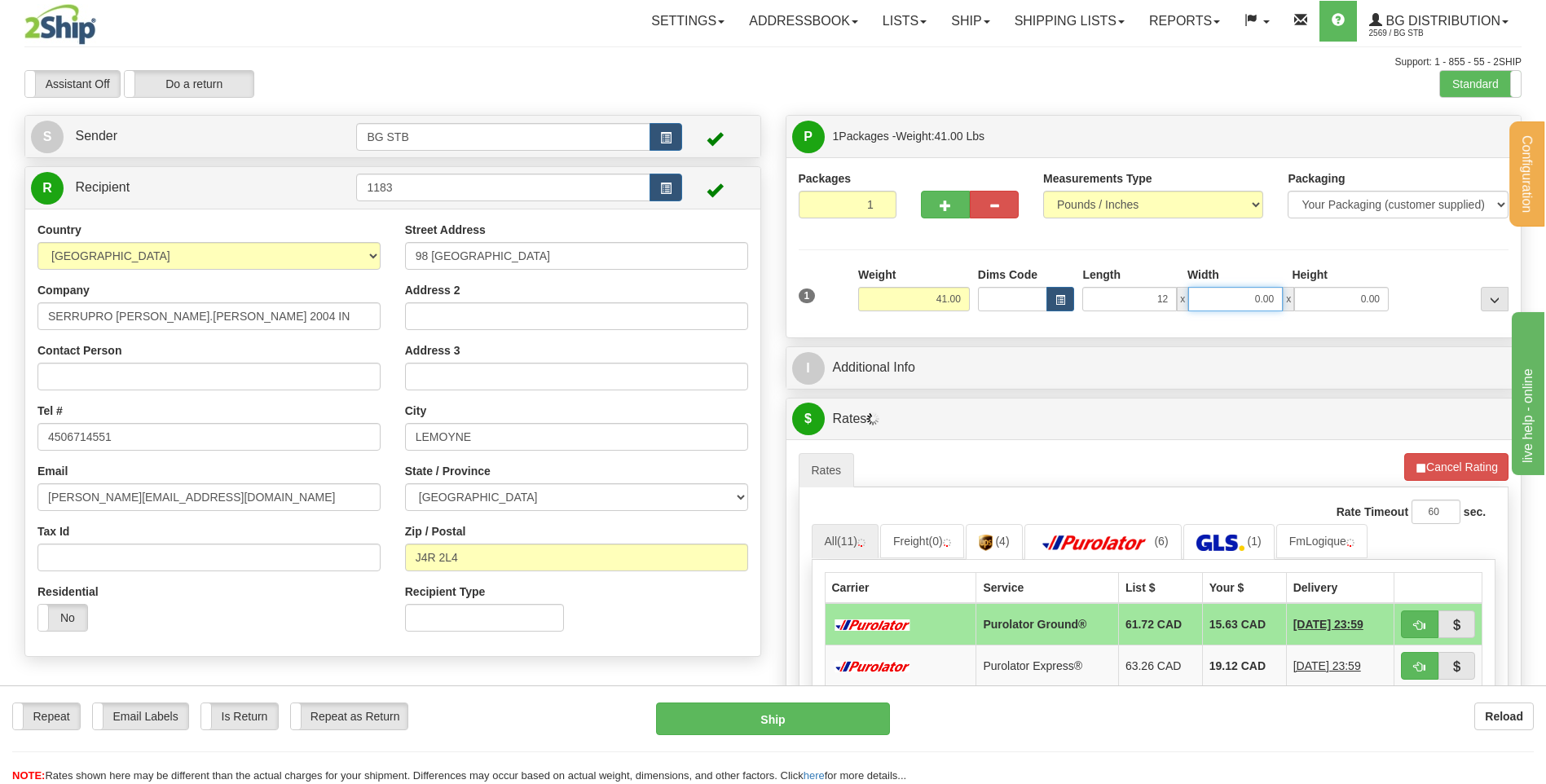
type input "12.00"
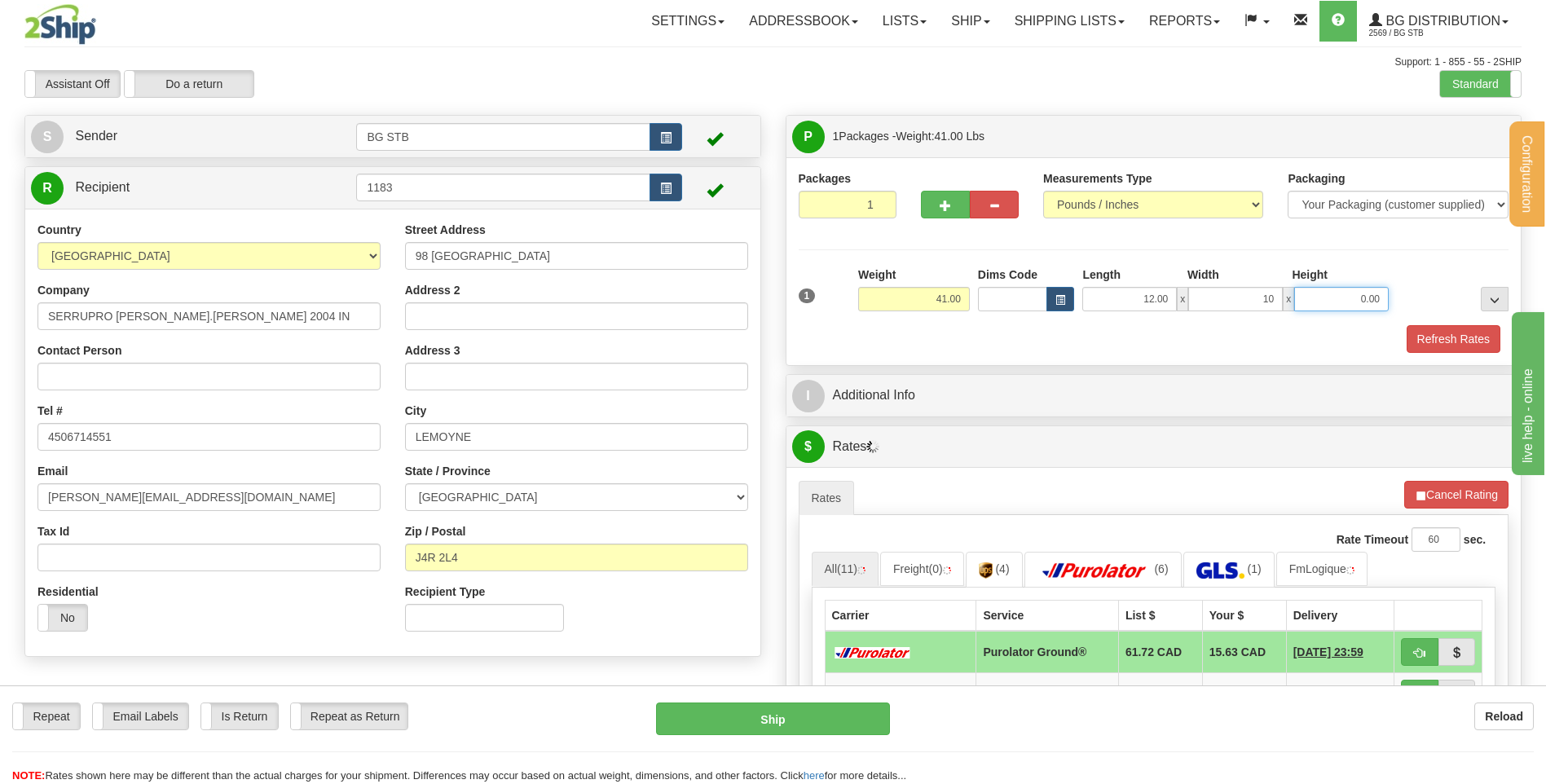
type input "10.00"
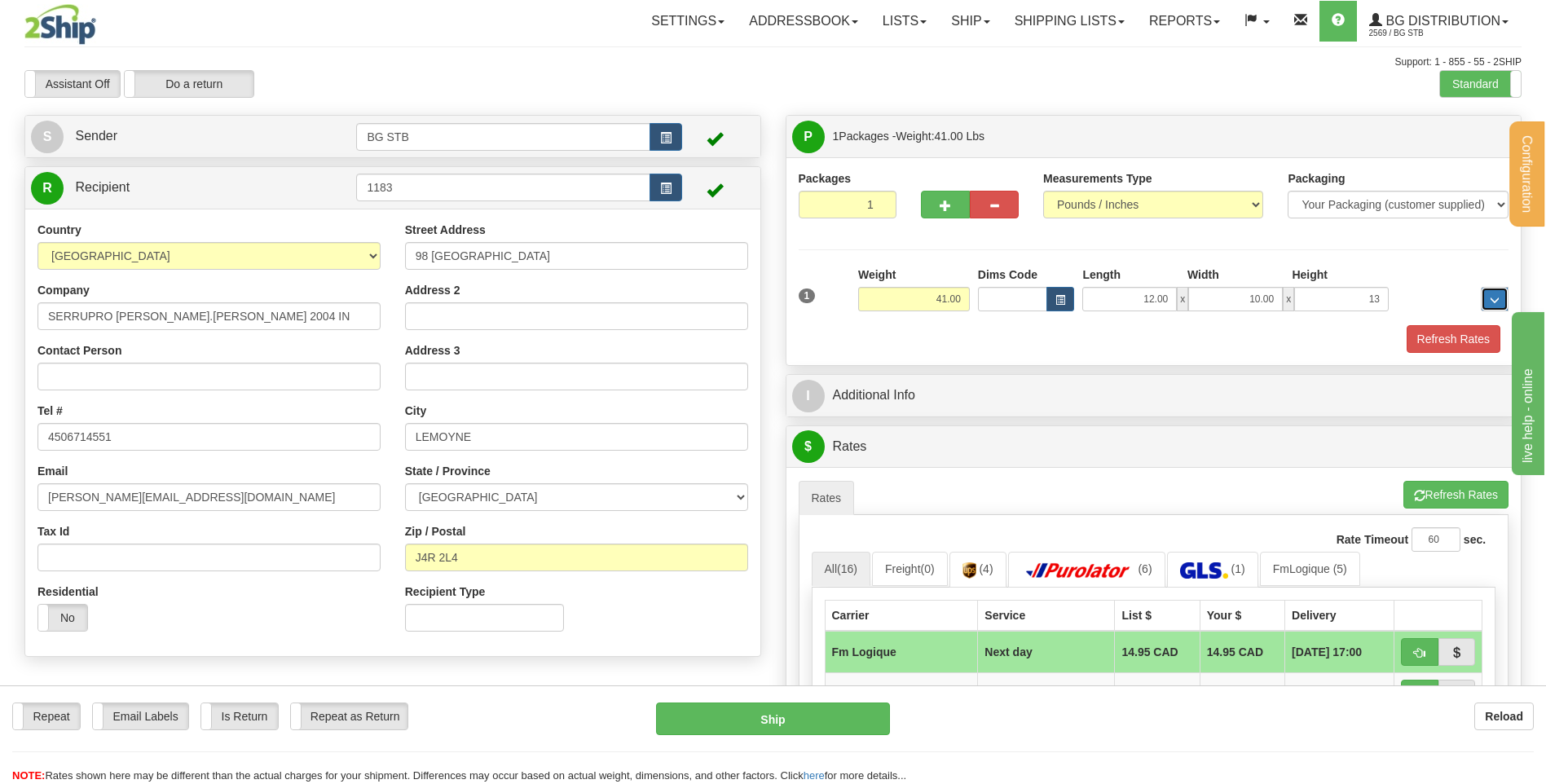
type input "13.00"
click at [951, 210] on button "button" at bounding box center [945, 204] width 49 height 28
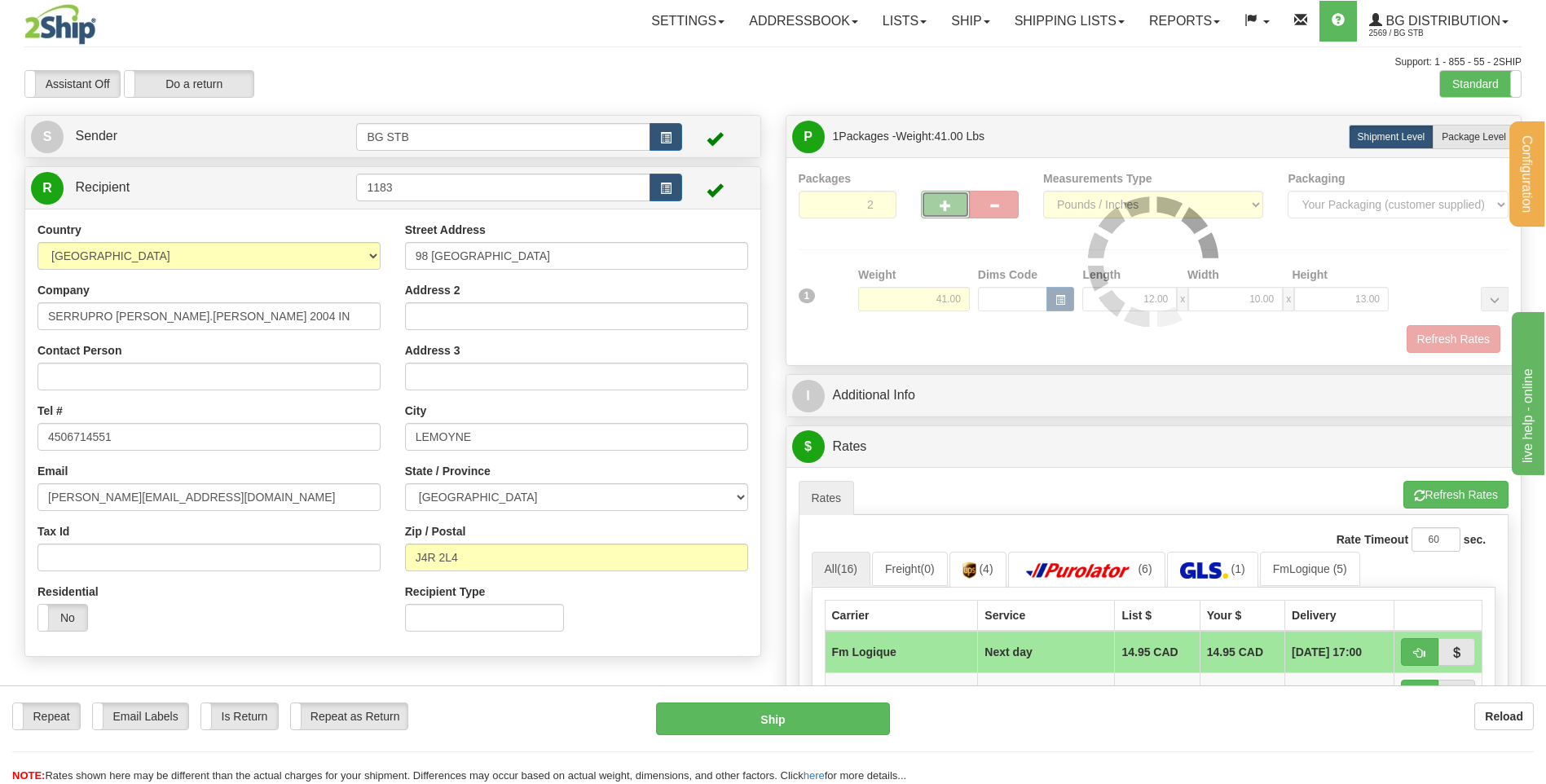
click at [940, 198] on div at bounding box center [1154, 261] width 711 height 182
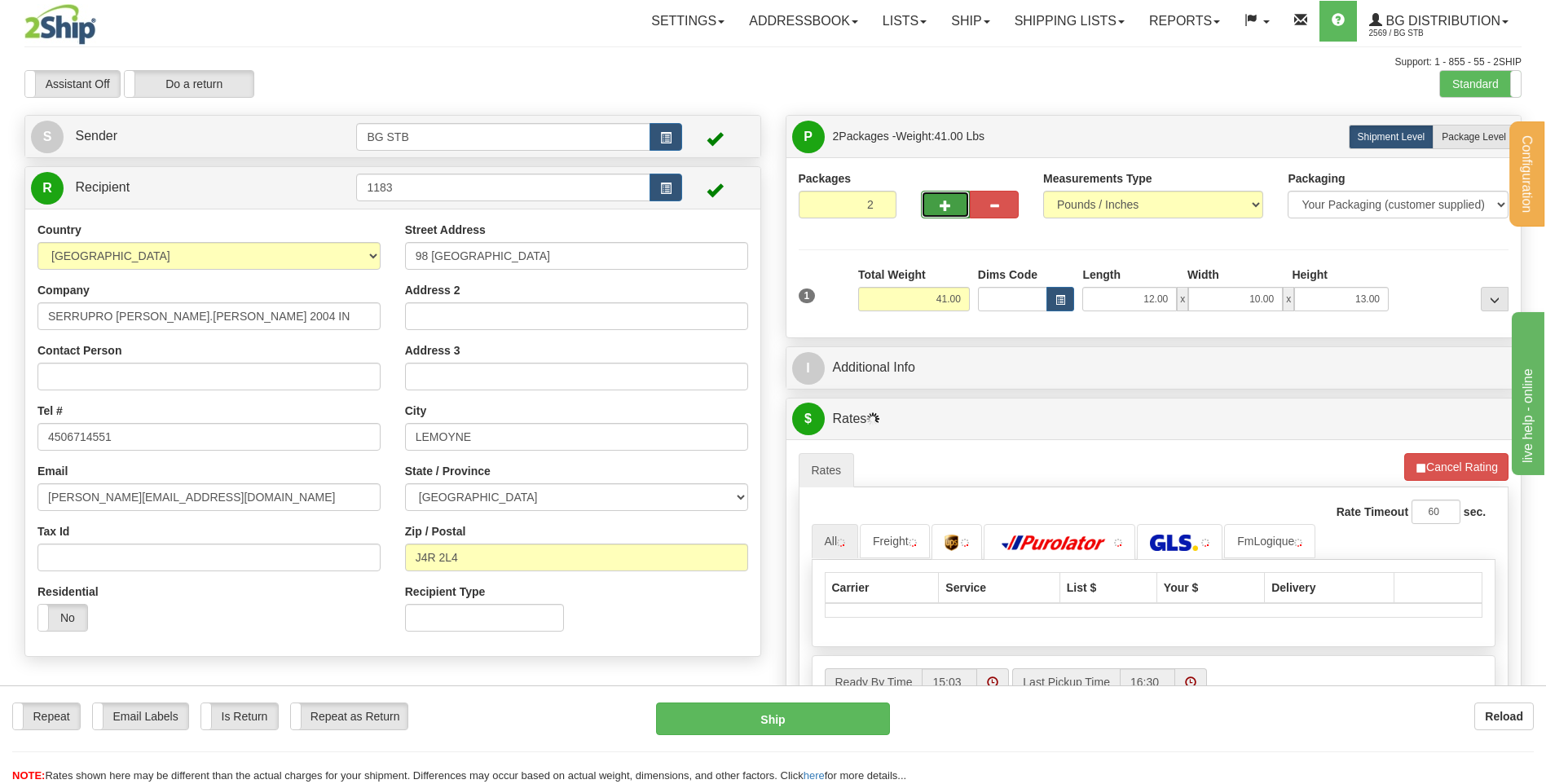
click at [937, 206] on button "button" at bounding box center [945, 204] width 49 height 28
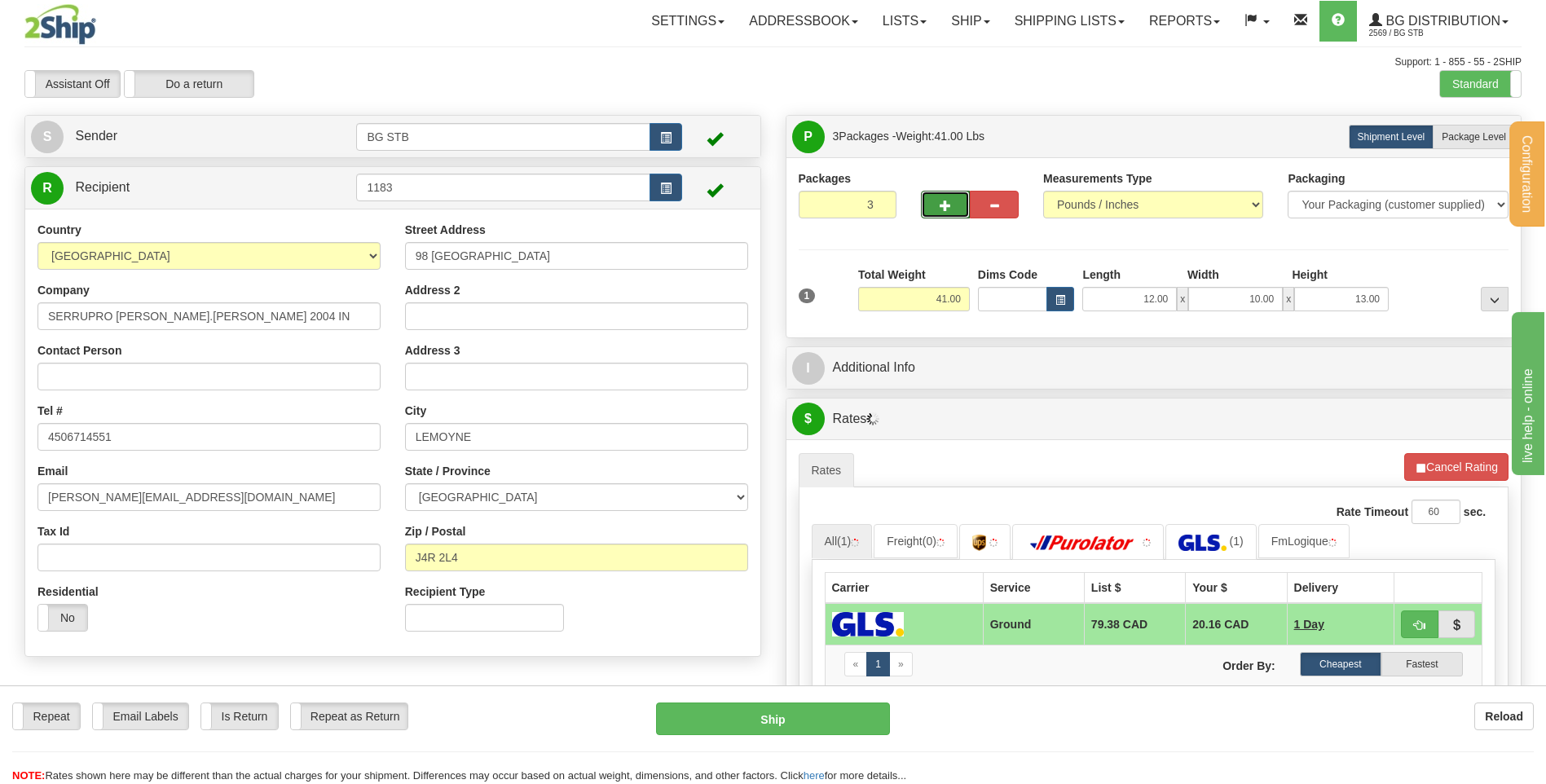
click at [948, 207] on span "button" at bounding box center [945, 205] width 12 height 11
type input "4"
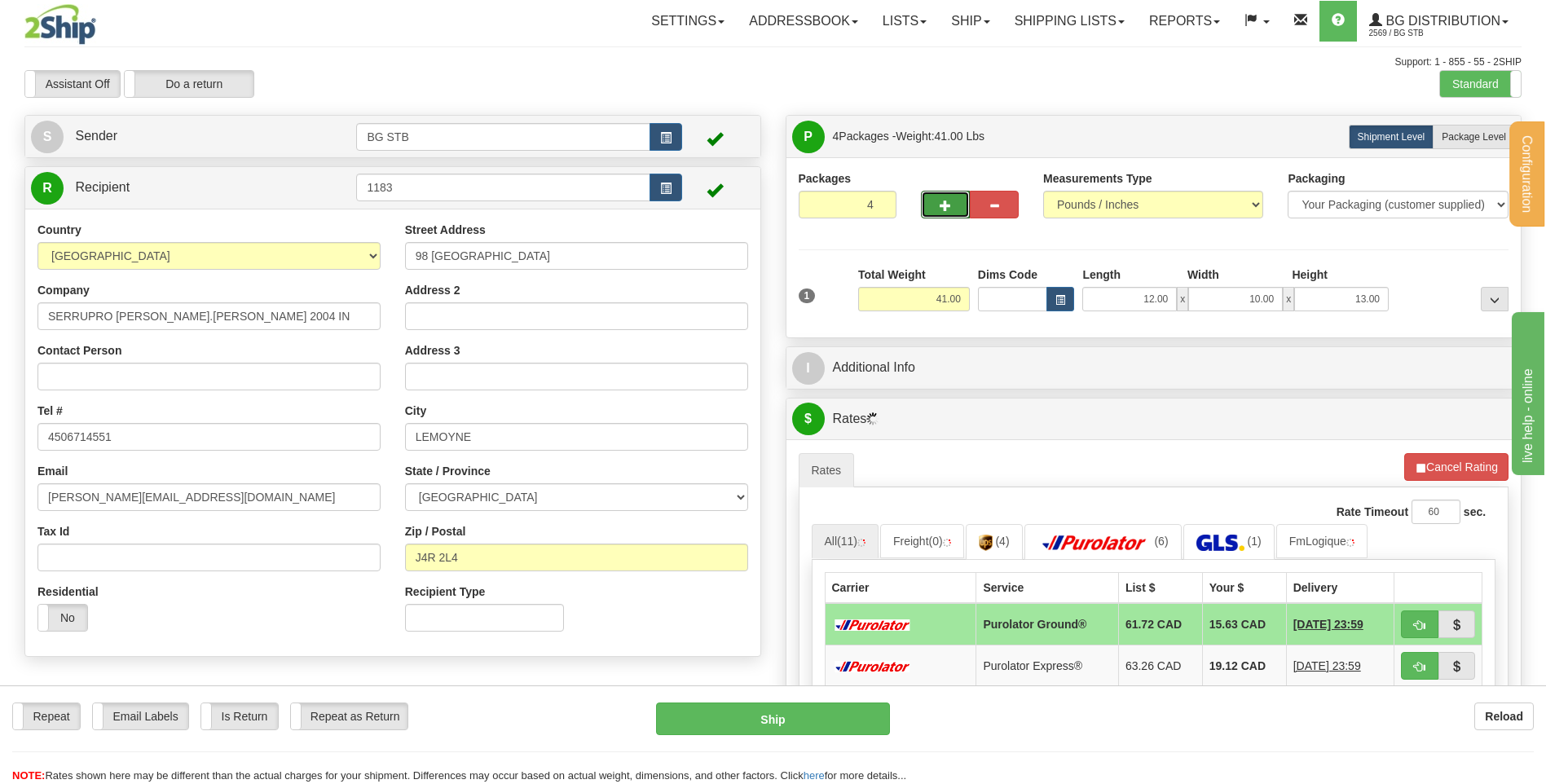
drag, startPoint x: 1485, startPoint y: 139, endPoint x: 1316, endPoint y: 184, distance: 174.9
click at [1477, 146] on label "Package Level Pack.." at bounding box center [1474, 136] width 83 height 24
radio input "true"
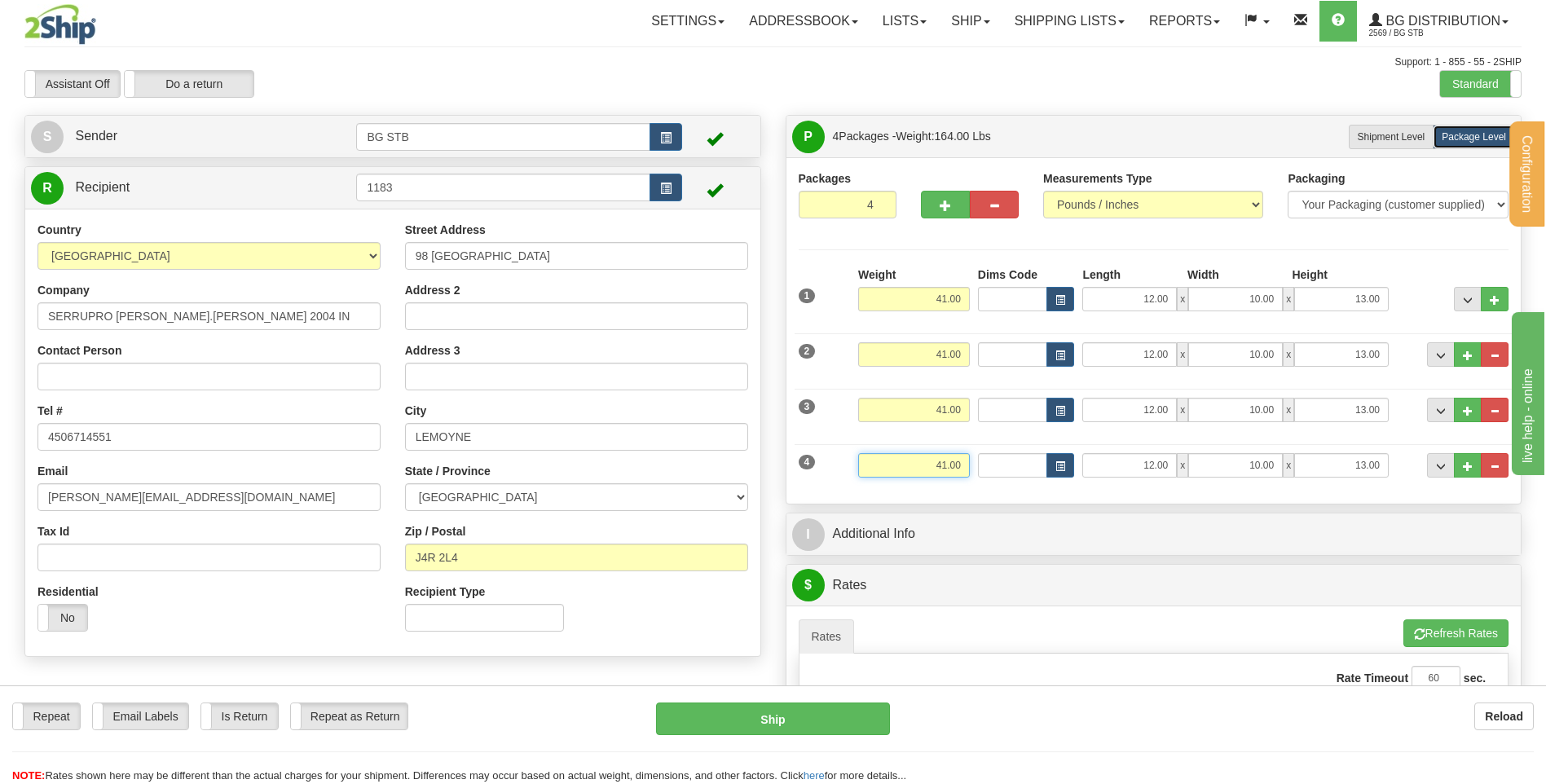
drag, startPoint x: 934, startPoint y: 467, endPoint x: 1109, endPoint y: 426, distance: 179.7
click at [1067, 439] on div "4 Weight 41.00 Dims Code Length Width Height" at bounding box center [1154, 463] width 719 height 55
type input "19.45"
type input "16.00"
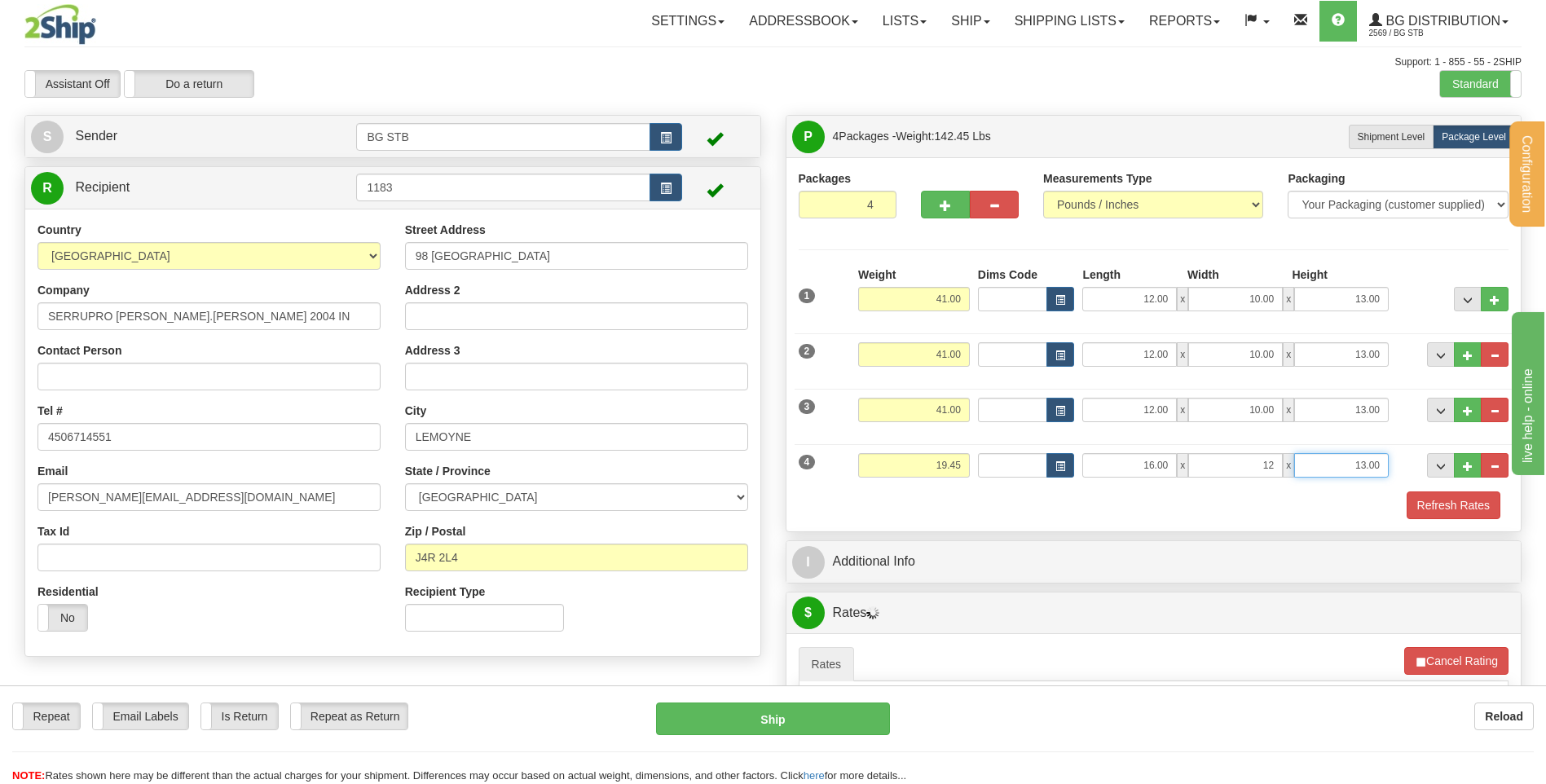
type input "12.00"
type input "11.00"
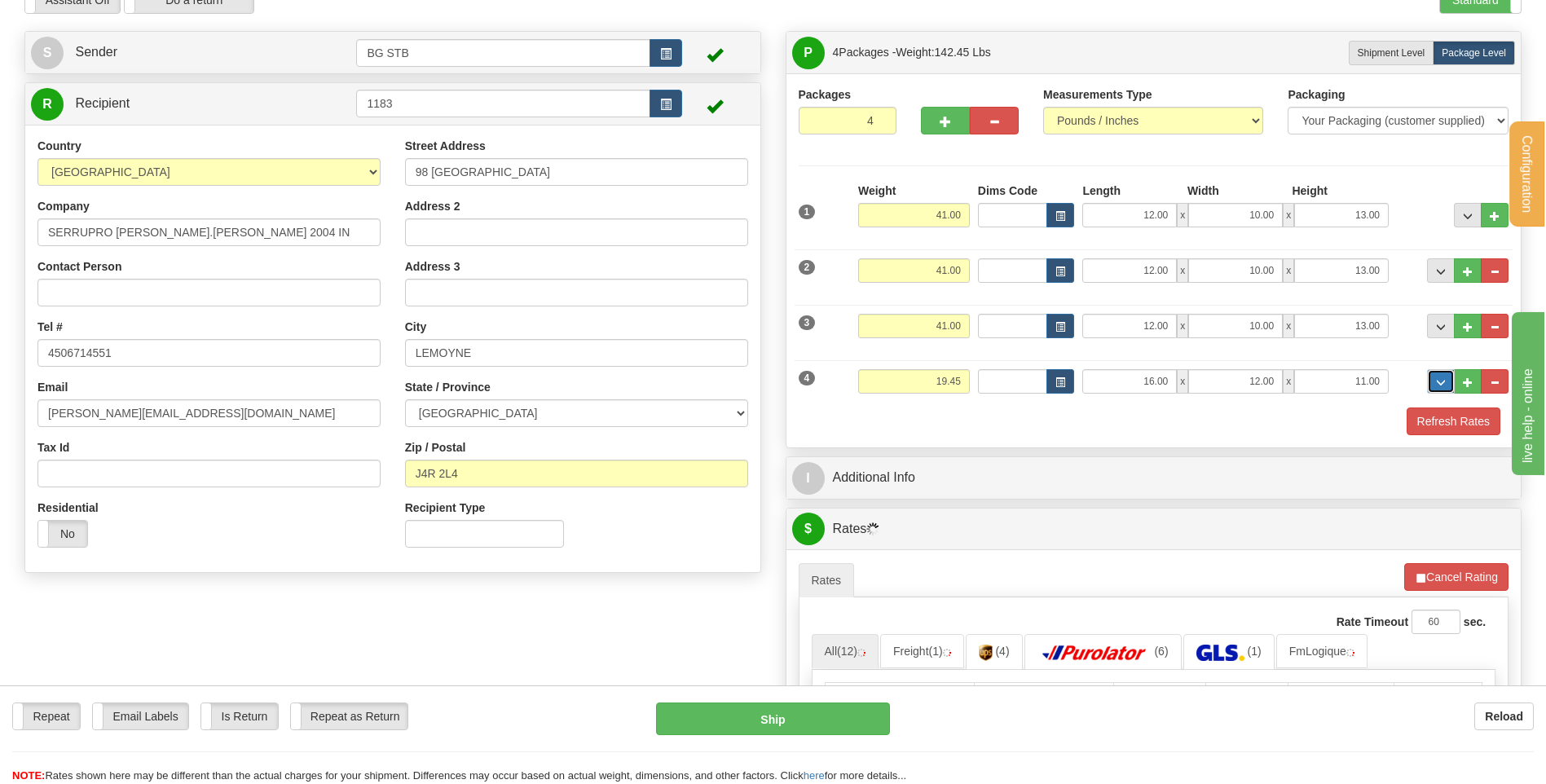
scroll to position [245, 0]
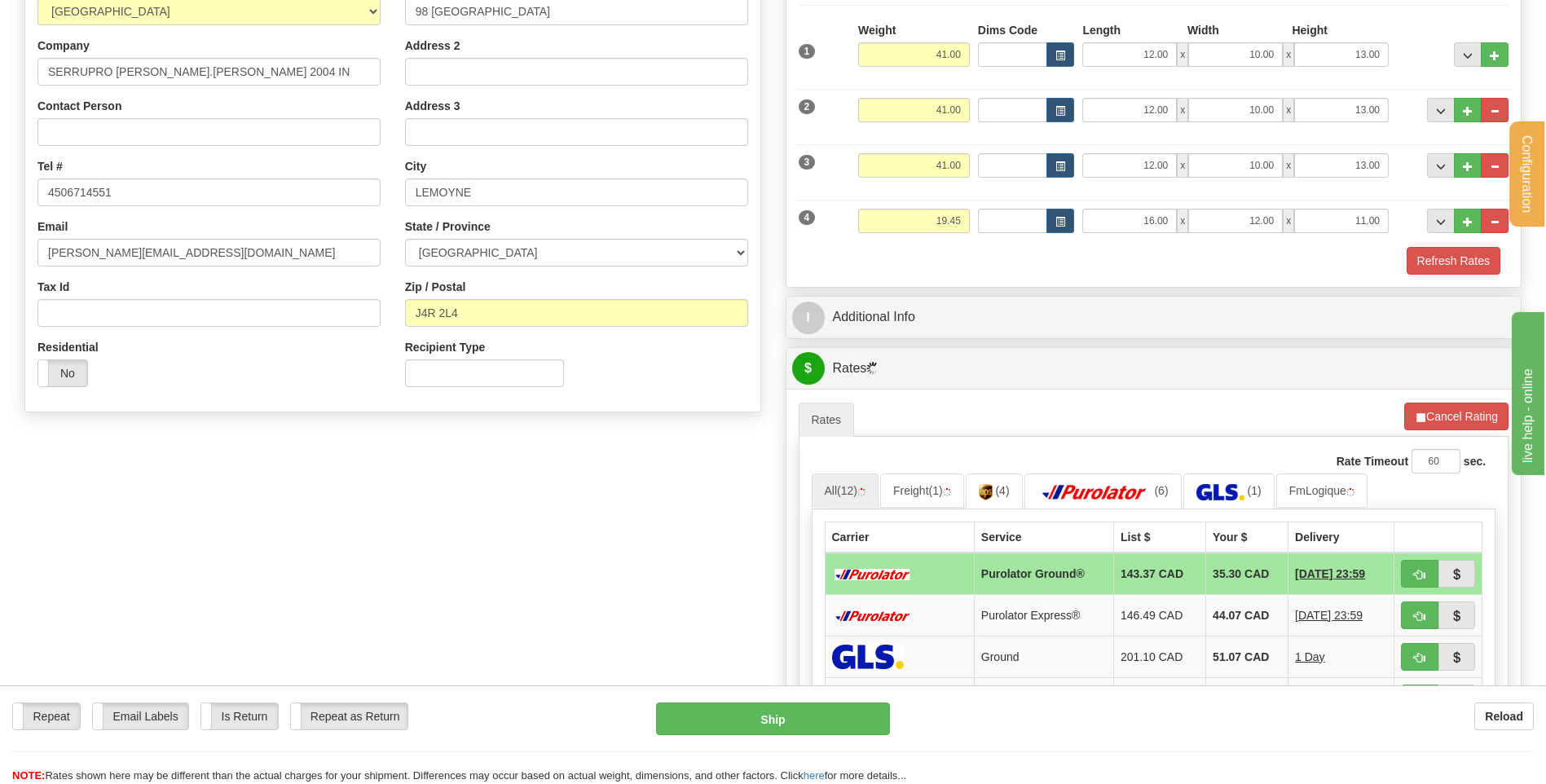
click at [927, 283] on div "Packages 4 4 Measurements Type" at bounding box center [1154, 100] width 735 height 374
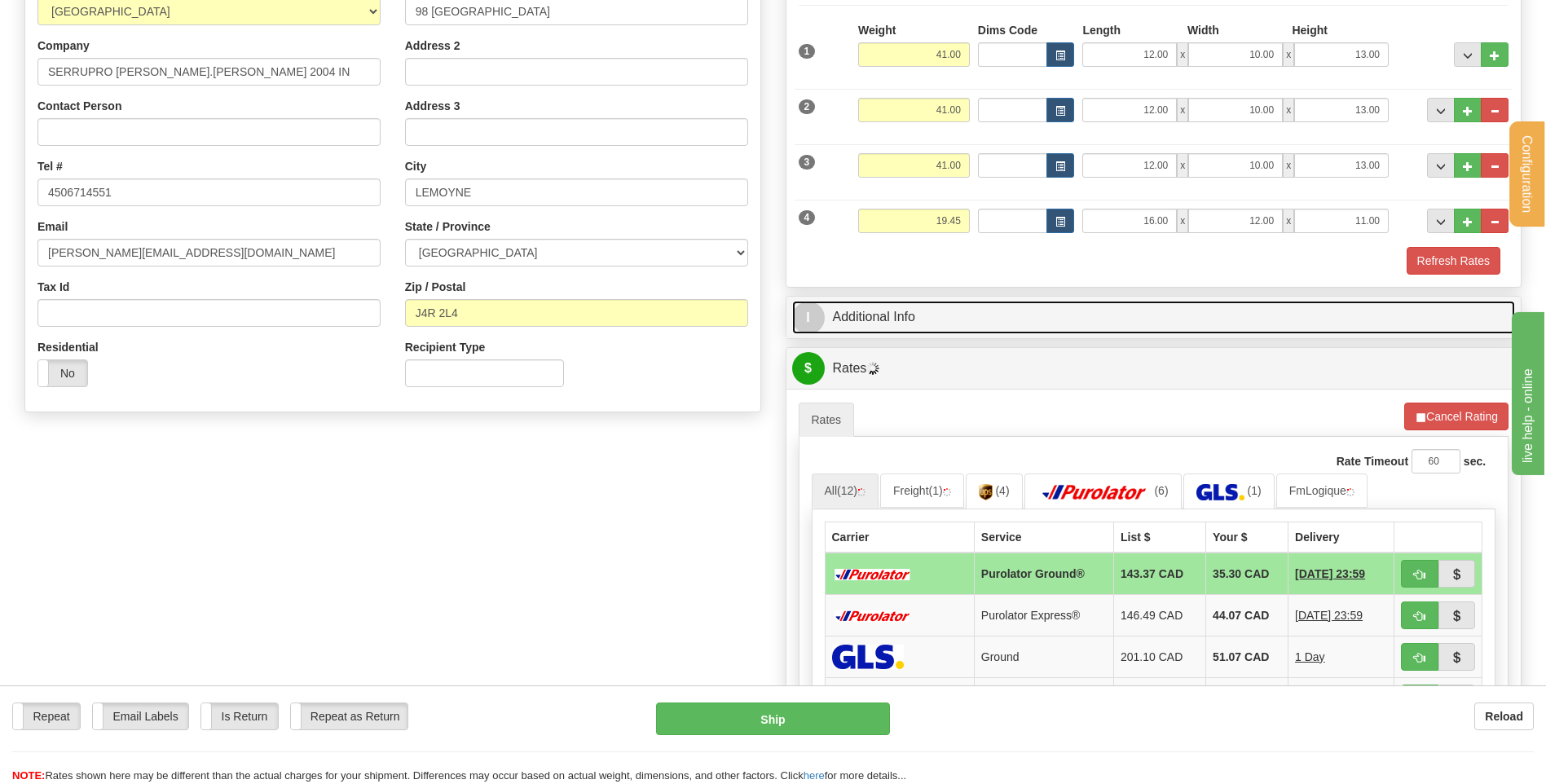
click at [927, 303] on link "I Additional Info" at bounding box center [1154, 317] width 724 height 34
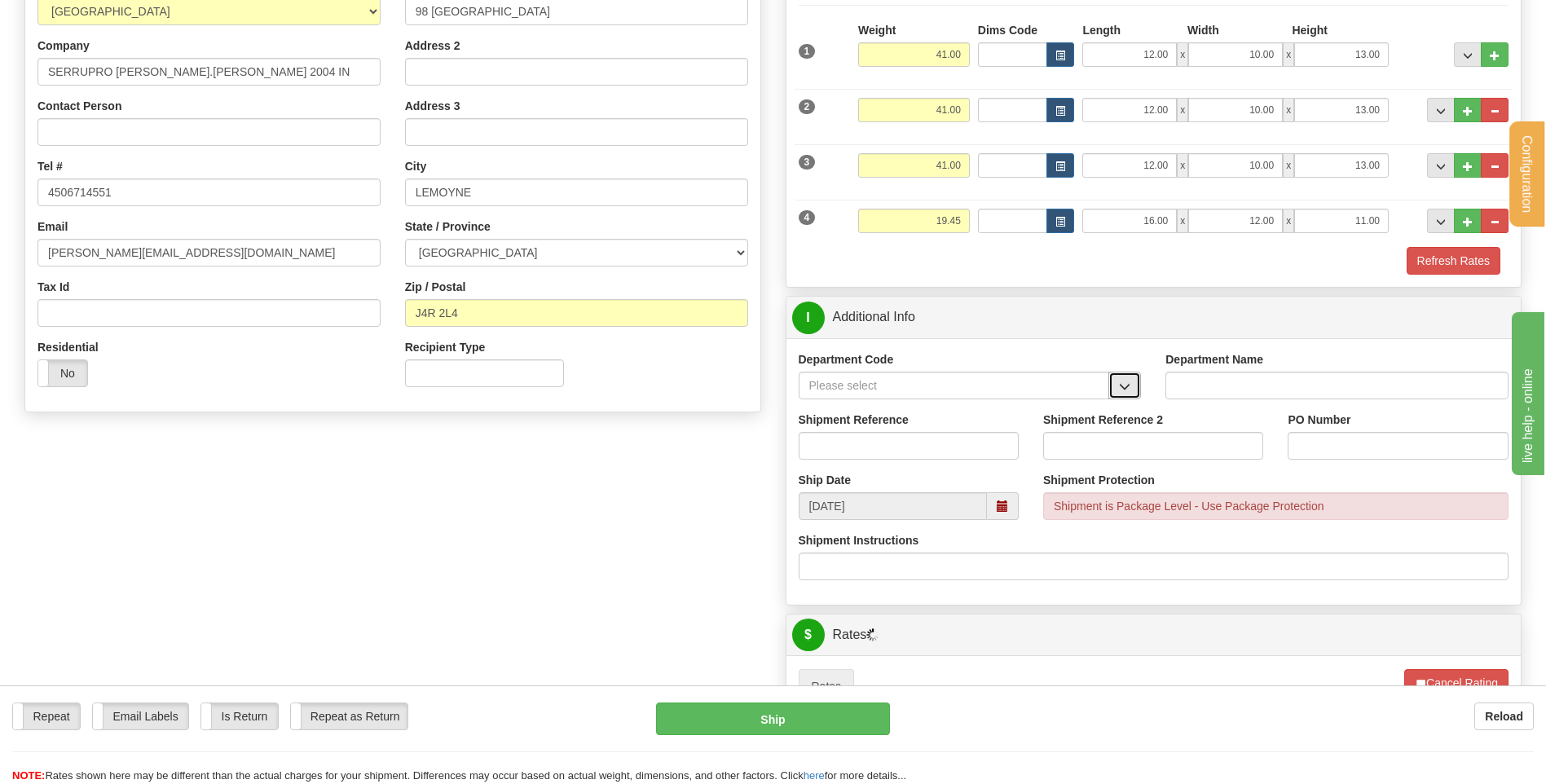
click at [1132, 387] on button "button" at bounding box center [1125, 385] width 33 height 28
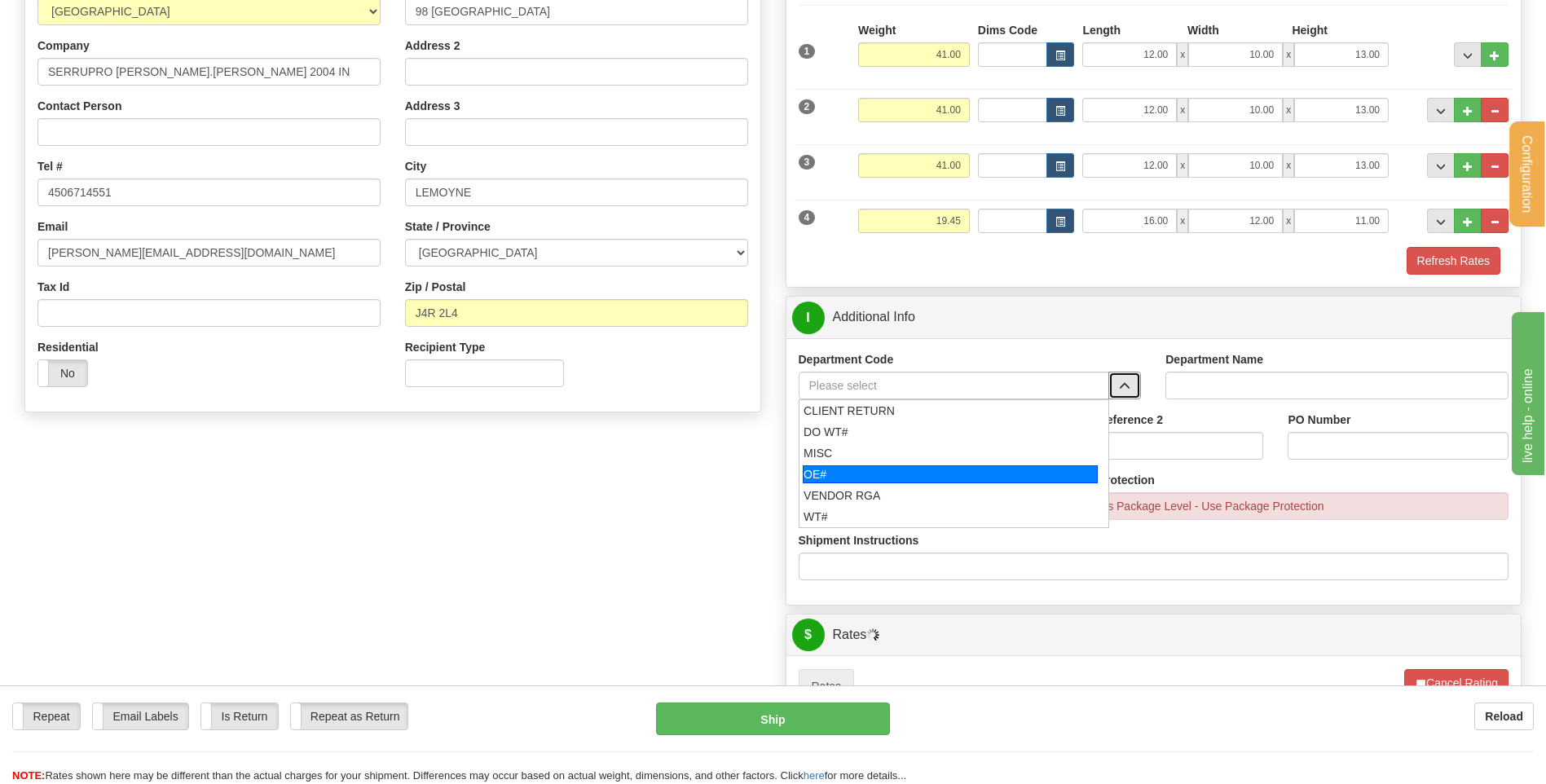
click at [846, 463] on li "OE#" at bounding box center [954, 474] width 310 height 21
type input "OE#"
type input "ORDERS"
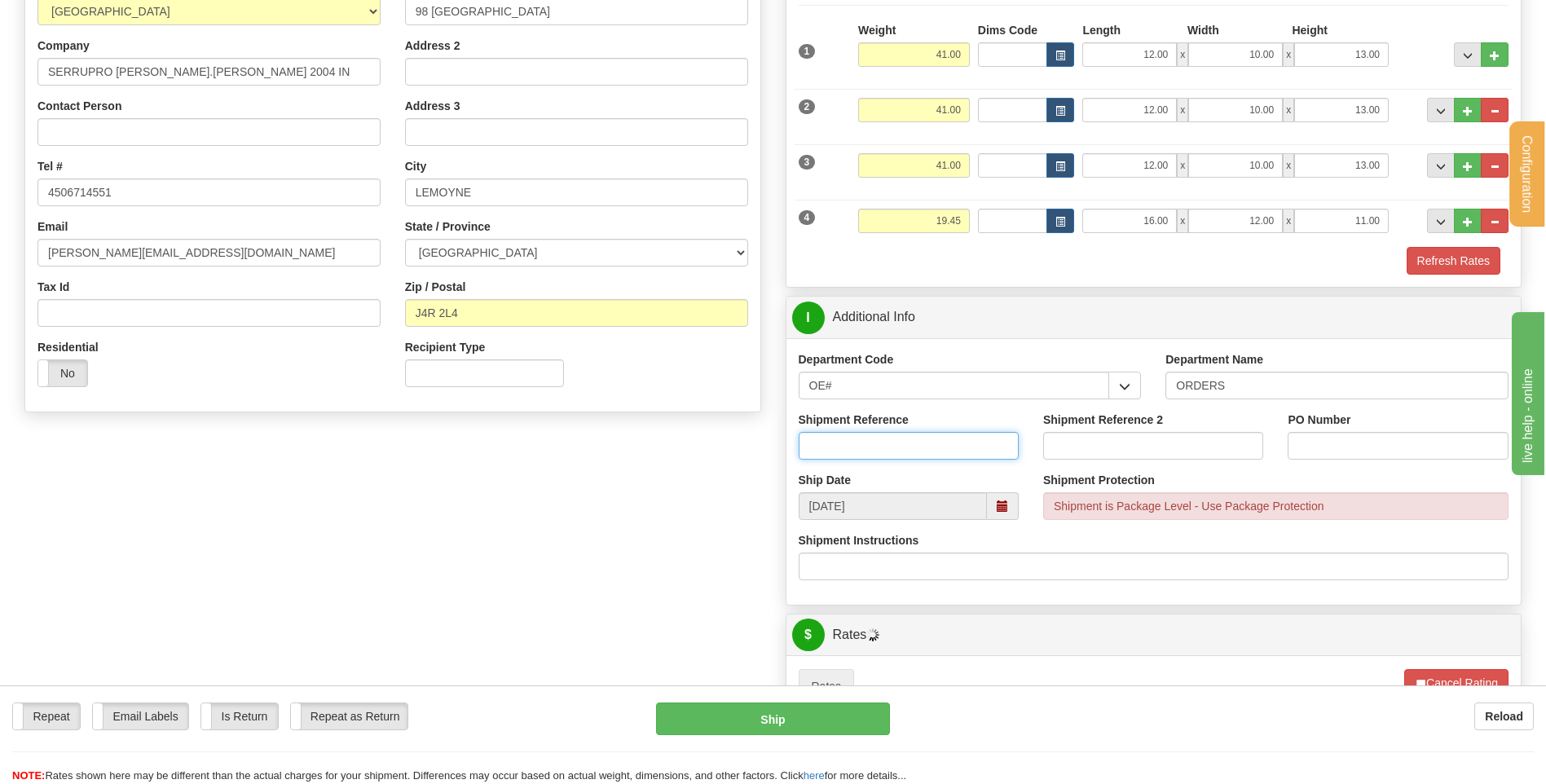
click at [845, 448] on input "Shipment Reference" at bounding box center [908, 445] width 220 height 28
type input "80005616-00"
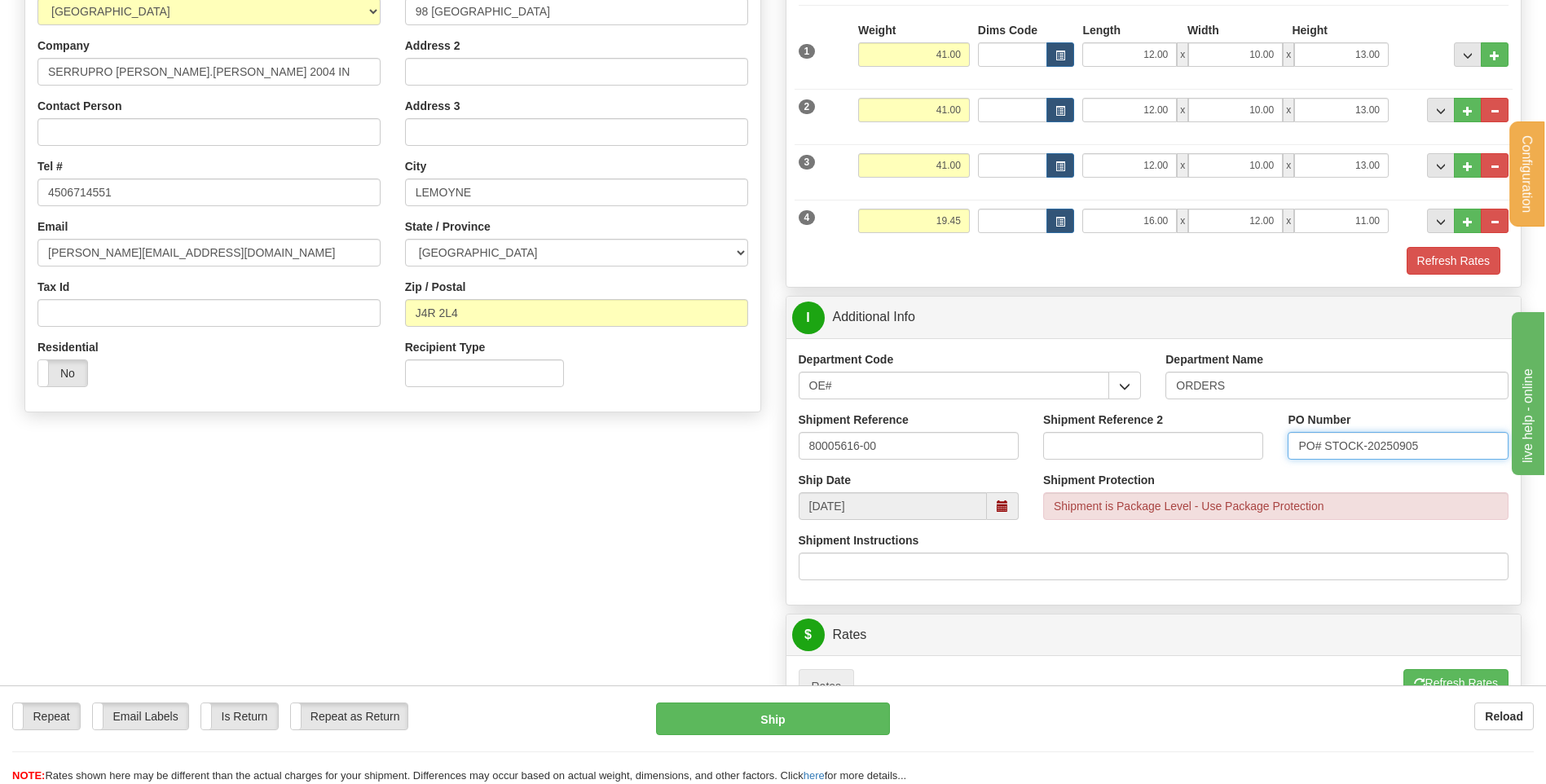
scroll to position [570, 0]
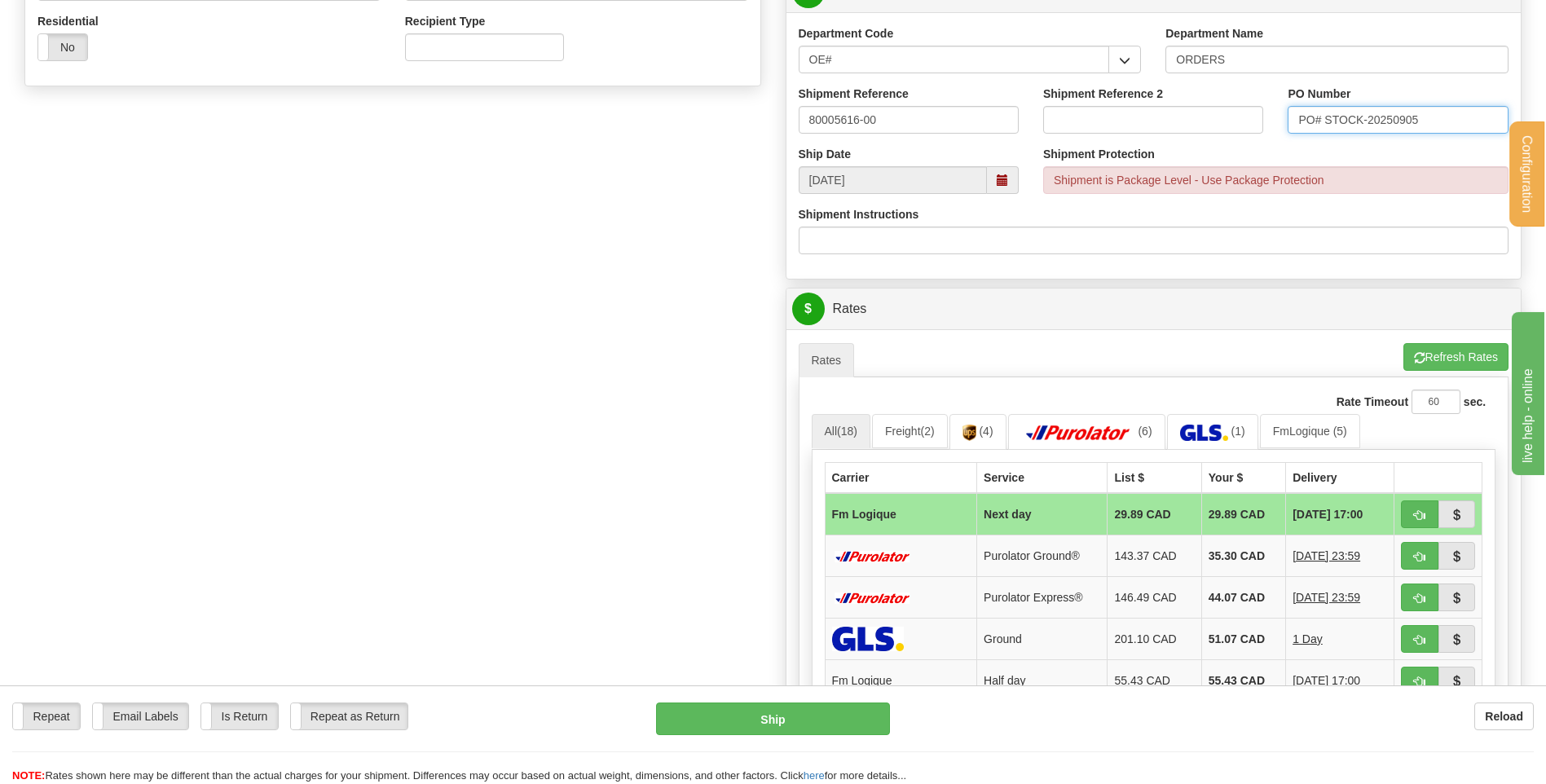
type input "PO# STOCK-20250905"
click at [1417, 511] on span "button" at bounding box center [1419, 515] width 12 height 11
type input "jour"
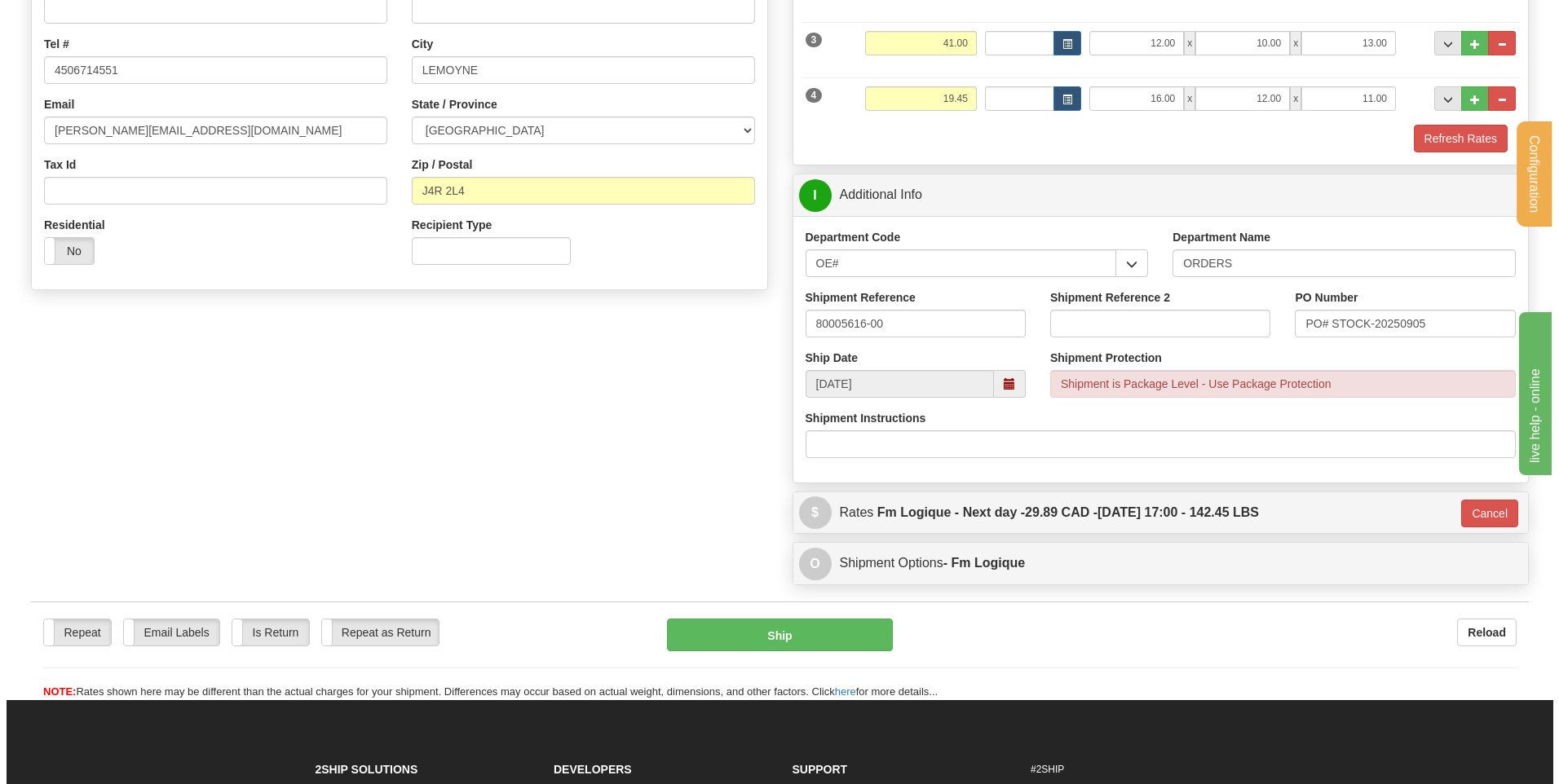
scroll to position [213, 0]
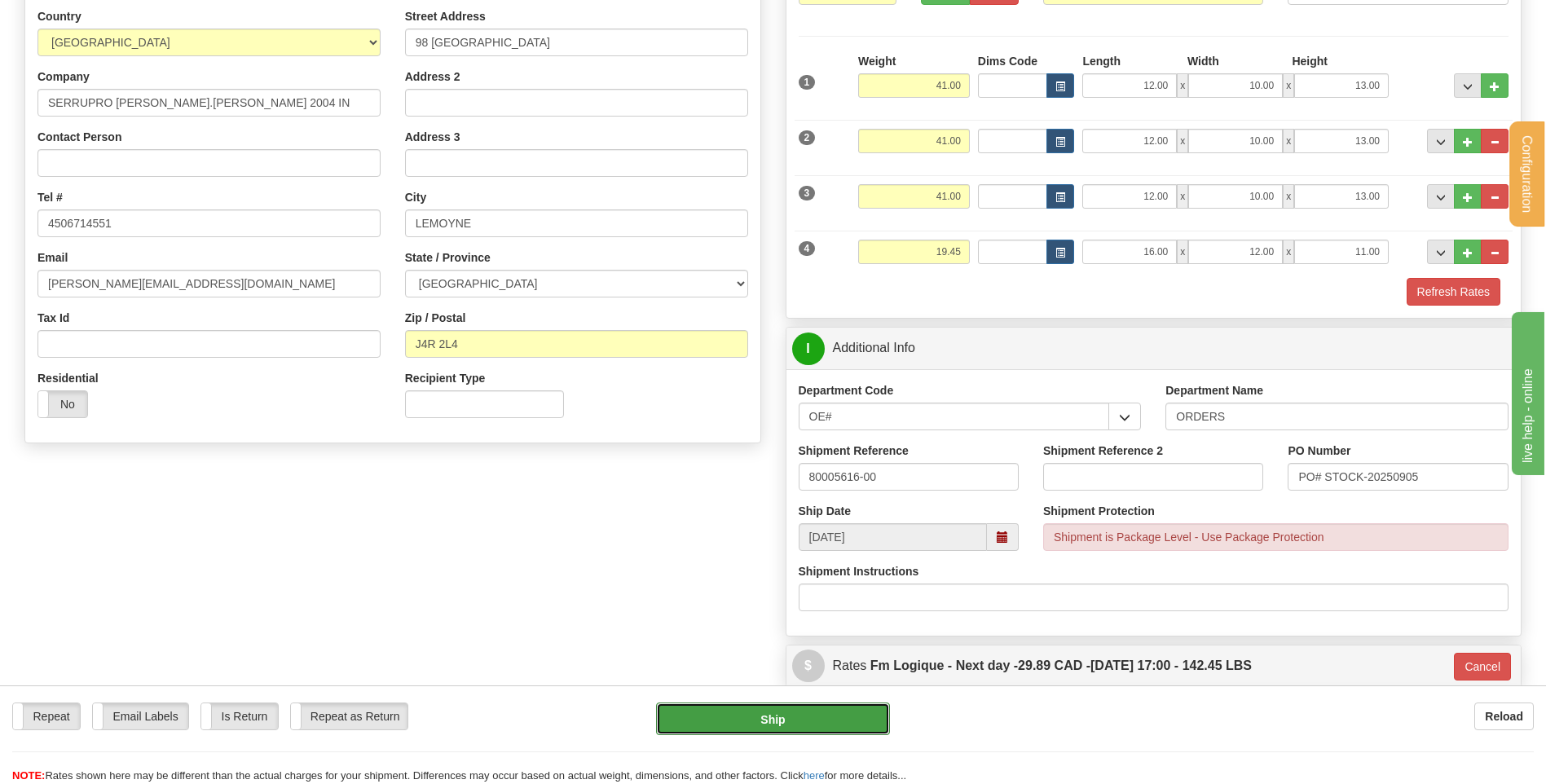
click at [744, 719] on button "Ship" at bounding box center [773, 719] width 233 height 33
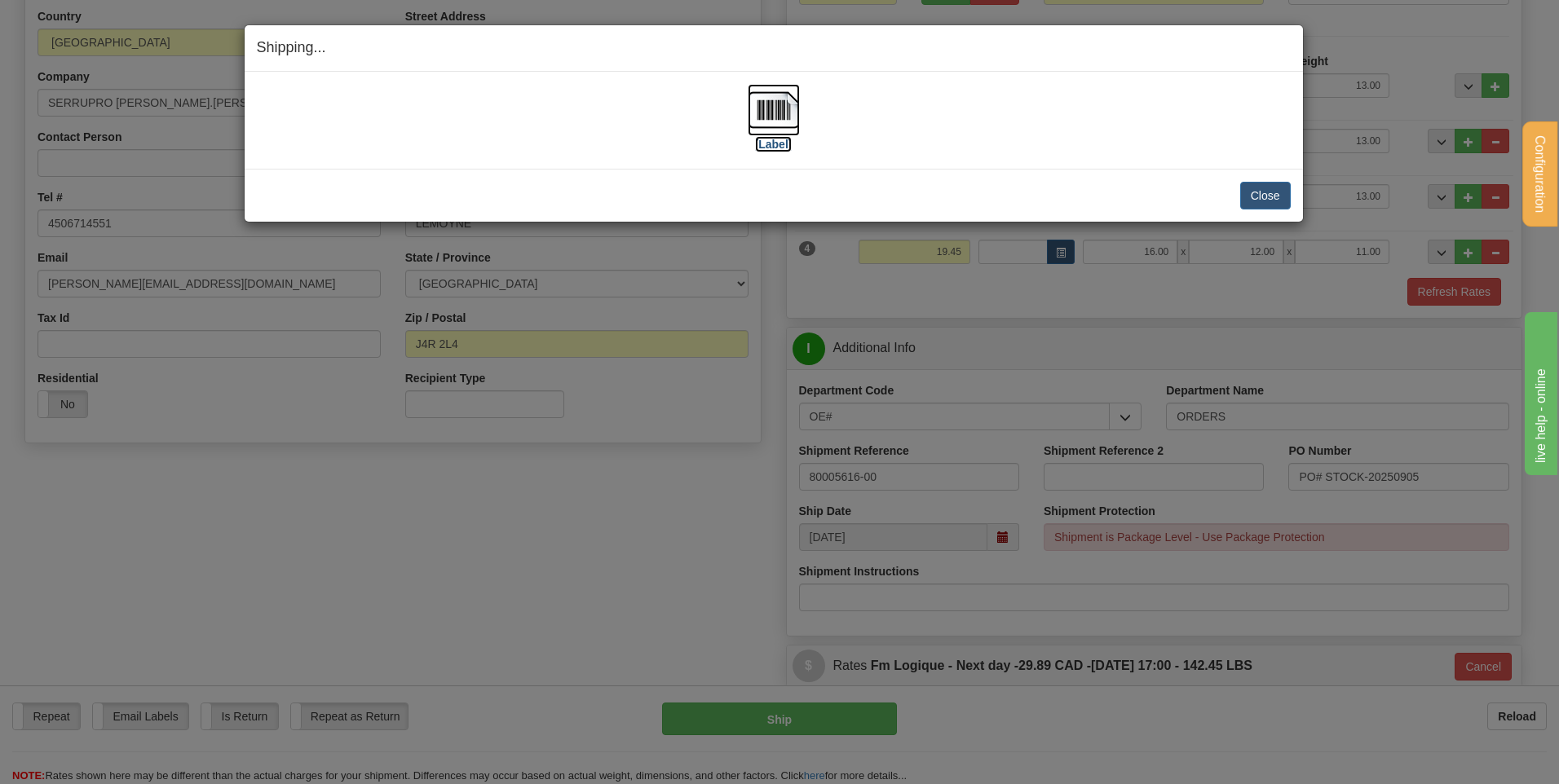
click at [787, 108] on img at bounding box center [774, 109] width 52 height 52
click at [1261, 204] on button "Close" at bounding box center [1265, 195] width 51 height 28
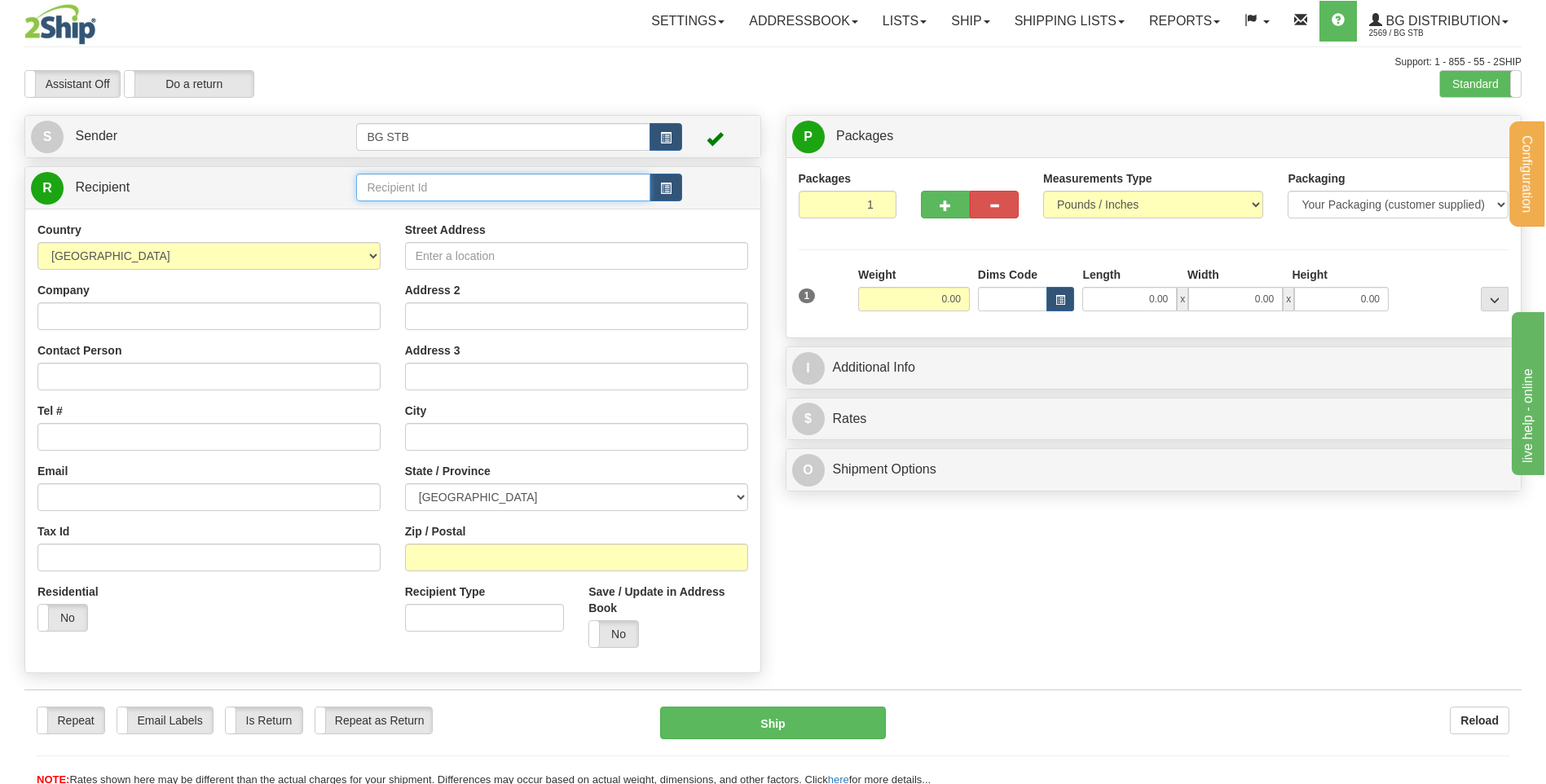
click at [413, 192] on input "text" at bounding box center [503, 187] width 294 height 28
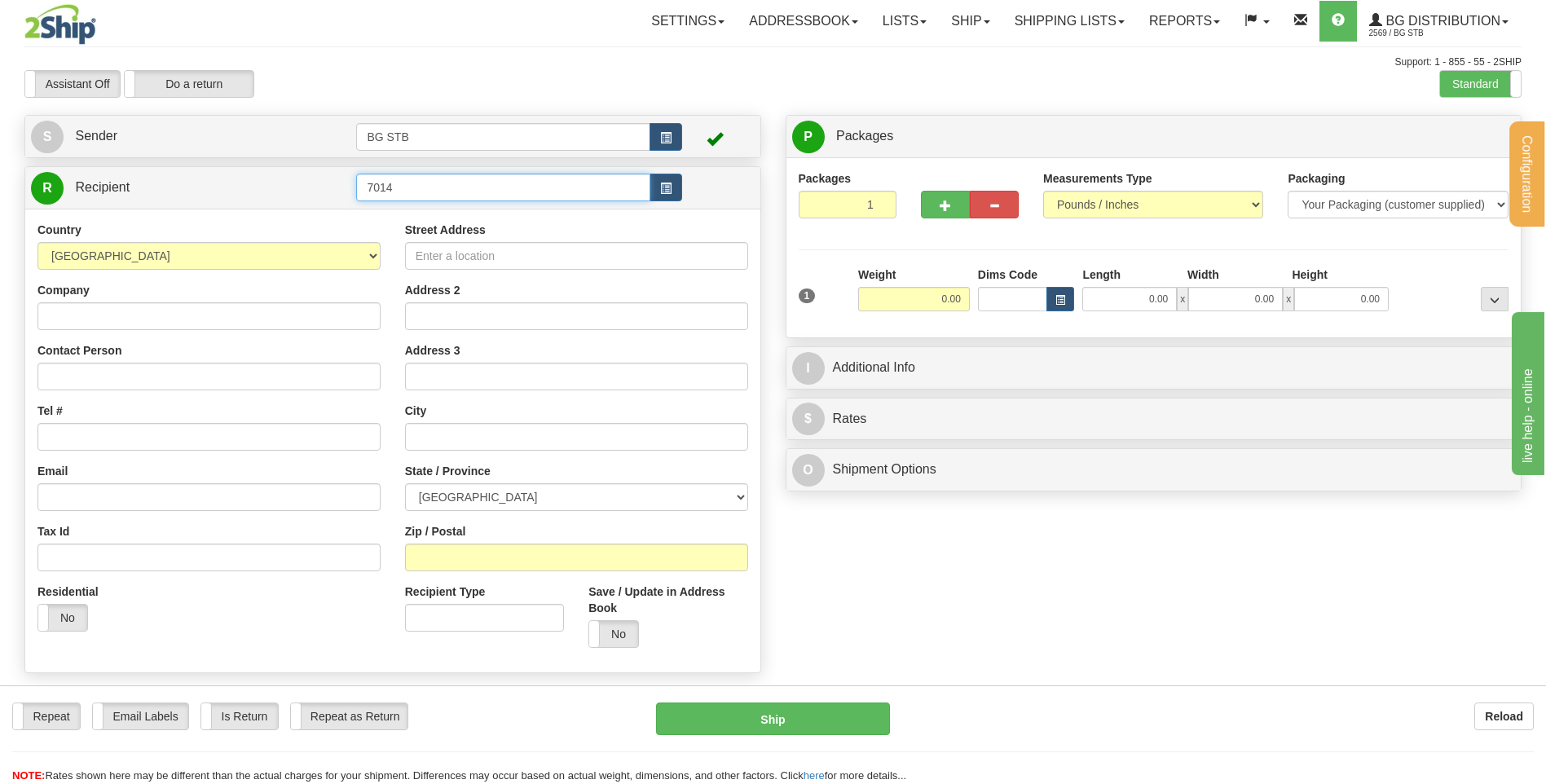
type input "7014"
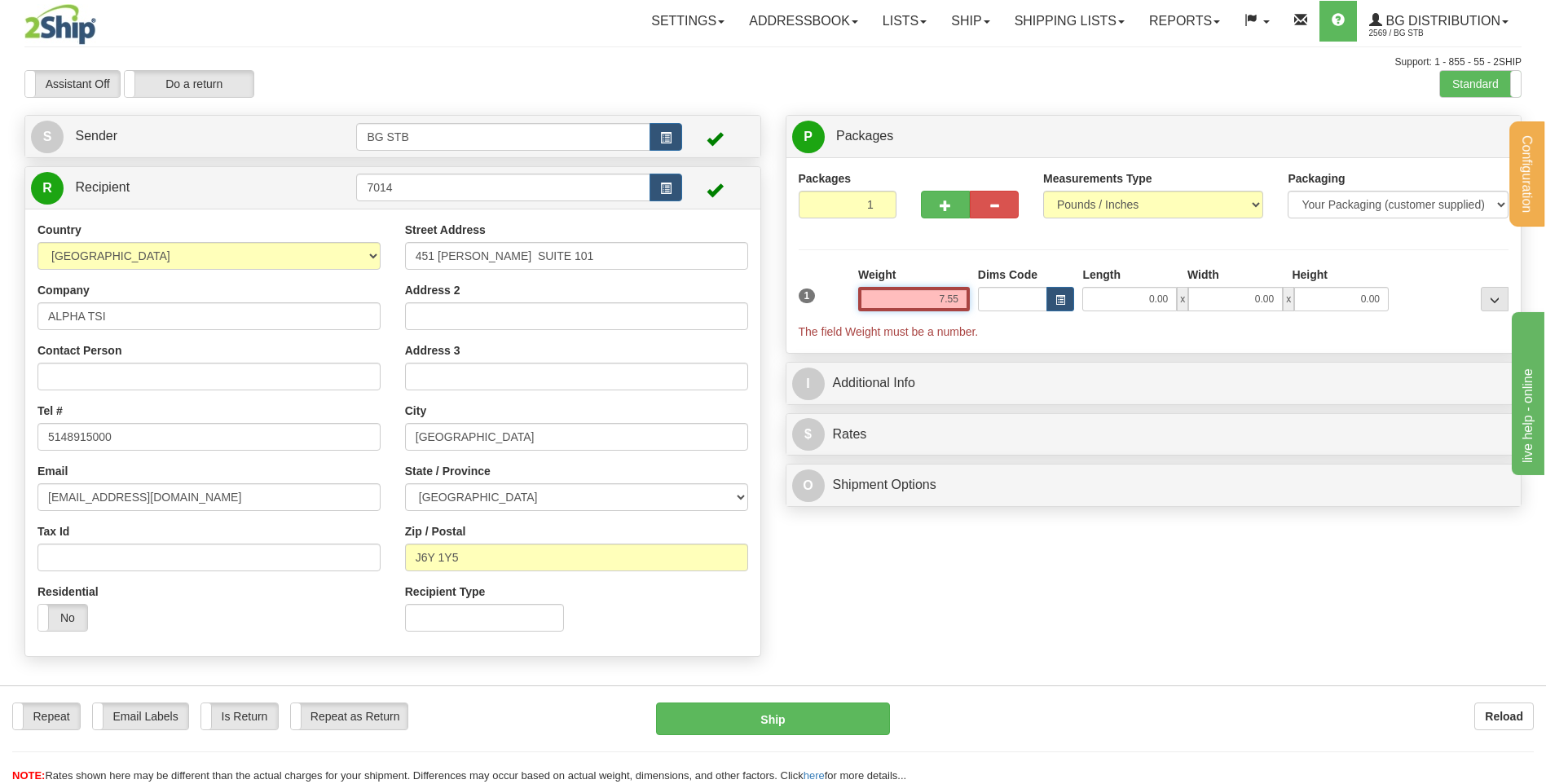
type input "7.55"
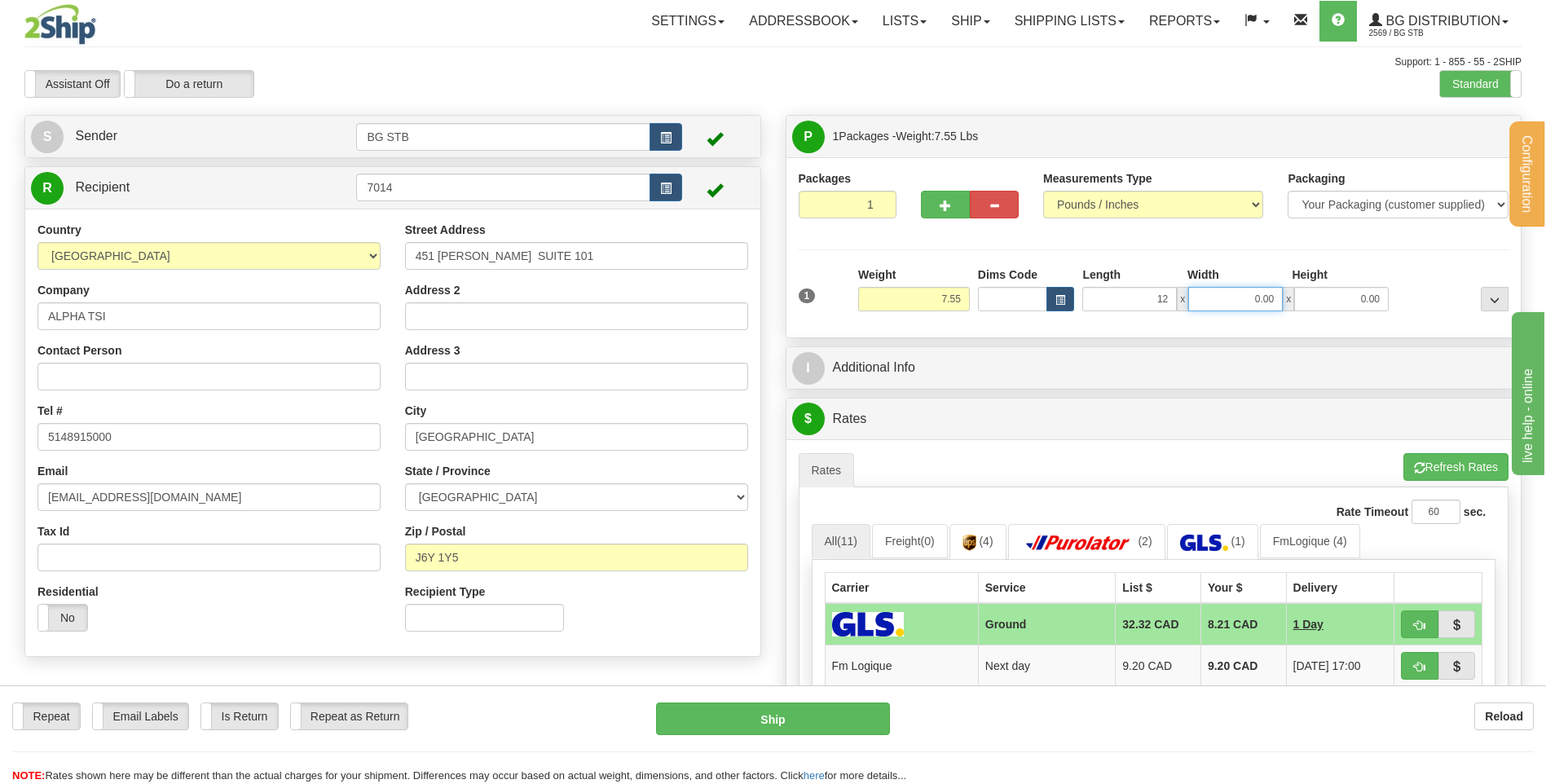
type input "12.00"
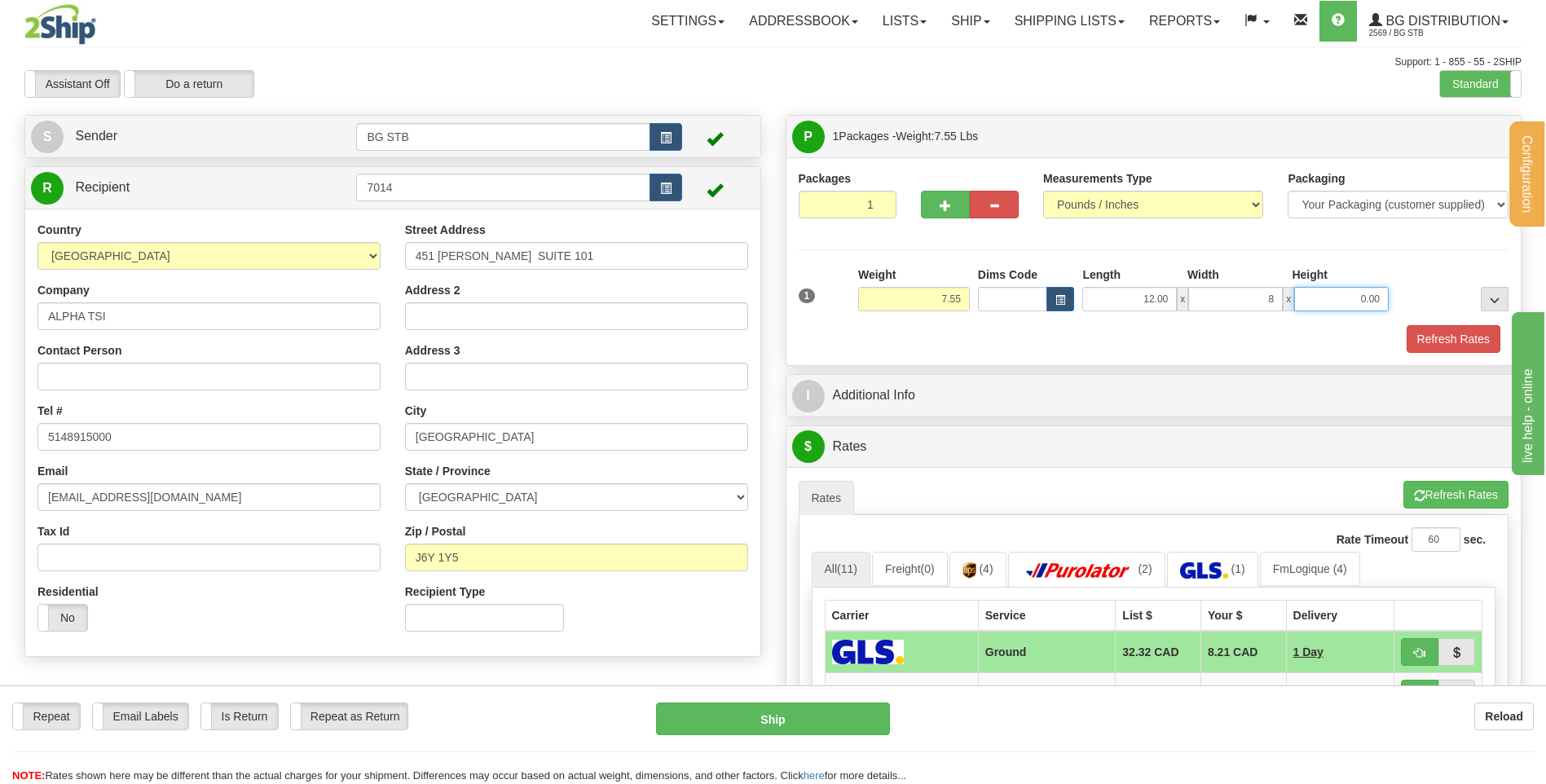
type input "8.00"
type input "7.00"
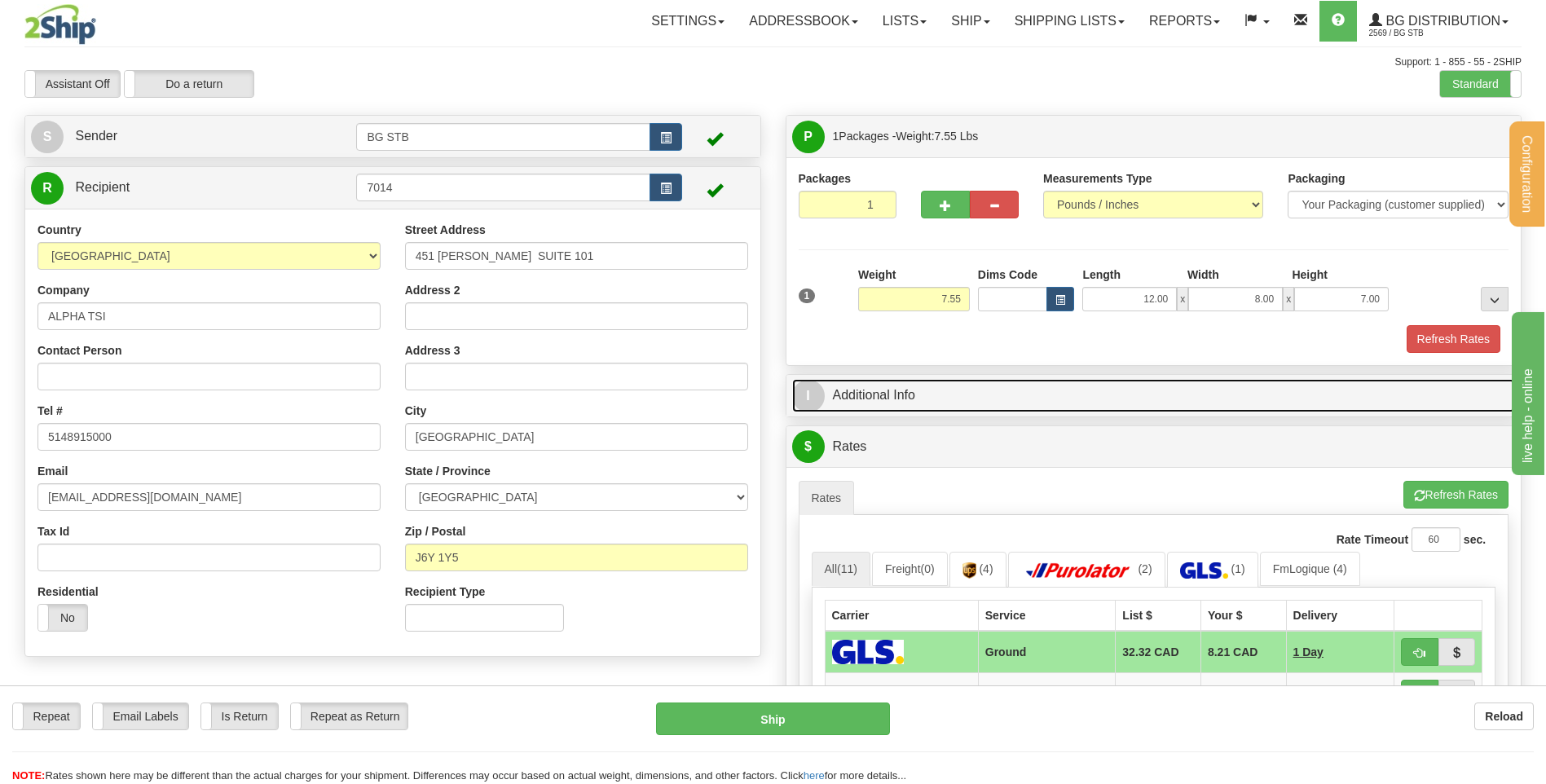
click at [949, 396] on link "I Additional Info" at bounding box center [1154, 395] width 724 height 34
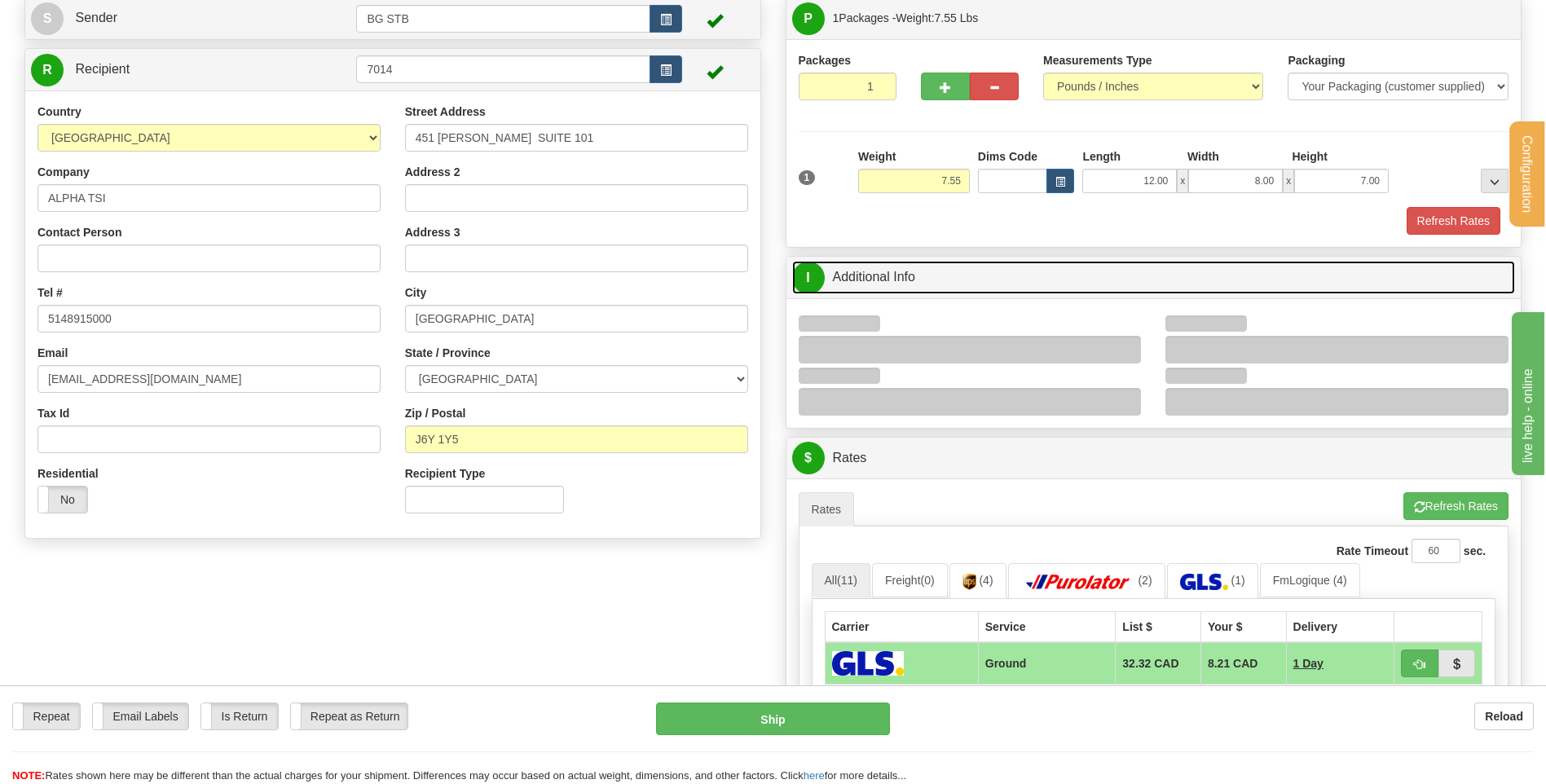
scroll to position [245, 0]
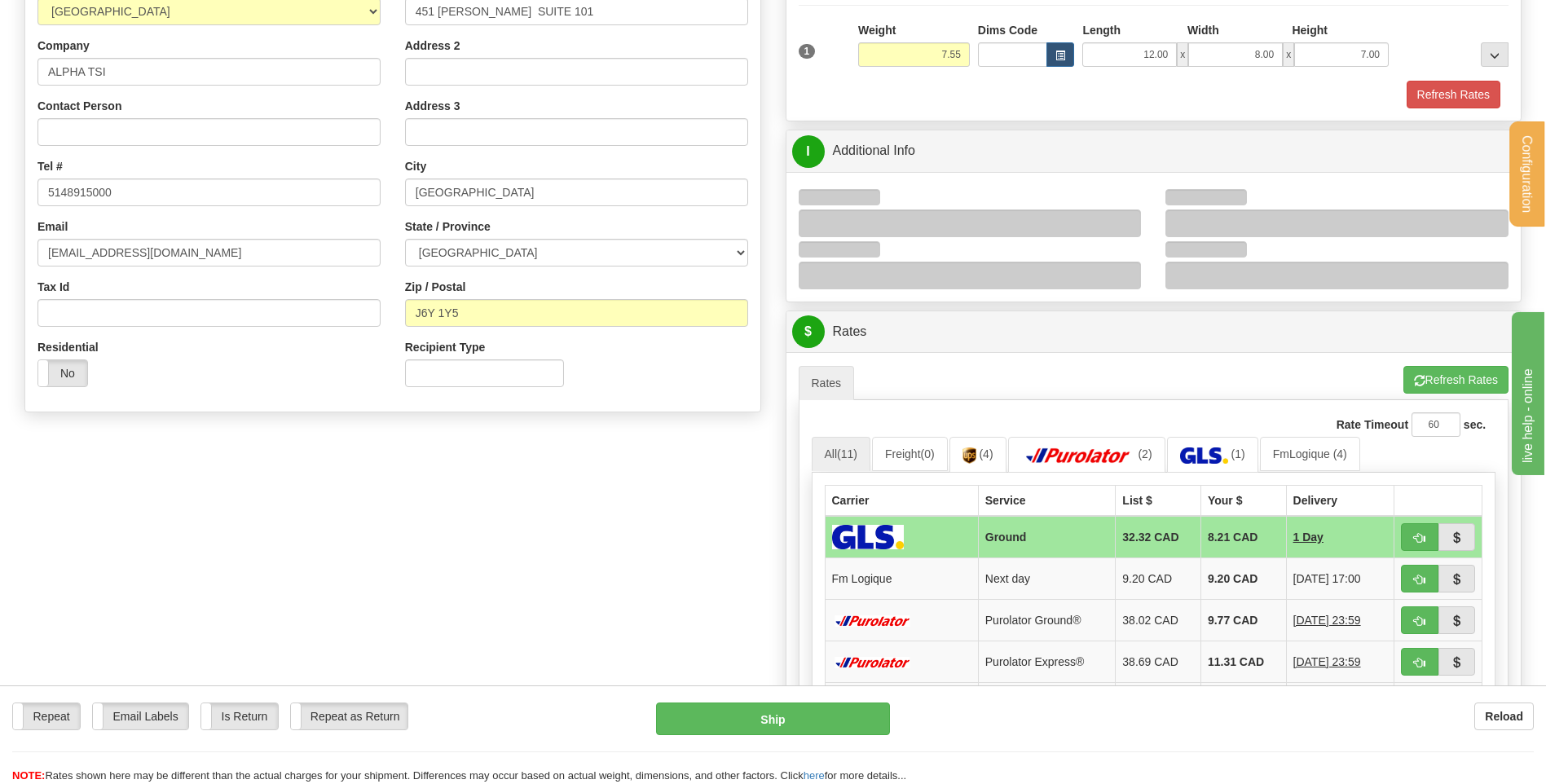
click at [1130, 209] on div at bounding box center [970, 223] width 344 height 28
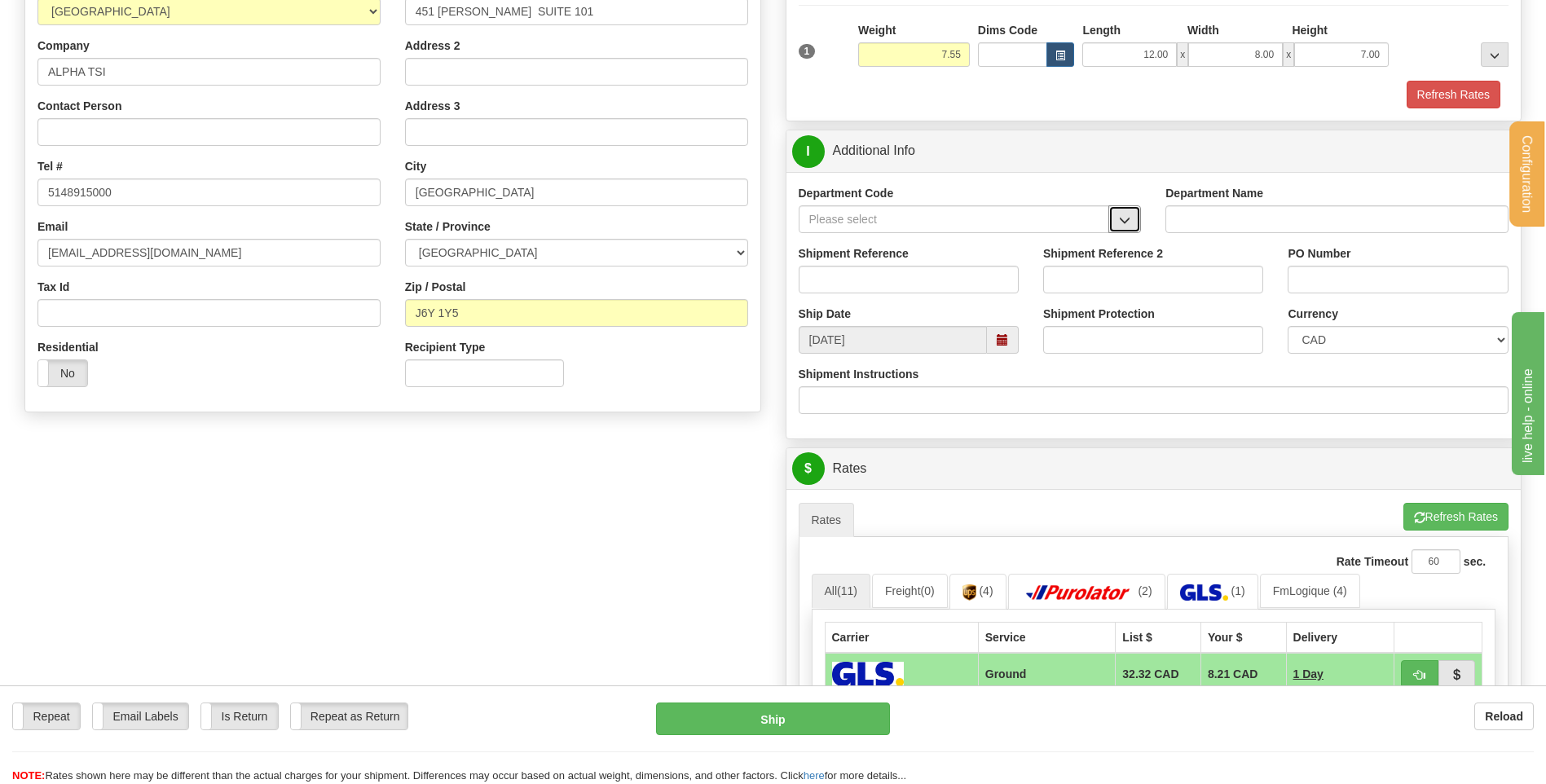
click at [1120, 225] on span "button" at bounding box center [1125, 220] width 12 height 11
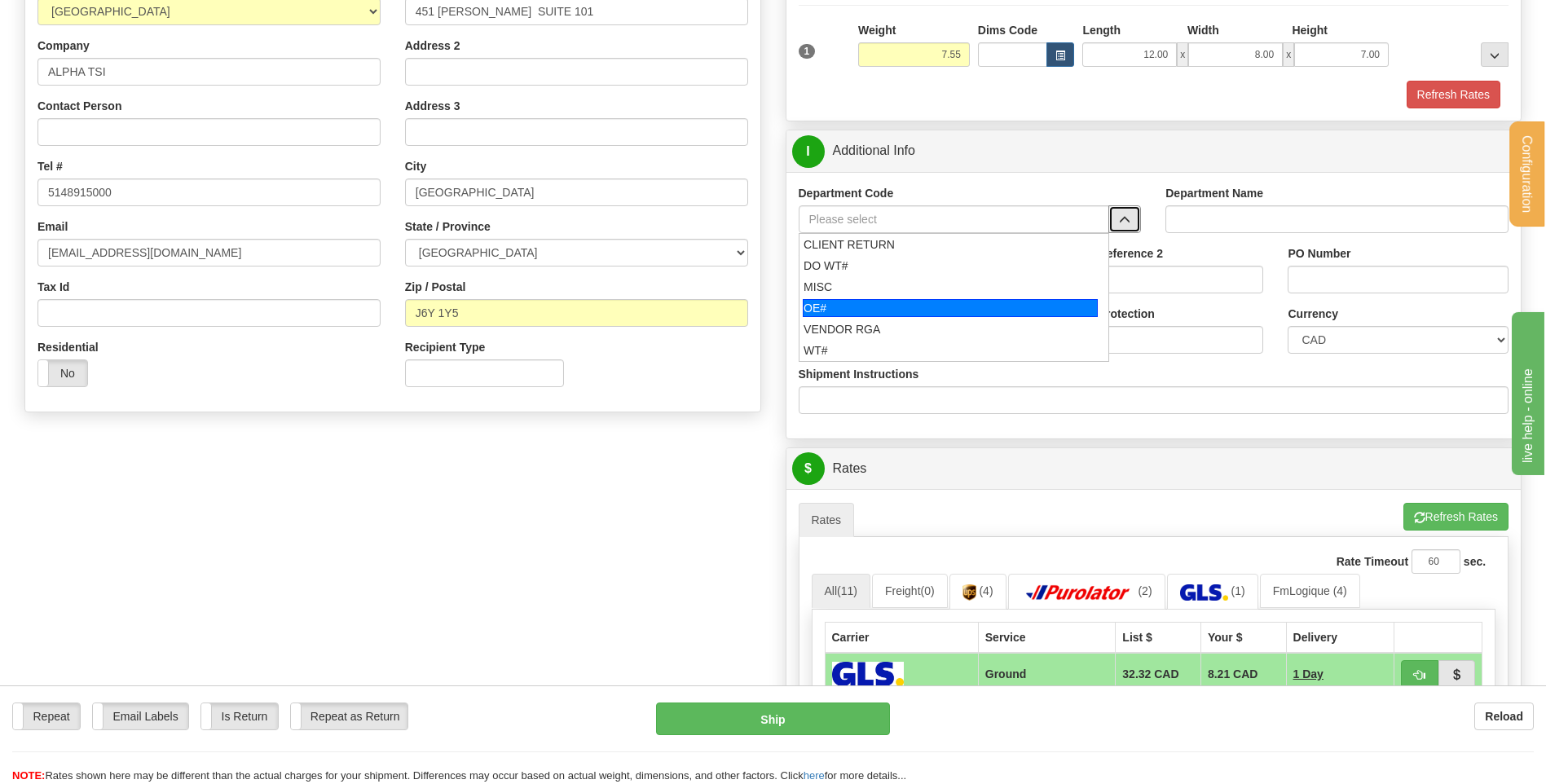
click at [834, 310] on div "OE#" at bounding box center [949, 308] width 295 height 18
type input "OE#"
type input "ORDERS"
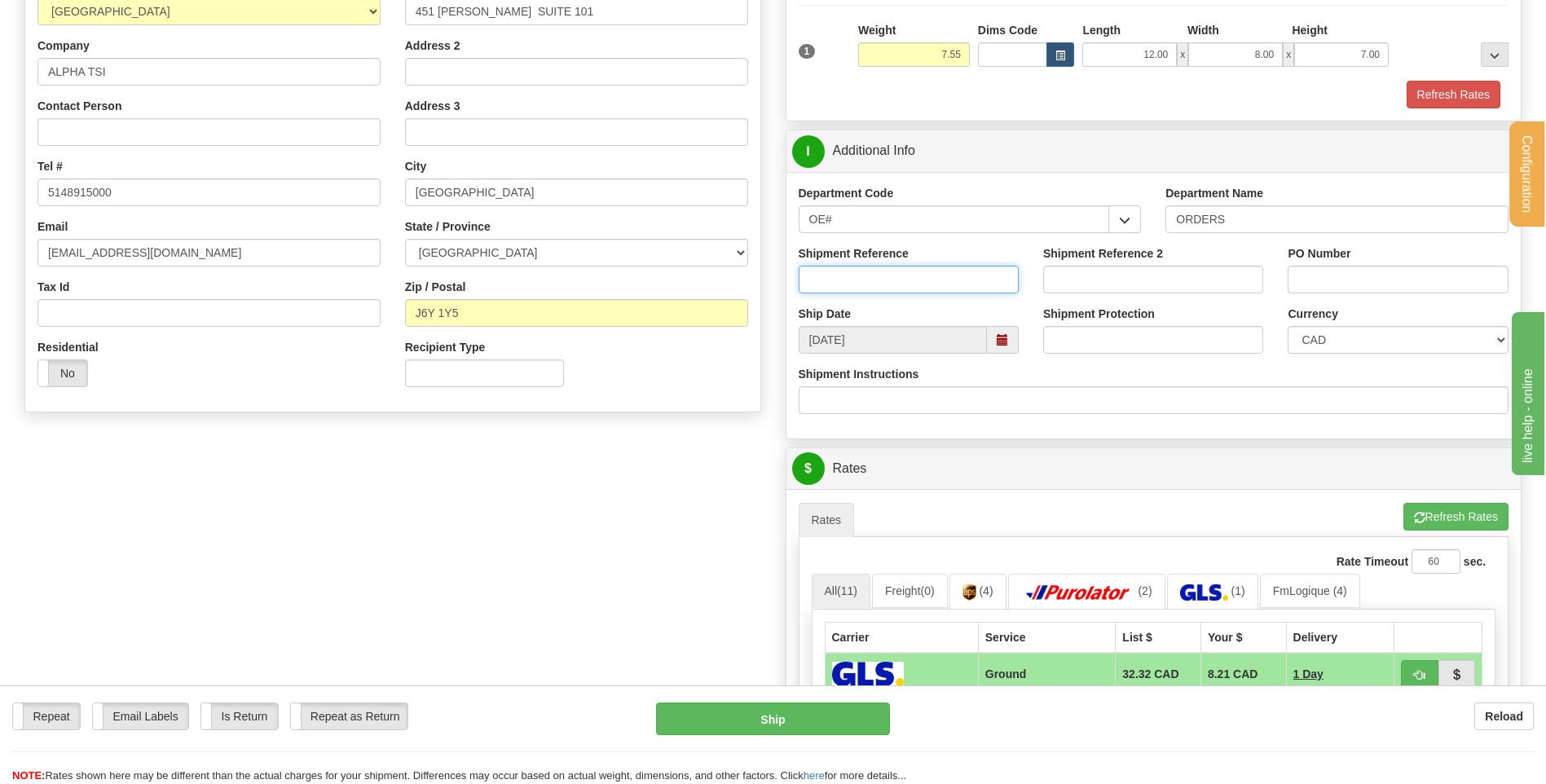
click at [851, 272] on input "Shipment Reference" at bounding box center [908, 279] width 220 height 28
type input "80005475-00 // -01 // -02"
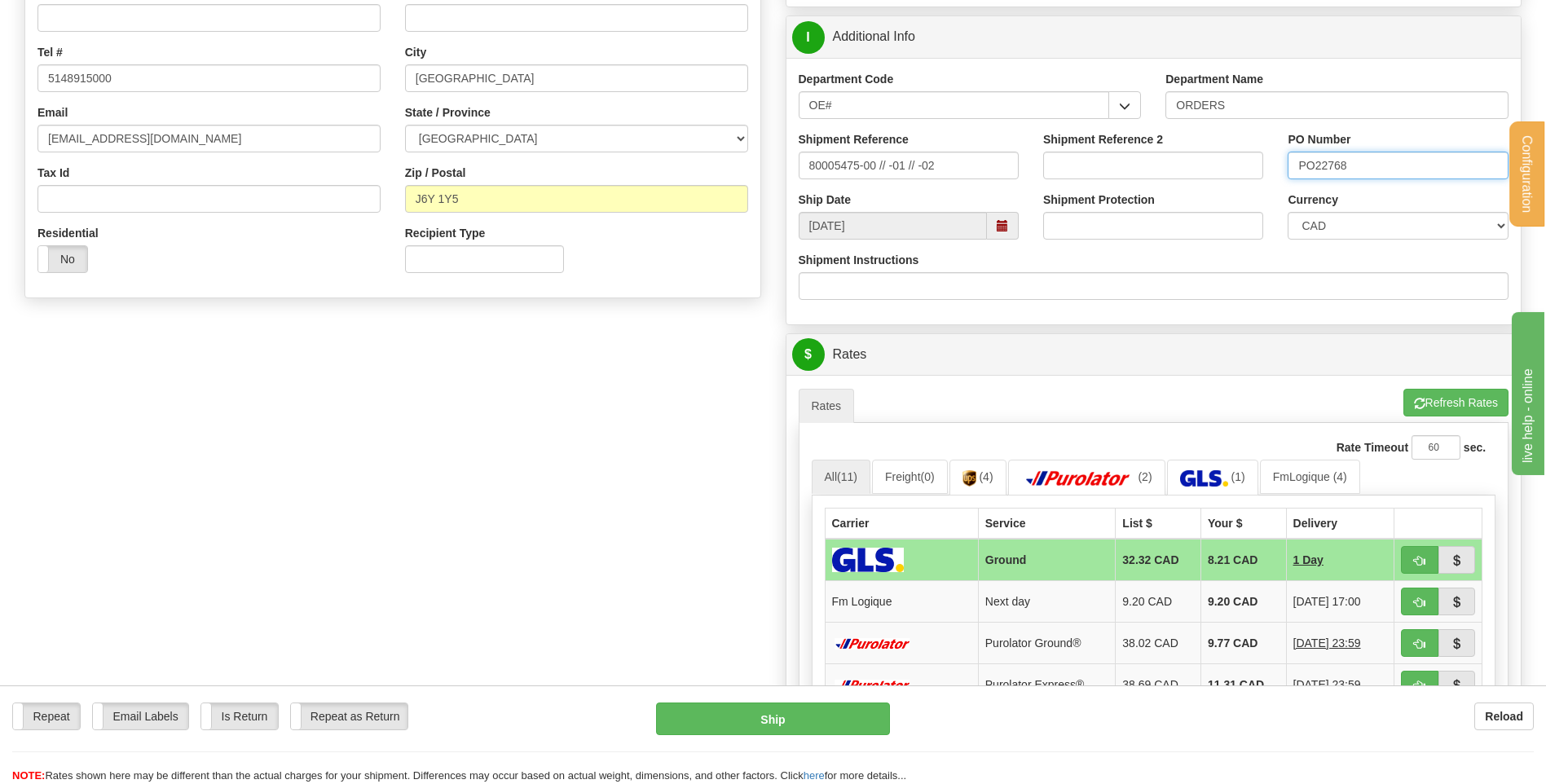
scroll to position [489, 0]
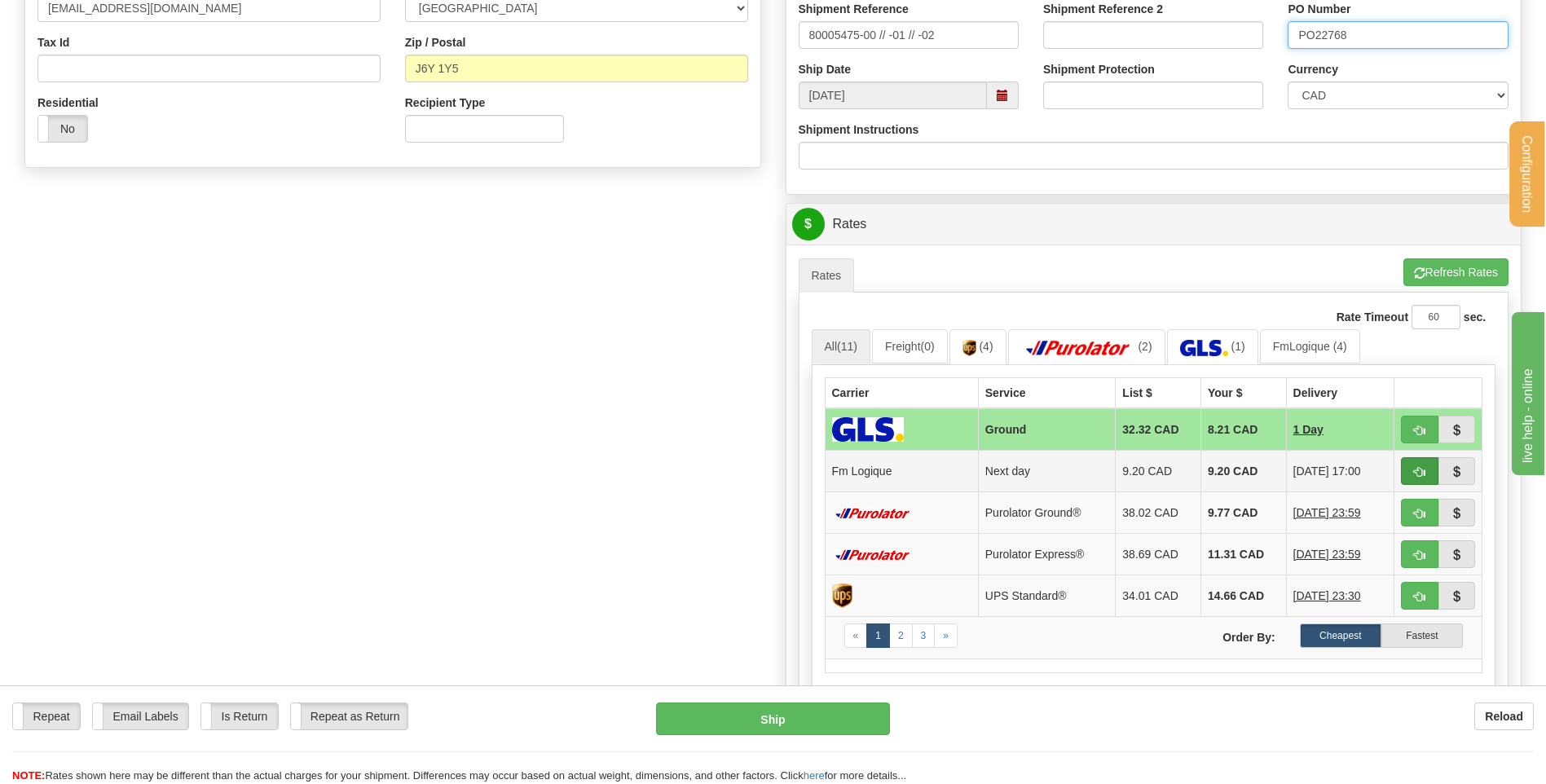
type input "PO22768"
click at [1409, 462] on button "button" at bounding box center [1419, 470] width 37 height 28
type input "jour"
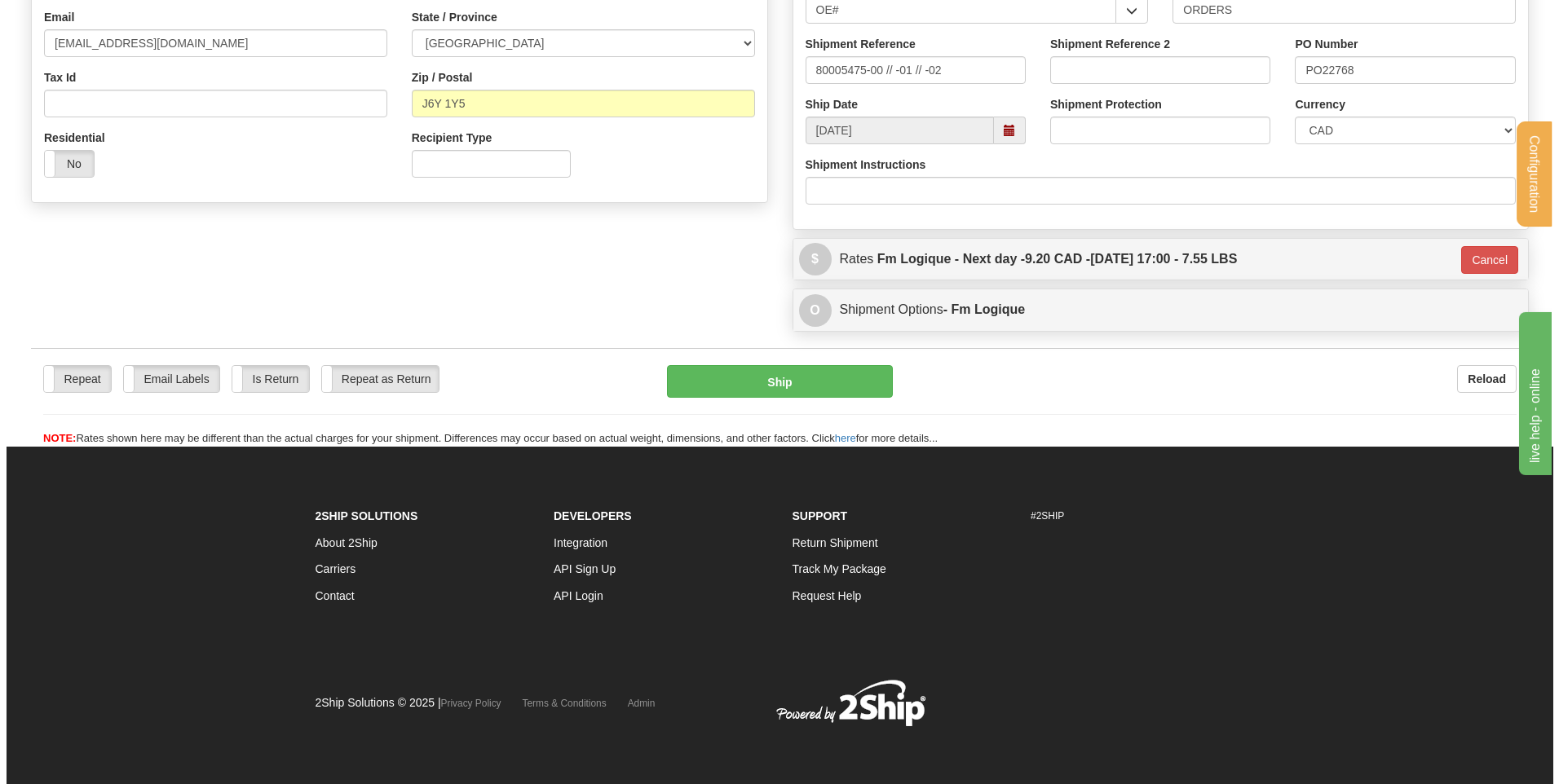
scroll to position [455, 0]
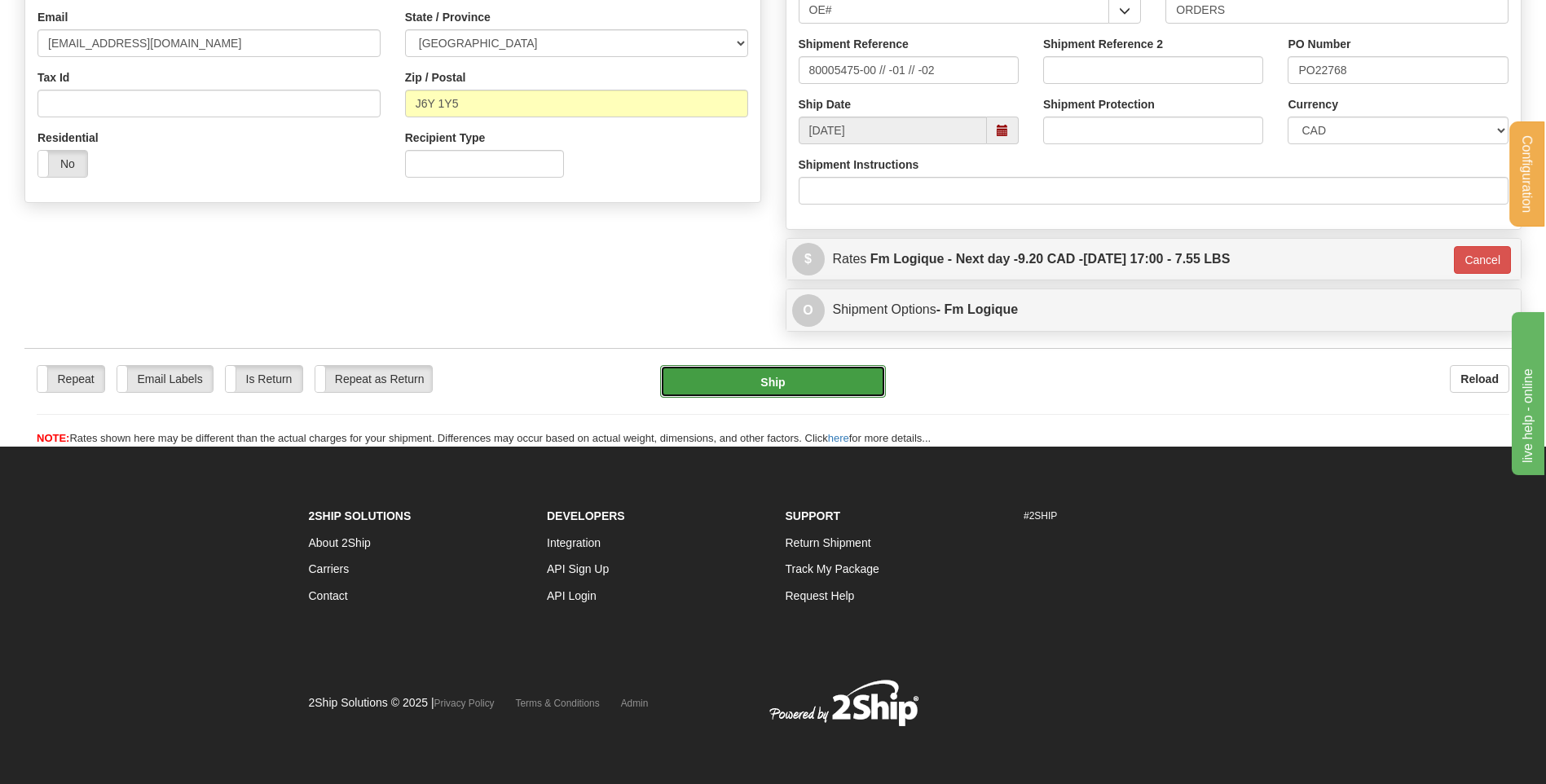
click at [838, 391] on button "Ship" at bounding box center [773, 381] width 225 height 33
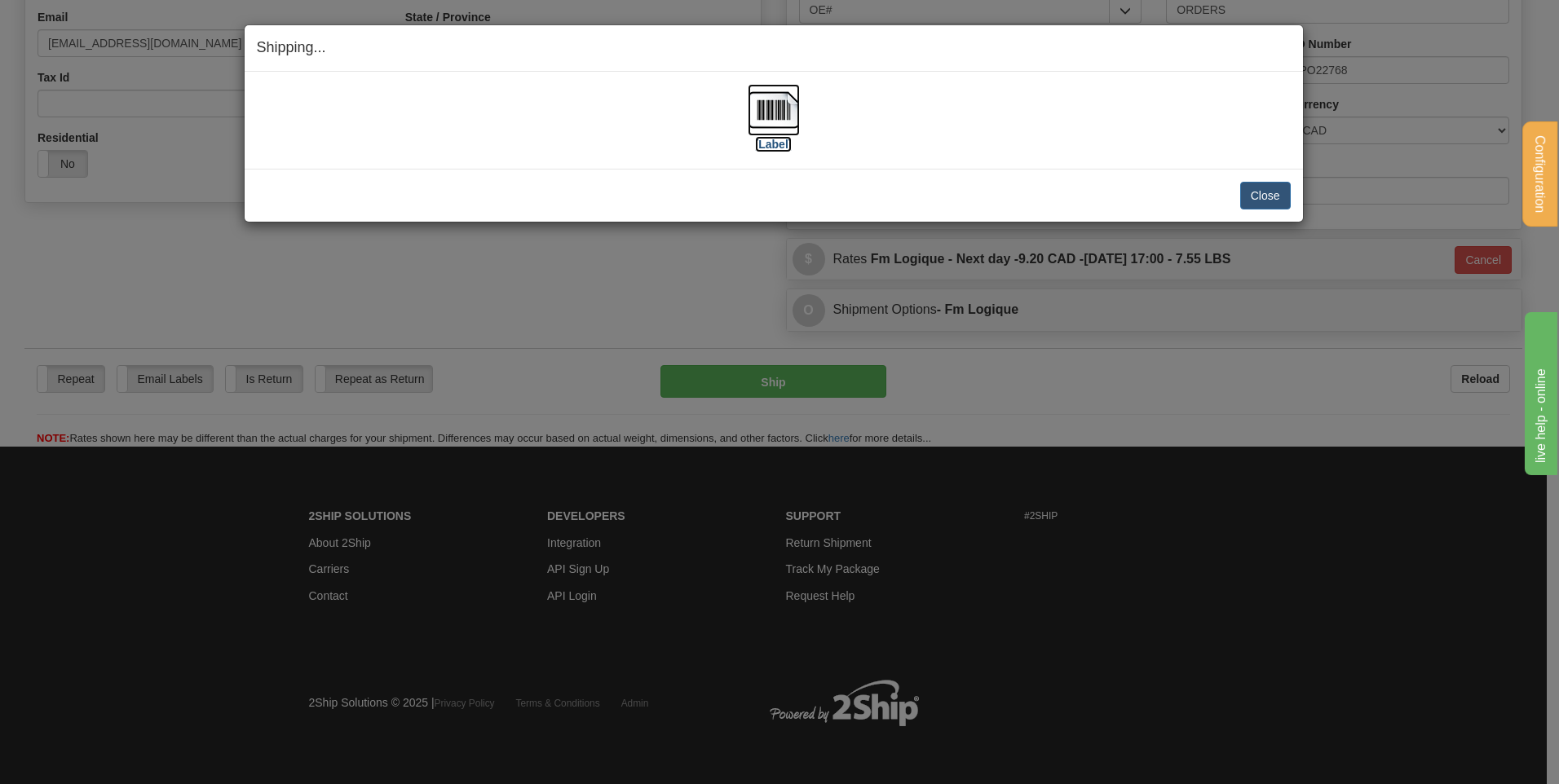
click at [768, 128] on img at bounding box center [774, 109] width 52 height 52
click at [1259, 186] on button "Close" at bounding box center [1265, 195] width 51 height 28
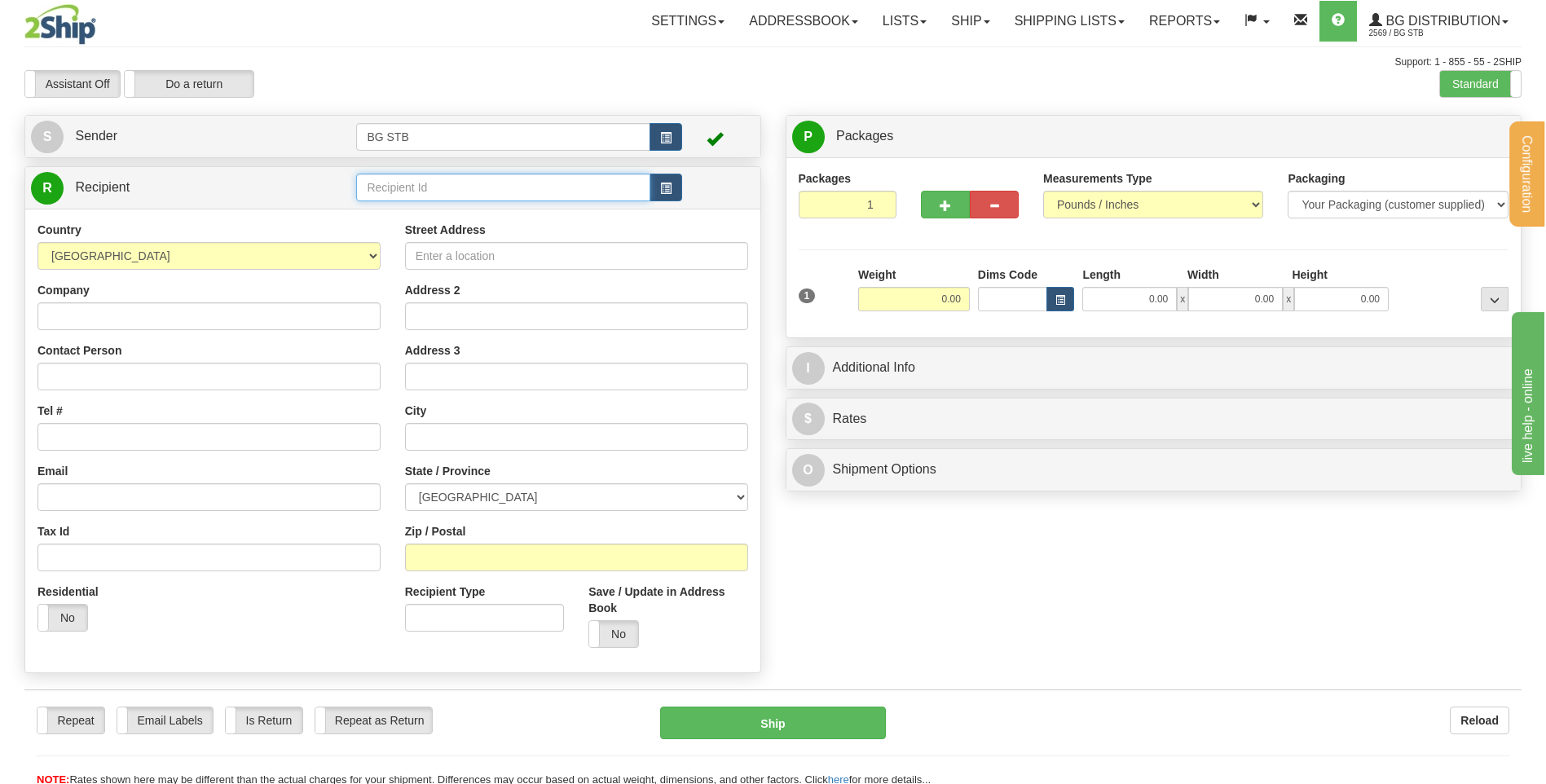
click at [484, 180] on input "text" at bounding box center [503, 187] width 294 height 28
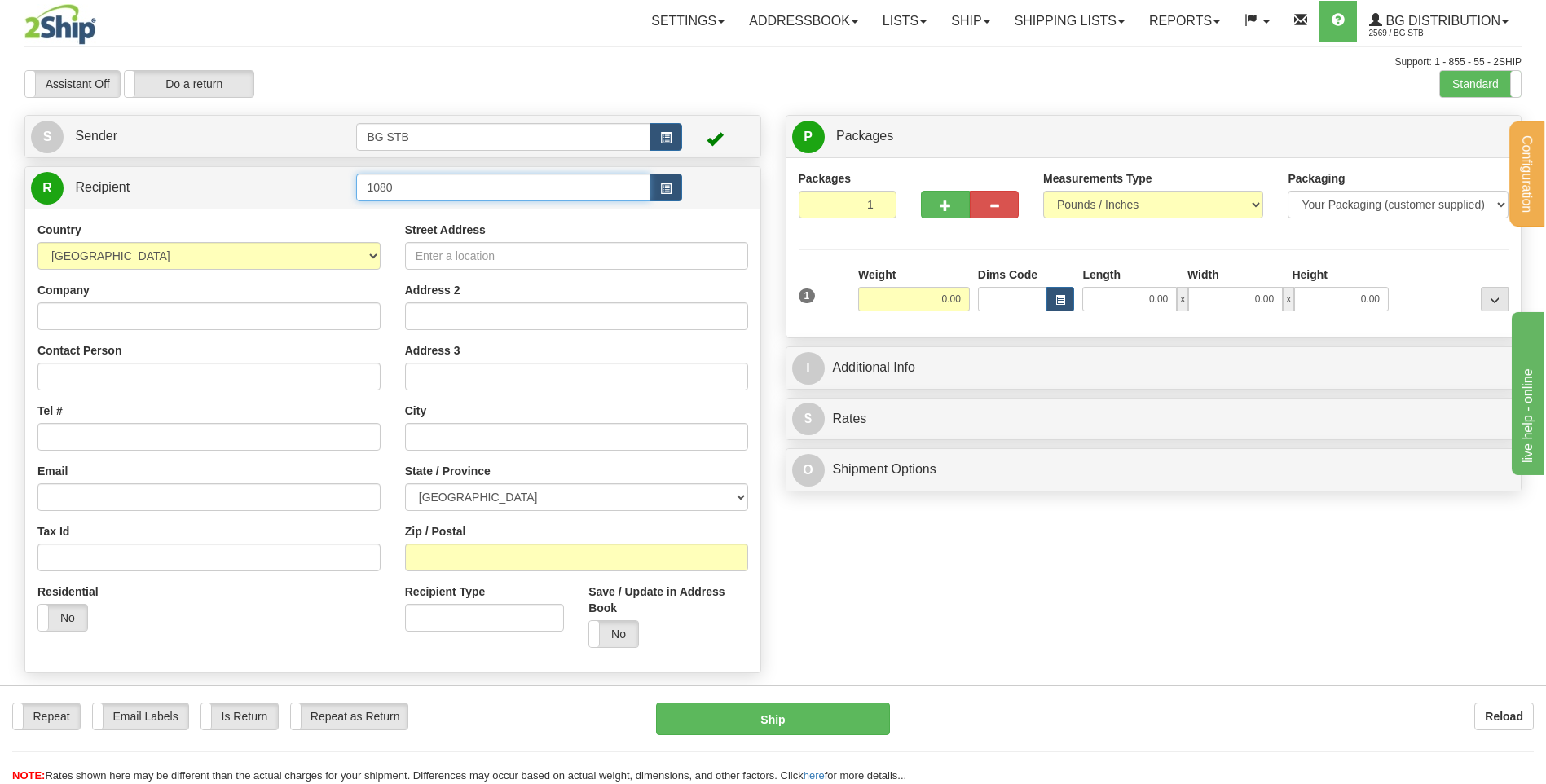
type input "1080"
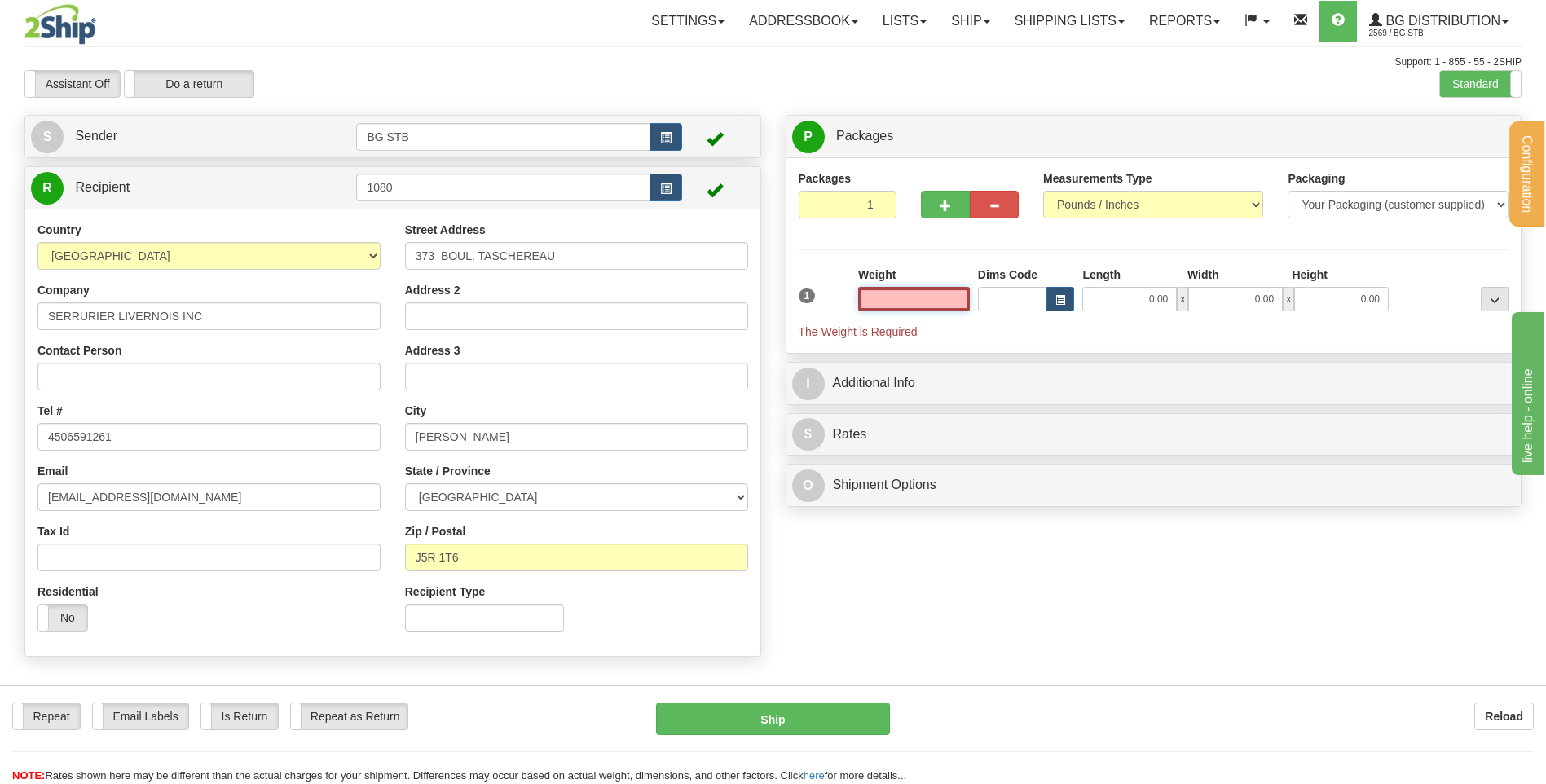
click at [927, 289] on input "text" at bounding box center [914, 298] width 111 height 24
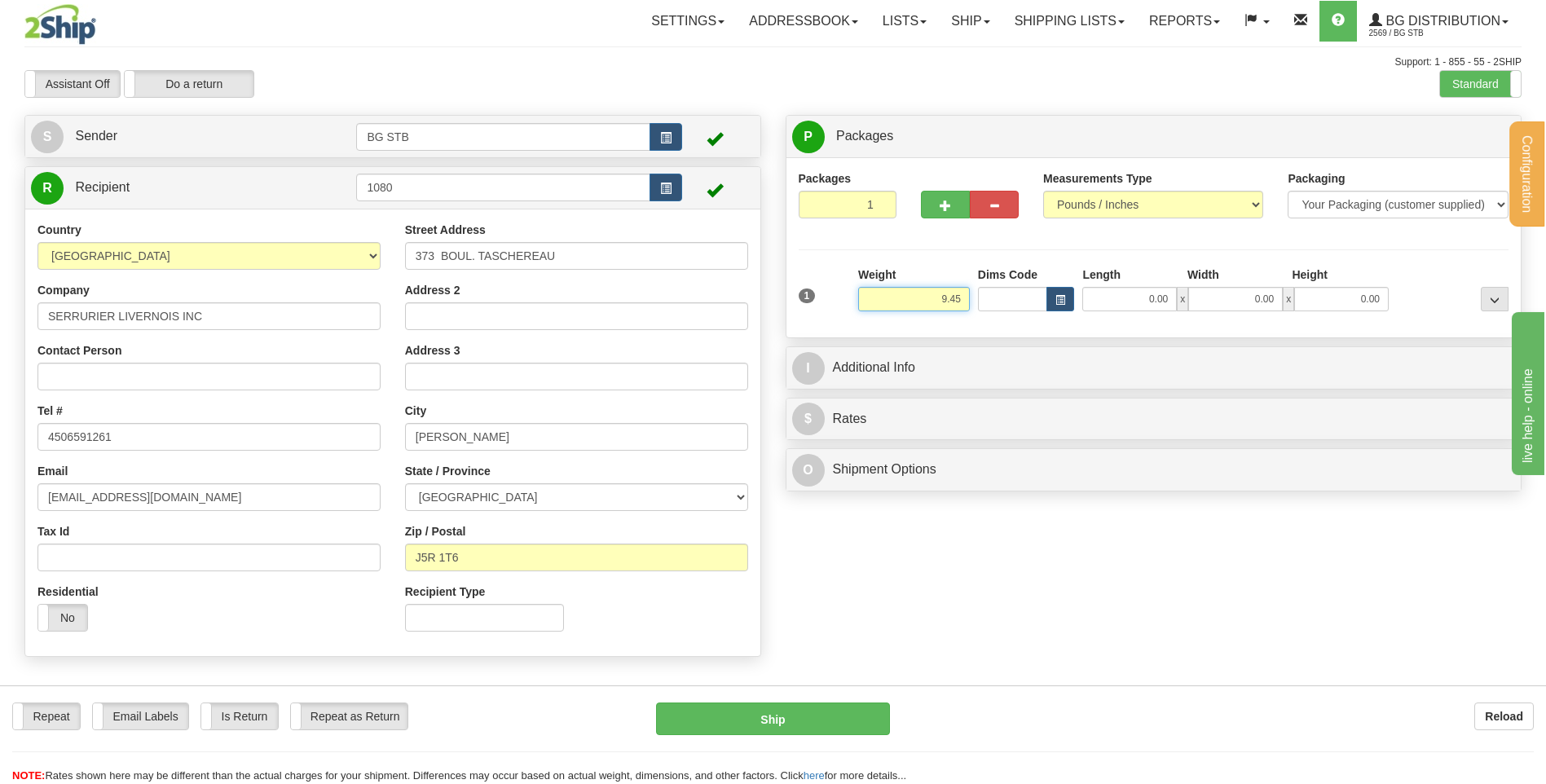
type input "9.45"
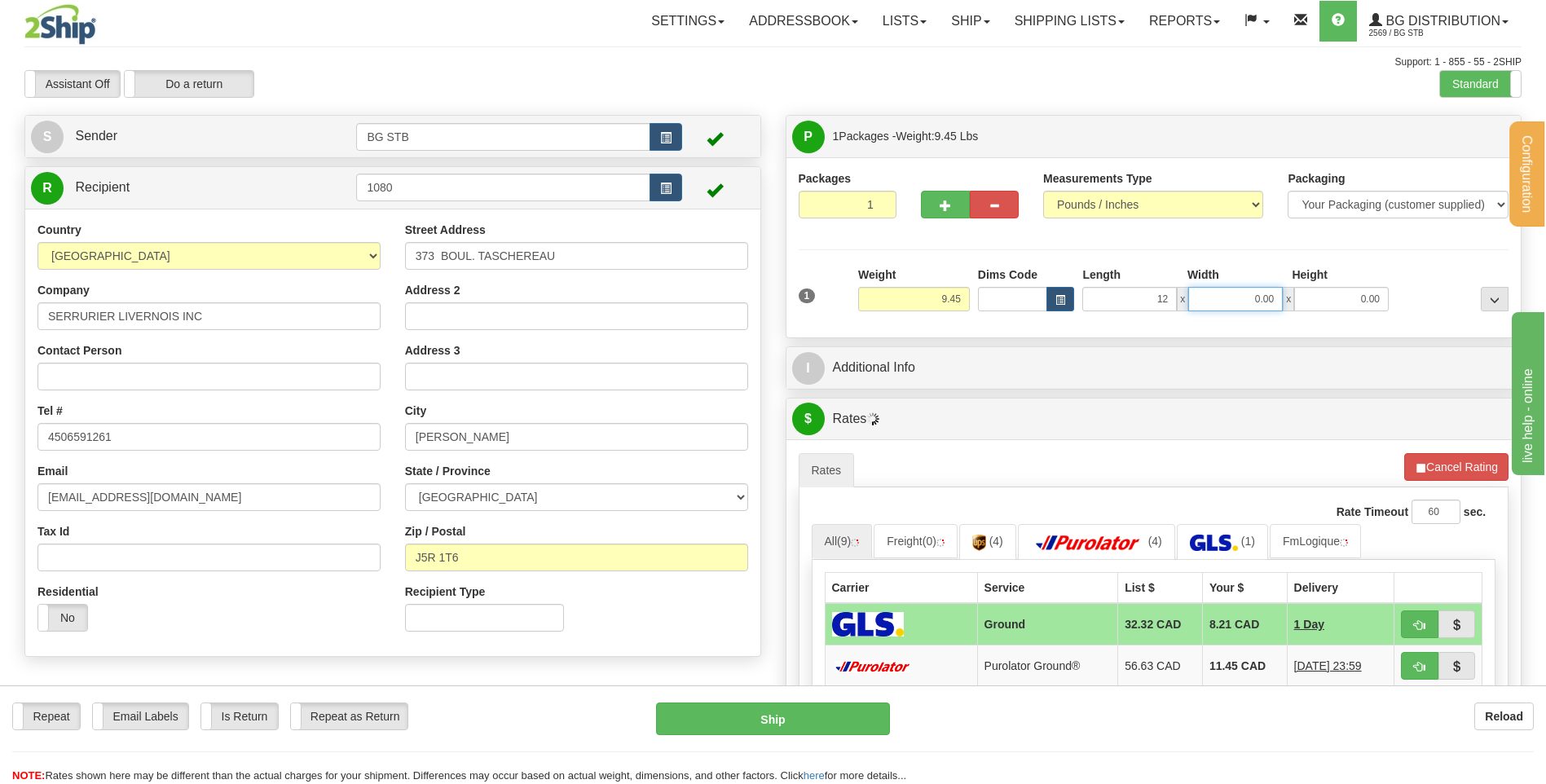
type input "12.00"
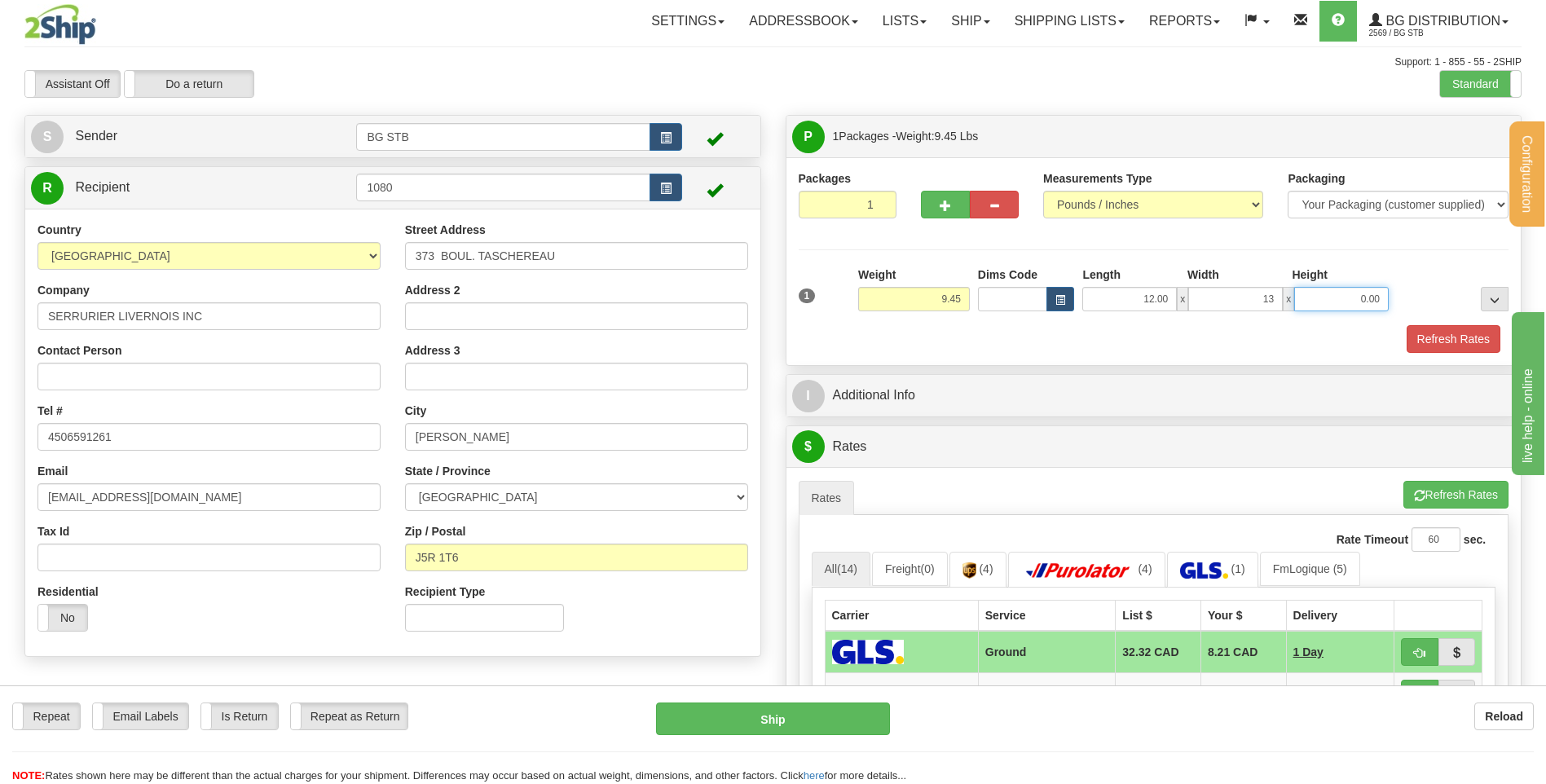
type input "13.00"
type input "8.00"
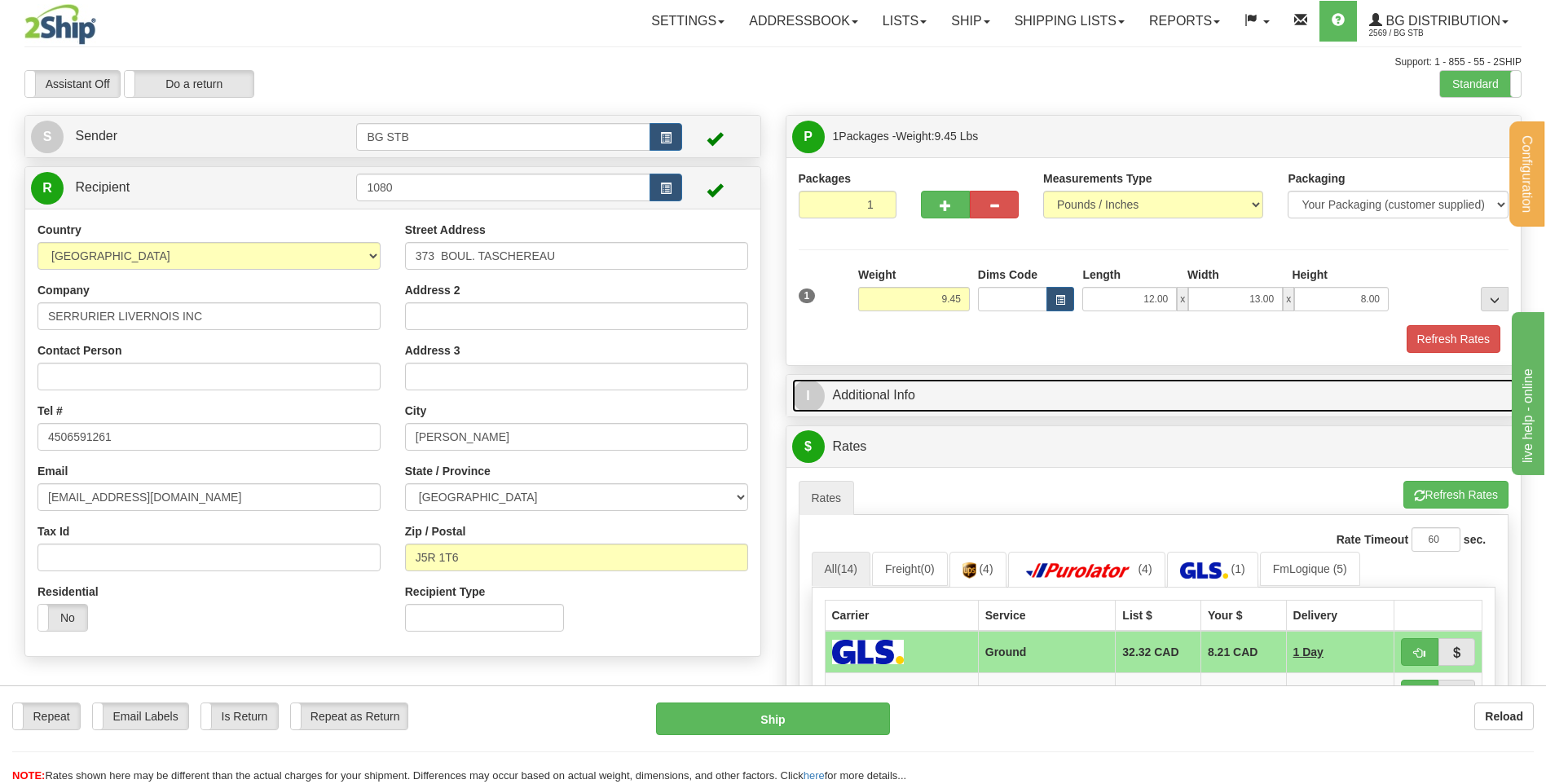
click at [933, 384] on link "I Additional Info" at bounding box center [1154, 395] width 724 height 34
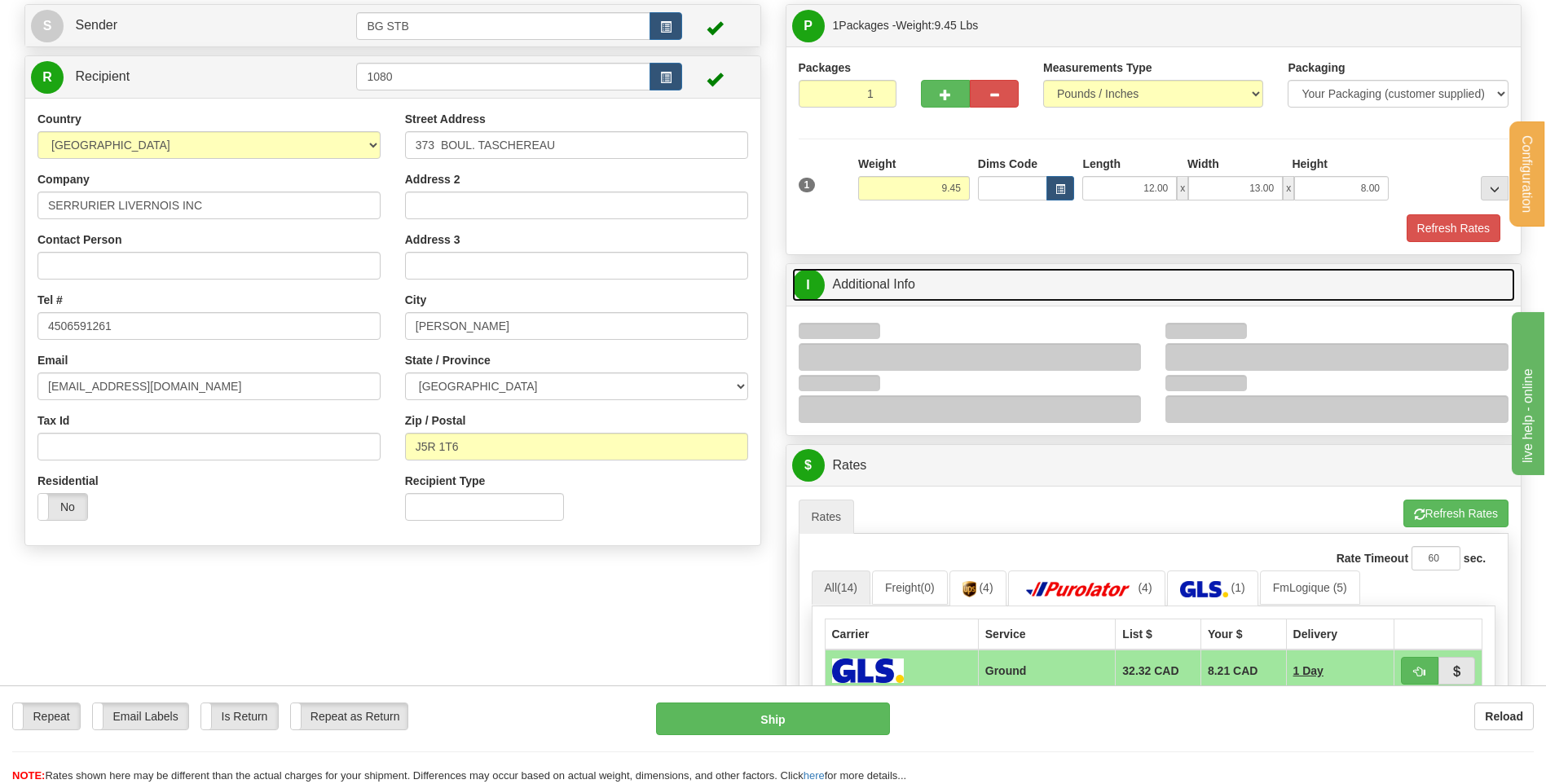
scroll to position [245, 0]
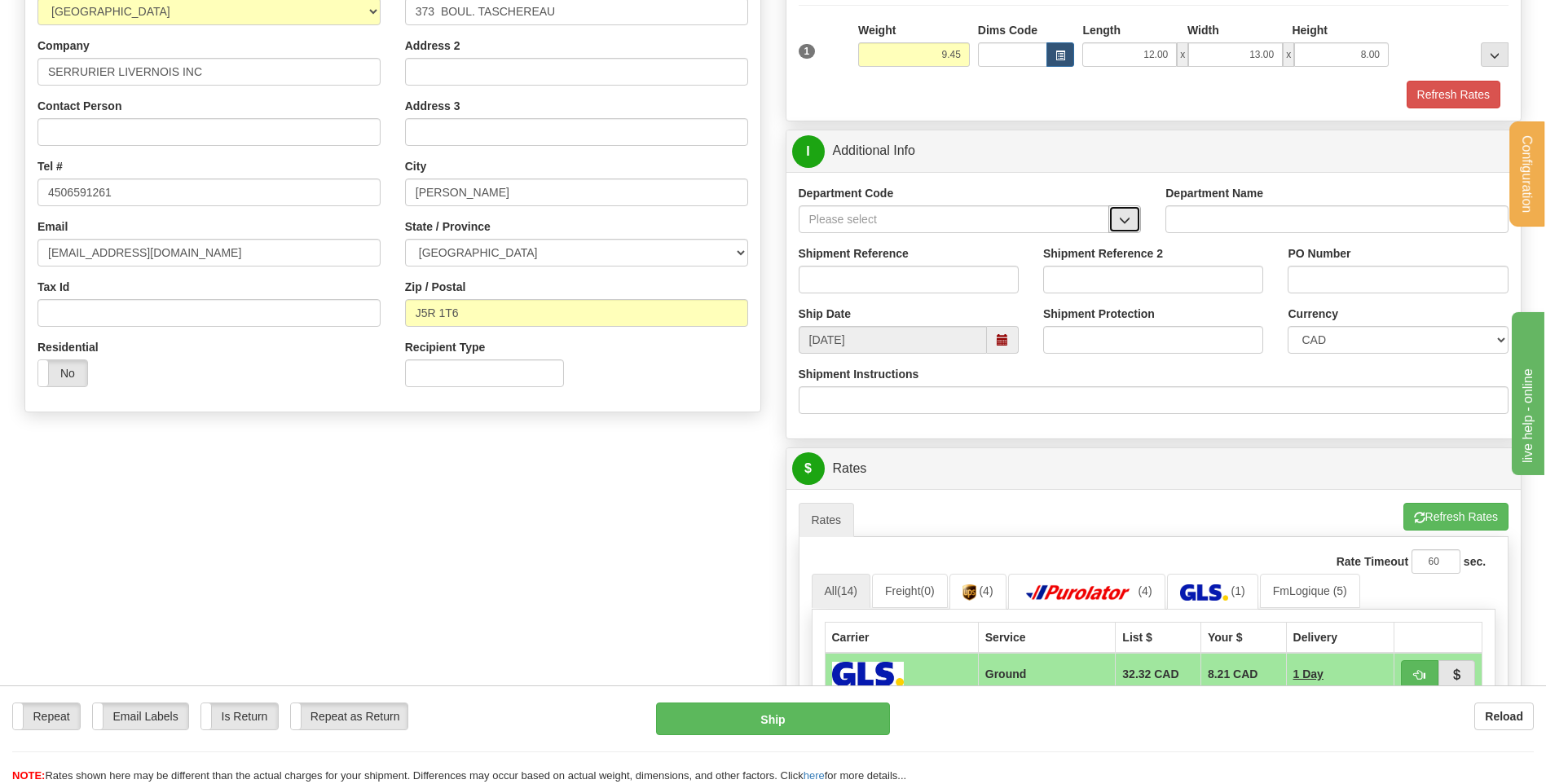
click at [1118, 222] on button "button" at bounding box center [1125, 219] width 33 height 28
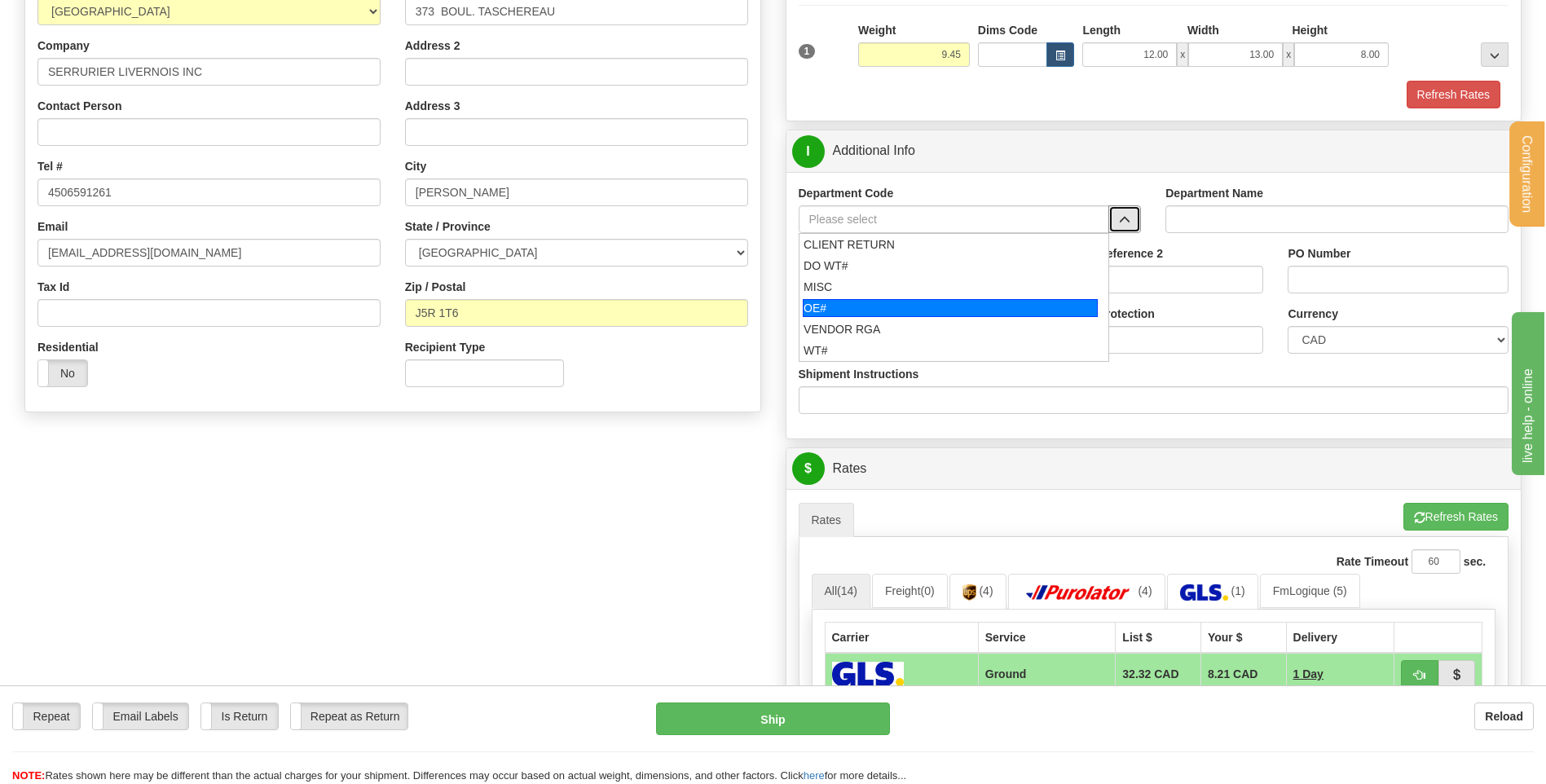
drag, startPoint x: 915, startPoint y: 305, endPoint x: 912, endPoint y: 289, distance: 16.3
click at [914, 297] on li "OE#" at bounding box center [954, 308] width 310 height 21
type input "OE#"
type input "ORDERS"
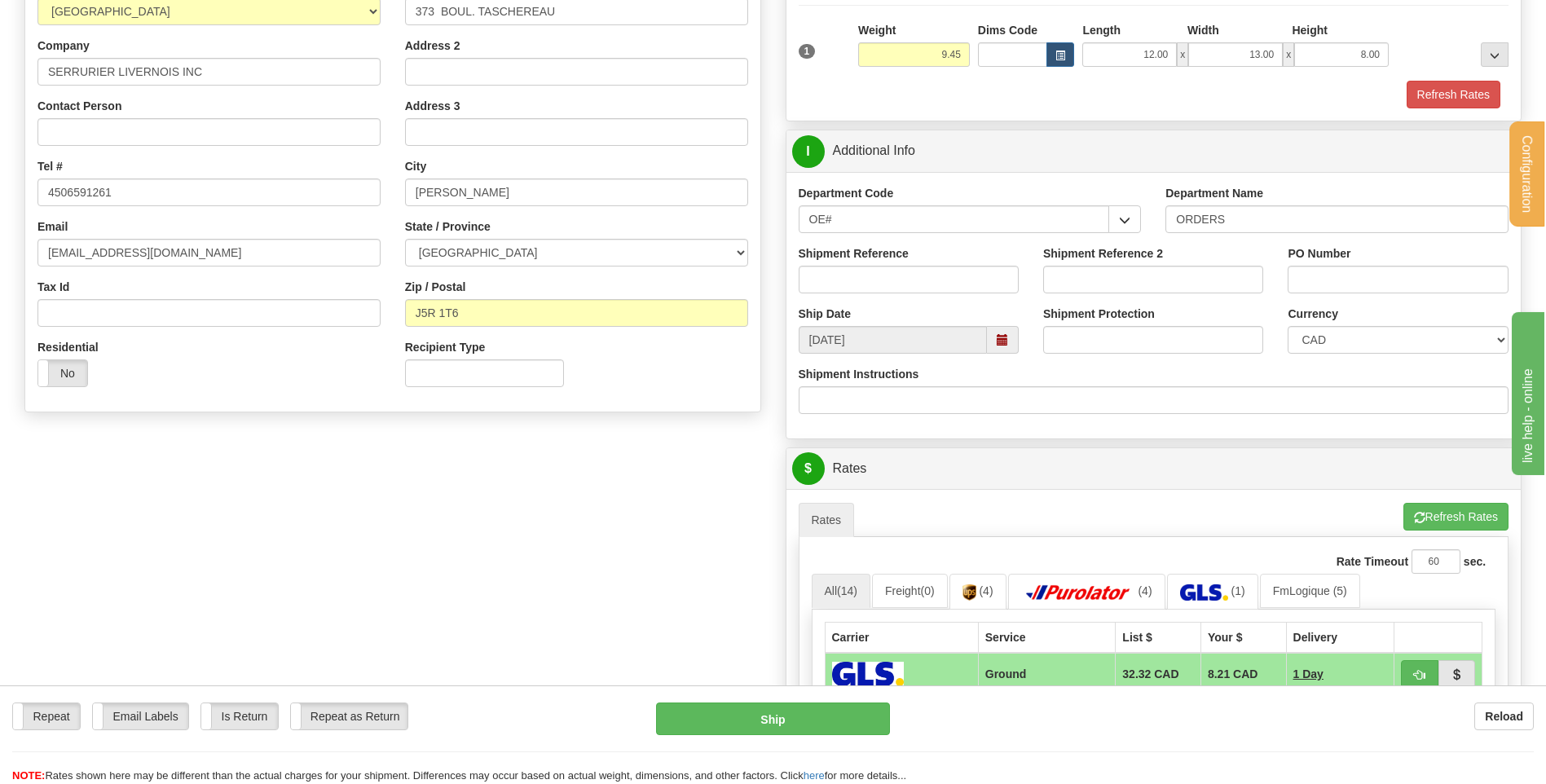
click at [911, 262] on div "Shipment Reference" at bounding box center [908, 270] width 220 height 48
click at [917, 282] on input "Shipment Reference" at bounding box center [908, 279] width 220 height 28
type input "80005528-01"
type input "b"
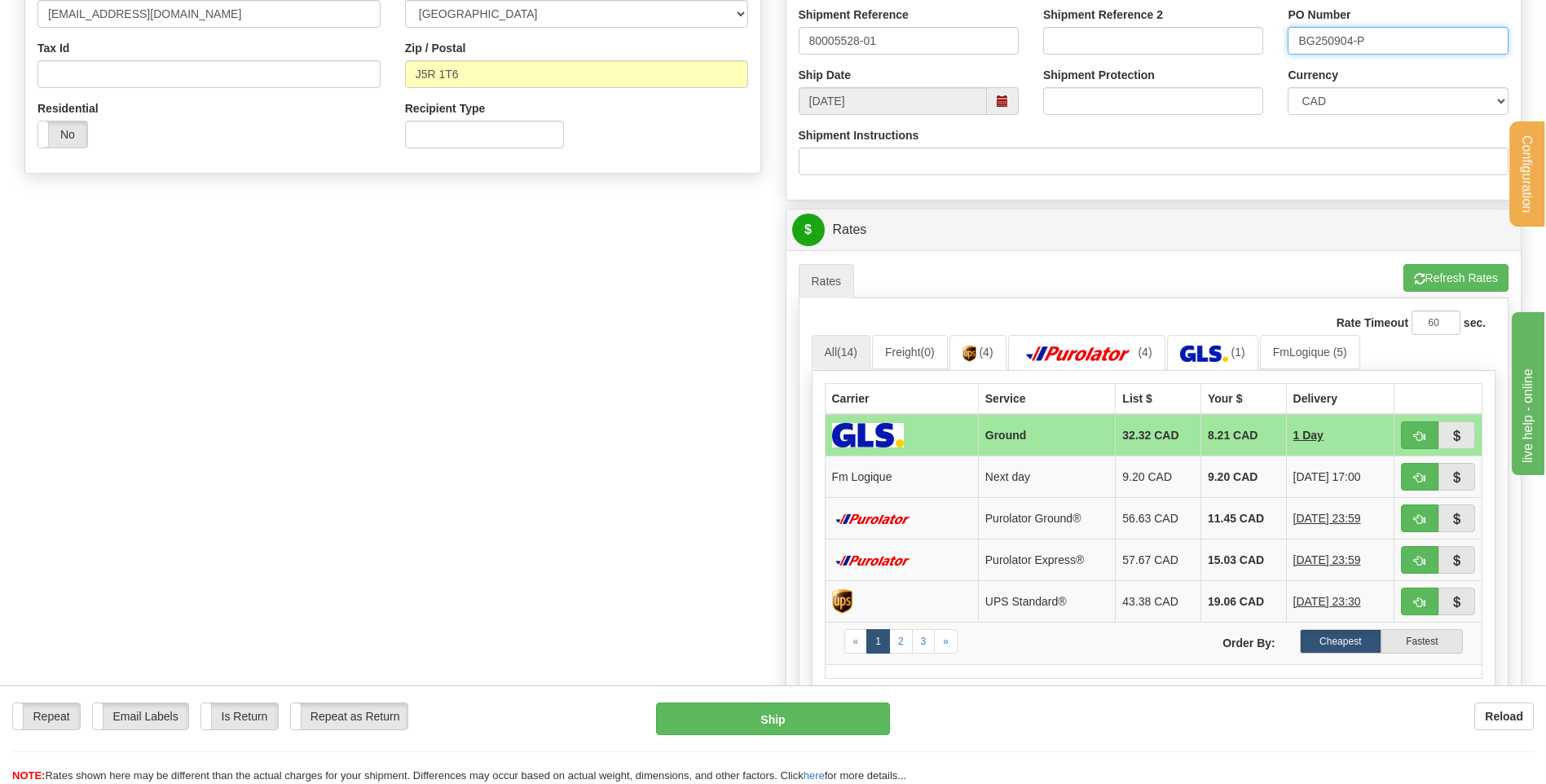
scroll to position [489, 0]
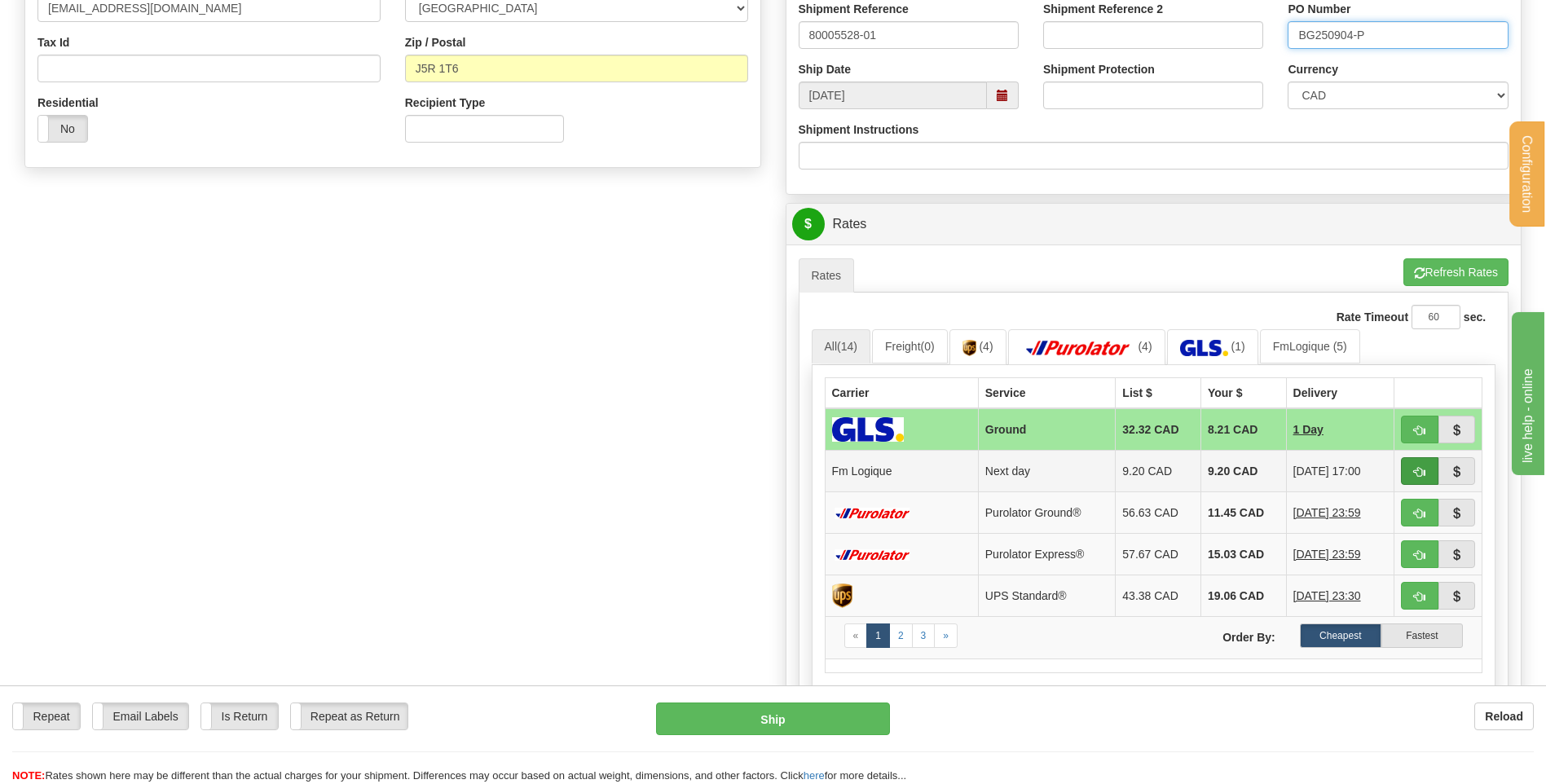
type input "BG250904-P"
drag, startPoint x: 1422, startPoint y: 469, endPoint x: 1297, endPoint y: 486, distance: 126.2
click at [1421, 469] on span "button" at bounding box center [1419, 472] width 12 height 11
type input "jour"
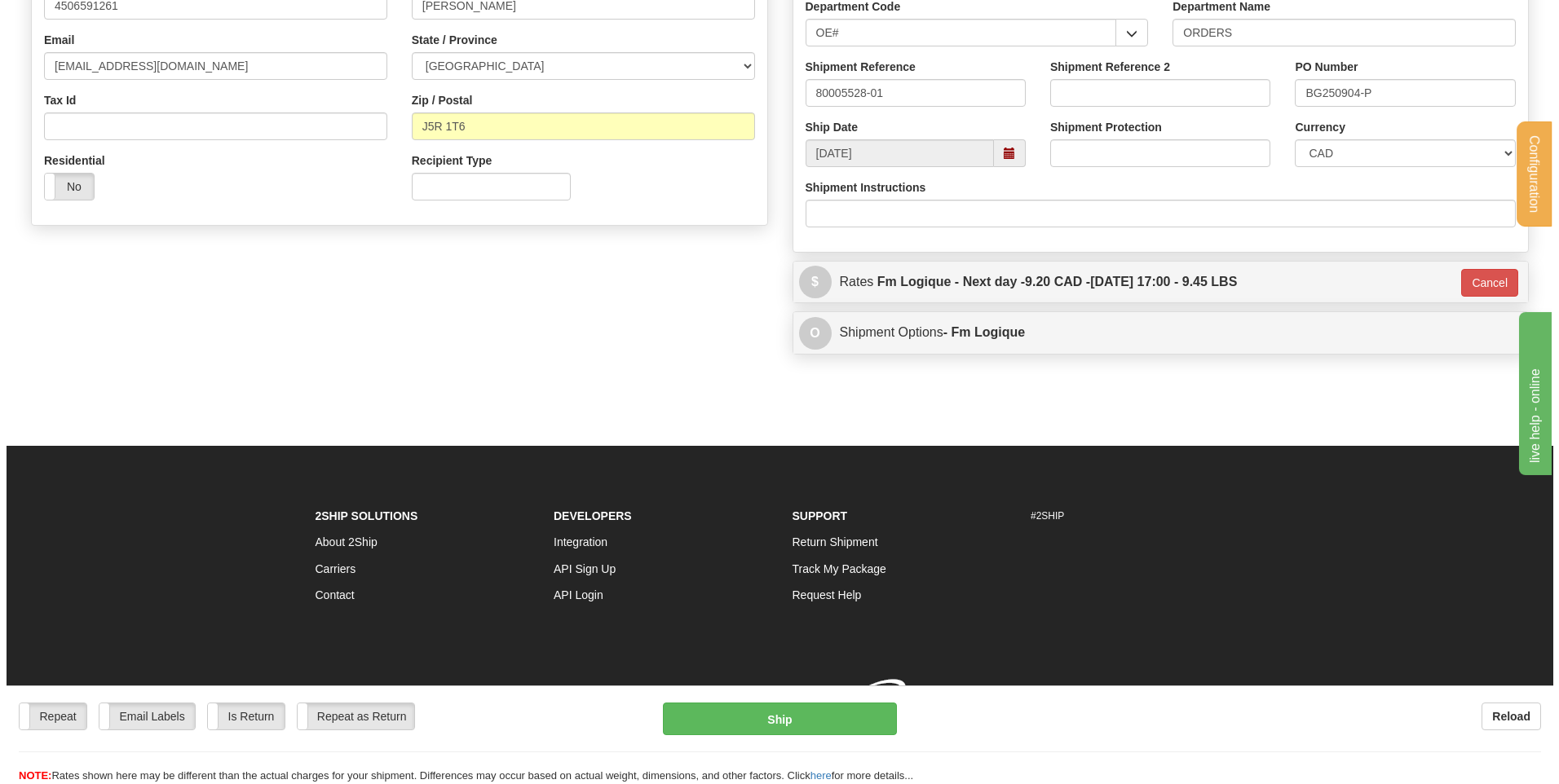
scroll to position [455, 0]
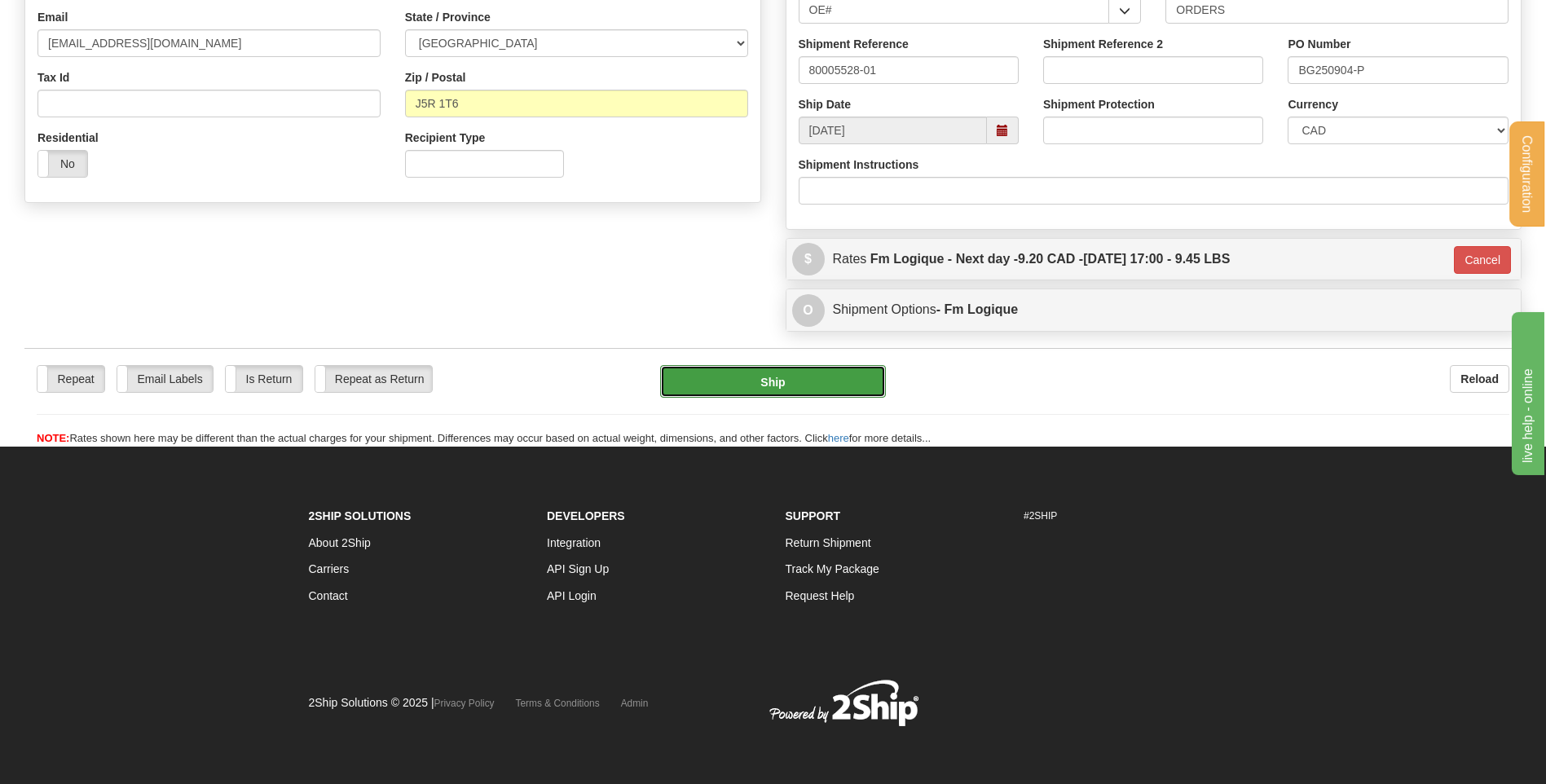
click at [819, 392] on button "Ship" at bounding box center [773, 381] width 225 height 33
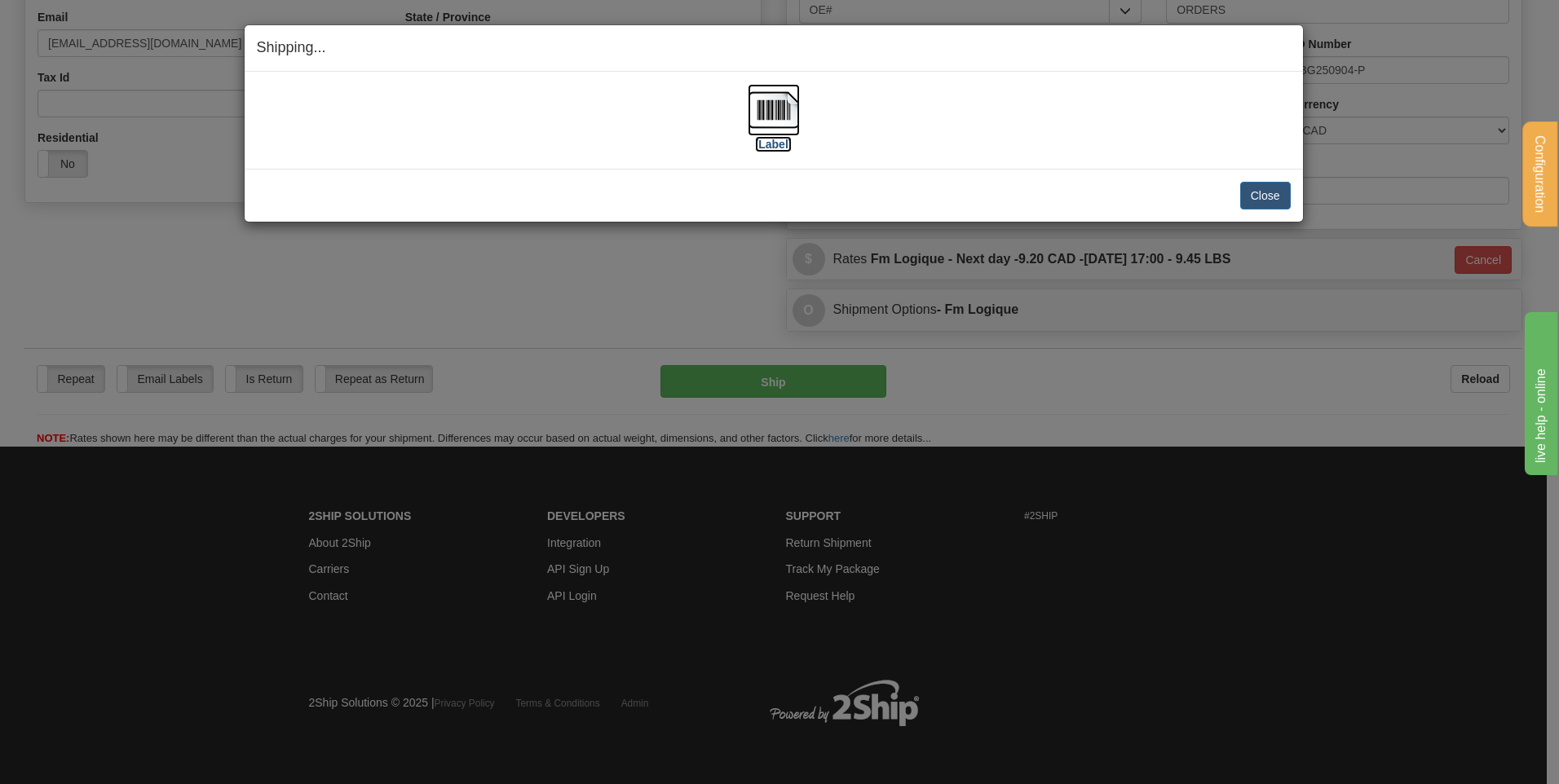
click at [762, 116] on img at bounding box center [774, 109] width 52 height 52
click at [1235, 202] on div "Close Cancel" at bounding box center [774, 195] width 1034 height 28
click at [1246, 197] on button "Close" at bounding box center [1265, 195] width 51 height 28
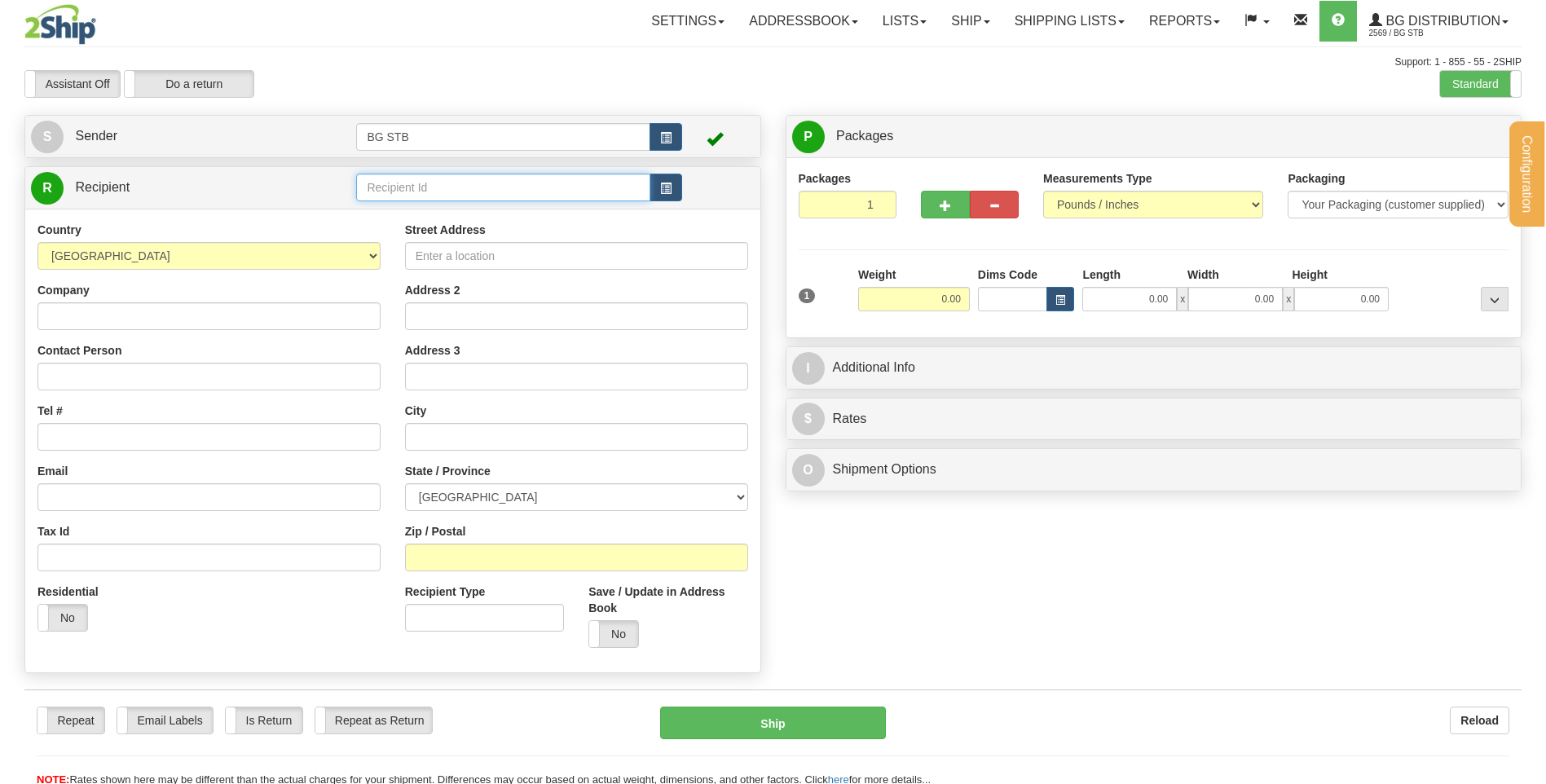
click at [395, 189] on input "text" at bounding box center [503, 187] width 294 height 28
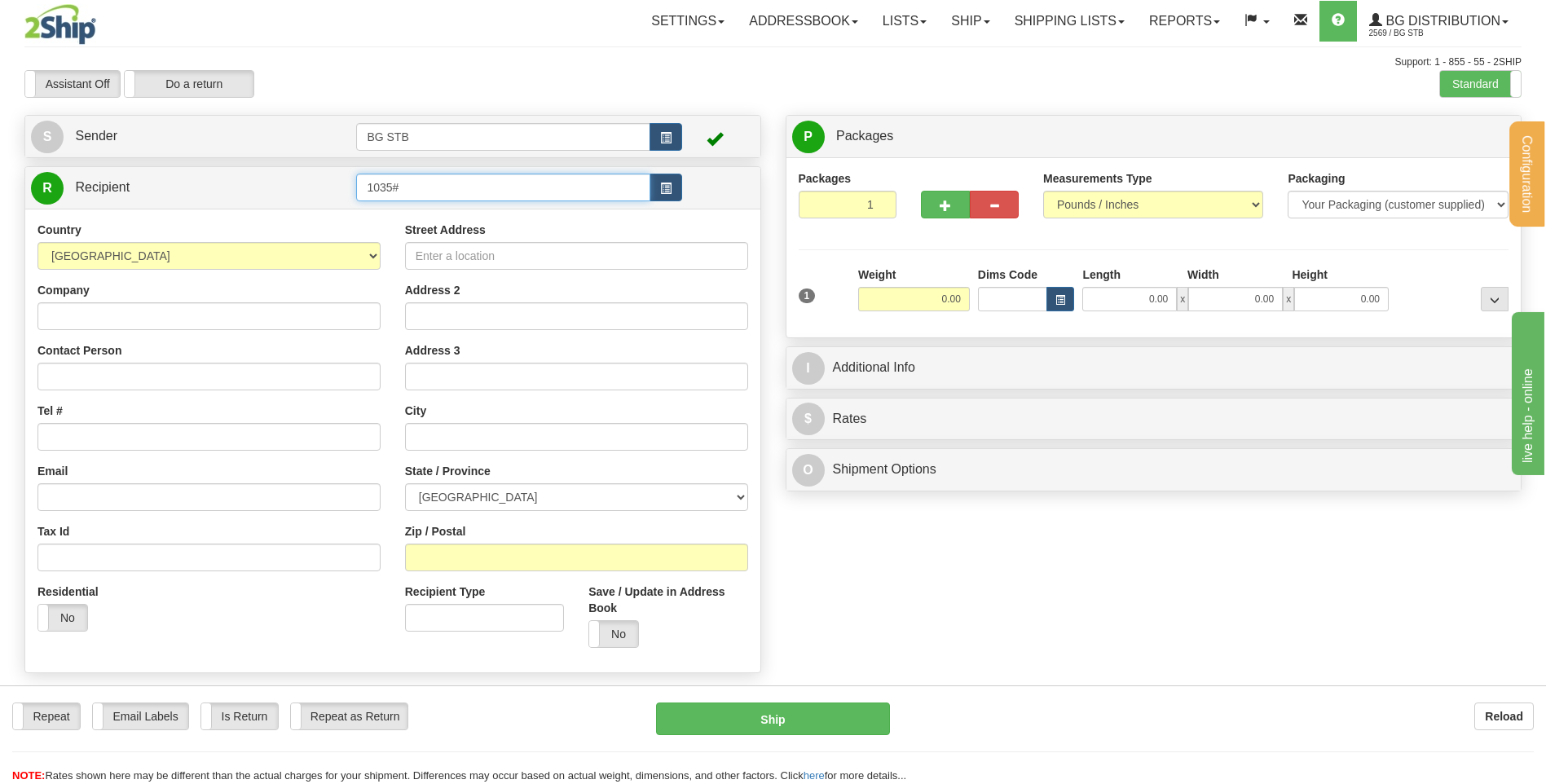
type input "1035#"
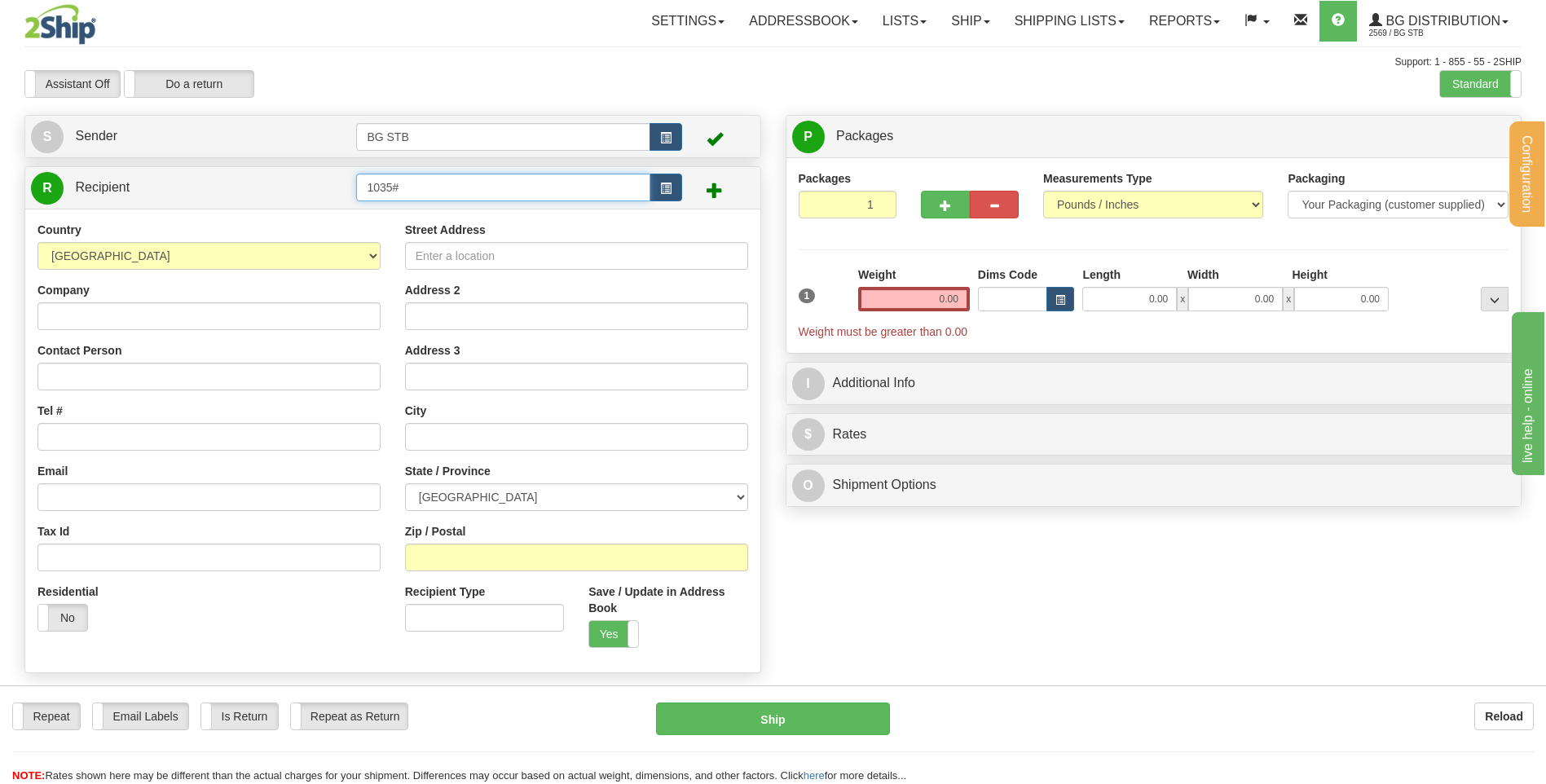
click at [395, 189] on input "1035#" at bounding box center [503, 187] width 294 height 28
click at [419, 187] on input "1035#" at bounding box center [503, 187] width 294 height 28
type input "1035"
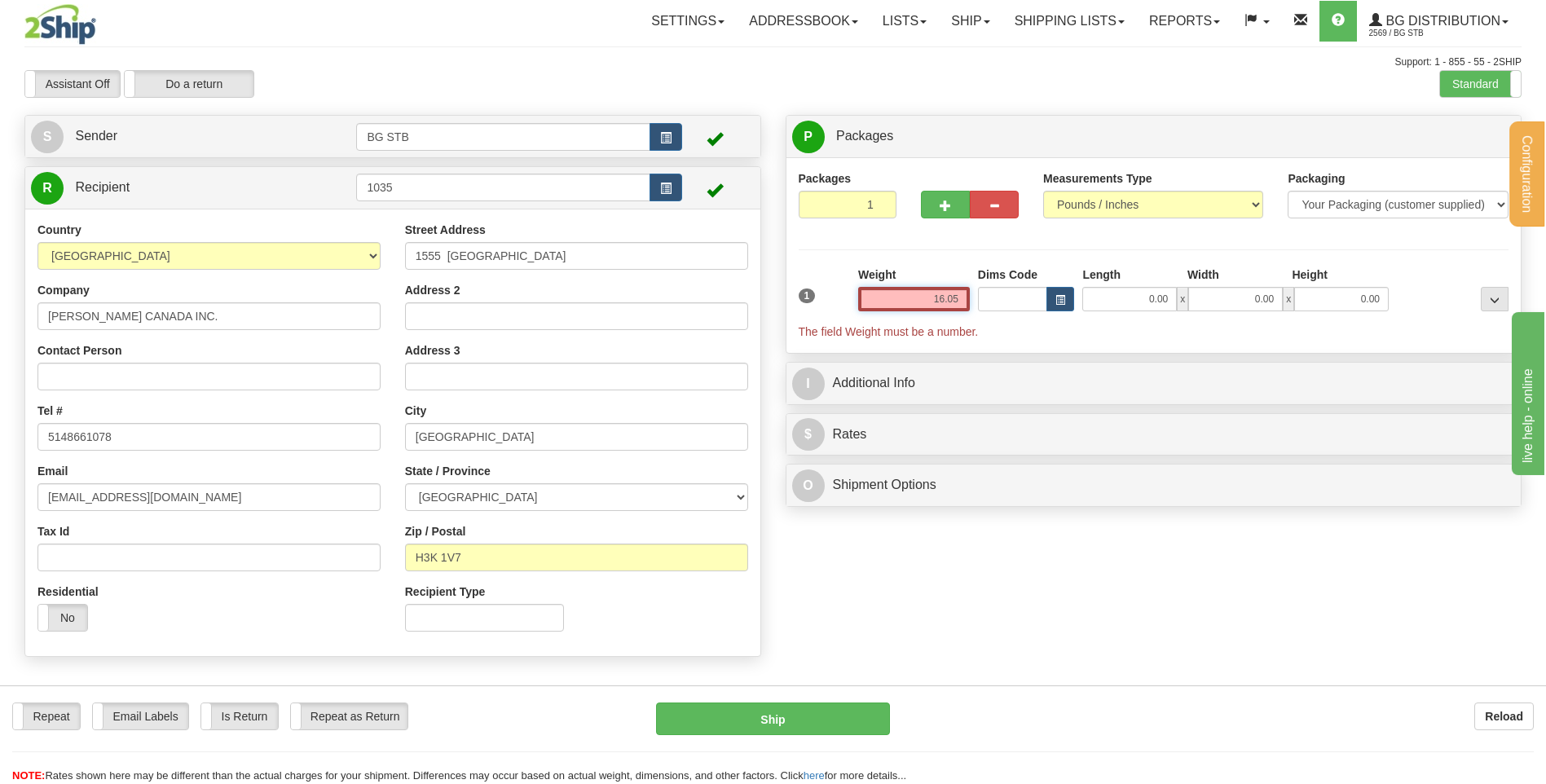
type input "16.05"
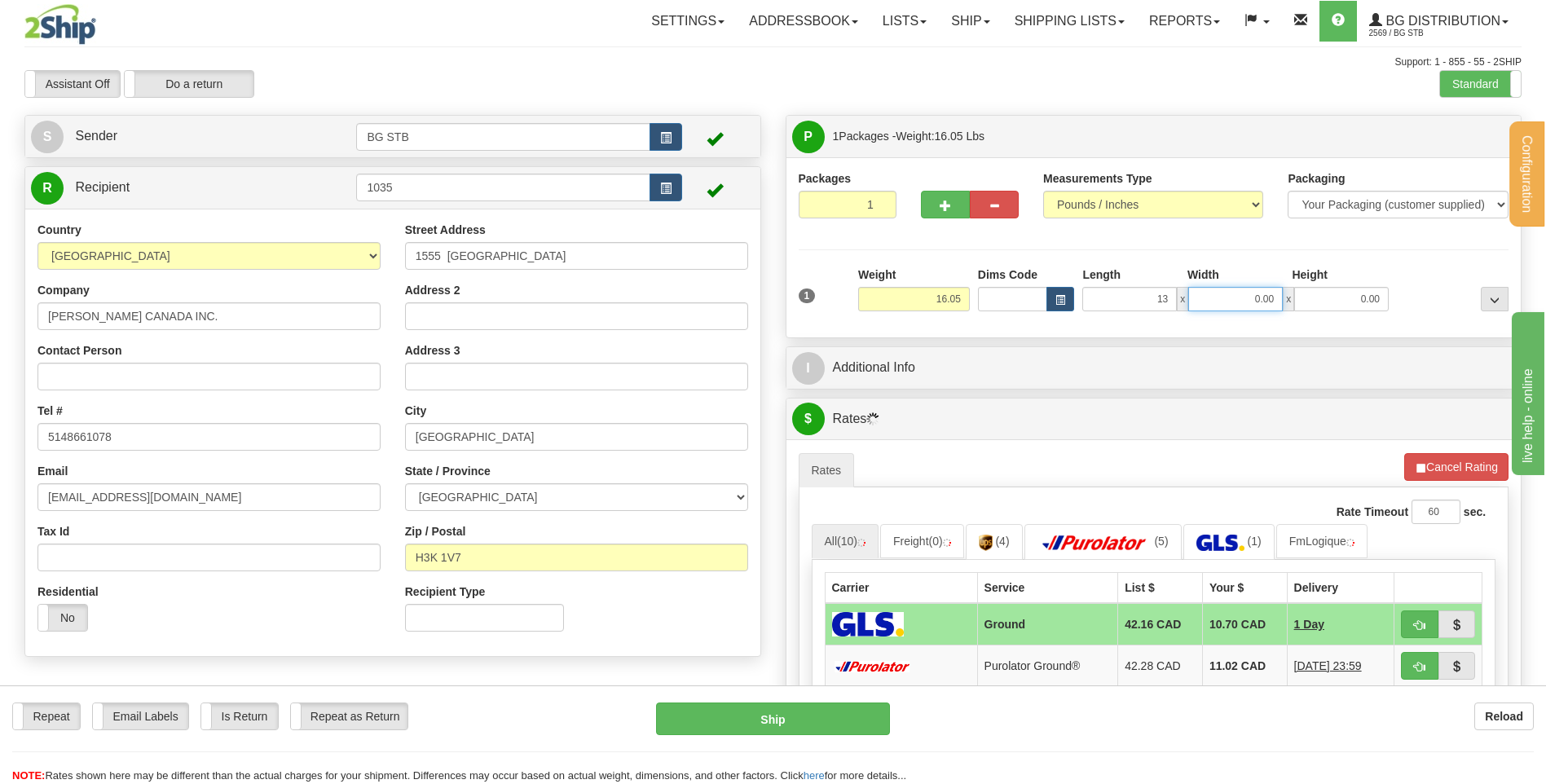
type input "13.00"
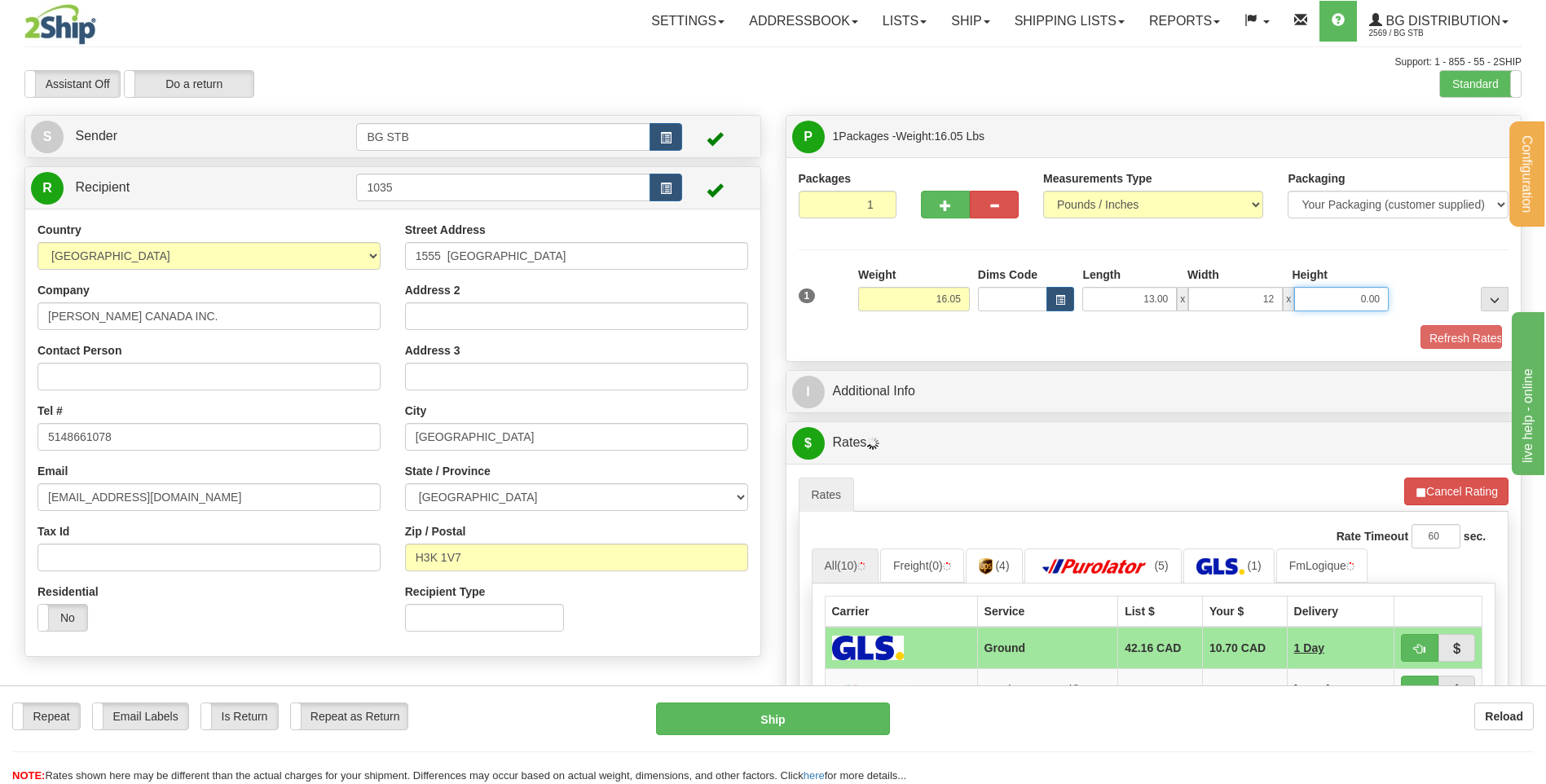
type input "12.00"
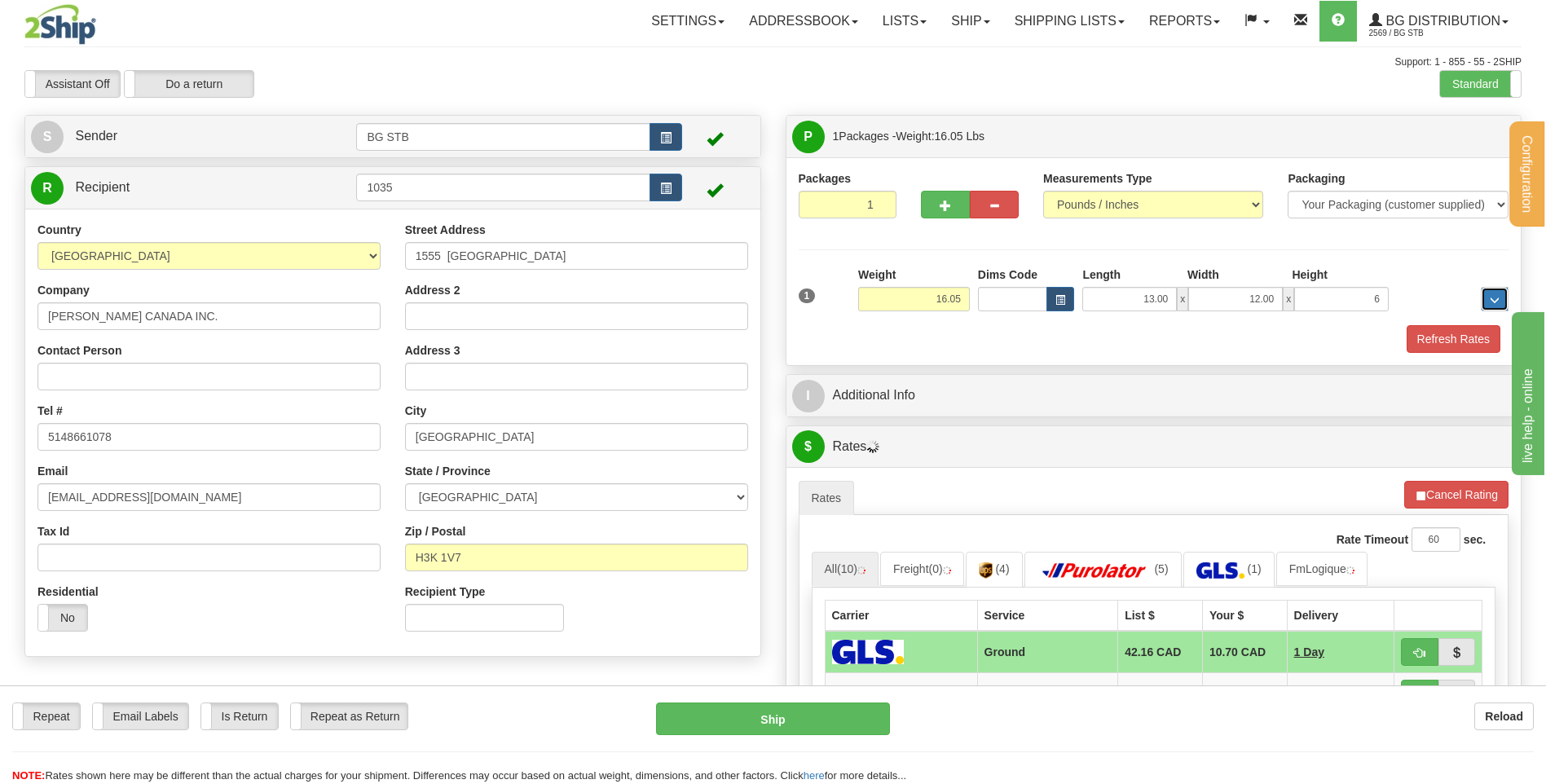
type input "6.00"
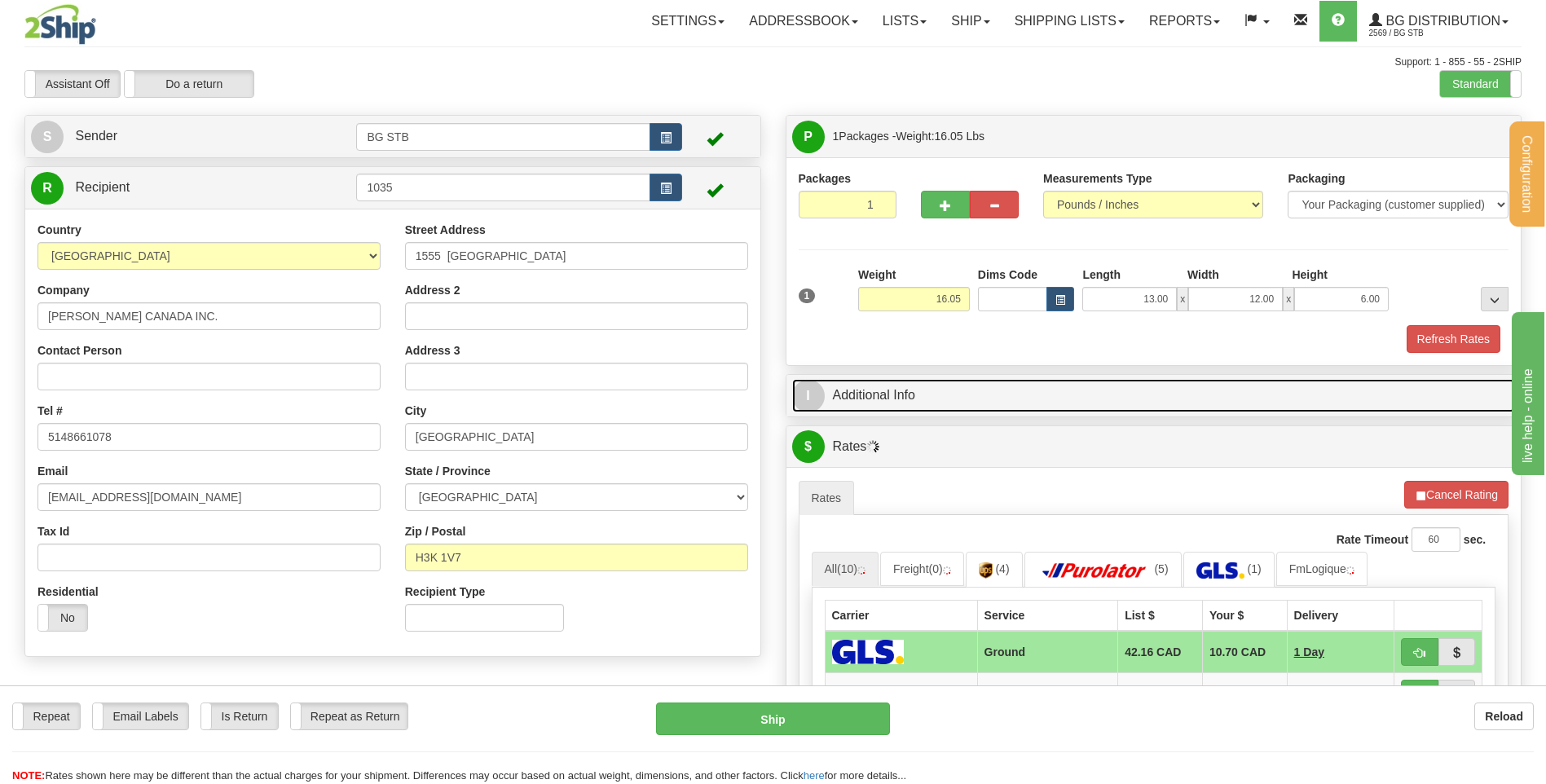
click at [1039, 393] on link "I Additional Info" at bounding box center [1154, 395] width 724 height 34
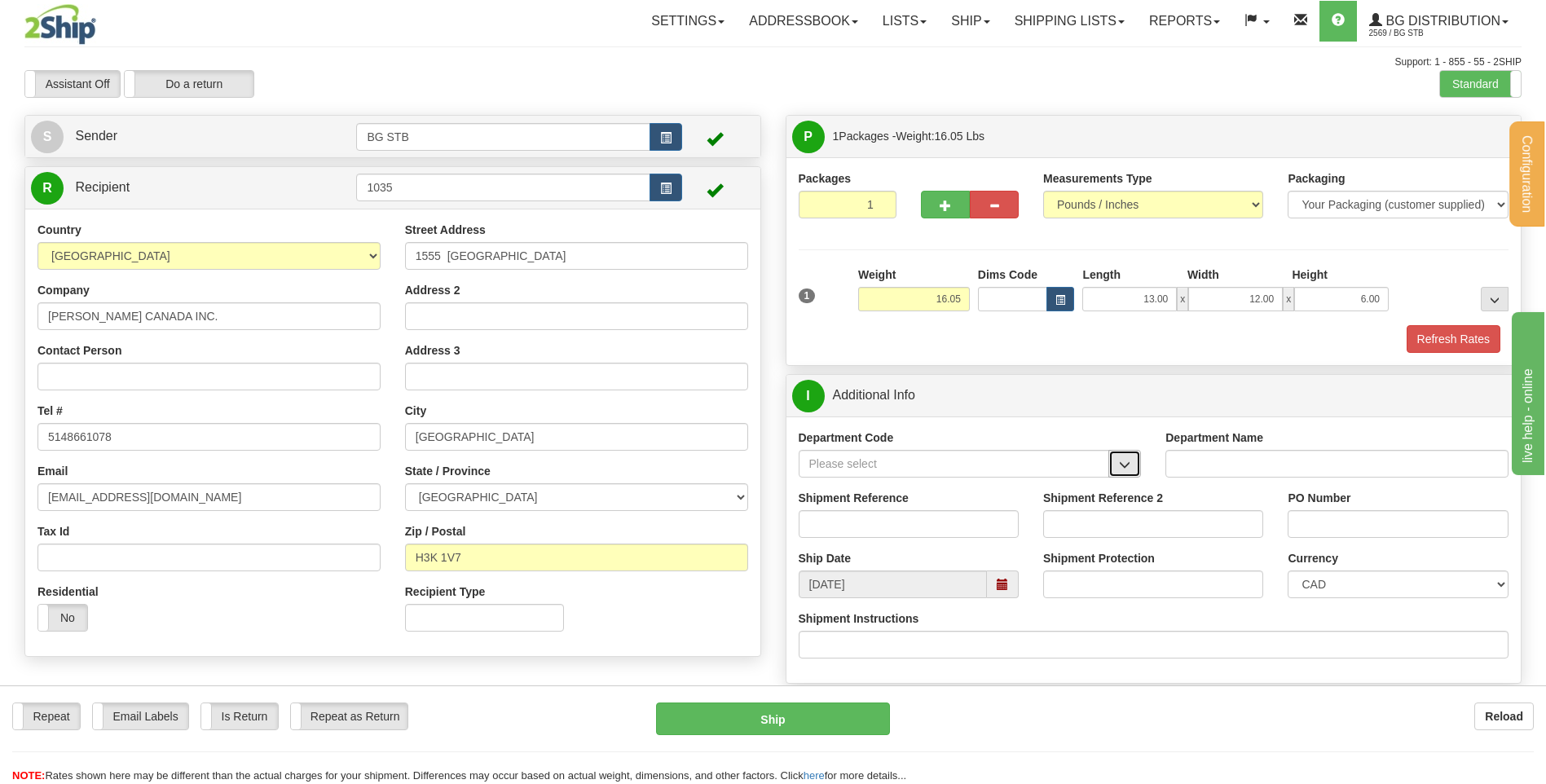
click at [1119, 463] on button "button" at bounding box center [1125, 463] width 33 height 28
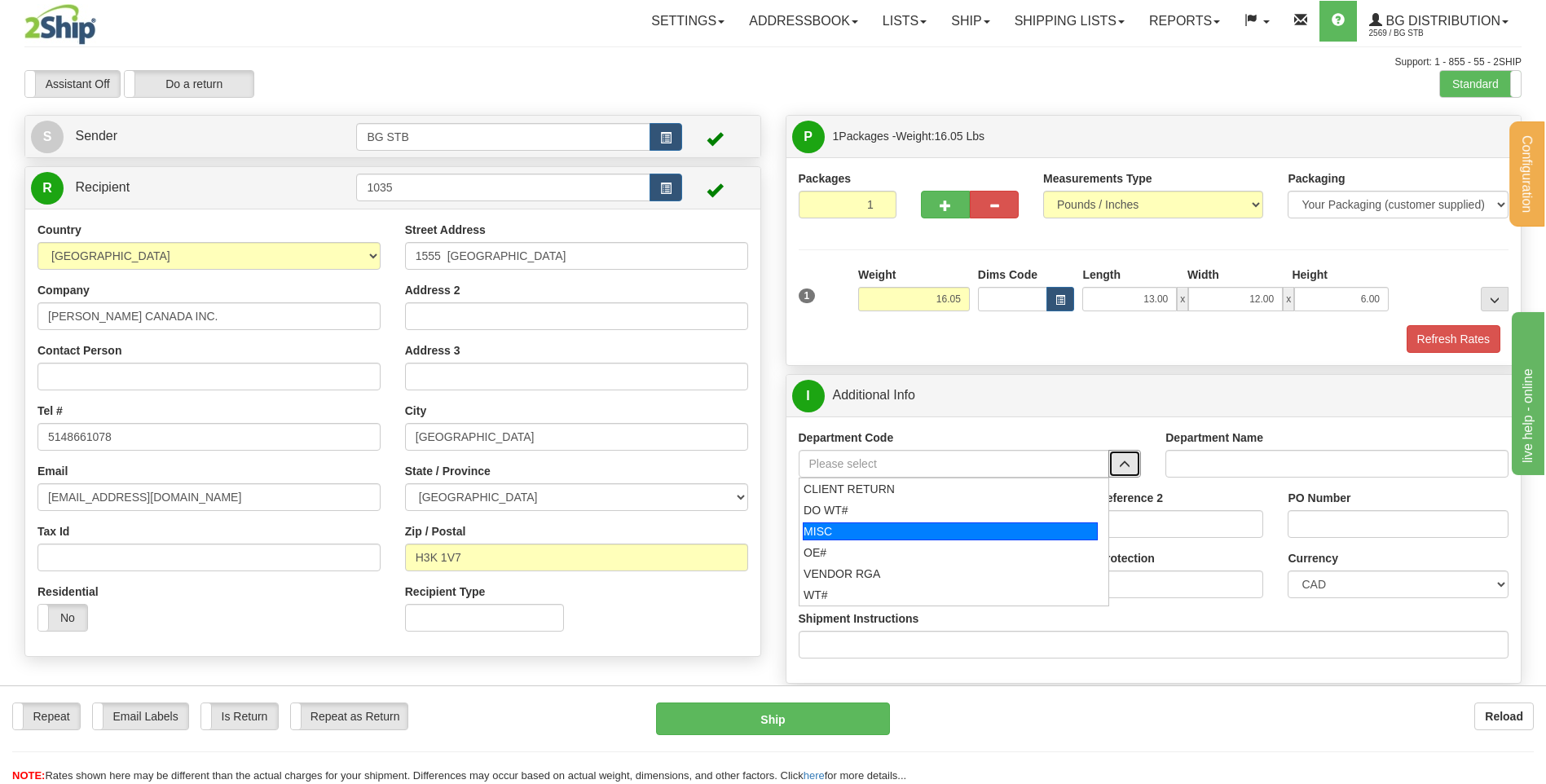
click at [913, 550] on div "OE#" at bounding box center [950, 552] width 294 height 16
type input "OE#"
type input "ORDERS"
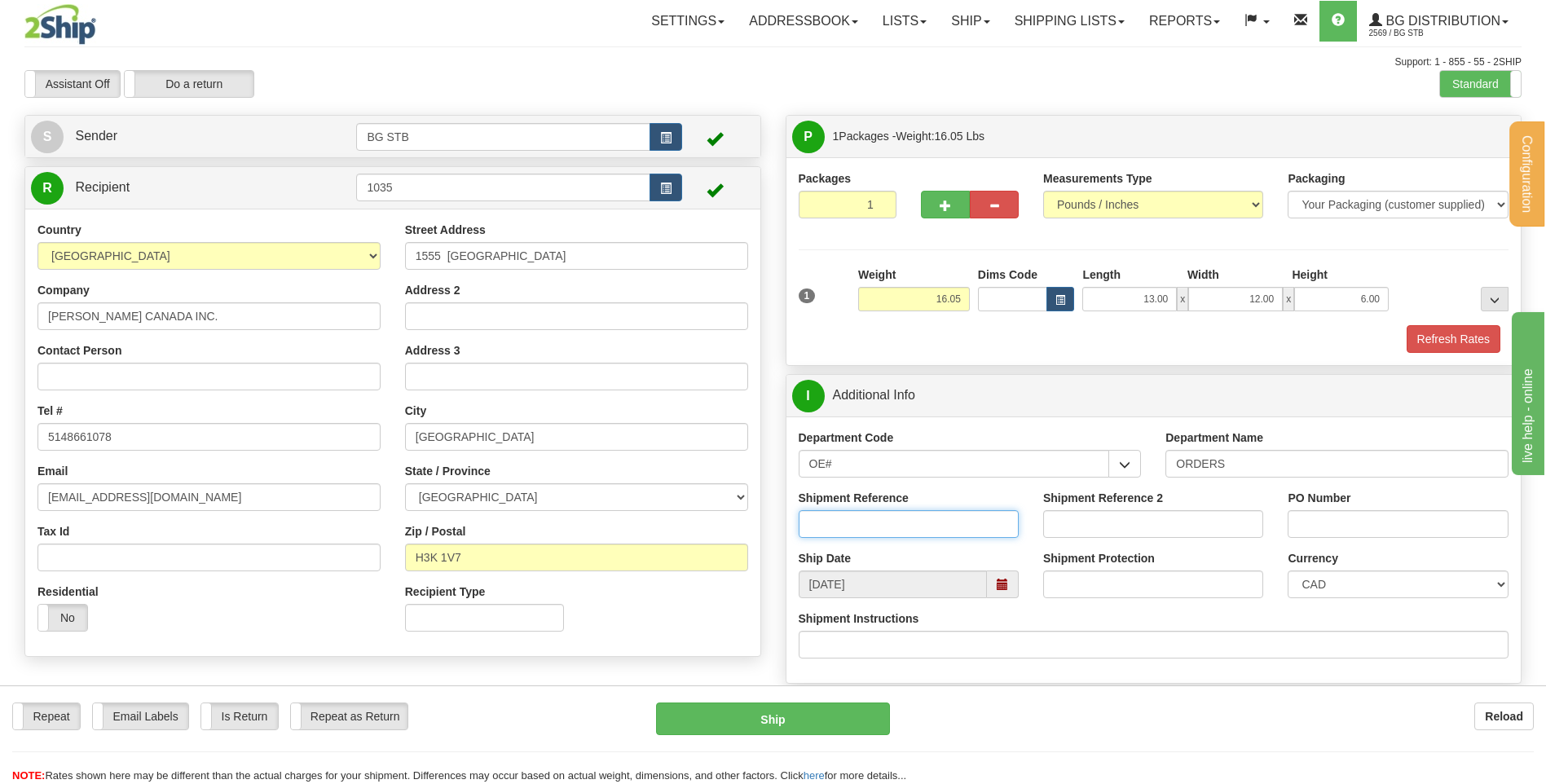
click at [887, 527] on input "Shipment Reference" at bounding box center [908, 524] width 220 height 28
type input "80005521-01"
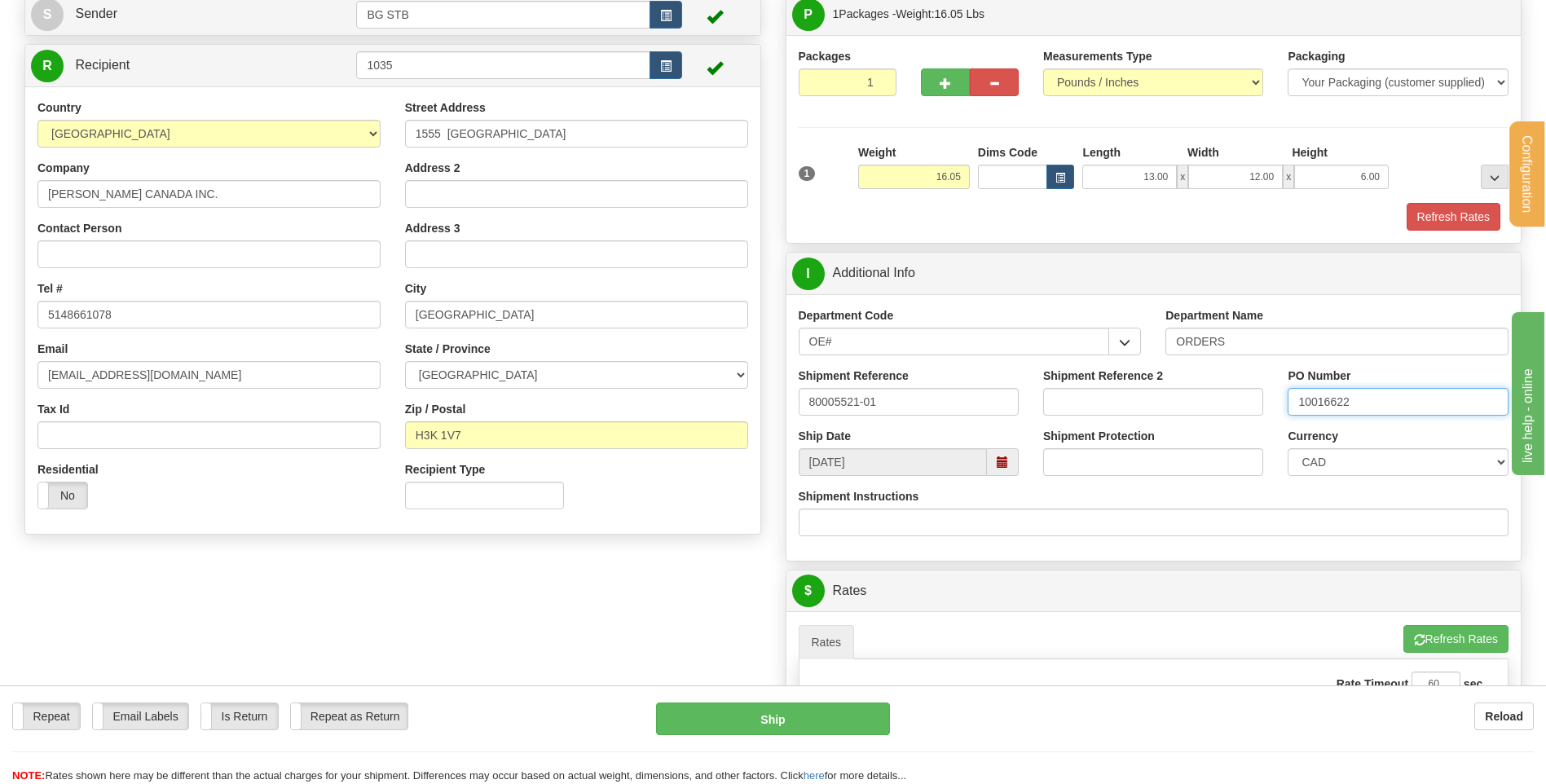
scroll to position [408, 0]
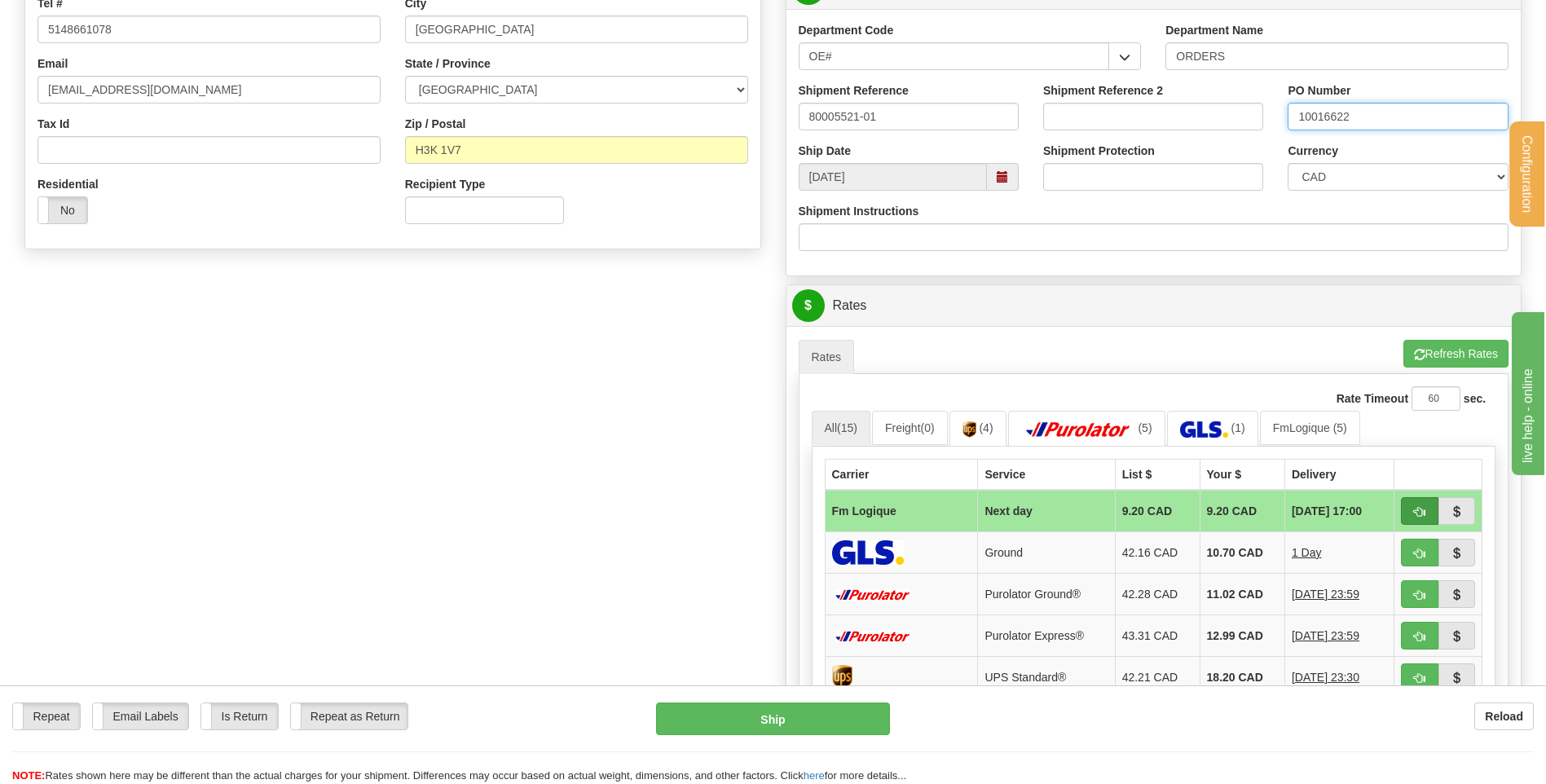
type input "10016622"
click at [1406, 515] on button "button" at bounding box center [1419, 511] width 37 height 28
type input "jour"
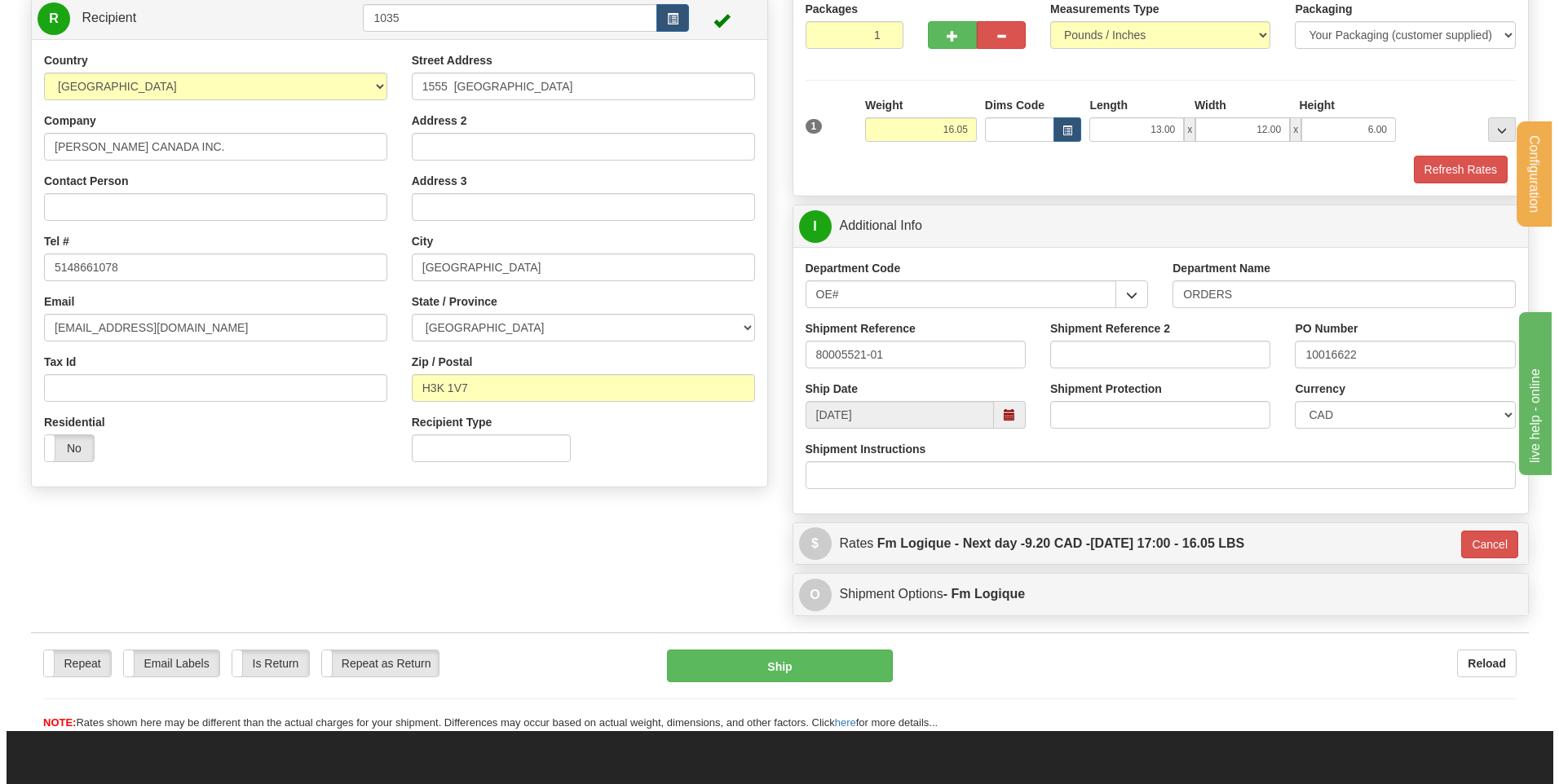
scroll to position [163, 0]
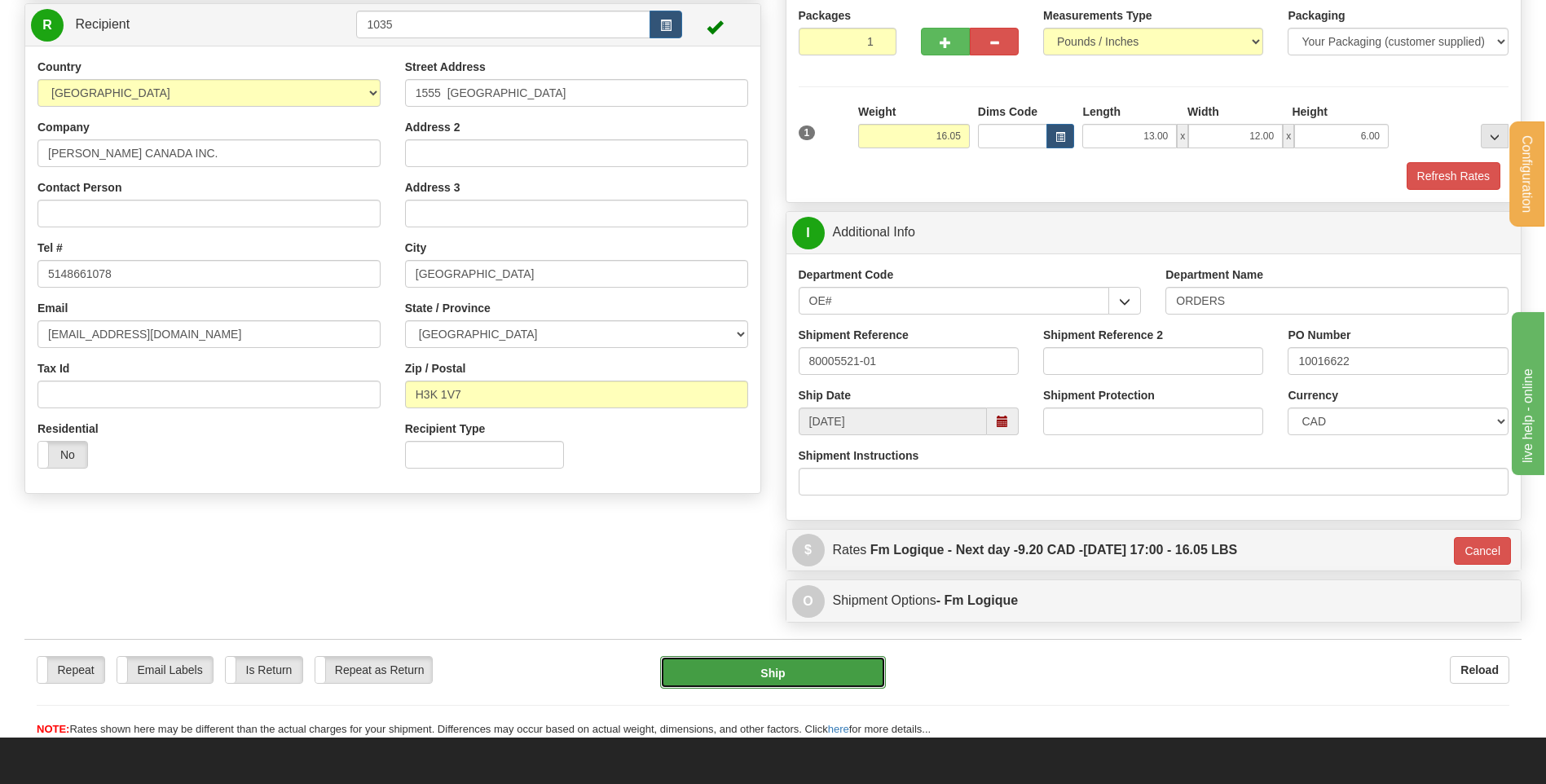
click at [727, 675] on button "Ship" at bounding box center [773, 673] width 225 height 33
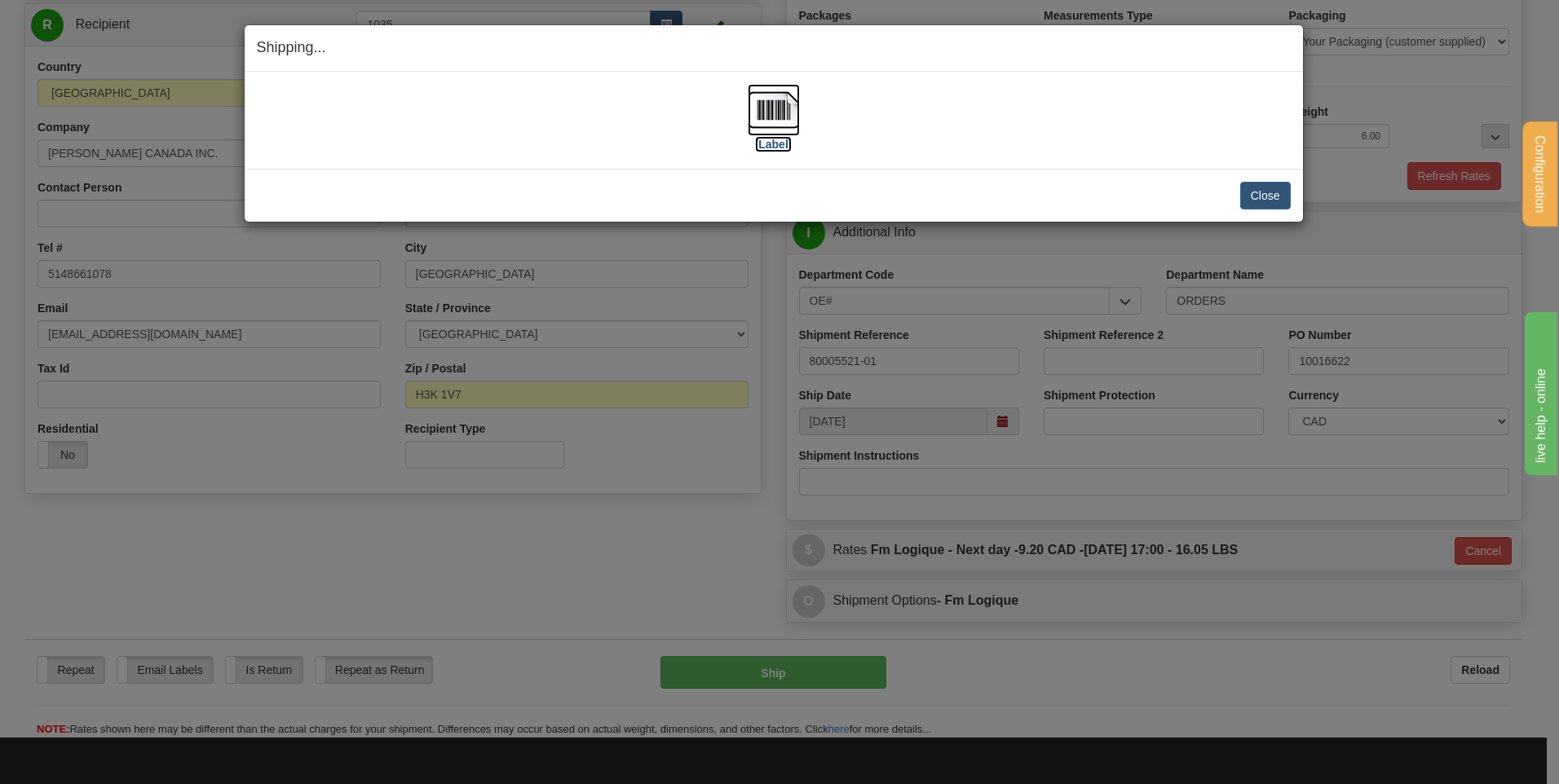
click at [781, 105] on img at bounding box center [774, 109] width 52 height 52
click at [1263, 197] on button "Close" at bounding box center [1265, 195] width 51 height 28
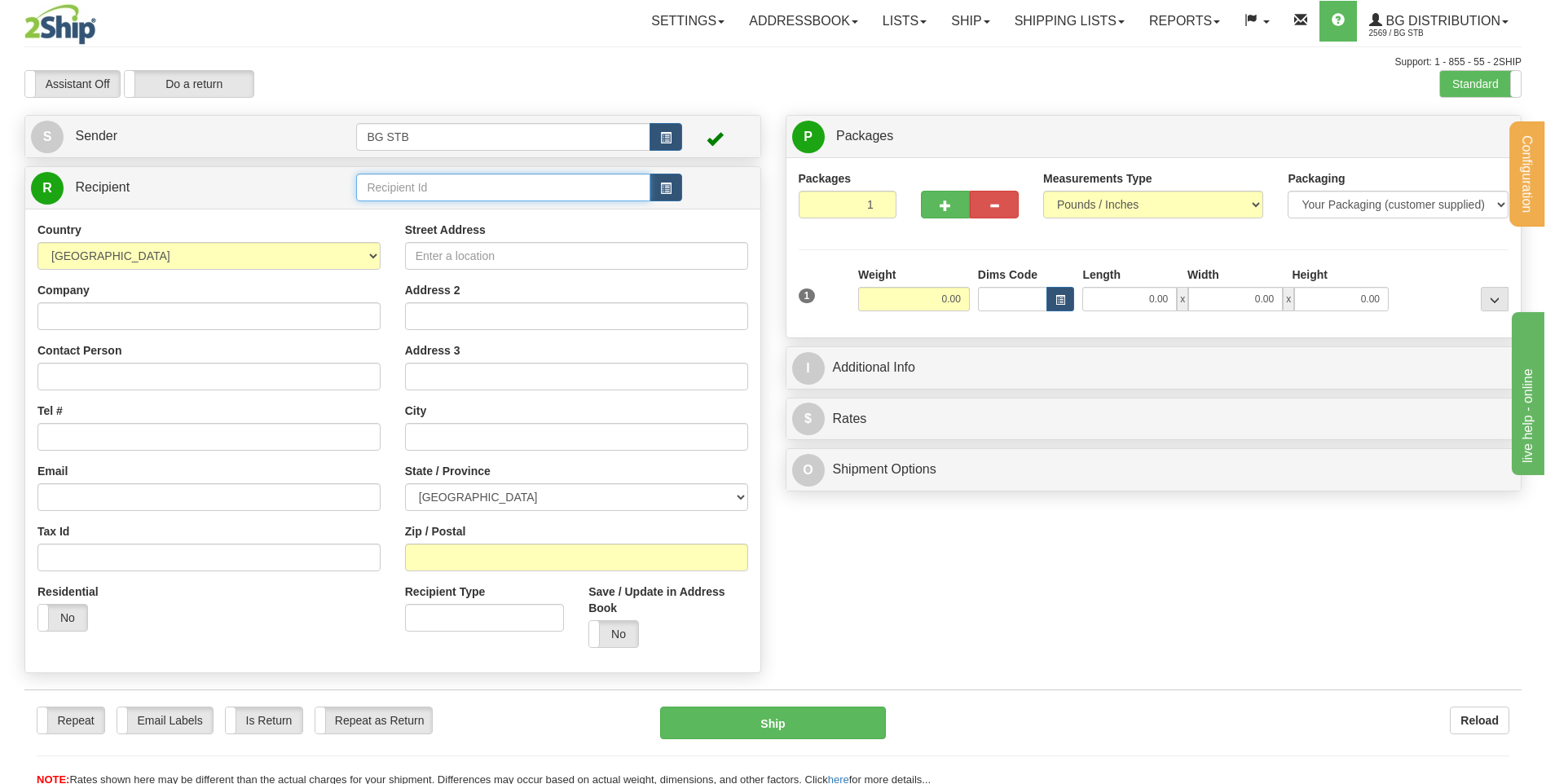
click at [577, 200] on input "text" at bounding box center [503, 187] width 294 height 28
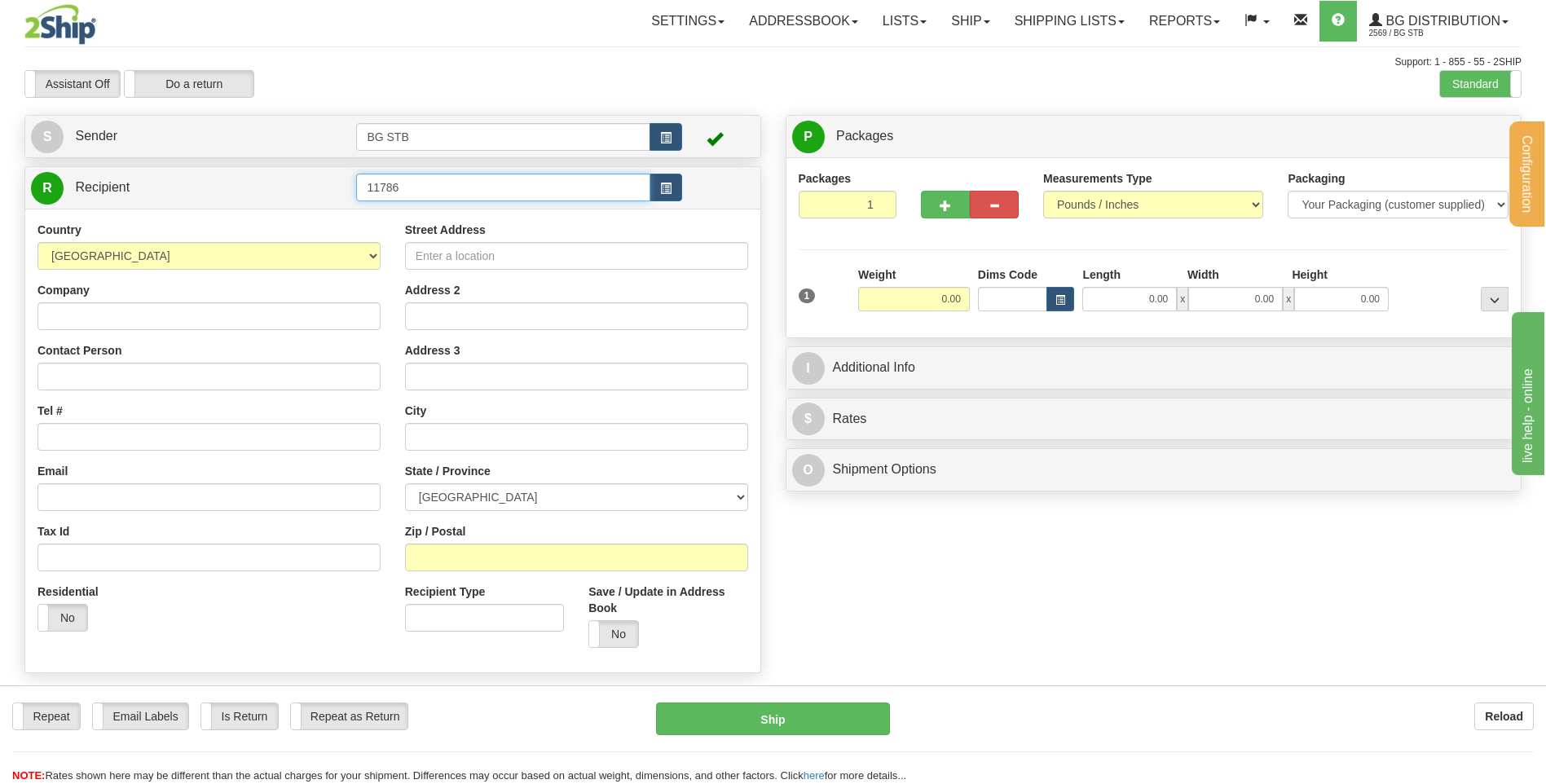
click at [385, 186] on input "11786" at bounding box center [503, 187] width 294 height 28
type input "1186"
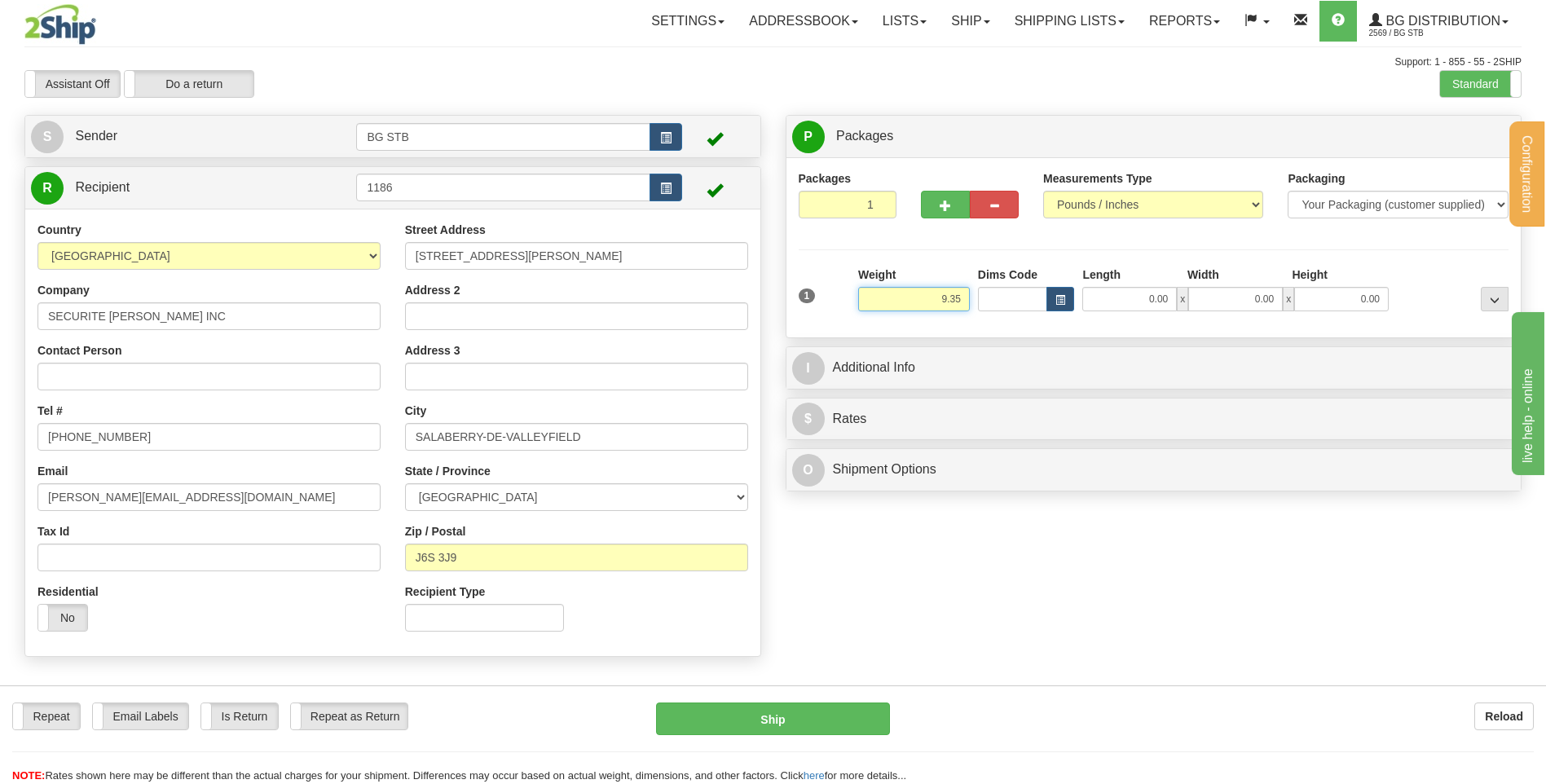
type input "9.35"
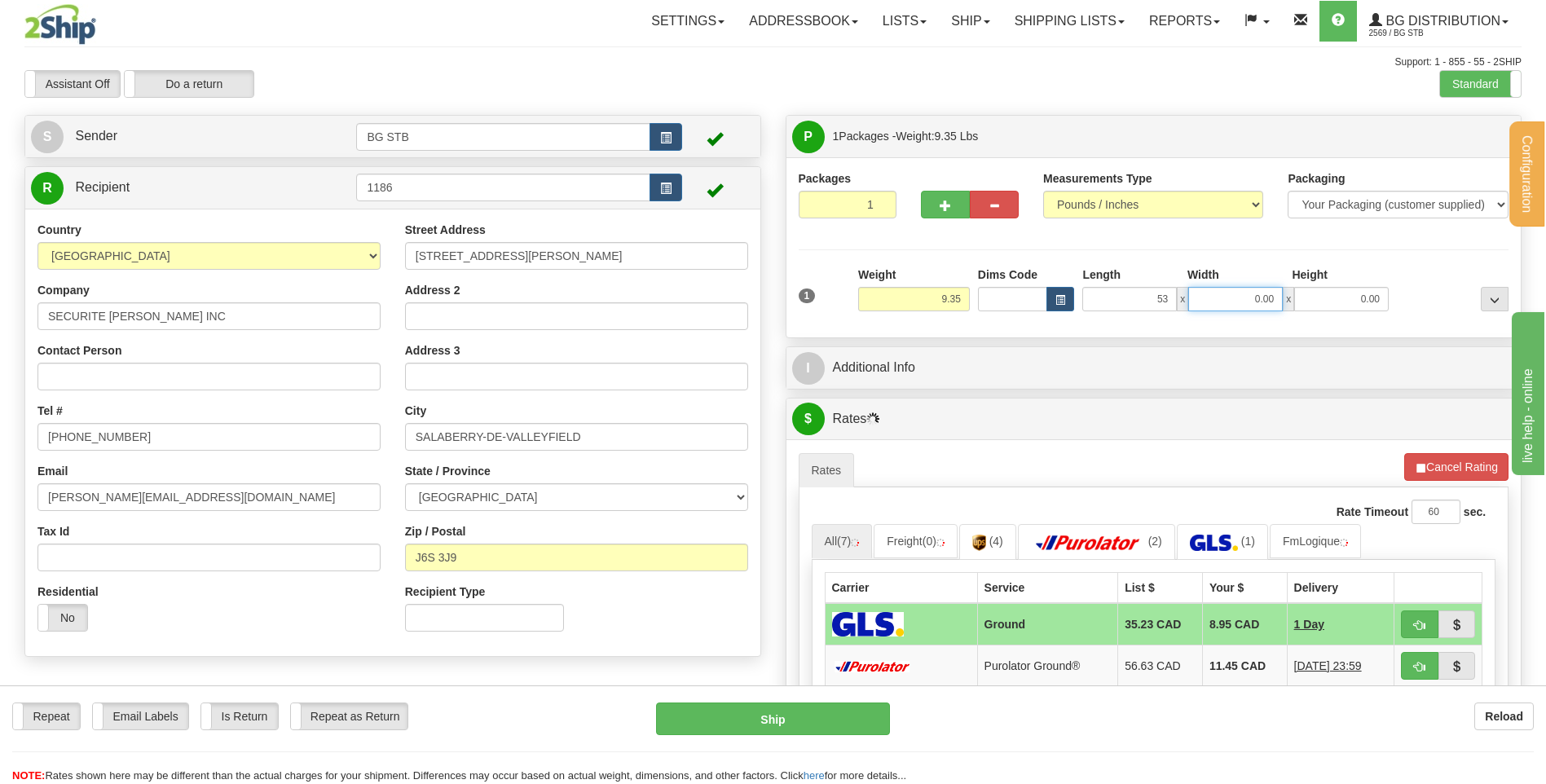
type input "53.00"
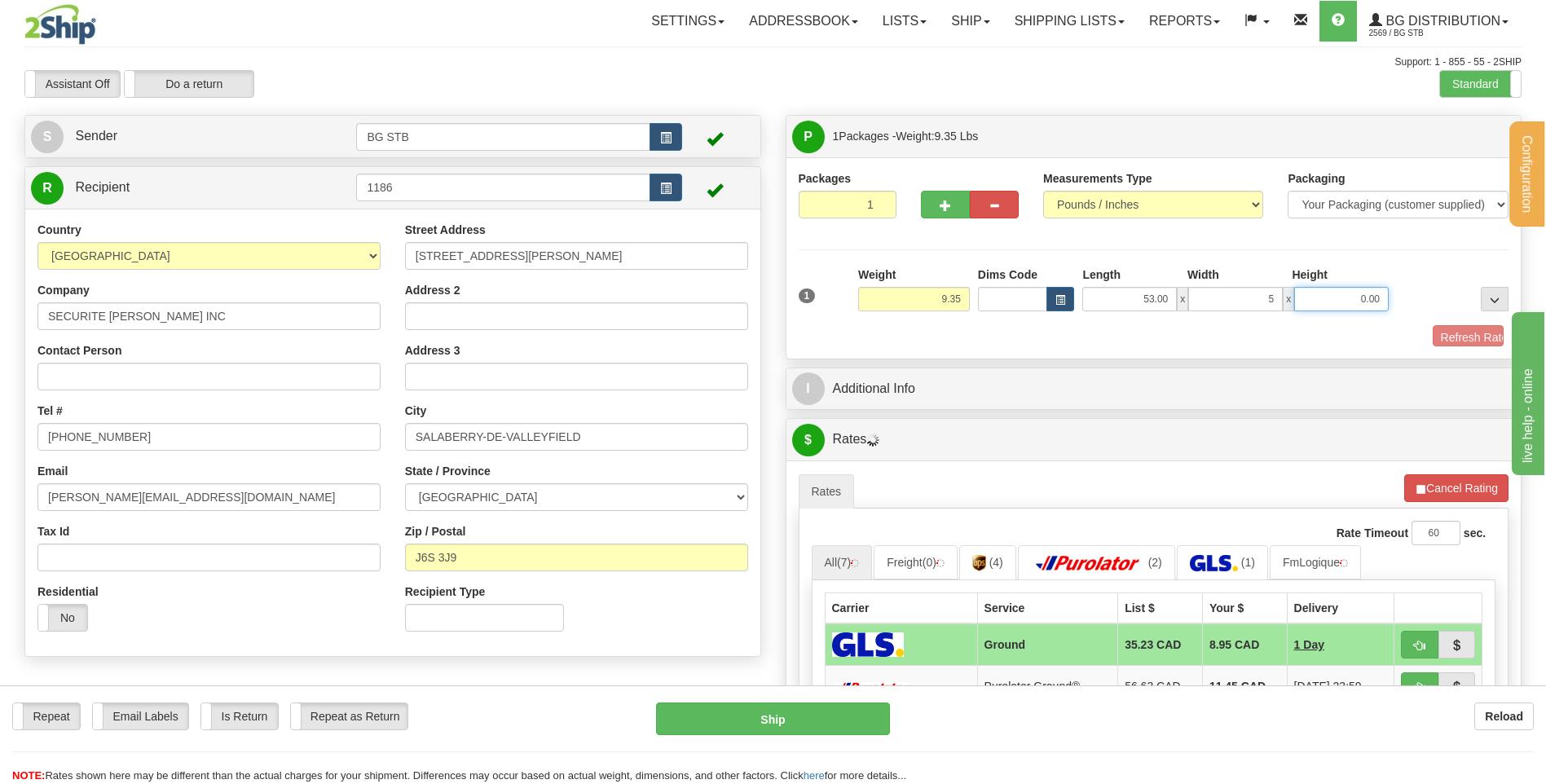
type input "5.00"
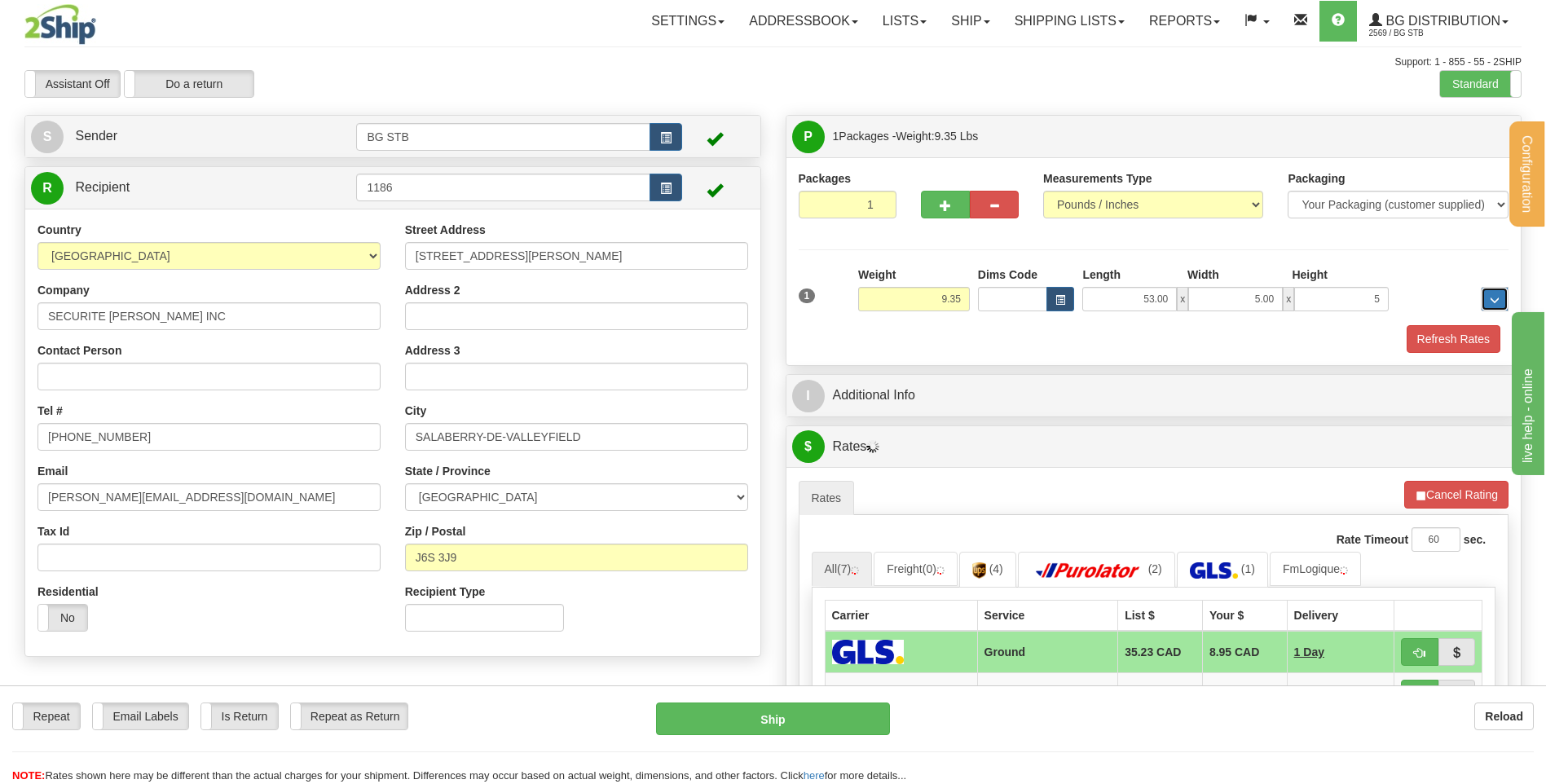
type input "5.00"
click at [960, 202] on button "button" at bounding box center [945, 204] width 49 height 28
type input "2"
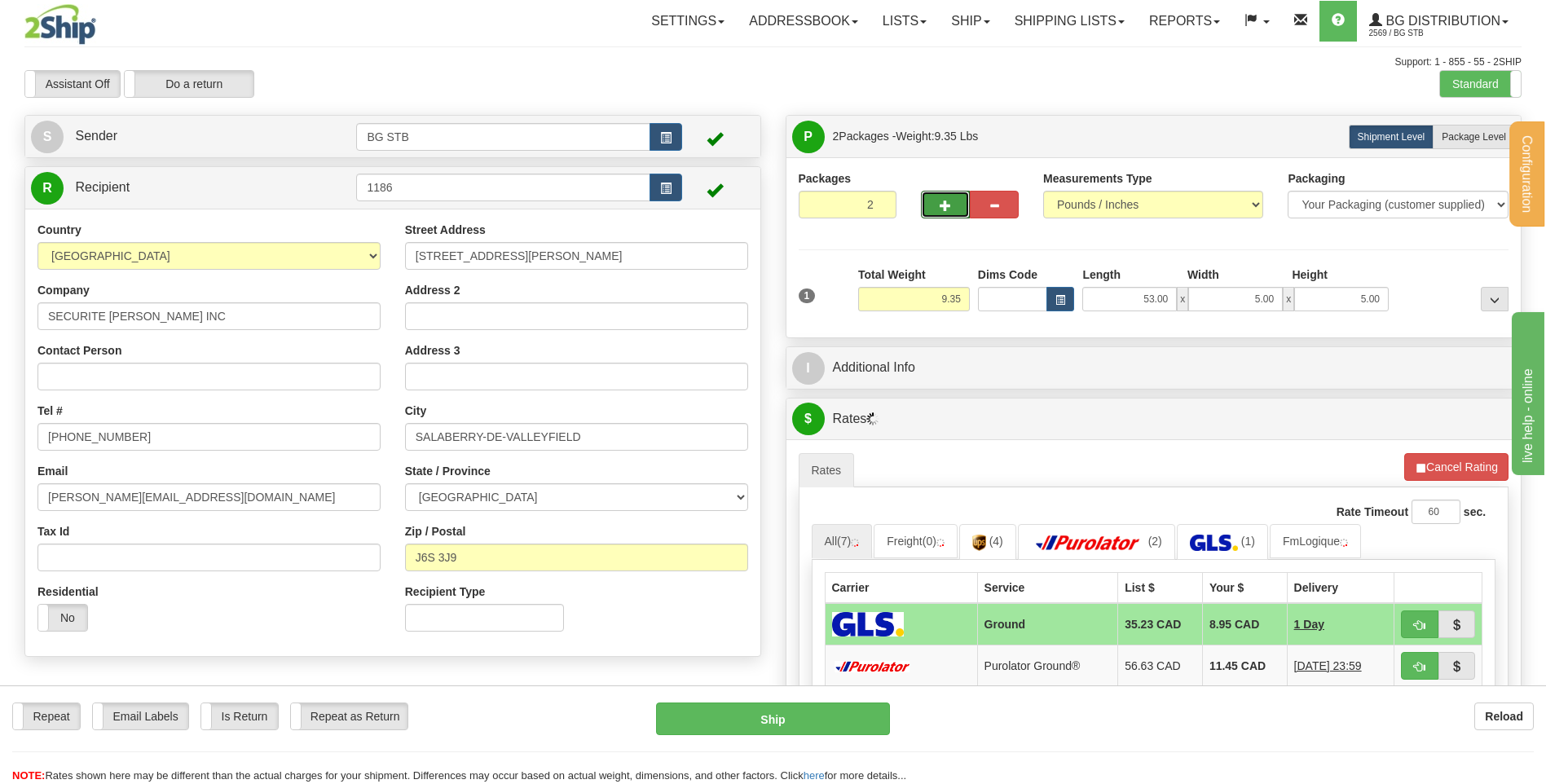
drag, startPoint x: 1478, startPoint y: 139, endPoint x: 1225, endPoint y: 235, distance: 270.6
click at [1478, 139] on span "Package Level" at bounding box center [1473, 137] width 64 height 12
radio input "true"
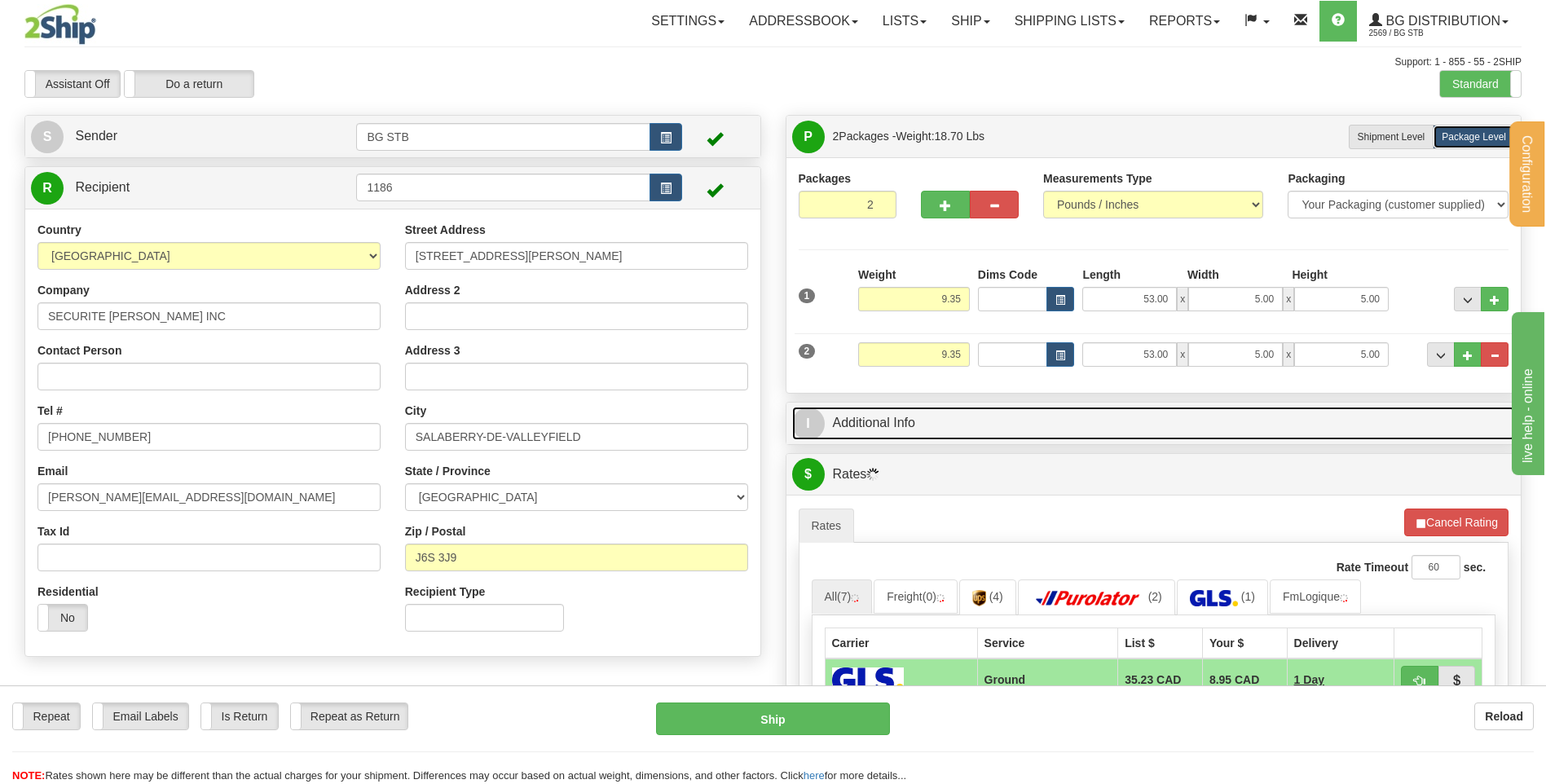
click at [897, 434] on link "I Additional Info" at bounding box center [1154, 423] width 724 height 34
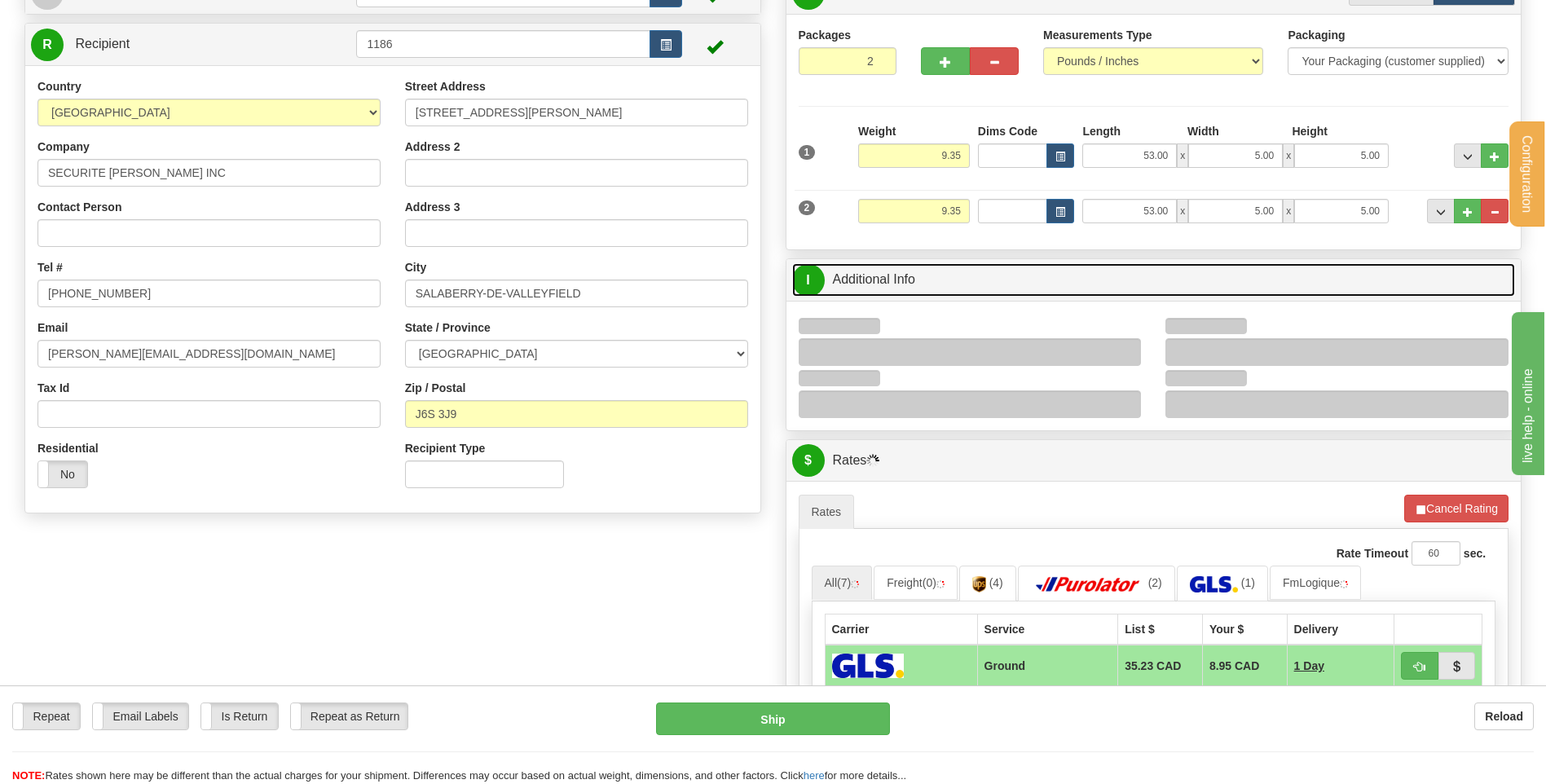
scroll to position [245, 0]
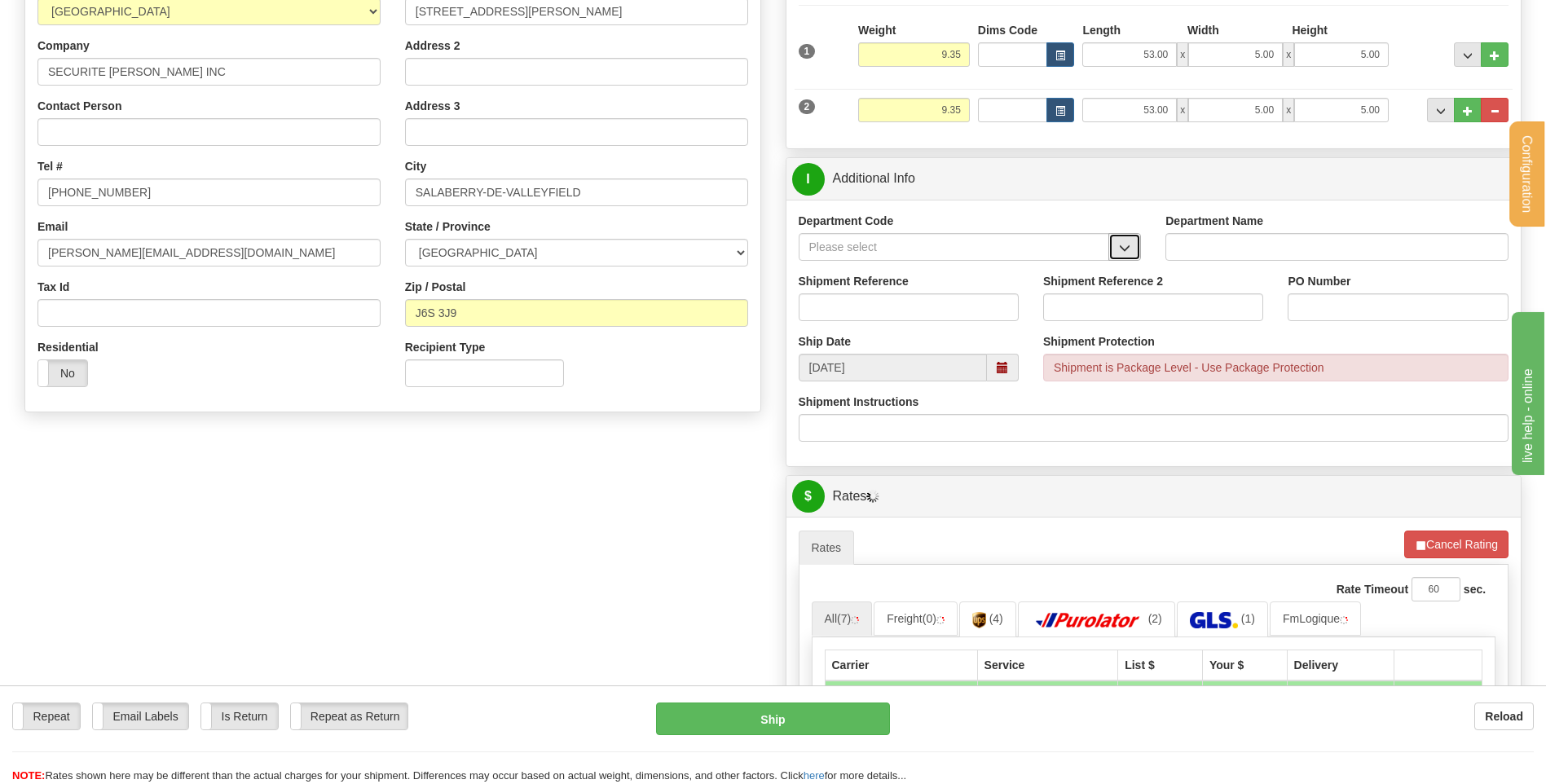
click at [1122, 246] on span "button" at bounding box center [1125, 248] width 12 height 11
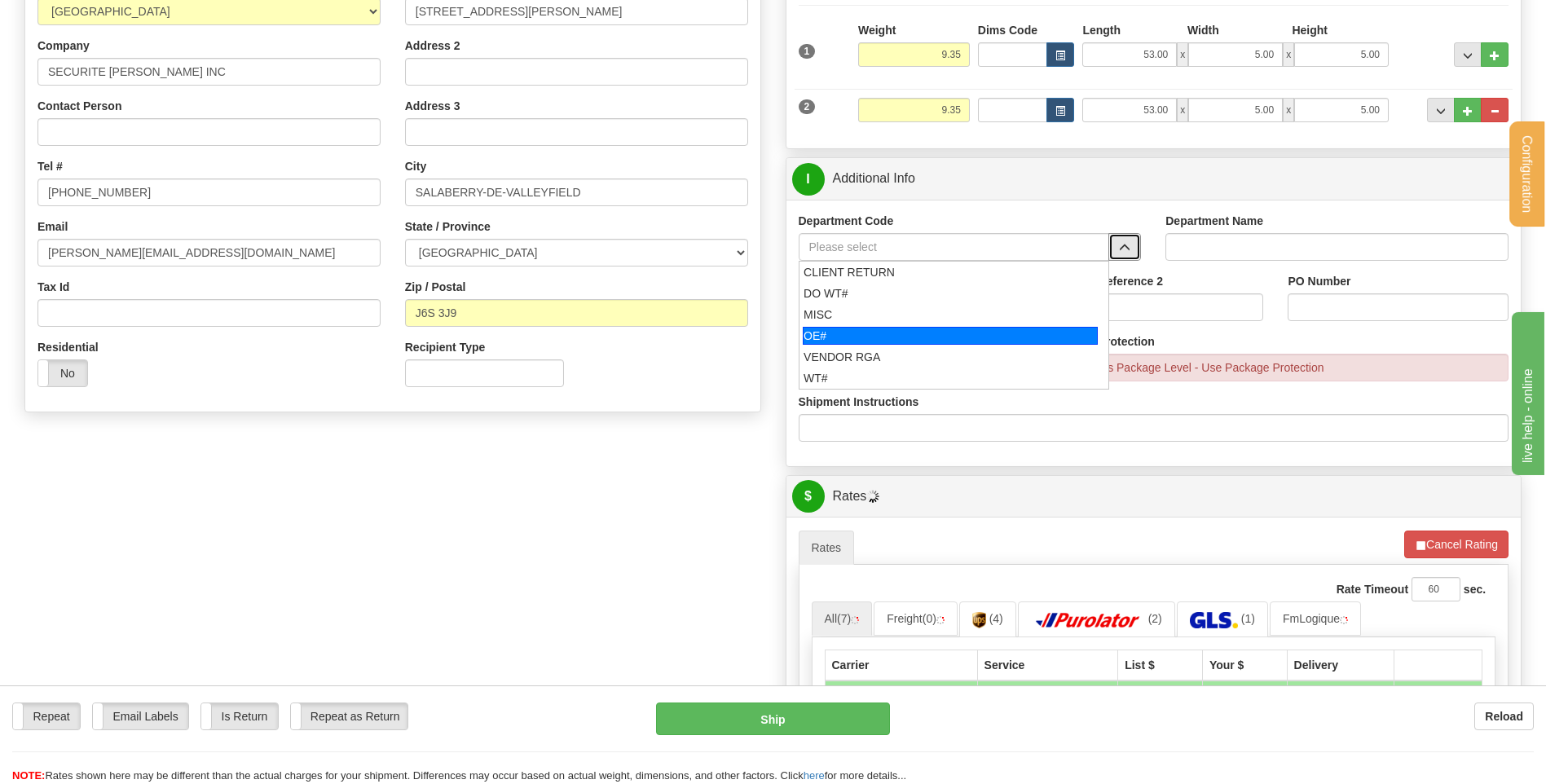
drag, startPoint x: 860, startPoint y: 340, endPoint x: 868, endPoint y: 300, distance: 40.8
click at [860, 337] on div "OE#" at bounding box center [949, 336] width 295 height 18
type input "OE#"
type input "ORDERS"
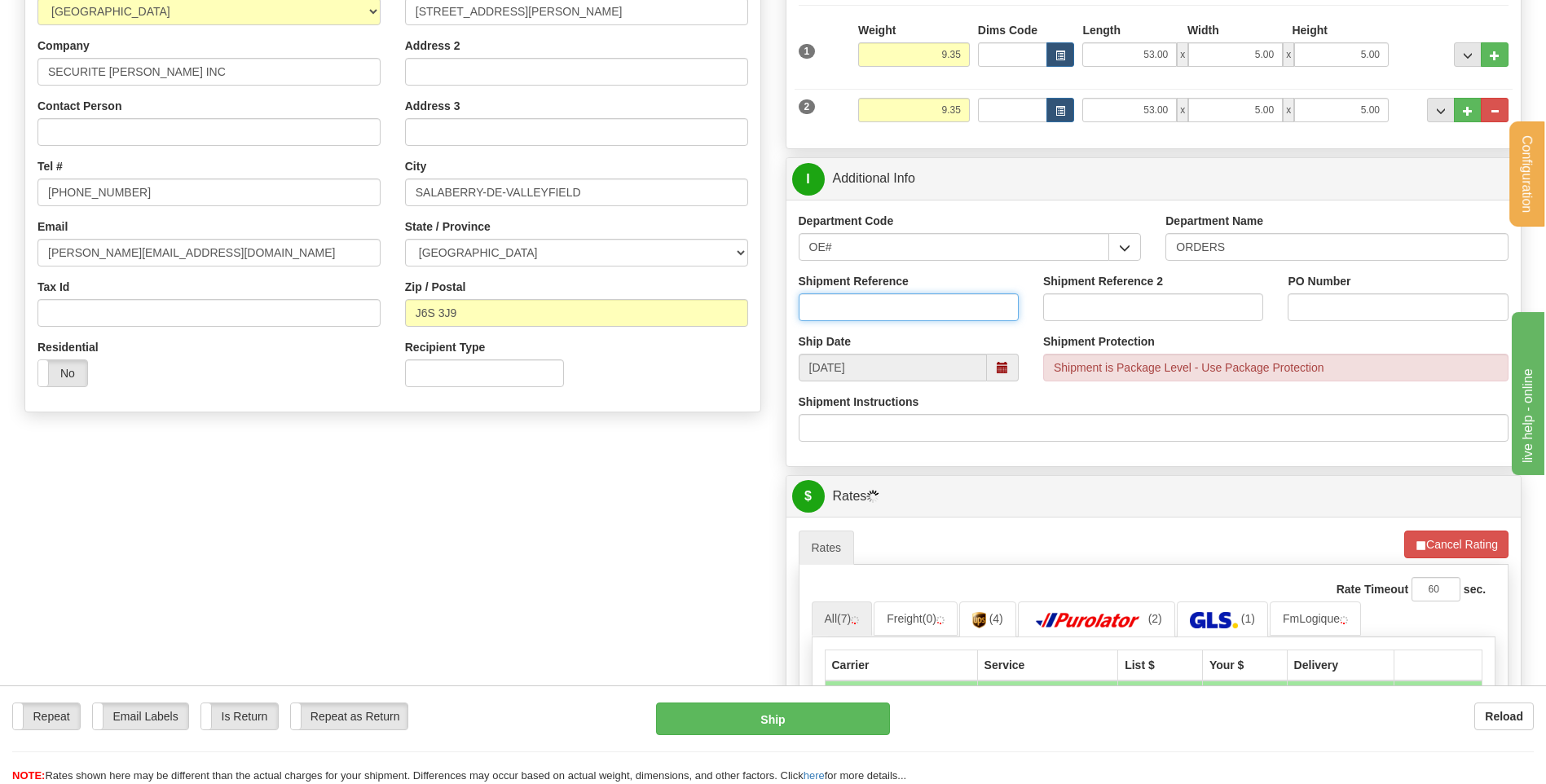
click at [868, 300] on input "Shipment Reference" at bounding box center [908, 307] width 220 height 28
type input "80005652-00"
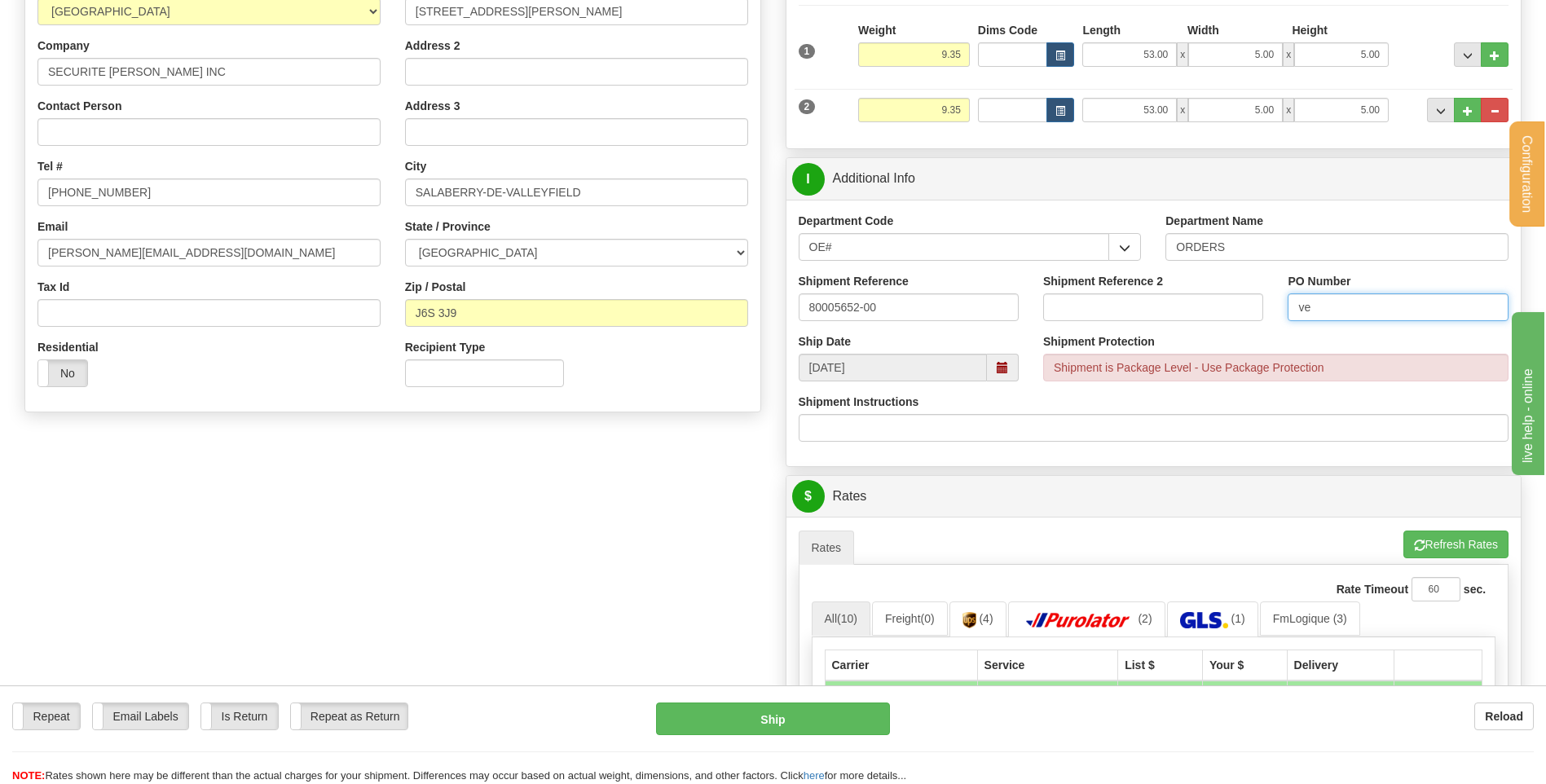
type input "v"
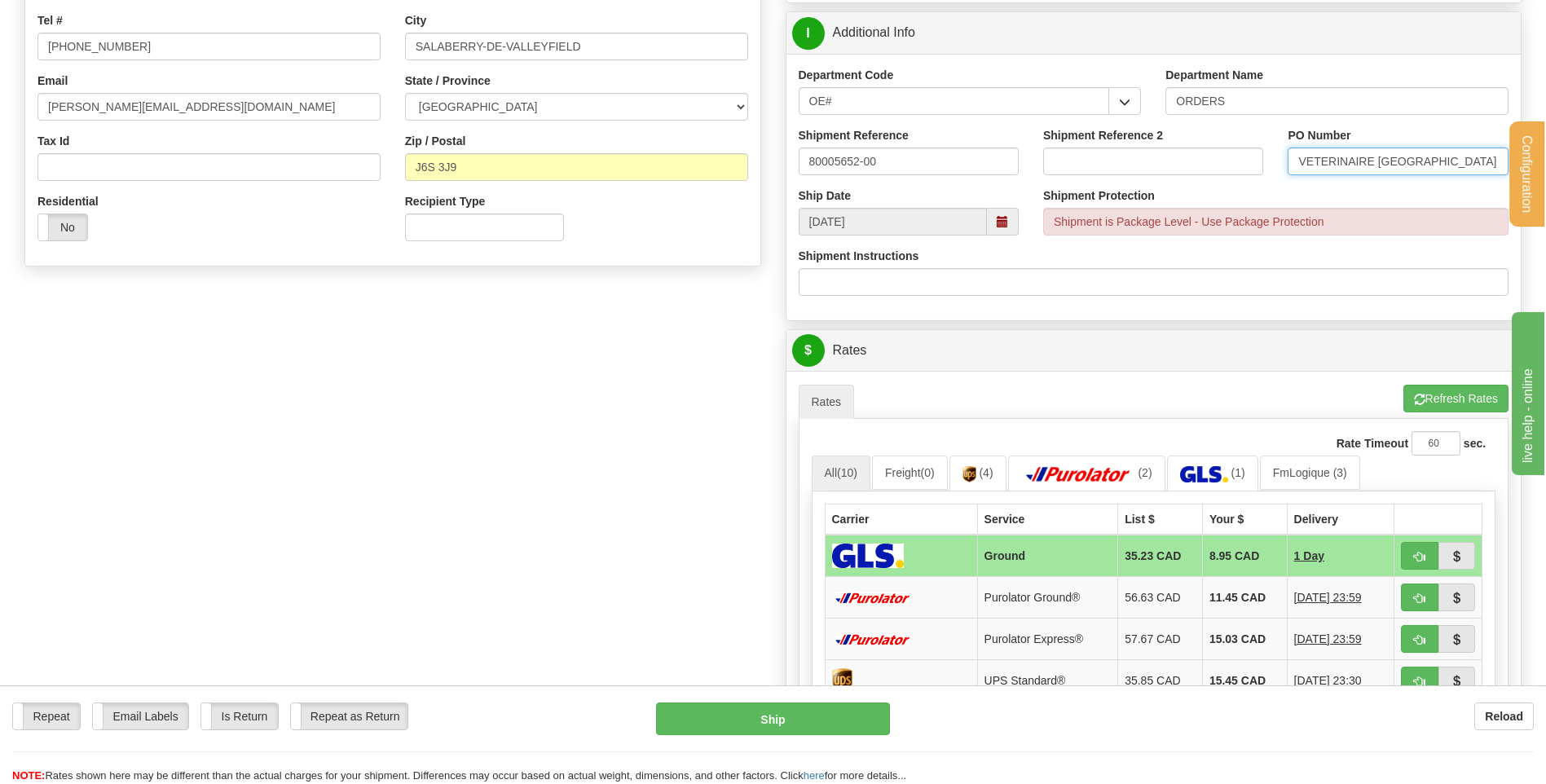
scroll to position [570, 0]
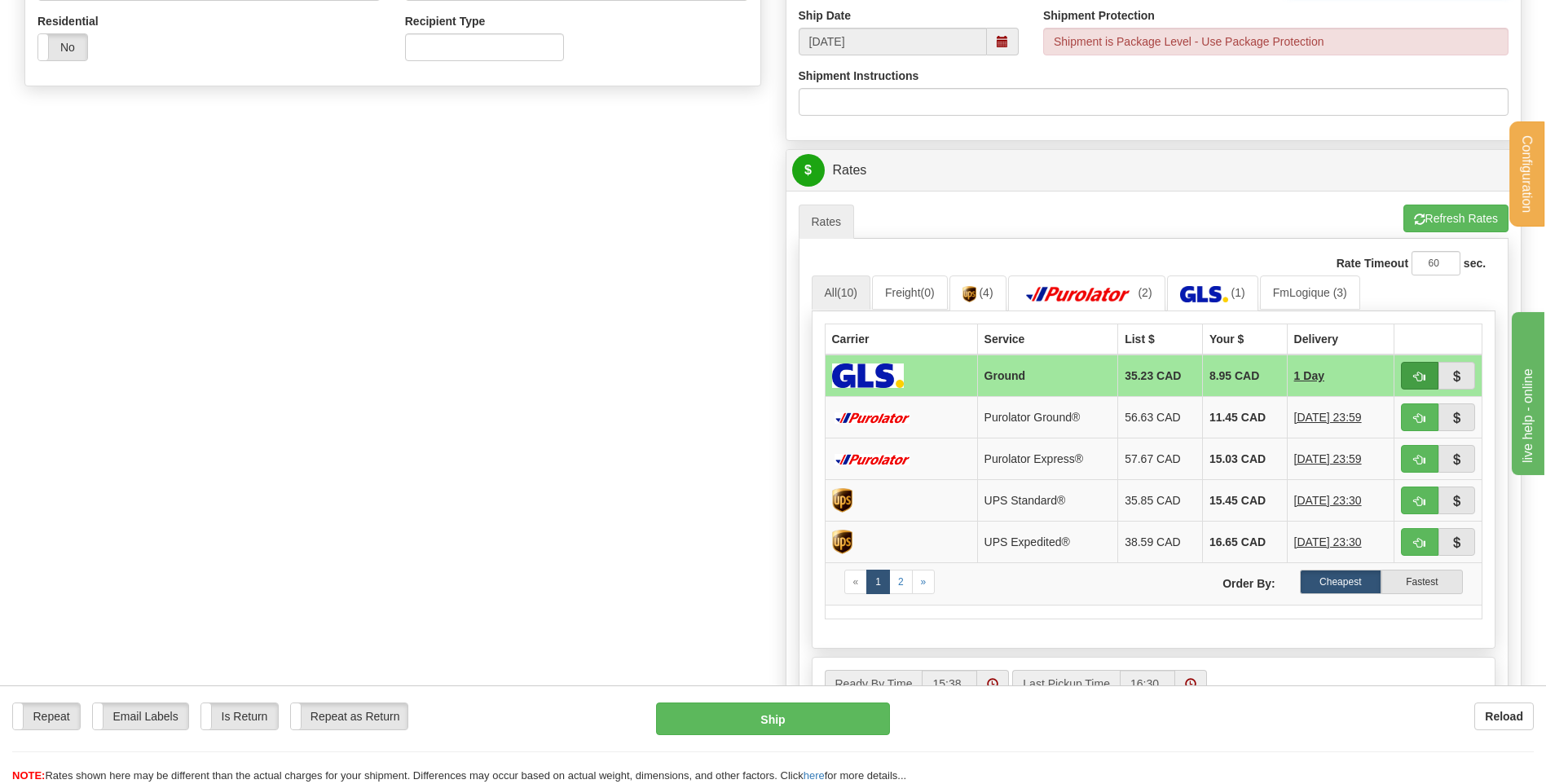
type input "VETERINAIRE RIVE-SUD"
click at [1419, 381] on span "button" at bounding box center [1419, 376] width 12 height 11
type input "1"
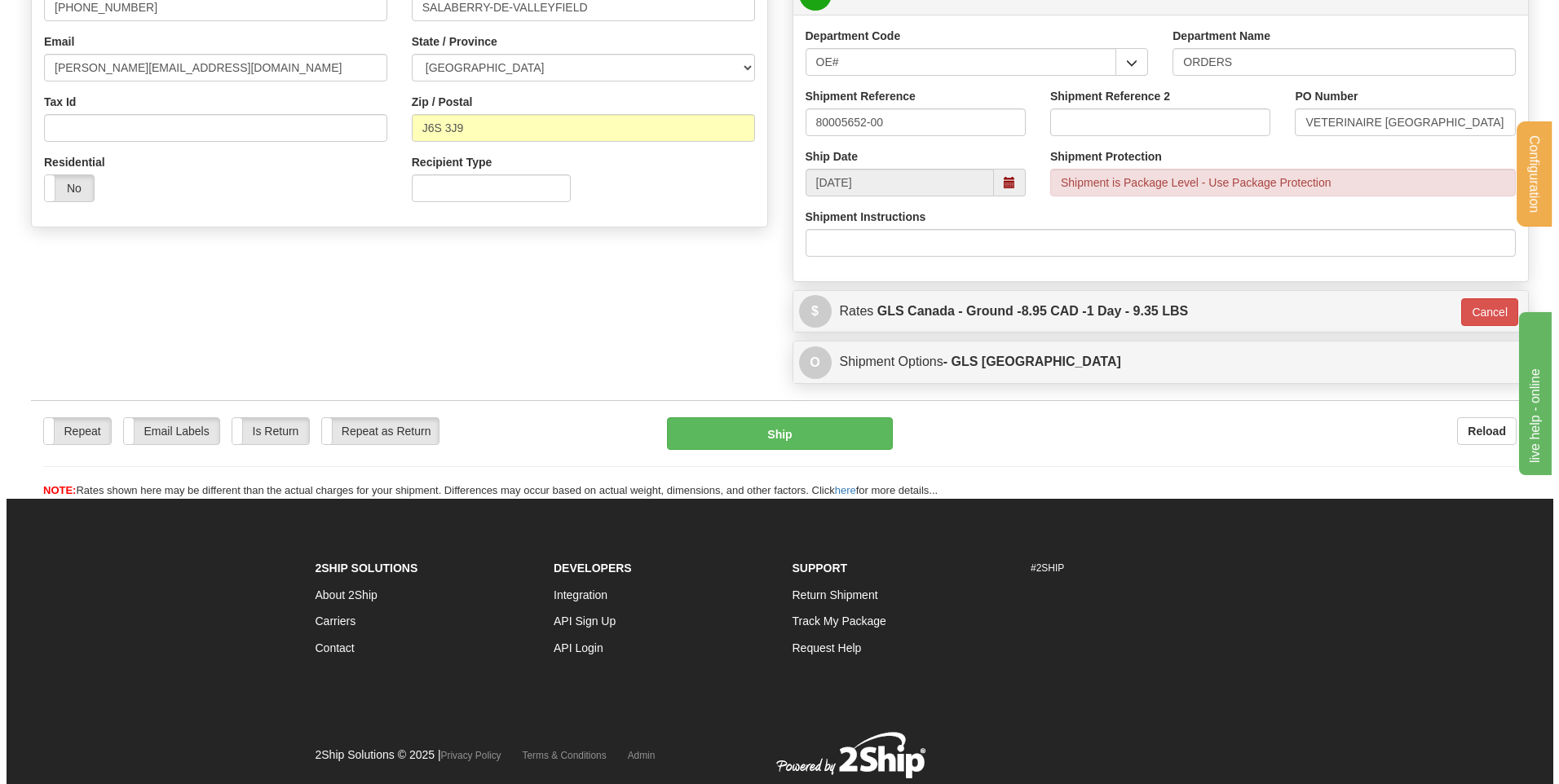
scroll to position [401, 0]
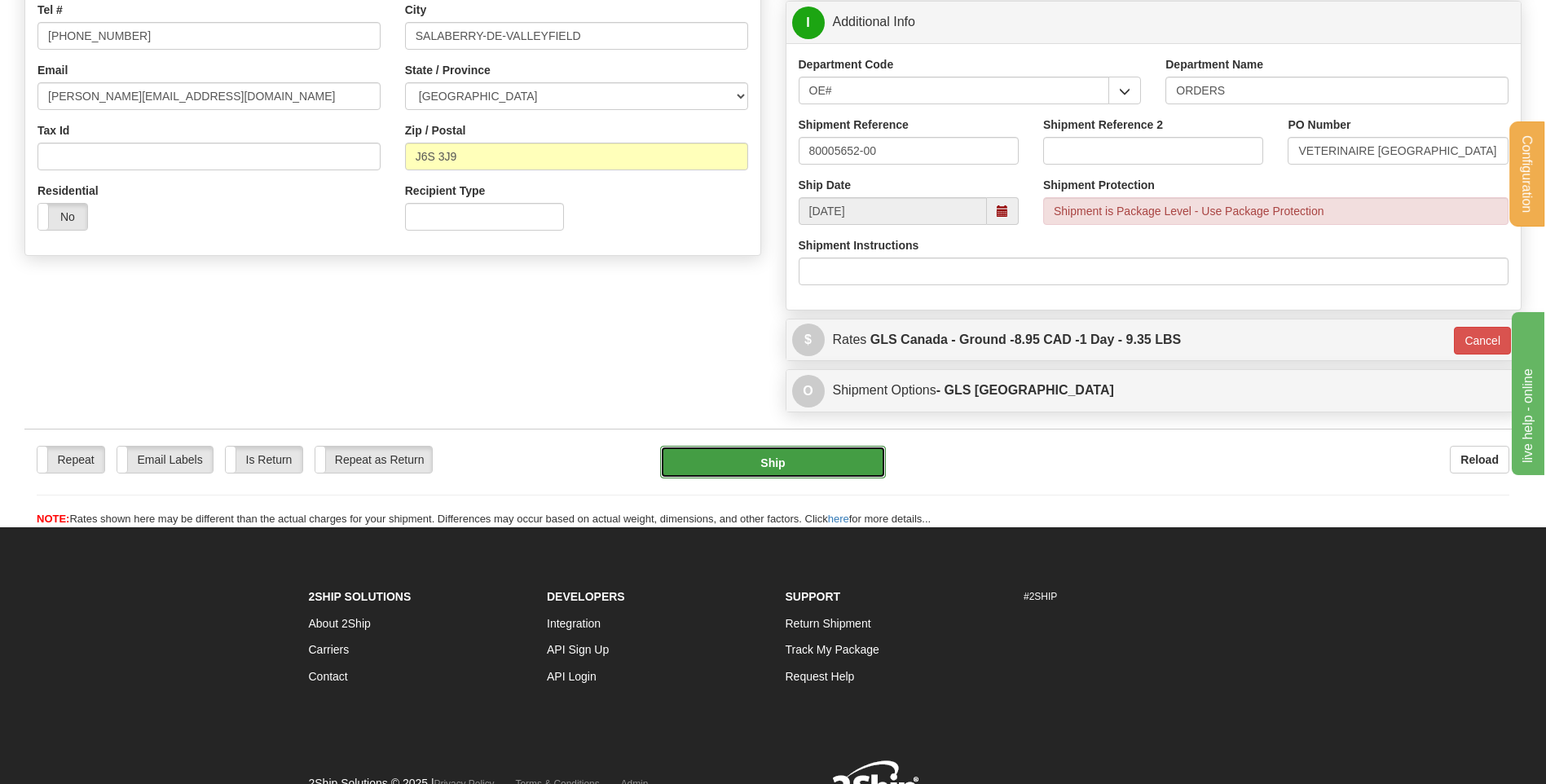
click at [766, 455] on button "Ship" at bounding box center [773, 463] width 225 height 33
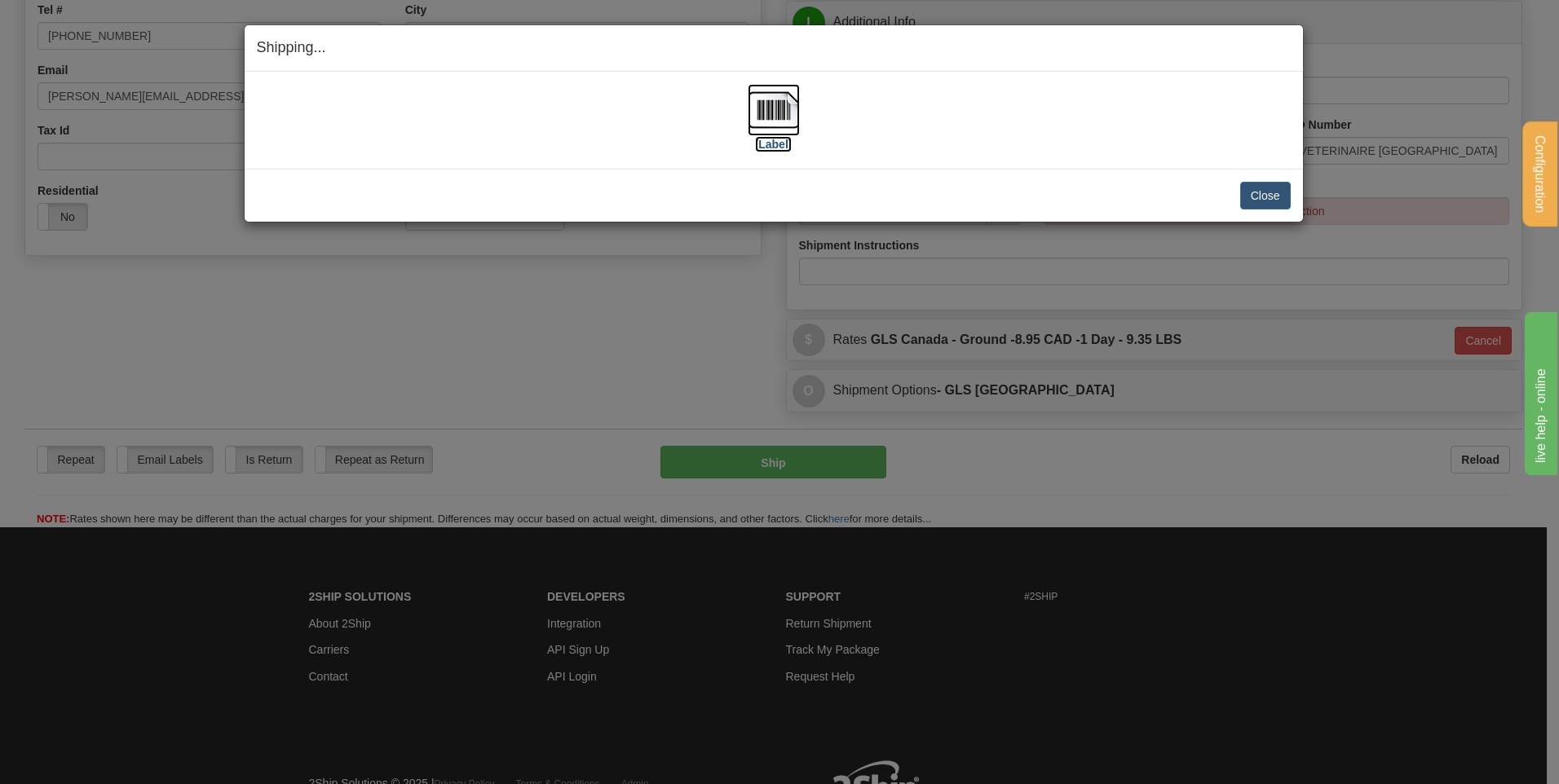
click at [781, 106] on img at bounding box center [774, 109] width 52 height 52
click at [1245, 190] on button "Close" at bounding box center [1265, 195] width 51 height 28
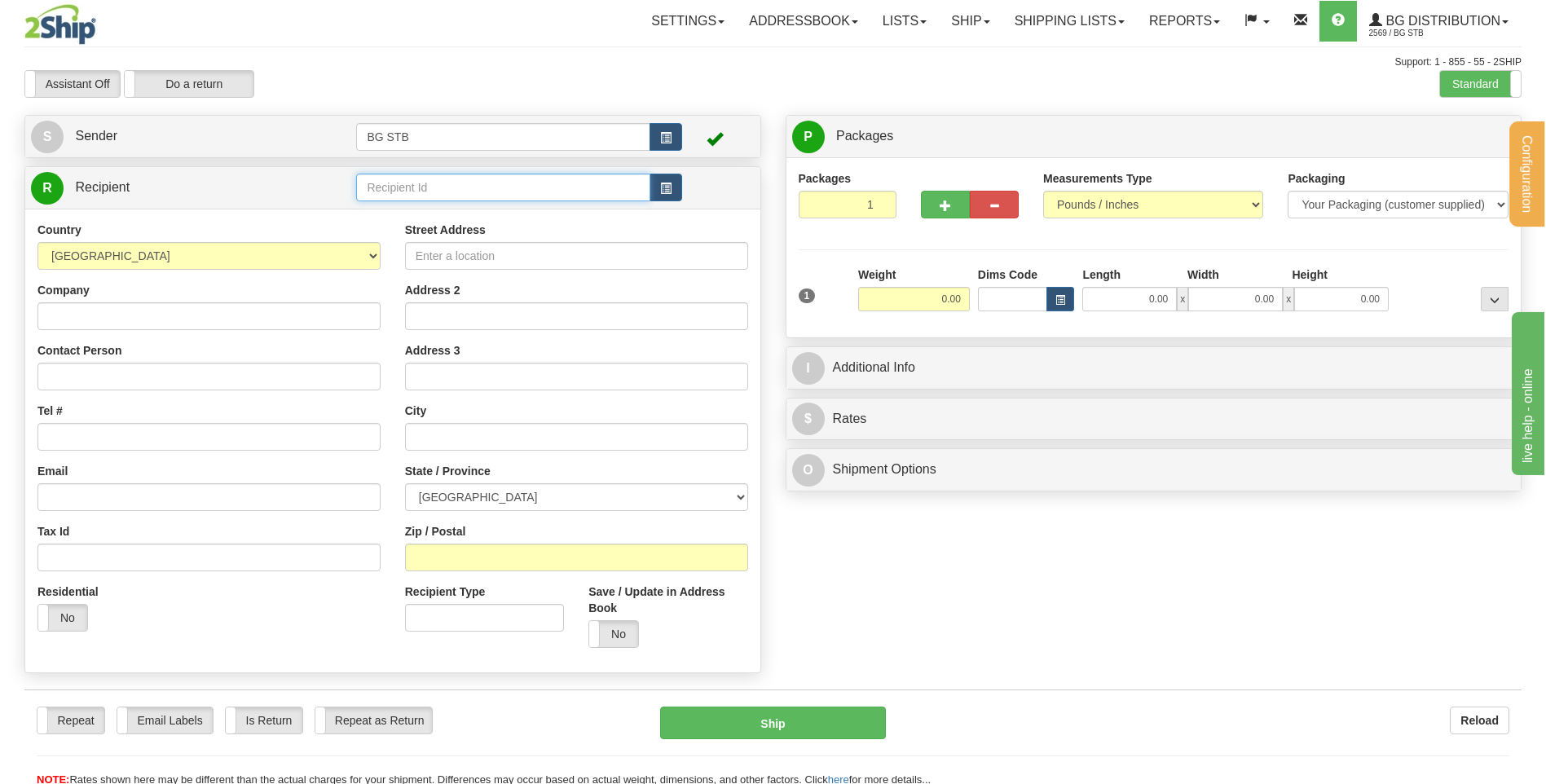
click at [394, 180] on input "text" at bounding box center [503, 187] width 294 height 28
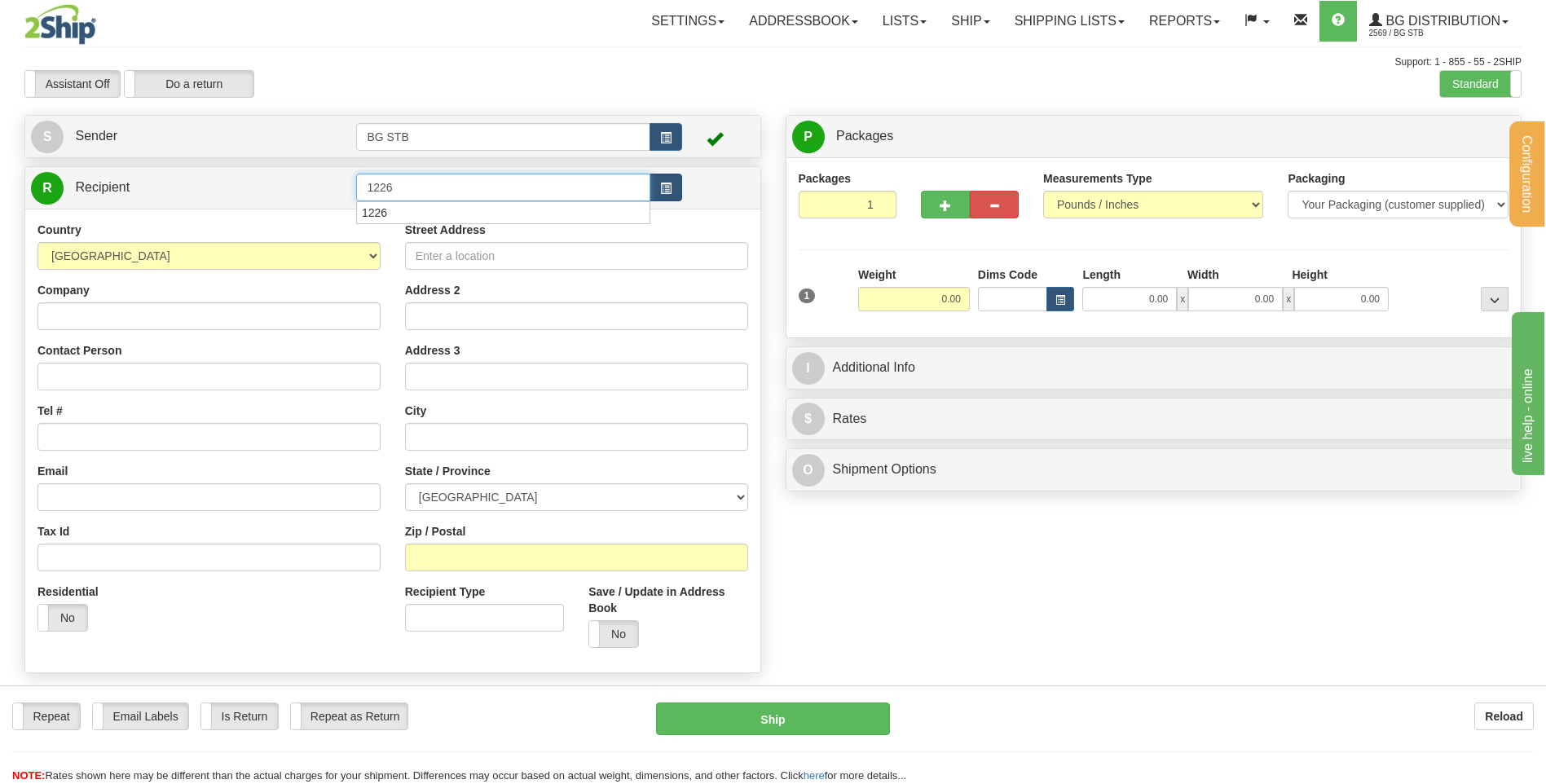
type input "1226"
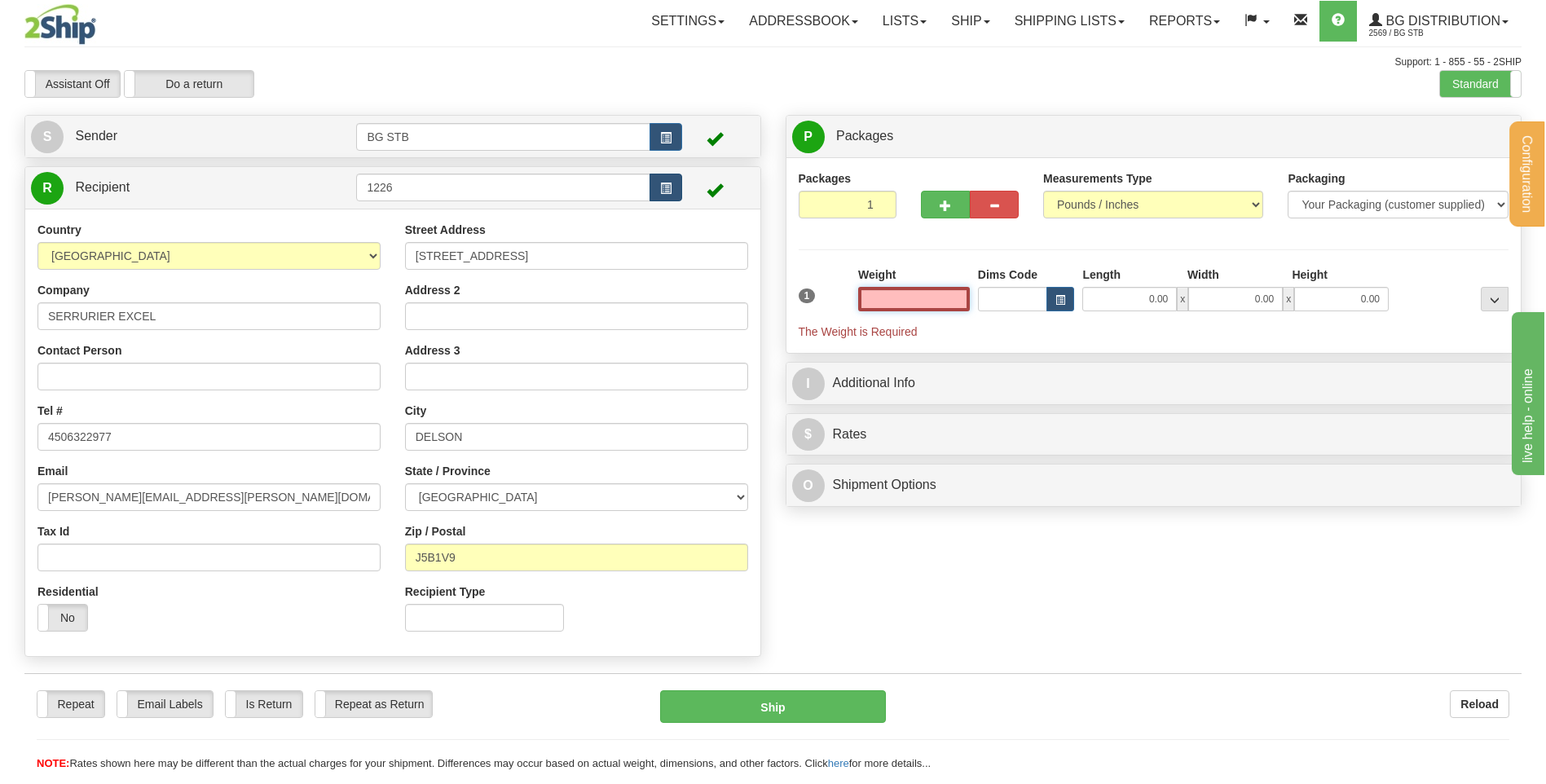
scroll to position [82, 0]
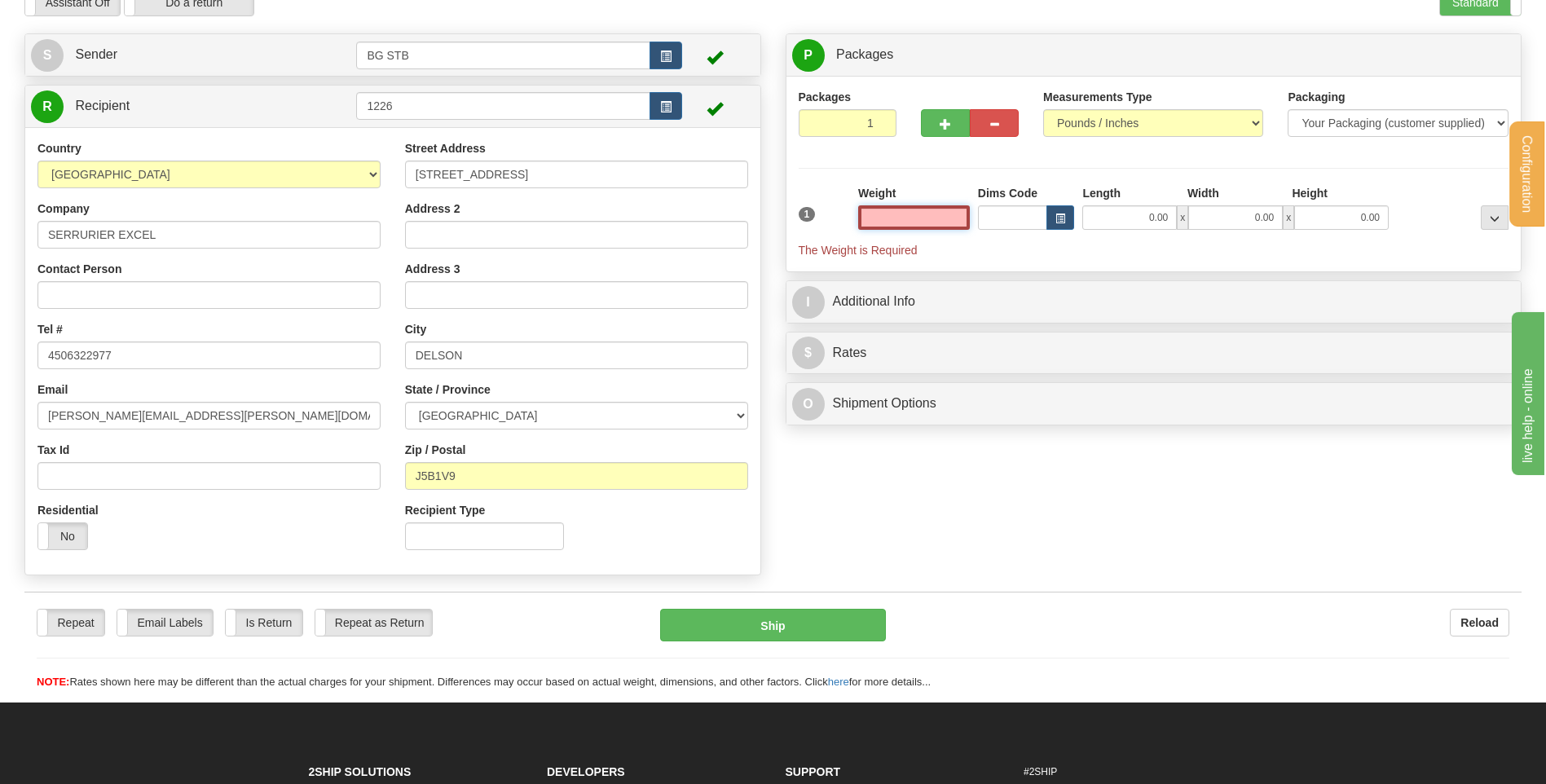
click at [948, 210] on input "text" at bounding box center [914, 217] width 111 height 24
type input "0.00"
click at [950, 209] on input "0.00" at bounding box center [914, 217] width 111 height 24
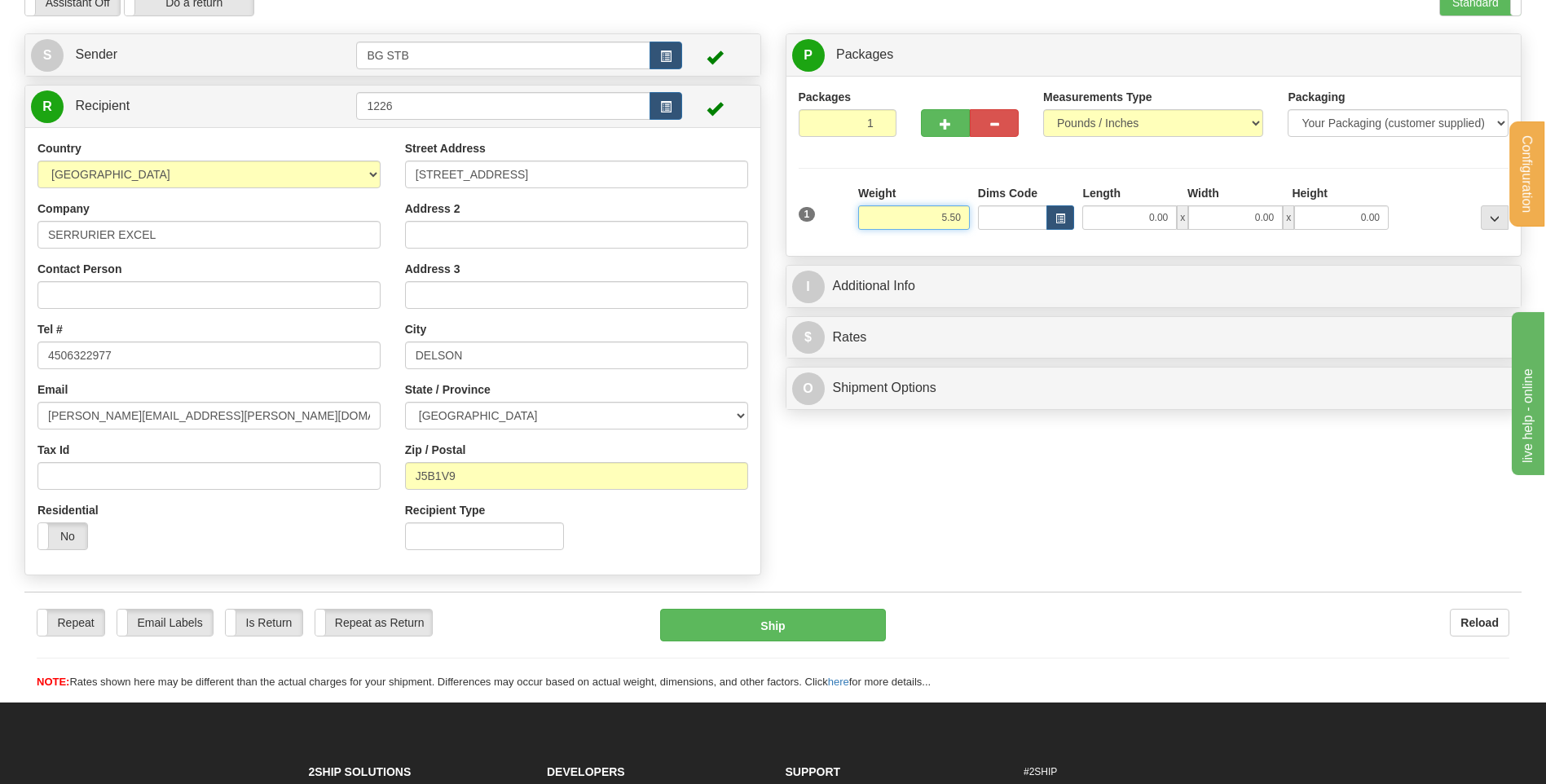
type input "5.50"
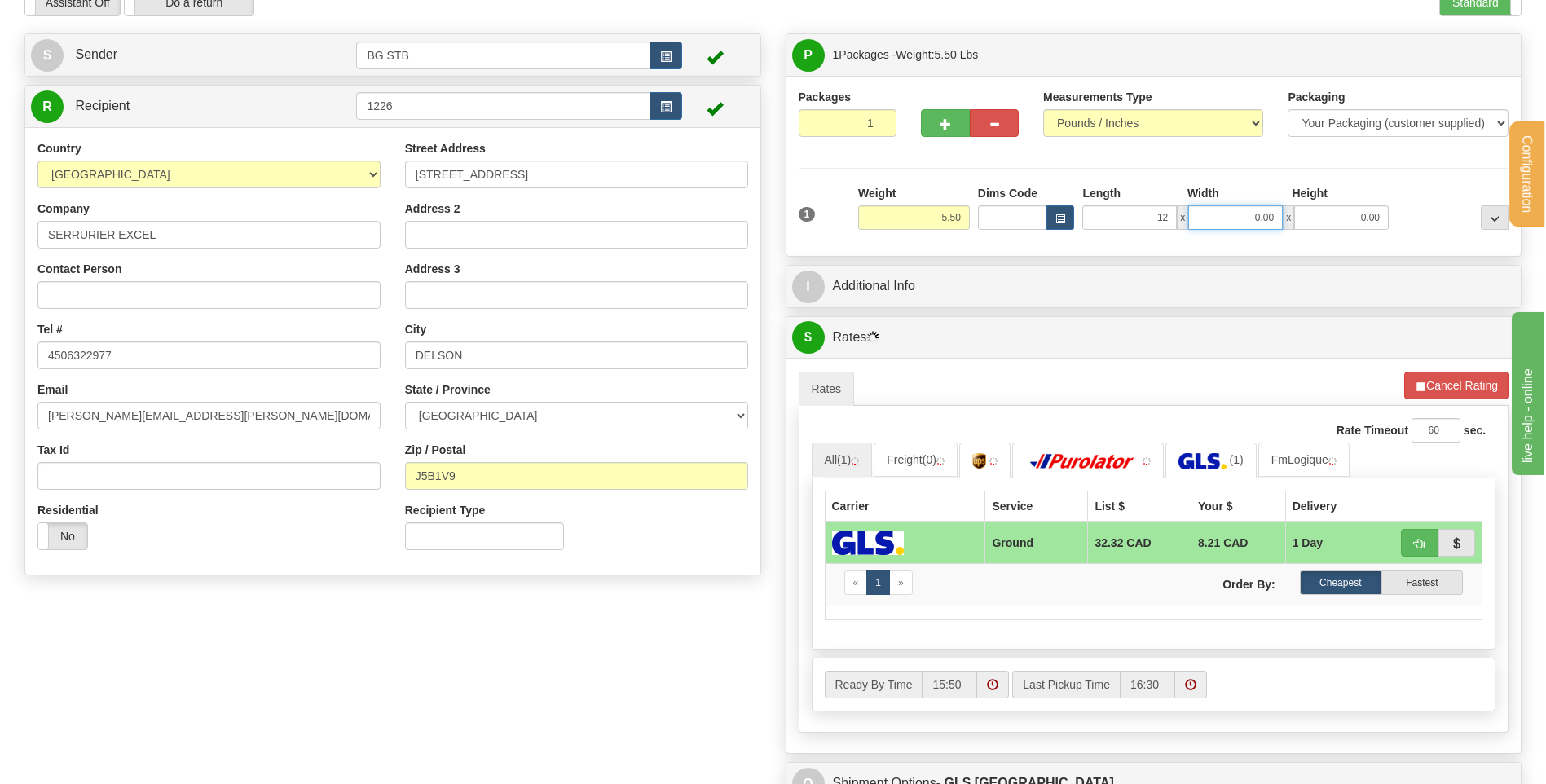
type input "12.00"
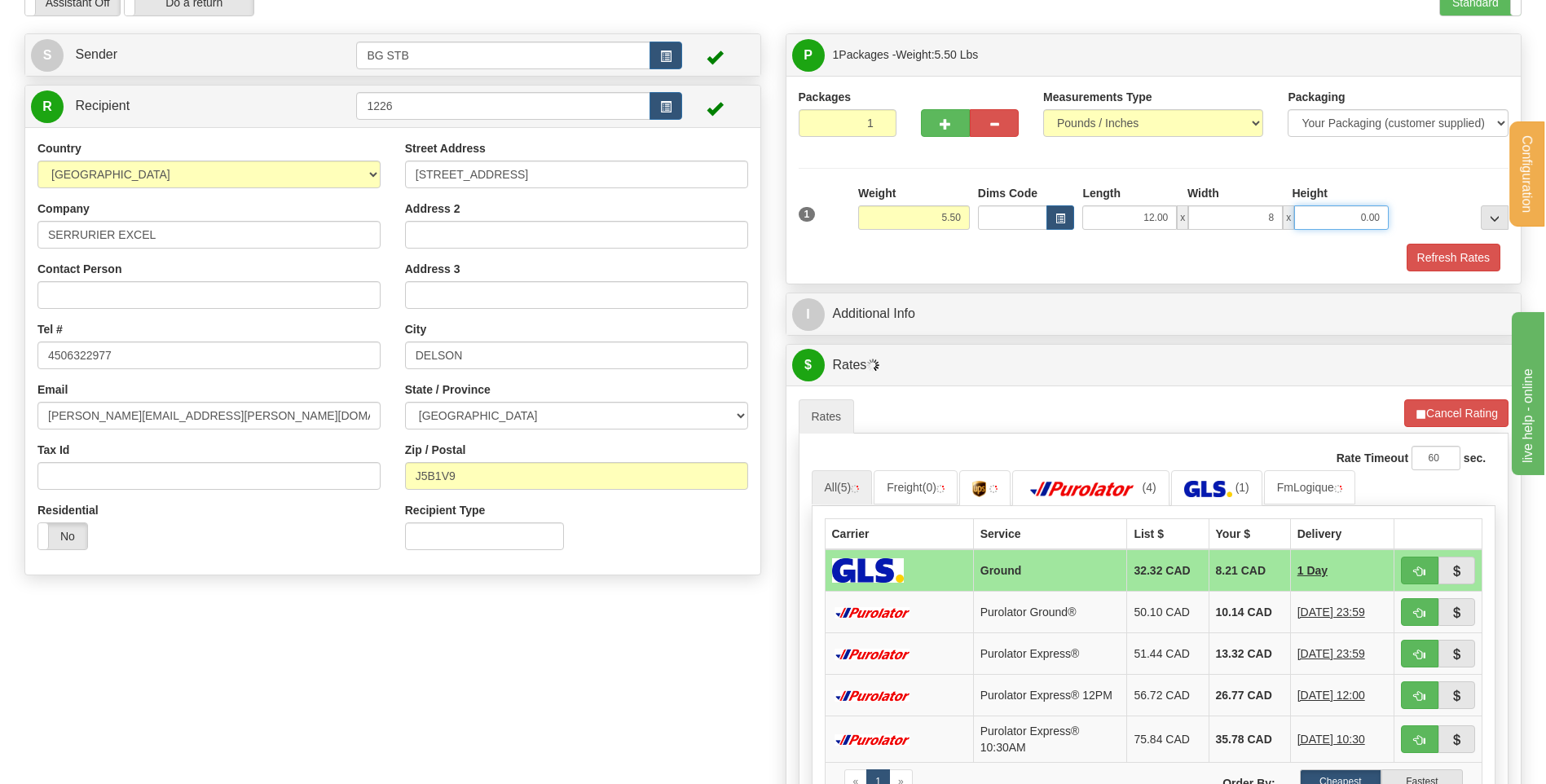
type input "8.00"
type input "6.00"
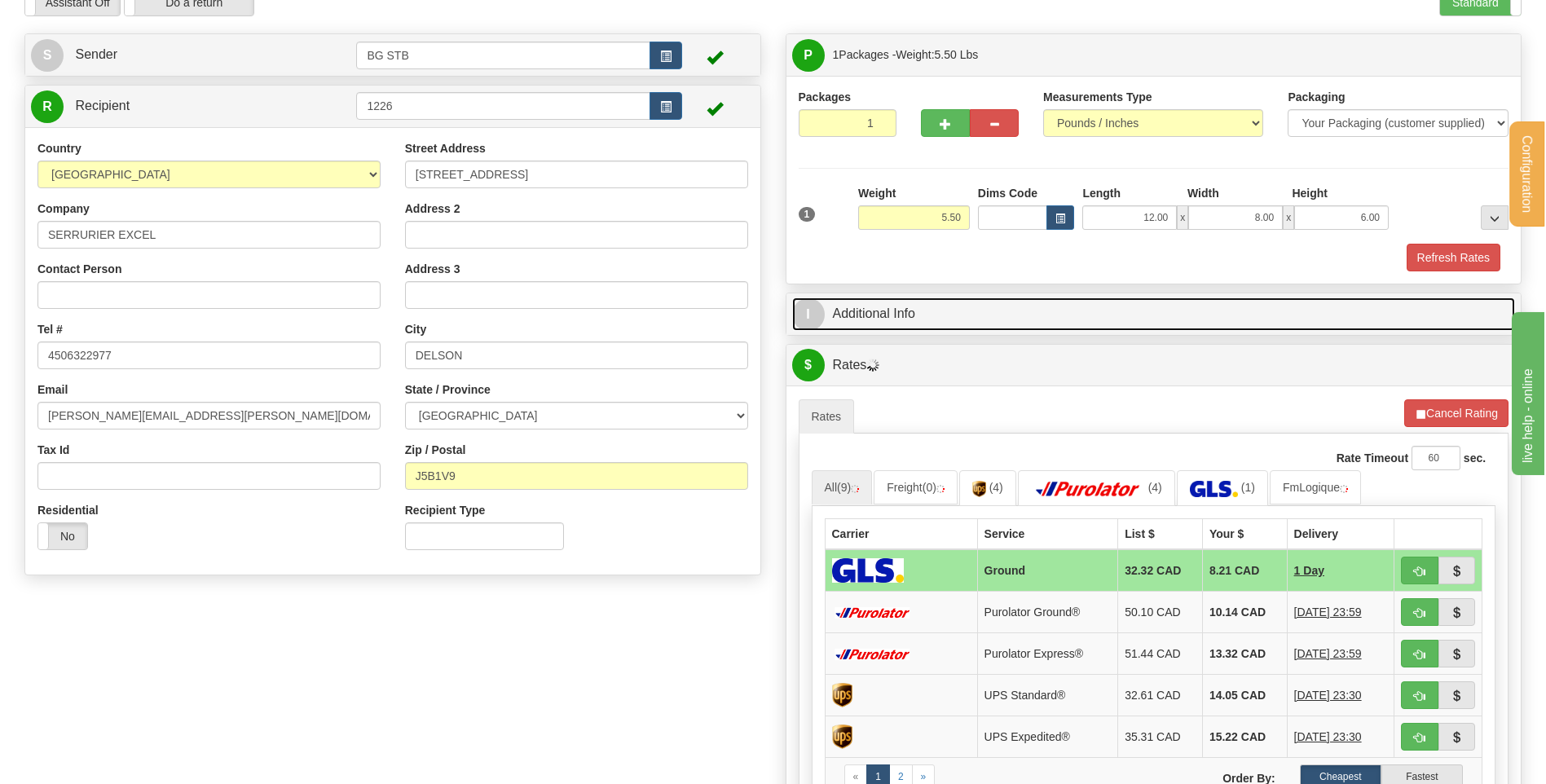
click at [962, 315] on link "I Additional Info" at bounding box center [1154, 314] width 724 height 34
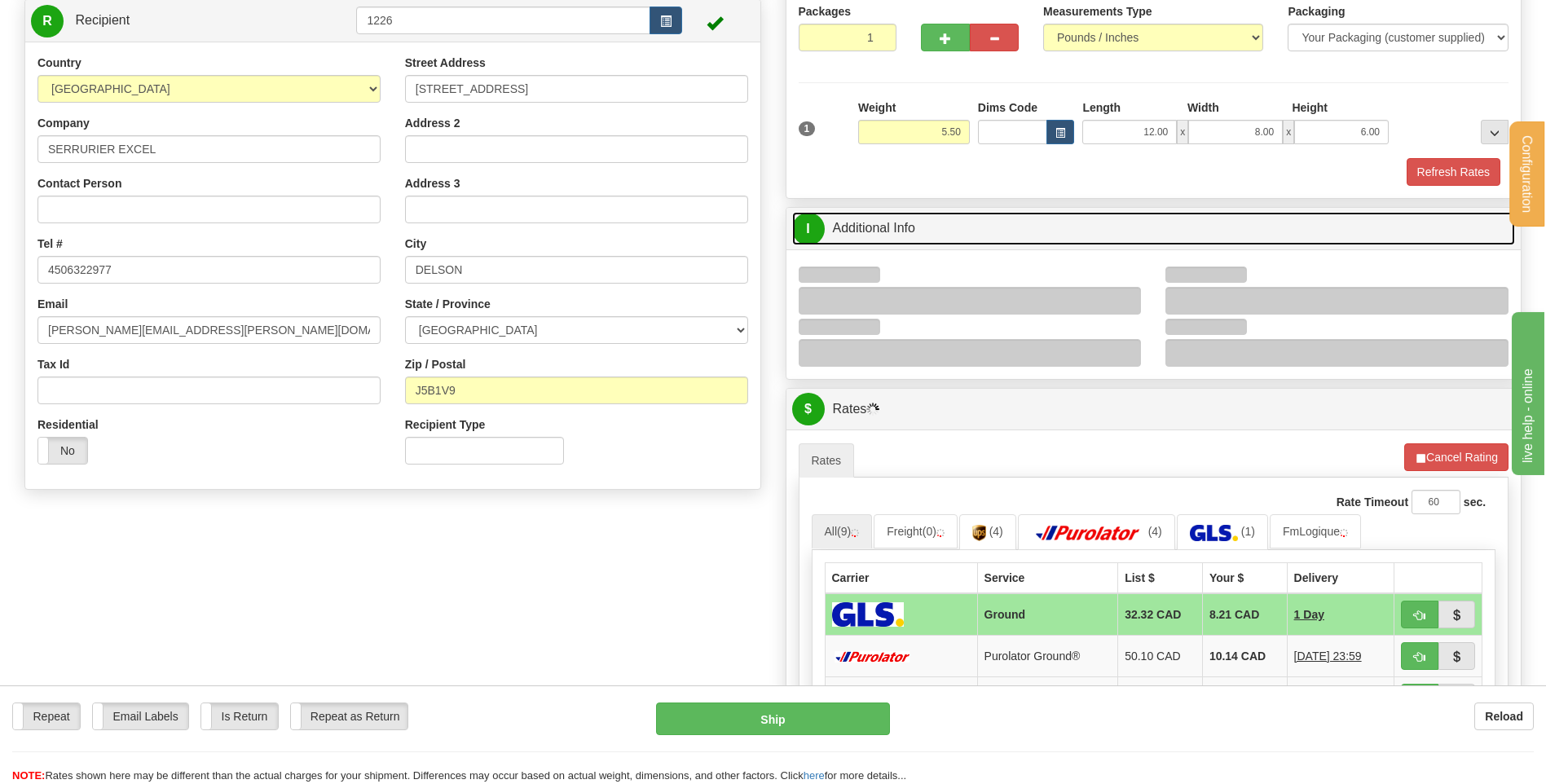
scroll to position [245, 0]
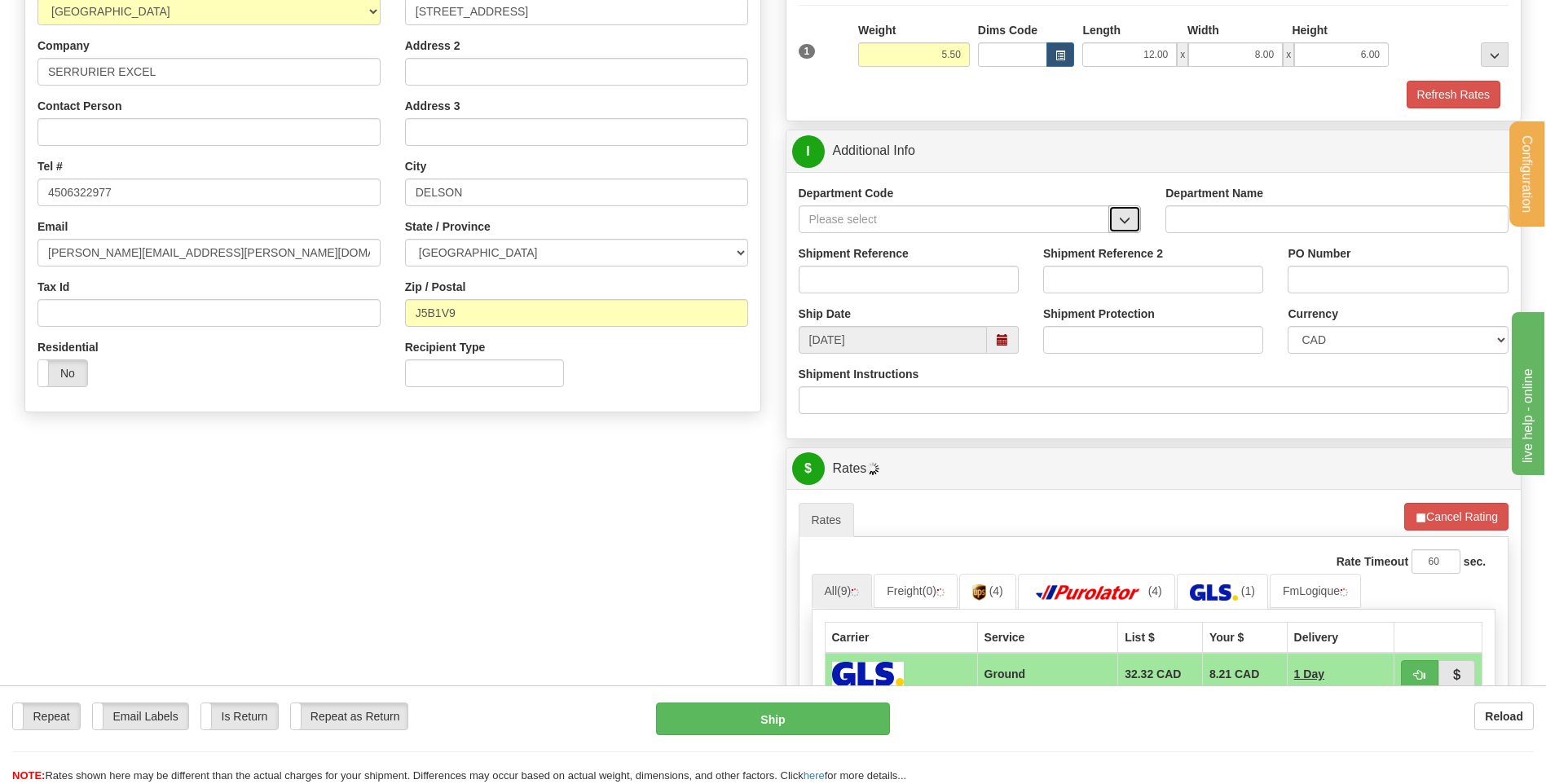
click at [1131, 223] on button "button" at bounding box center [1125, 219] width 33 height 28
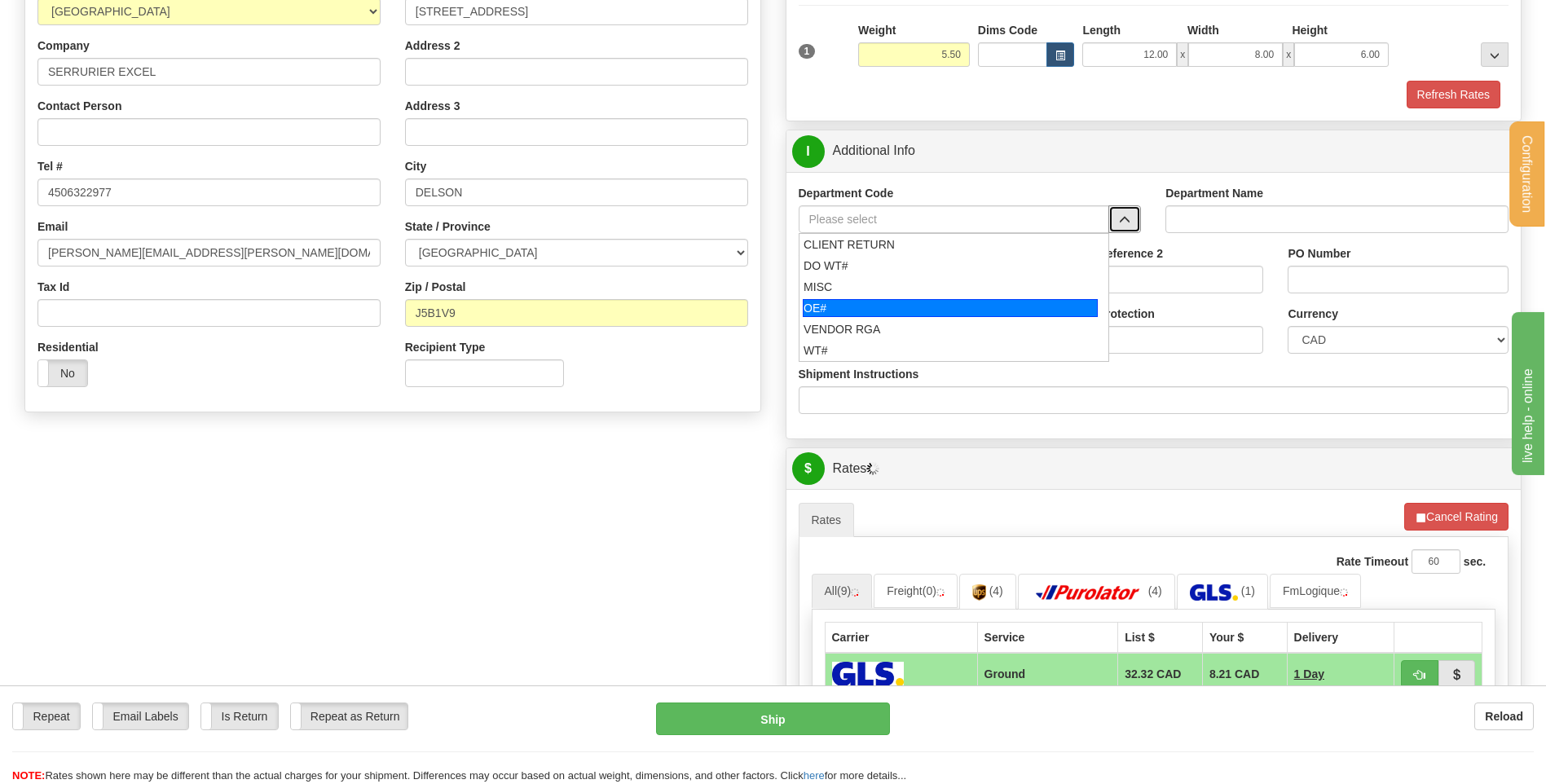
drag, startPoint x: 940, startPoint y: 313, endPoint x: 931, endPoint y: 301, distance: 15.0
click at [939, 313] on div "OE#" at bounding box center [949, 308] width 295 height 18
type input "OE#"
type input "ORDERS"
click at [919, 278] on input "Shipment Reference" at bounding box center [908, 279] width 220 height 28
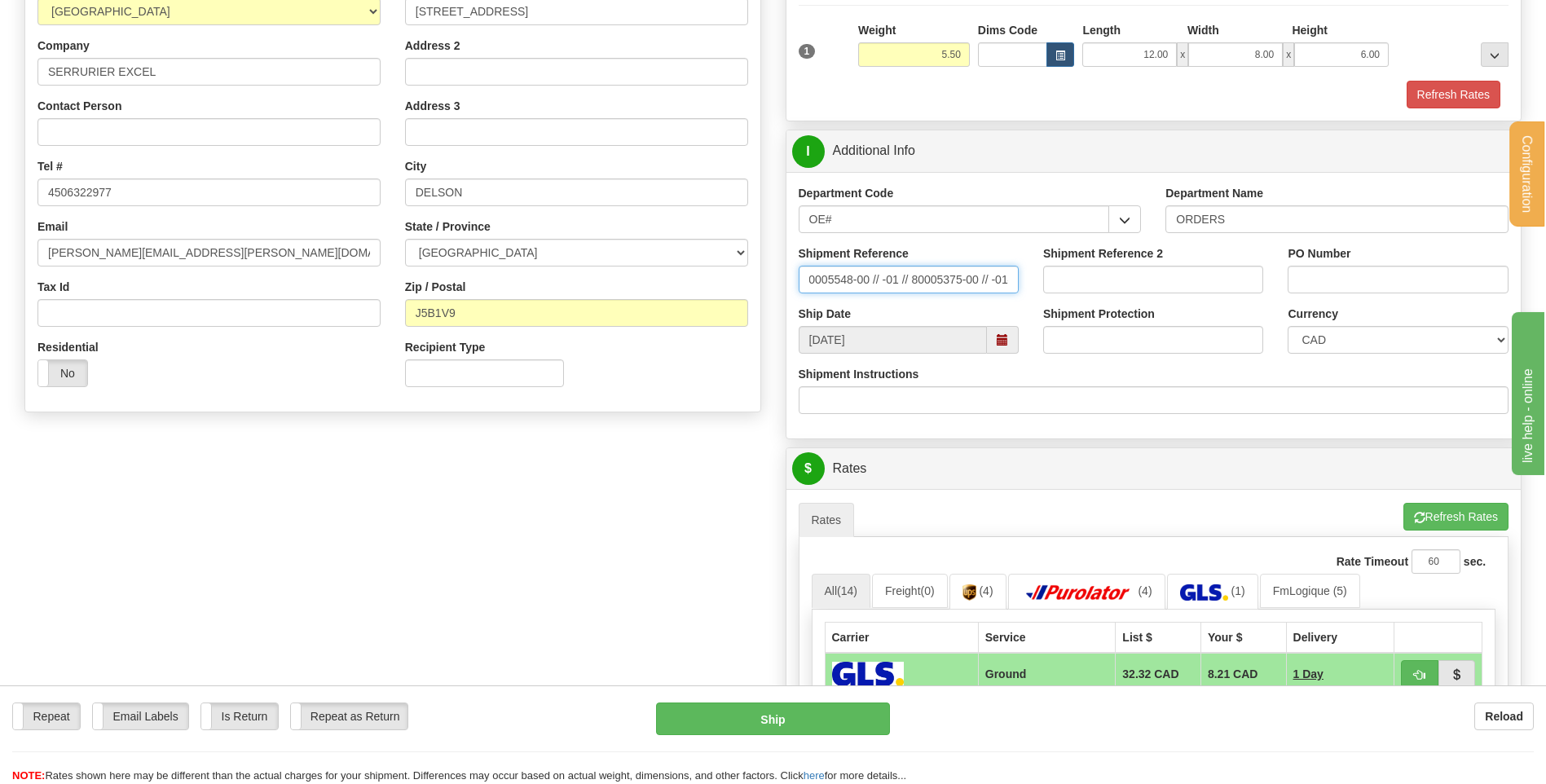
scroll to position [0, 12]
type input "80005548-00 // -01 // 80005375-00 // -01"
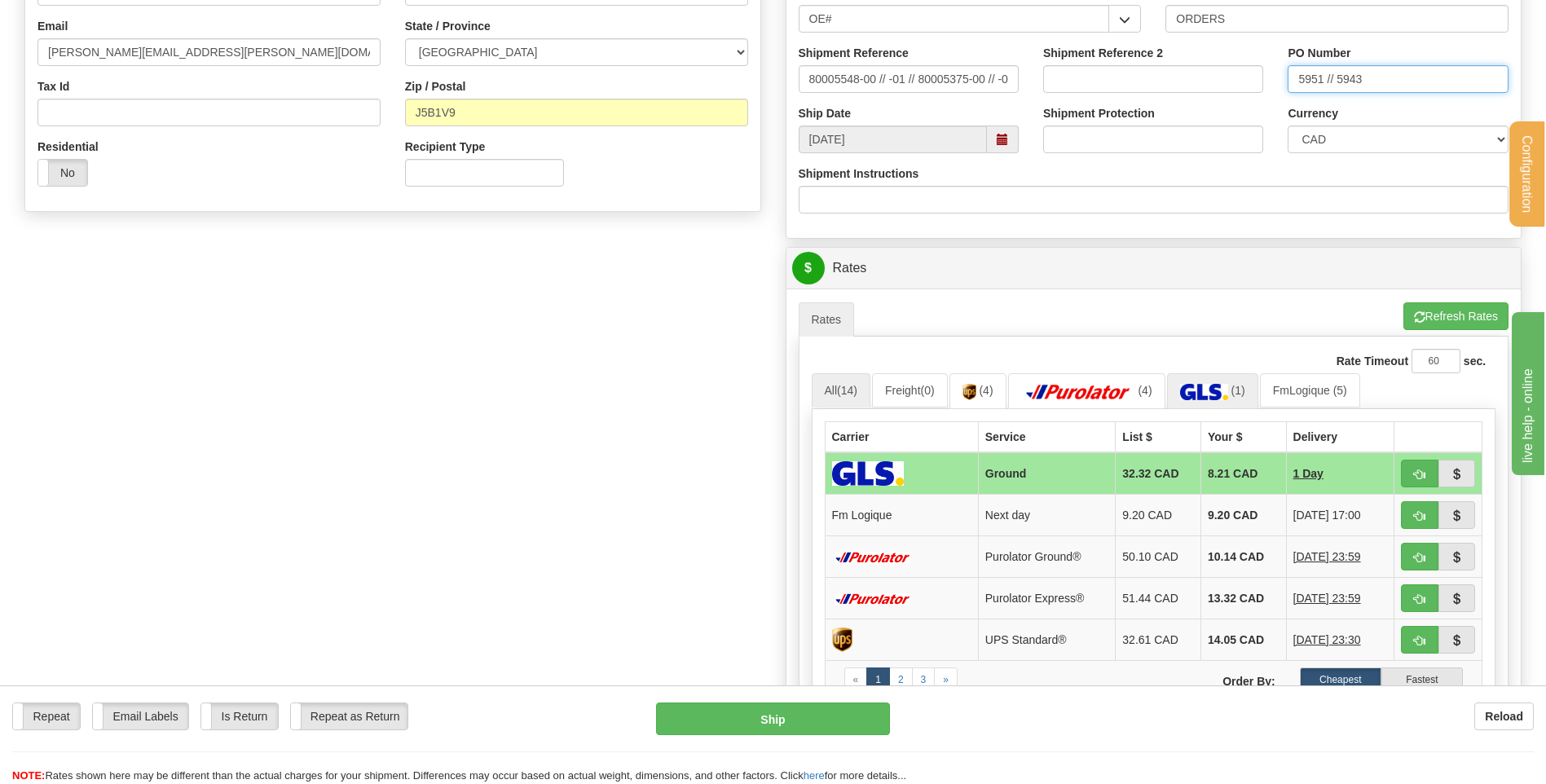
scroll to position [570, 0]
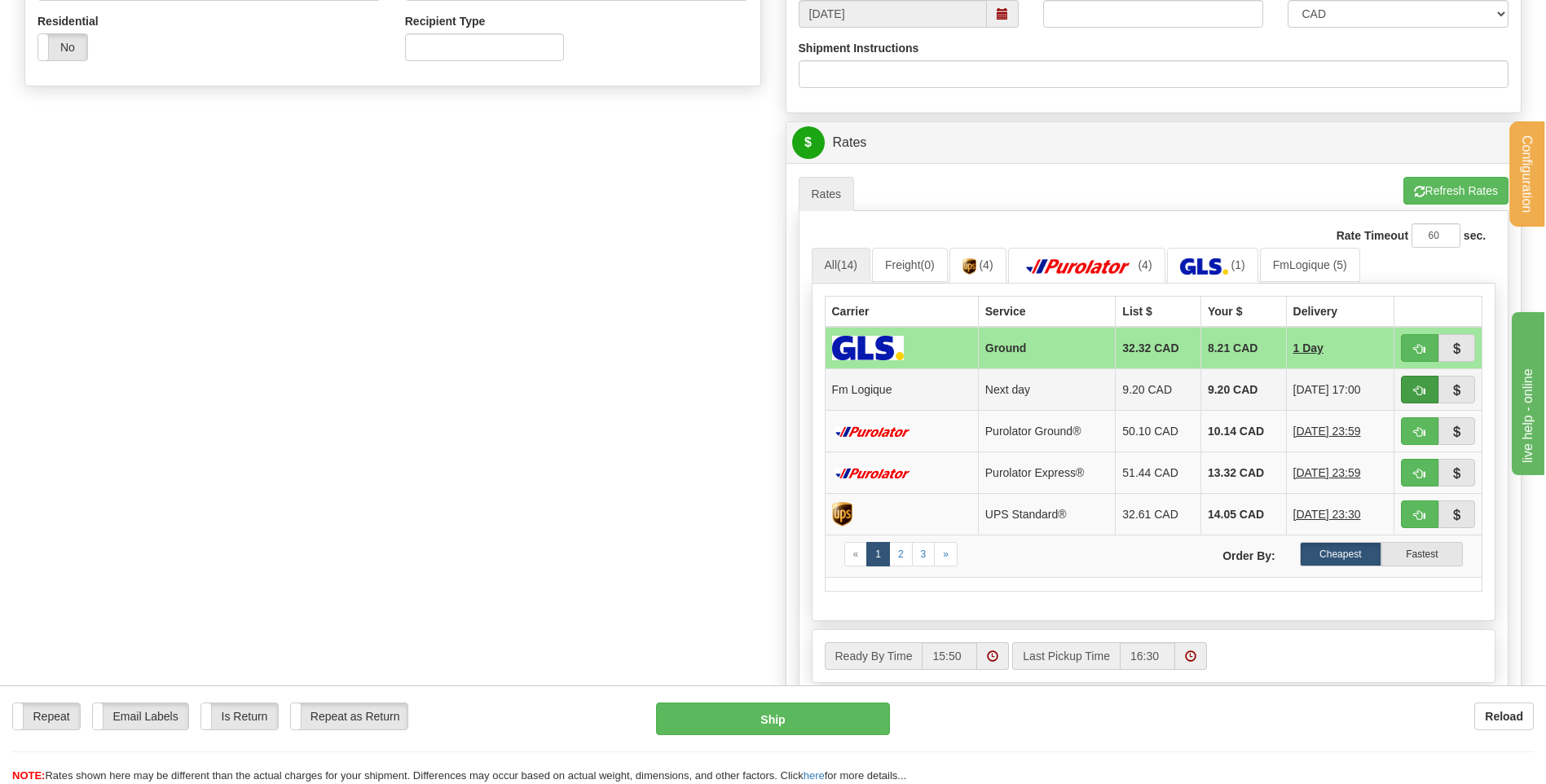
type input "5951 // 5943"
click at [1416, 391] on span "button" at bounding box center [1419, 391] width 12 height 11
type input "jour"
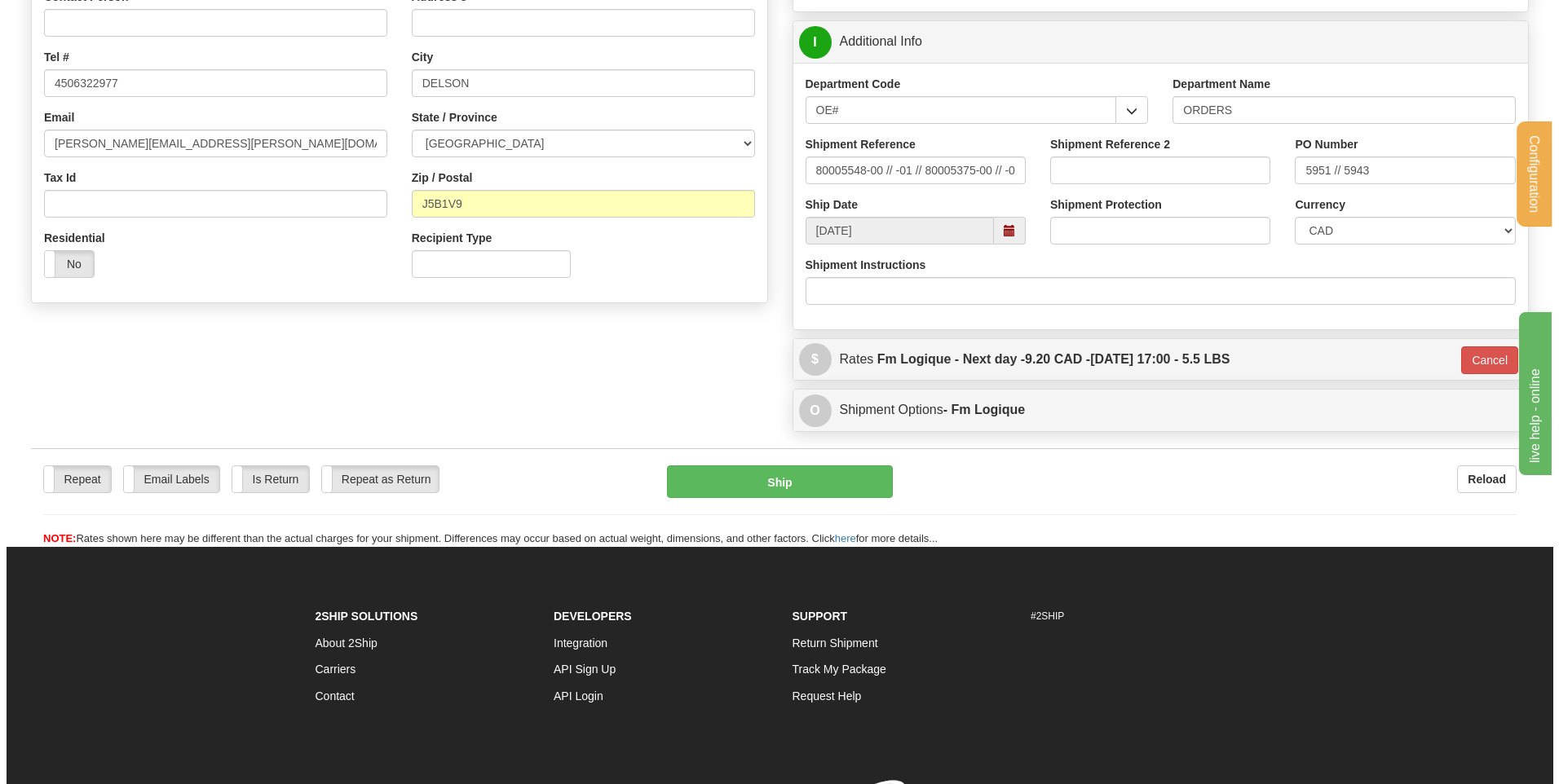
scroll to position [210, 0]
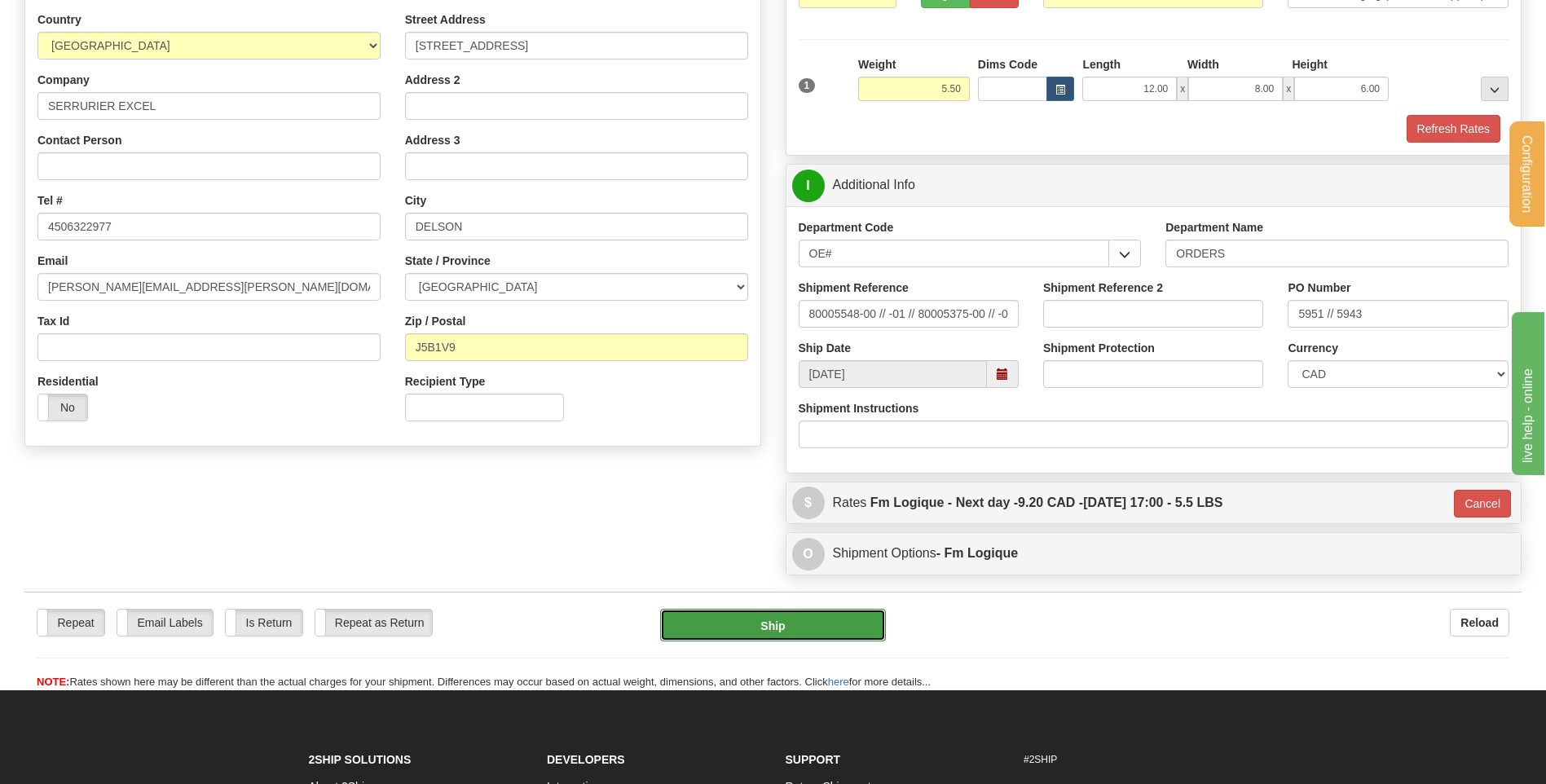
click at [757, 618] on button "Ship" at bounding box center [773, 625] width 225 height 33
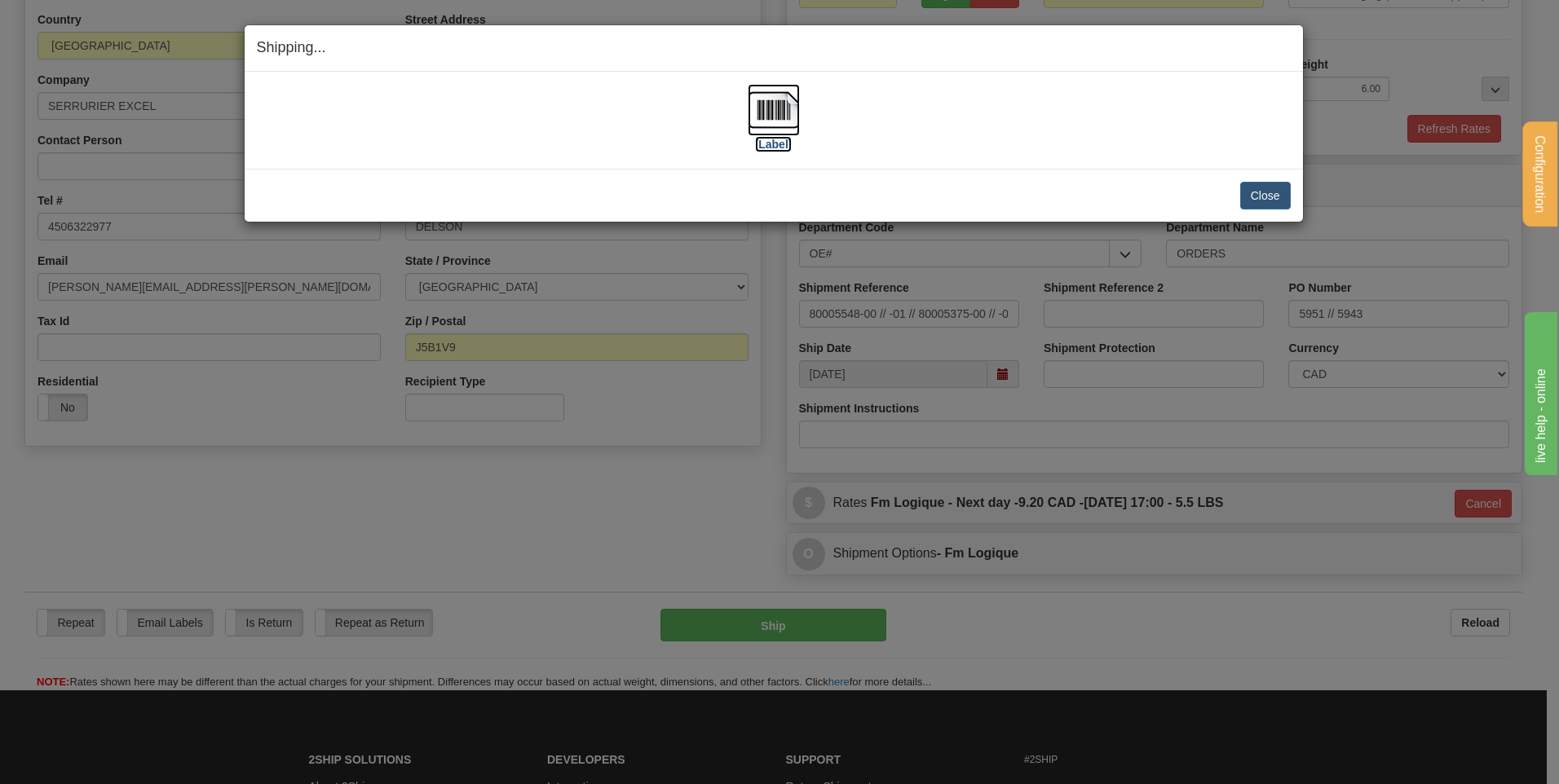
click at [761, 122] on img at bounding box center [774, 109] width 52 height 52
